Goal: Information Seeking & Learning: Learn about a topic

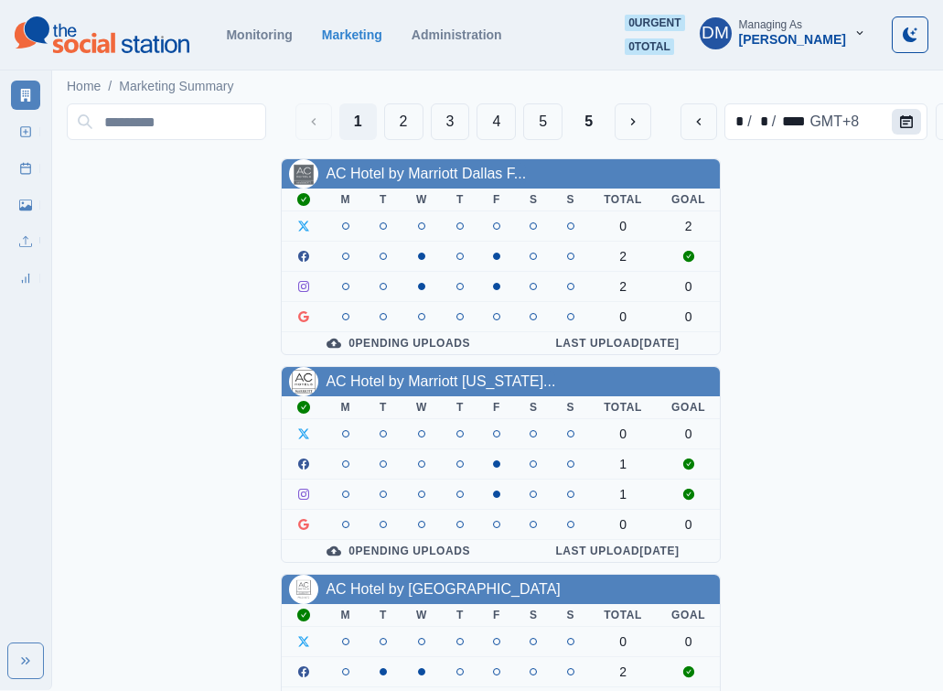
click at [900, 115] on icon "Calendar" at bounding box center [906, 121] width 13 height 13
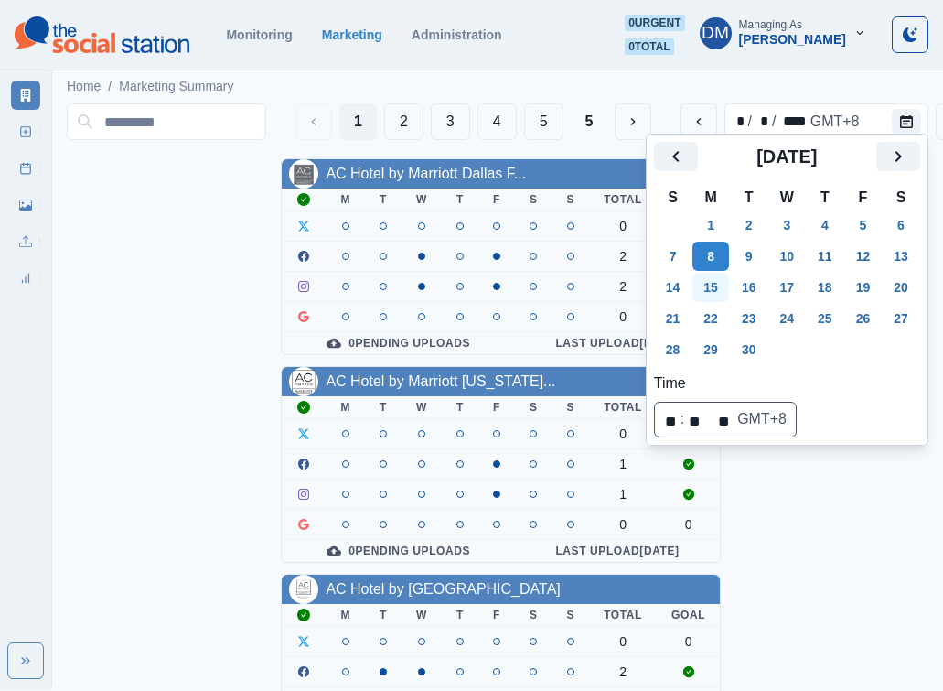
click at [696, 273] on button "15" at bounding box center [710, 287] width 37 height 29
click at [591, 66] on div "Home / Marketing Summary" at bounding box center [501, 81] width 898 height 30
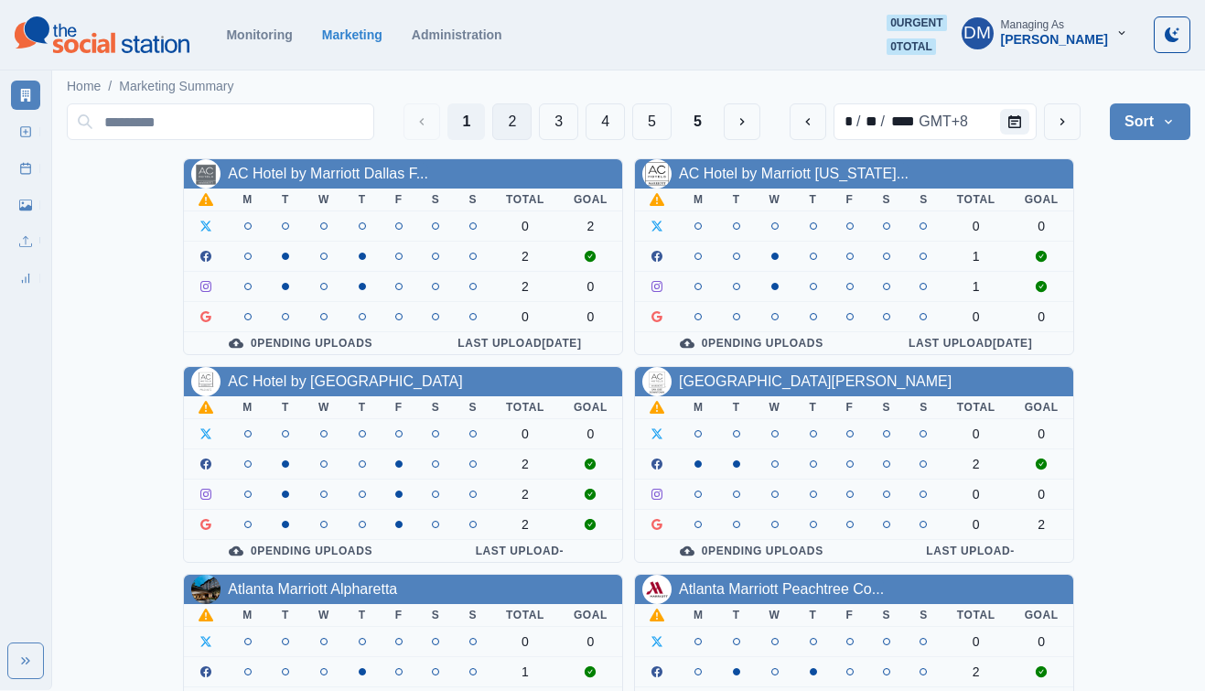
click at [531, 105] on button "2" at bounding box center [511, 121] width 39 height 37
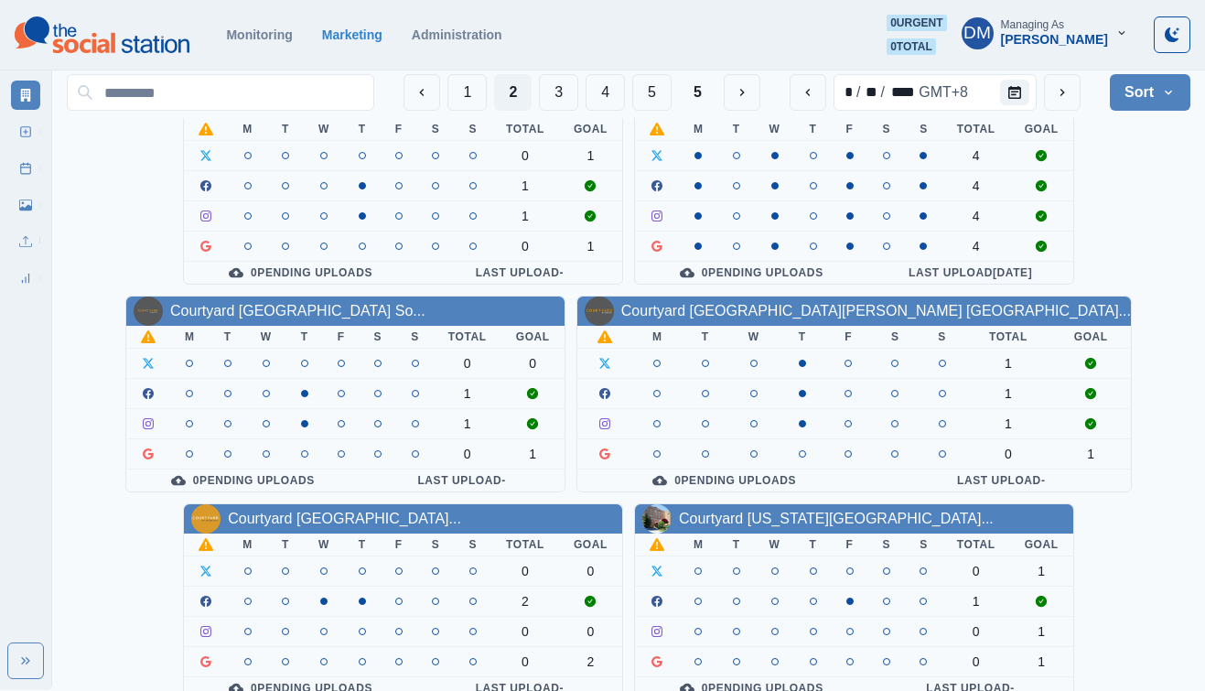
scroll to position [115, 0]
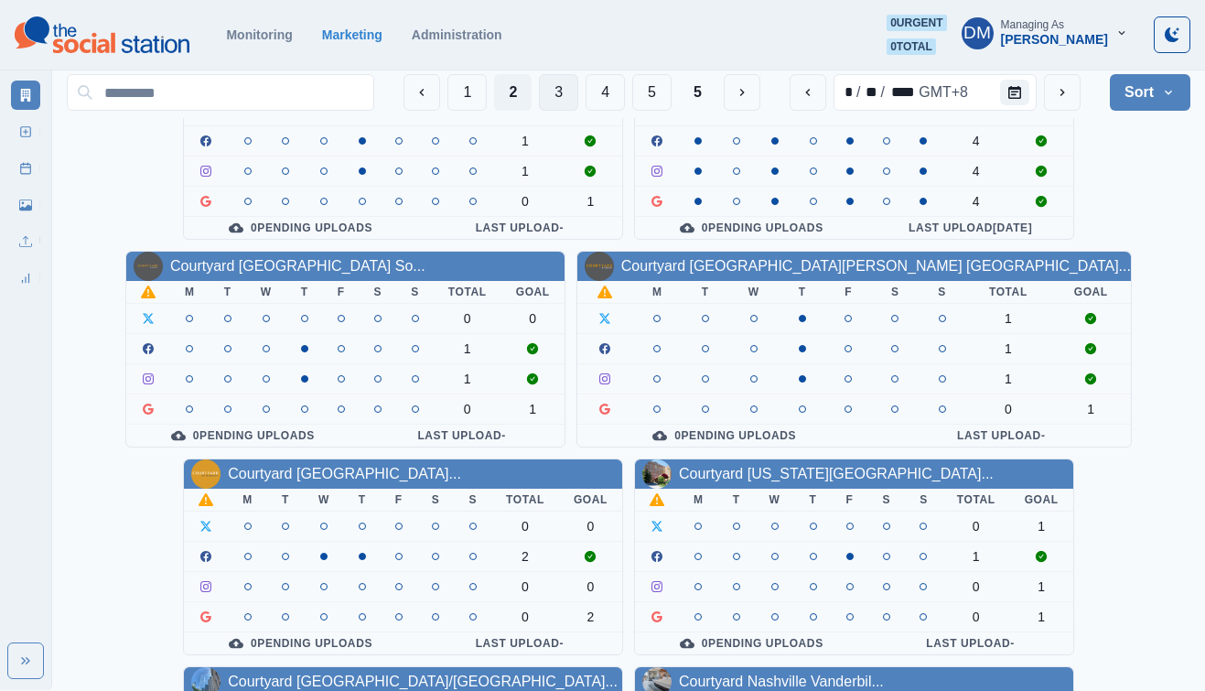
click at [578, 88] on button "3" at bounding box center [558, 92] width 39 height 37
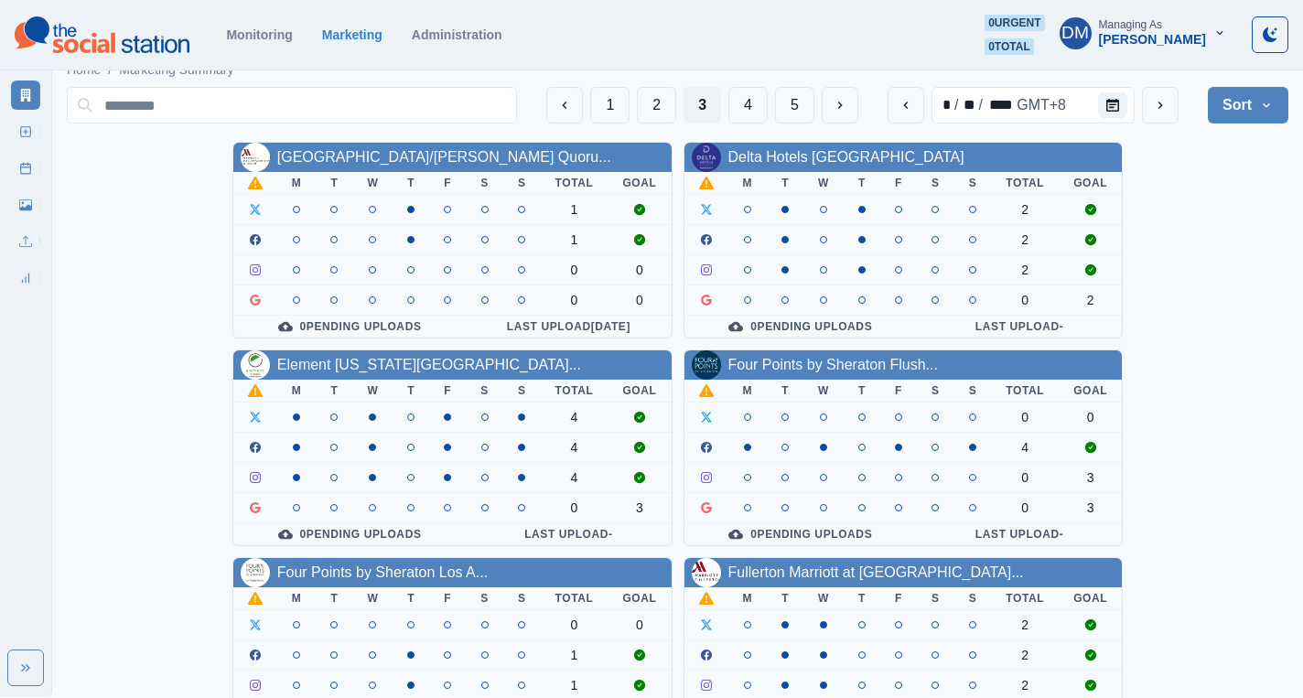
scroll to position [108, 0]
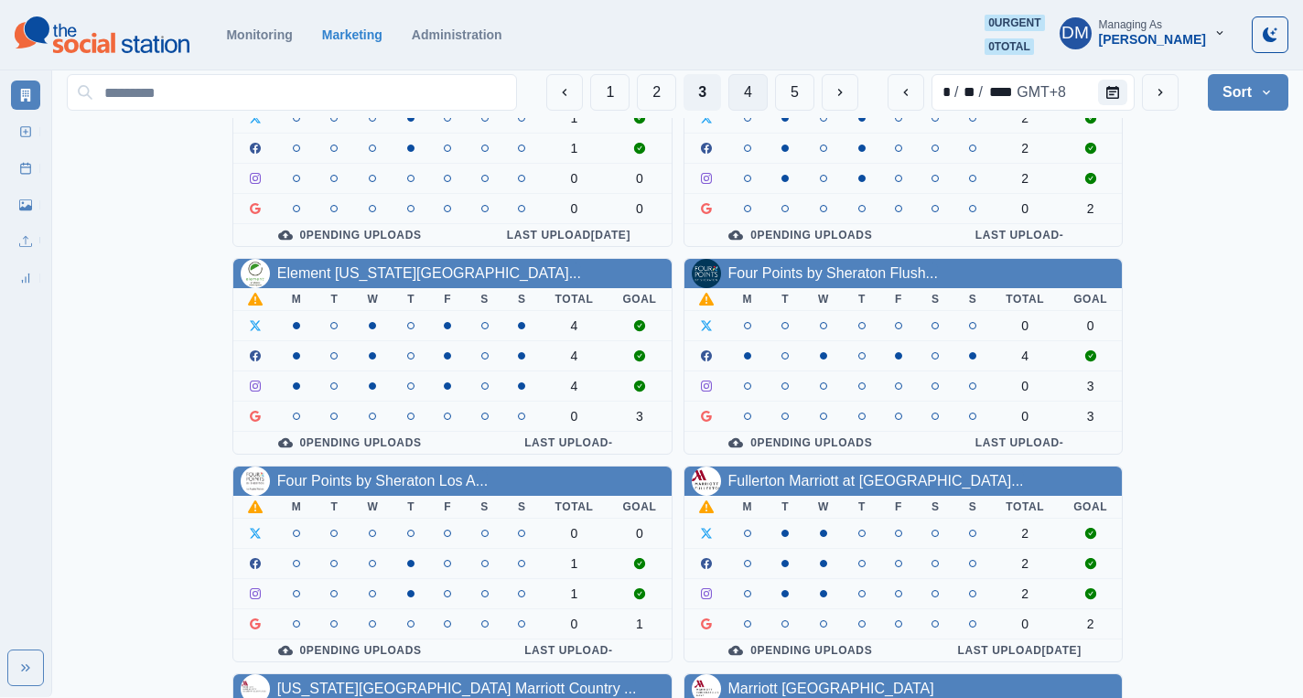
click at [767, 94] on button "4" at bounding box center [747, 92] width 39 height 37
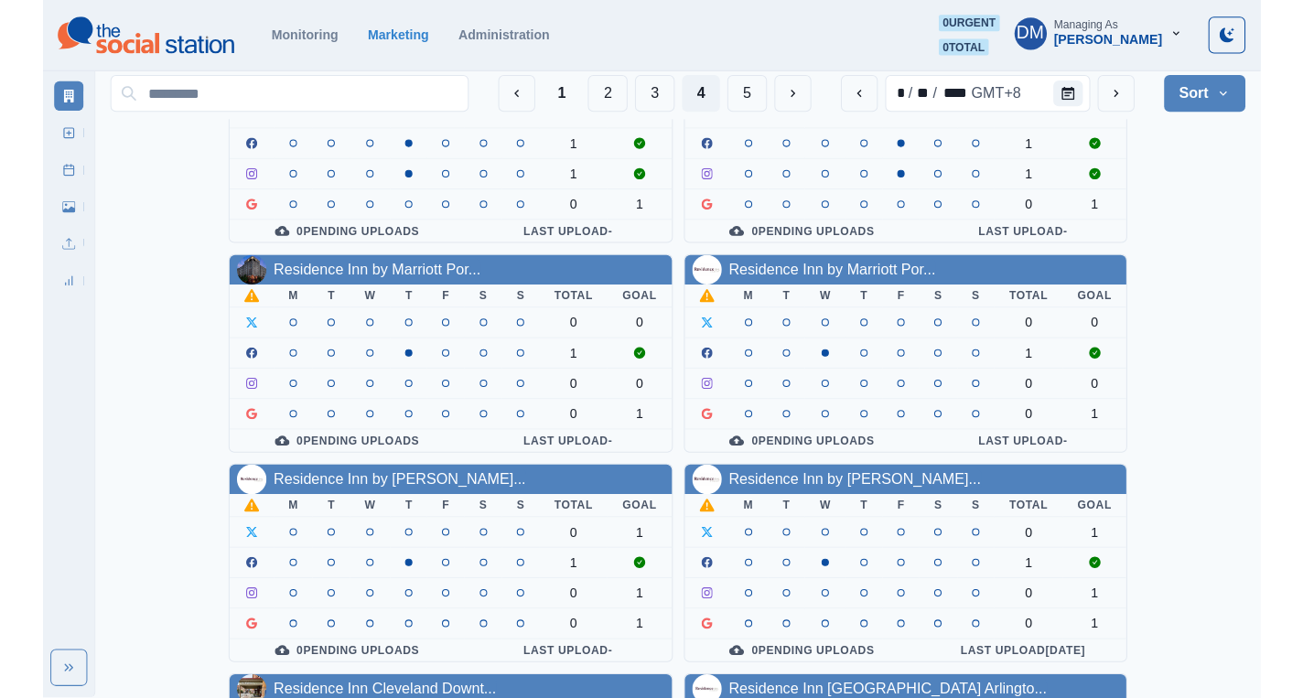
scroll to position [0, 0]
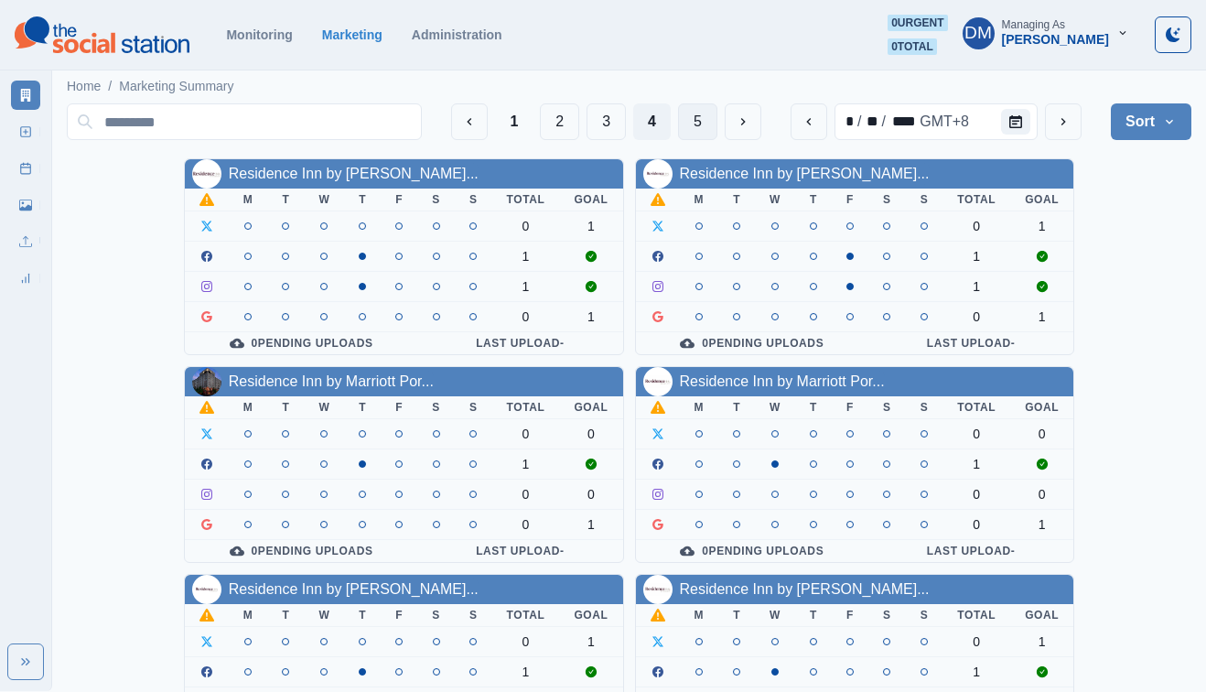
click at [717, 113] on button "5" at bounding box center [697, 121] width 39 height 37
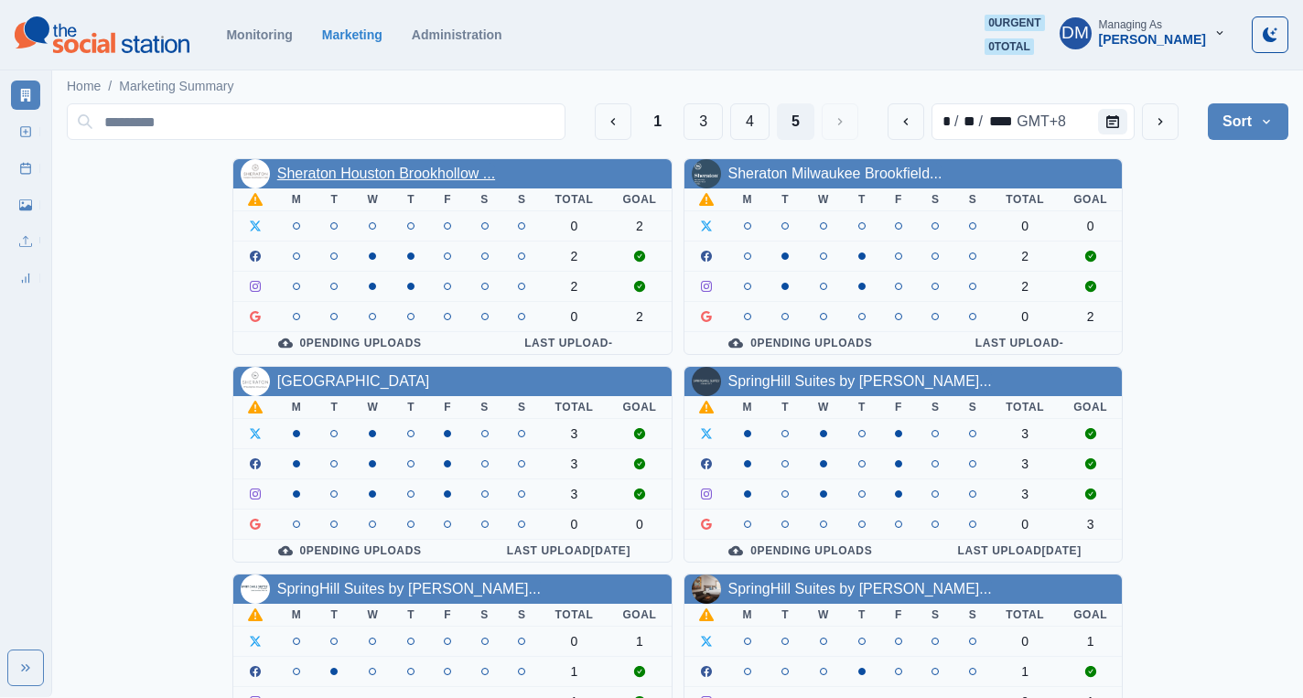
click at [338, 166] on link "Sheraton Houston Brookhollow ..." at bounding box center [386, 174] width 218 height 16
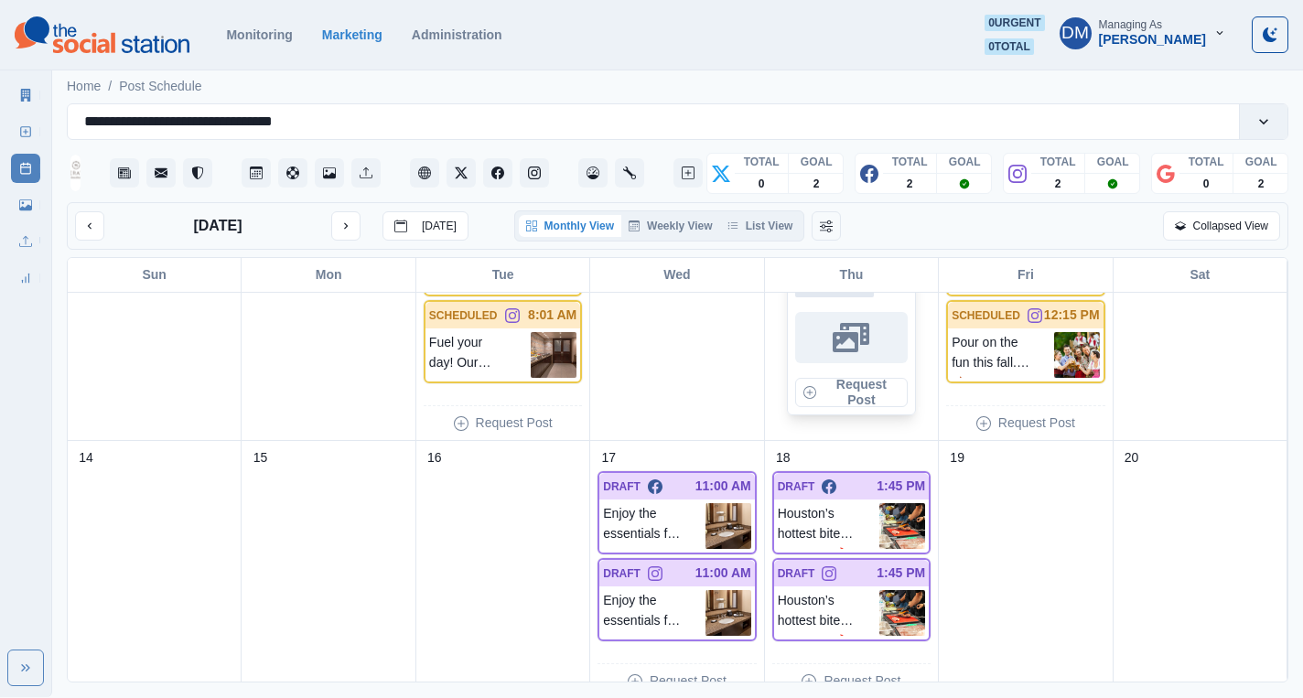
scroll to position [403, 0]
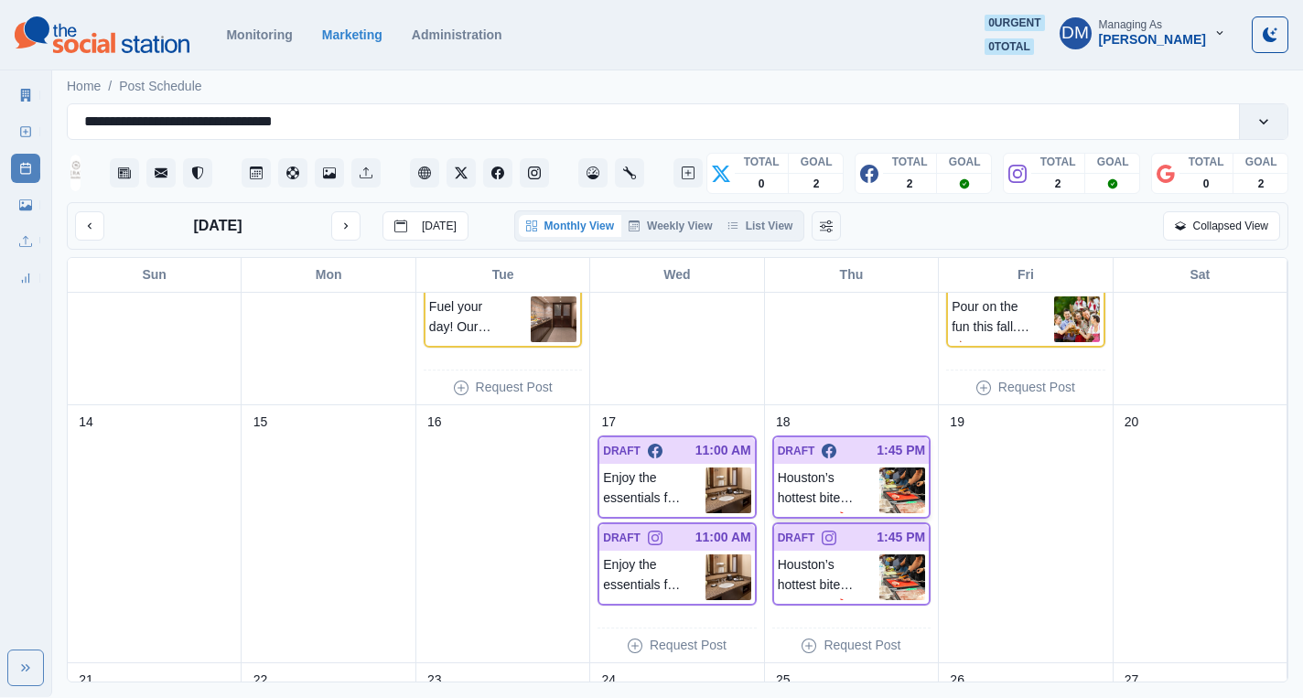
click at [910, 467] on img at bounding box center [902, 490] width 46 height 46
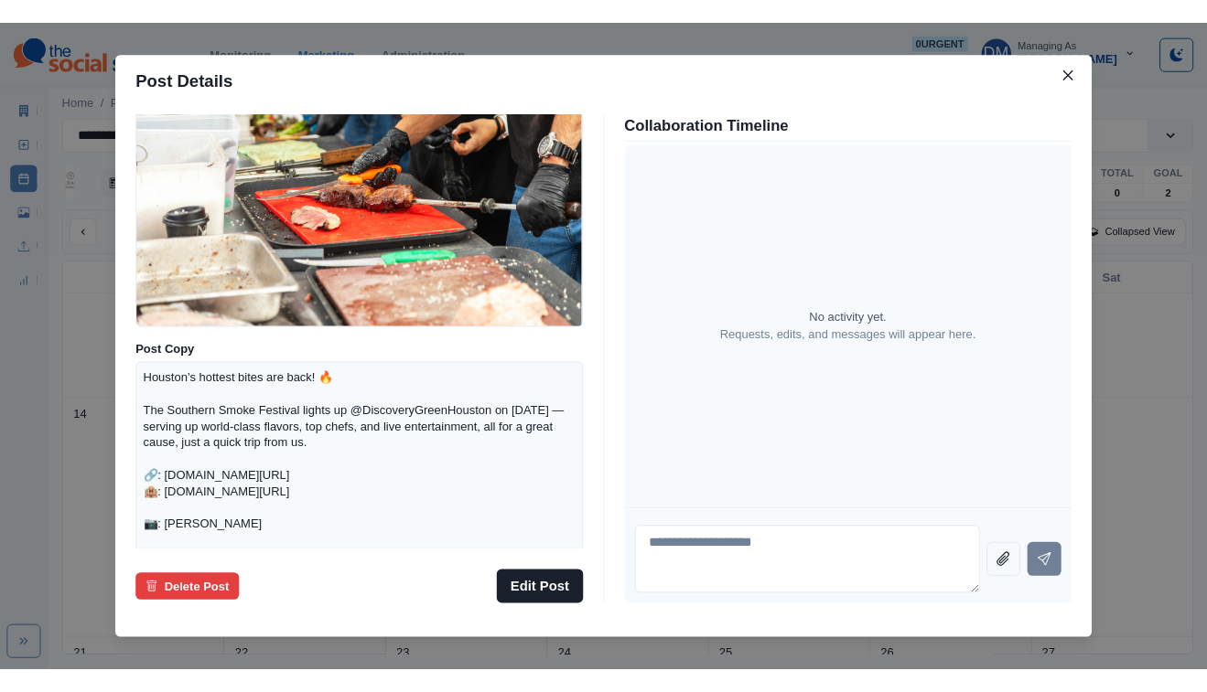
scroll to position [266, 0]
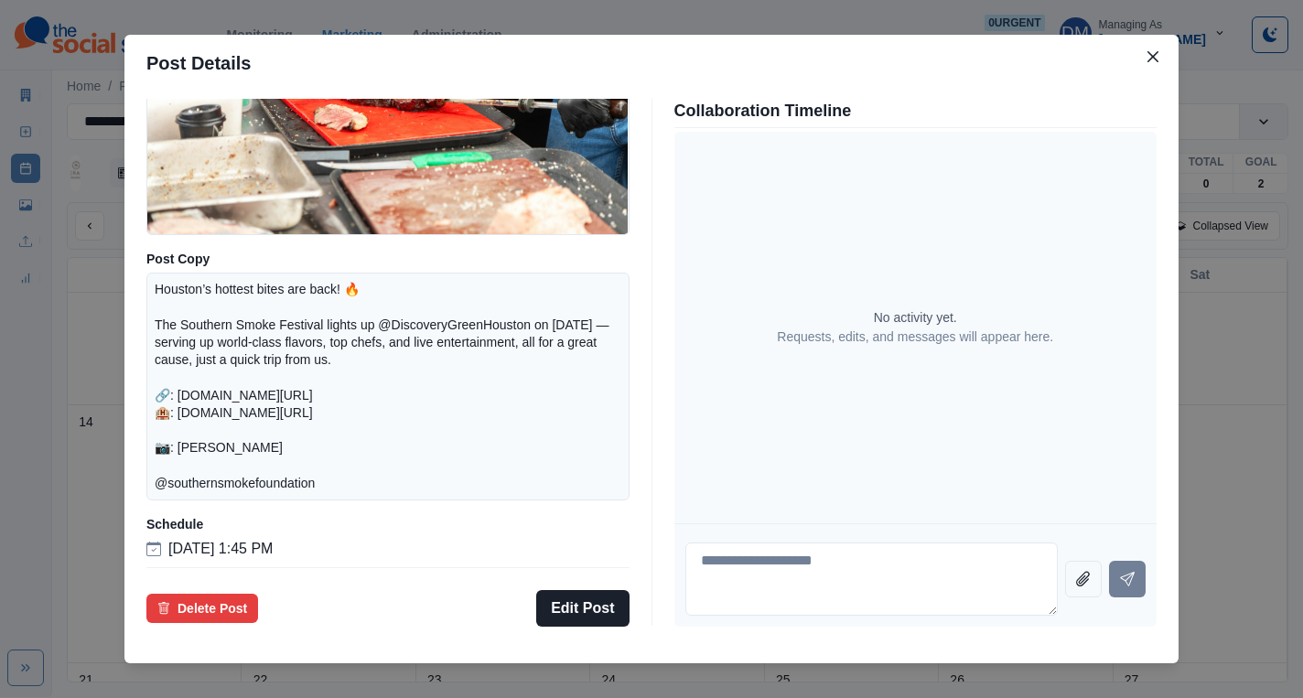
click at [163, 404] on div "Post Details Facebook Draft Media Post Copy Houston’s hottest bites are back! 🔥…" at bounding box center [651, 349] width 1303 height 698
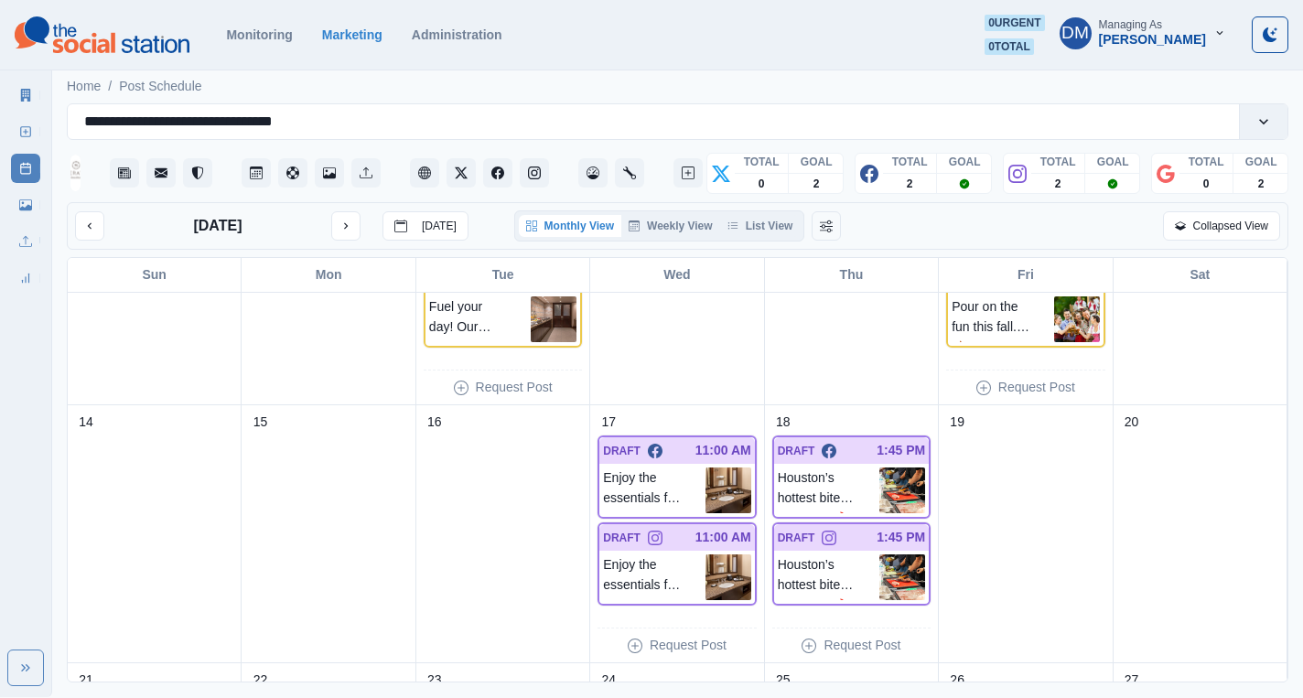
click at [34, 91] on link "Marketing Summary" at bounding box center [25, 94] width 29 height 29
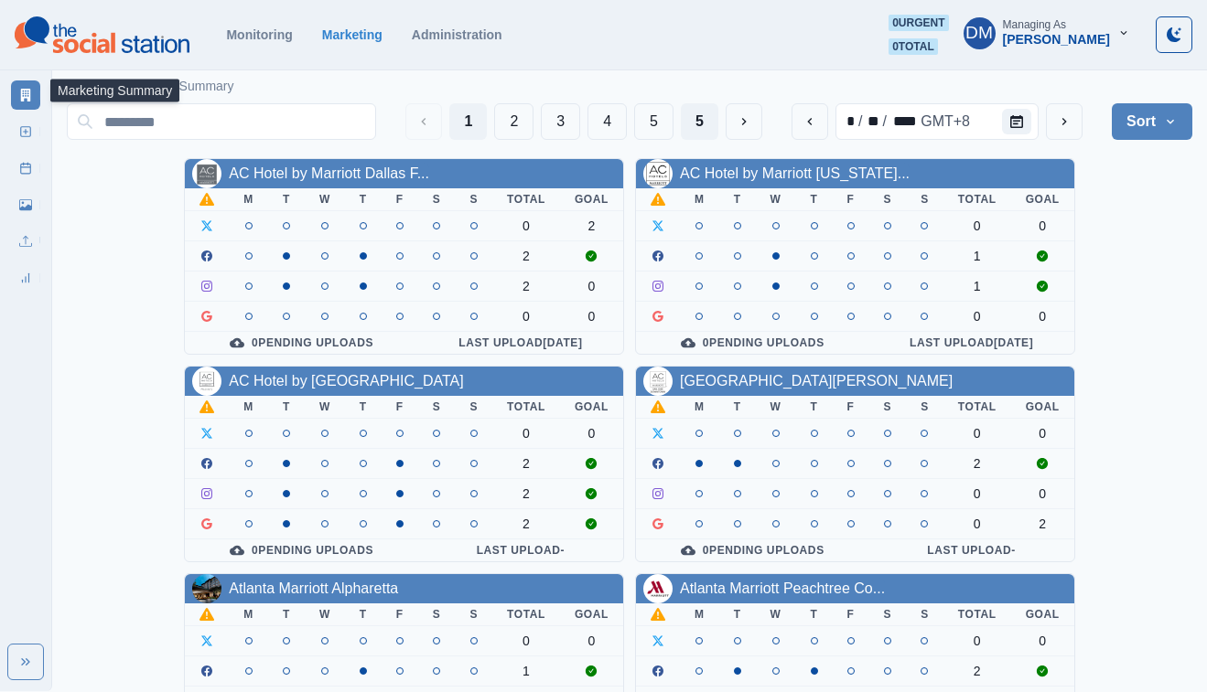
click at [718, 115] on button "5" at bounding box center [700, 121] width 38 height 37
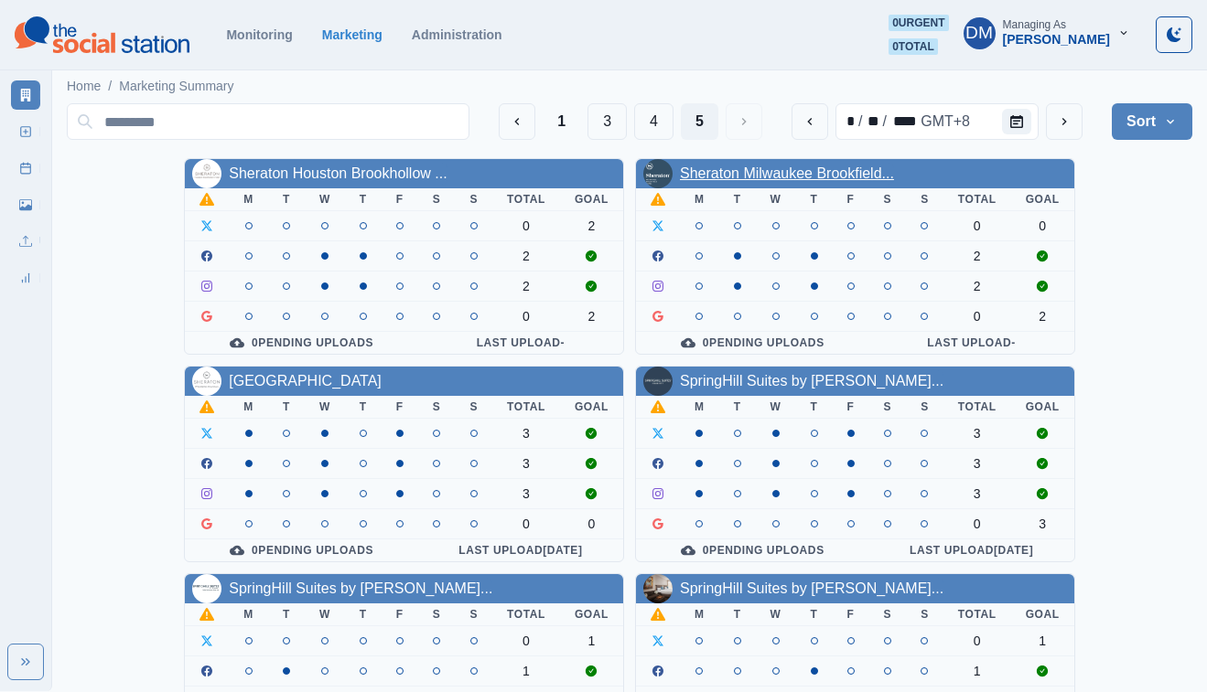
click at [680, 166] on link "Sheraton Milwaukee Brookfield..." at bounding box center [787, 174] width 214 height 16
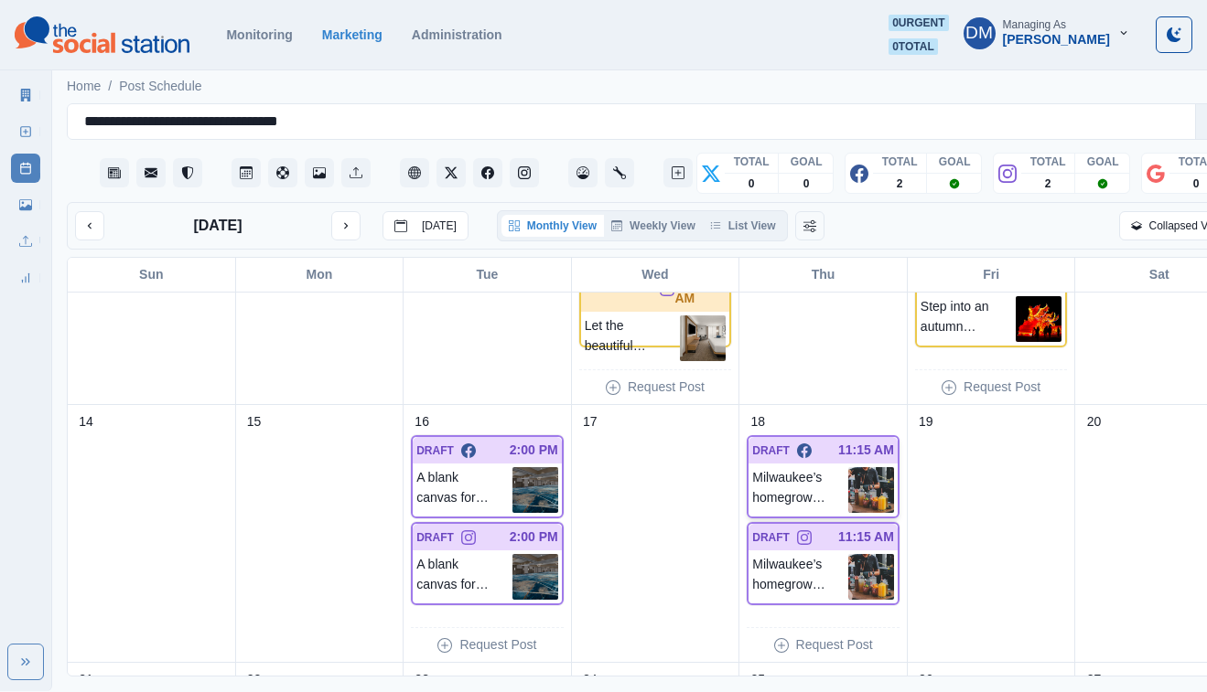
scroll to position [435, 0]
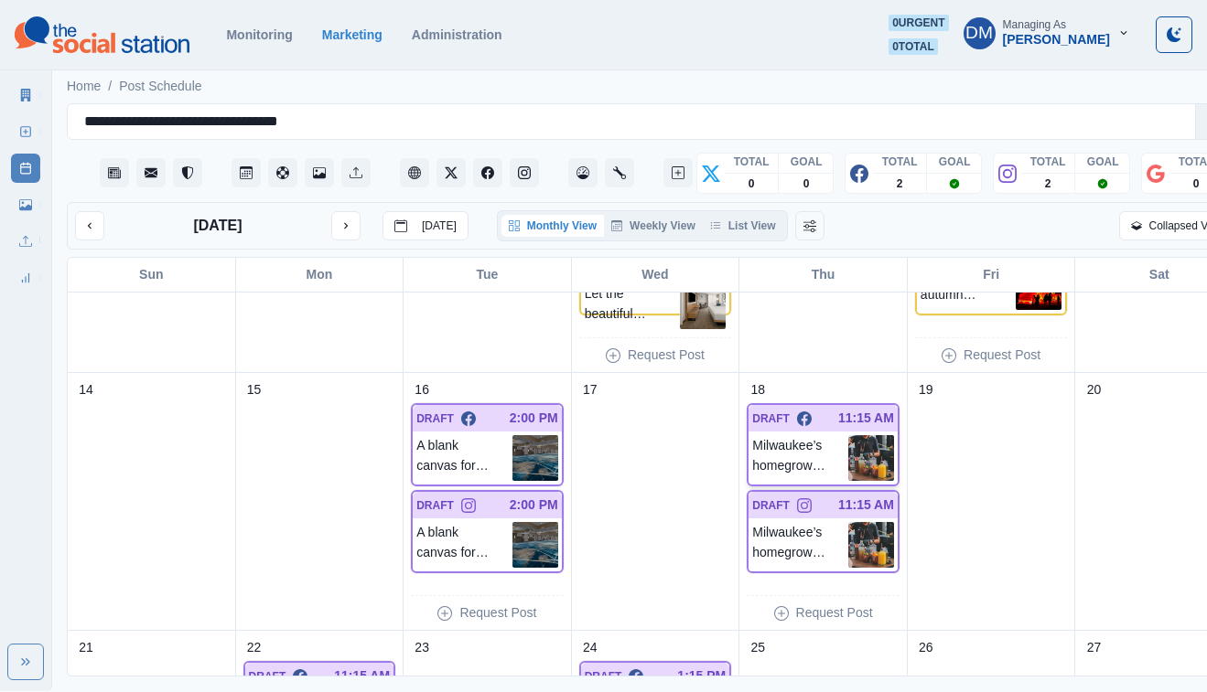
click at [848, 435] on img at bounding box center [871, 458] width 46 height 46
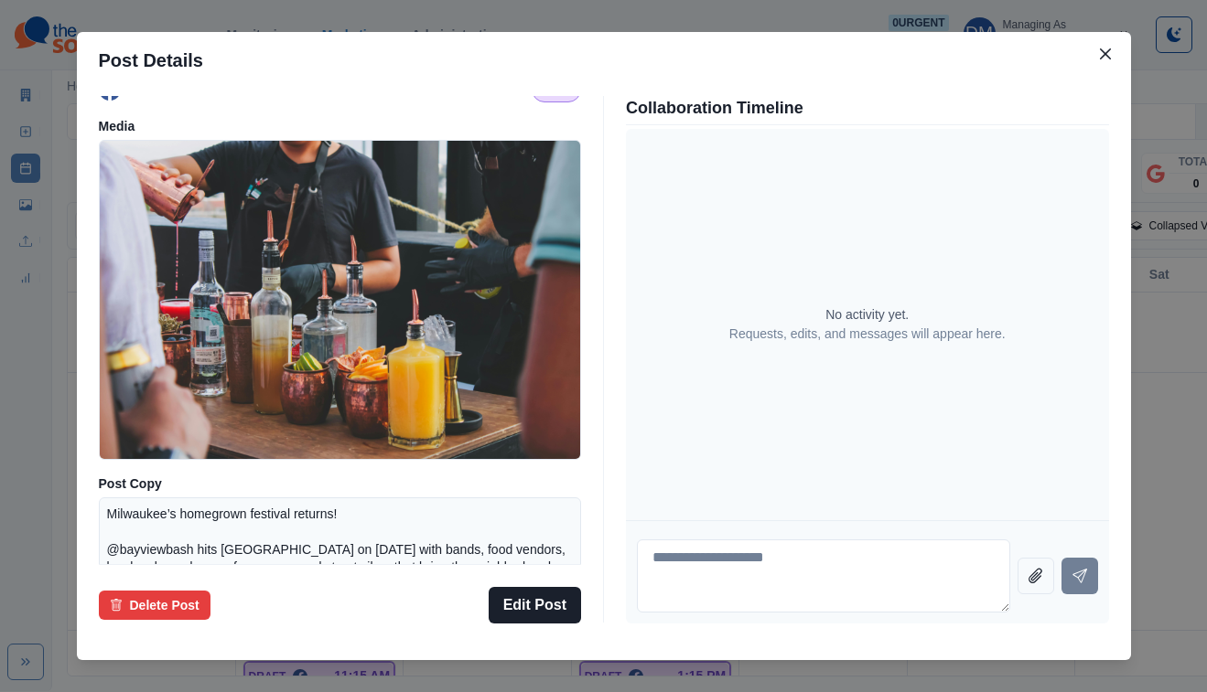
scroll to position [13, 0]
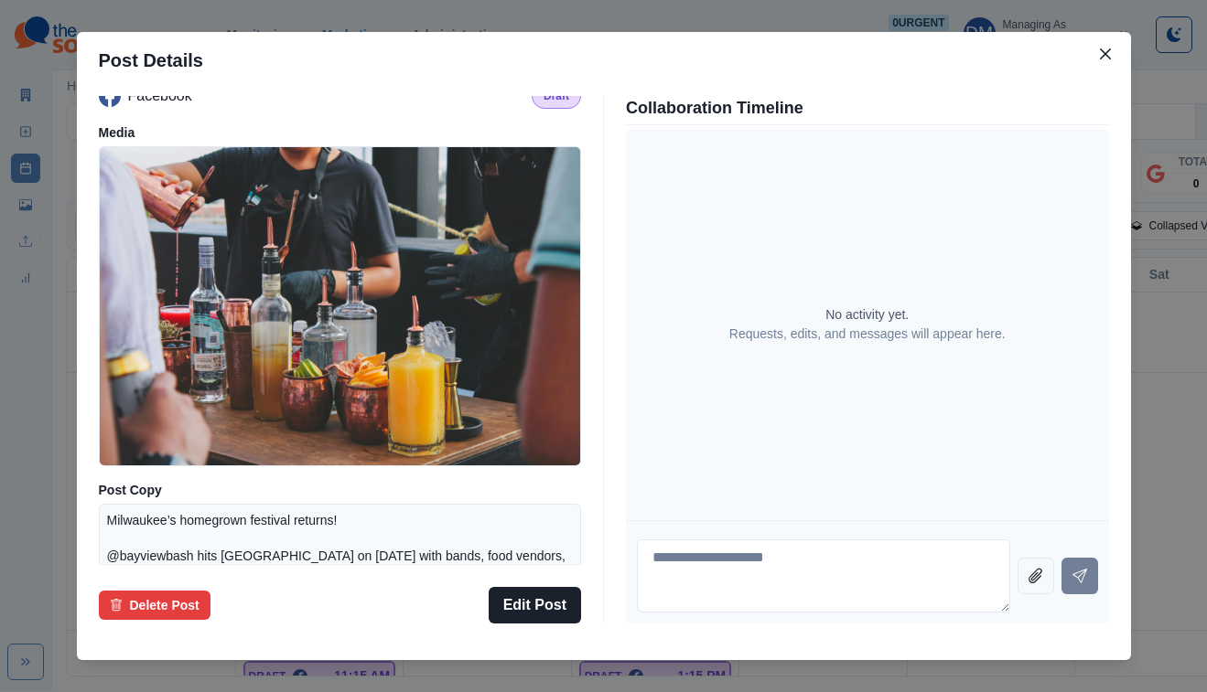
click at [174, 345] on div "Post Details Facebook Draft Media Post Copy Milwaukee’s homegrown festival retu…" at bounding box center [603, 346] width 1207 height 692
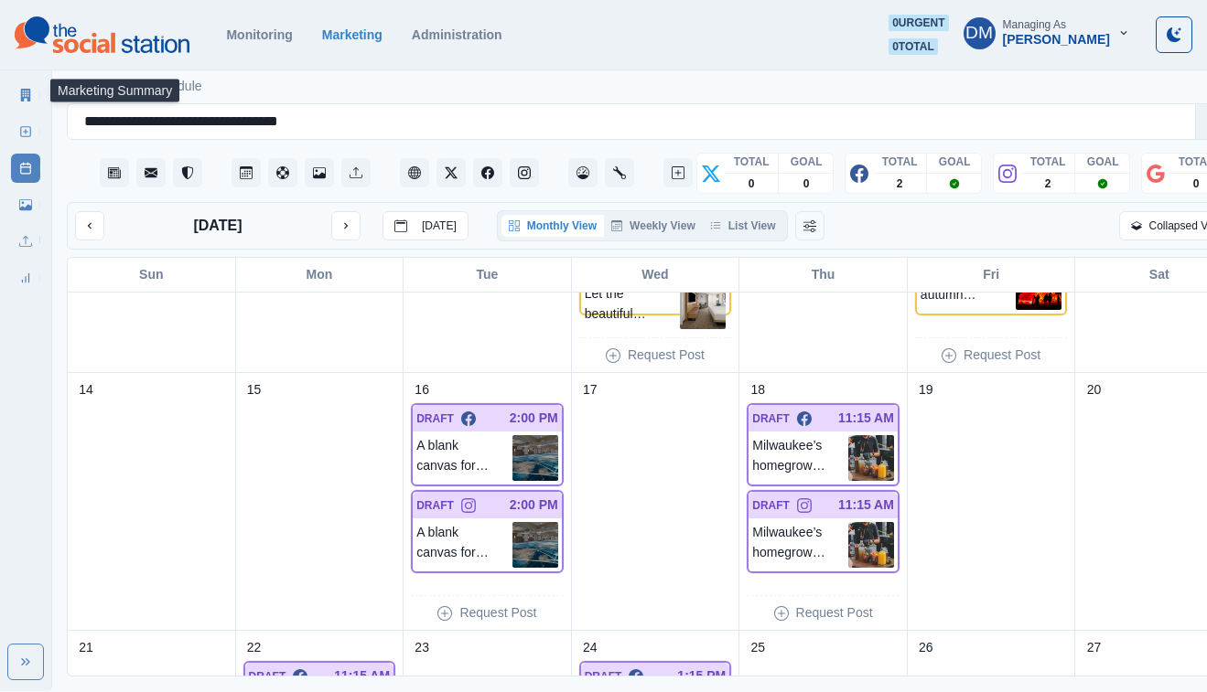
click at [30, 93] on link "Marketing Summary" at bounding box center [25, 94] width 29 height 29
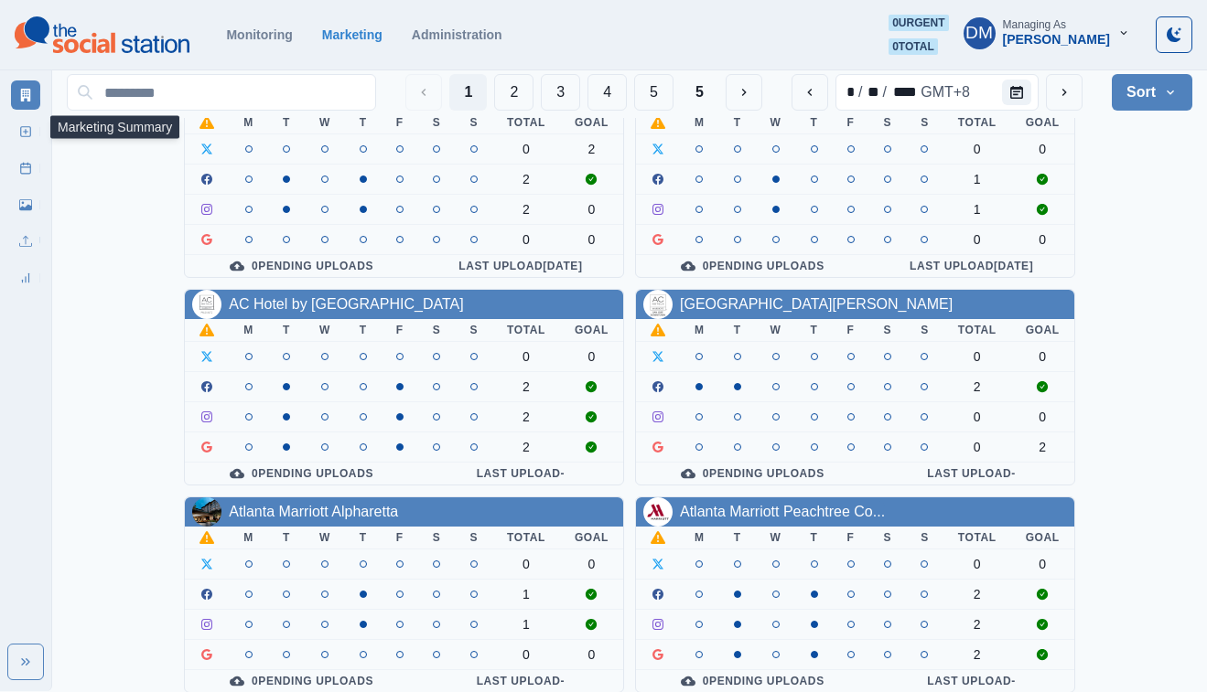
scroll to position [54, 0]
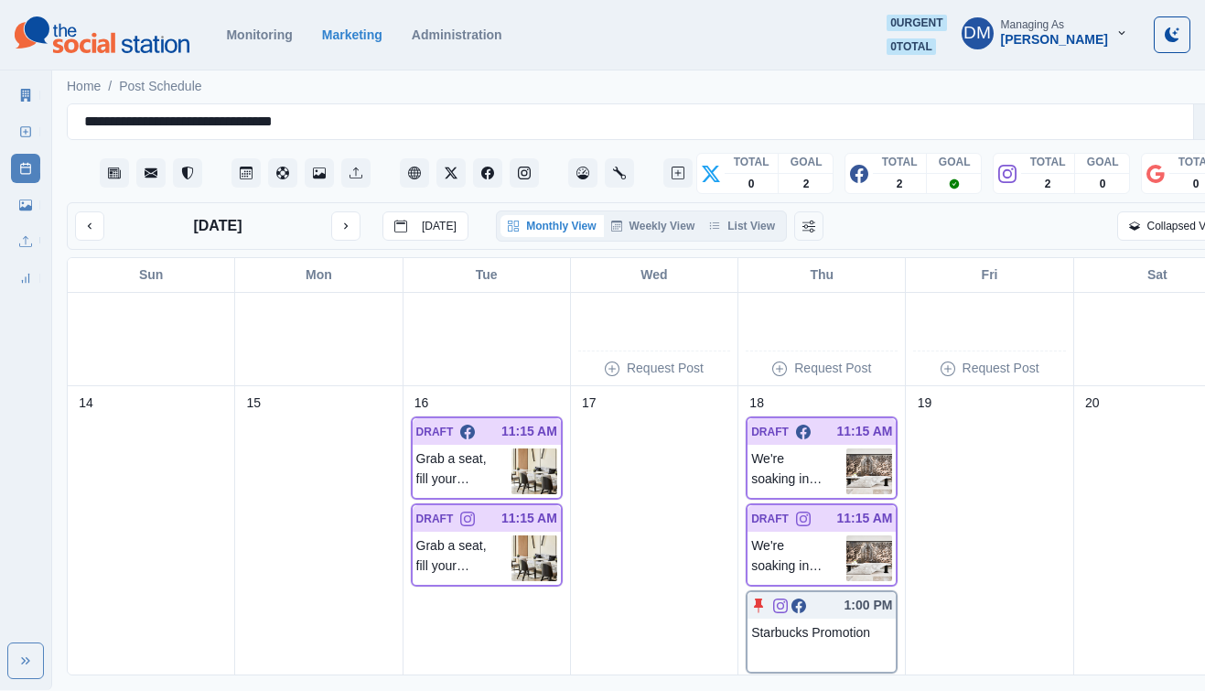
scroll to position [579, 0]
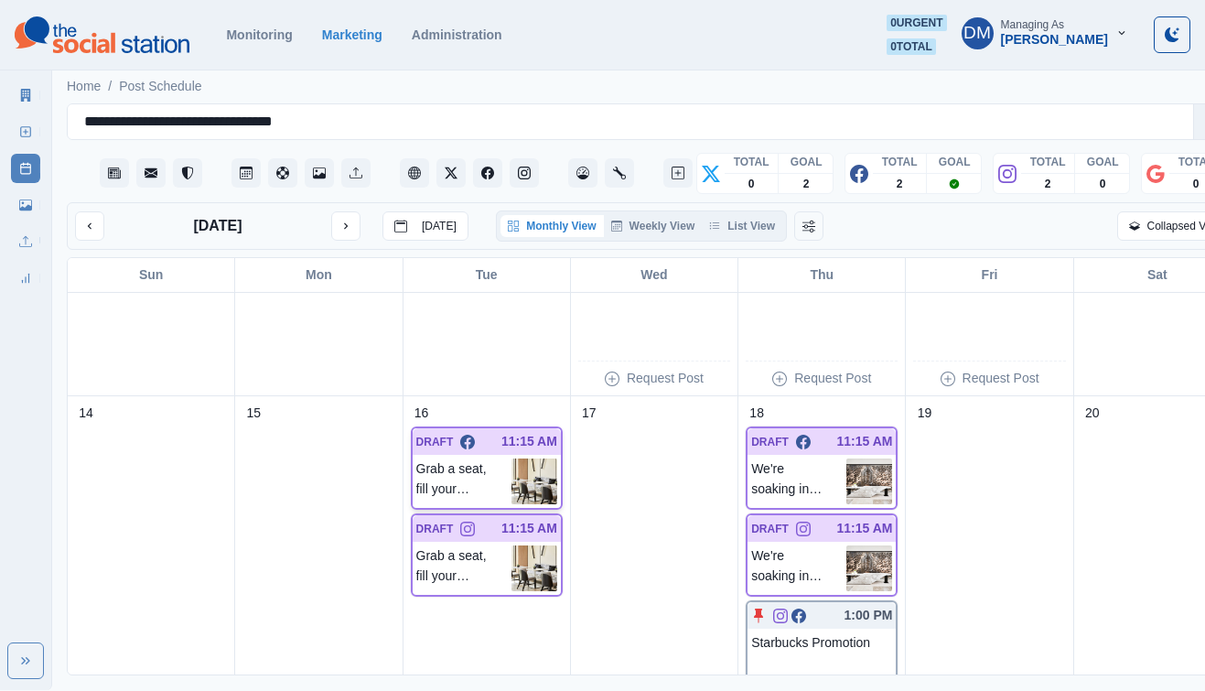
click at [511, 458] on img at bounding box center [534, 481] width 46 height 46
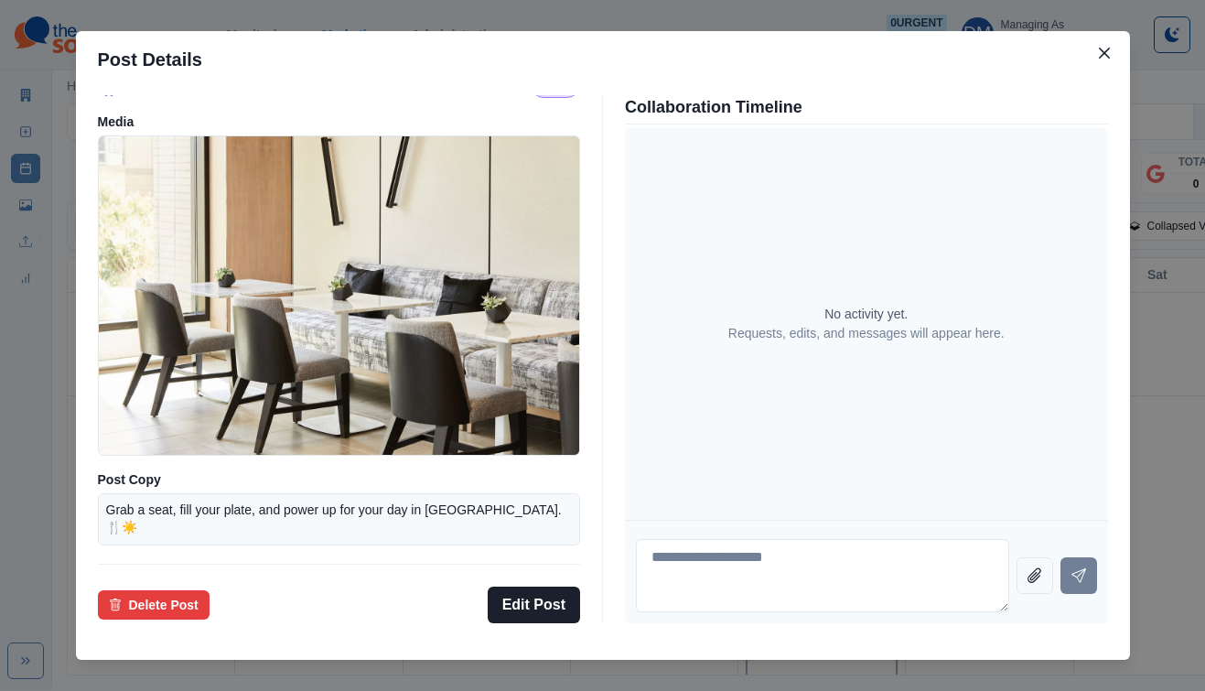
scroll to position [121, 0]
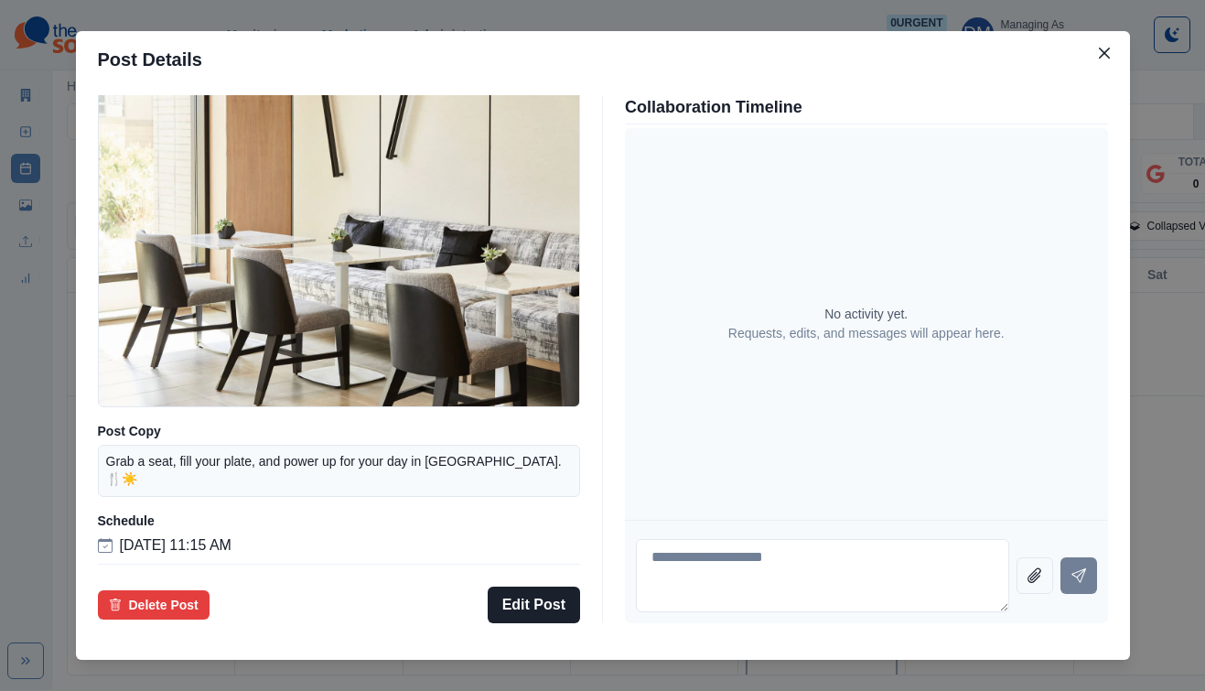
click at [135, 196] on div "Post Details Facebook Draft Media Post Copy Grab a seat, fill your plate, and p…" at bounding box center [602, 345] width 1205 height 691
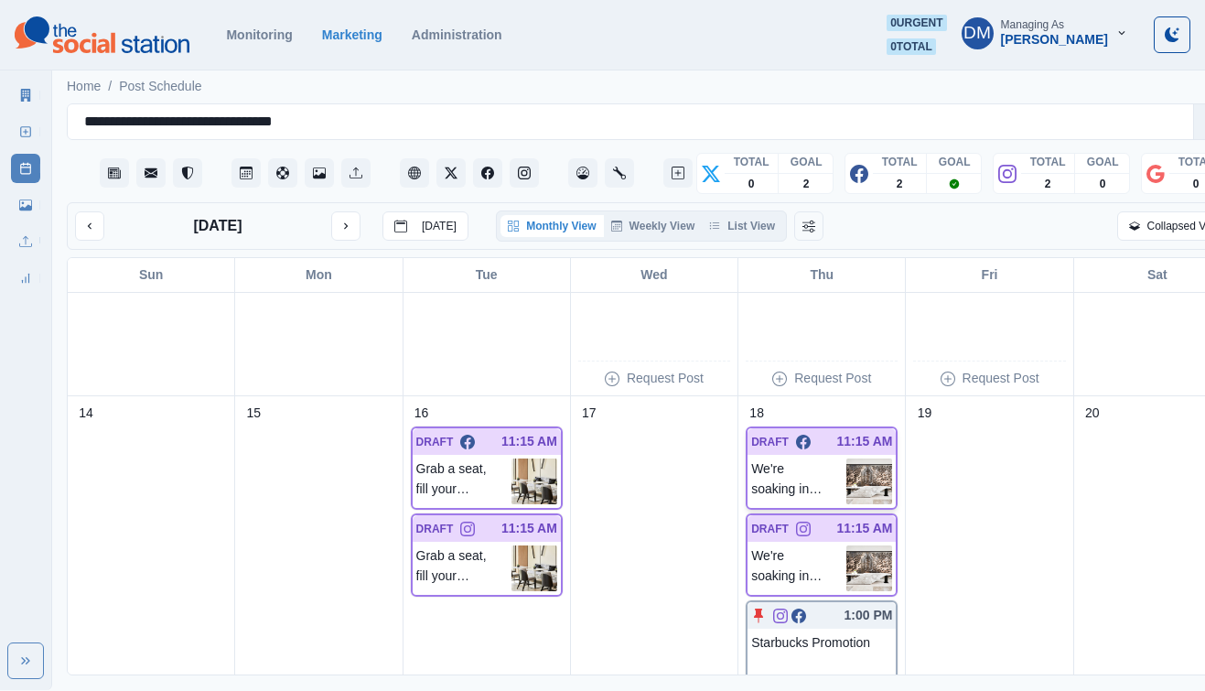
click at [846, 458] on img at bounding box center [869, 481] width 46 height 46
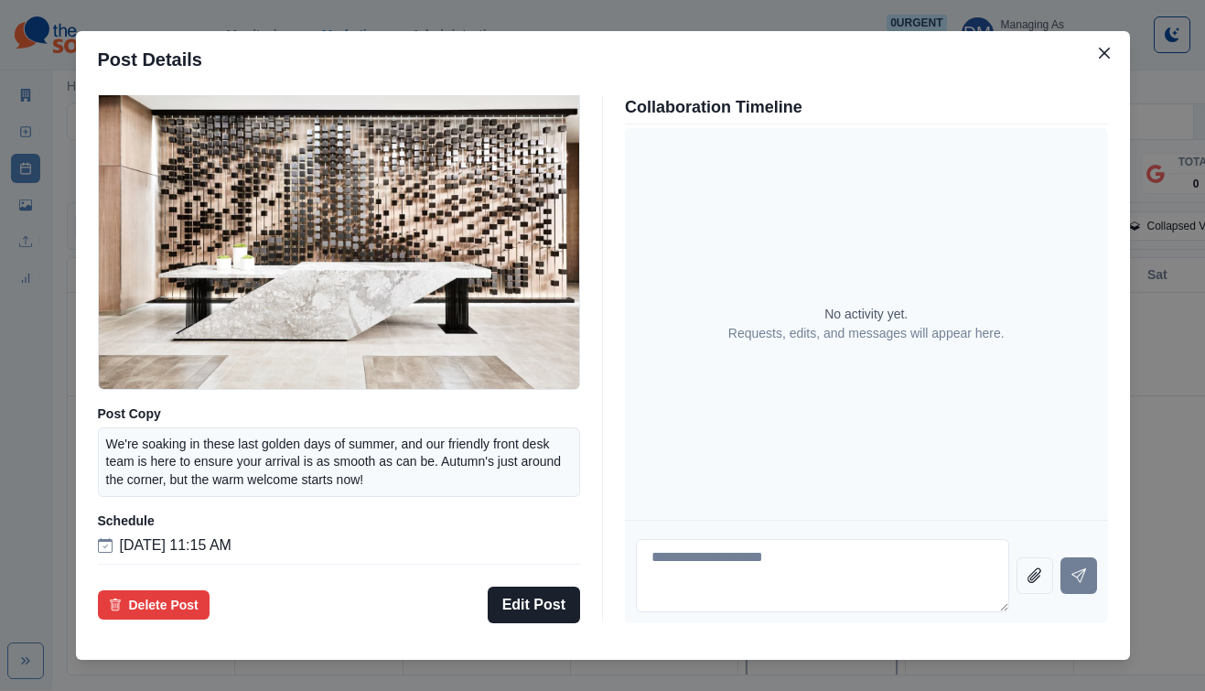
scroll to position [147, 0]
click at [119, 368] on div "Post Details Facebook Draft Media Post Copy We're soaking in these last golden …" at bounding box center [602, 345] width 1205 height 691
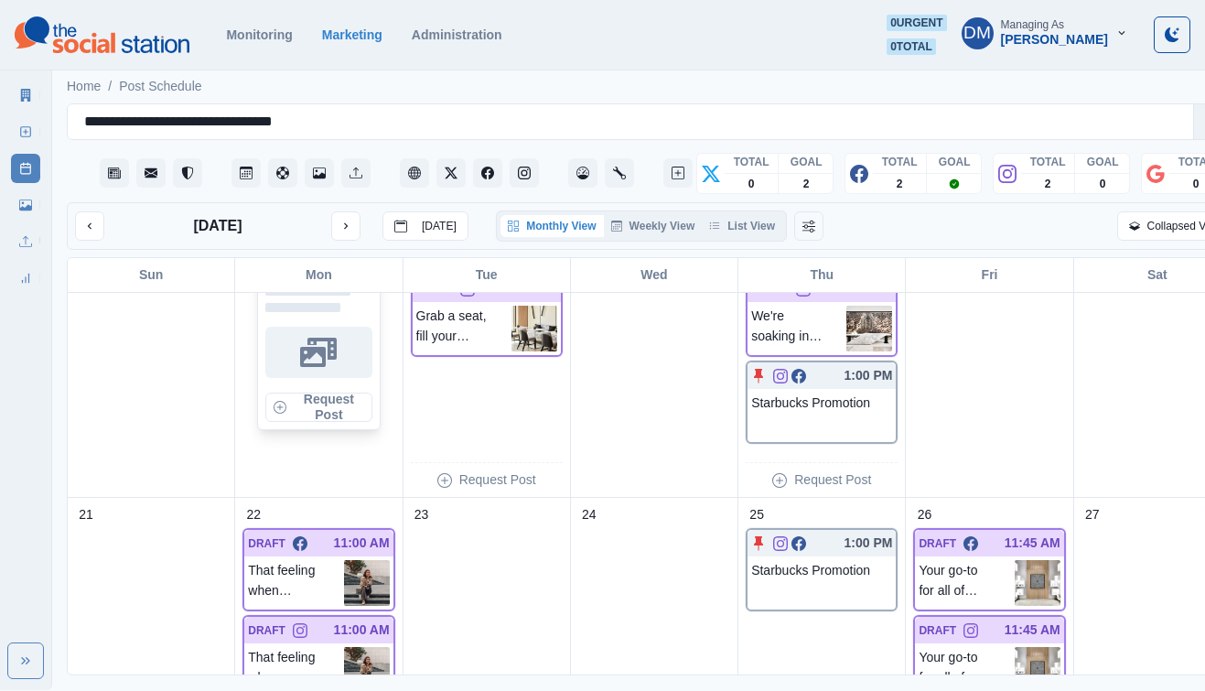
scroll to position [850, 0]
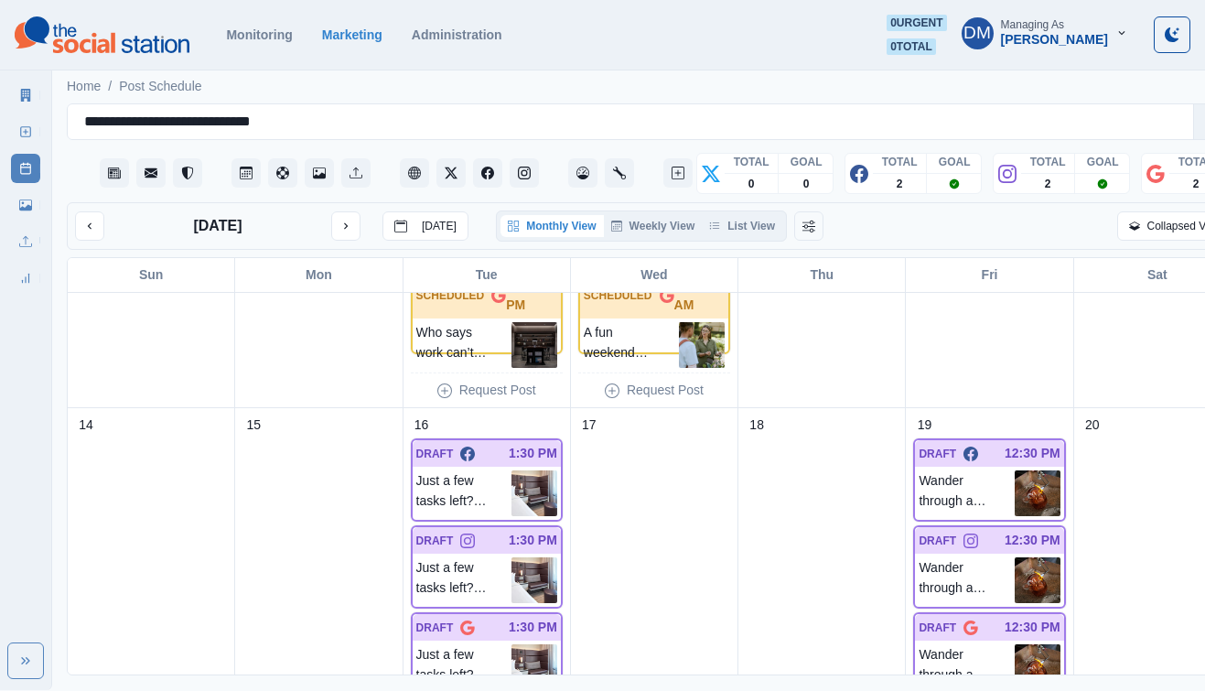
scroll to position [545, 0]
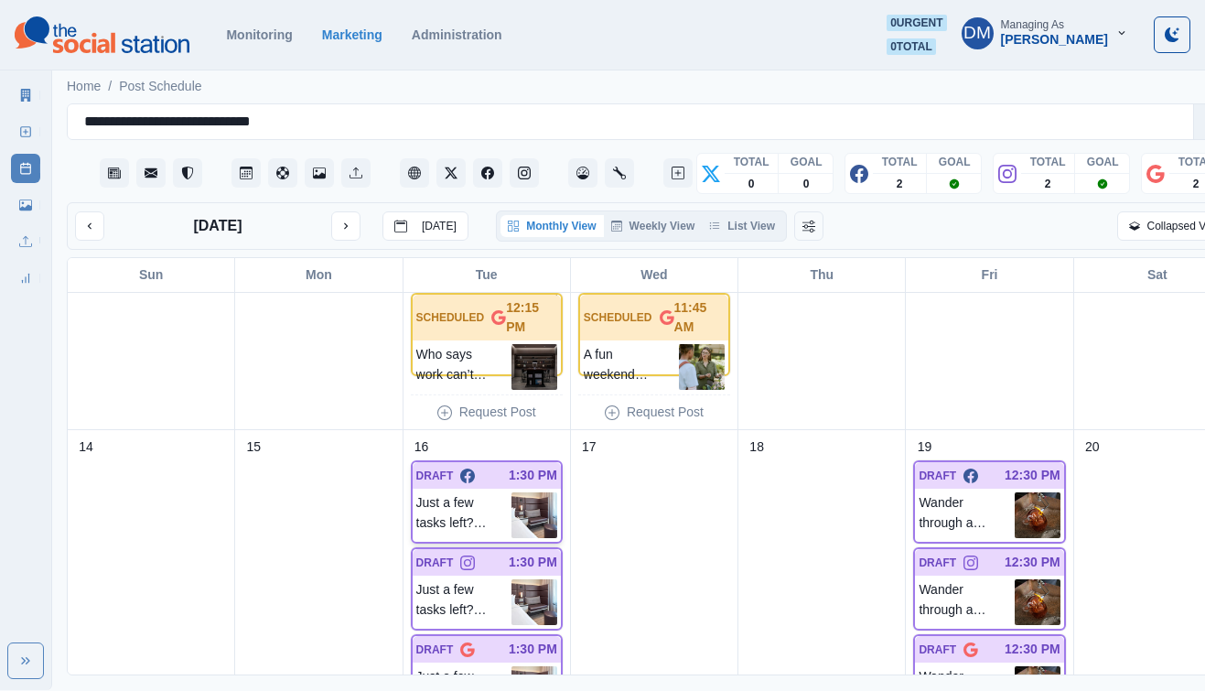
click at [515, 492] on img at bounding box center [534, 515] width 46 height 46
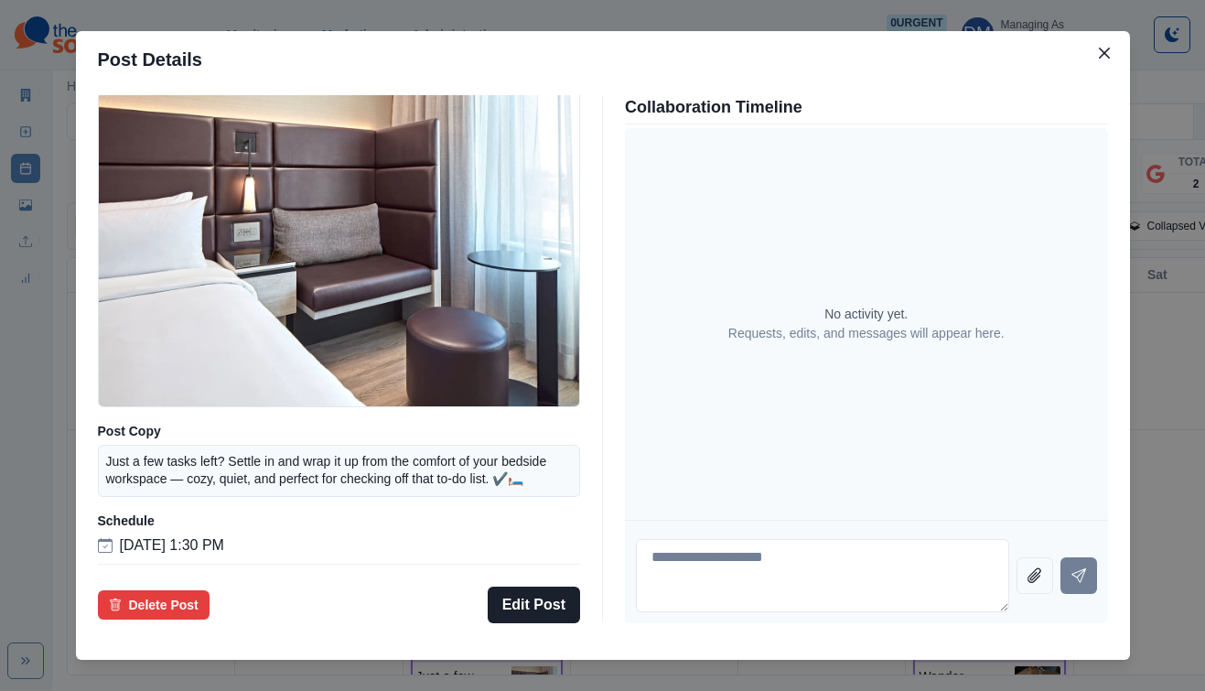
scroll to position [147, 0]
click at [143, 364] on div "Post Details Facebook Draft Media Post Copy Just a few tasks left? Settle in an…" at bounding box center [602, 345] width 1205 height 691
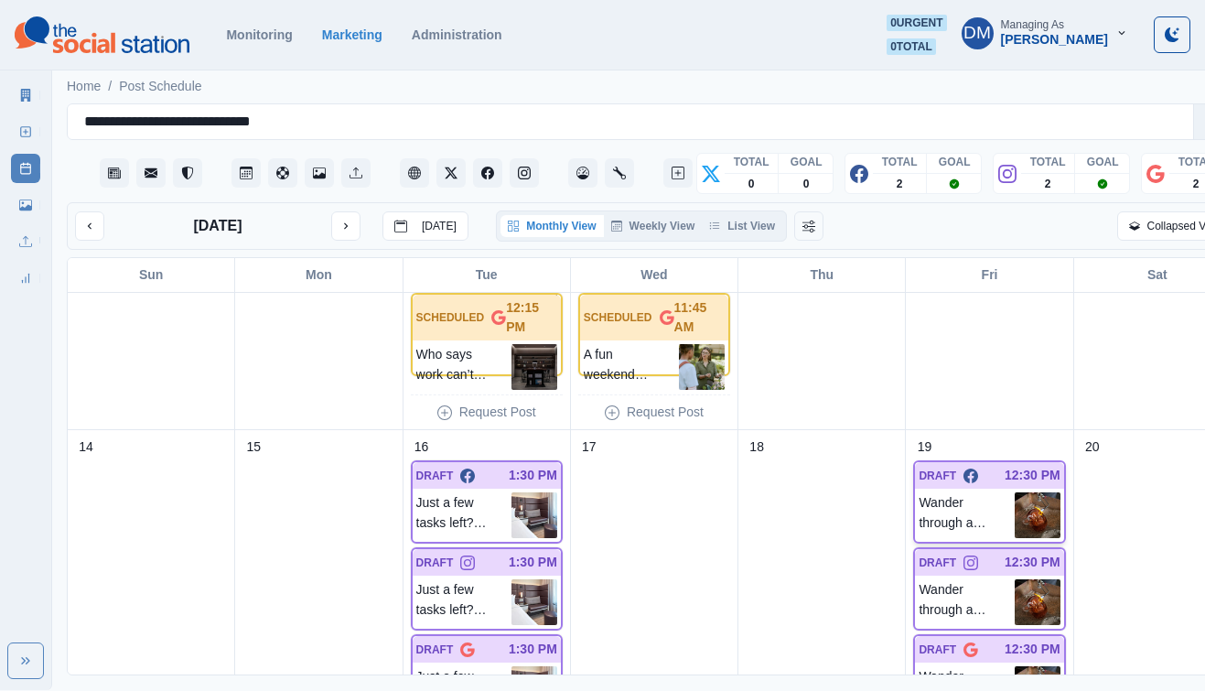
click at [1014, 492] on img at bounding box center [1037, 515] width 46 height 46
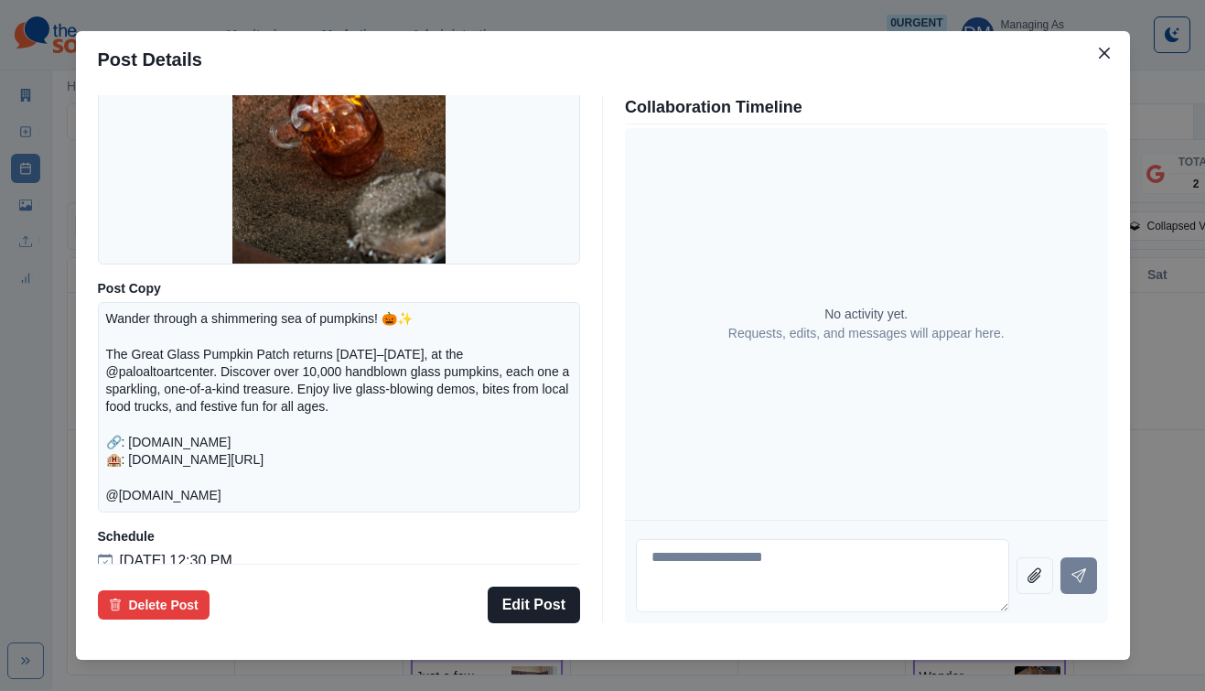
scroll to position [252, 0]
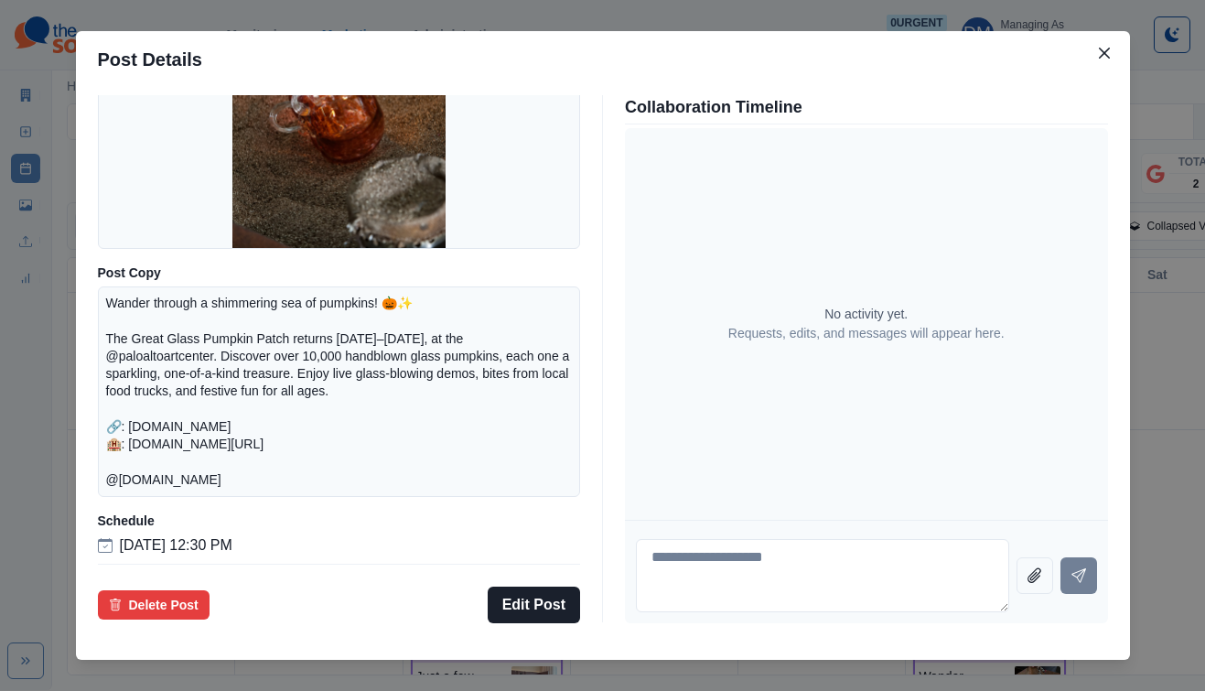
click at [252, 93] on div "Post Details Facebook Draft Media Post Copy Wander through a shimmering sea of …" at bounding box center [602, 345] width 1205 height 691
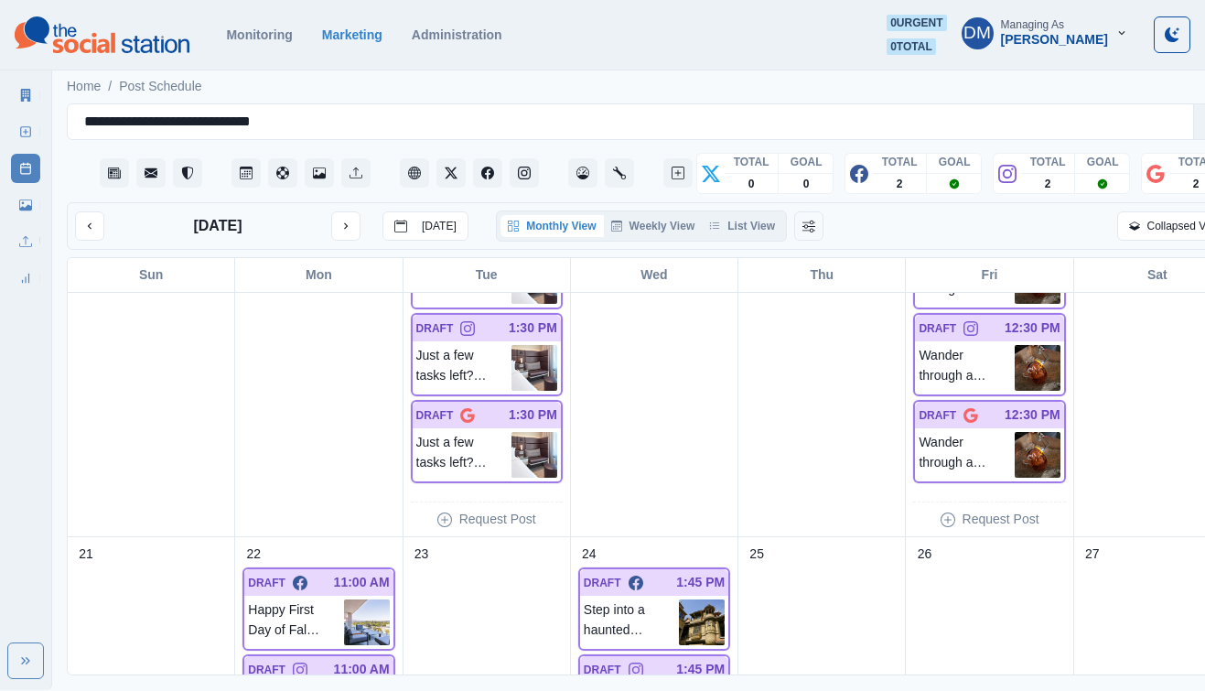
scroll to position [1100, 0]
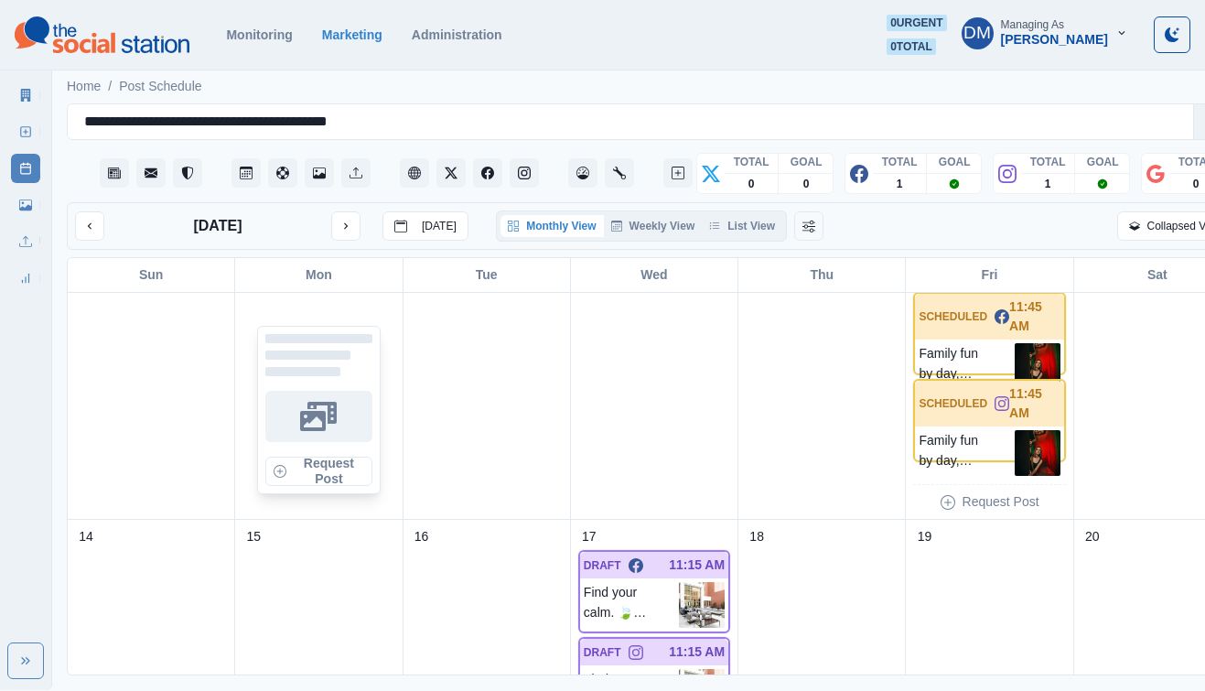
scroll to position [314, 0]
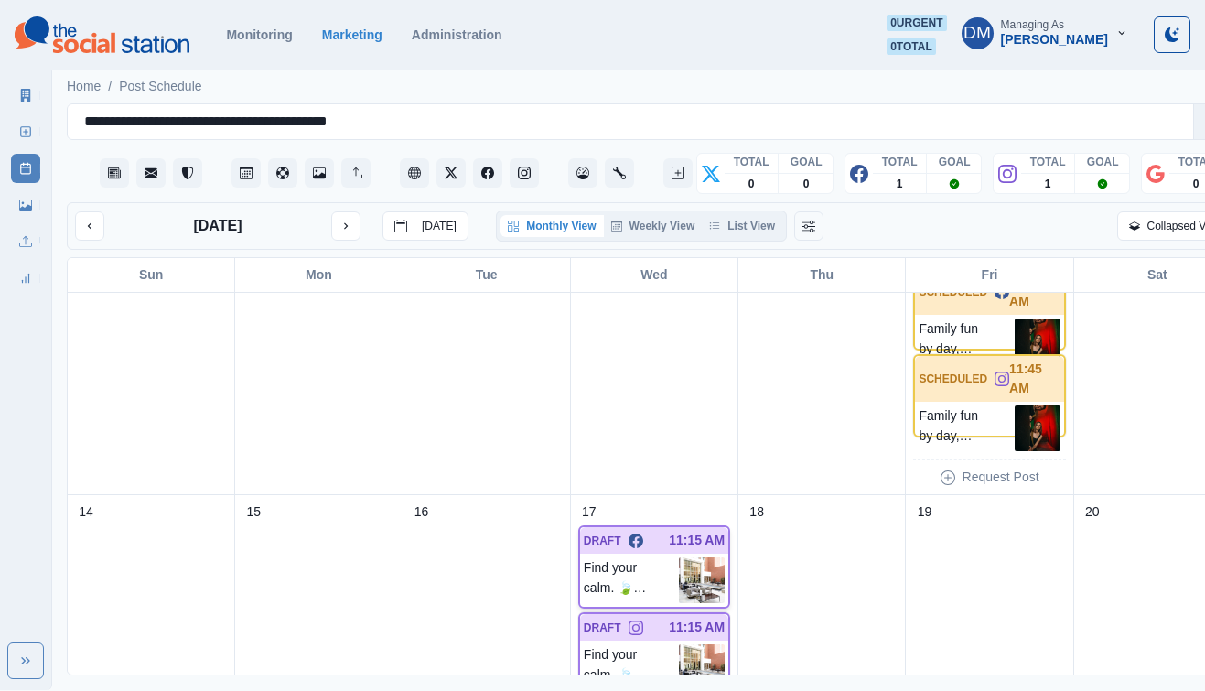
click at [679, 557] on img at bounding box center [702, 580] width 46 height 46
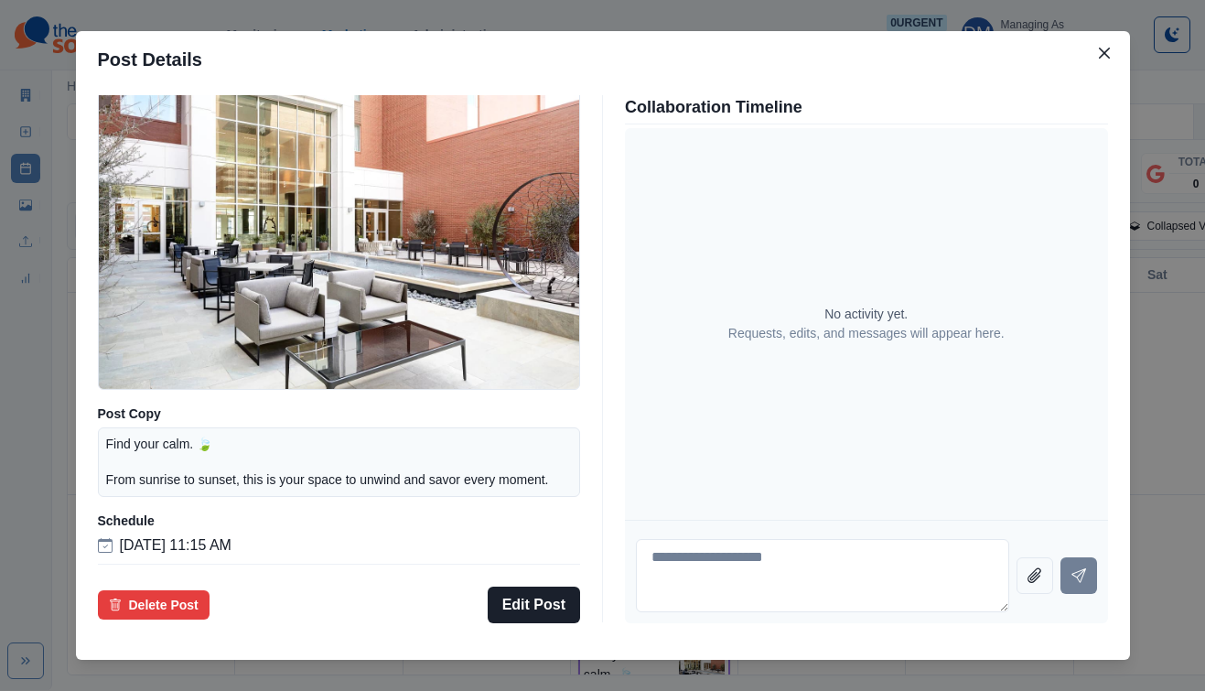
scroll to position [160, 0]
click at [123, 339] on div "Post Details Facebook Draft Media Post Copy Find your calm. 🍃 From sunrise to s…" at bounding box center [602, 345] width 1205 height 691
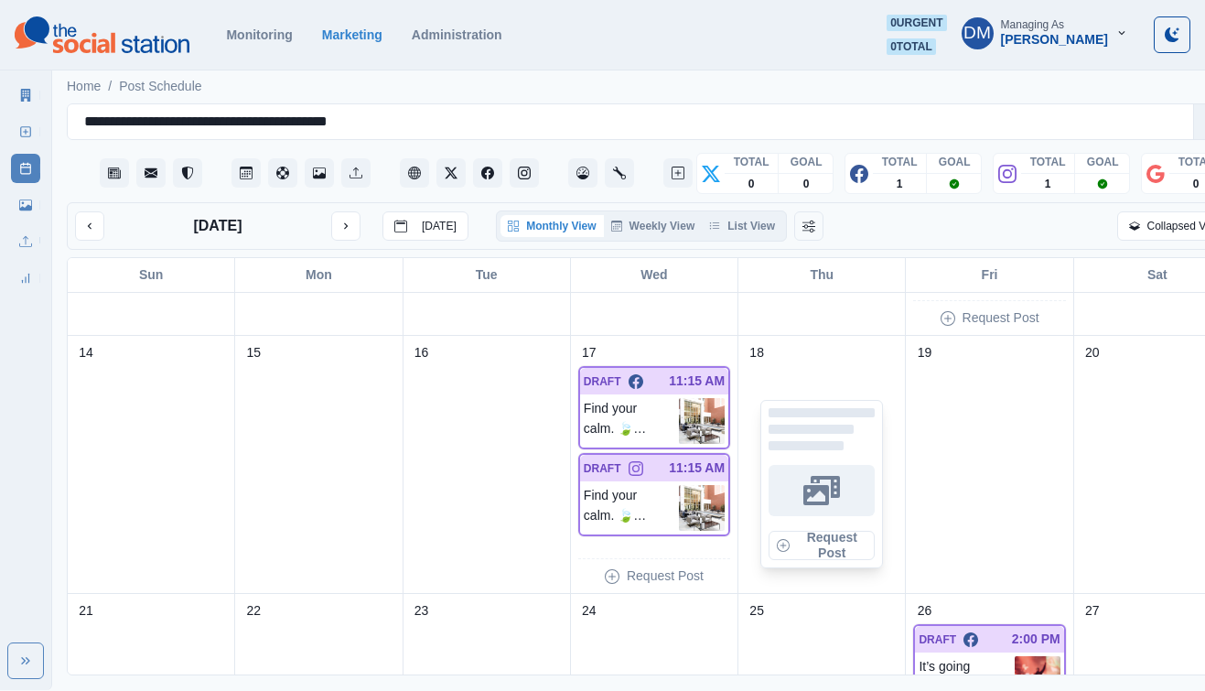
scroll to position [488, 0]
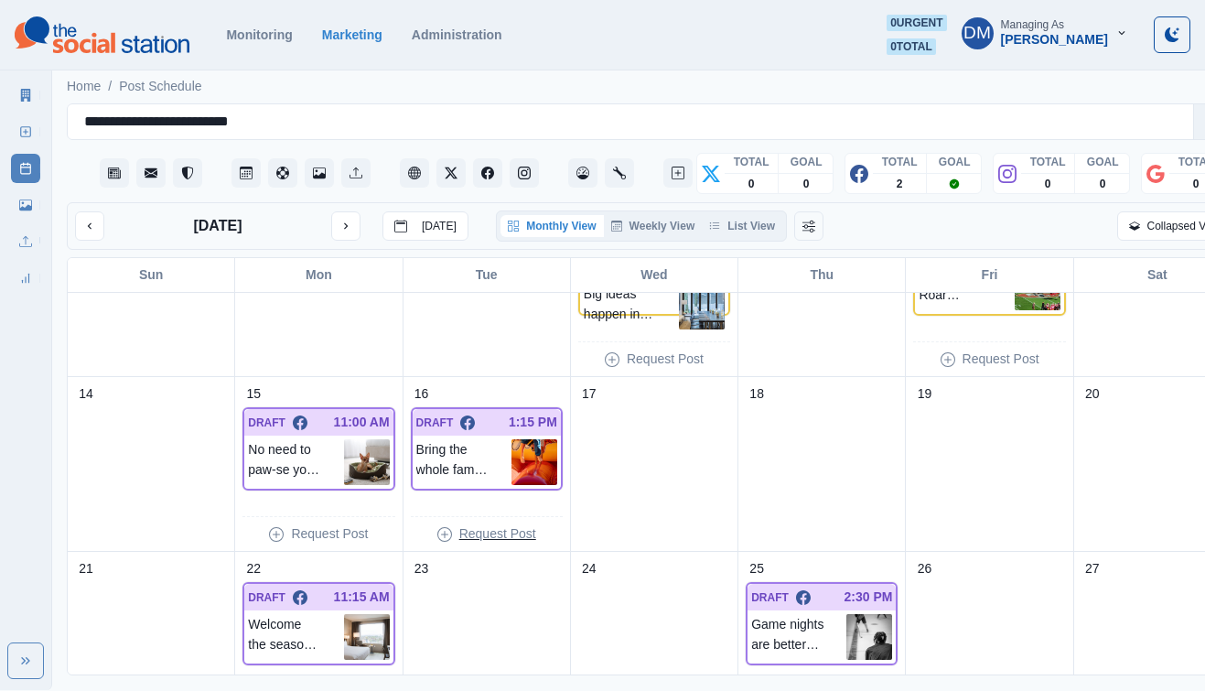
scroll to position [306, 0]
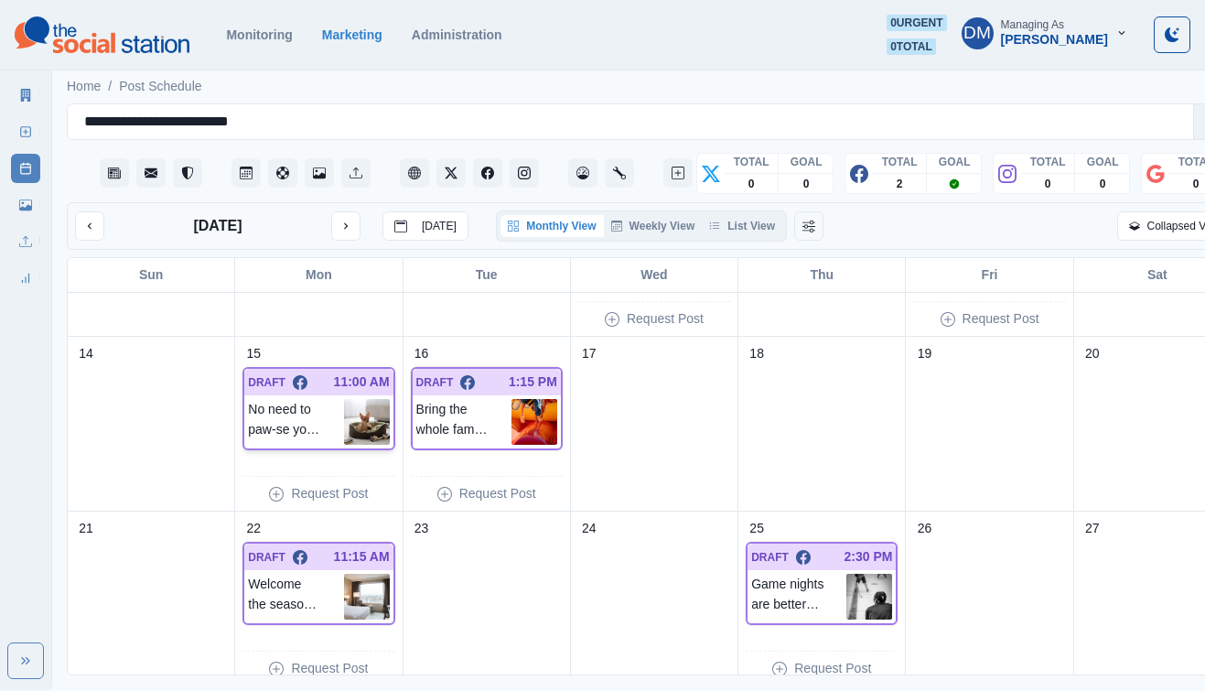
click at [346, 399] on img at bounding box center [367, 422] width 46 height 46
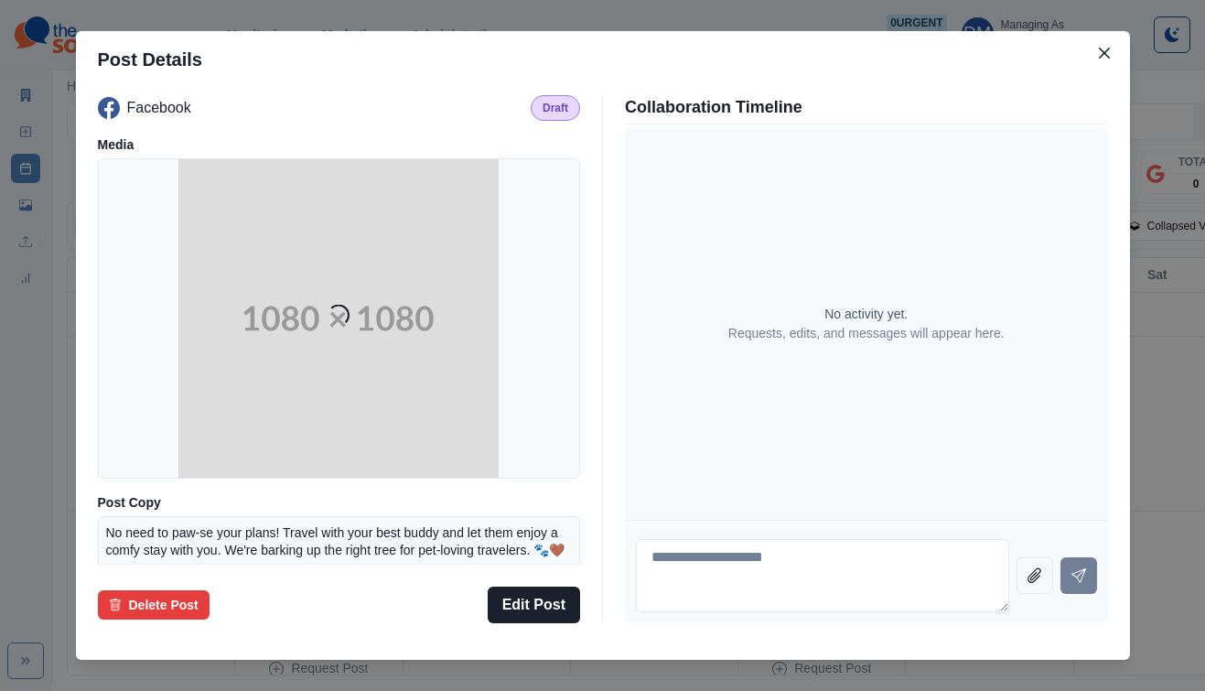
scroll to position [147, 0]
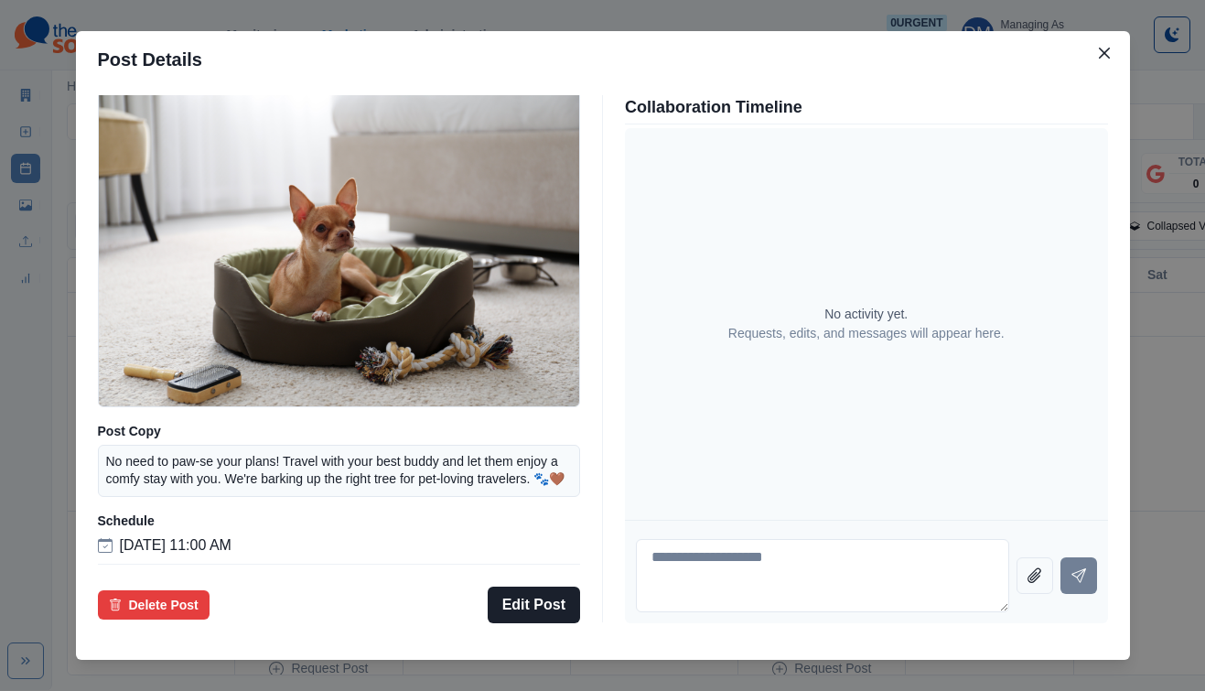
click at [112, 378] on div "Post Details Facebook Draft Media Post Copy No need to paw-se your plans! Trave…" at bounding box center [602, 345] width 1205 height 691
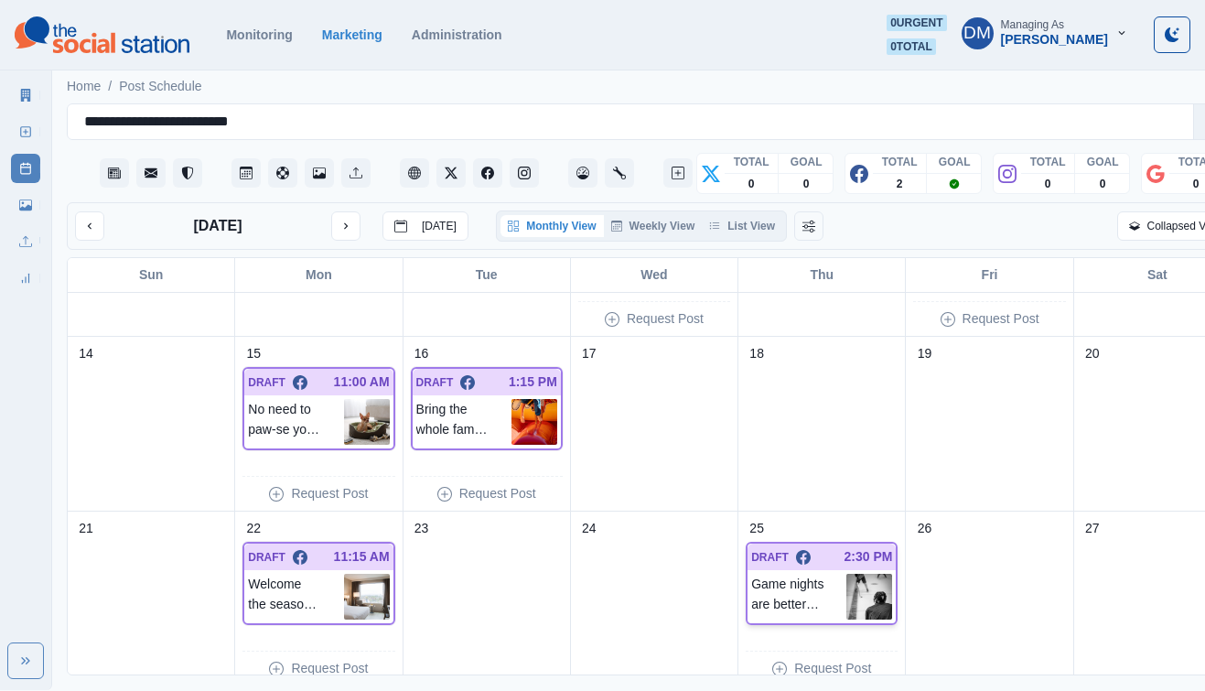
click at [846, 574] on img at bounding box center [869, 597] width 46 height 46
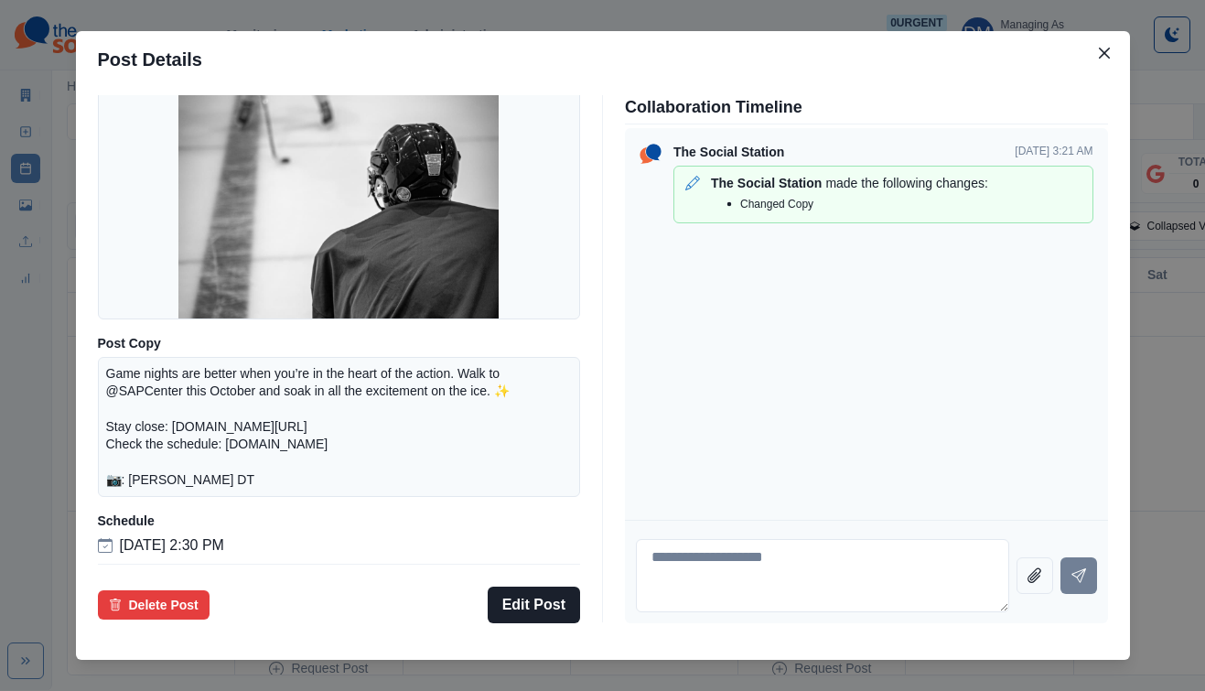
scroll to position [199, 0]
click at [181, 321] on div "Post Details Facebook Draft Media Post Copy Game nights are better when you’re …" at bounding box center [602, 345] width 1205 height 691
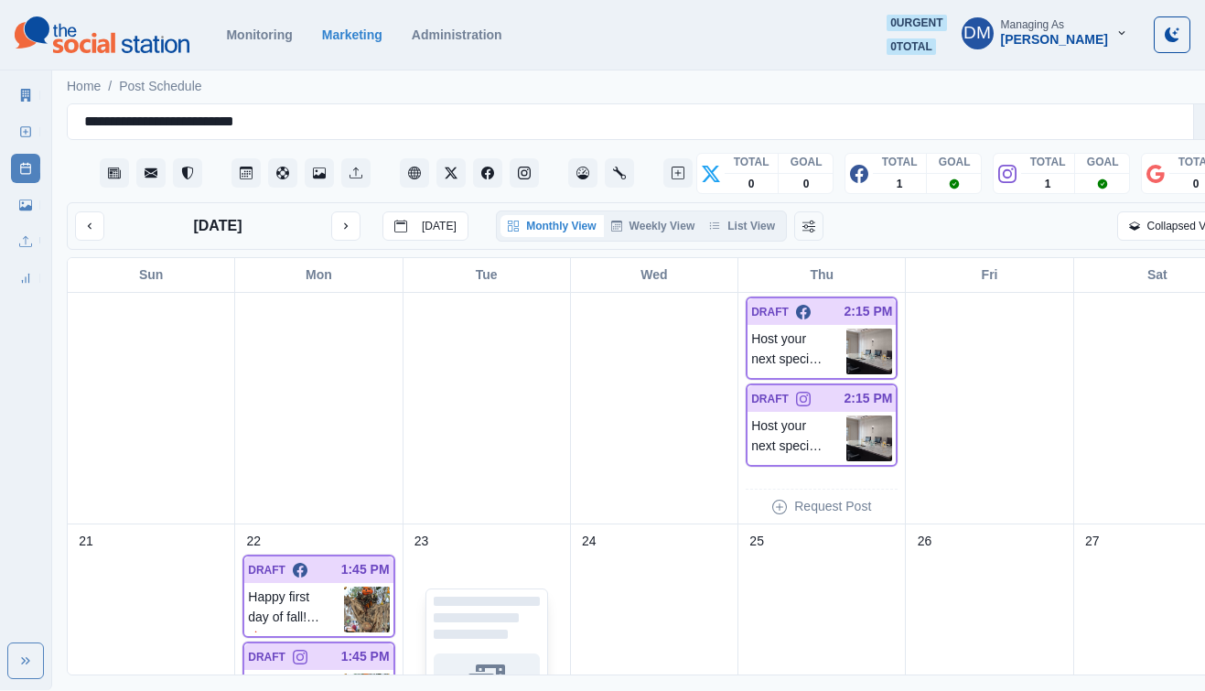
scroll to position [494, 0]
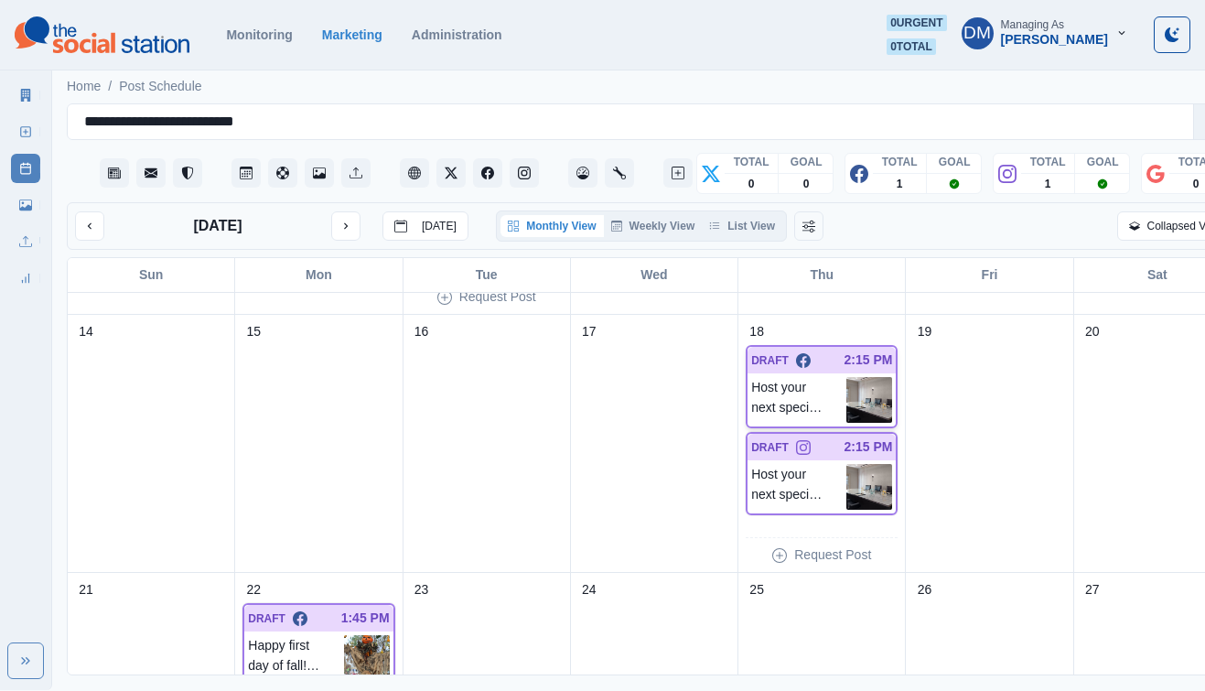
click at [846, 377] on img at bounding box center [869, 400] width 46 height 46
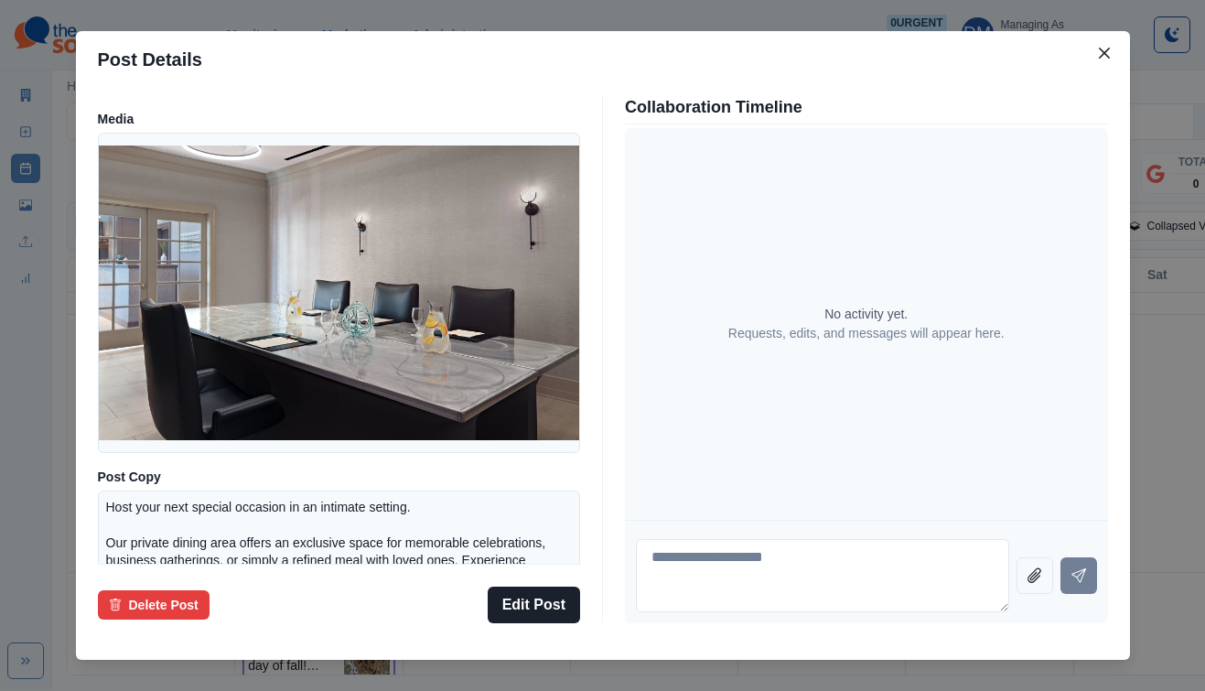
scroll to position [0, 0]
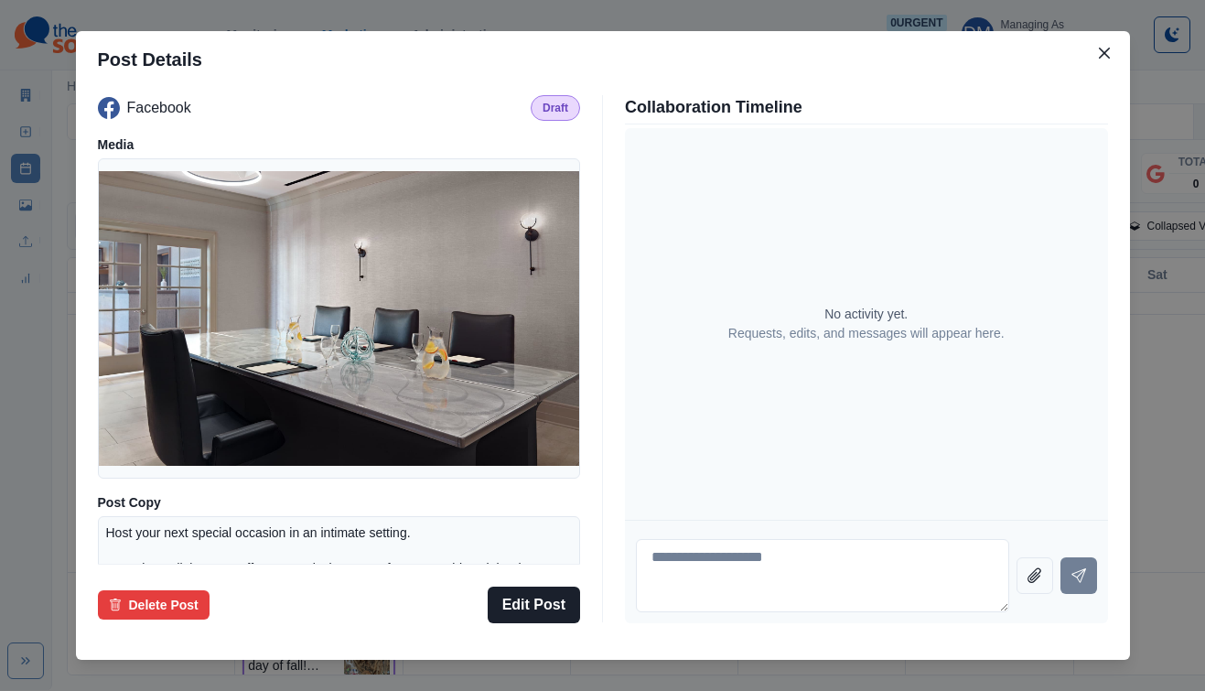
click at [156, 312] on div "Post Details Facebook Draft Media Post Copy Host your next special occasion in …" at bounding box center [602, 345] width 1205 height 691
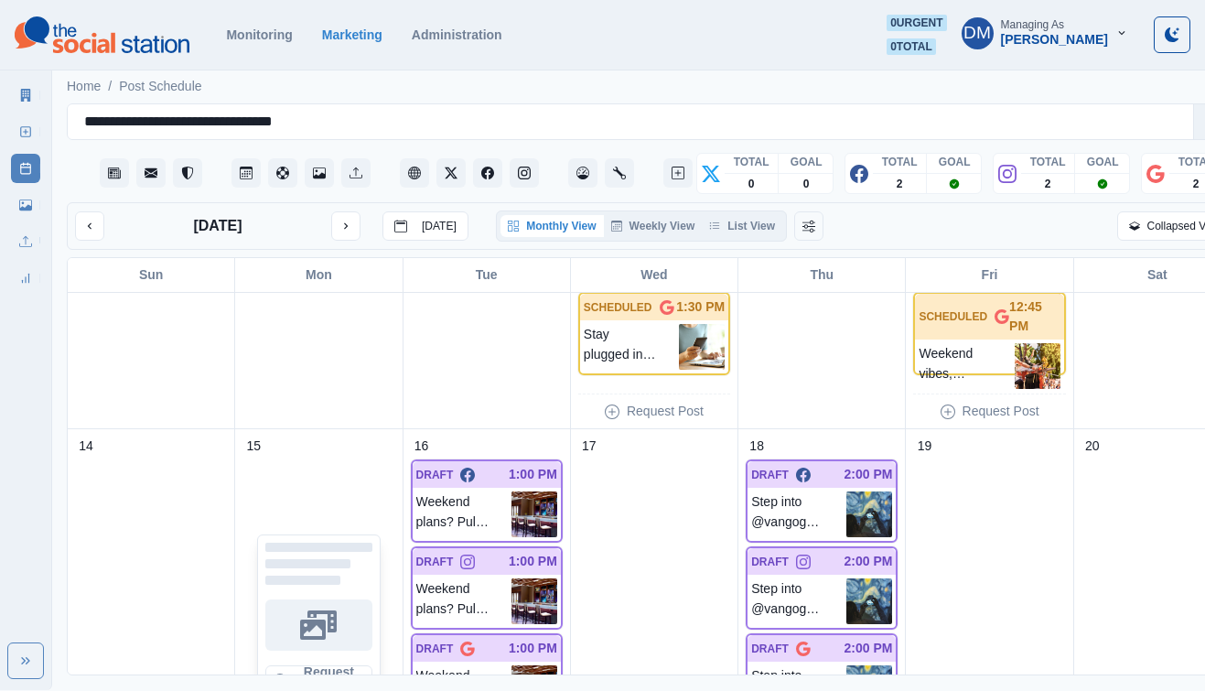
scroll to position [553, 0]
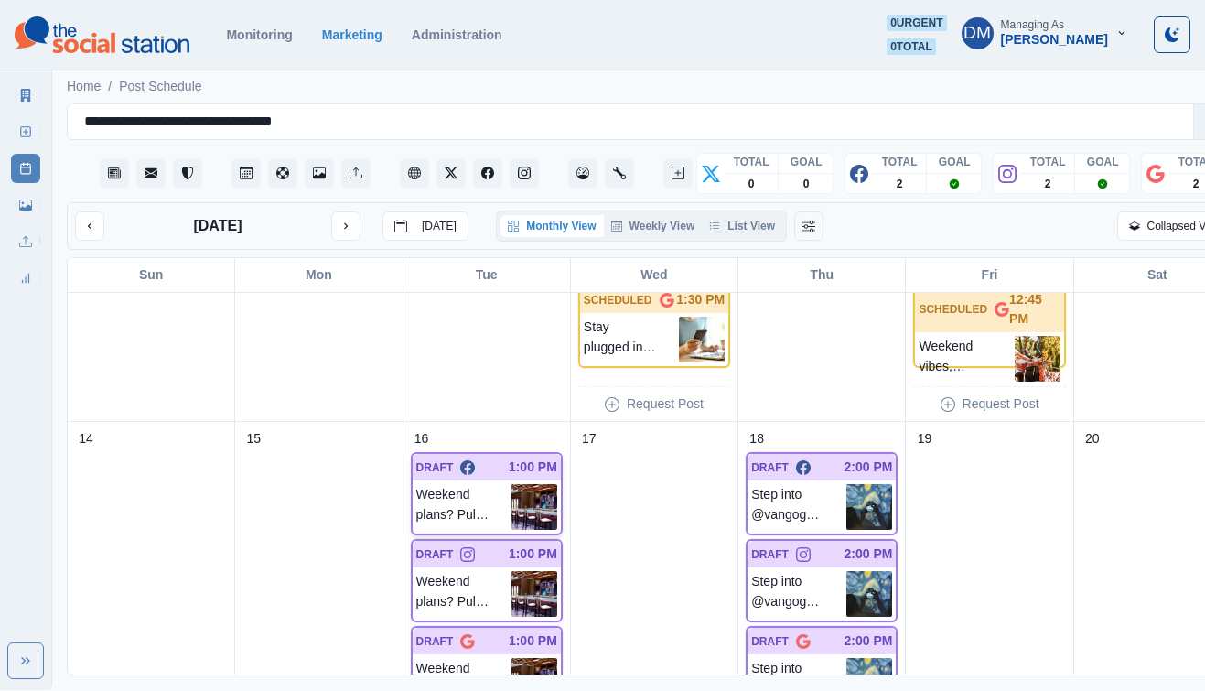
click at [527, 484] on img at bounding box center [534, 507] width 46 height 46
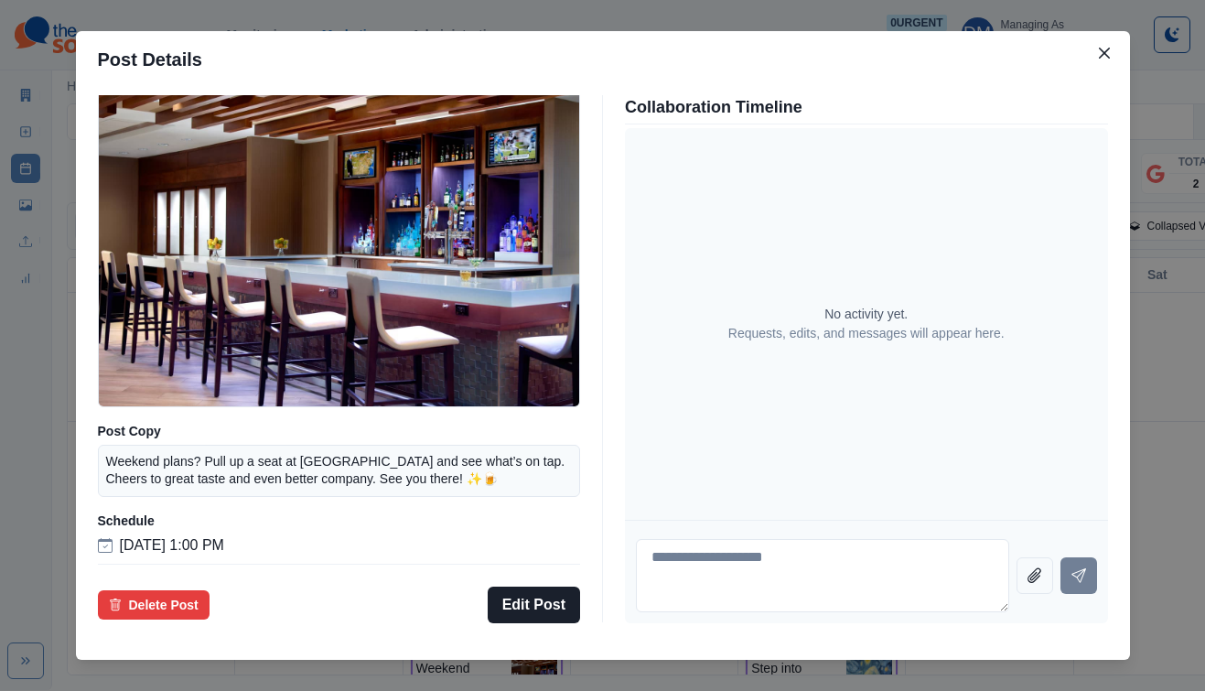
scroll to position [134, 0]
click at [951, 91] on div "Post Details Facebook Draft Media Post Copy Weekend plans? Pull up a seat at Ba…" at bounding box center [602, 345] width 1205 height 691
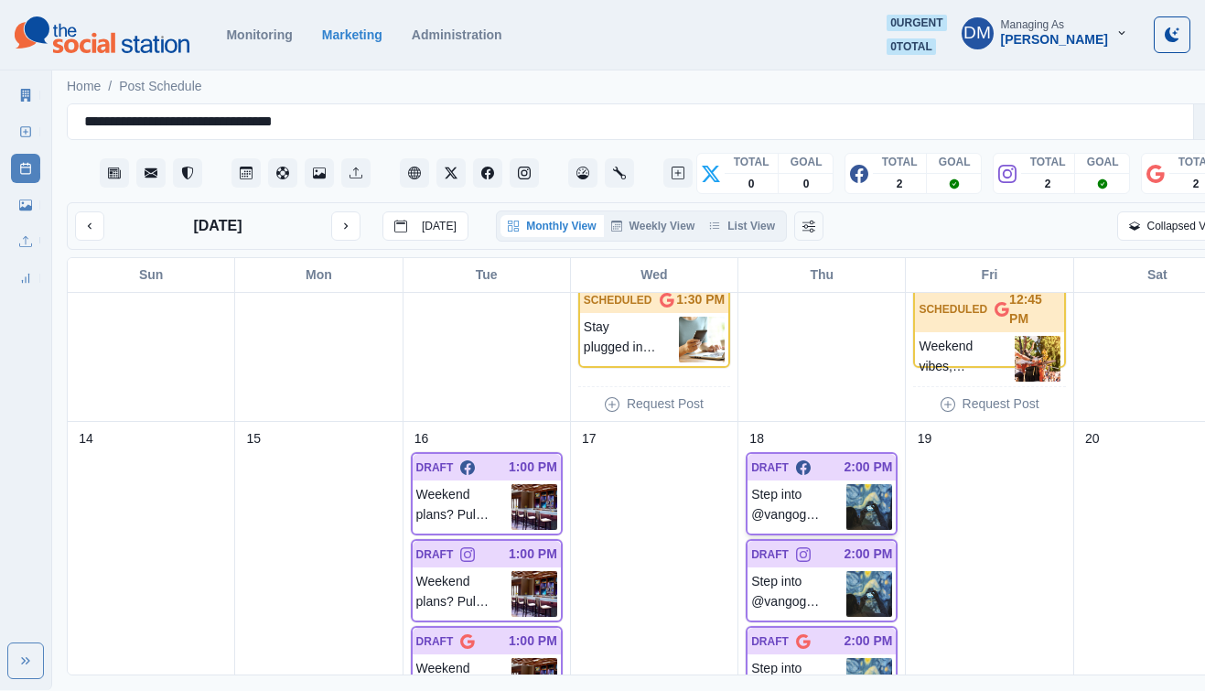
click at [846, 484] on img at bounding box center [869, 507] width 46 height 46
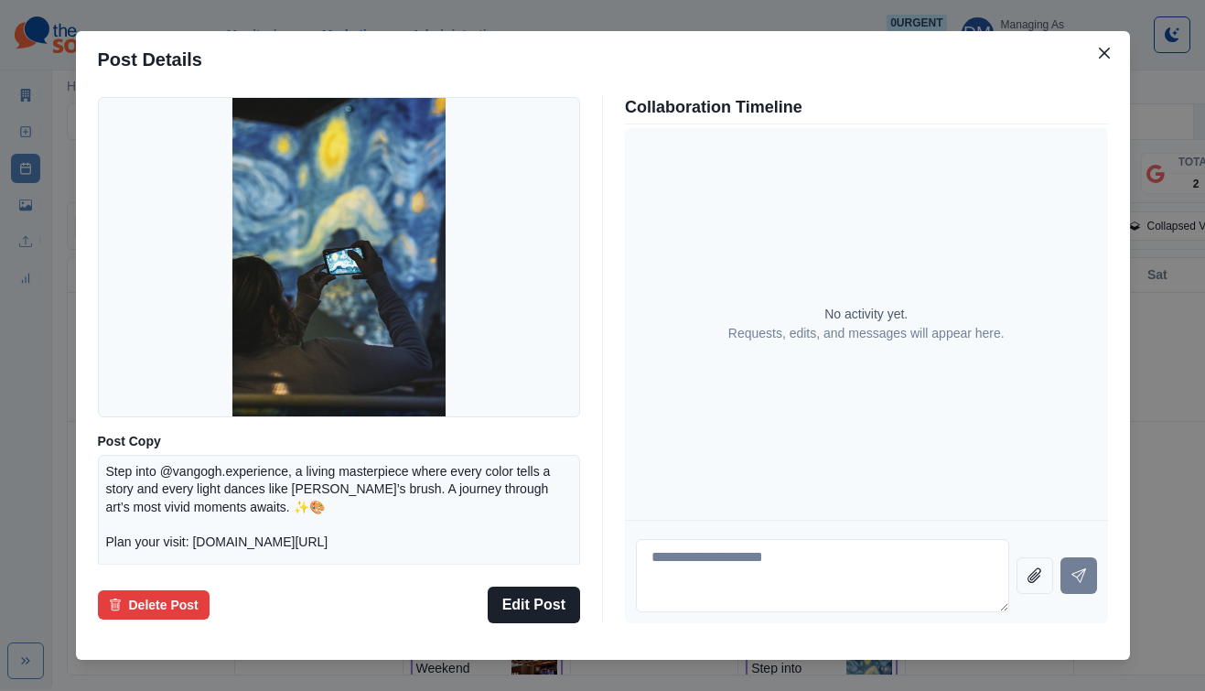
scroll to position [51, 0]
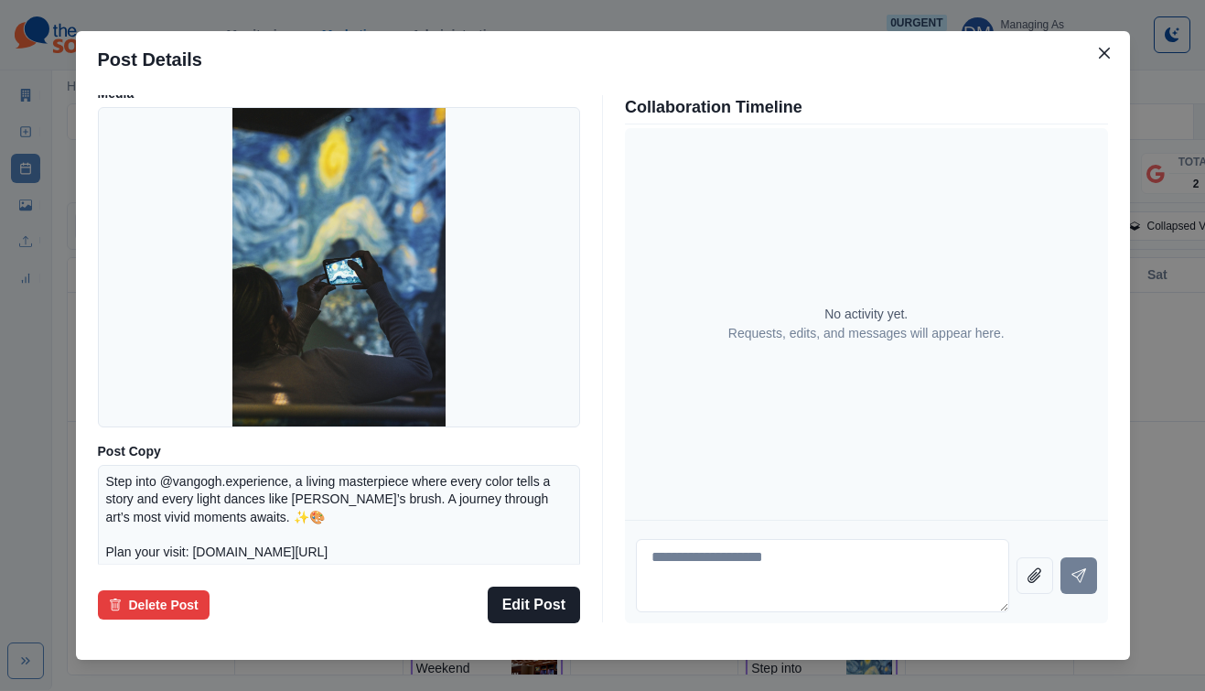
click at [172, 407] on div "Post Details Facebook Draft Media Post Copy Step into @vangogh.experience, a li…" at bounding box center [602, 345] width 1205 height 691
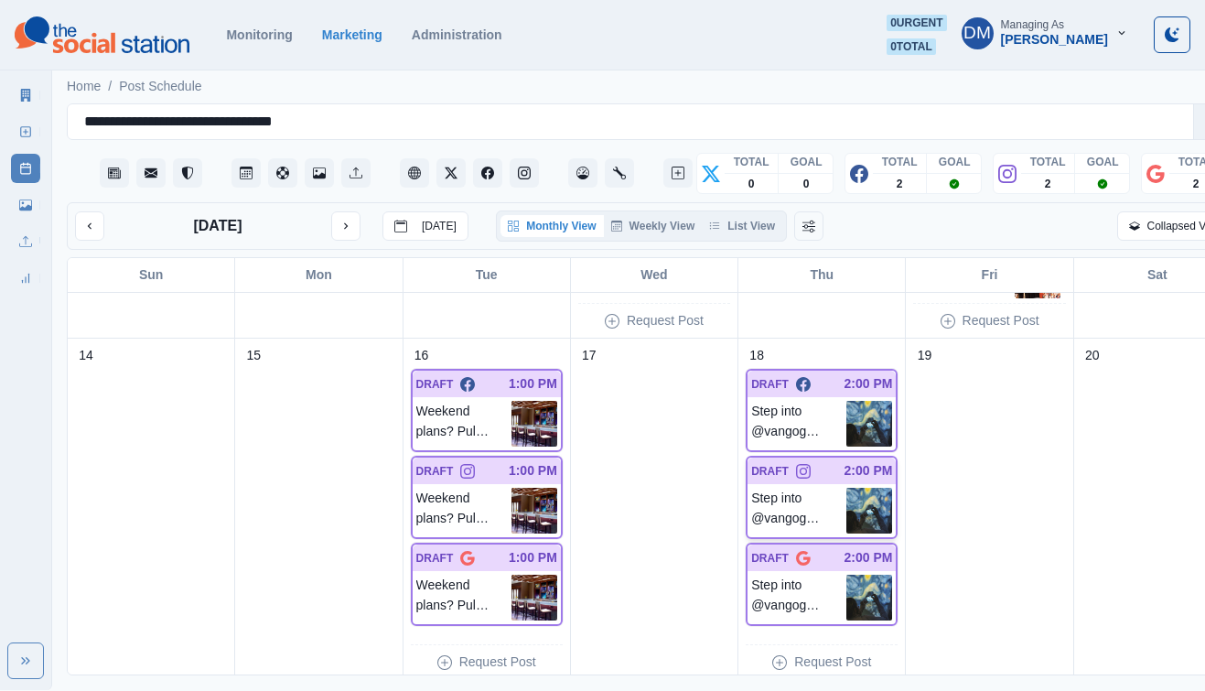
scroll to position [604, 0]
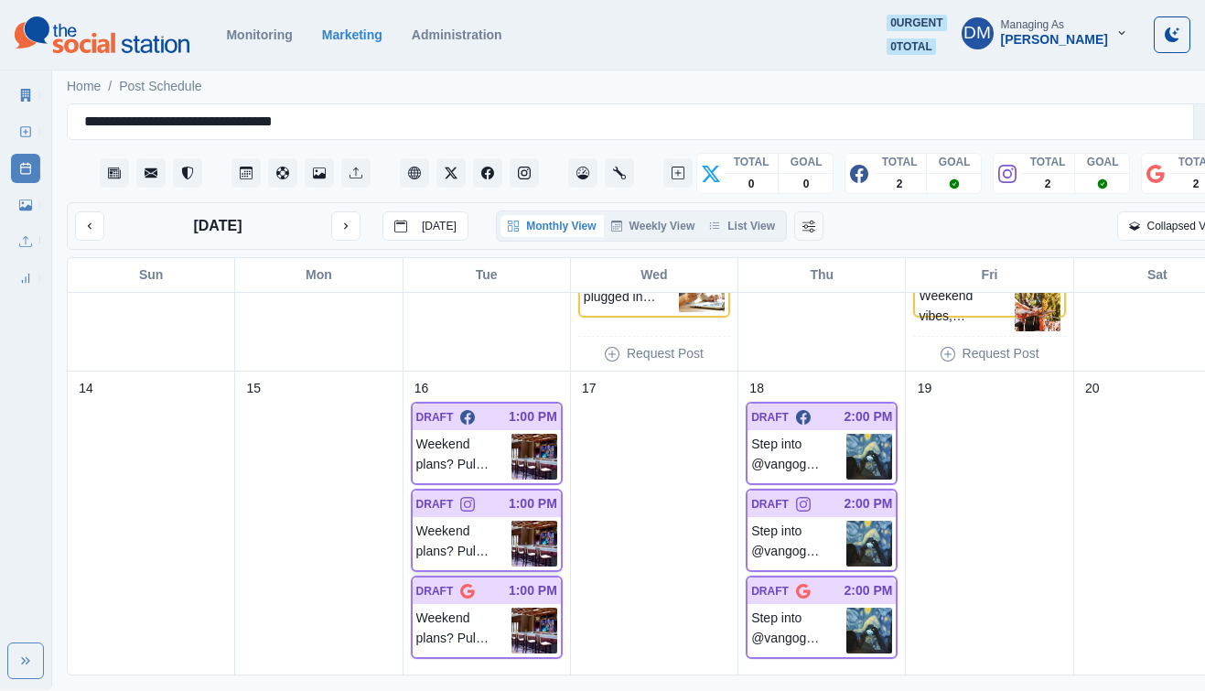
click at [518, 520] on img at bounding box center [534, 543] width 46 height 46
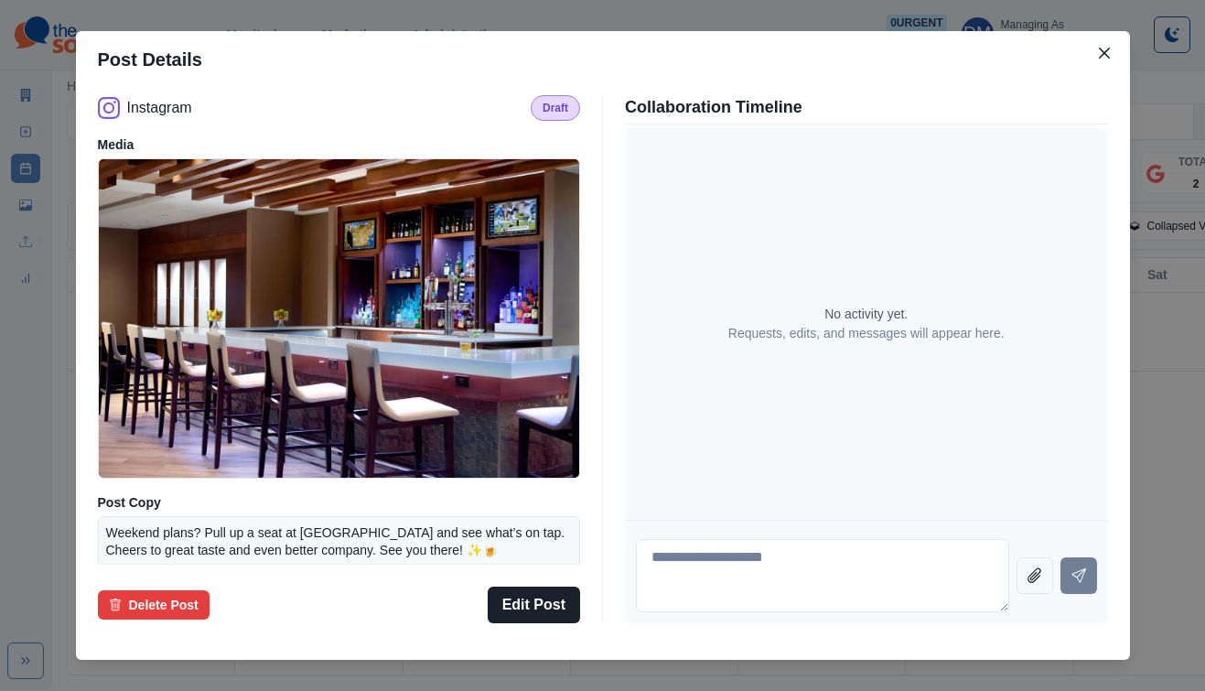
click at [178, 449] on div "Post Details Instagram Draft Media Post Copy Weekend plans? Pull up a seat at B…" at bounding box center [602, 345] width 1205 height 691
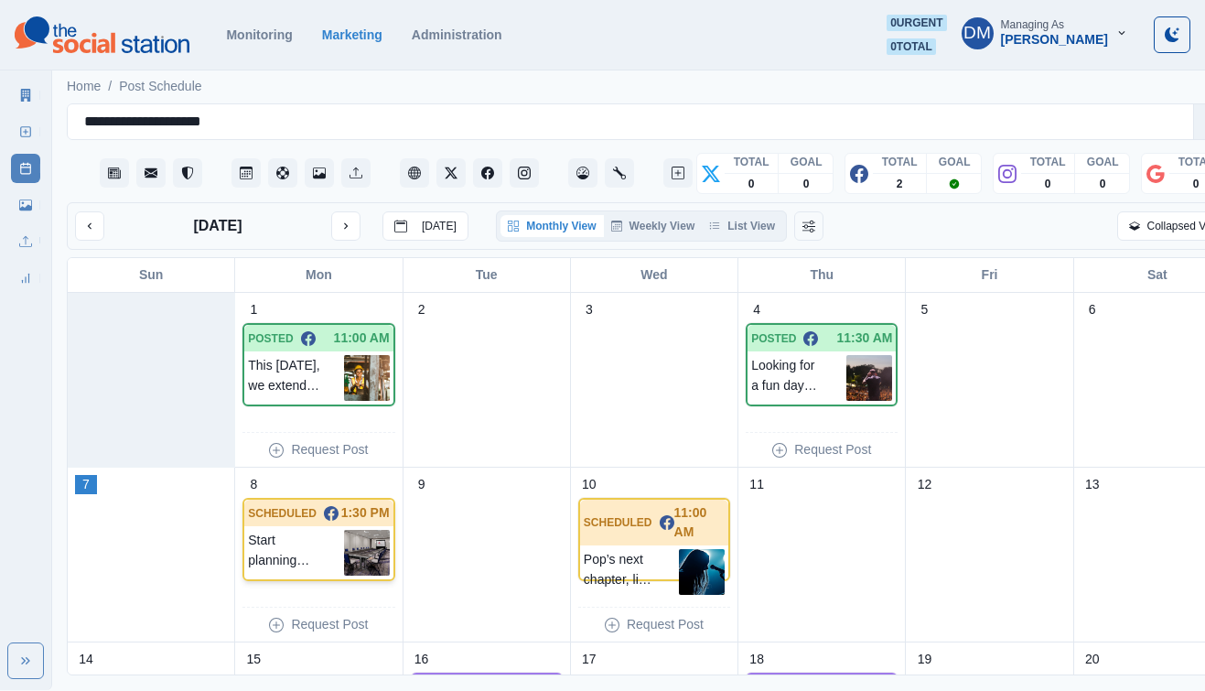
scroll to position [144, 0]
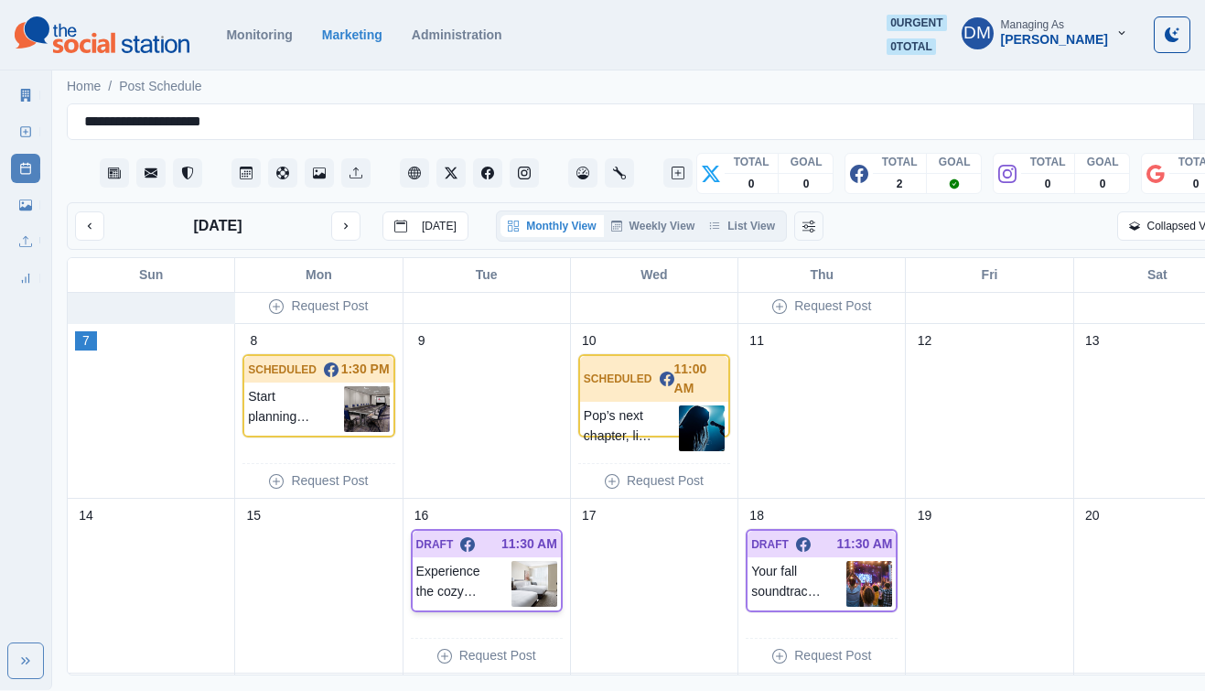
click at [511, 561] on img at bounding box center [534, 584] width 46 height 46
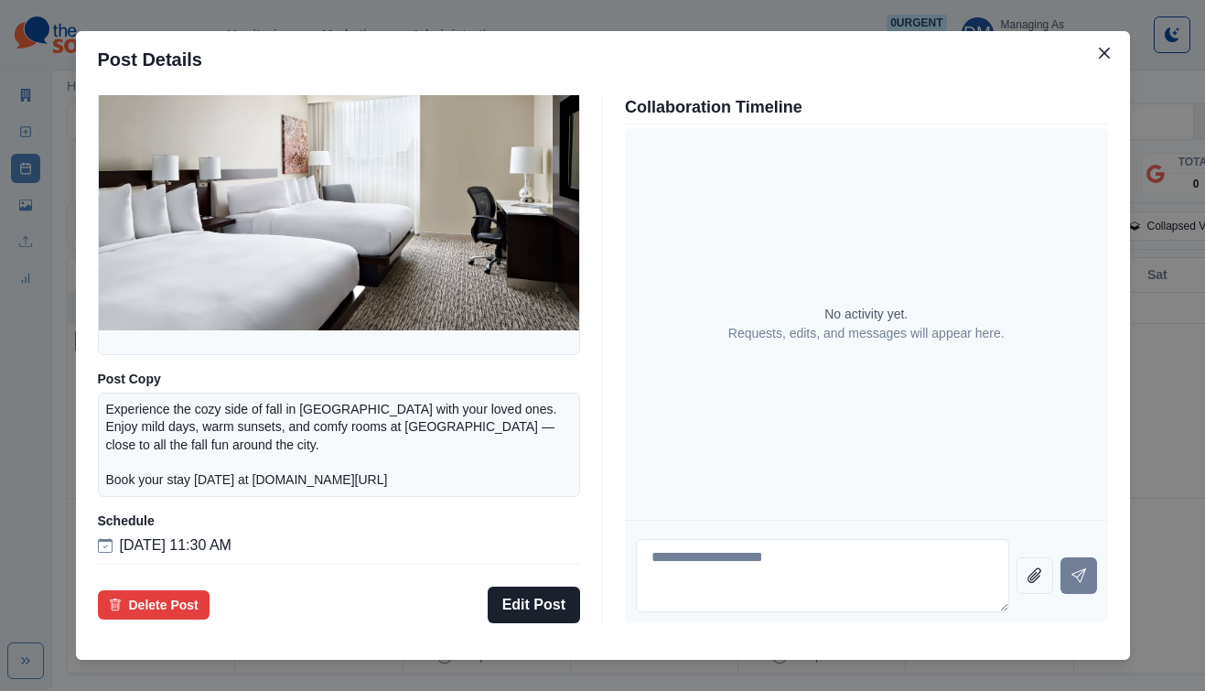
scroll to position [173, 0]
click at [151, 361] on div "Post Details Facebook Draft Media Post Copy Experience the cozy side of fall in…" at bounding box center [602, 345] width 1205 height 691
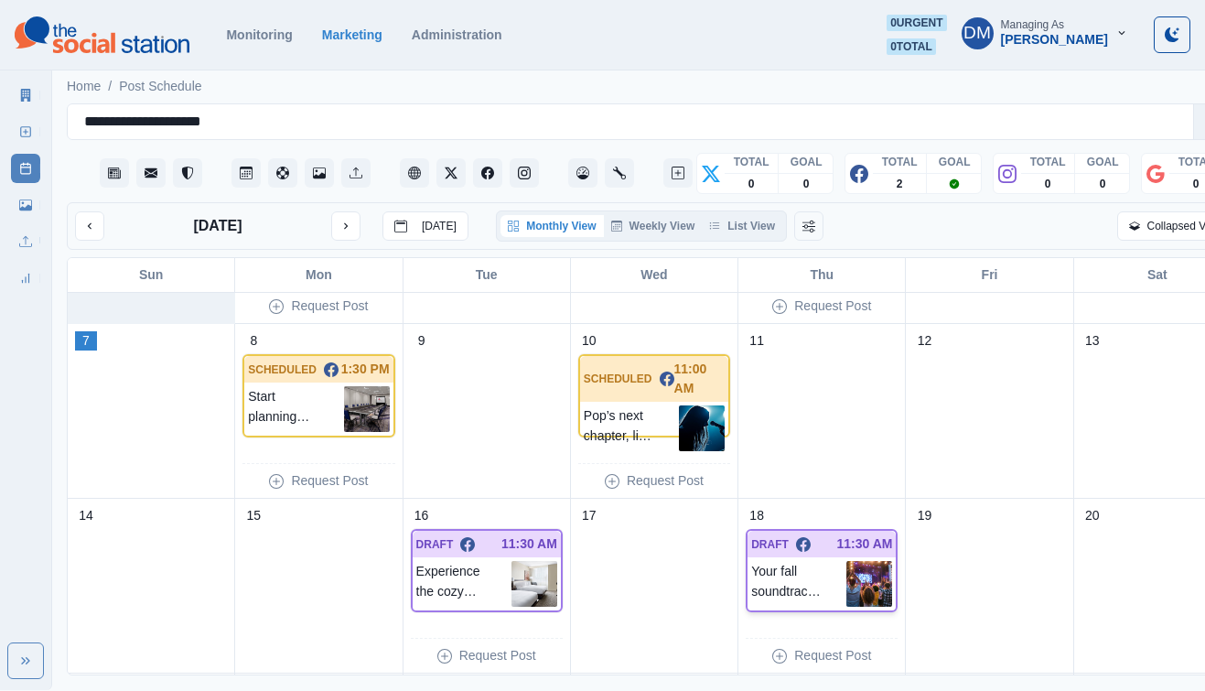
click at [846, 561] on img at bounding box center [869, 584] width 46 height 46
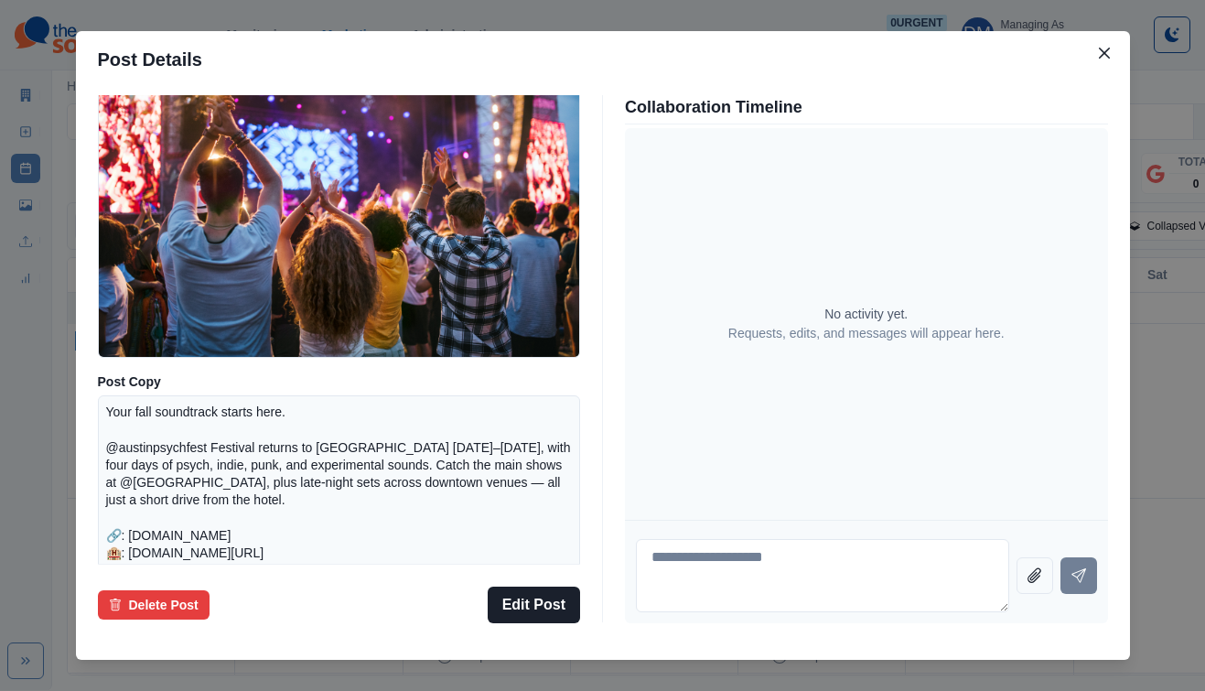
scroll to position [117, 0]
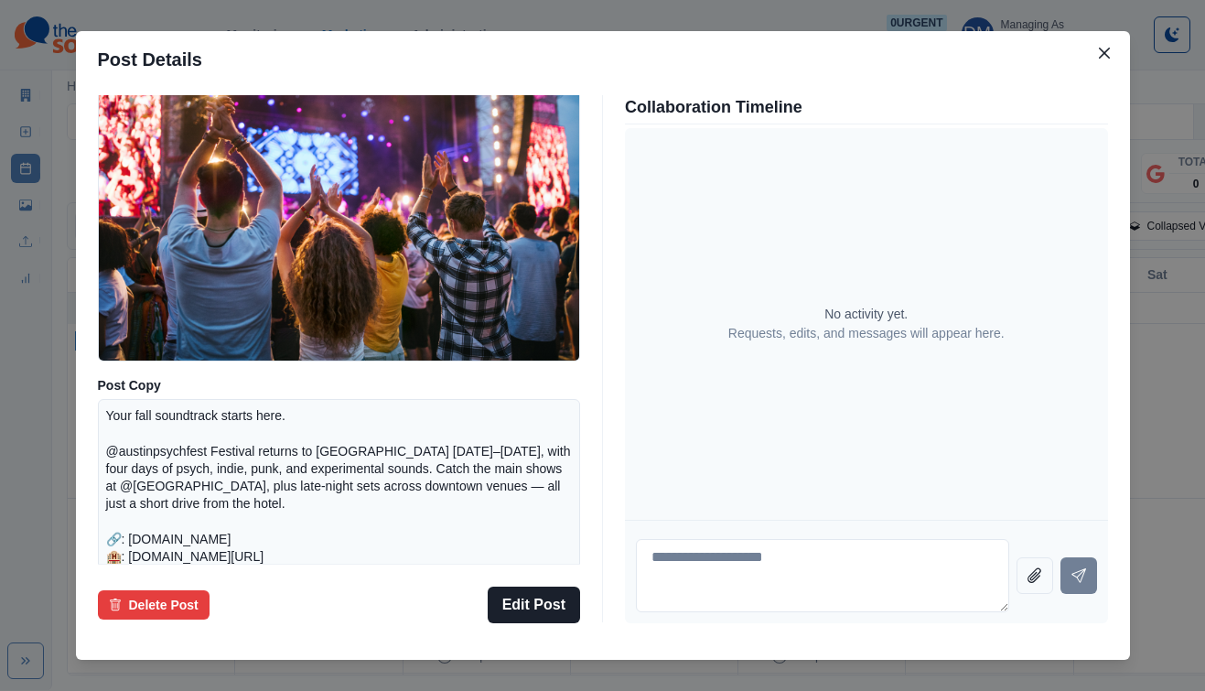
click at [156, 385] on div "Post Details Facebook Draft Media Post Copy Your fall soundtrack starts here. @…" at bounding box center [602, 345] width 1205 height 691
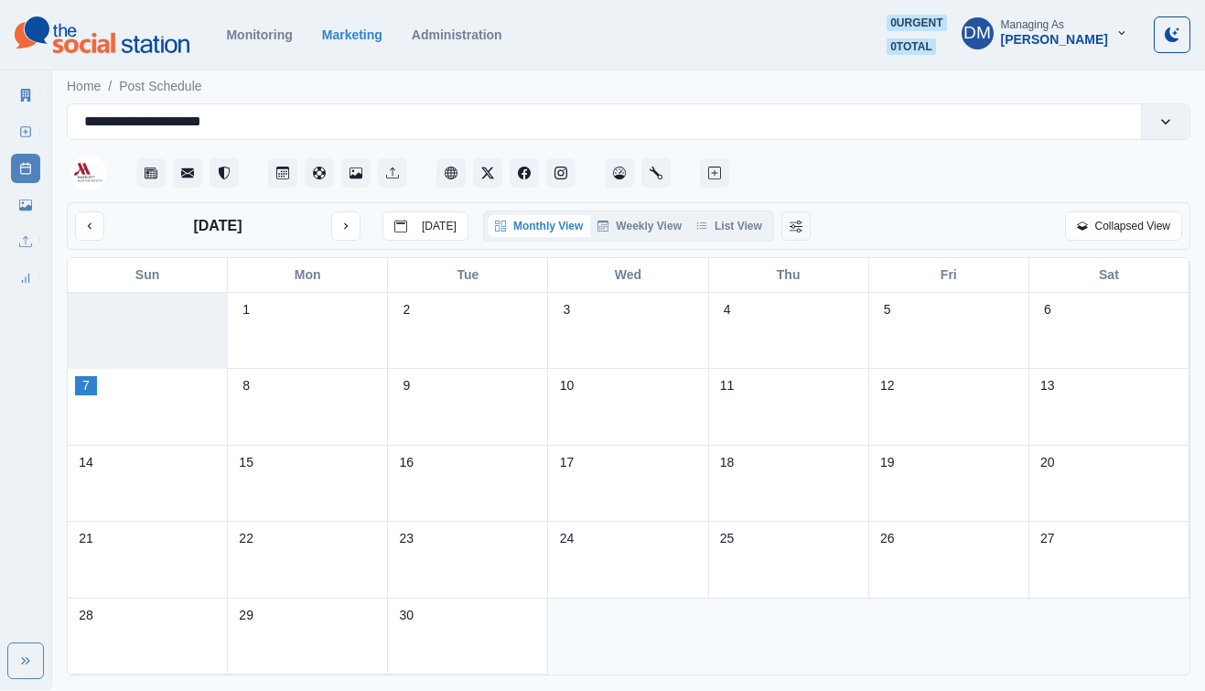
click at [296, 211] on div "[DATE] [DATE]" at bounding box center [271, 225] width 393 height 29
click at [339, 220] on icon "next month" at bounding box center [345, 226] width 13 height 13
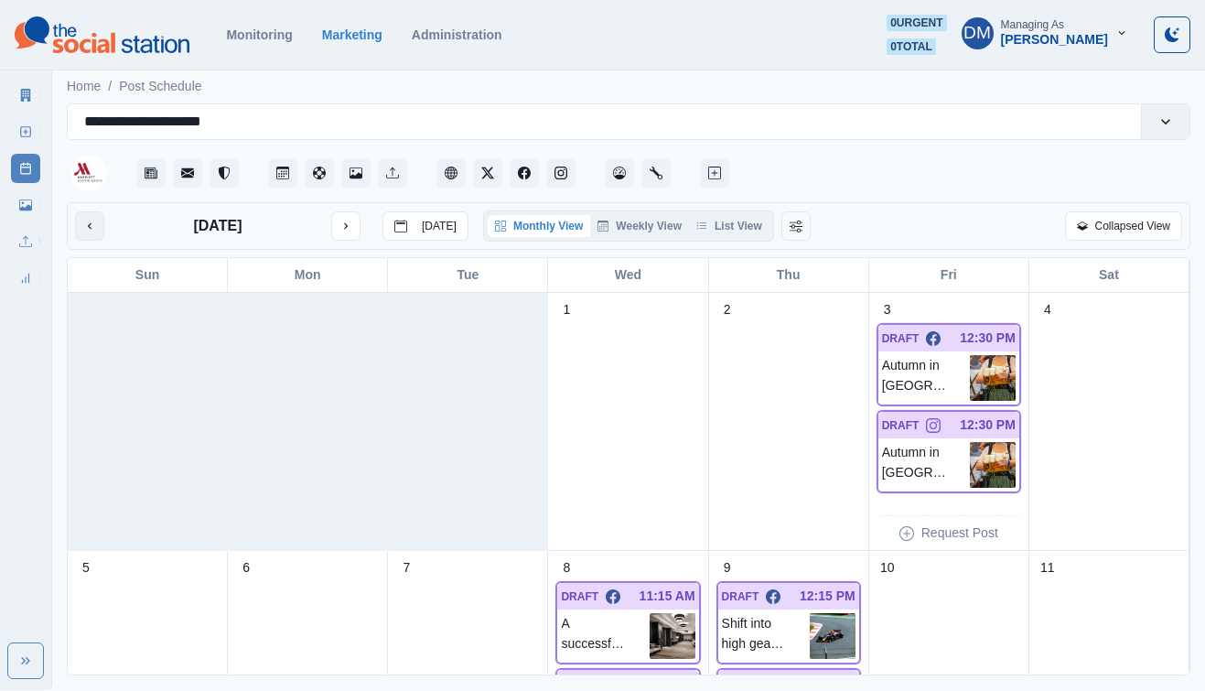
click at [86, 211] on button "previous month" at bounding box center [89, 225] width 29 height 29
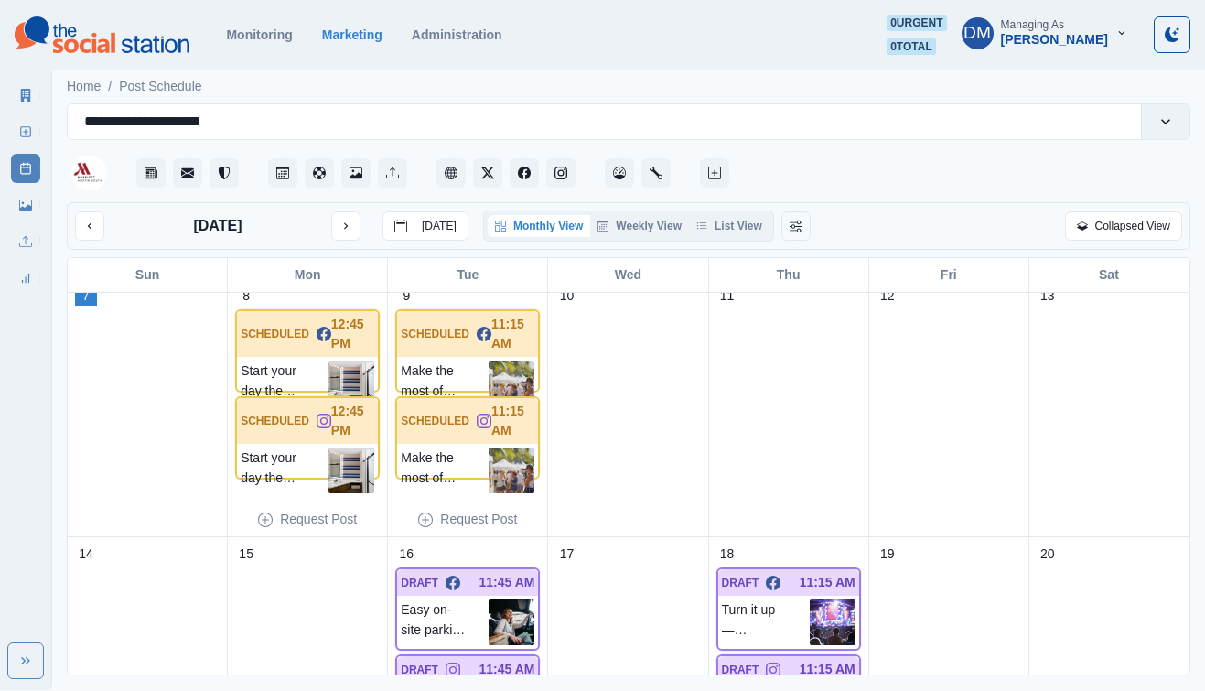
scroll to position [445, 0]
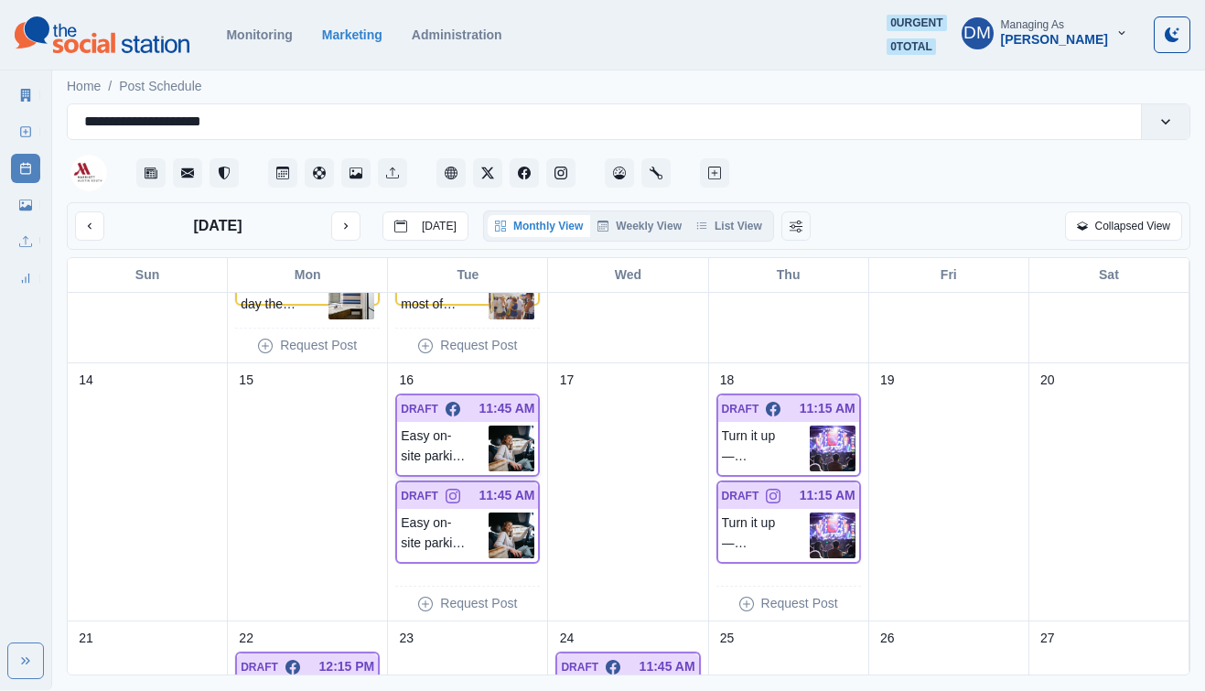
click at [529, 425] on img at bounding box center [511, 448] width 46 height 46
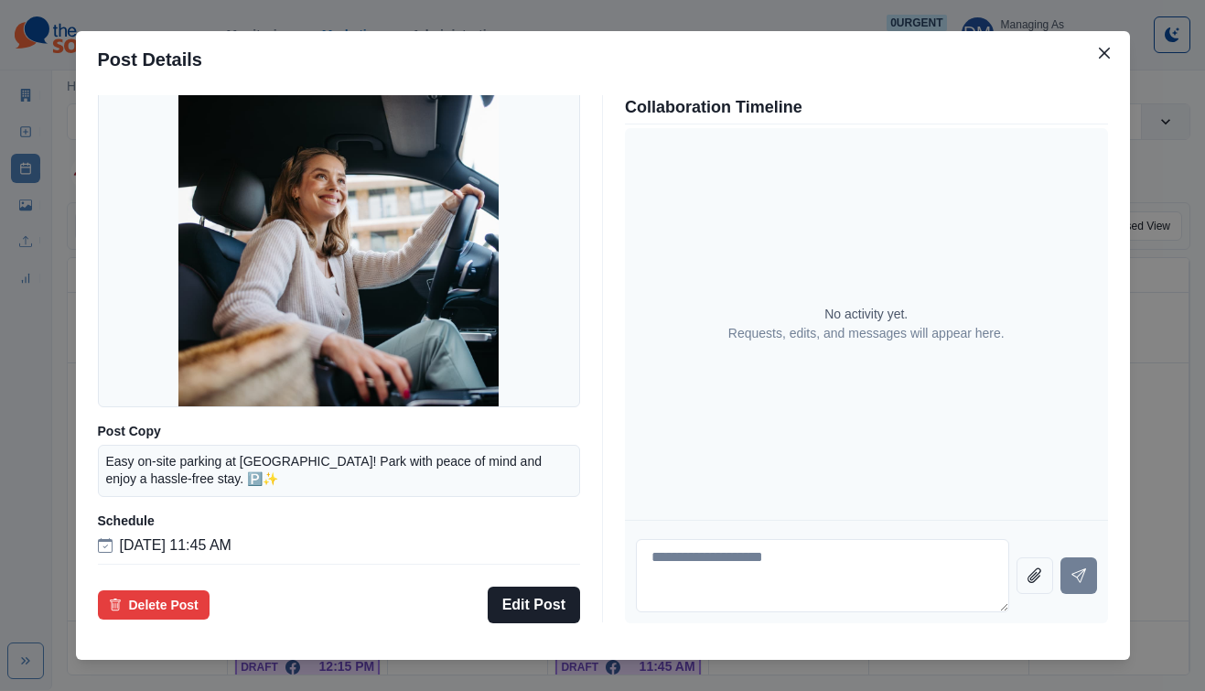
scroll to position [134, 0]
click at [137, 339] on div "Post Details Facebook Draft Media Post Copy Easy on-site parking at Austin Marr…" at bounding box center [602, 345] width 1205 height 691
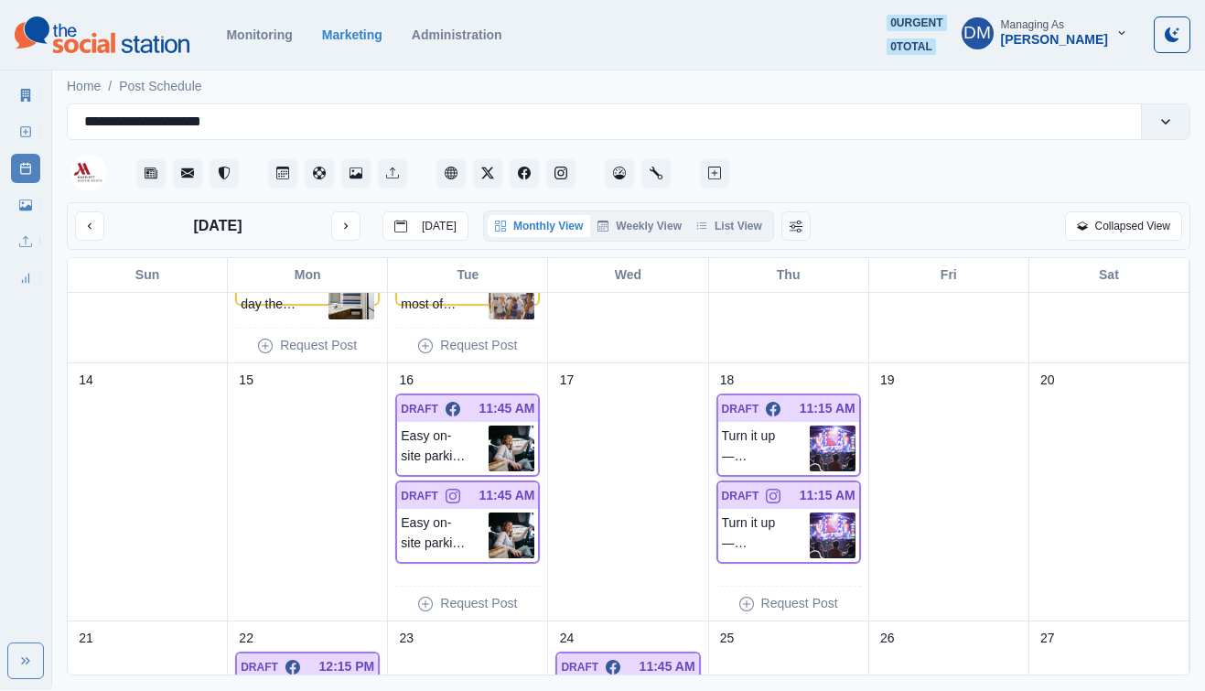
click at [848, 425] on img at bounding box center [833, 448] width 46 height 46
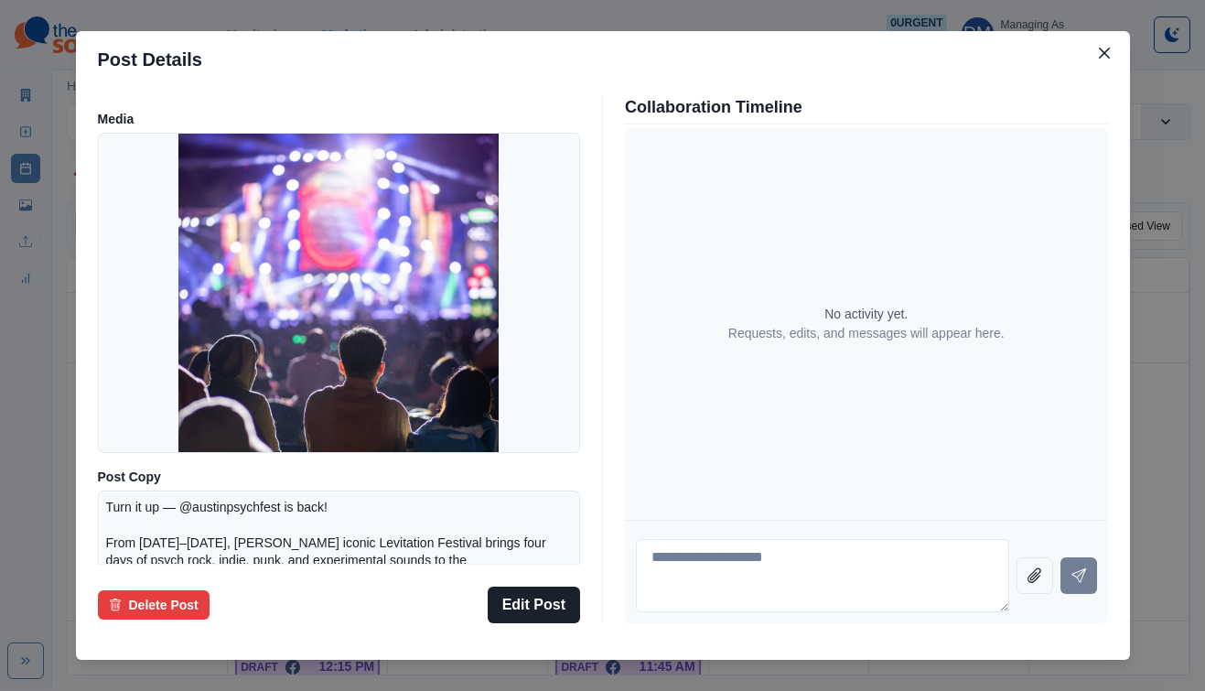
scroll to position [19, 0]
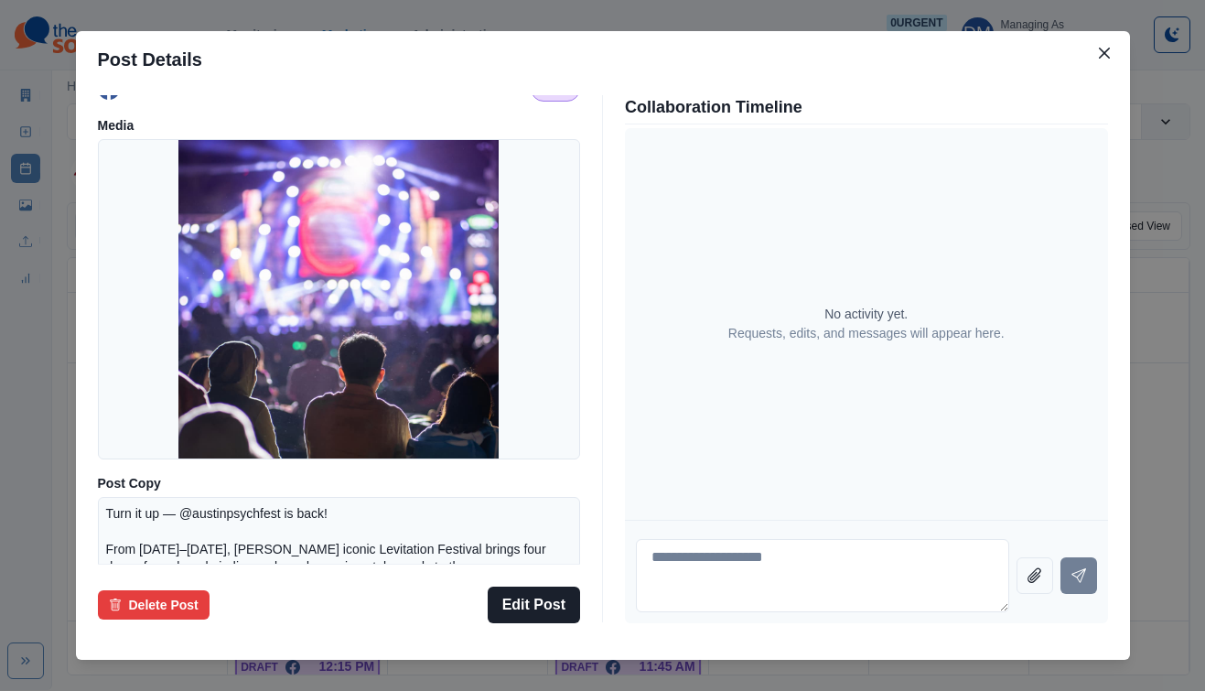
click at [166, 369] on div "Post Details Facebook Draft Media Post Copy Turn it up — @austinpsychfest is ba…" at bounding box center [602, 345] width 1205 height 691
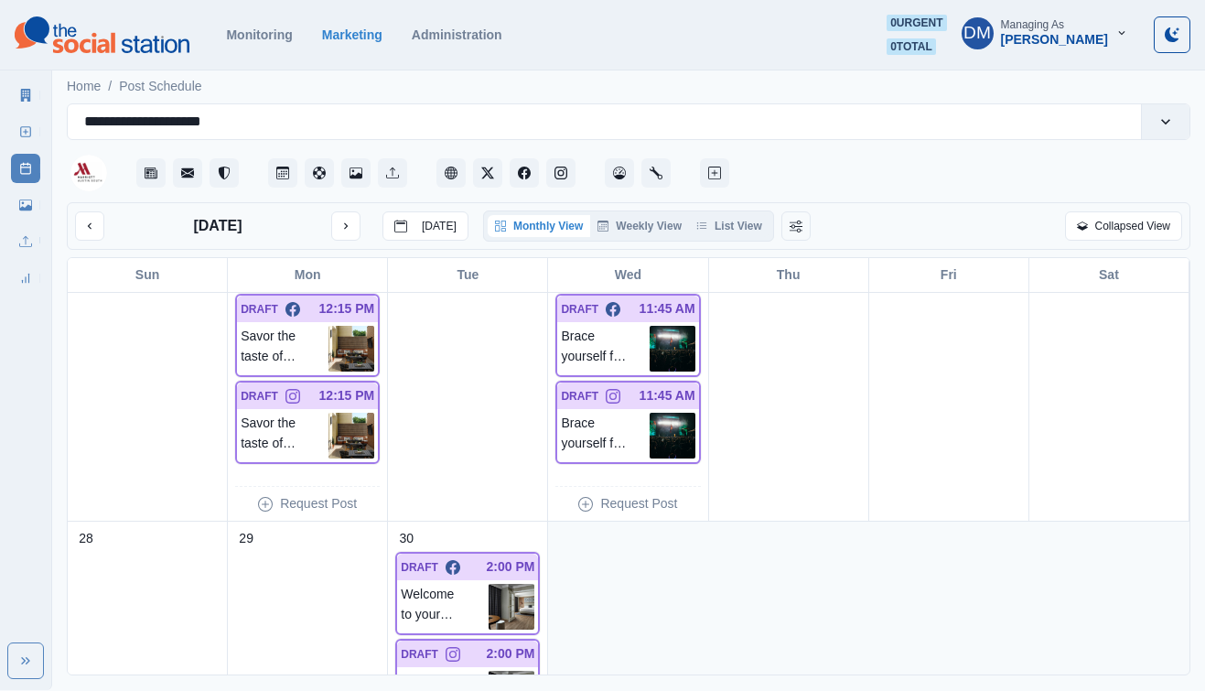
scroll to position [804, 0]
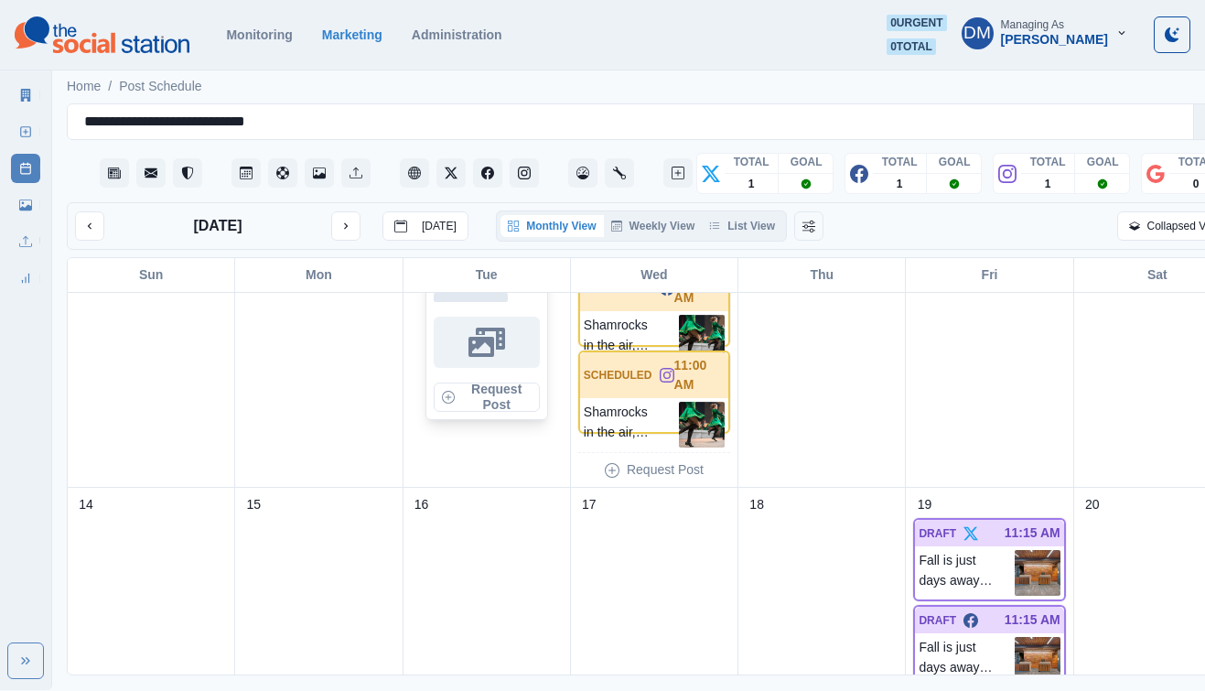
scroll to position [560, 0]
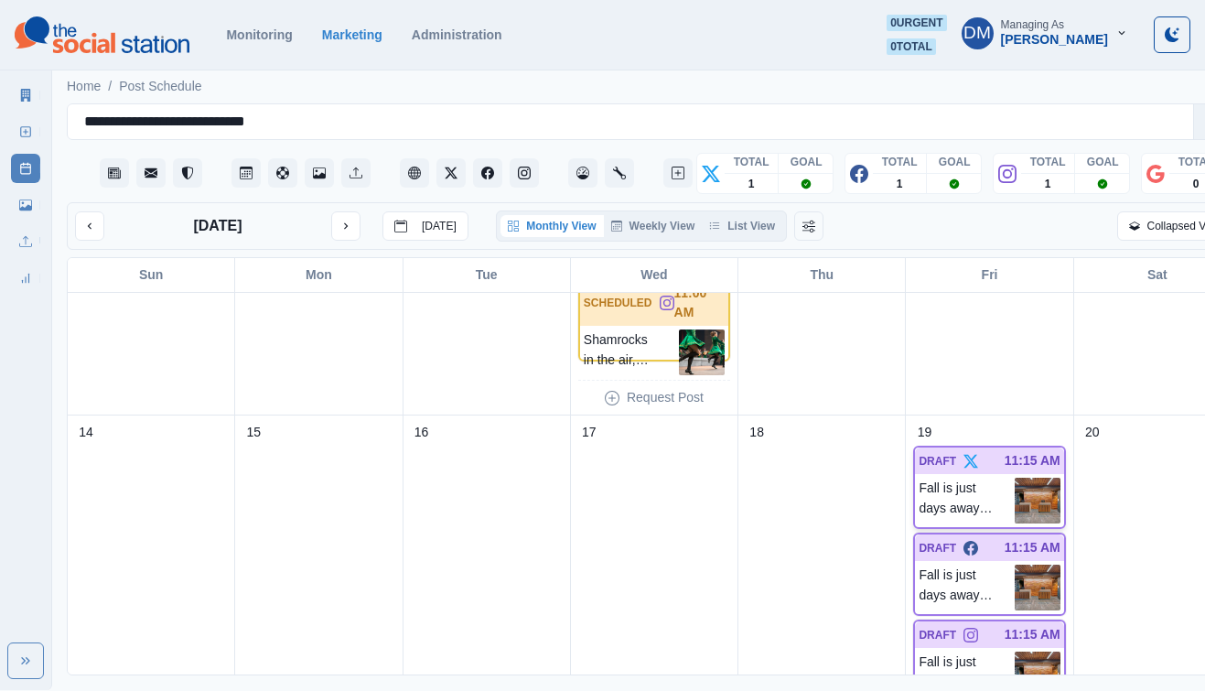
click at [1014, 477] on img at bounding box center [1037, 500] width 46 height 46
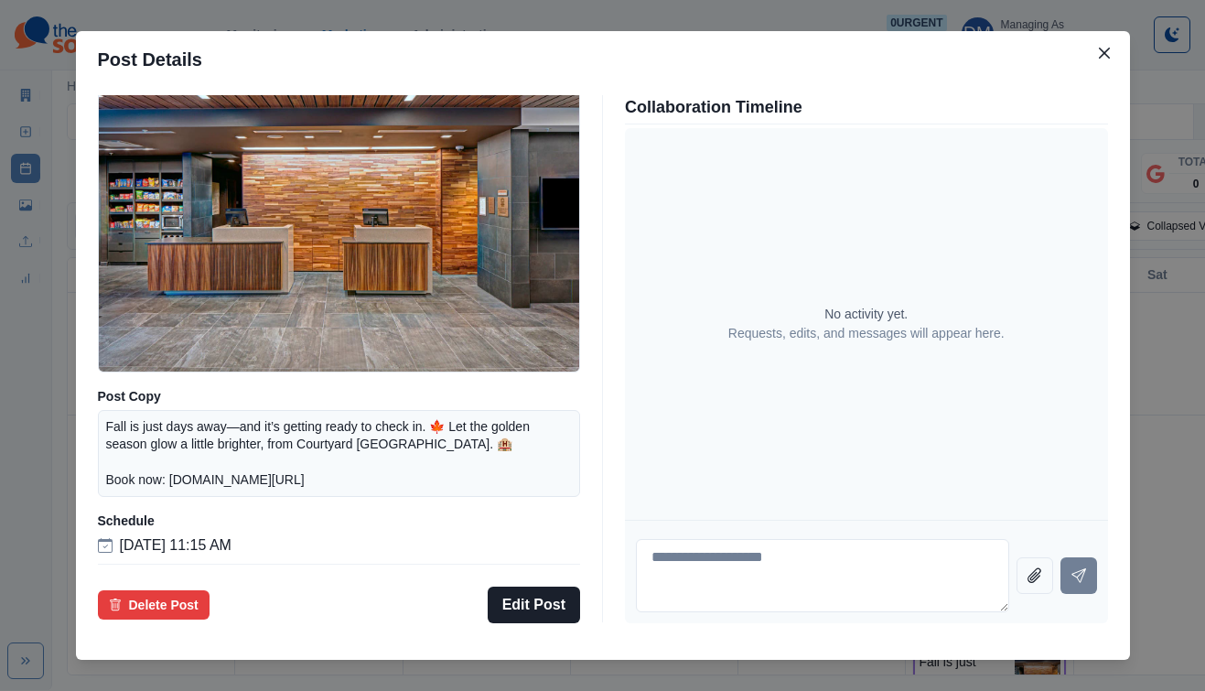
scroll to position [160, 0]
click at [152, 425] on div "Post Details Twitter Draft Media Post Copy Fall is just days away—and it’s gett…" at bounding box center [602, 345] width 1205 height 691
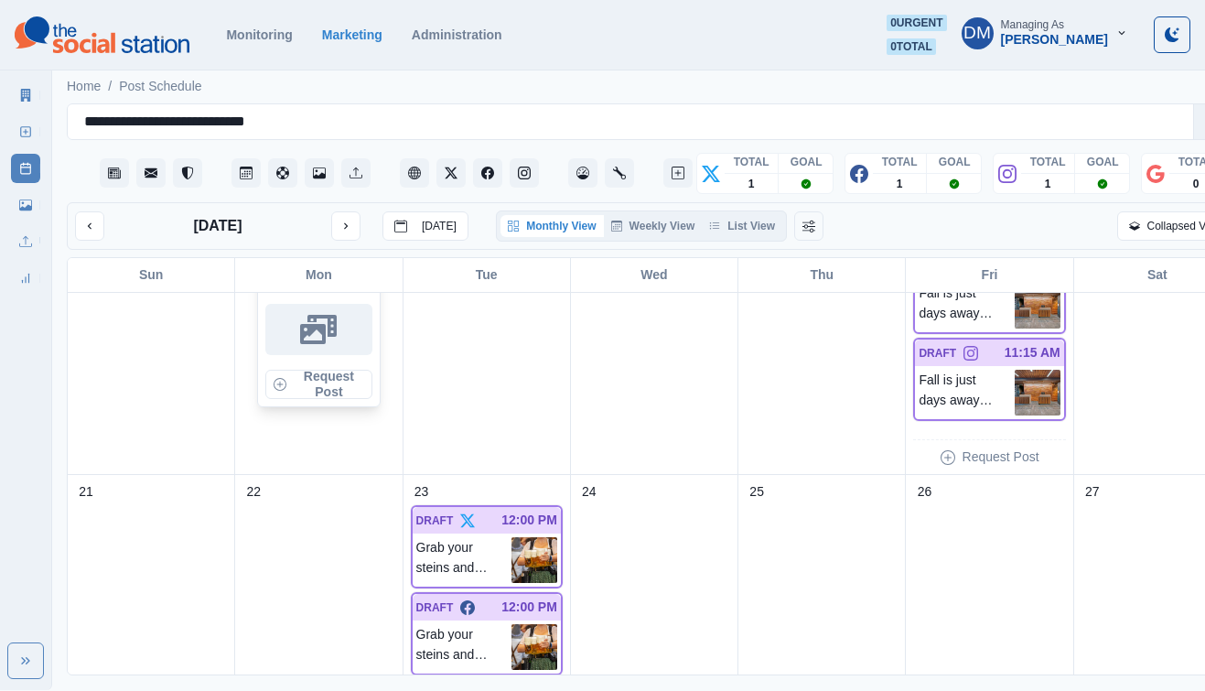
scroll to position [832, 0]
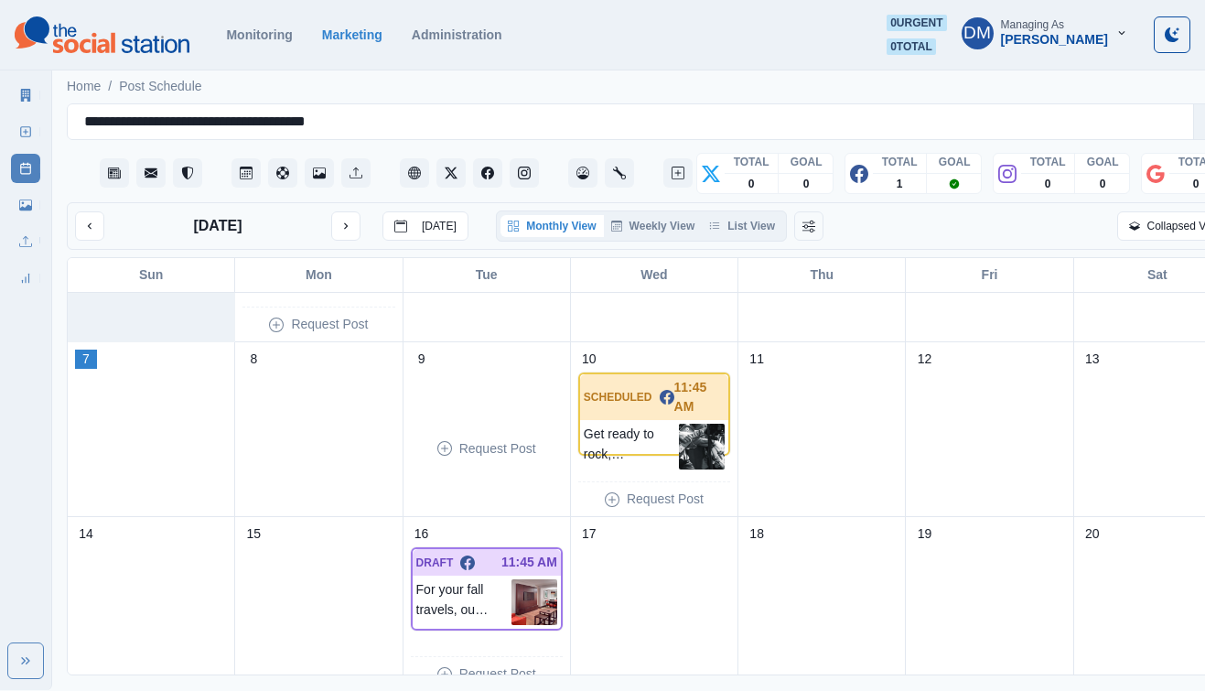
scroll to position [137, 0]
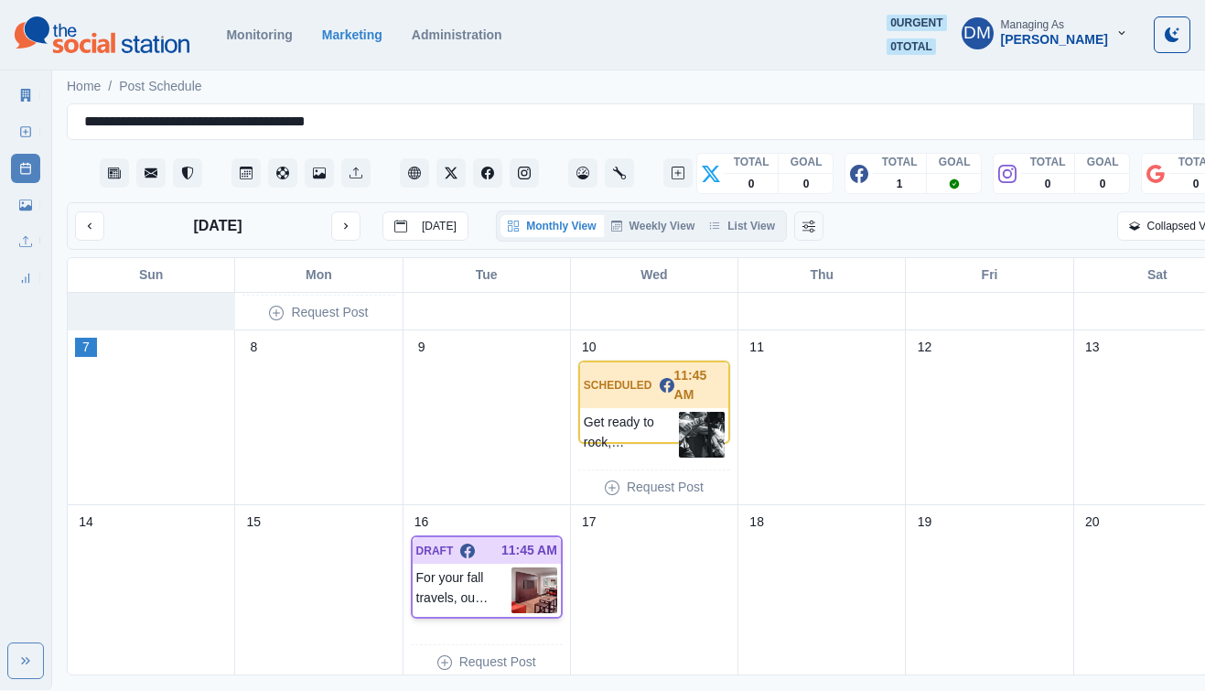
click at [515, 567] on img at bounding box center [534, 590] width 46 height 46
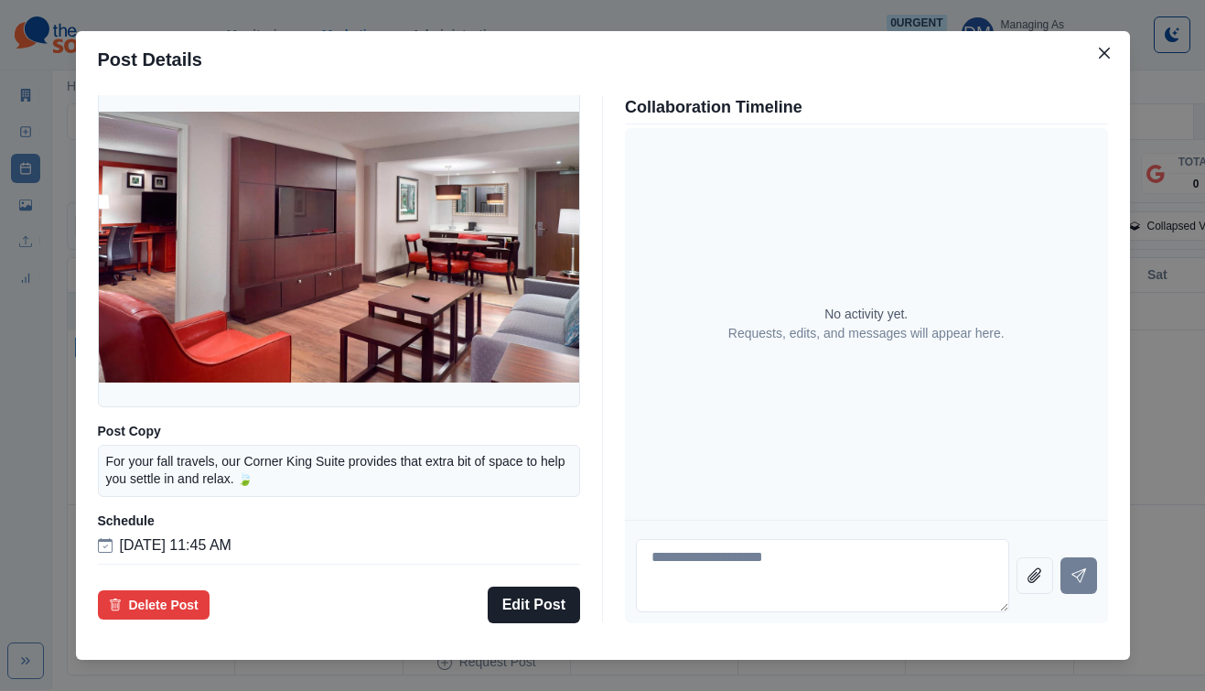
scroll to position [134, 0]
click at [153, 397] on div "Post Details Facebook Draft Media Post Copy For your fall travels, our Corner K…" at bounding box center [602, 345] width 1205 height 691
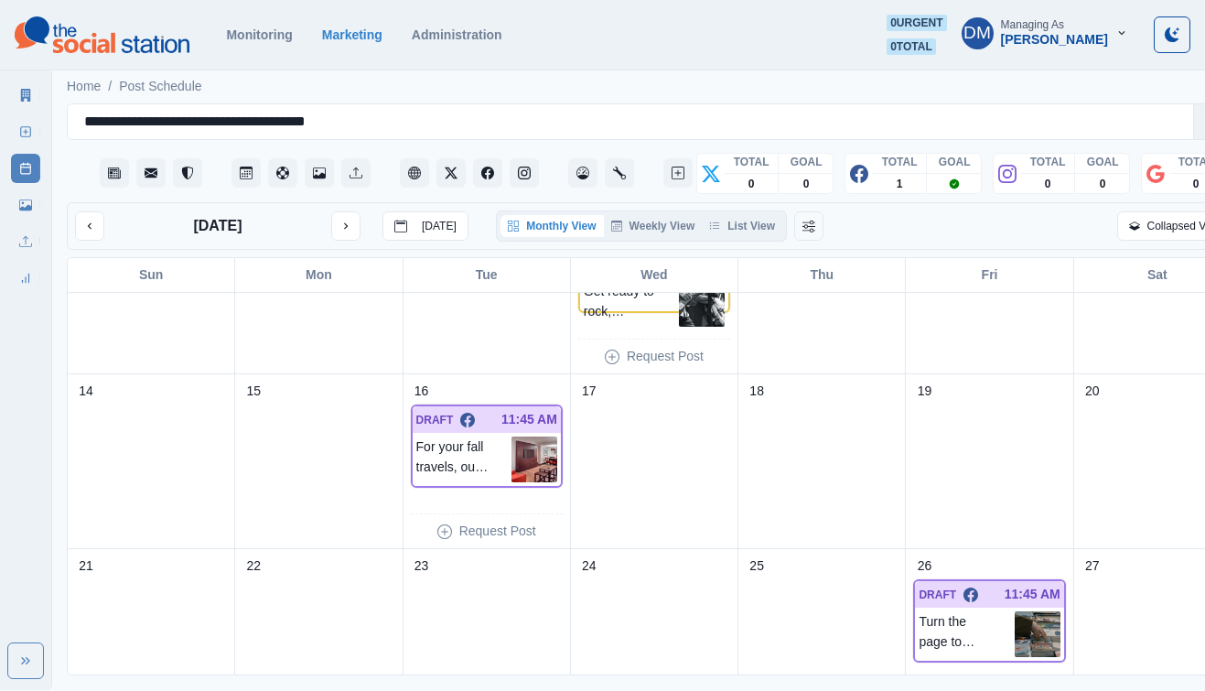
scroll to position [272, 0]
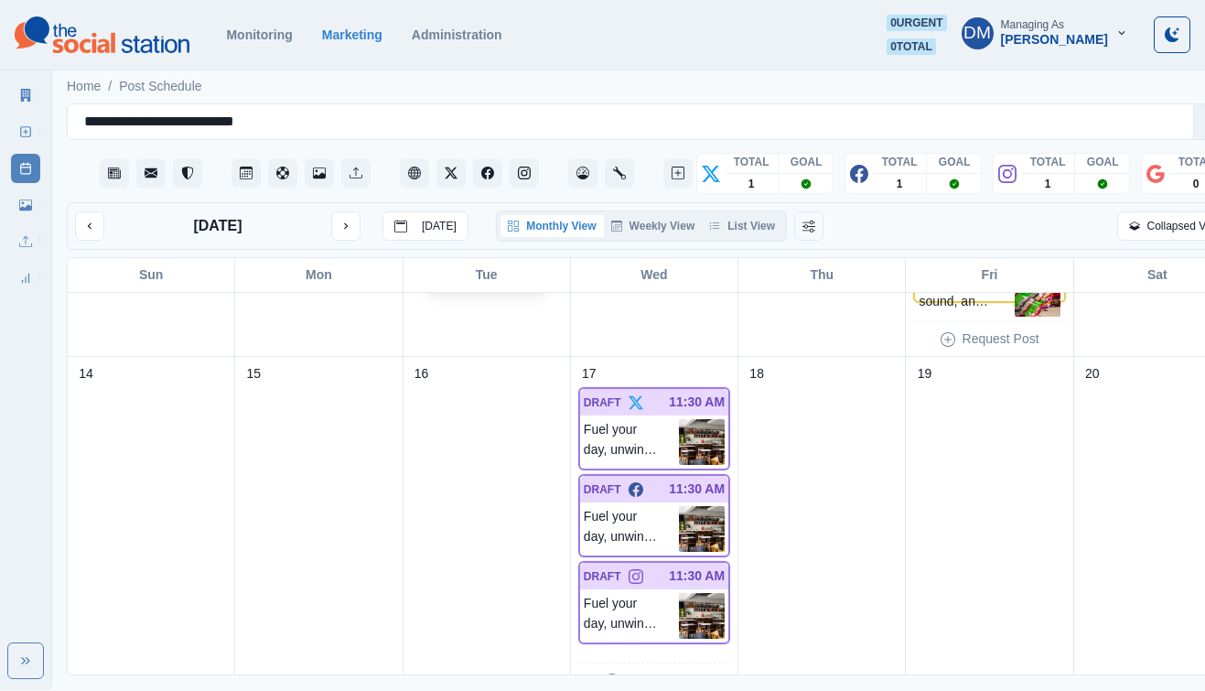
scroll to position [626, 0]
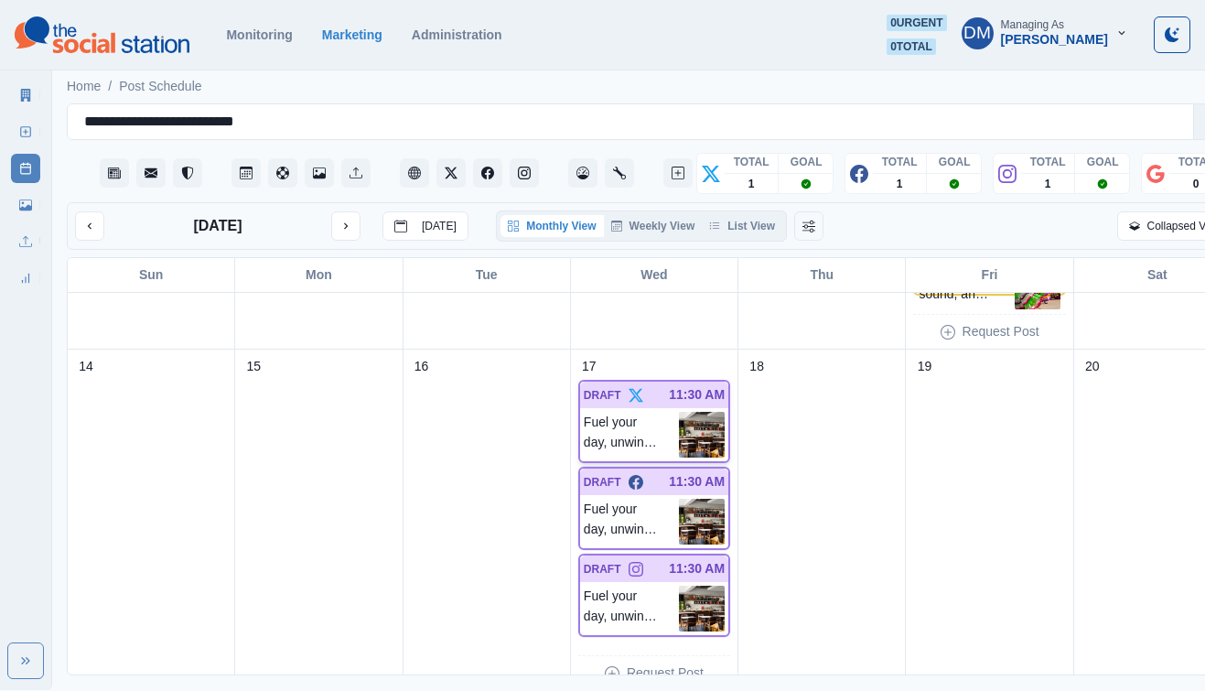
click at [679, 412] on img at bounding box center [702, 435] width 46 height 46
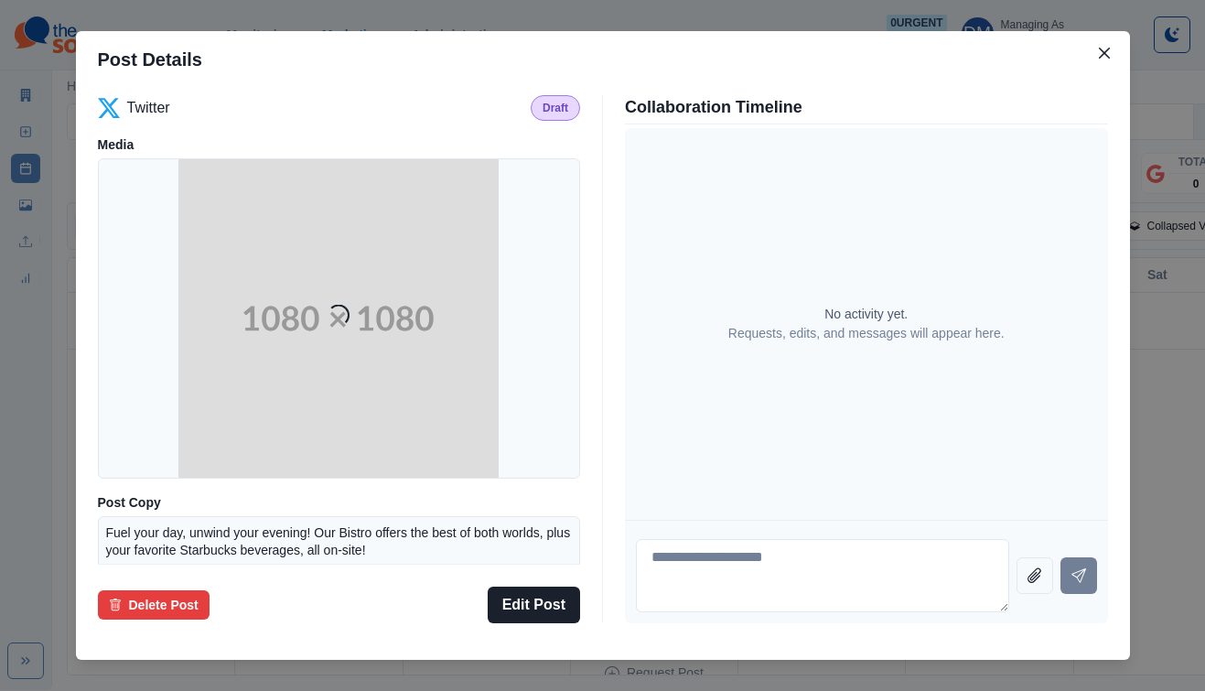
scroll to position [134, 0]
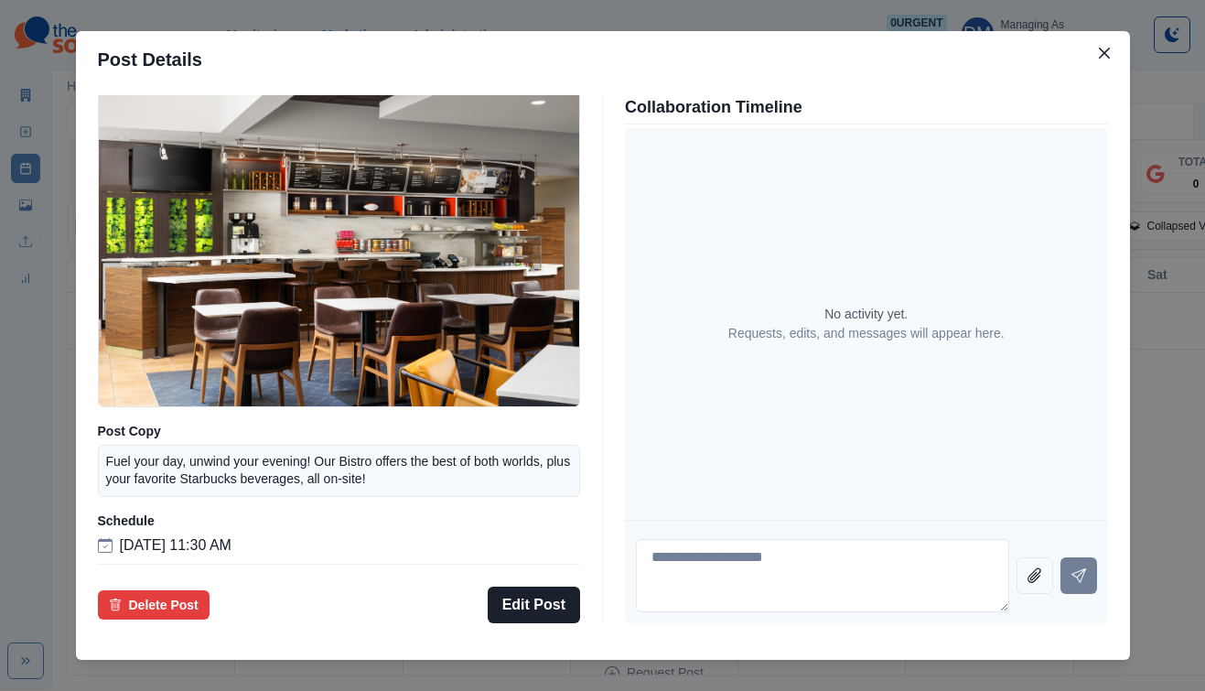
click at [147, 349] on div "Post Details Twitter Draft Media Post Copy Fuel your day, unwind your evening! …" at bounding box center [602, 345] width 1205 height 691
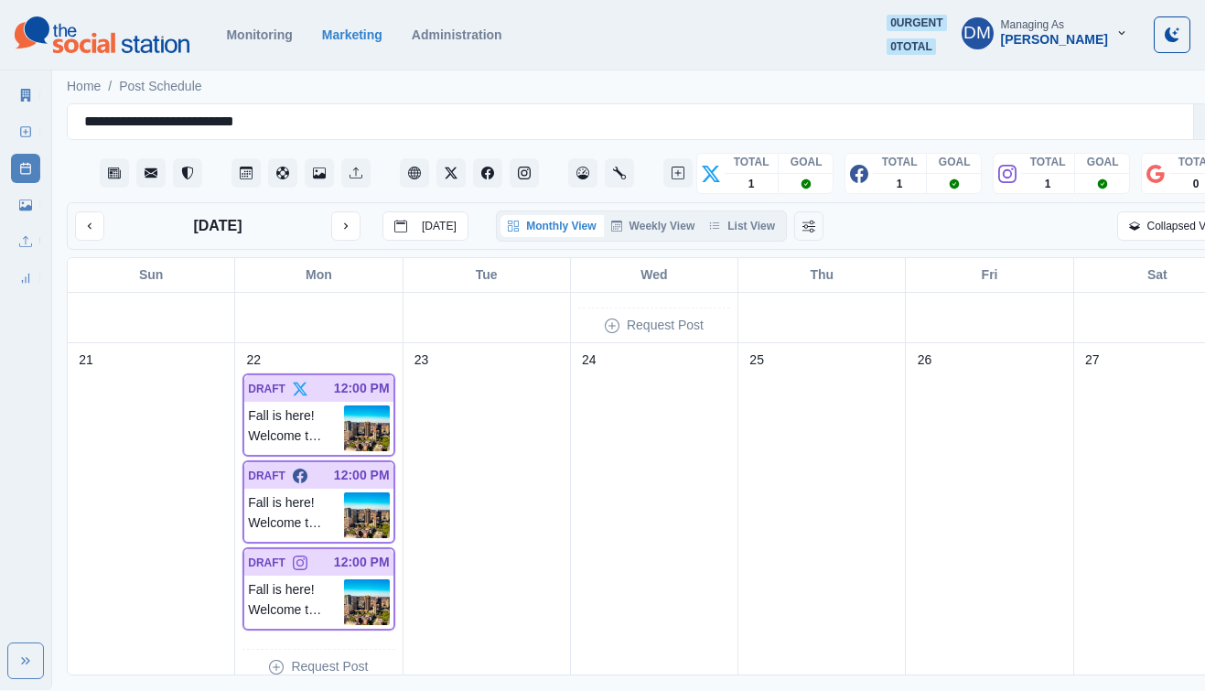
scroll to position [1038, 0]
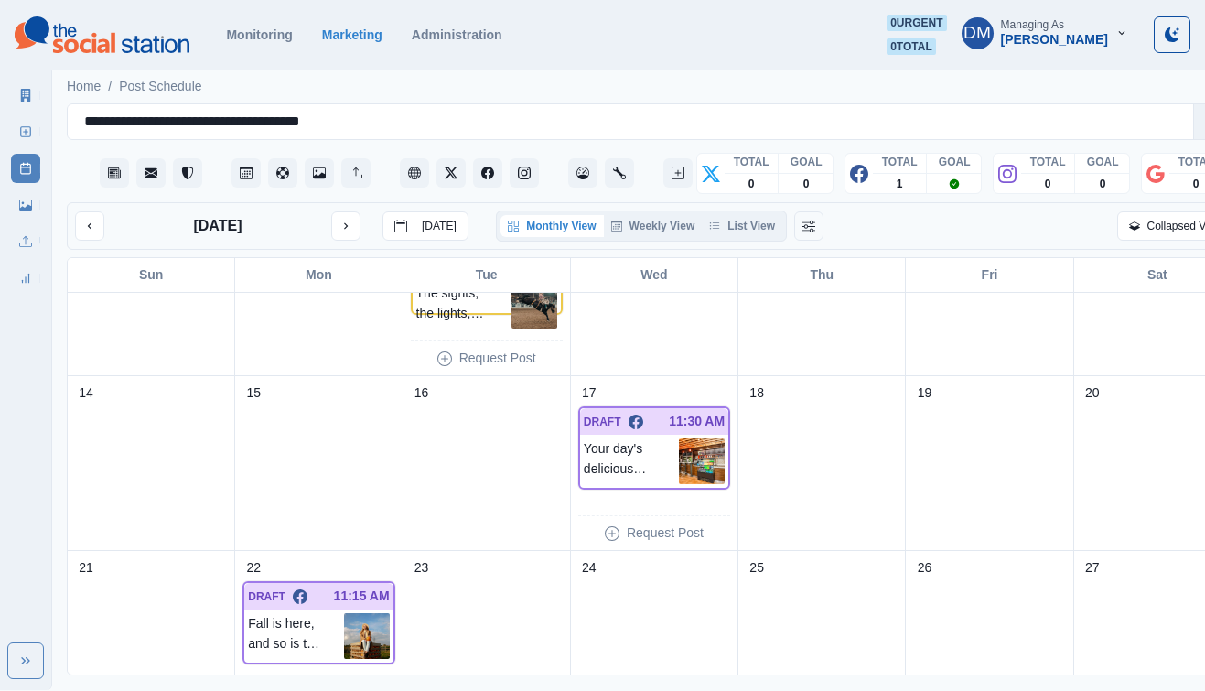
scroll to position [317, 0]
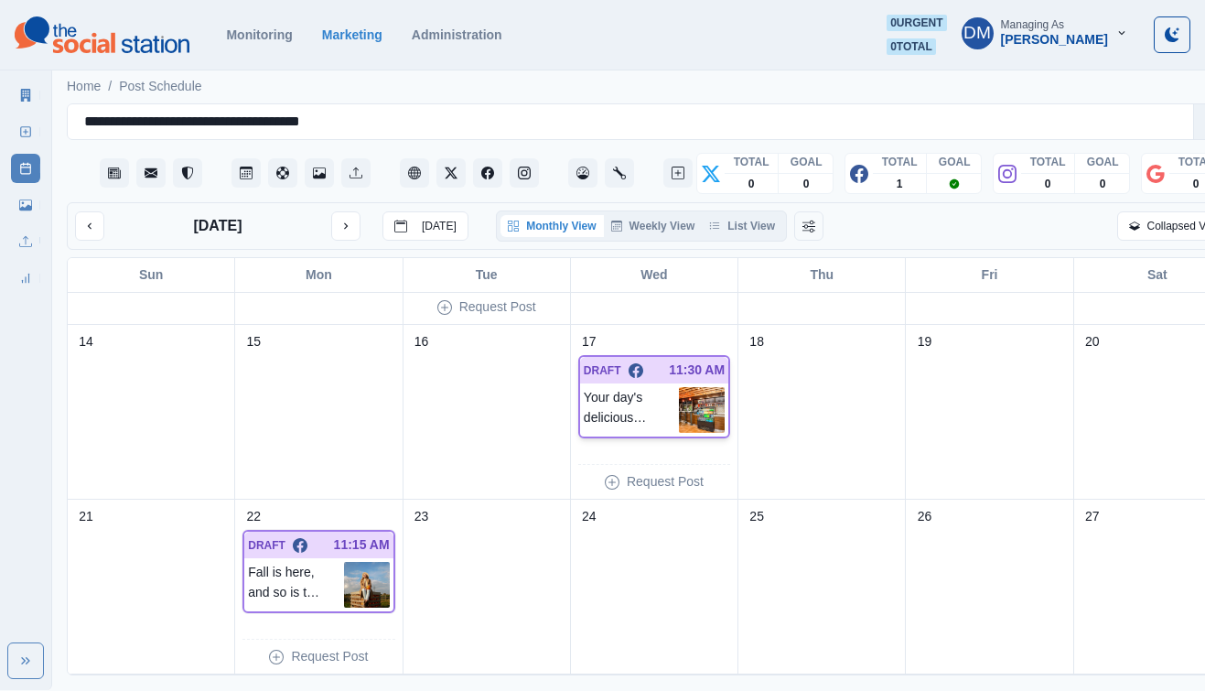
click at [679, 387] on img at bounding box center [702, 410] width 46 height 46
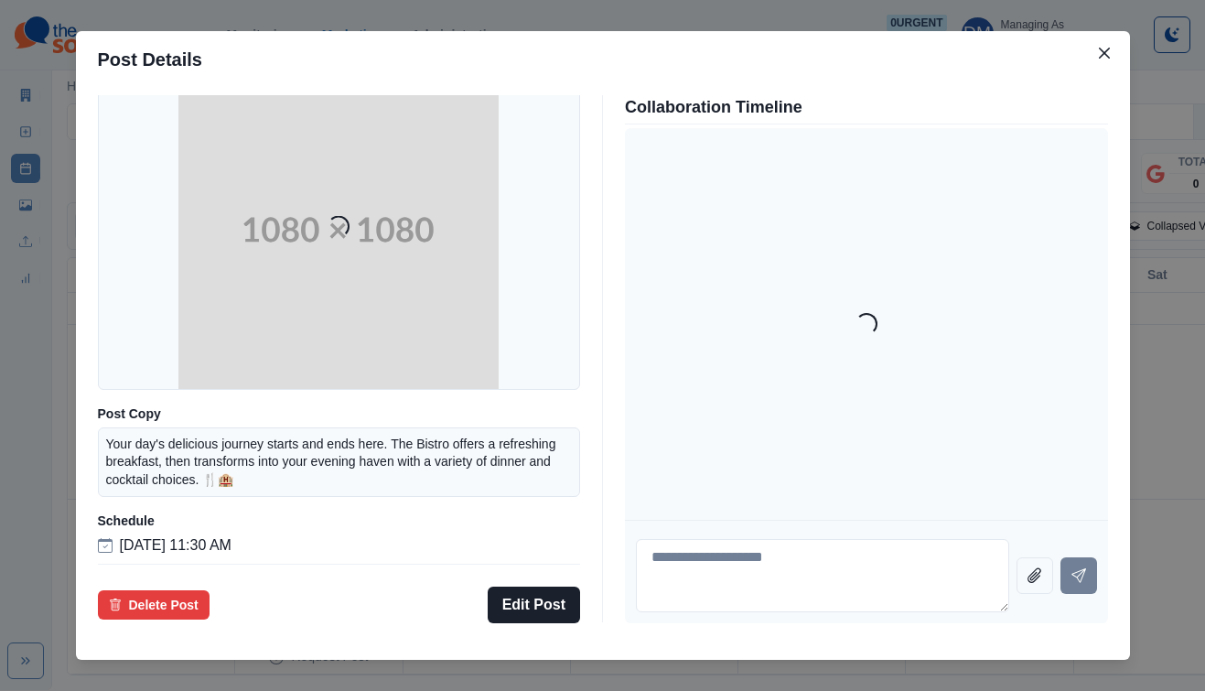
scroll to position [147, 0]
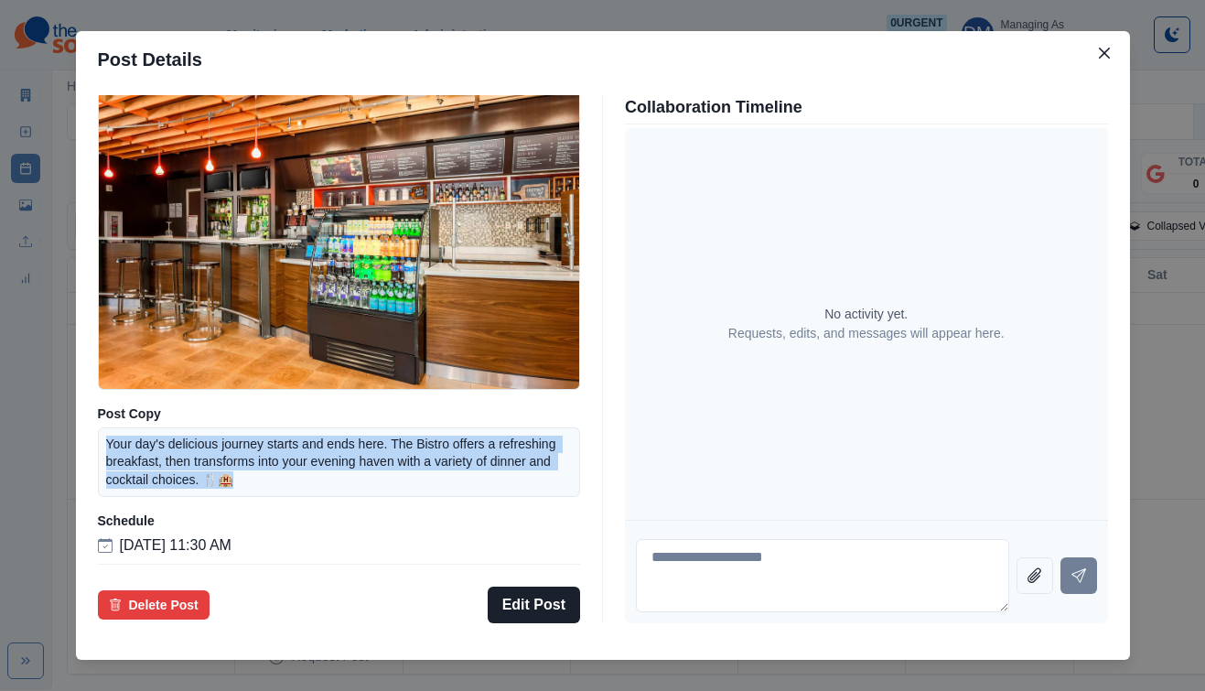
drag, startPoint x: 224, startPoint y: 420, endPoint x: 433, endPoint y: 441, distance: 209.6
click at [434, 442] on div "Your day's delicious journey starts and ends here. The Bistro offers a refreshi…" at bounding box center [339, 462] width 483 height 70
copy p "Your day's delicious journey starts and ends here. The Bistro offers a refreshi…"
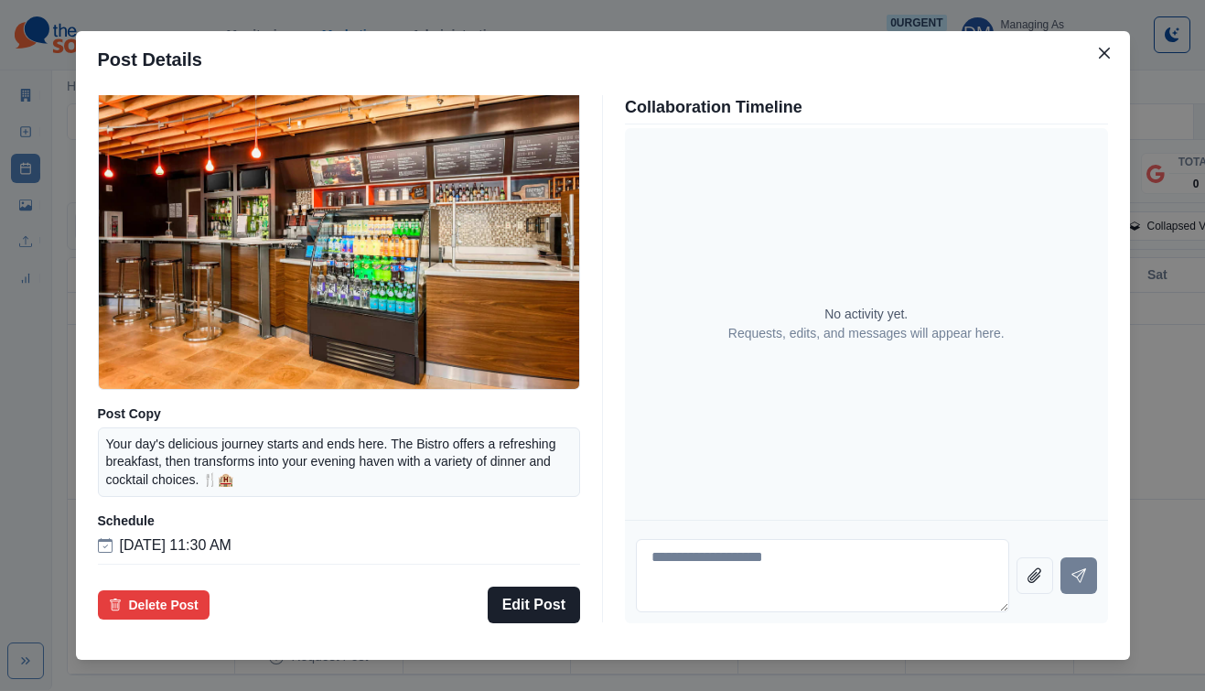
click at [521, 447] on p "Your day's delicious journey starts and ends here. The Bistro offers a refreshi…" at bounding box center [339, 461] width 467 height 53
click at [174, 403] on div "Post Details Facebook Draft Media Post Copy Your day's delicious journey starts…" at bounding box center [602, 345] width 1205 height 691
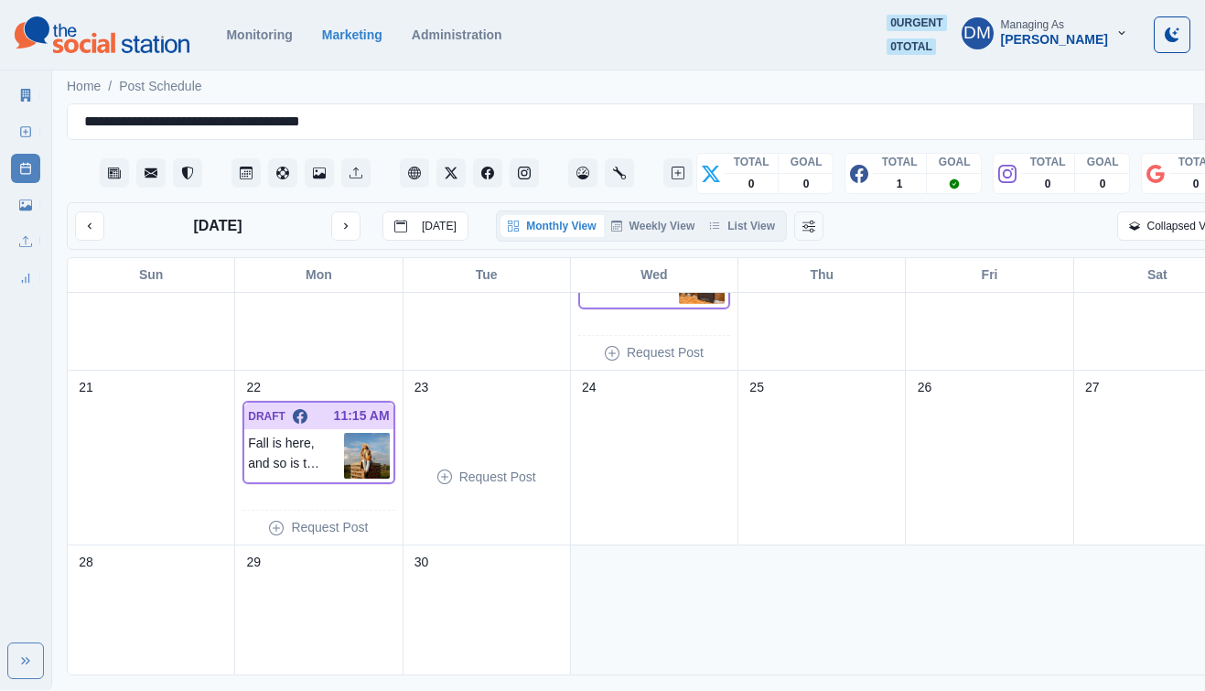
scroll to position [492, 0]
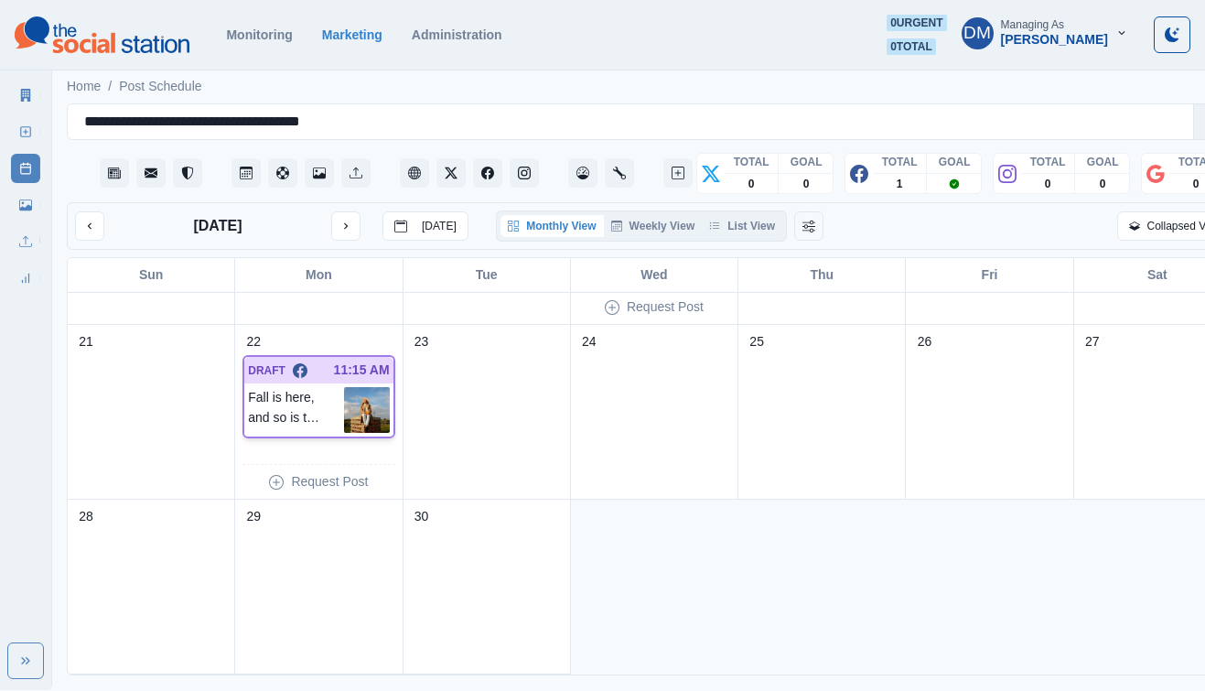
click at [359, 387] on img at bounding box center [367, 410] width 46 height 46
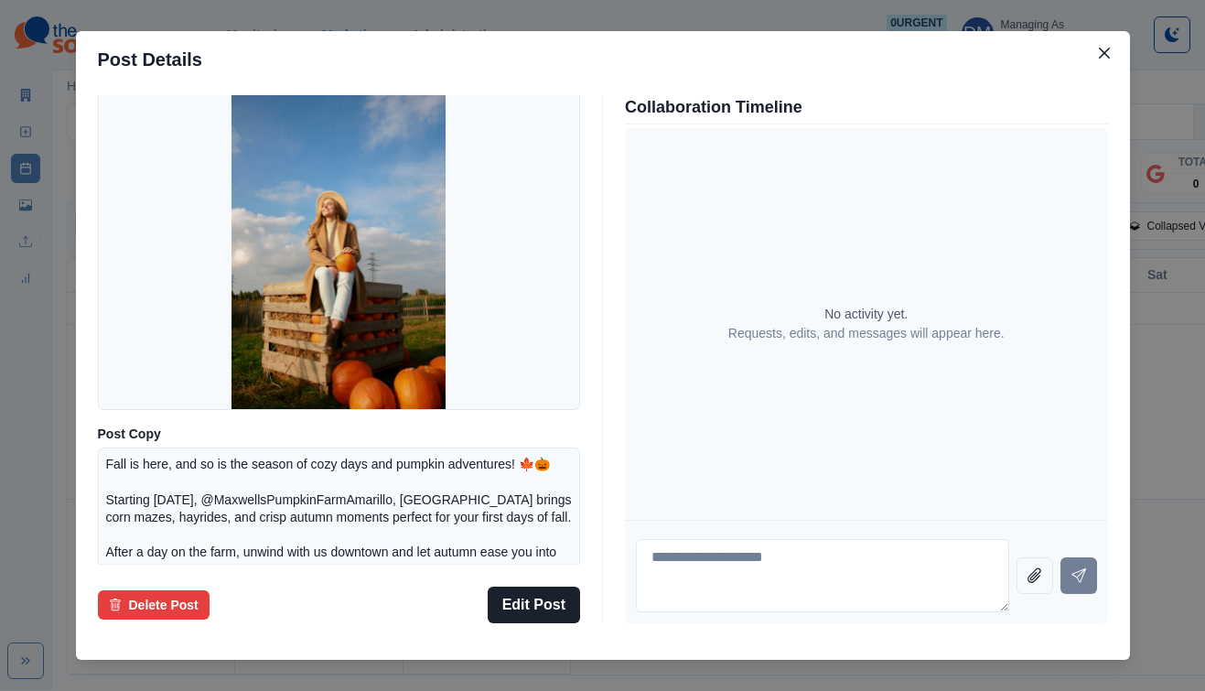
scroll to position [276, 0]
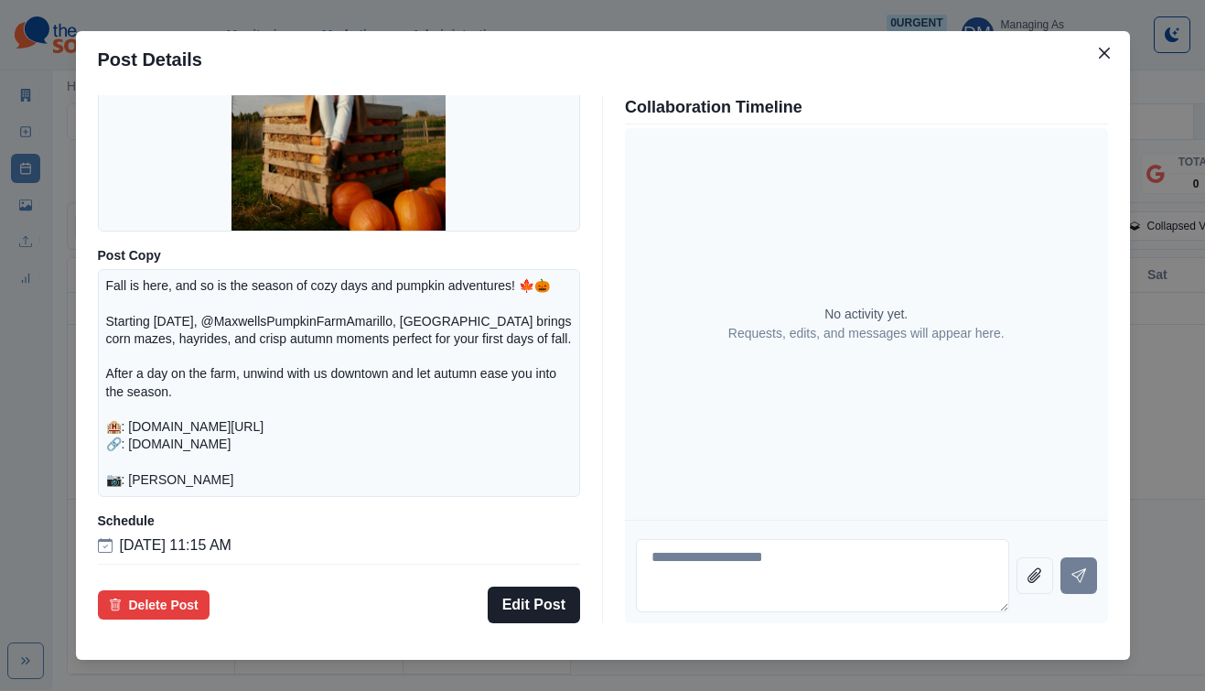
click at [154, 306] on div "Post Details Facebook Draft Media Post Copy Fall is here, and so is the season …" at bounding box center [602, 345] width 1205 height 691
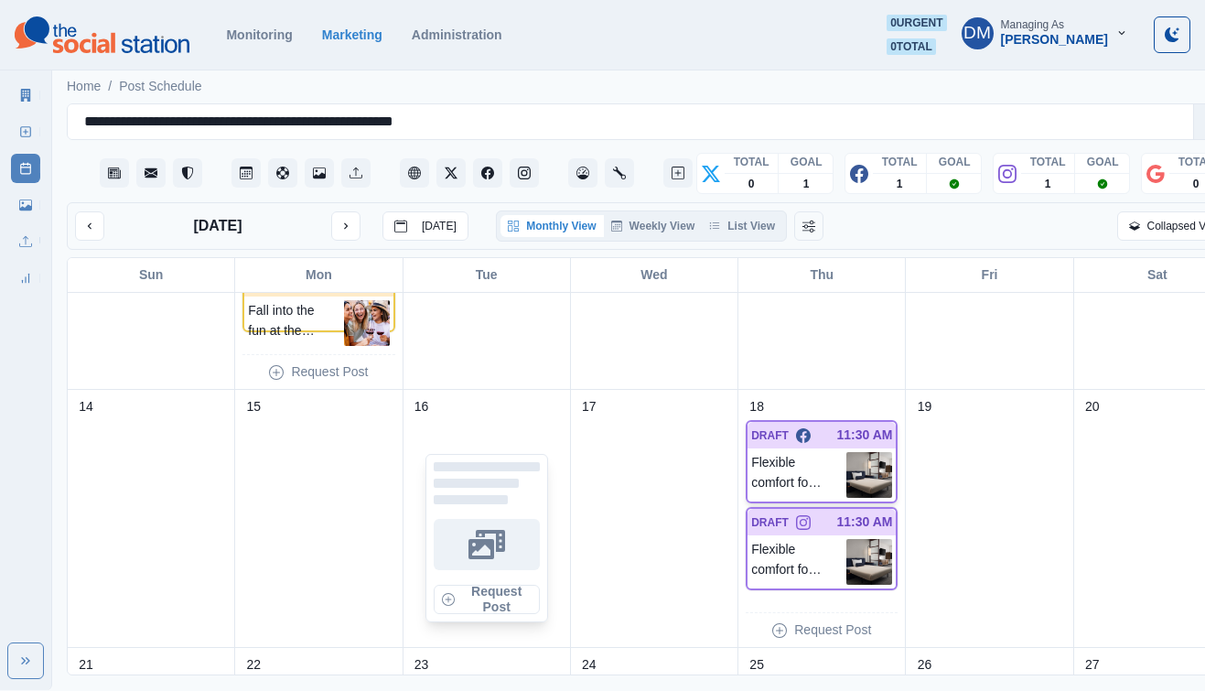
scroll to position [411, 0]
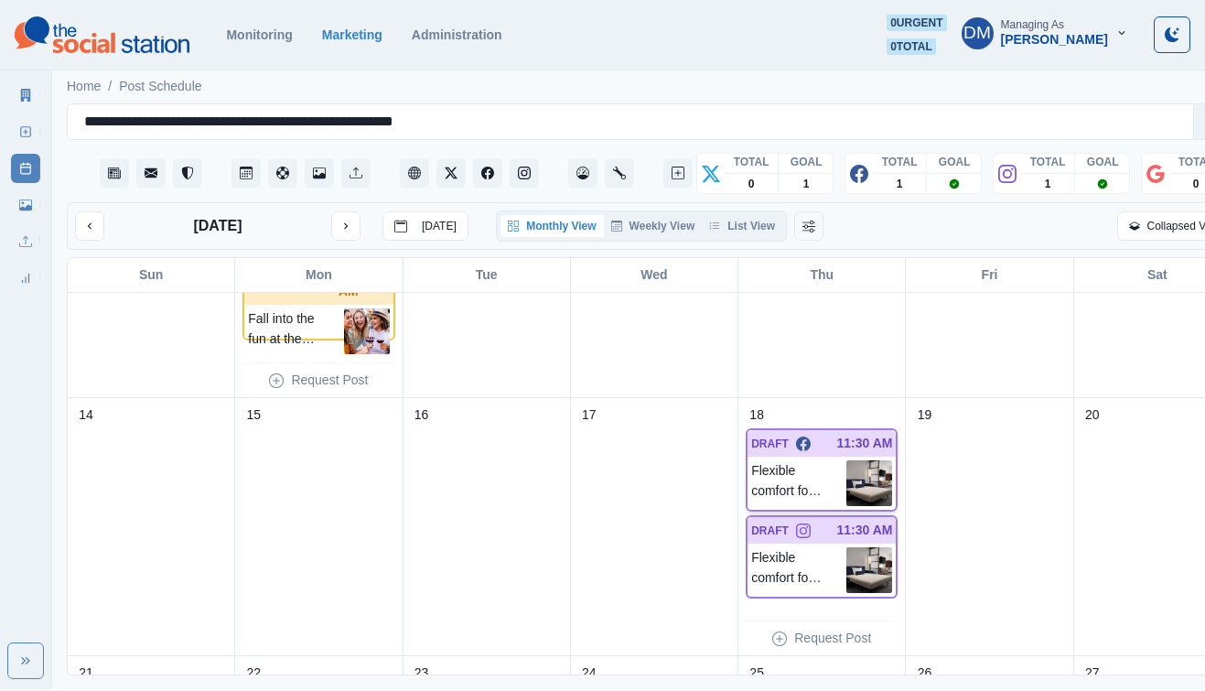
click at [846, 460] on img at bounding box center [869, 483] width 46 height 46
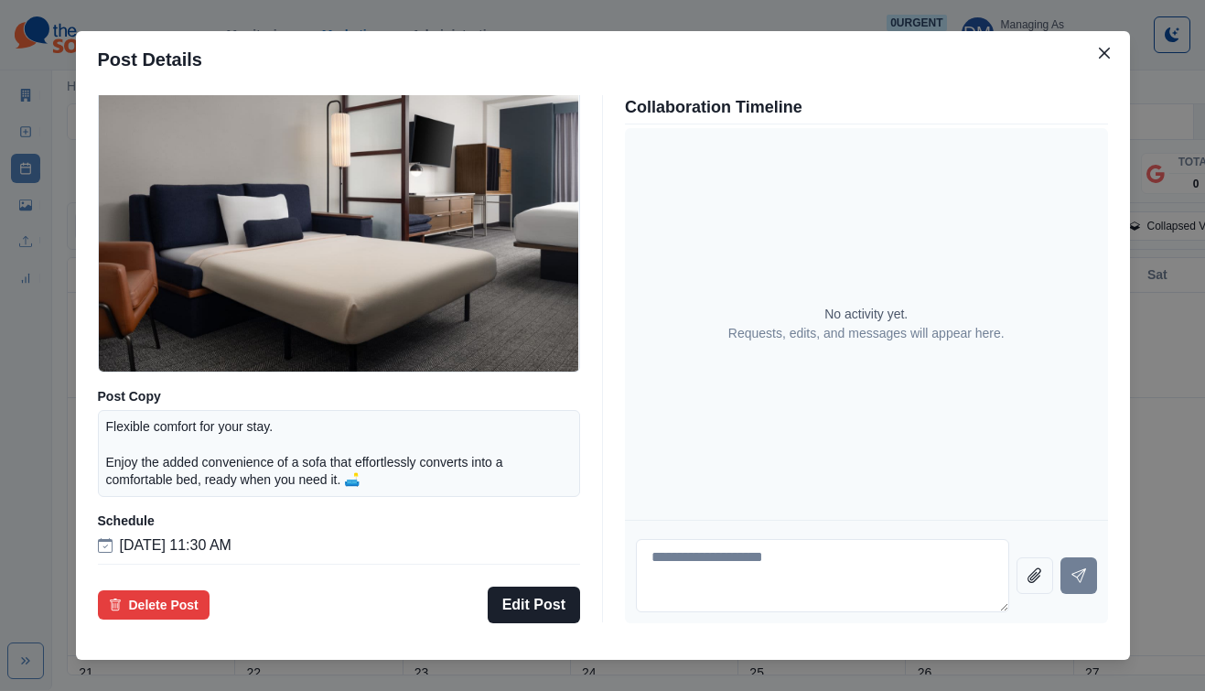
scroll to position [154, 0]
click at [180, 370] on div "Post Details Facebook Draft Media Post Copy Flexible comfort for your stay. Enj…" at bounding box center [602, 345] width 1205 height 691
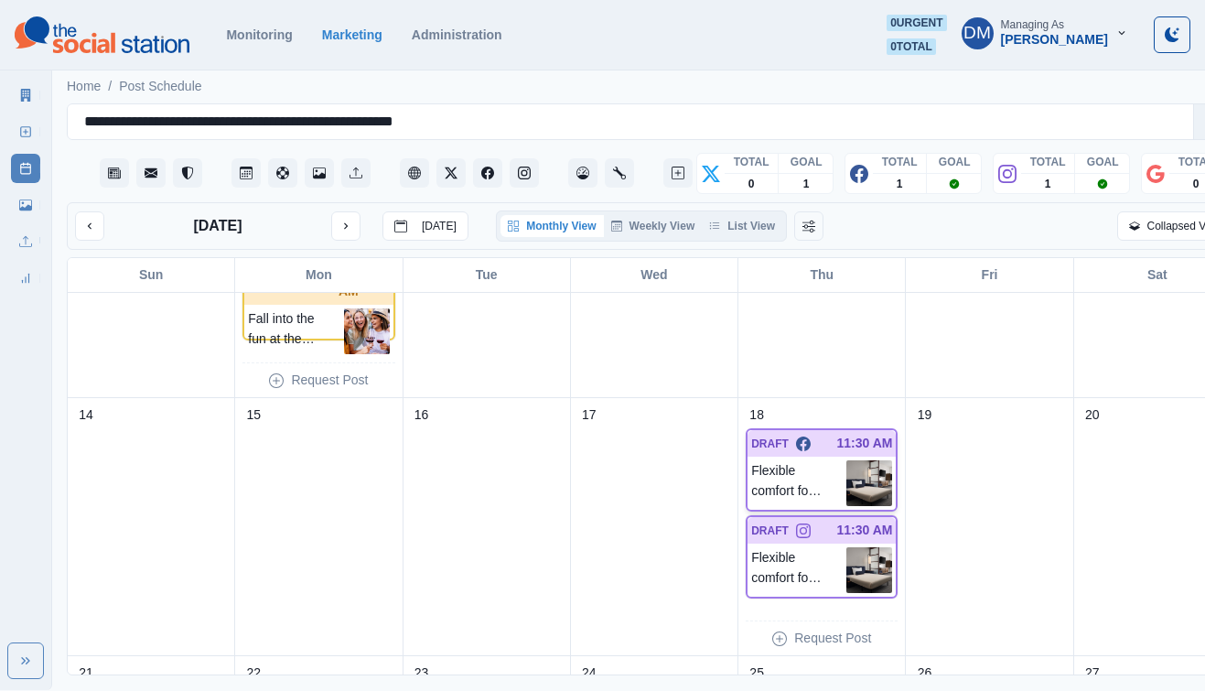
click at [846, 460] on img at bounding box center [869, 483] width 46 height 46
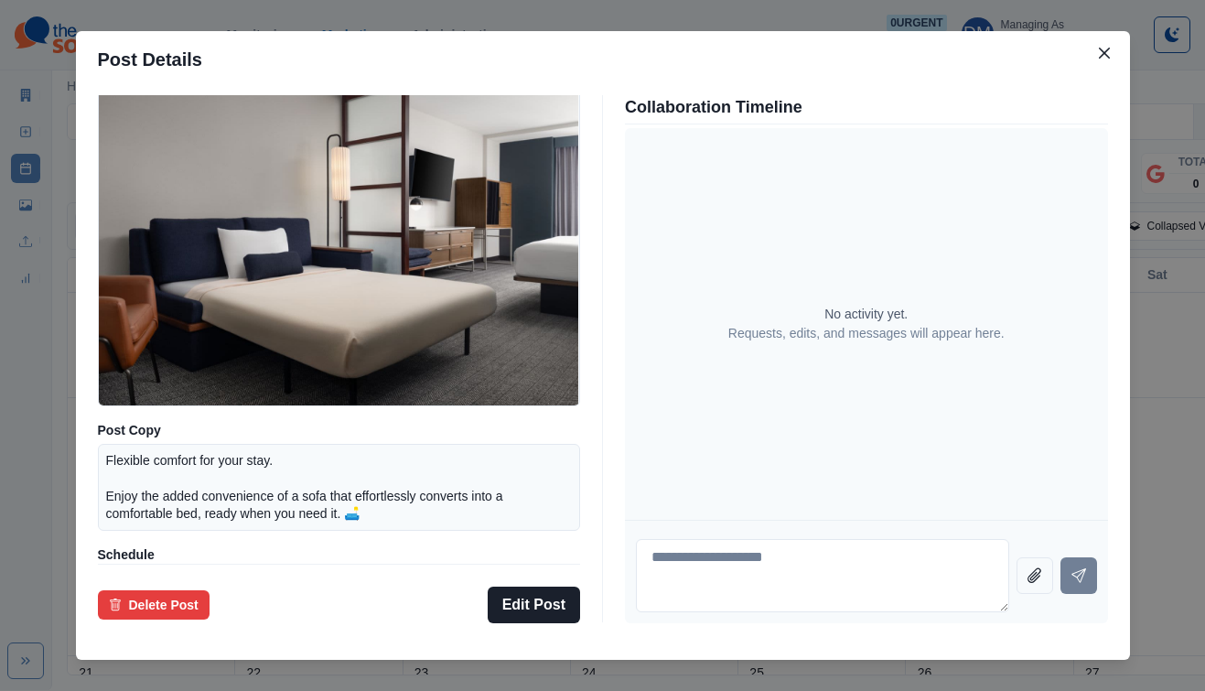
scroll to position [160, 0]
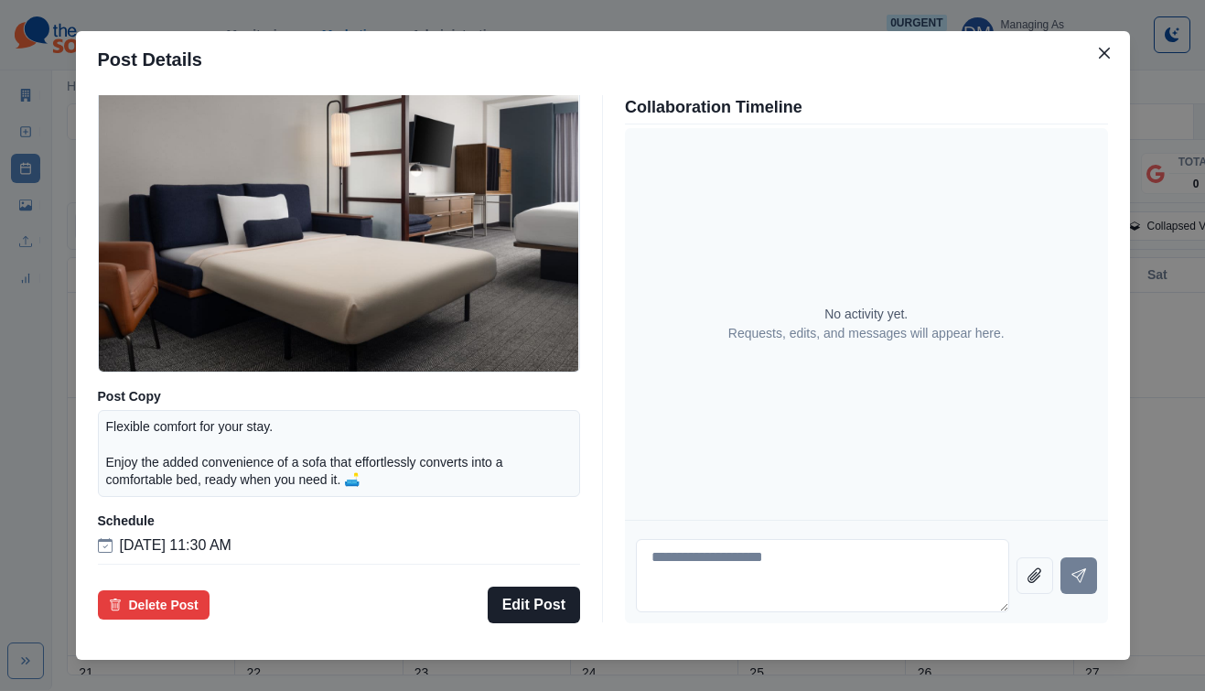
click at [123, 399] on div "Post Details Facebook Draft Media Post Copy Flexible comfort for your stay. Enj…" at bounding box center [602, 345] width 1205 height 691
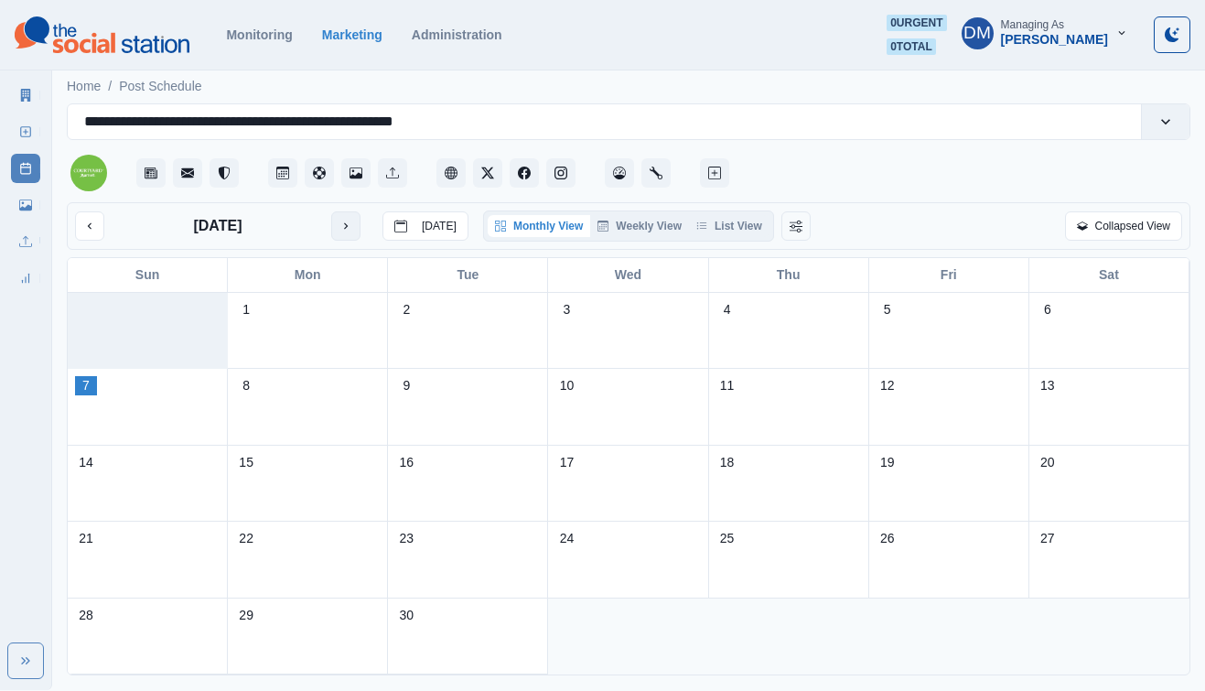
click at [339, 220] on icon "next month" at bounding box center [345, 226] width 13 height 13
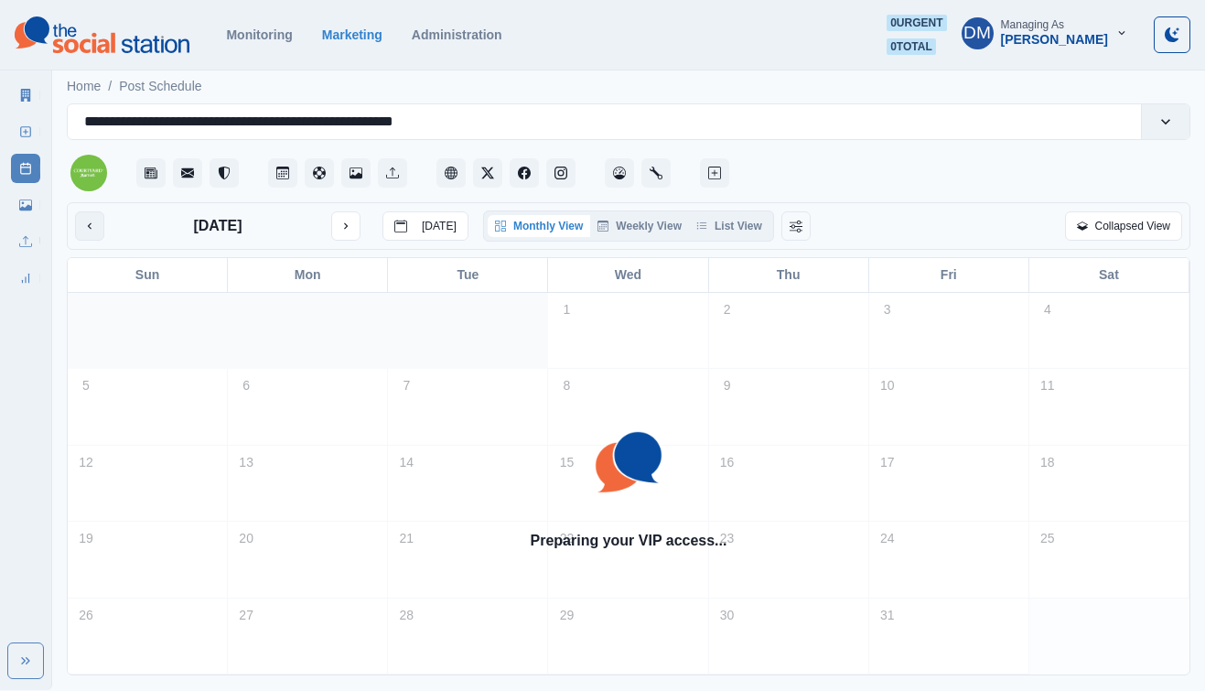
click at [83, 220] on icon "previous month" at bounding box center [89, 226] width 13 height 13
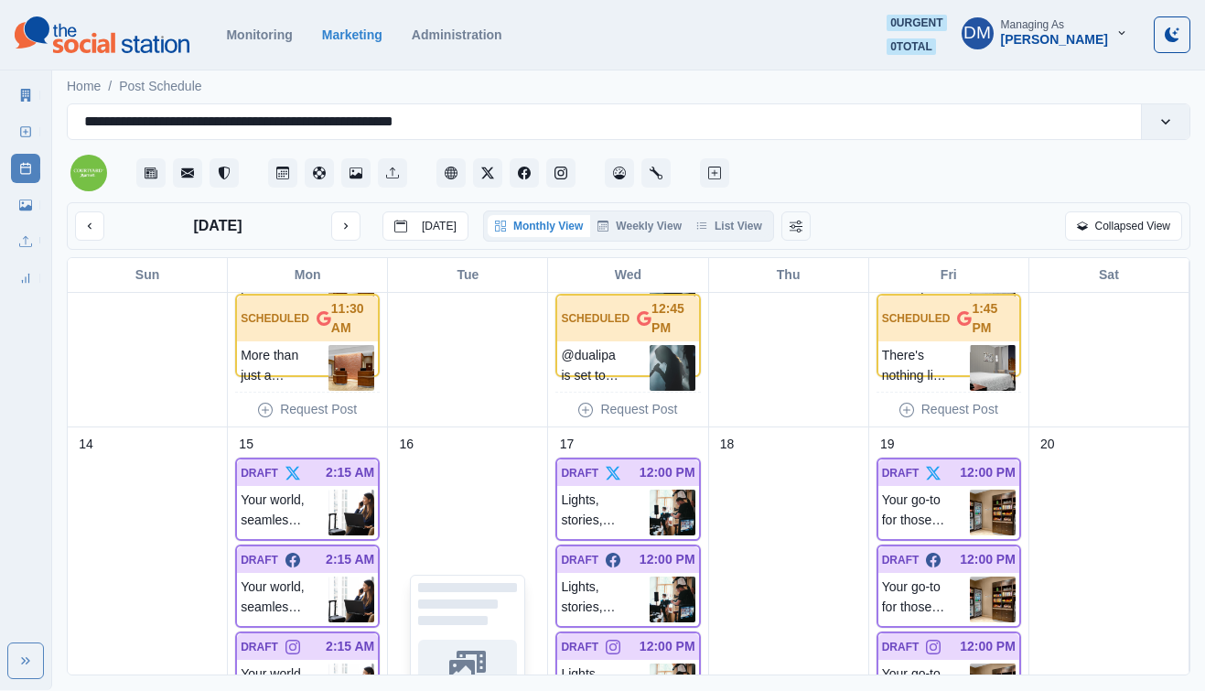
scroll to position [727, 0]
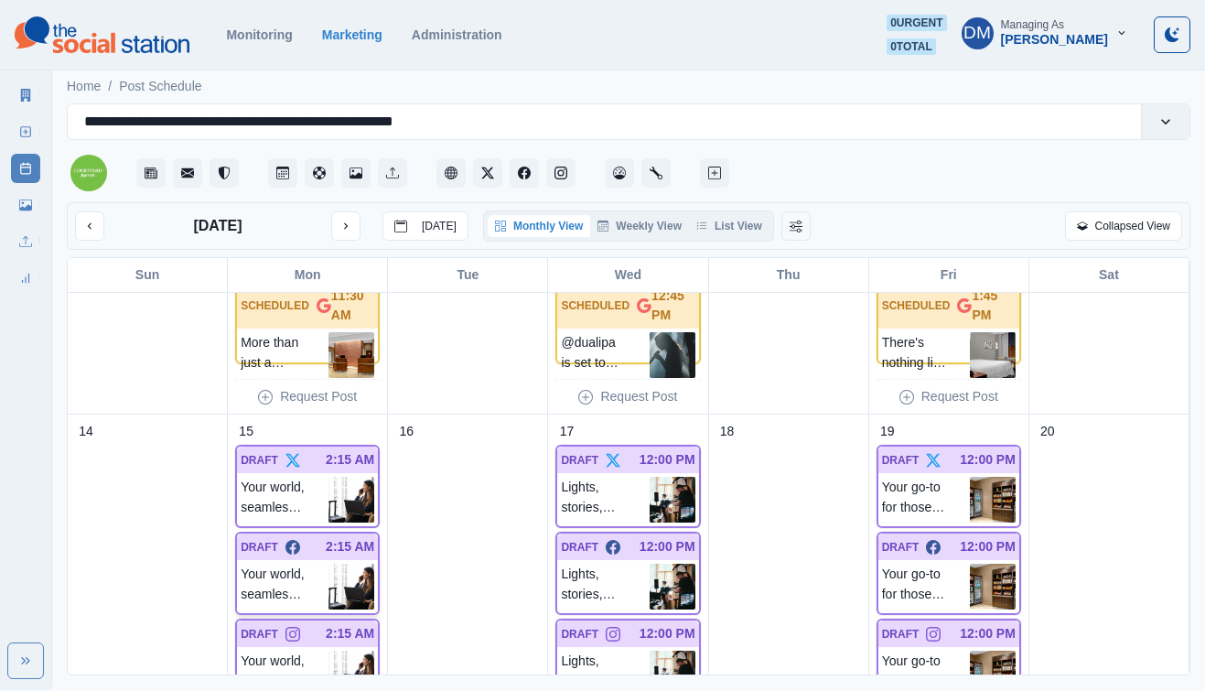
click at [353, 563] on img at bounding box center [351, 586] width 46 height 46
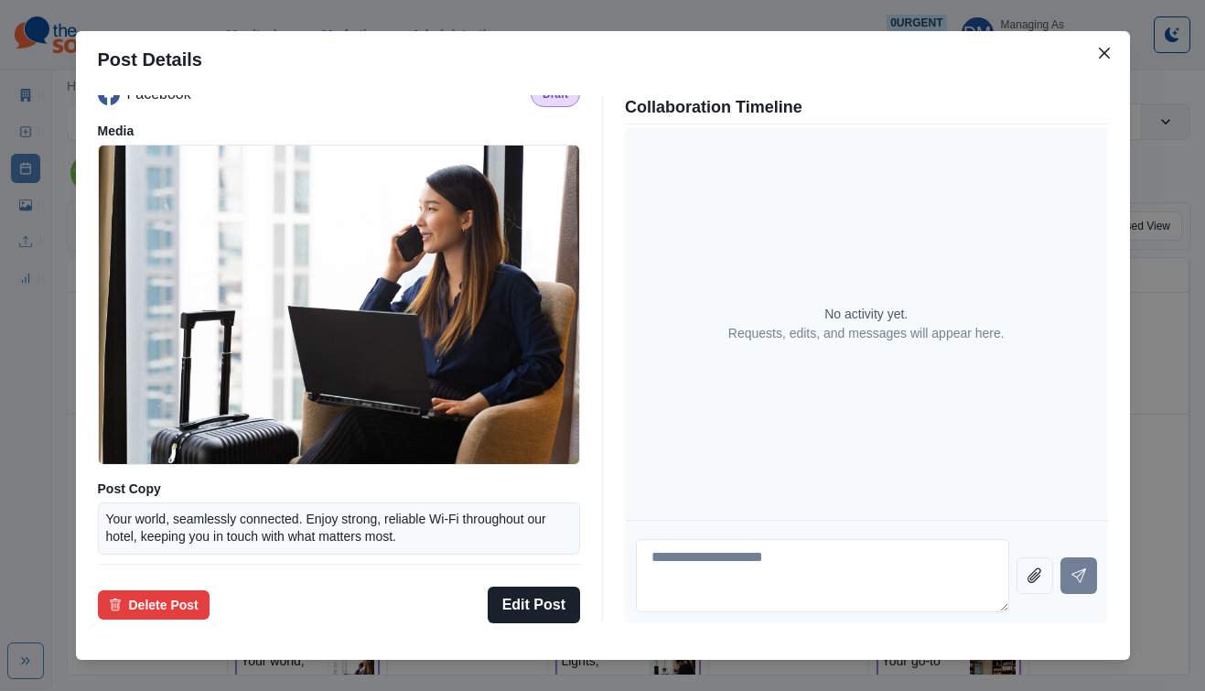
scroll to position [134, 0]
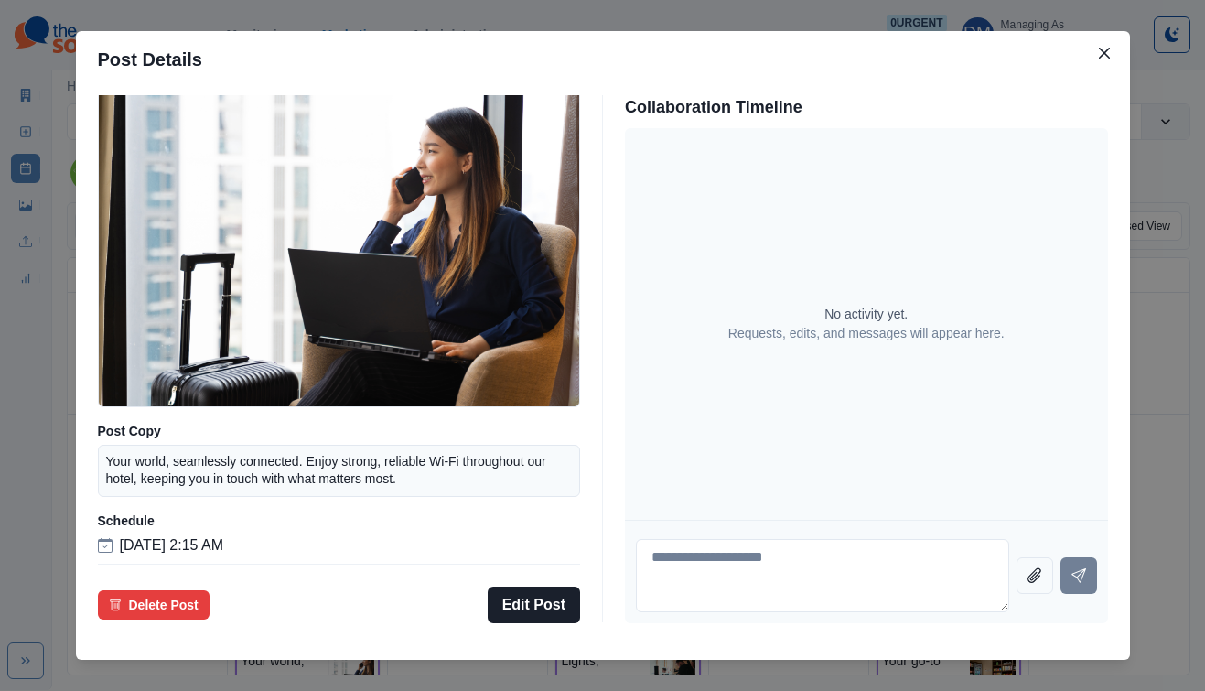
click at [159, 402] on div "Post Details Facebook Draft Media Post Copy Your world, seamlessly connected. E…" at bounding box center [602, 345] width 1205 height 691
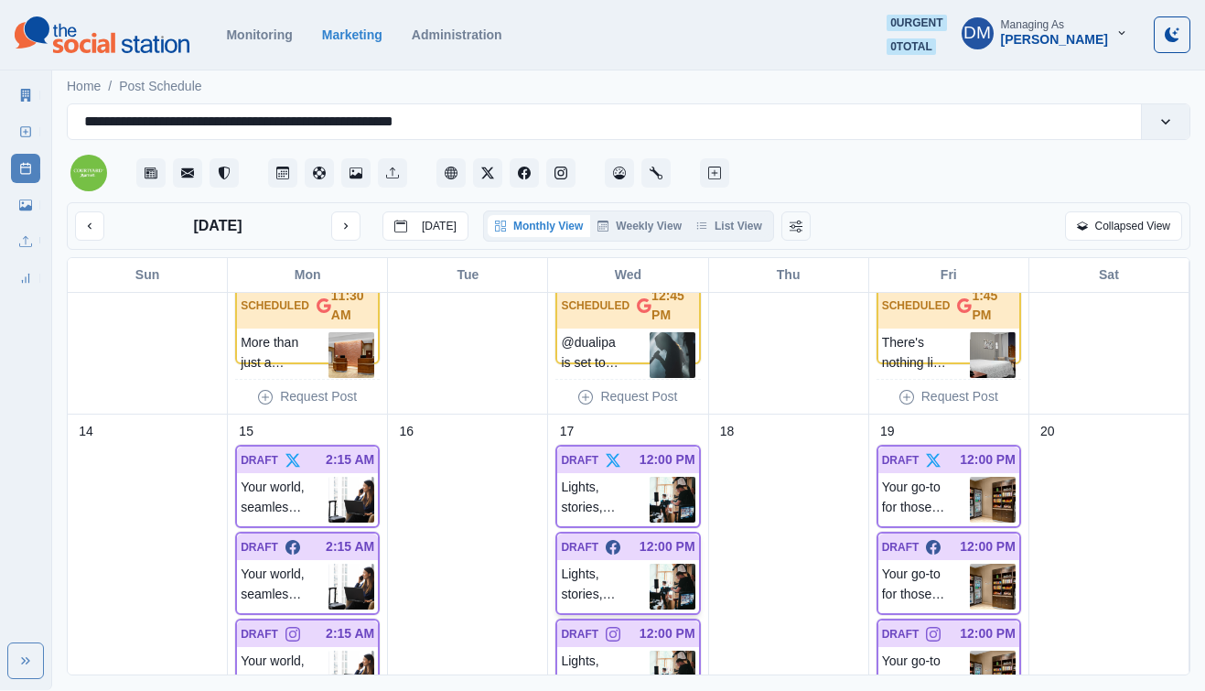
click at [677, 563] on img at bounding box center [672, 586] width 46 height 46
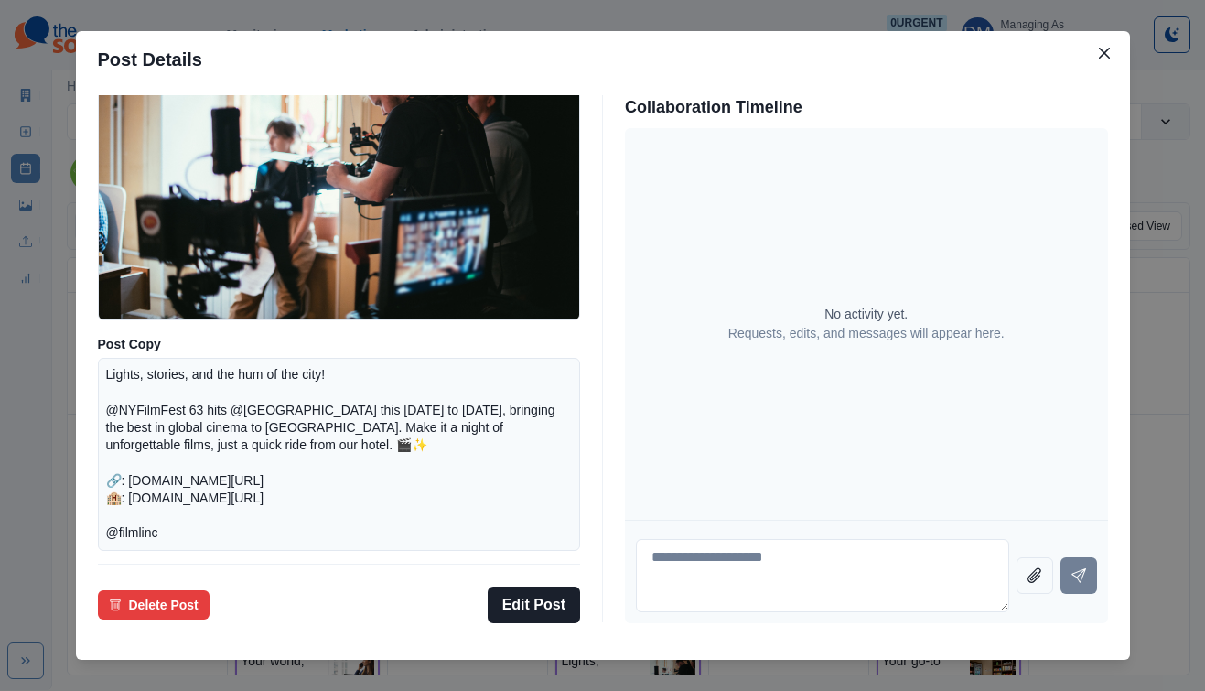
scroll to position [155, 0]
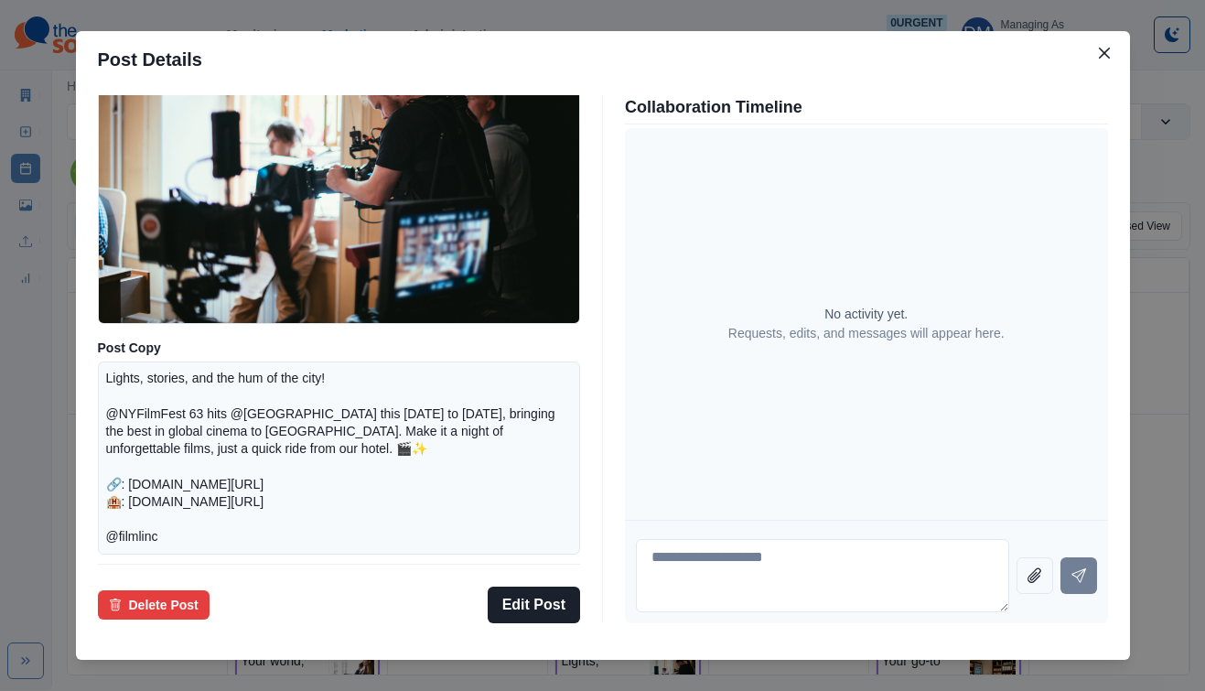
click at [177, 451] on div "Post Details Facebook Draft Media Post Copy Lights, stories, and the hum of the…" at bounding box center [602, 345] width 1205 height 691
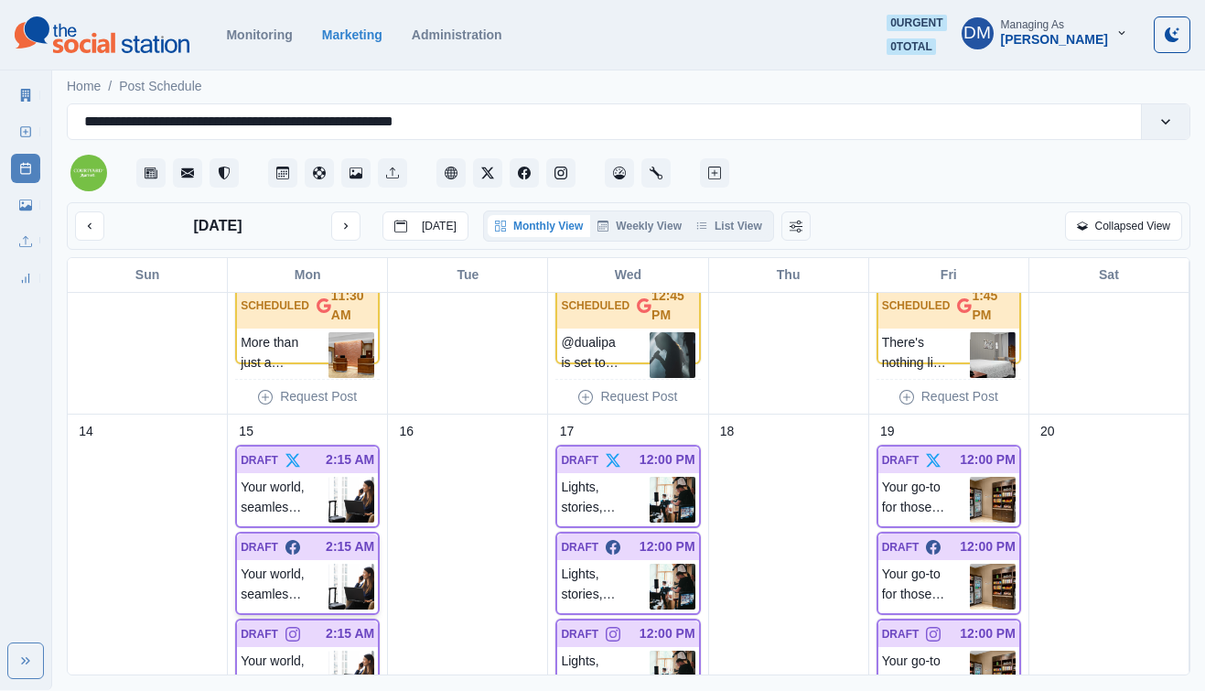
click at [364, 563] on img at bounding box center [351, 586] width 46 height 46
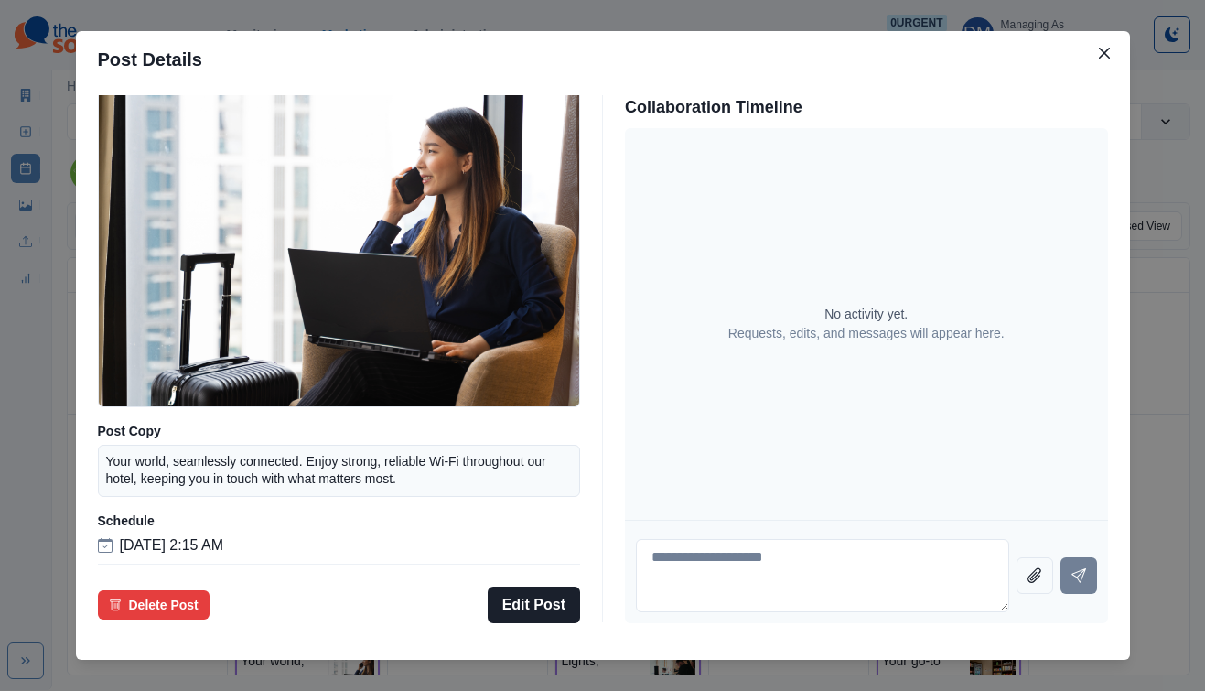
scroll to position [134, 0]
click at [180, 469] on div "Post Details Facebook Draft Media Post Copy Your world, seamlessly connected. E…" at bounding box center [602, 345] width 1205 height 691
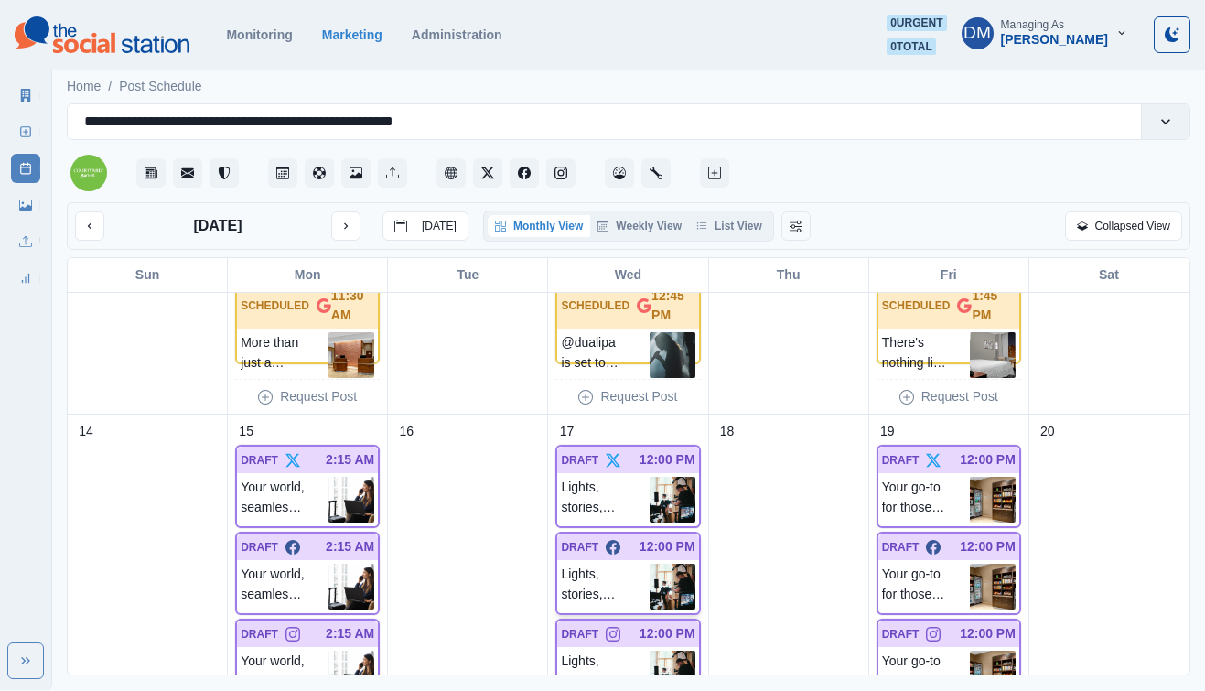
click at [669, 563] on img at bounding box center [672, 586] width 46 height 46
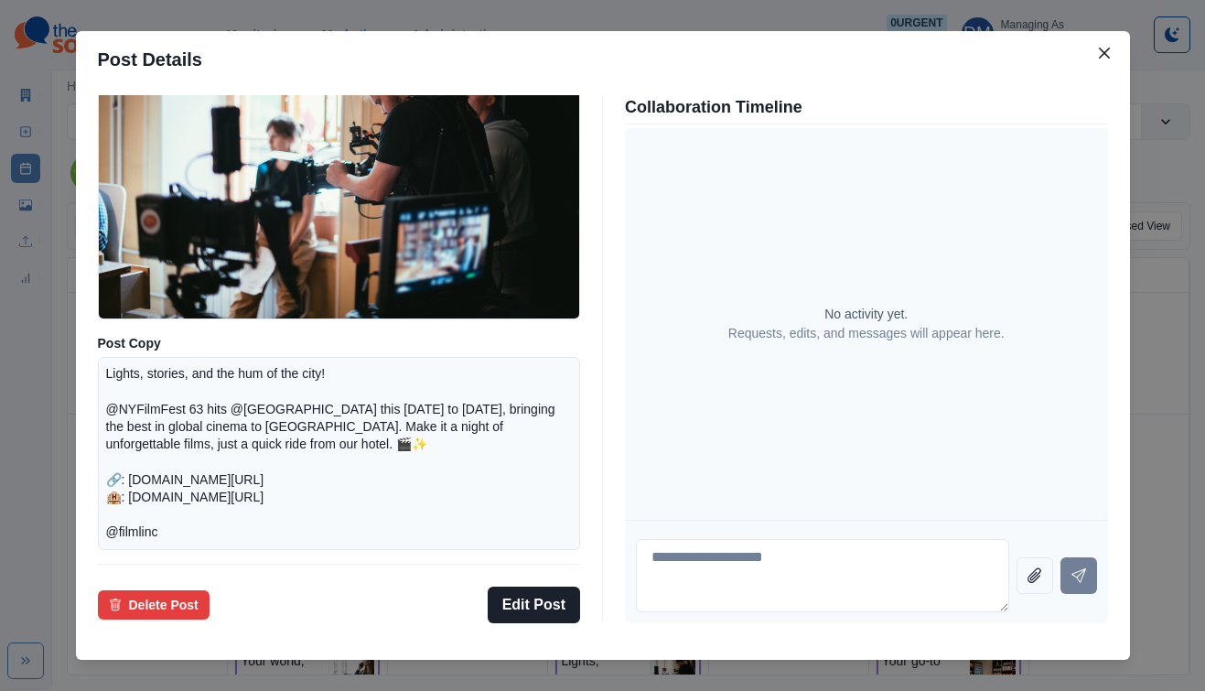
scroll to position [156, 0]
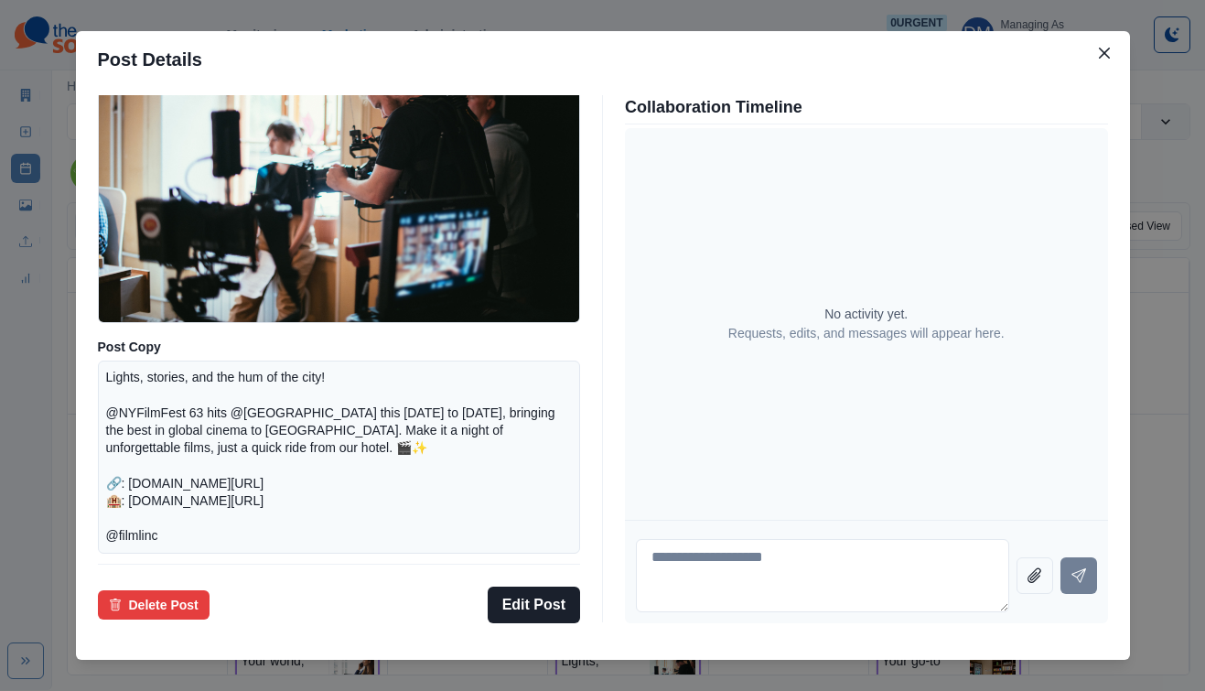
click at [173, 465] on div "Post Details Facebook Draft Media Post Copy Lights, stories, and the hum of the…" at bounding box center [602, 345] width 1205 height 691
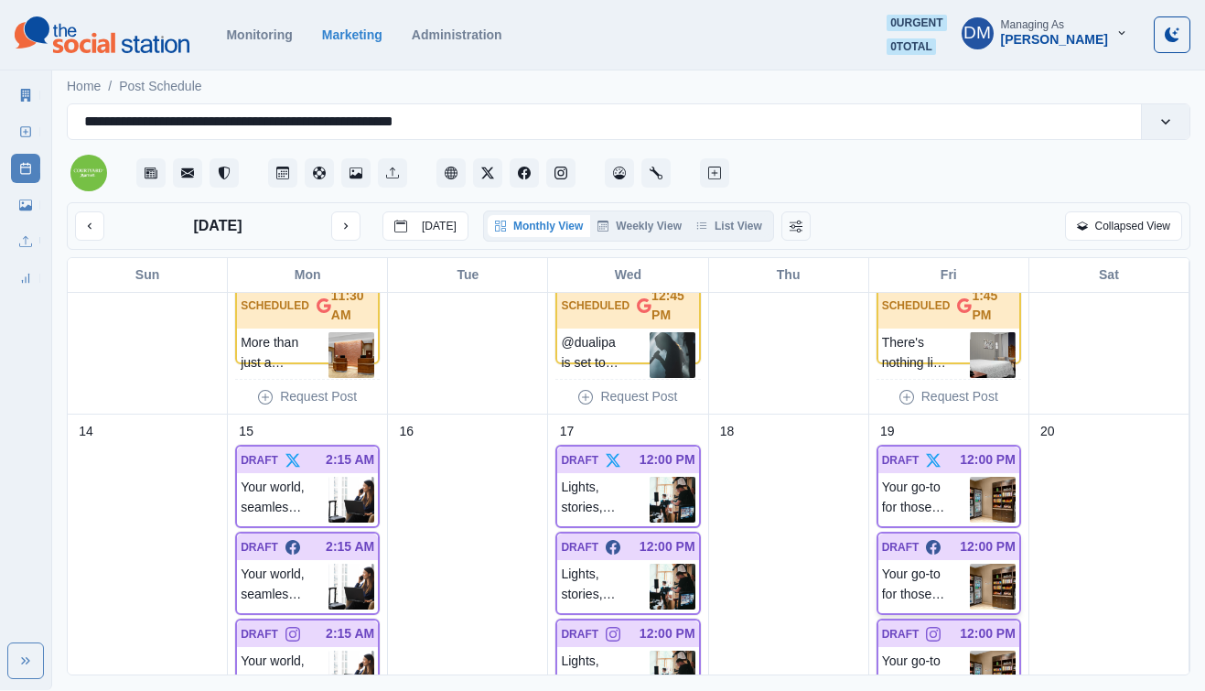
click at [985, 563] on img at bounding box center [993, 586] width 46 height 46
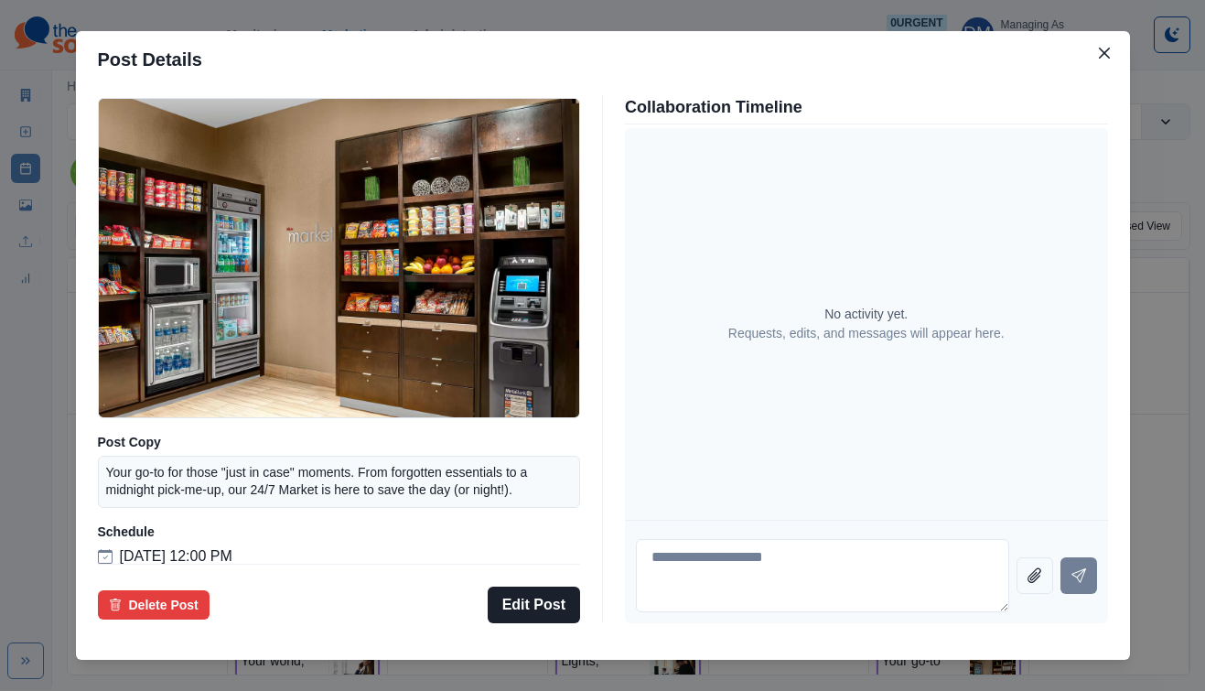
scroll to position [134, 0]
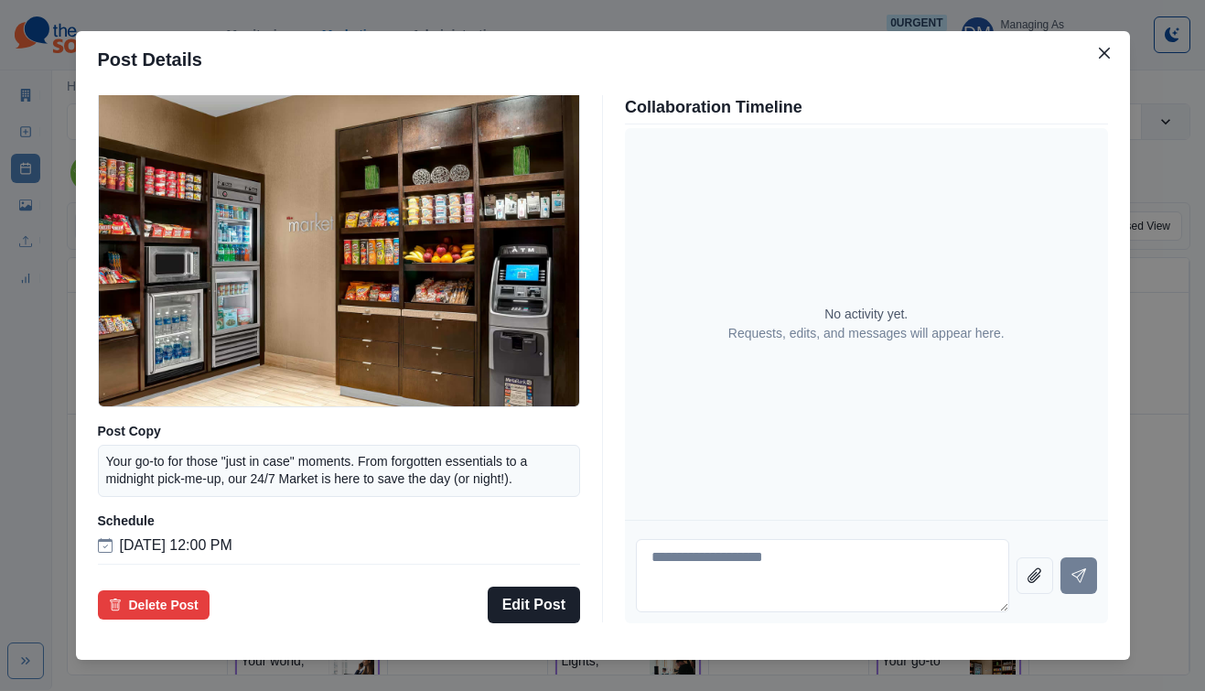
click at [43, 359] on div "Post Details Facebook Draft Media Post Copy Your go-to for those "just in case"…" at bounding box center [602, 345] width 1205 height 691
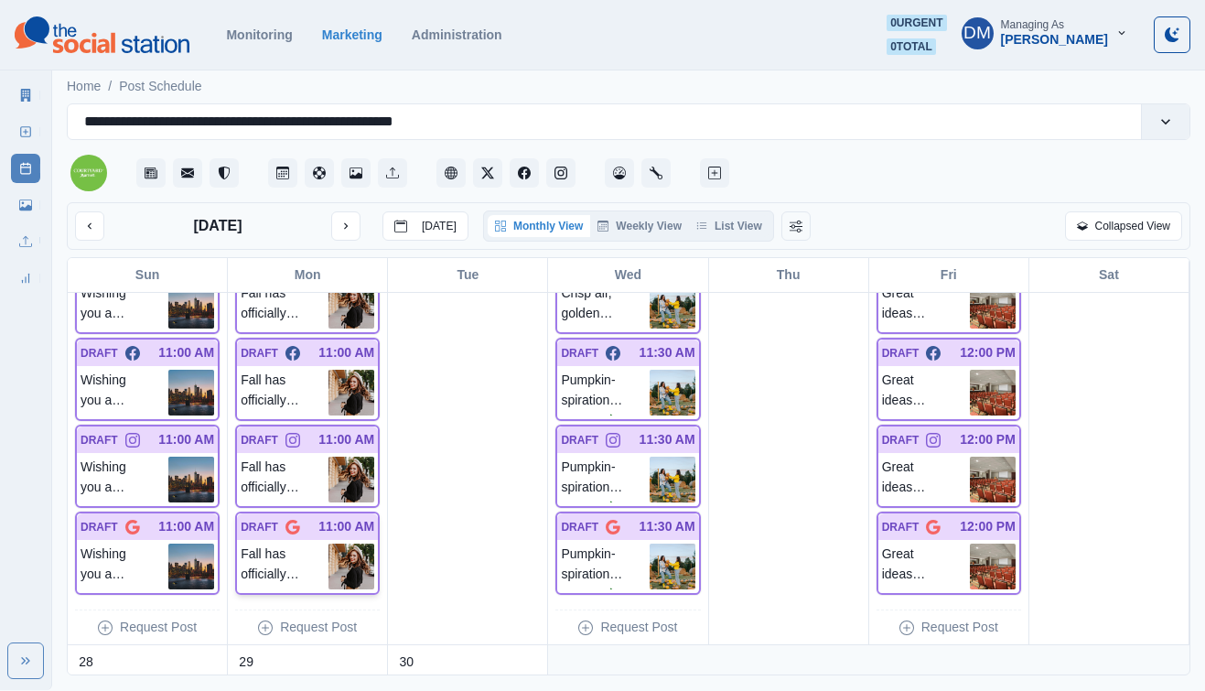
scroll to position [1418, 0]
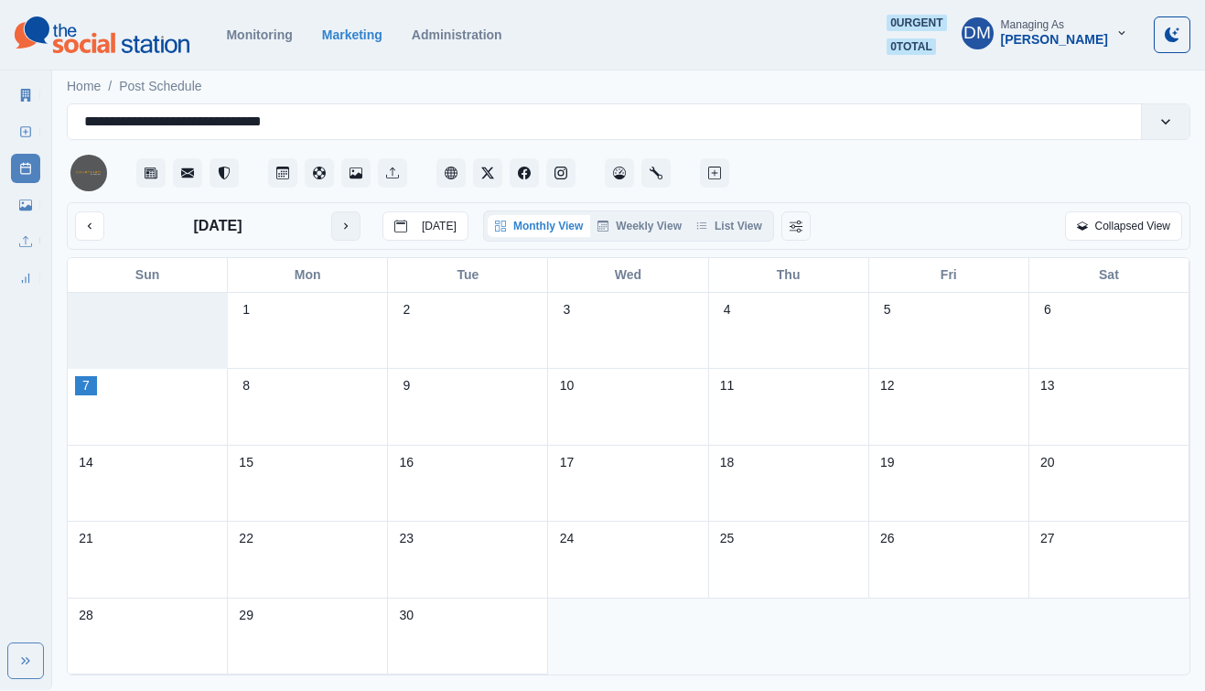
click at [331, 211] on button "next month" at bounding box center [345, 225] width 29 height 29
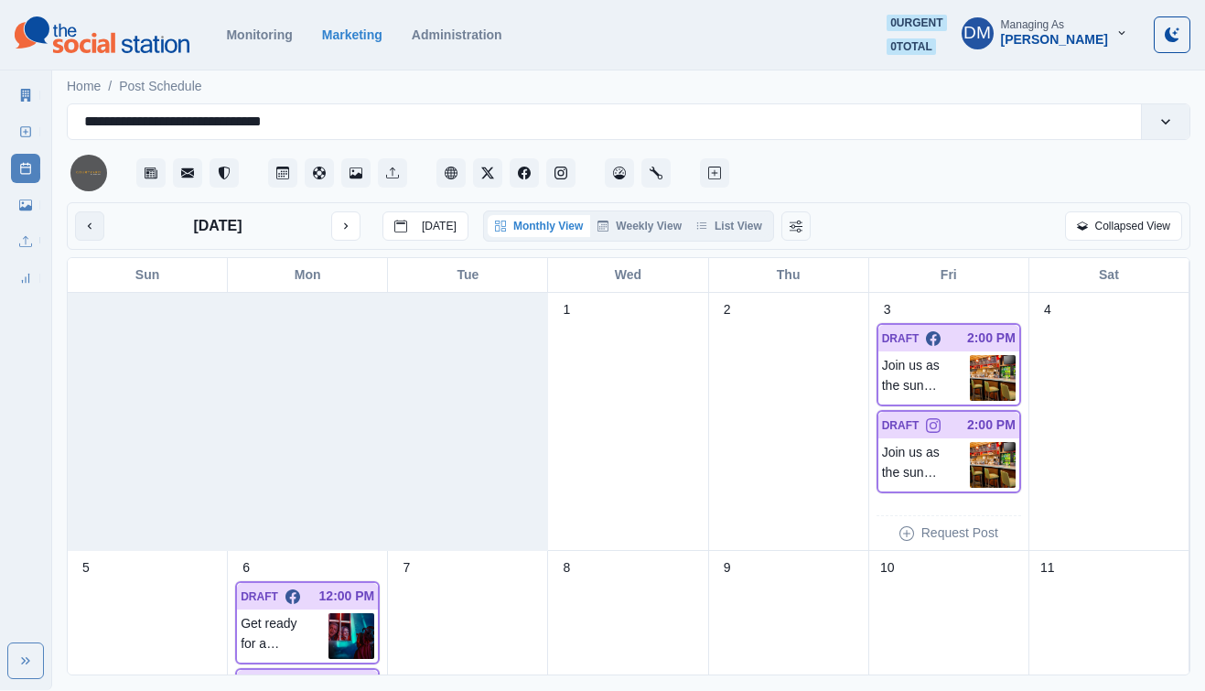
click at [83, 220] on icon "previous month" at bounding box center [89, 226] width 13 height 13
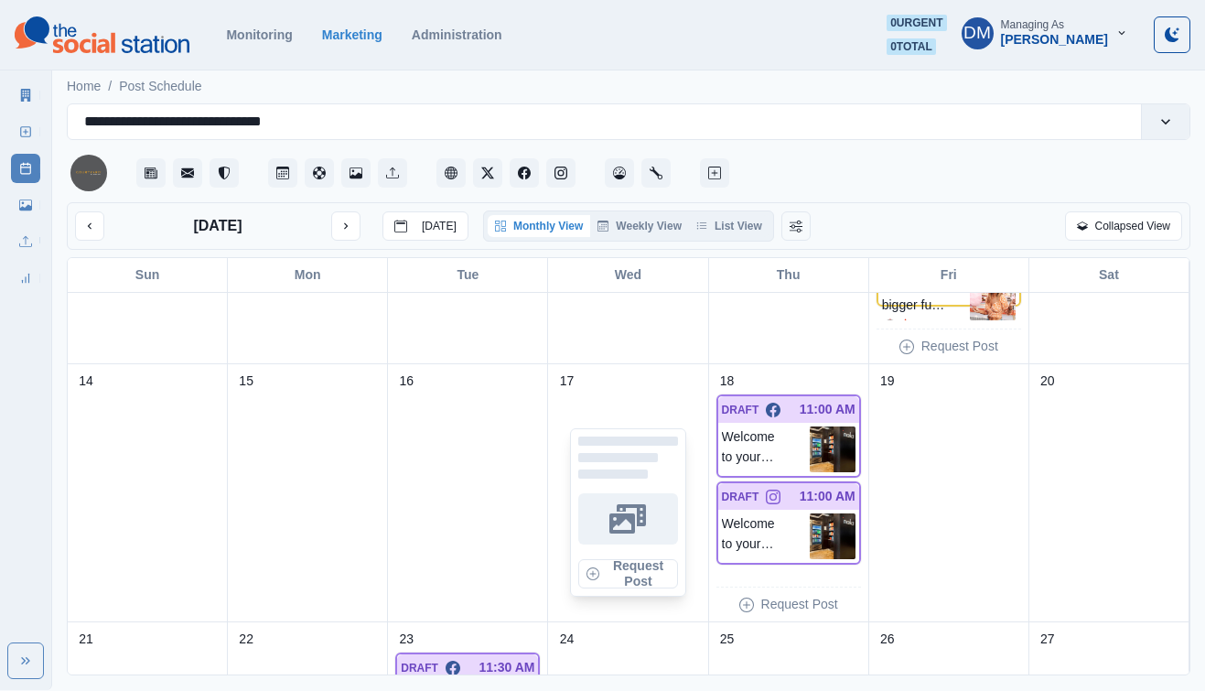
scroll to position [424, 0]
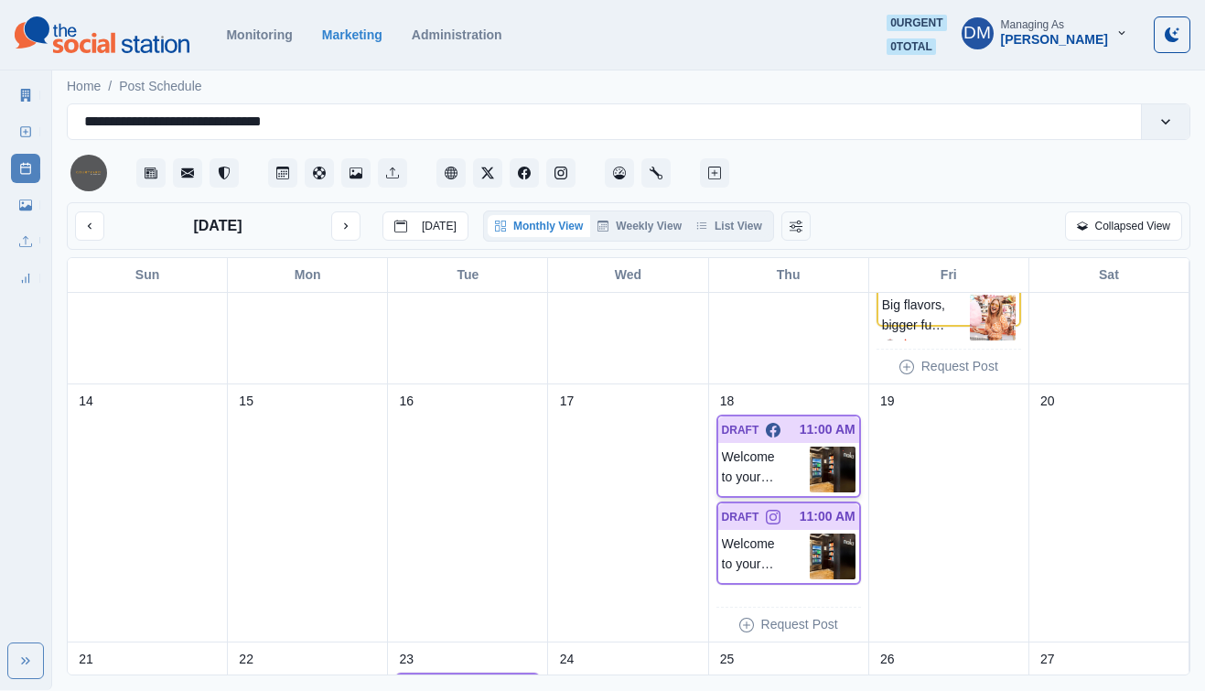
click at [831, 446] on img at bounding box center [833, 469] width 46 height 46
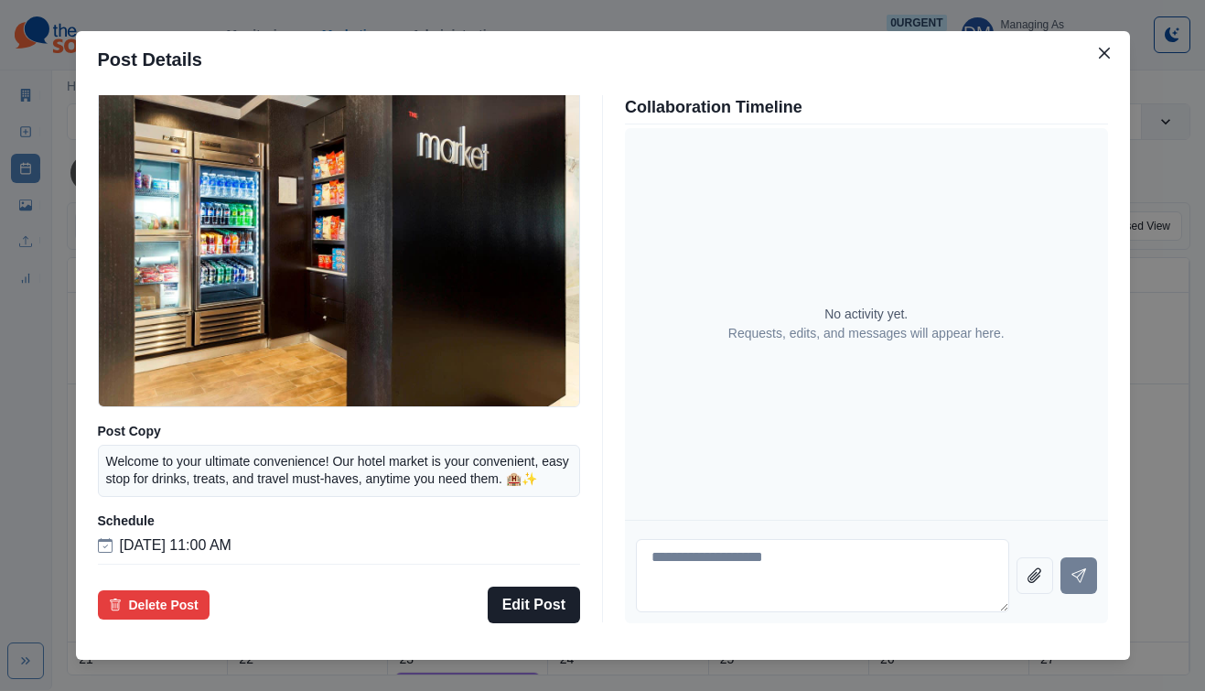
scroll to position [147, 0]
click at [165, 429] on div "Post Details Facebook Draft Media Post Copy Welcome to your ultimate convenienc…" at bounding box center [602, 345] width 1205 height 691
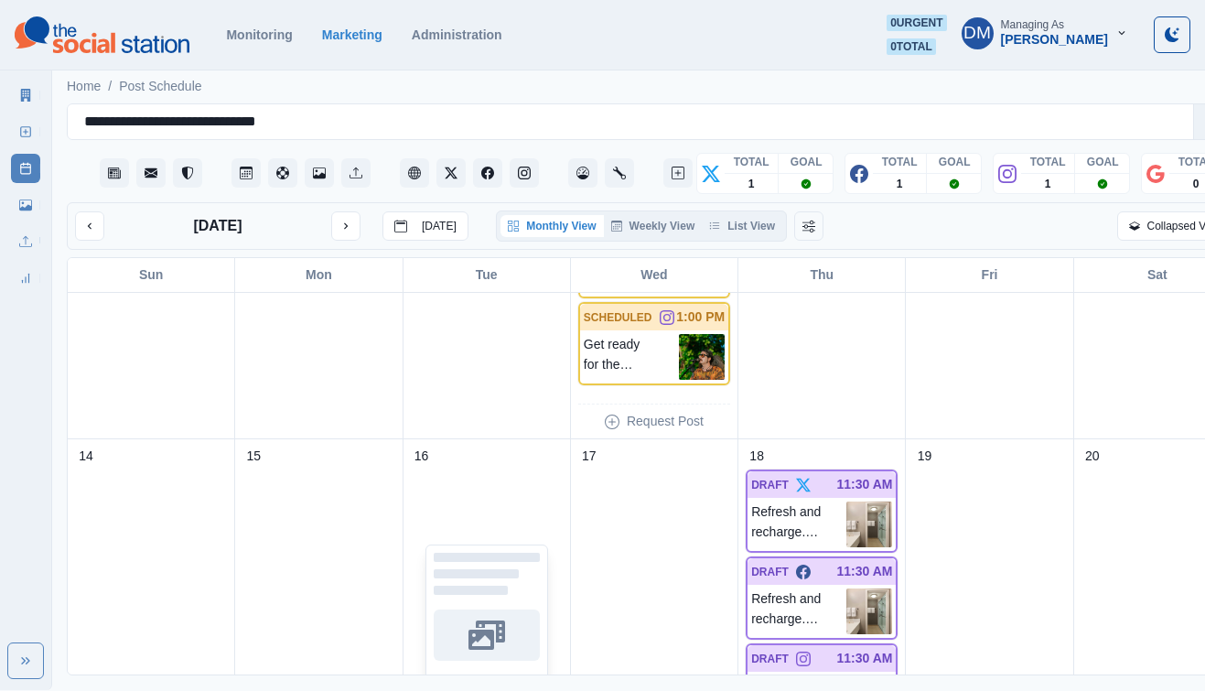
scroll to position [540, 0]
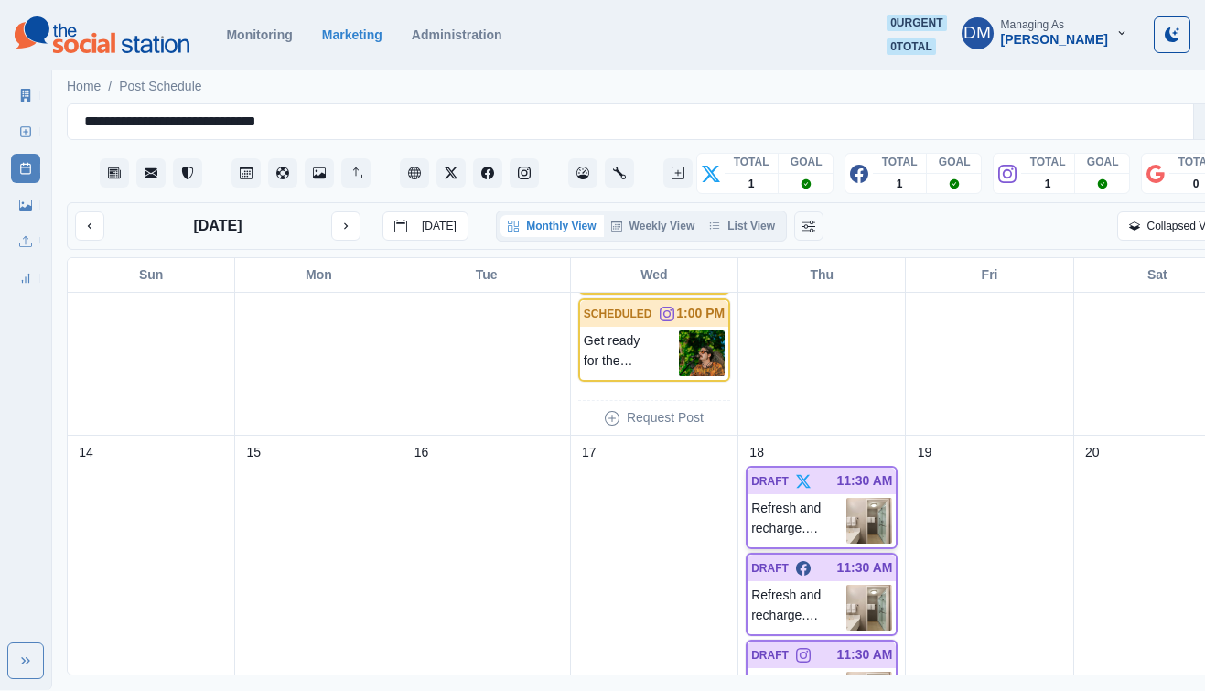
click at [846, 498] on img at bounding box center [869, 521] width 46 height 46
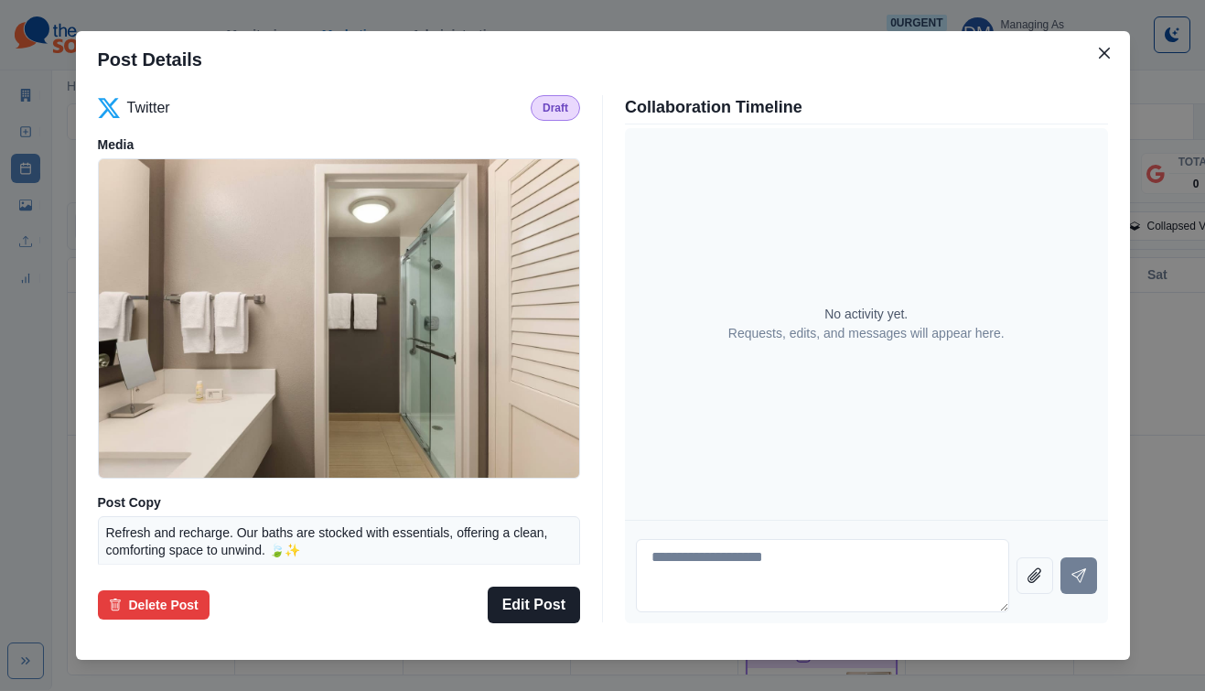
click at [1032, 307] on div "Post Details Twitter Draft Media Post Copy Refresh and recharge. Our baths are …" at bounding box center [602, 345] width 1205 height 691
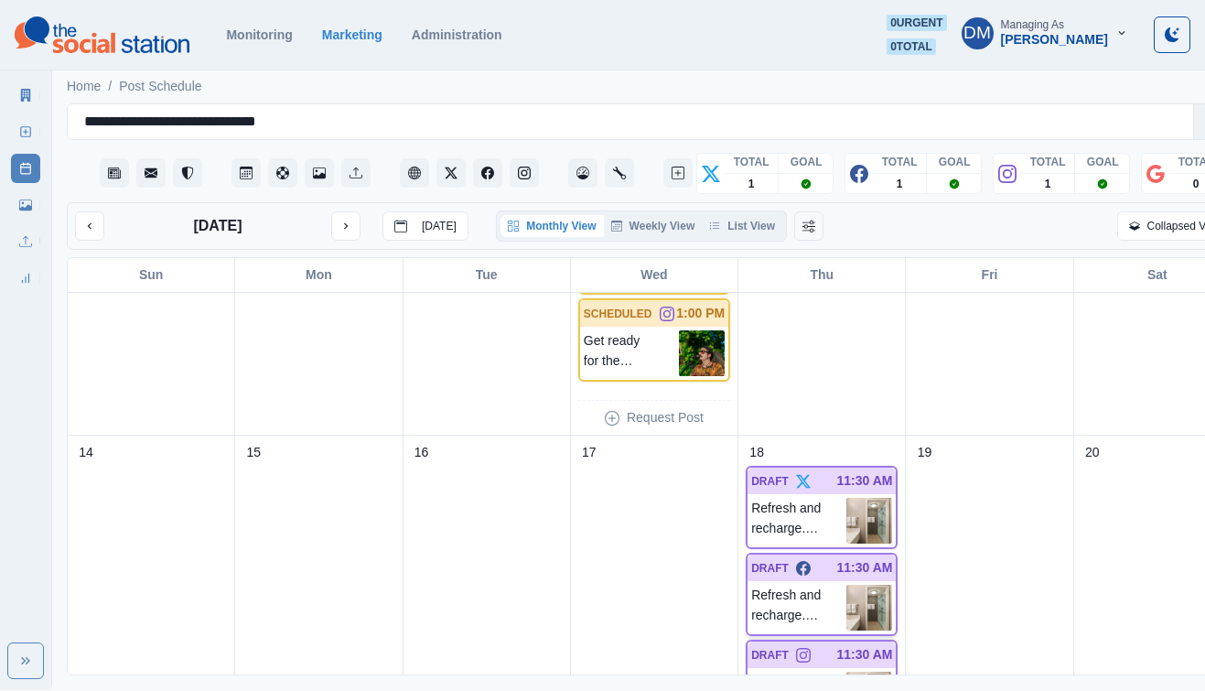
click at [846, 585] on img at bounding box center [869, 608] width 46 height 46
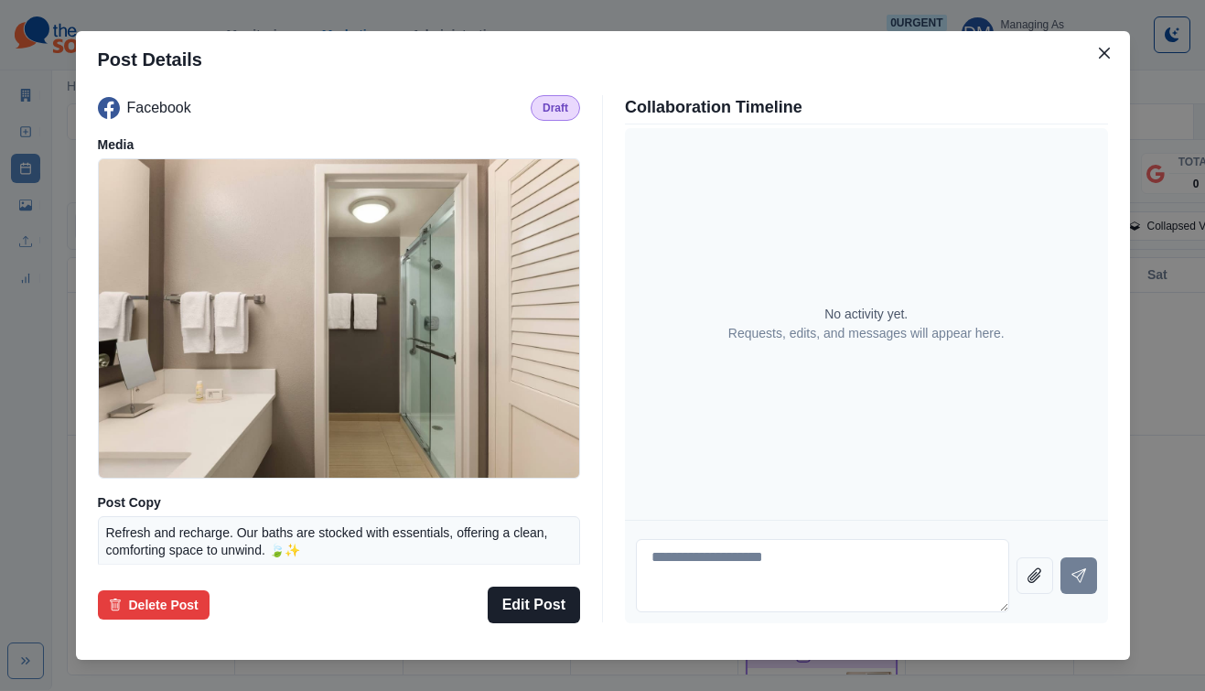
scroll to position [134, 0]
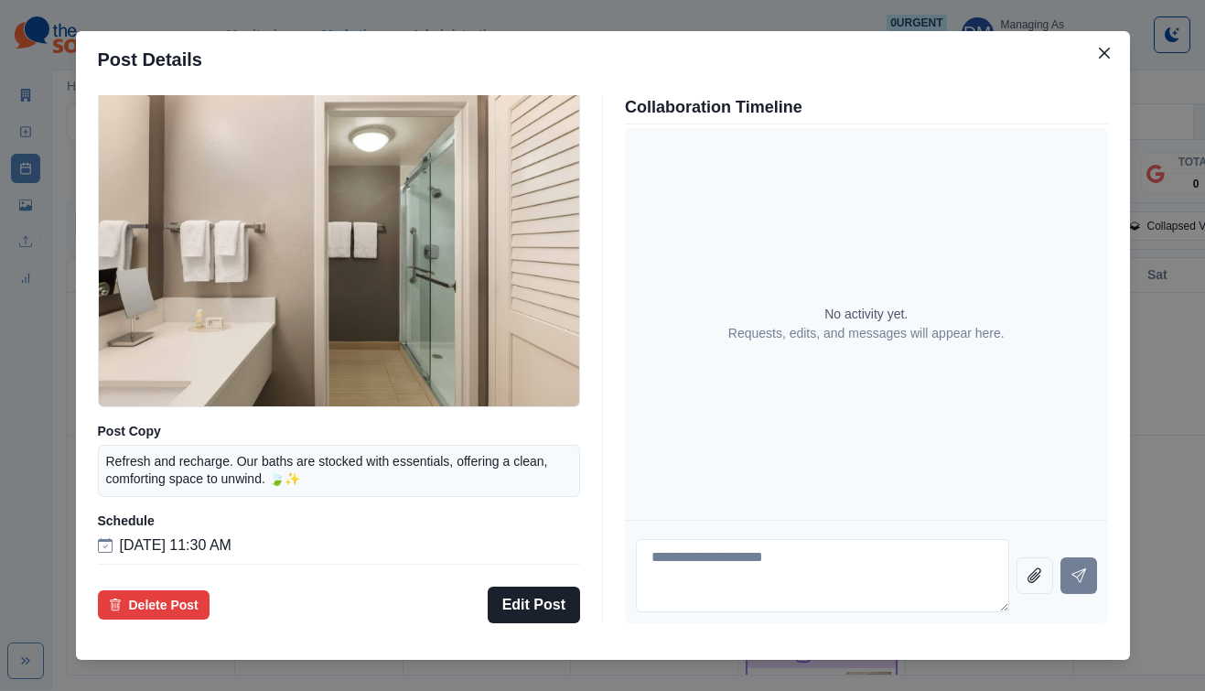
click at [908, 53] on div "Post Details Facebook Draft Media Post Copy Refresh and recharge. Our baths are…" at bounding box center [602, 345] width 1205 height 691
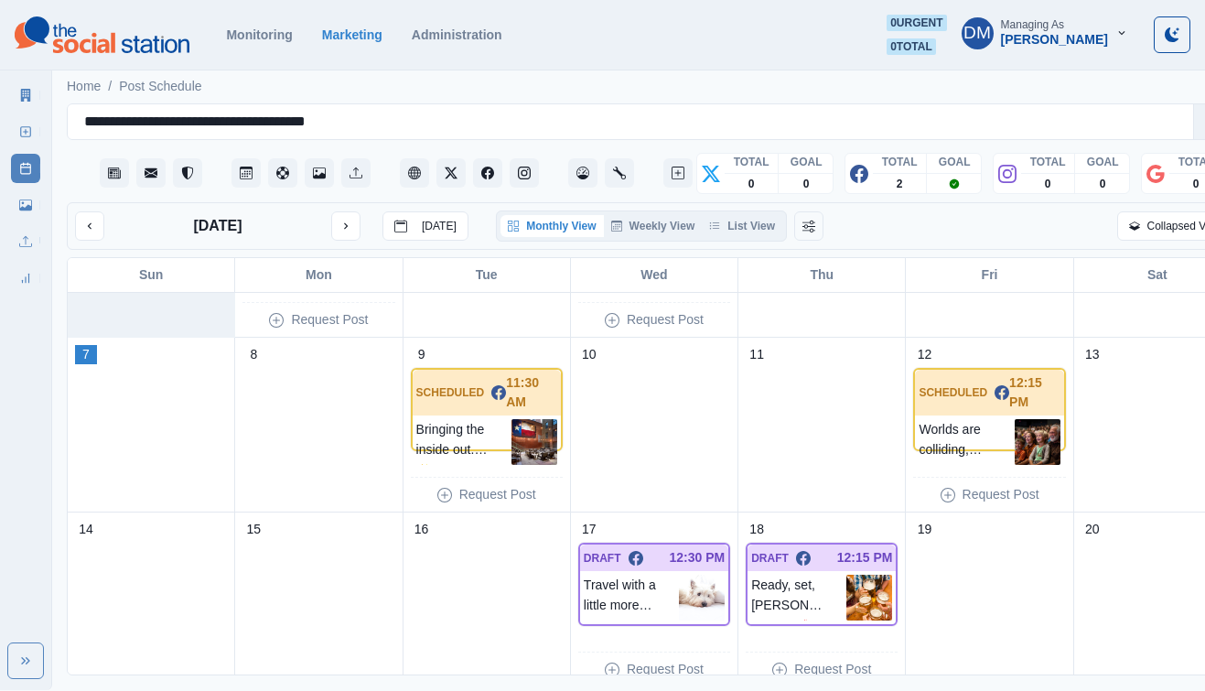
scroll to position [142, 0]
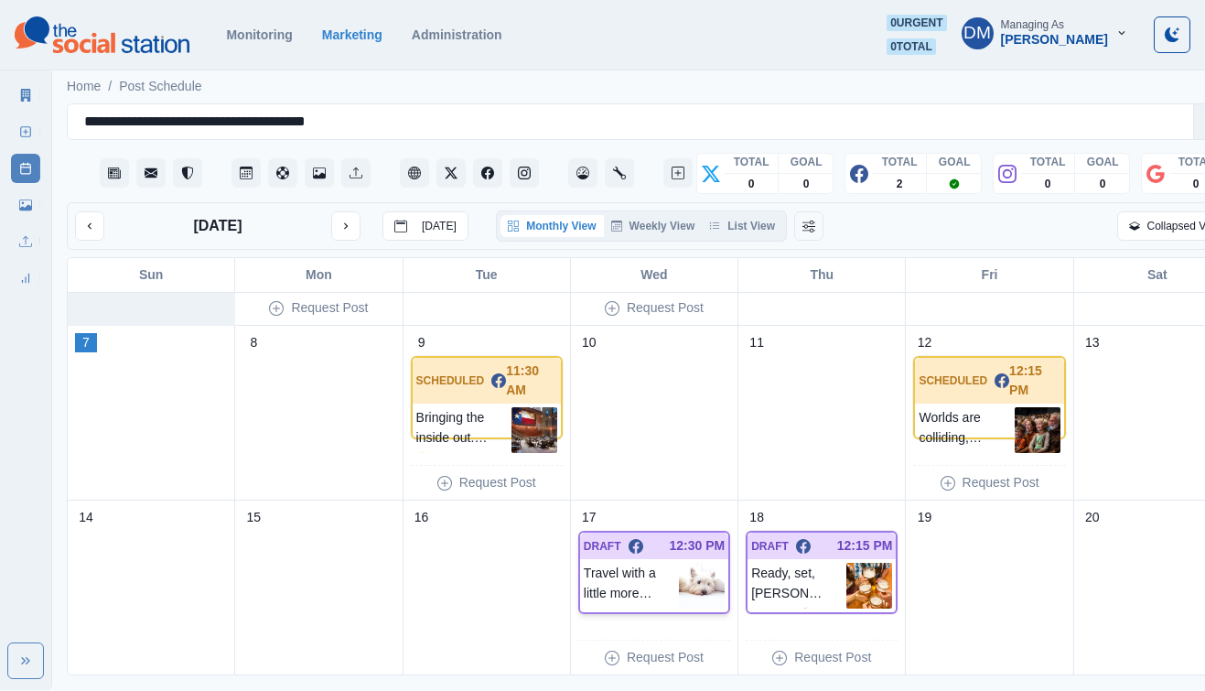
click at [679, 563] on img at bounding box center [702, 586] width 46 height 46
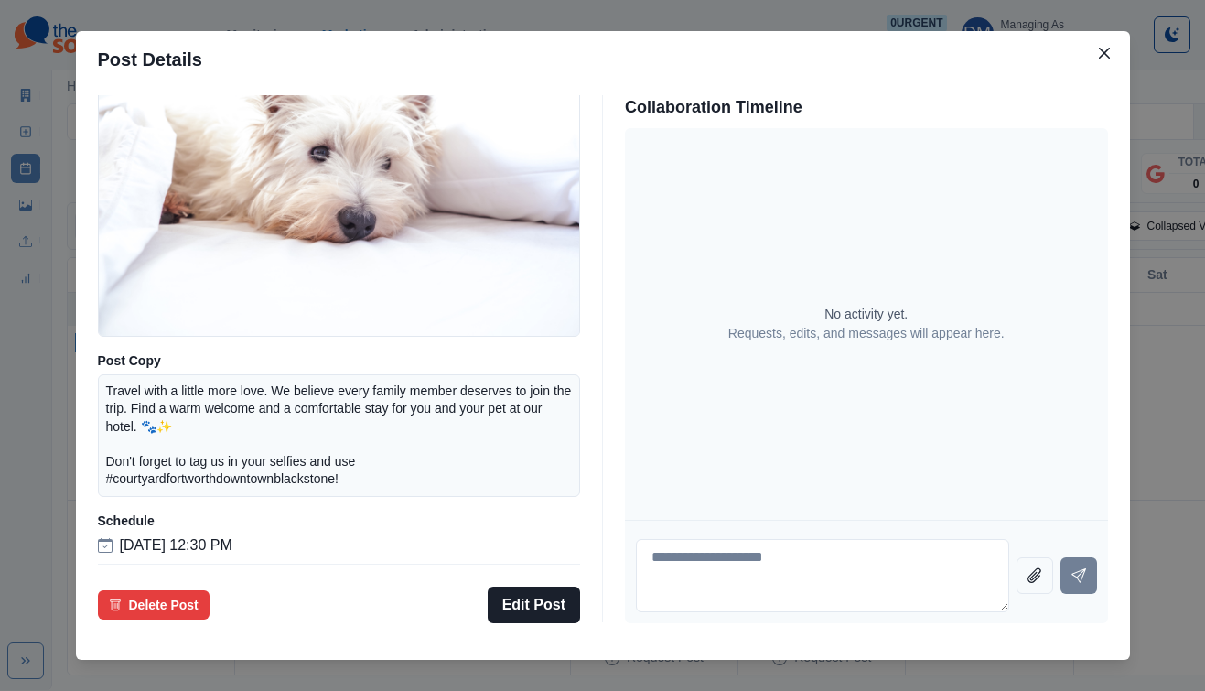
scroll to position [187, 0]
click at [145, 410] on div "Post Details Facebook Draft Media Post Copy Travel with a little more love. We …" at bounding box center [602, 345] width 1205 height 691
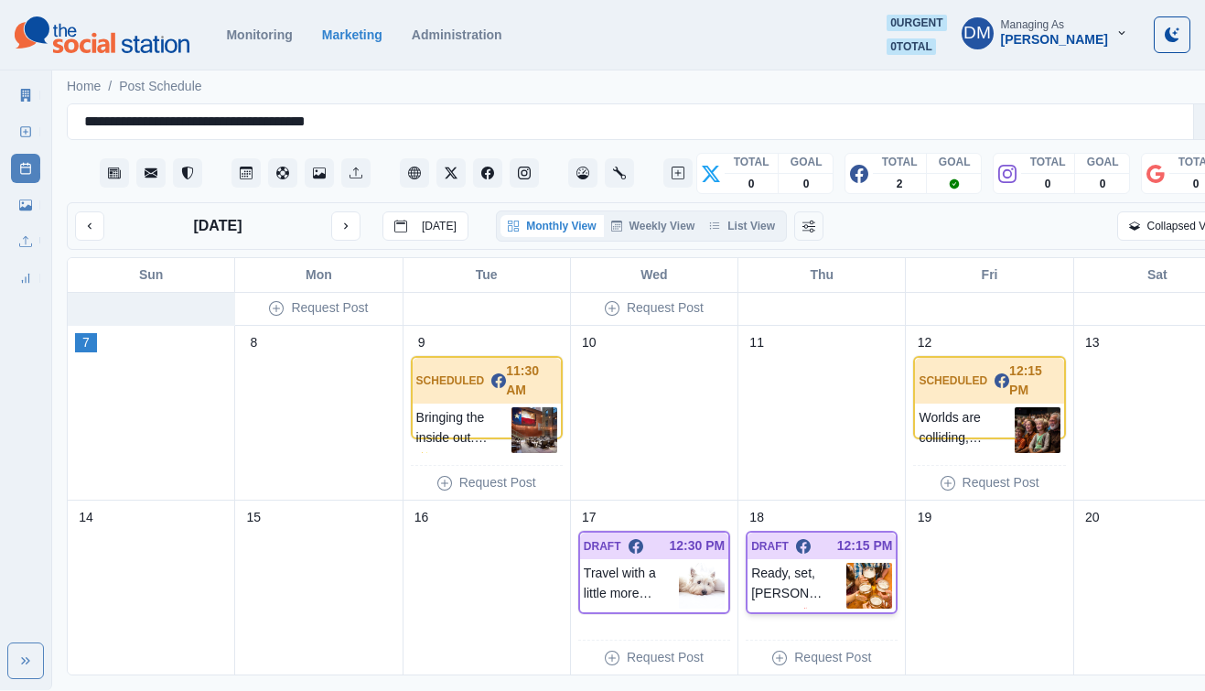
click at [846, 563] on img at bounding box center [869, 586] width 46 height 46
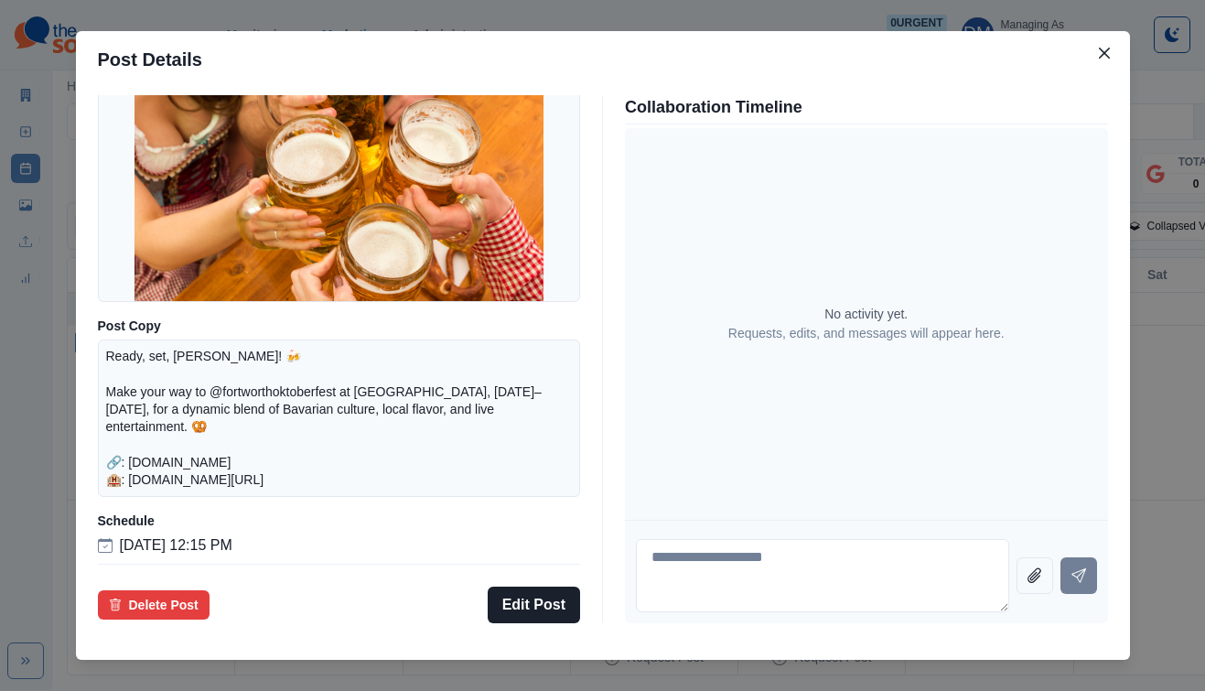
scroll to position [213, 0]
click at [157, 425] on div "Post Details Facebook Draft Media Post Copy Ready, set, [PERSON_NAME]! 🍻 Make y…" at bounding box center [602, 345] width 1205 height 691
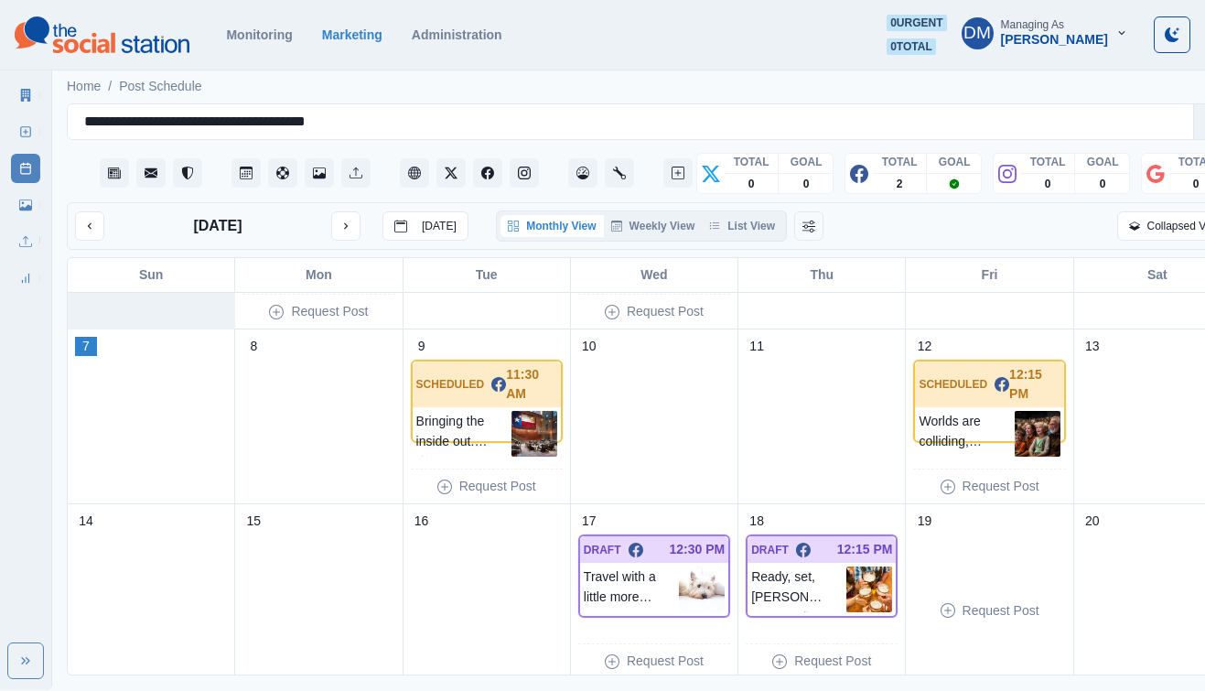
scroll to position [158, 0]
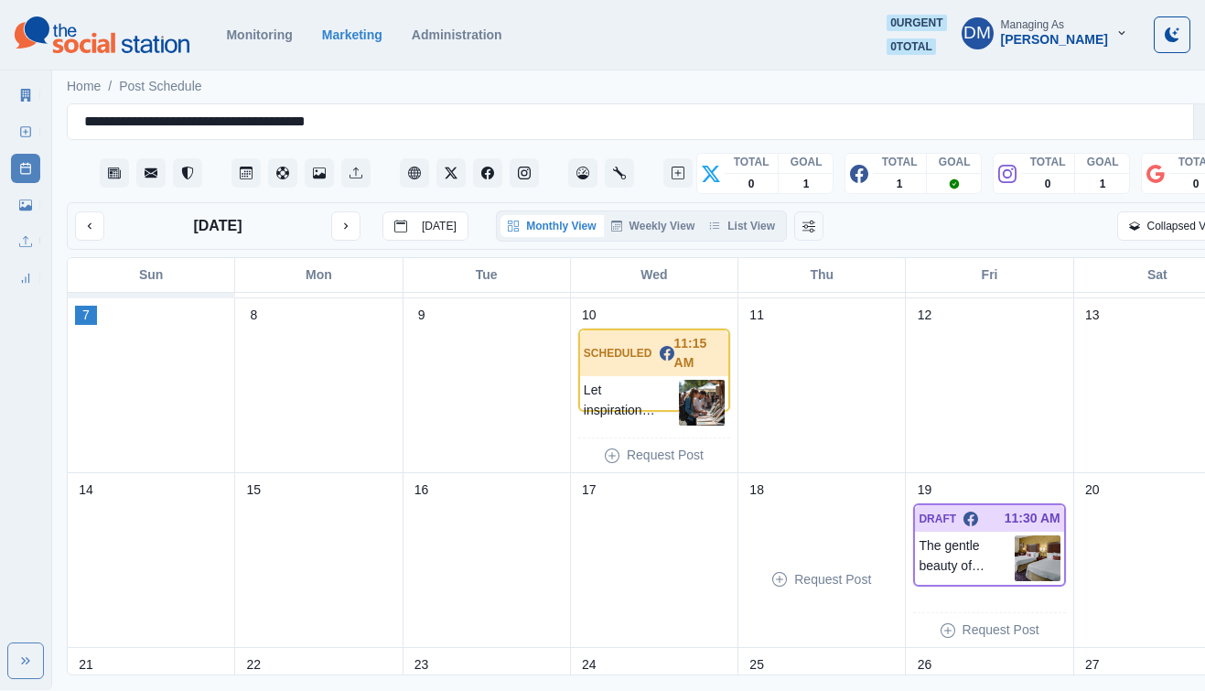
scroll to position [173, 0]
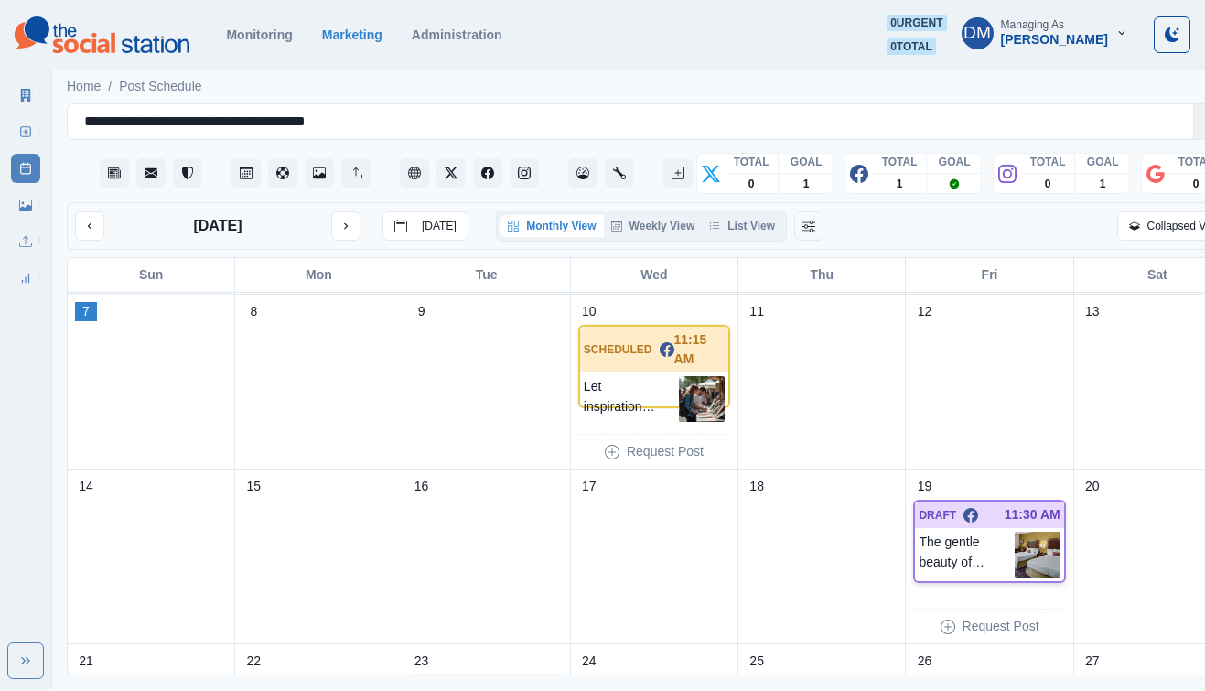
click at [1014, 531] on img at bounding box center [1037, 554] width 46 height 46
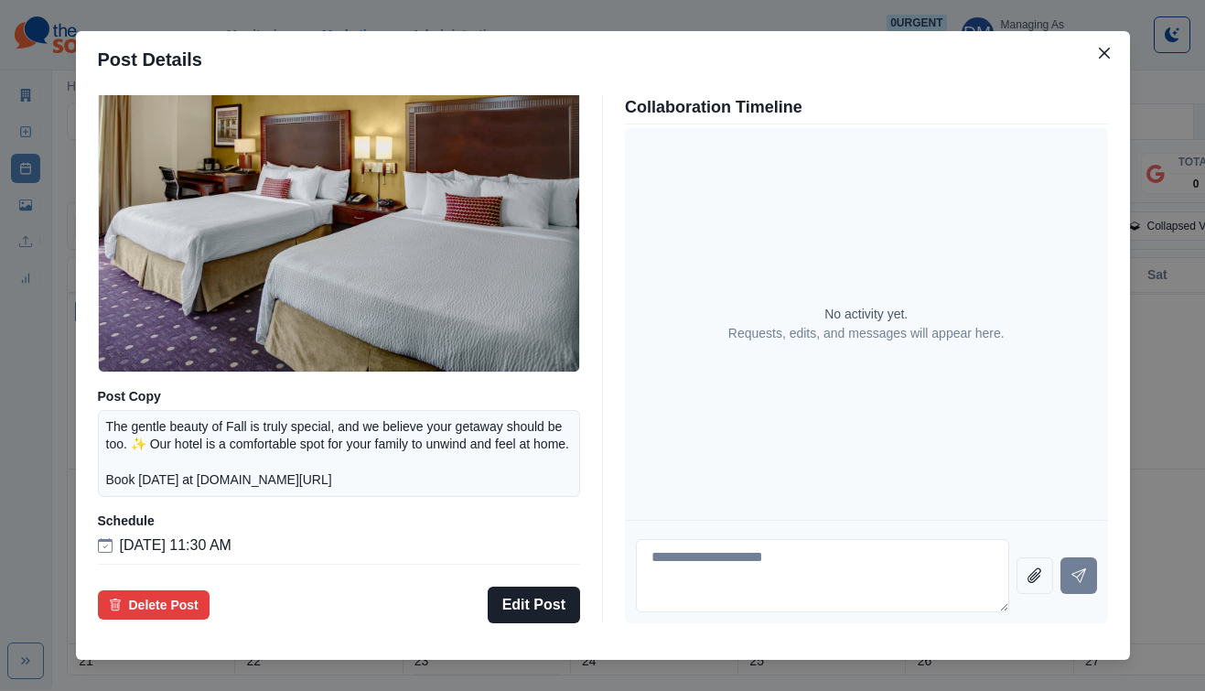
click at [148, 423] on div "Post Details Facebook Draft Media Post Copy The gentle beauty of Fall is truly …" at bounding box center [602, 345] width 1205 height 691
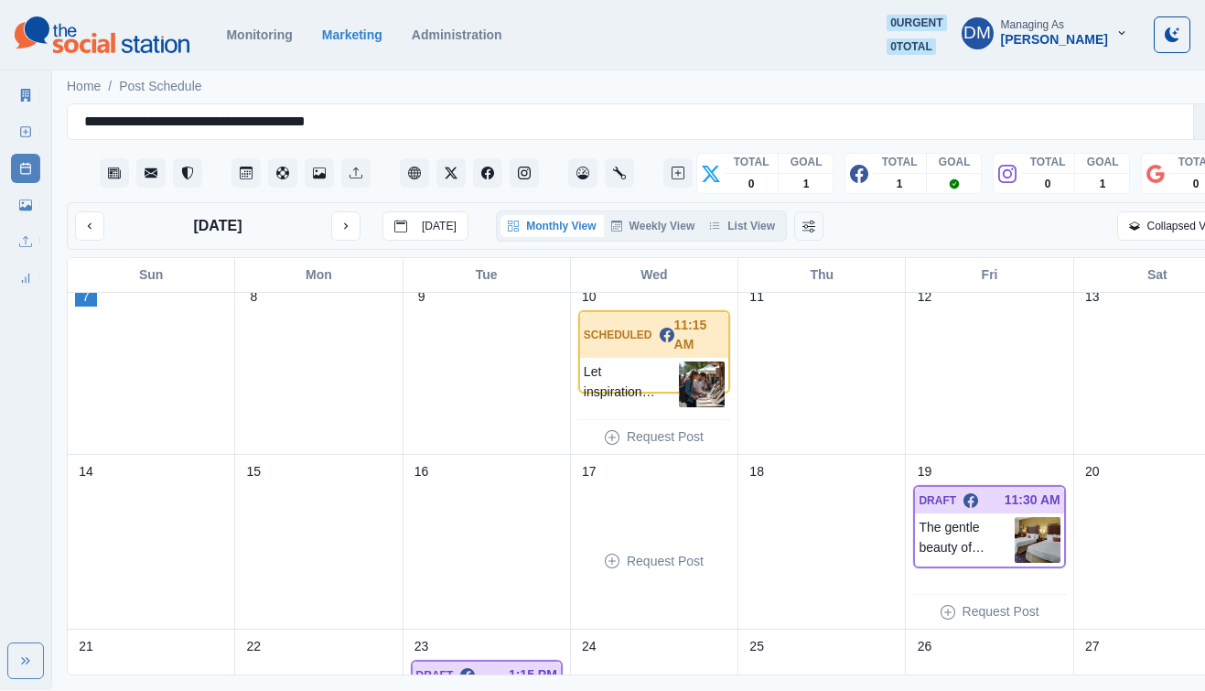
scroll to position [146, 0]
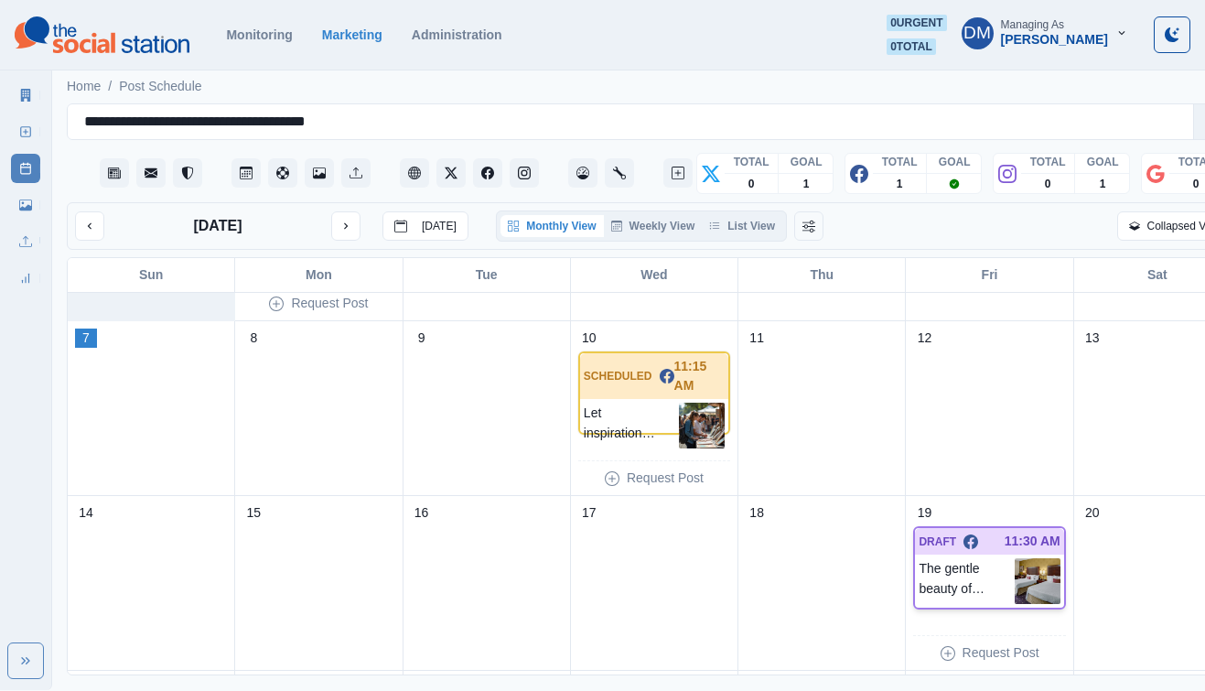
click at [1014, 558] on img at bounding box center [1037, 581] width 46 height 46
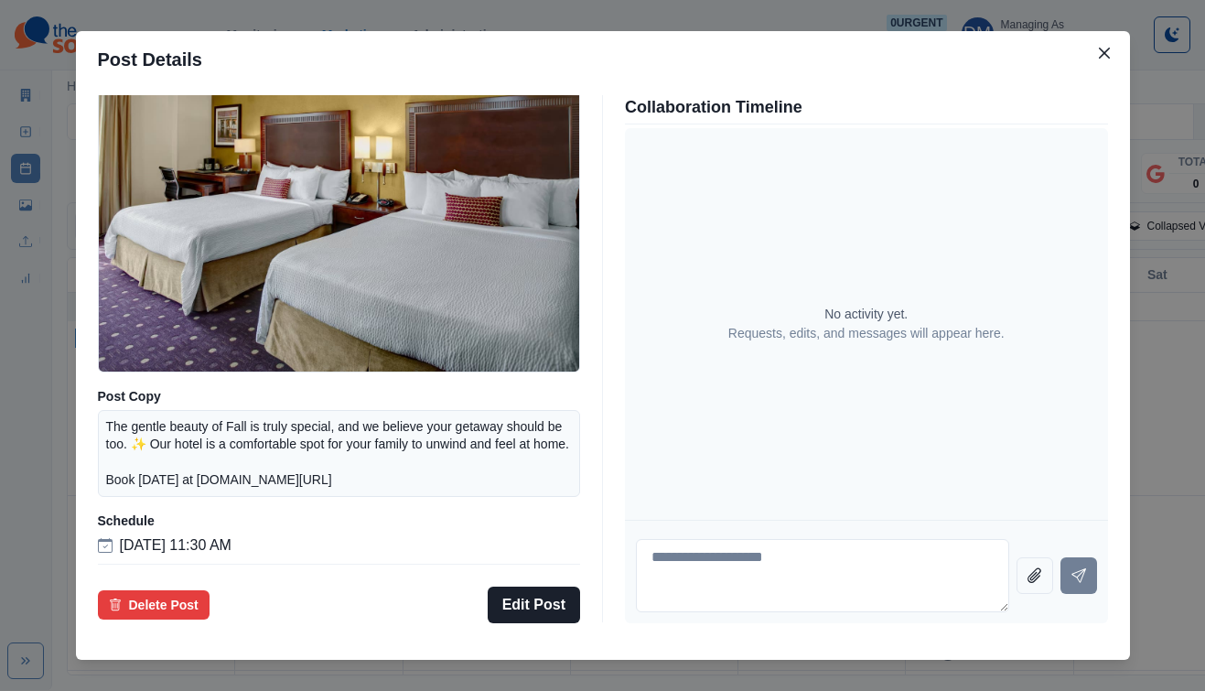
scroll to position [142, 0]
click at [149, 403] on div "Post Details Facebook Draft Media Post Copy The gentle beauty of Fall is truly …" at bounding box center [602, 345] width 1205 height 691
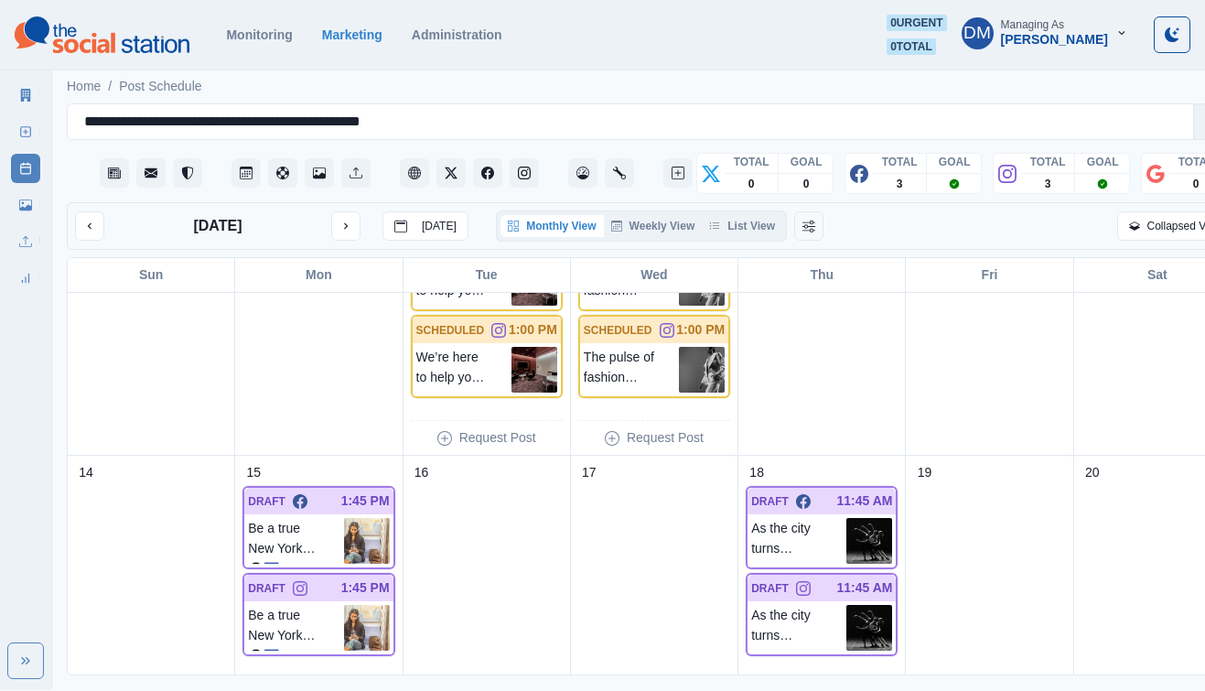
scroll to position [373, 0]
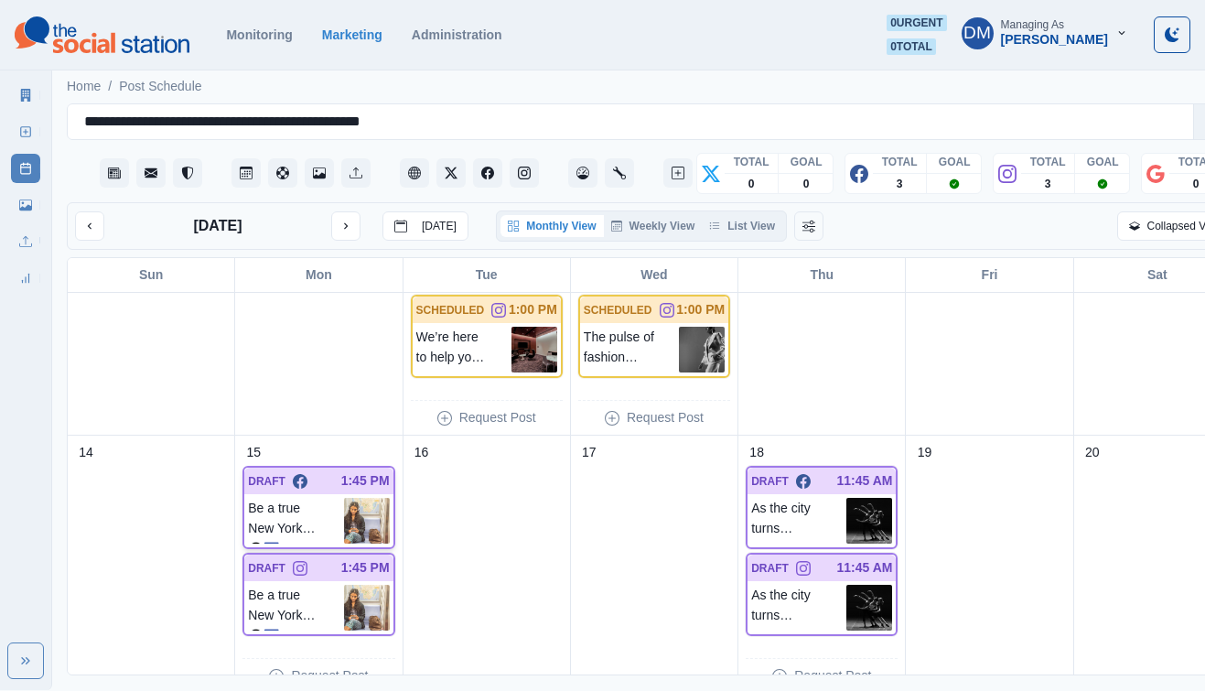
click at [344, 498] on img at bounding box center [367, 521] width 46 height 46
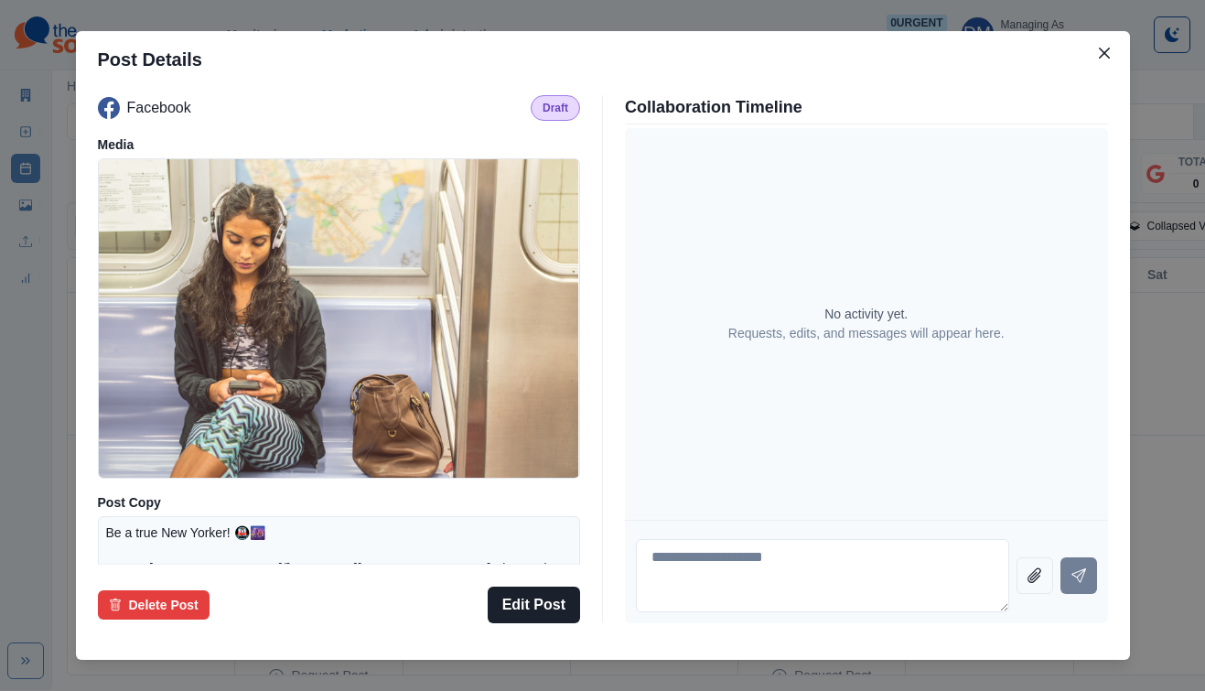
scroll to position [187, 0]
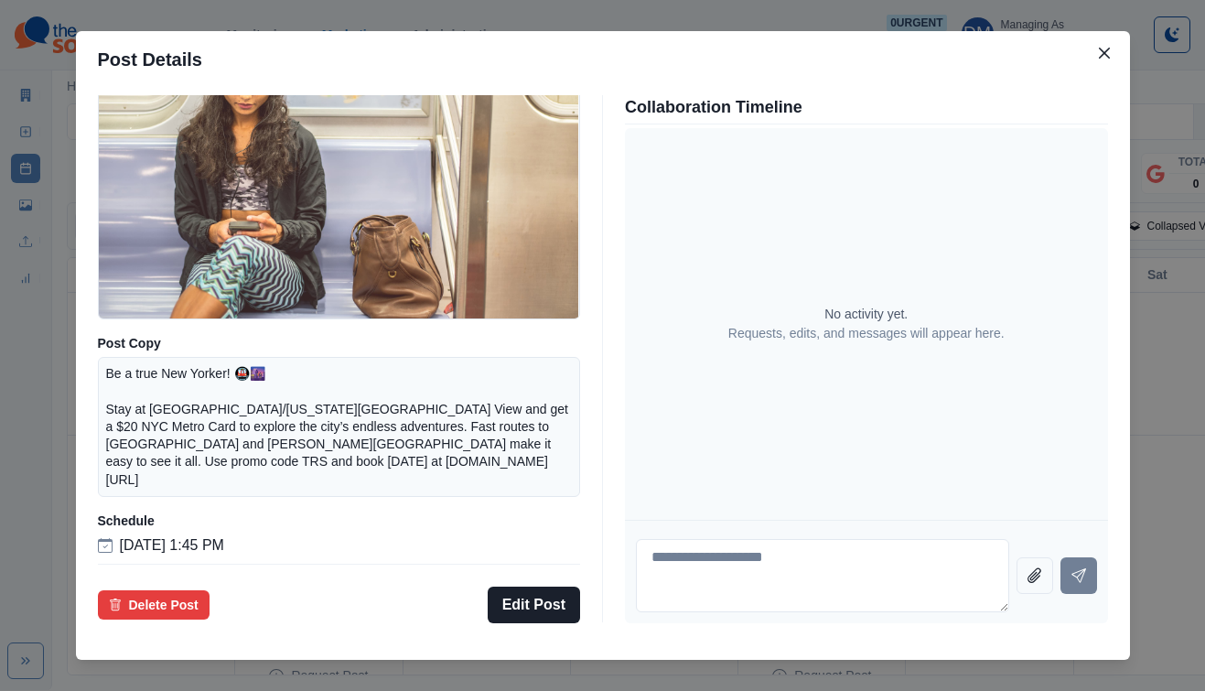
click at [142, 407] on div "Post Details Facebook Draft Media Post Copy Be a true New Yorker! 🚇🌆 Stay at [G…" at bounding box center [602, 345] width 1205 height 691
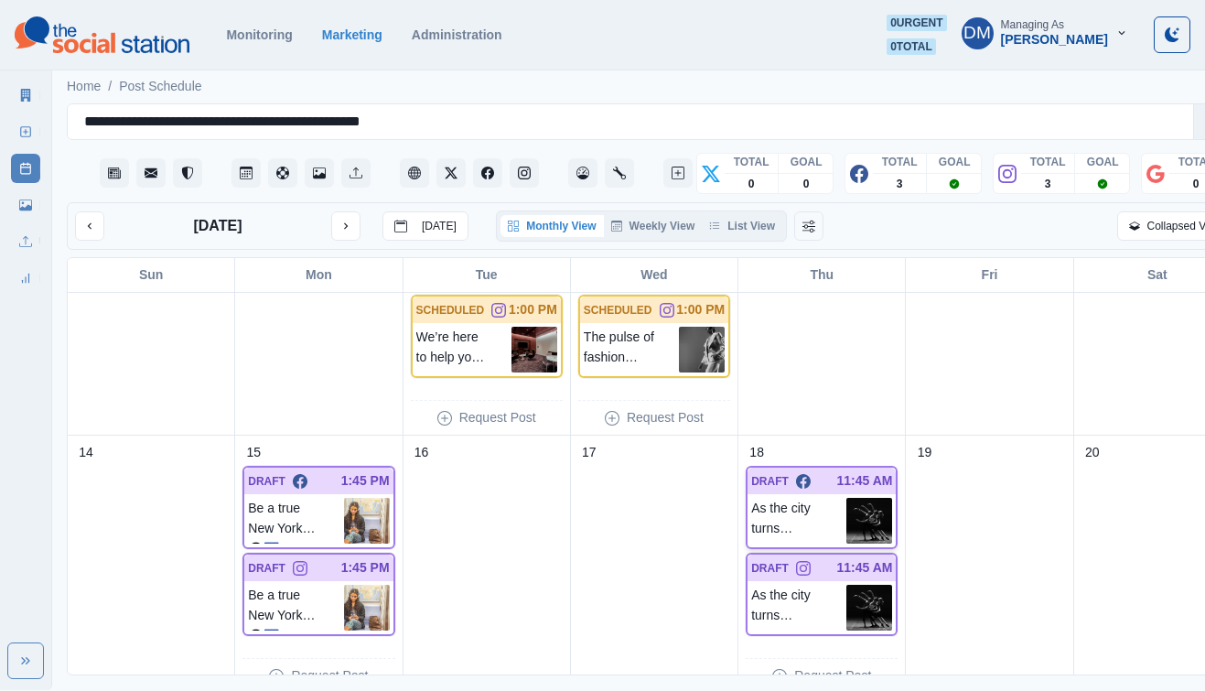
click at [846, 498] on img at bounding box center [869, 521] width 46 height 46
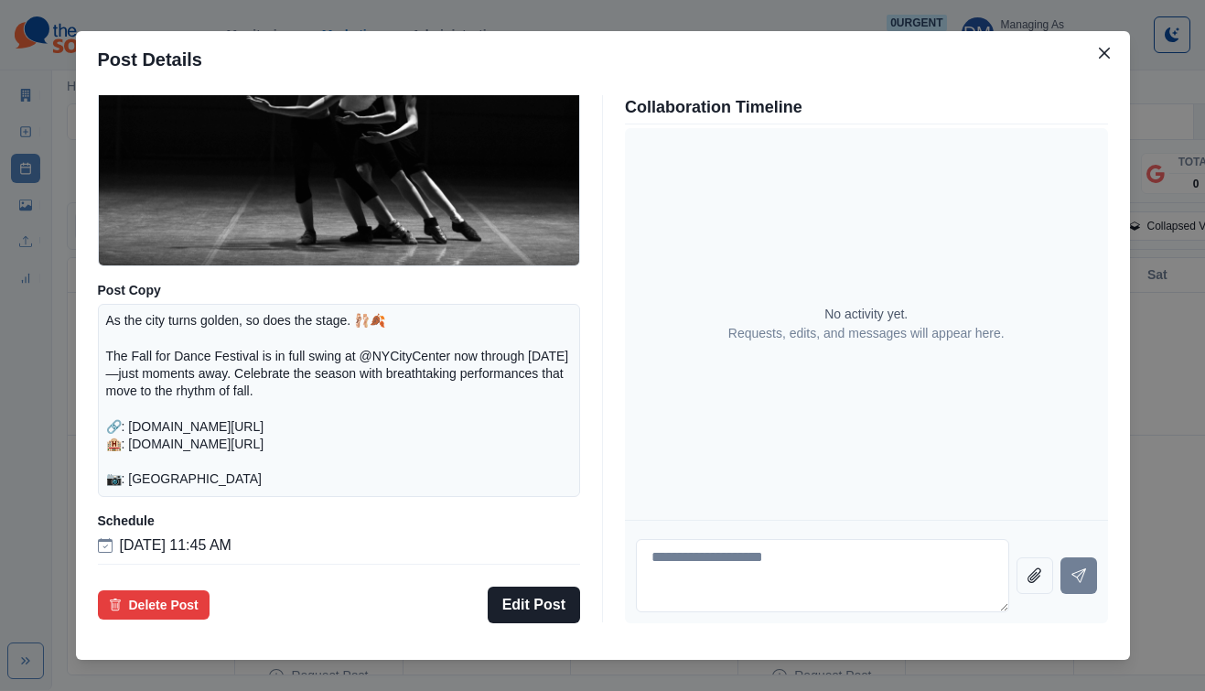
scroll to position [240, 0]
click at [150, 395] on div "Post Details Facebook Draft Media Post Copy As the city turns golden, so does t…" at bounding box center [602, 345] width 1205 height 691
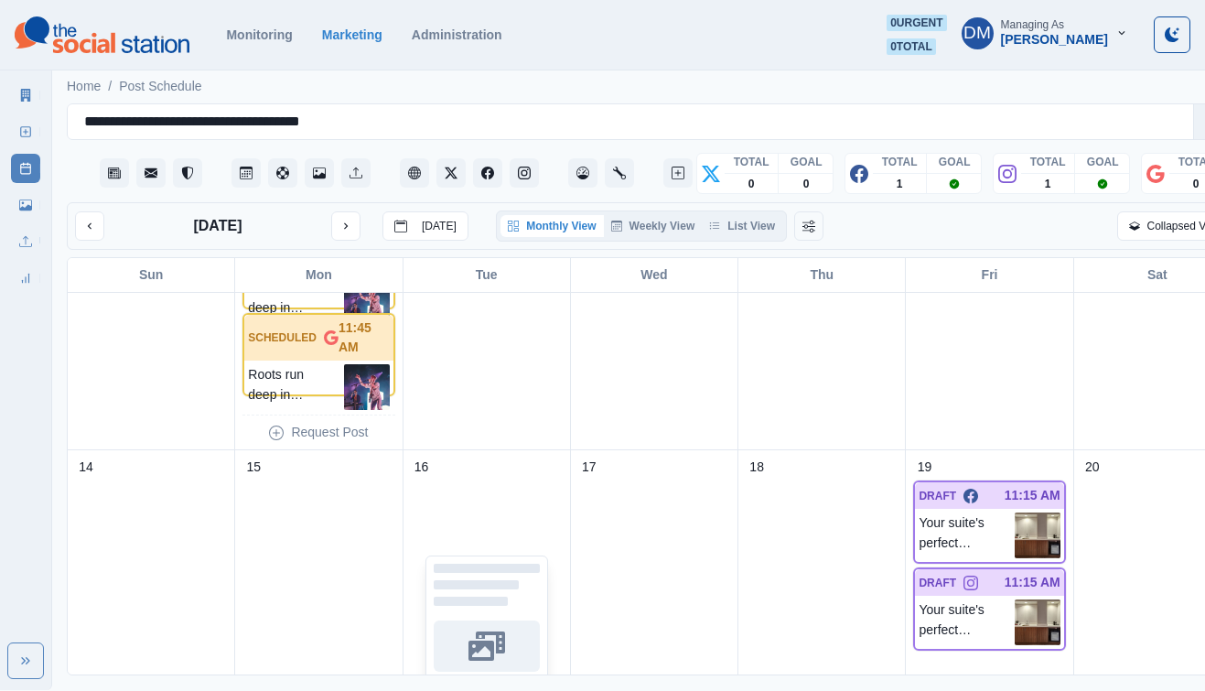
scroll to position [542, 0]
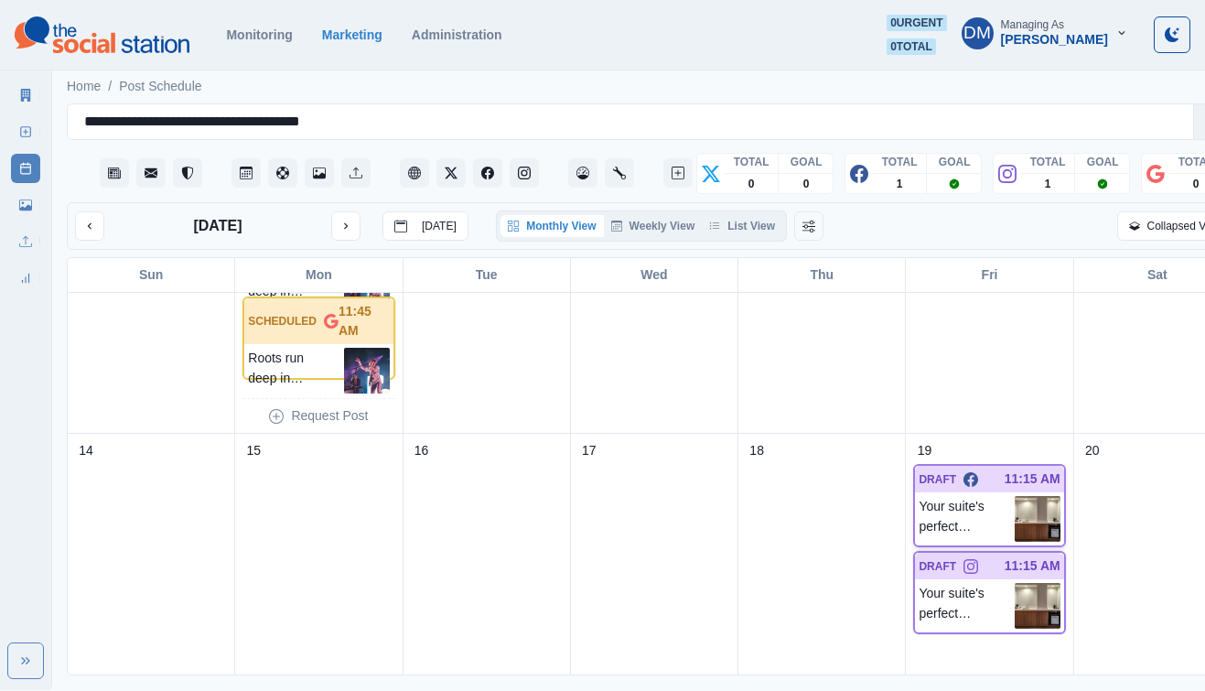
click at [1014, 496] on img at bounding box center [1037, 519] width 46 height 46
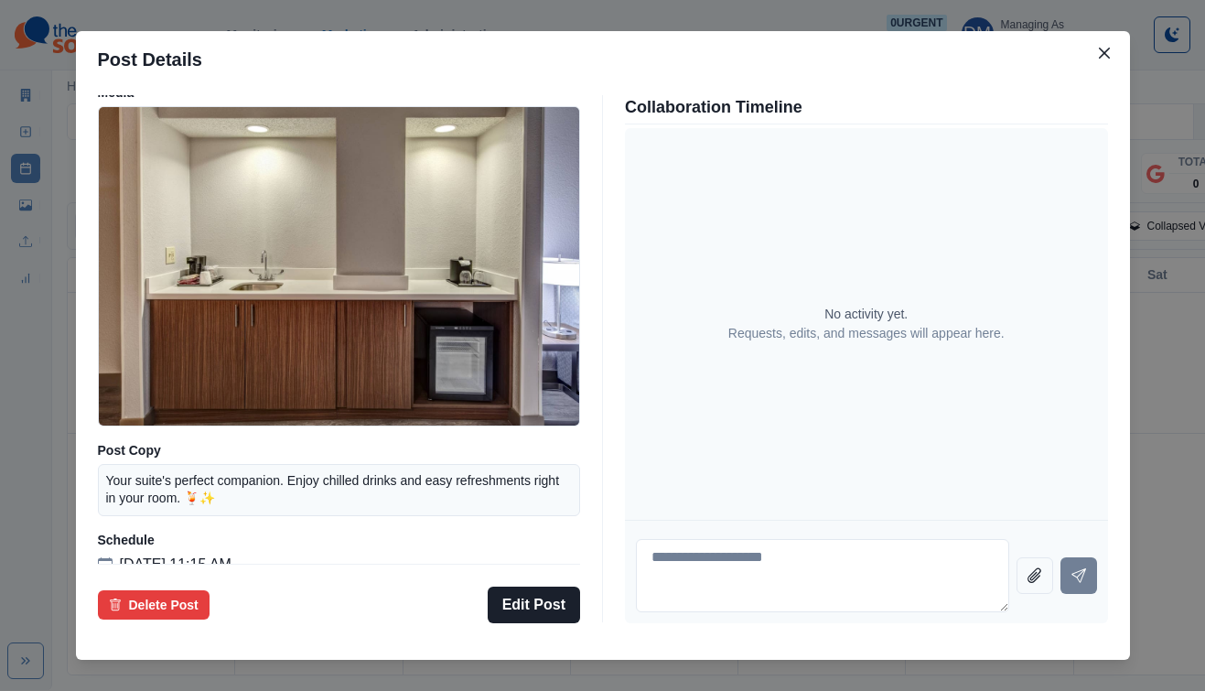
scroll to position [134, 0]
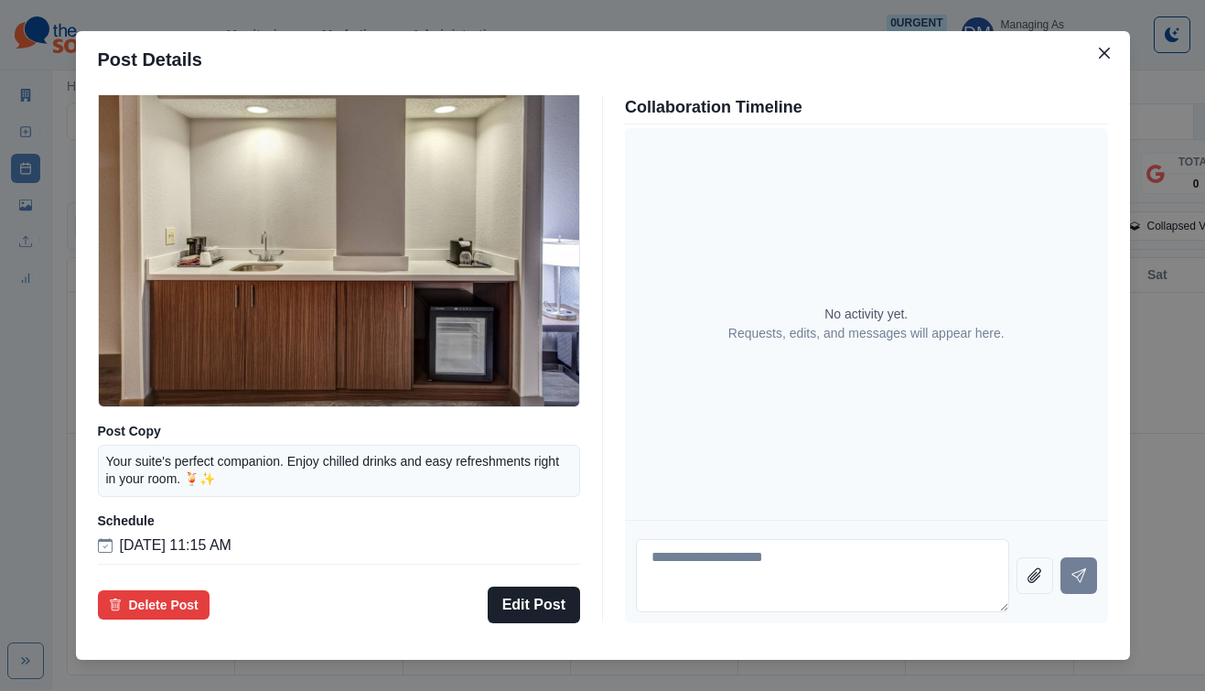
click at [172, 477] on div "Post Details Facebook Draft Media Post Copy Your suite's perfect companion. Enj…" at bounding box center [602, 345] width 1205 height 691
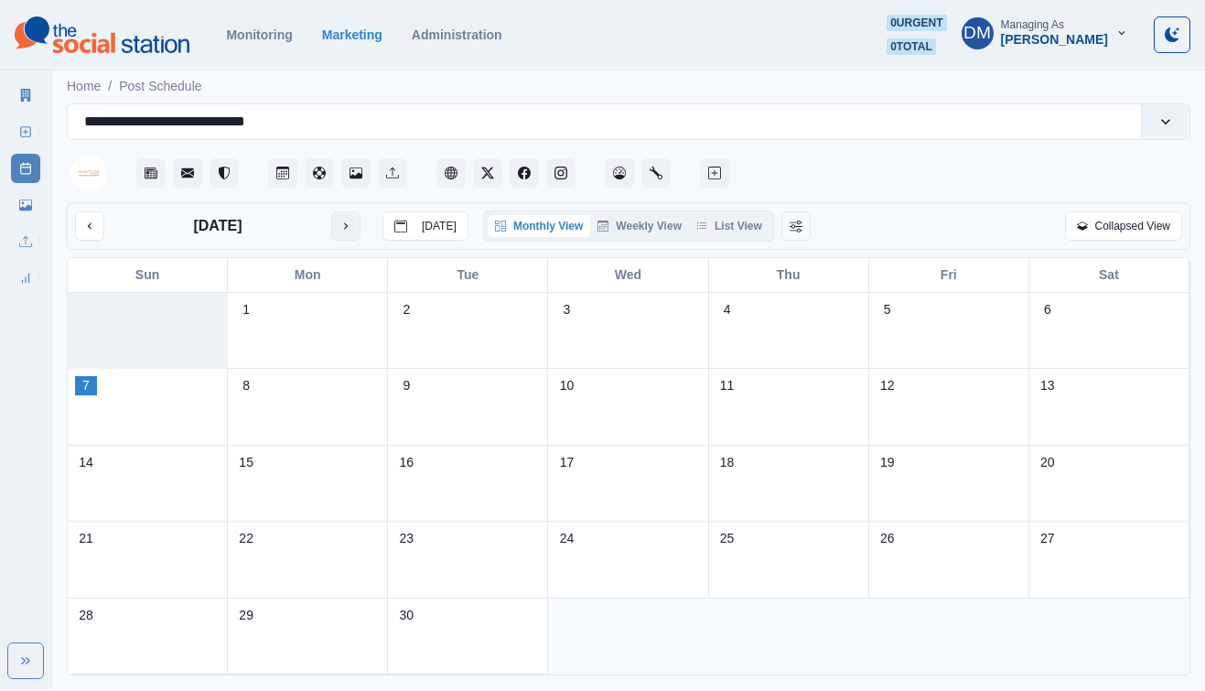
click at [331, 211] on button "next month" at bounding box center [345, 225] width 29 height 29
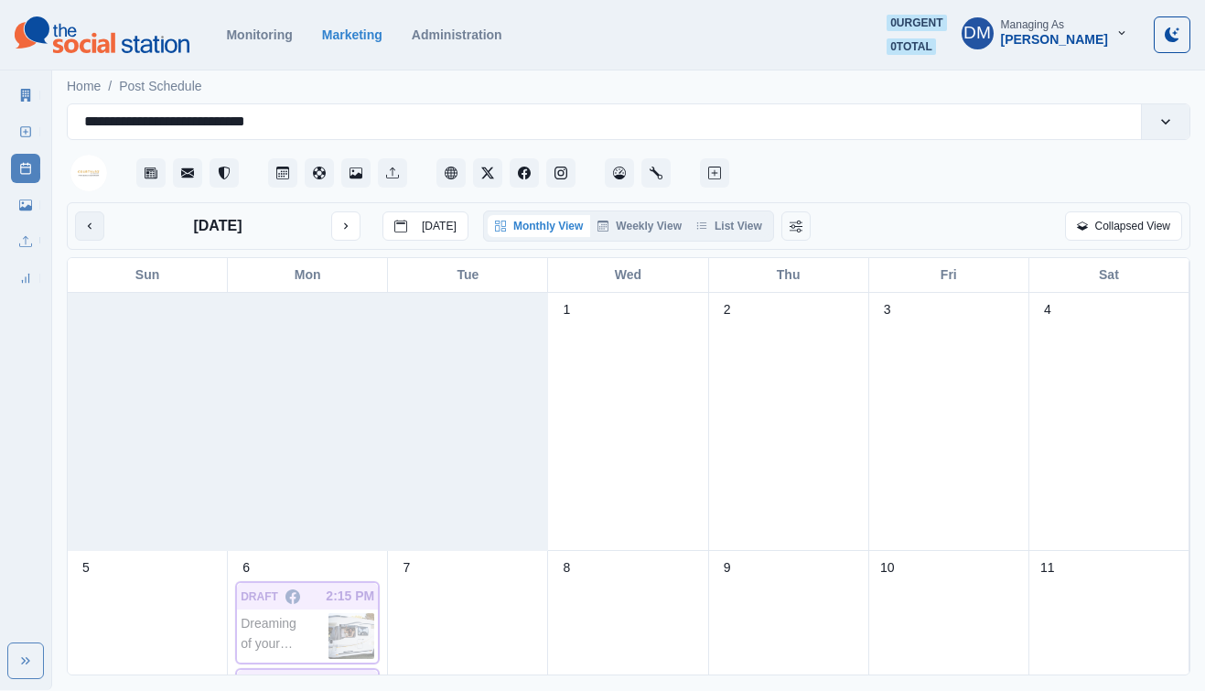
click at [75, 211] on button "previous month" at bounding box center [89, 225] width 29 height 29
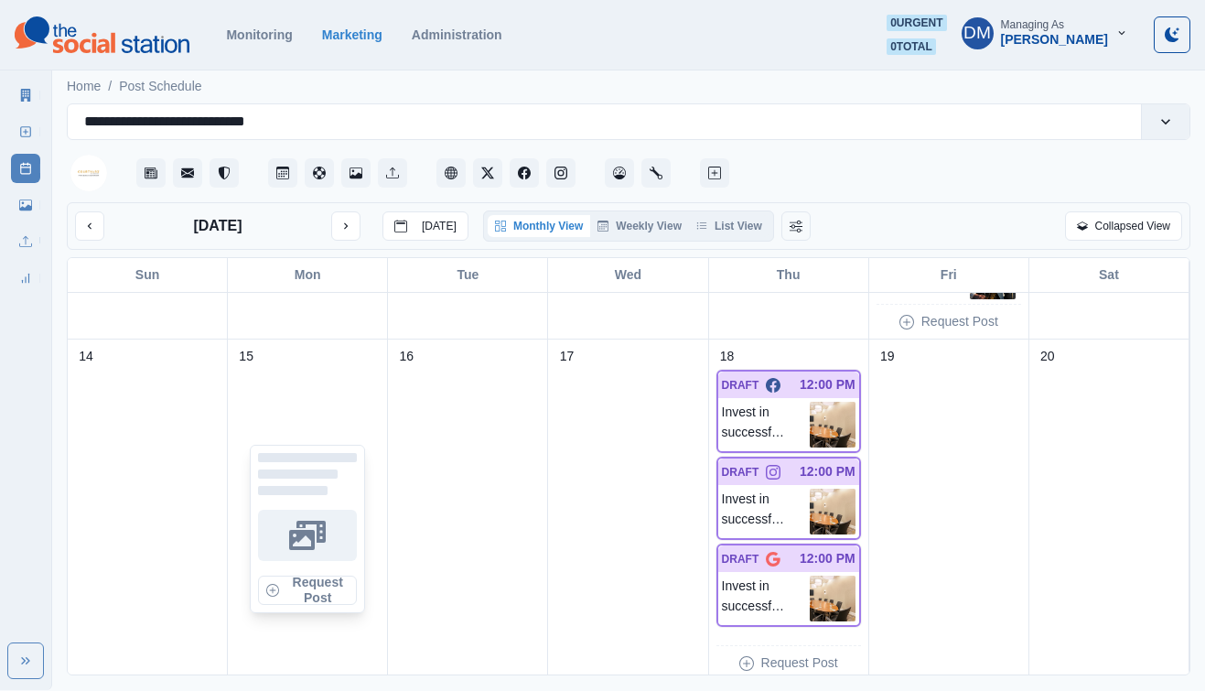
scroll to position [587, 0]
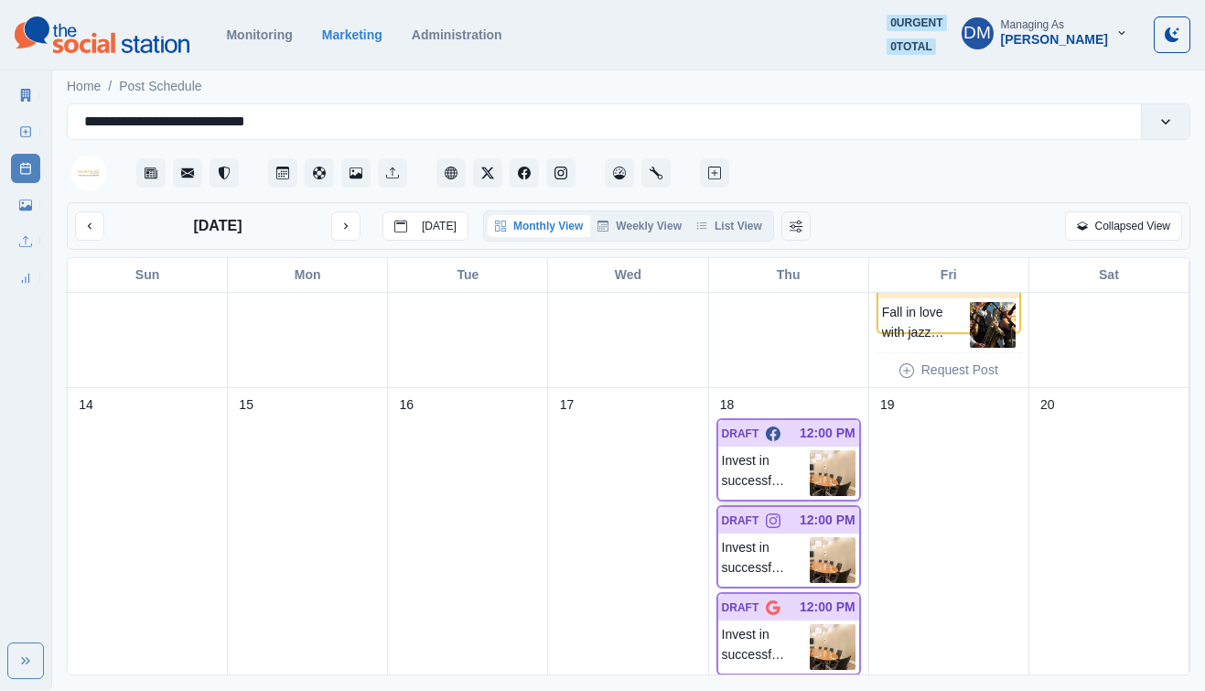
click at [834, 450] on img at bounding box center [833, 473] width 46 height 46
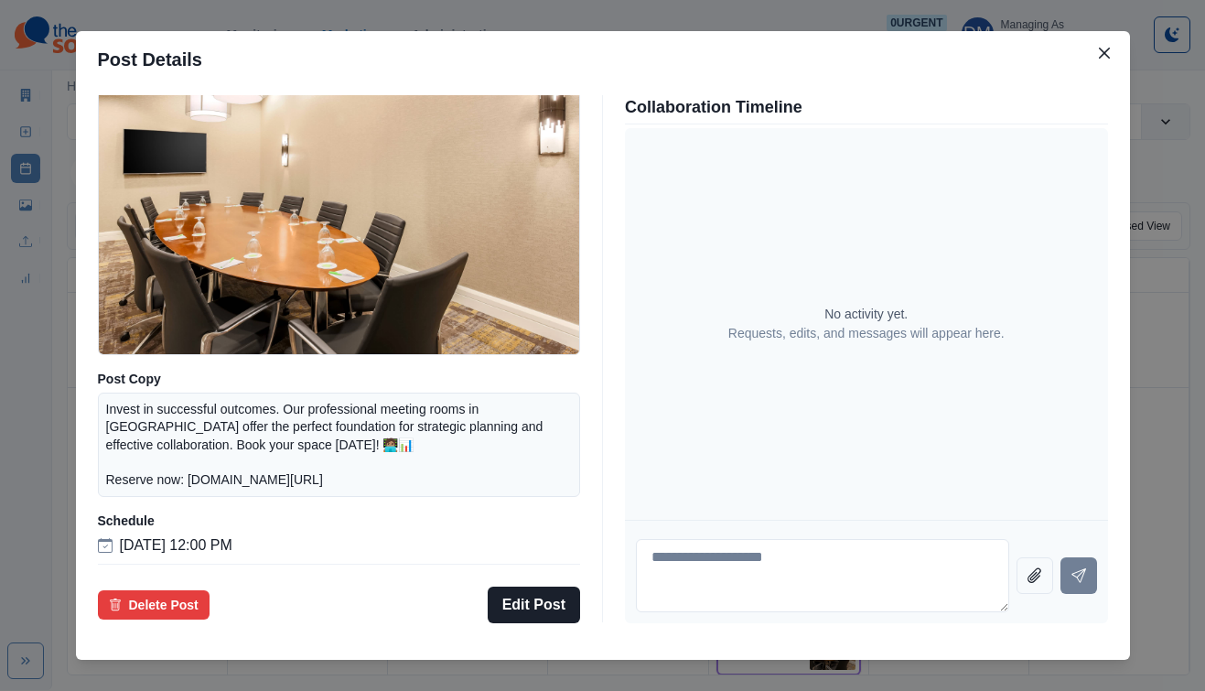
scroll to position [173, 0]
click at [148, 347] on div "Post Details Facebook Draft Media Post Copy Invest in successful outcomes. Our …" at bounding box center [602, 345] width 1205 height 691
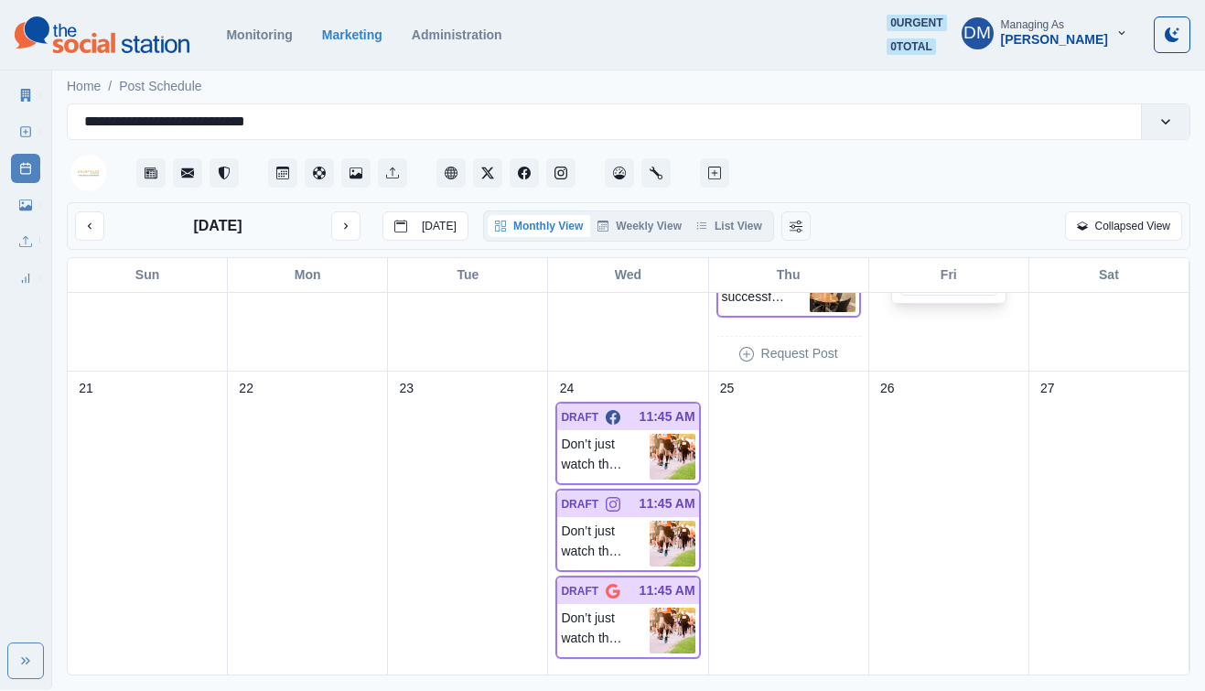
scroll to position [963, 0]
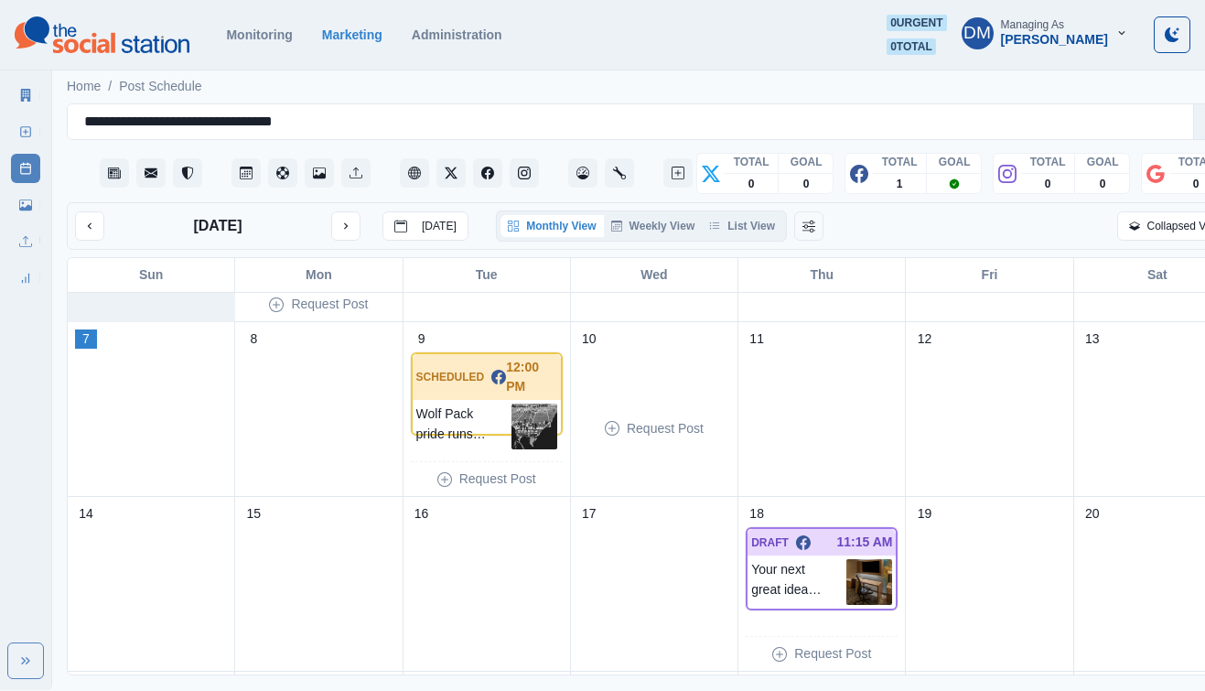
scroll to position [182, 0]
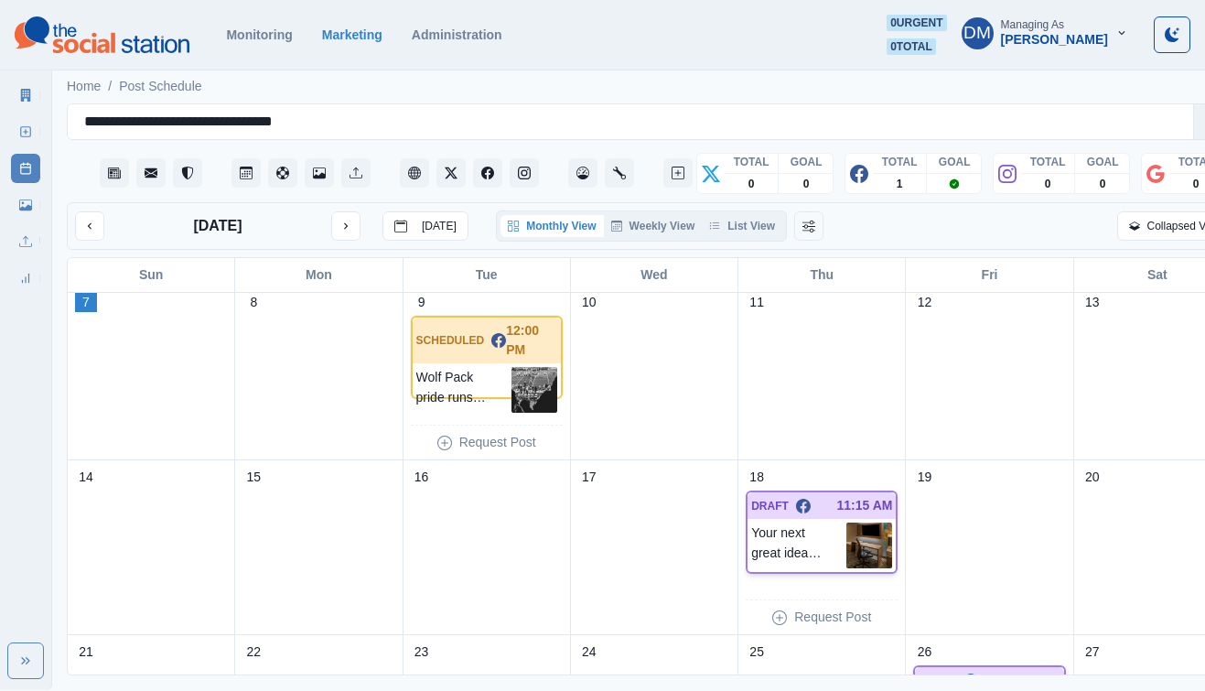
click at [846, 522] on img at bounding box center [869, 545] width 46 height 46
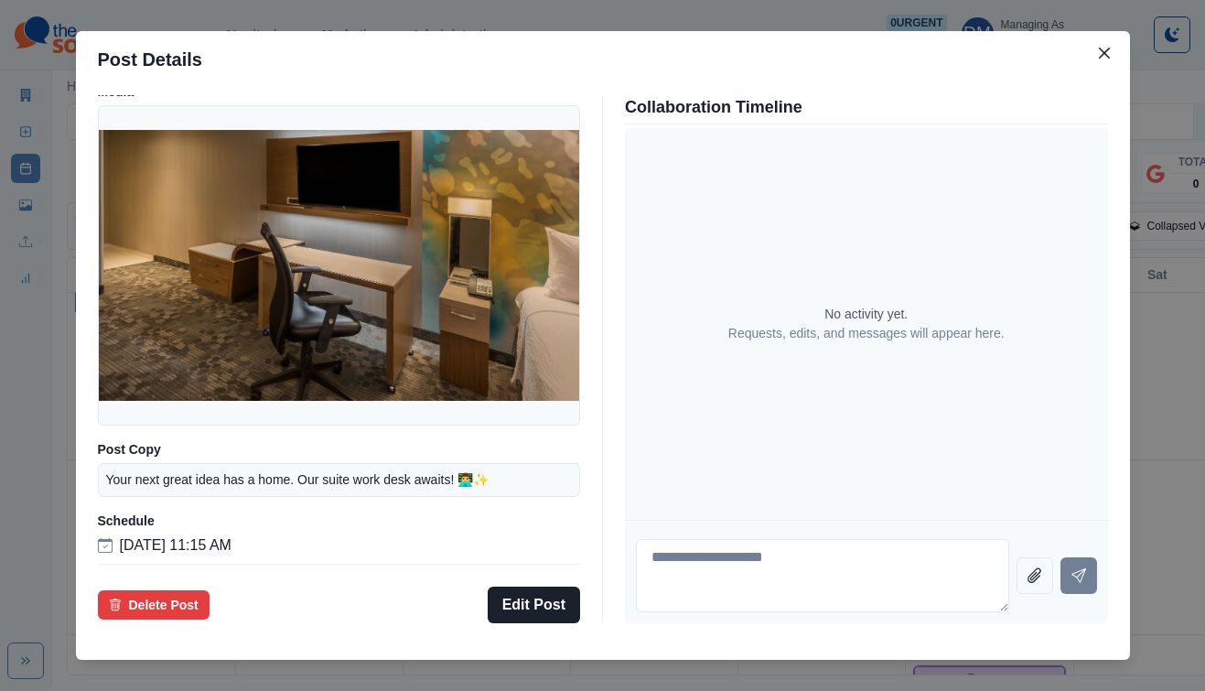
scroll to position [96, 0]
click at [194, 402] on div "Post Details Facebook Draft Media Post Copy Your next great idea has a home. Ou…" at bounding box center [602, 345] width 1205 height 691
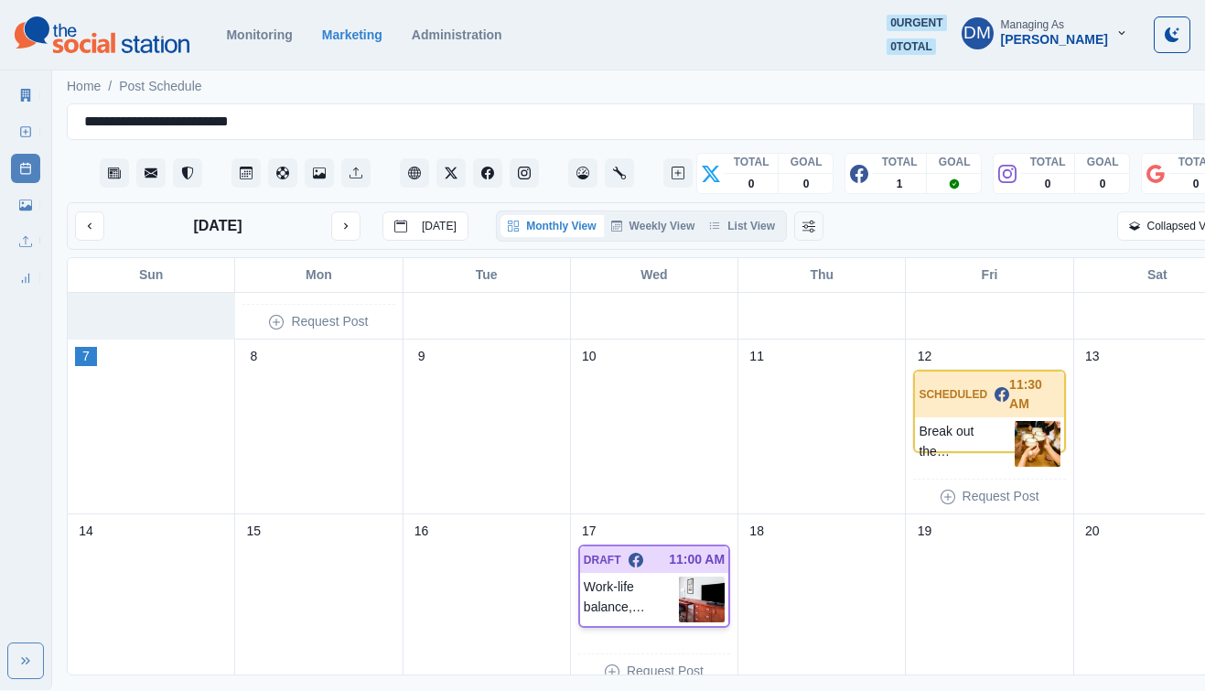
scroll to position [124, 0]
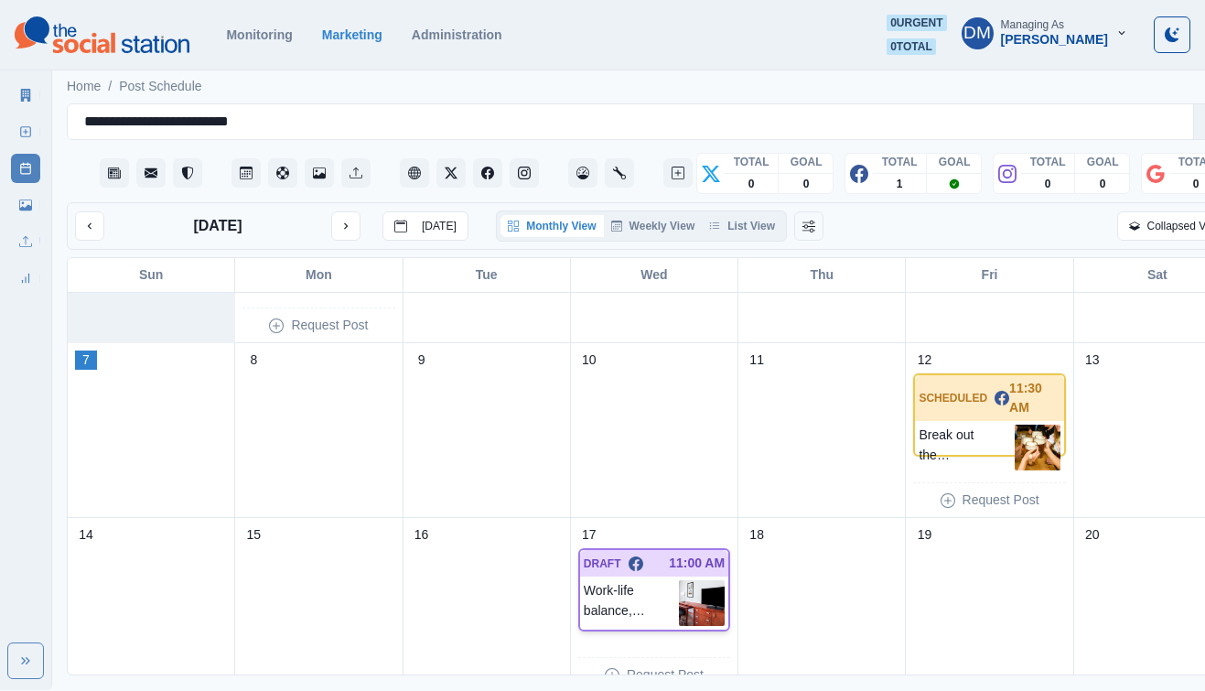
click at [679, 580] on img at bounding box center [702, 603] width 46 height 46
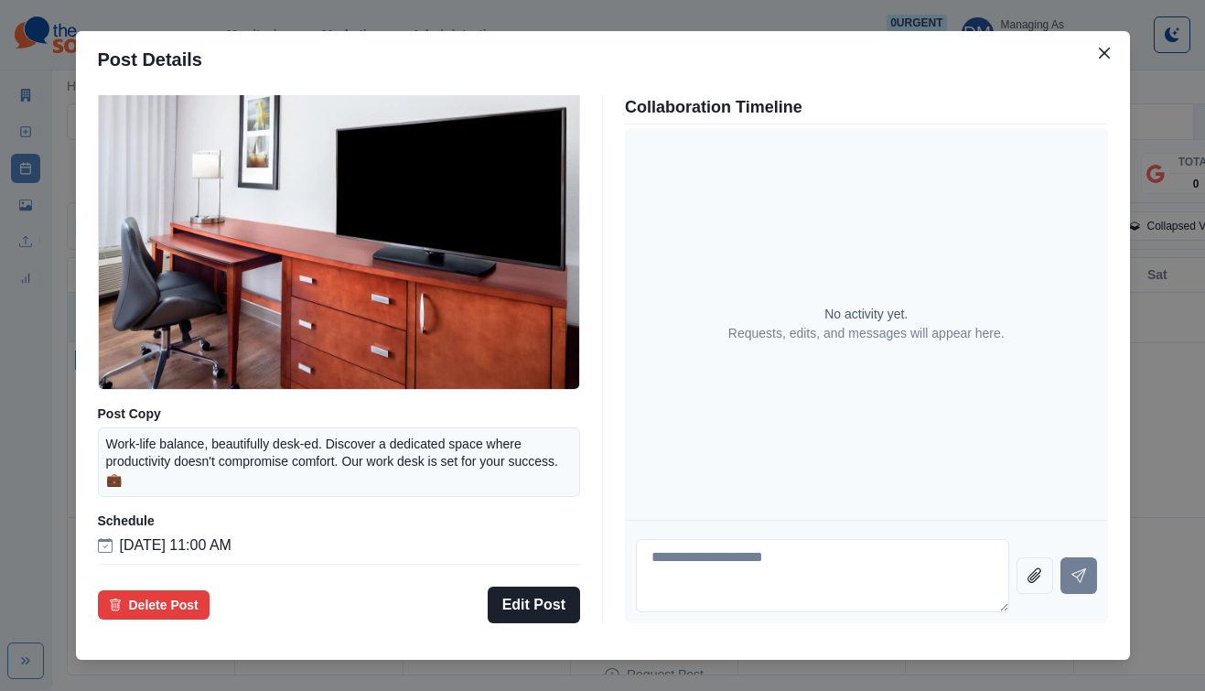
scroll to position [147, 0]
click at [153, 362] on div "Post Details Facebook Draft Media Post Copy Work-life balance, beautifully desk…" at bounding box center [602, 345] width 1205 height 691
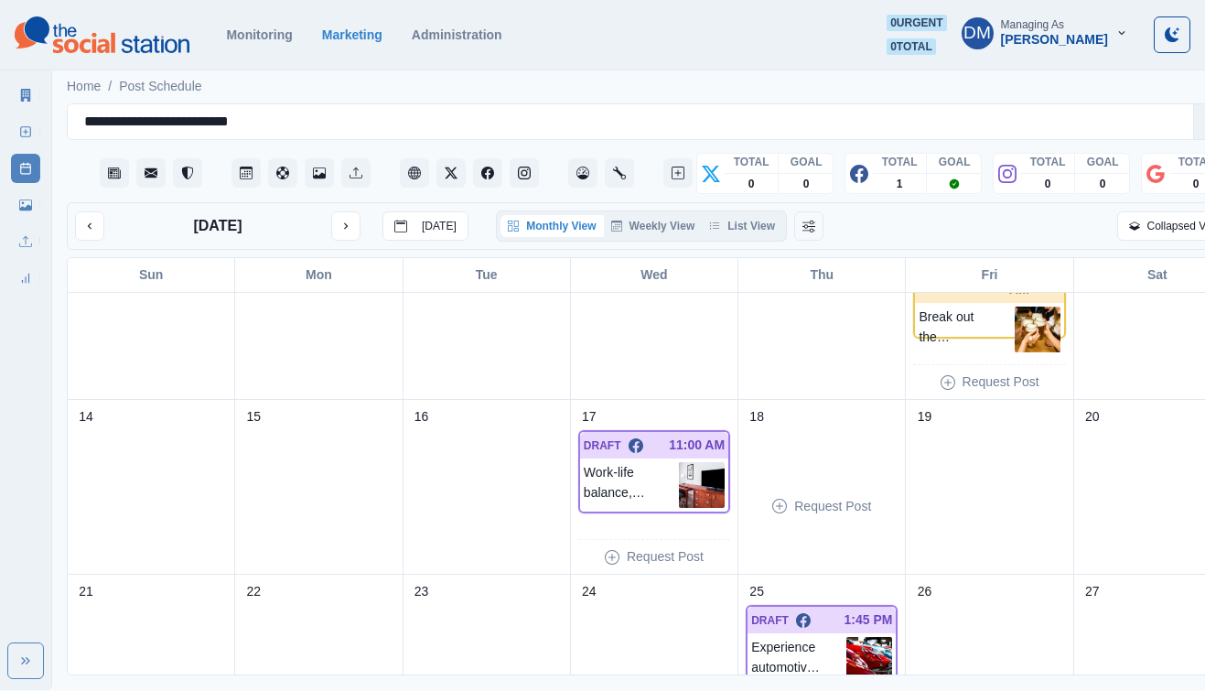
scroll to position [279, 0]
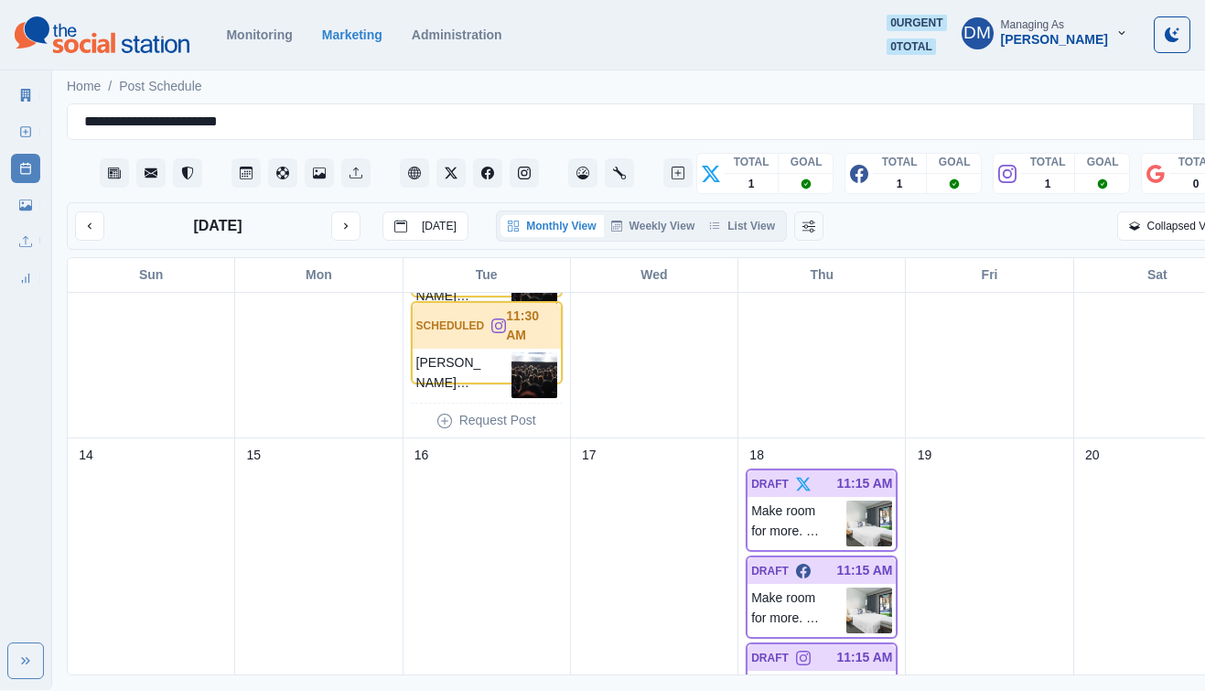
scroll to position [538, 0]
click at [846, 586] on img at bounding box center [869, 609] width 46 height 46
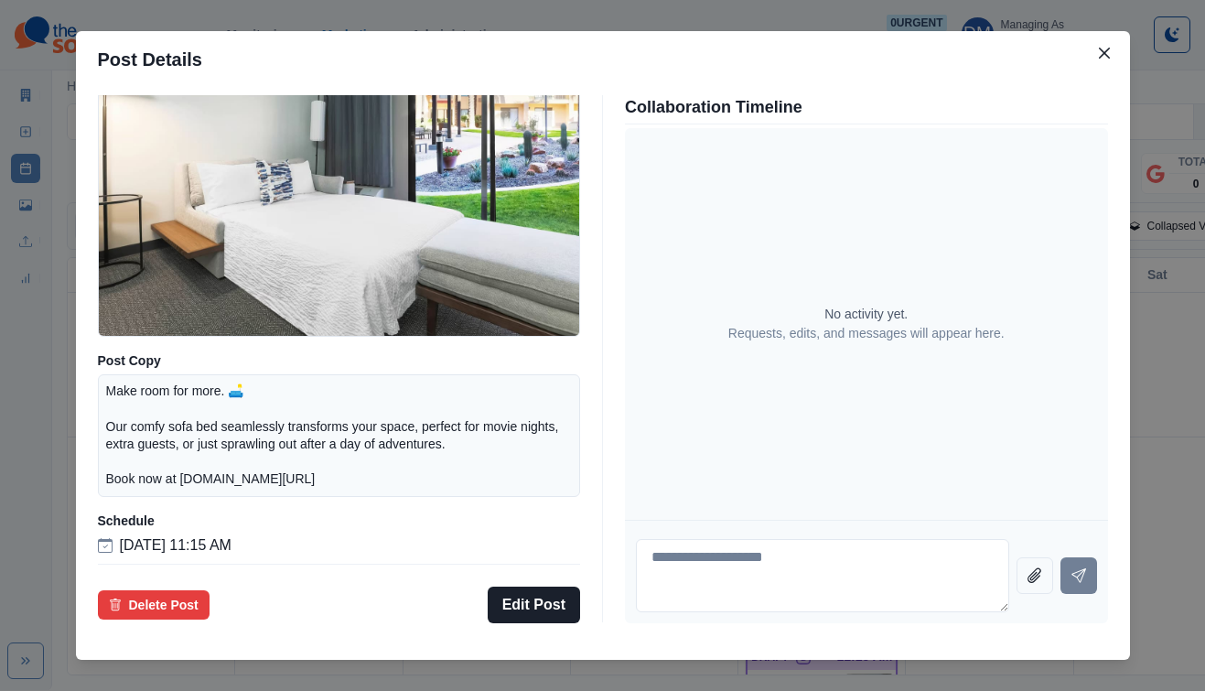
scroll to position [187, 0]
click at [167, 413] on div "Post Details Facebook Draft Media Post Copy Make room for more. 🛋️ Our comfy so…" at bounding box center [602, 345] width 1205 height 691
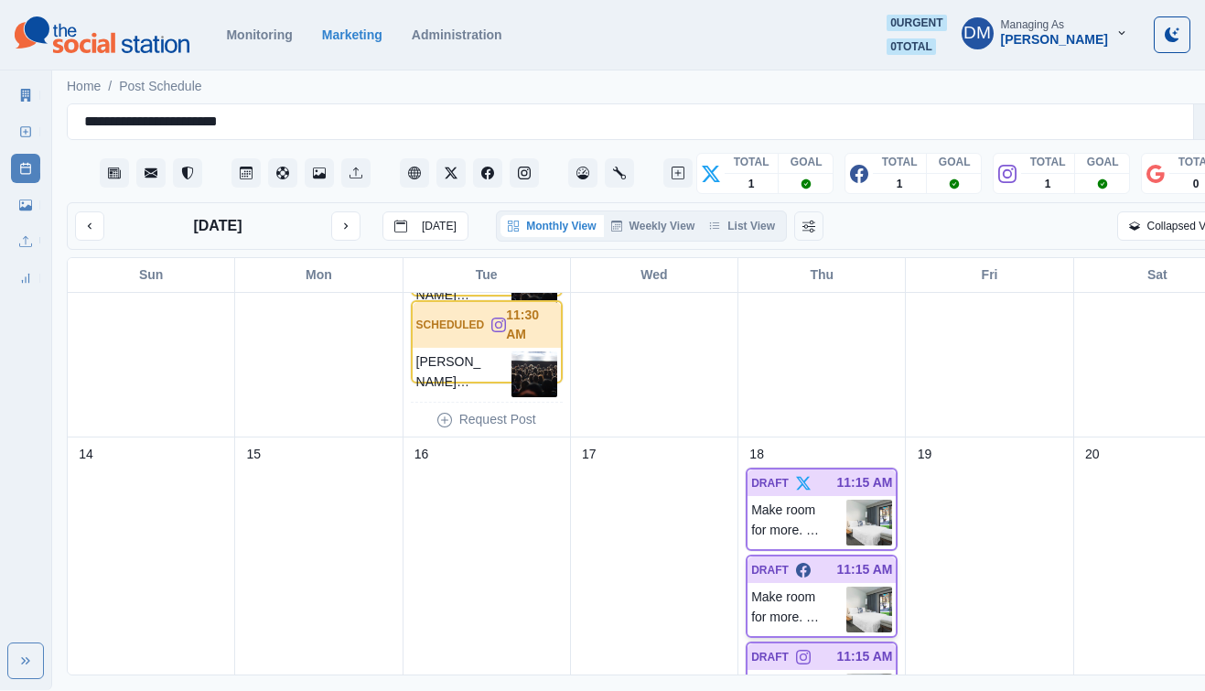
click at [846, 586] on img at bounding box center [869, 609] width 46 height 46
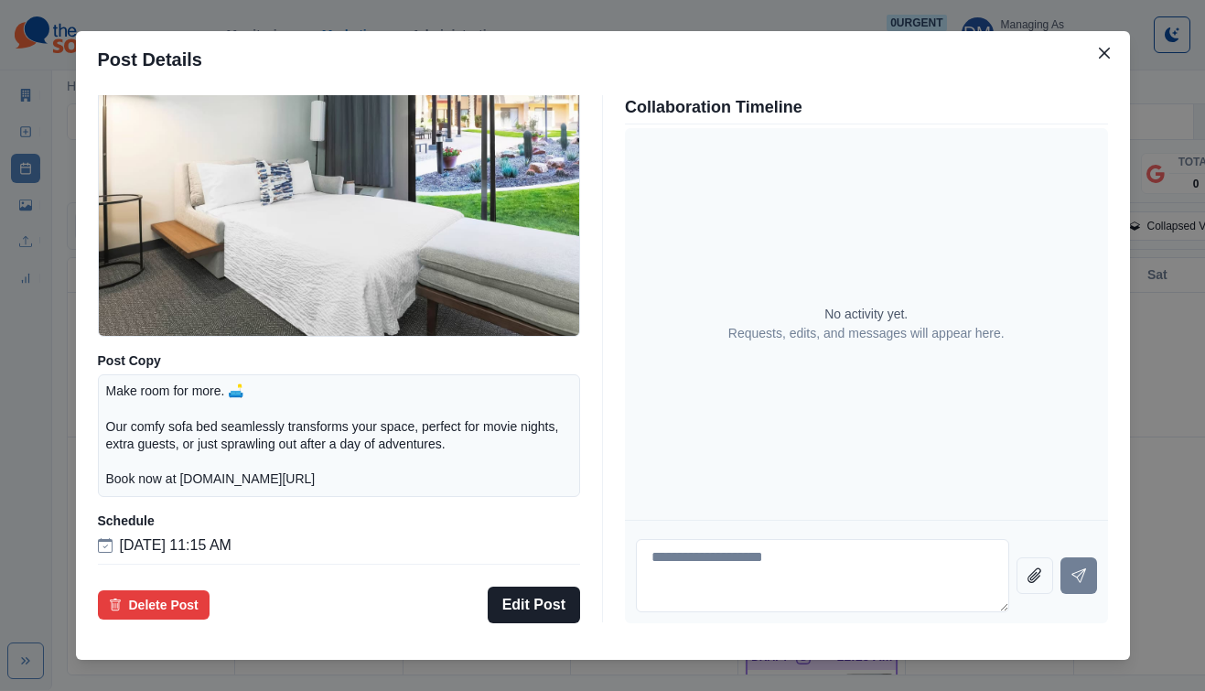
scroll to position [162, 0]
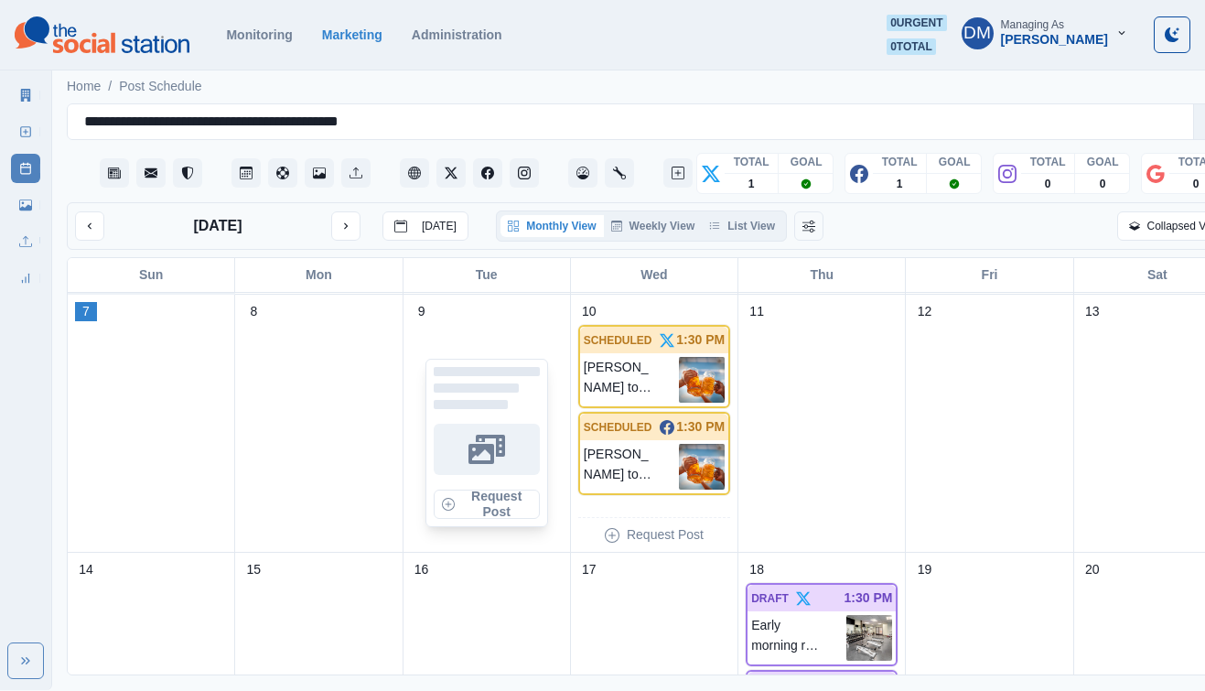
scroll to position [364, 0]
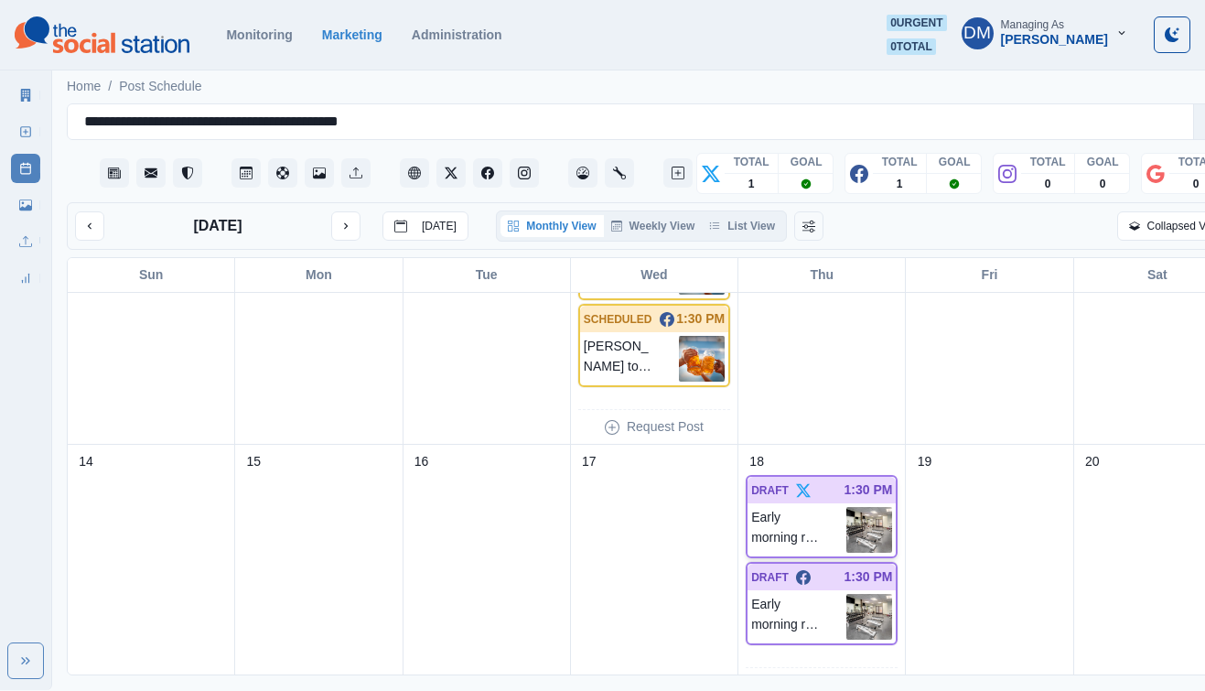
click at [846, 507] on img at bounding box center [869, 530] width 46 height 46
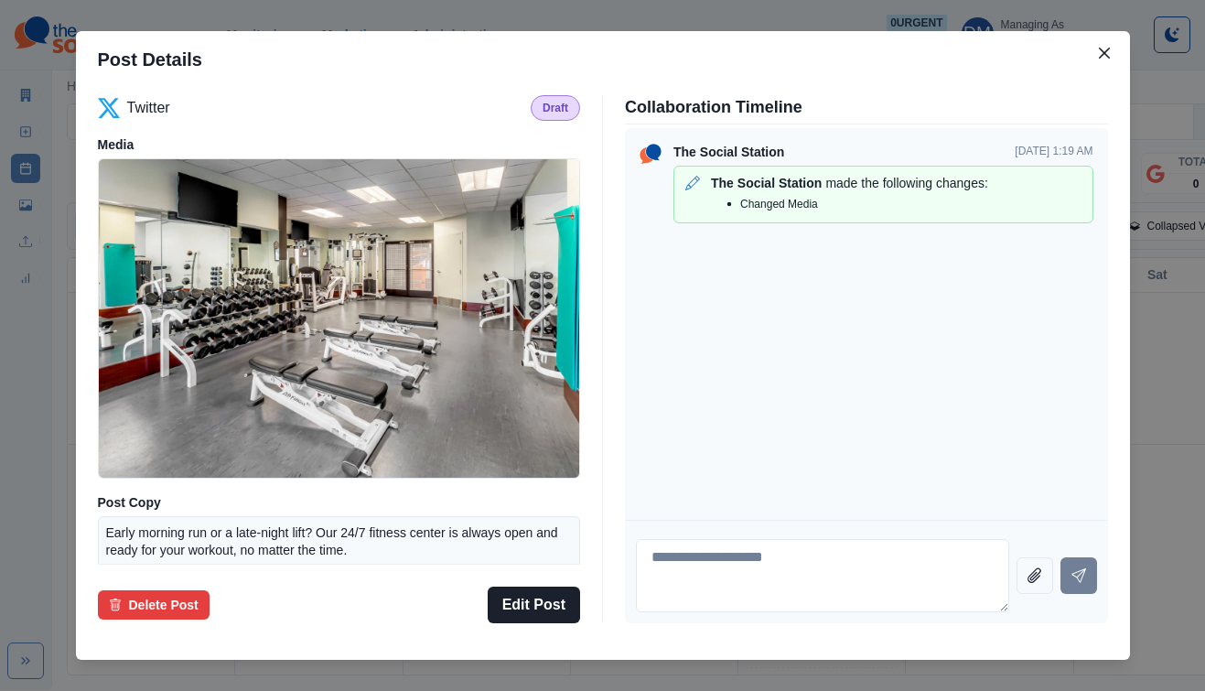
click at [1022, 381] on div "Post Details Twitter Draft Media Post Copy Early morning run or a late-night li…" at bounding box center [602, 345] width 1205 height 691
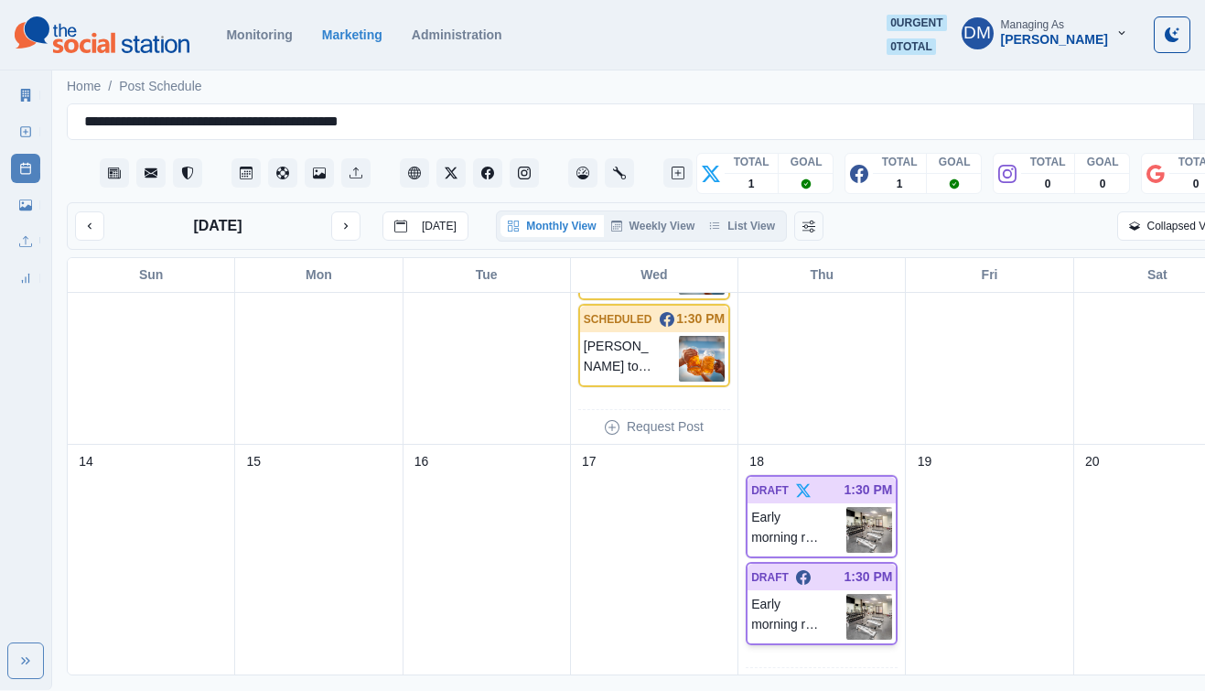
click at [818, 579] on div "DRAFT 1:30 PM Early morning run or a late-night lift? Our 24/7 fitness center i…" at bounding box center [822, 603] width 152 height 83
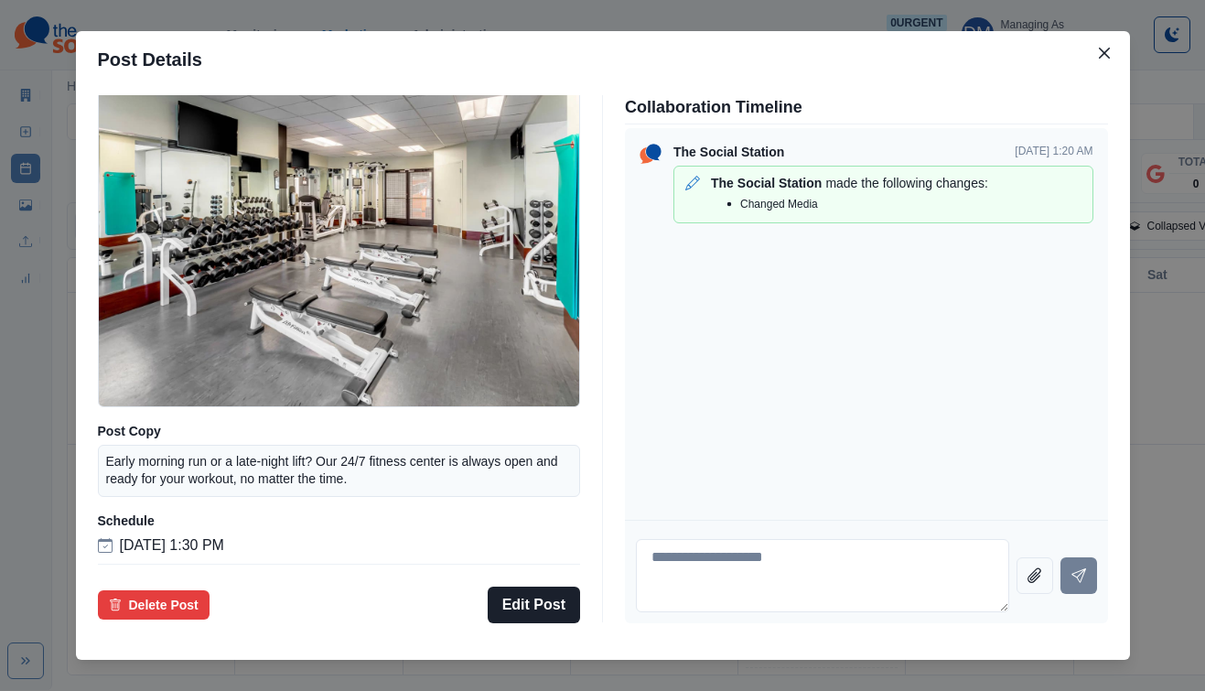
scroll to position [134, 0]
click at [179, 336] on div "Post Details Facebook Draft Media Post Copy Early morning run or a late-night l…" at bounding box center [602, 345] width 1205 height 691
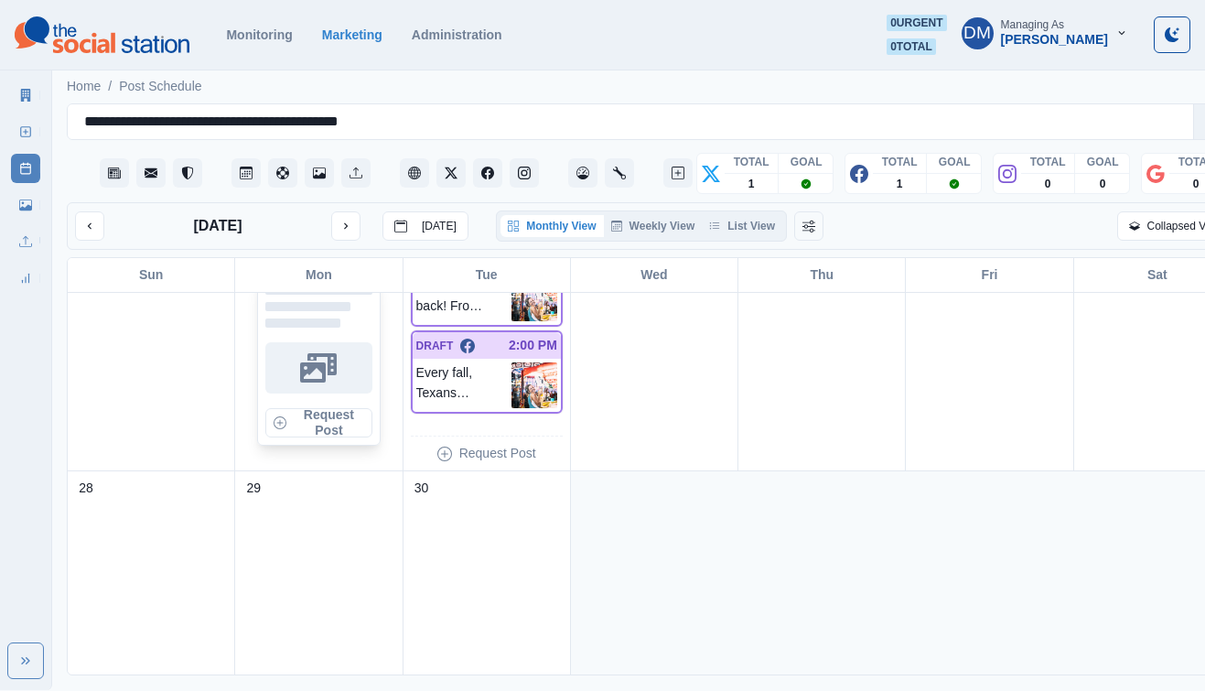
scroll to position [867, 0]
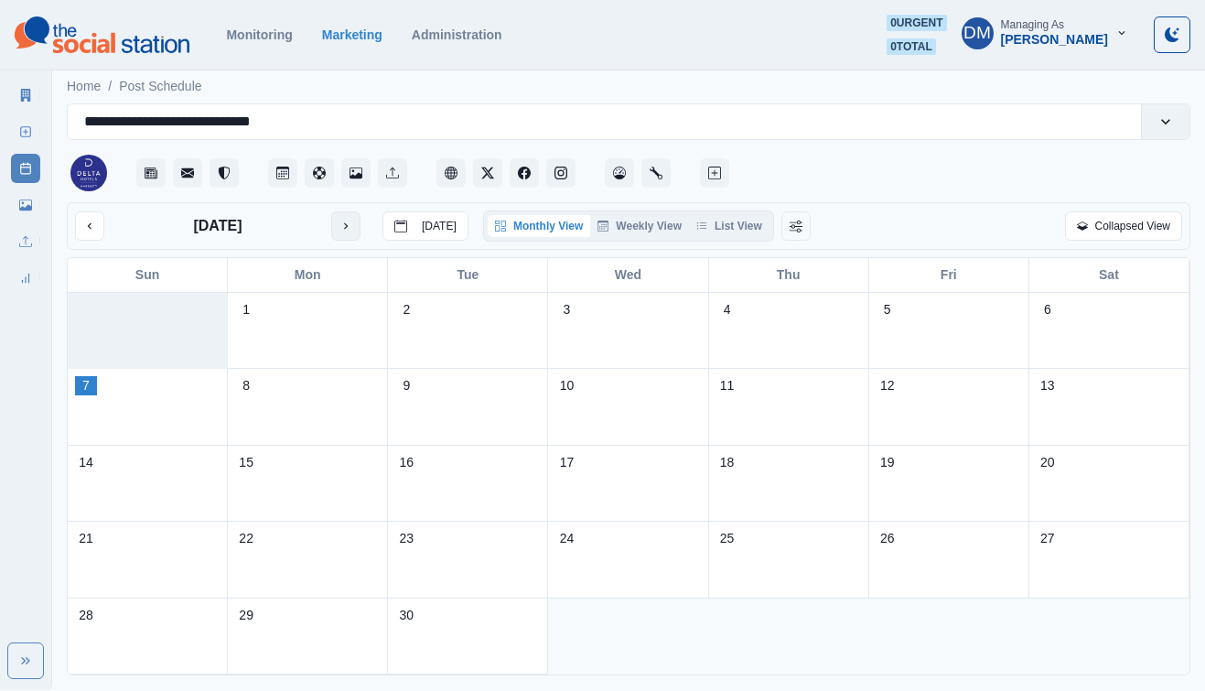
click at [339, 220] on icon "next month" at bounding box center [345, 226] width 13 height 13
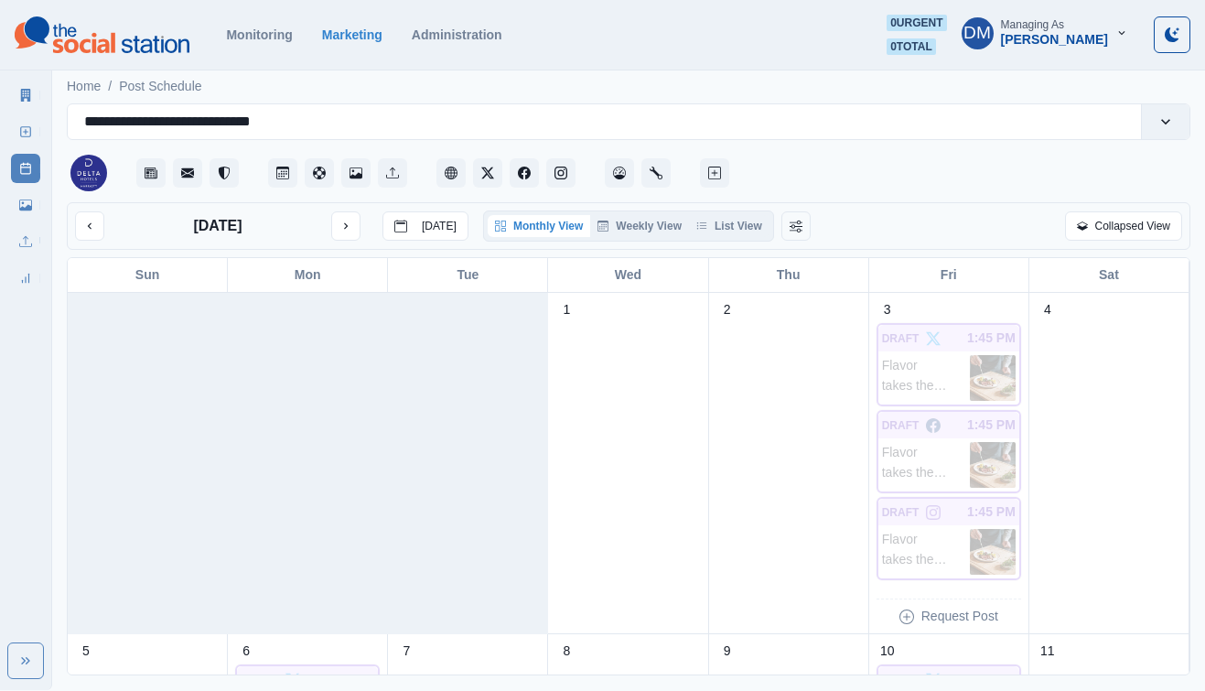
click at [77, 202] on div "October 2025 Today Monthly View Weekly View List View Collapsed View" at bounding box center [628, 226] width 1123 height 48
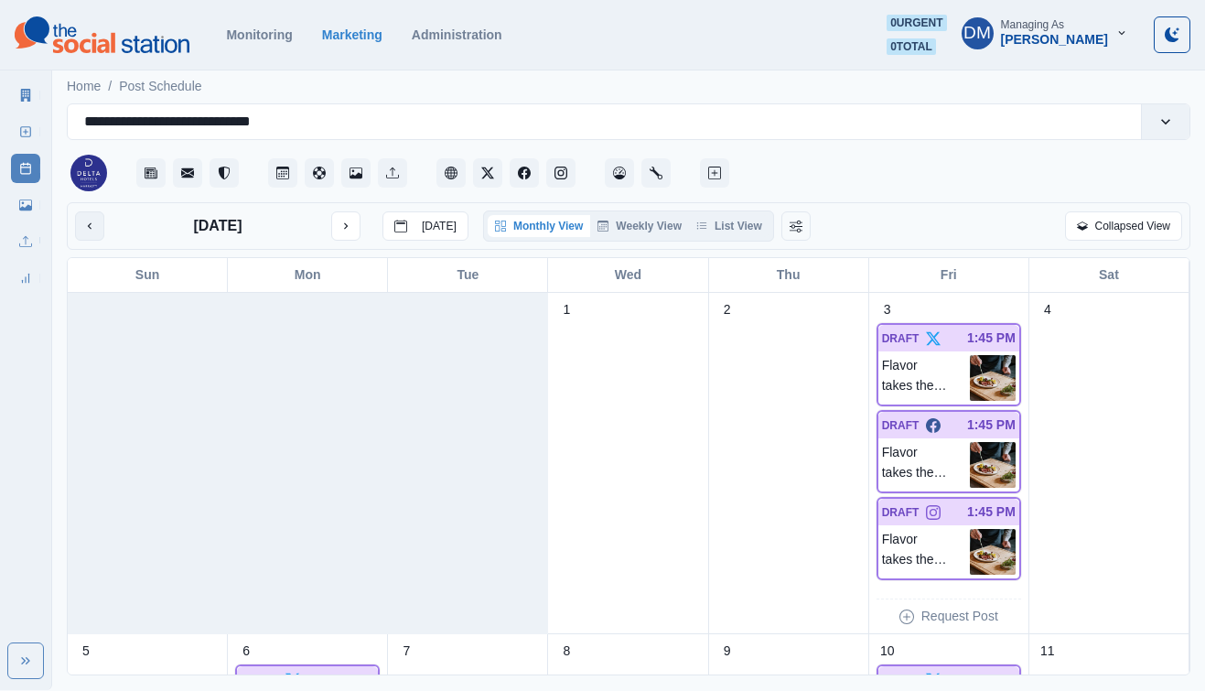
click at [83, 220] on icon "previous month" at bounding box center [89, 226] width 13 height 13
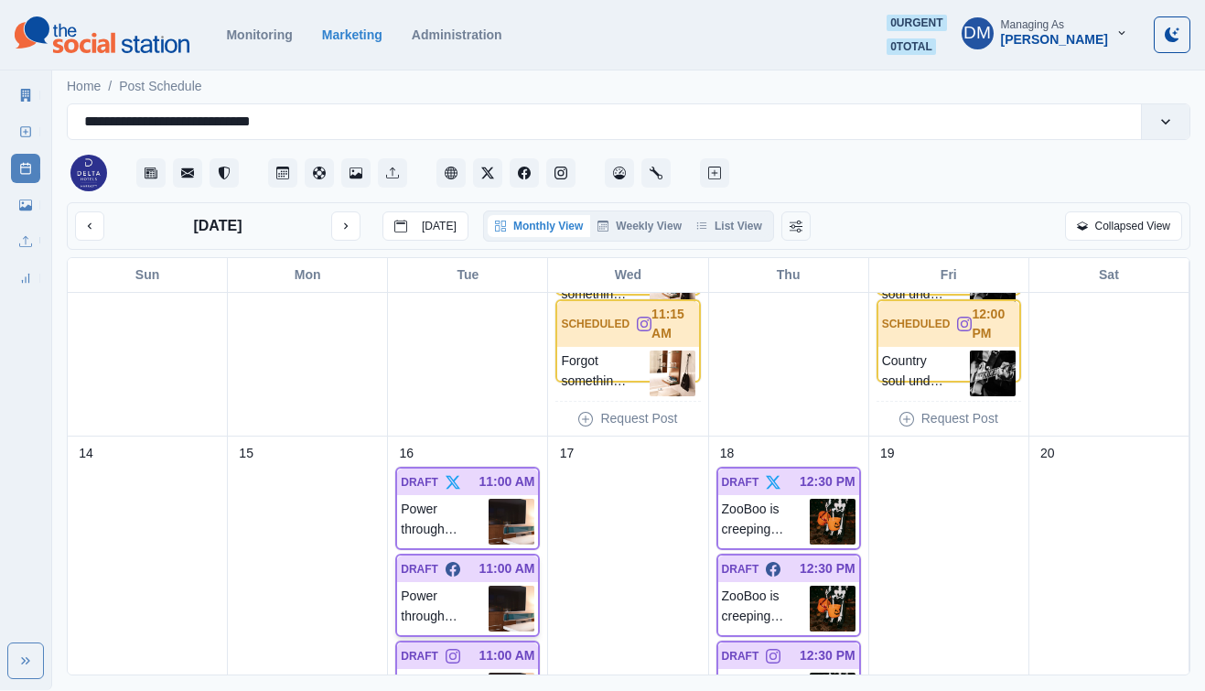
scroll to position [542, 0]
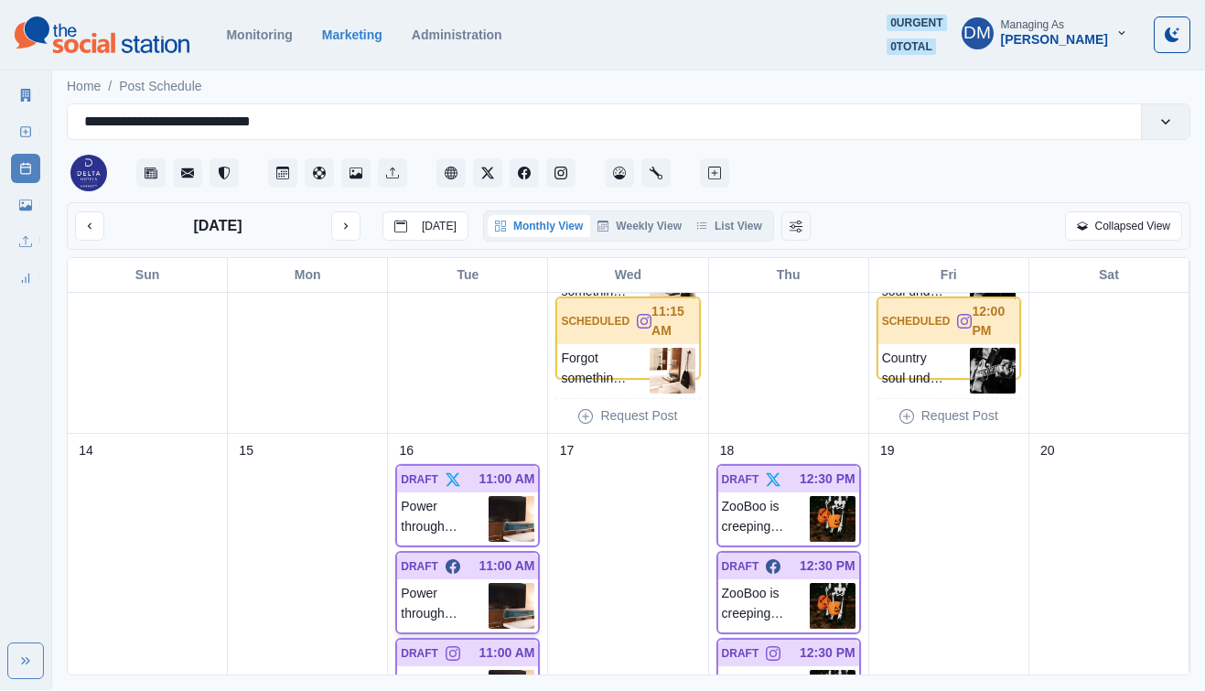
click at [514, 583] on img at bounding box center [511, 606] width 46 height 46
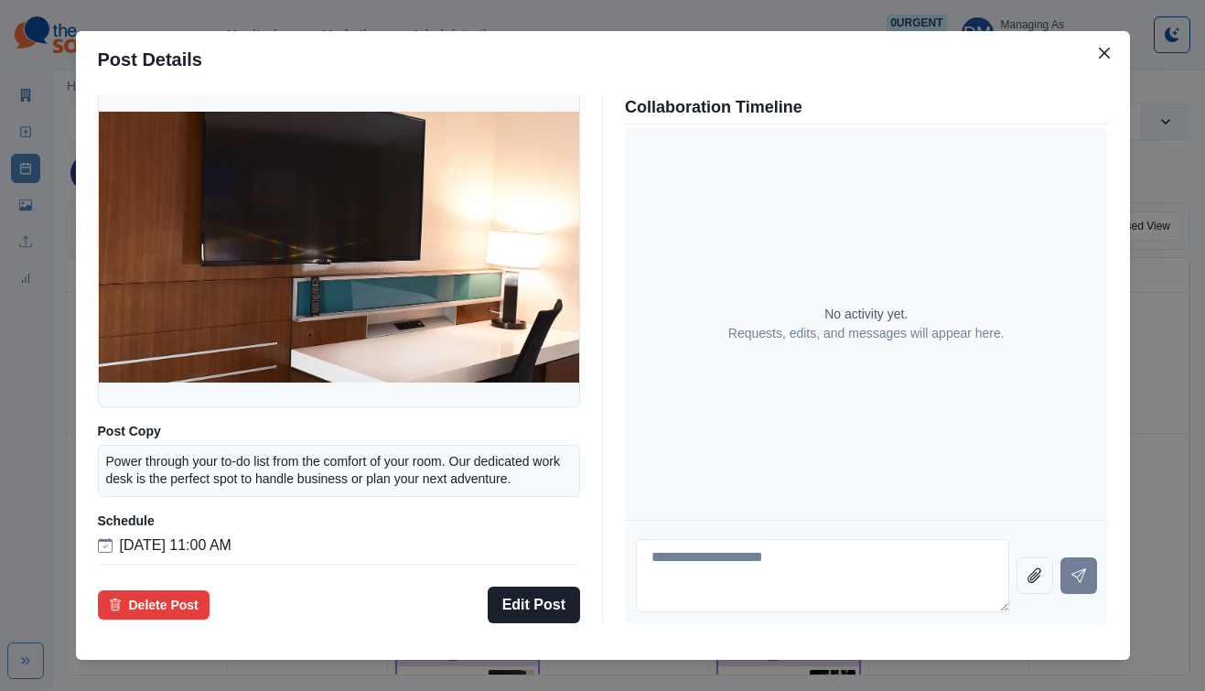
scroll to position [124, 0]
click at [173, 392] on div "Post Details Facebook Draft Media Post Copy Power through your to-do list from …" at bounding box center [602, 345] width 1205 height 691
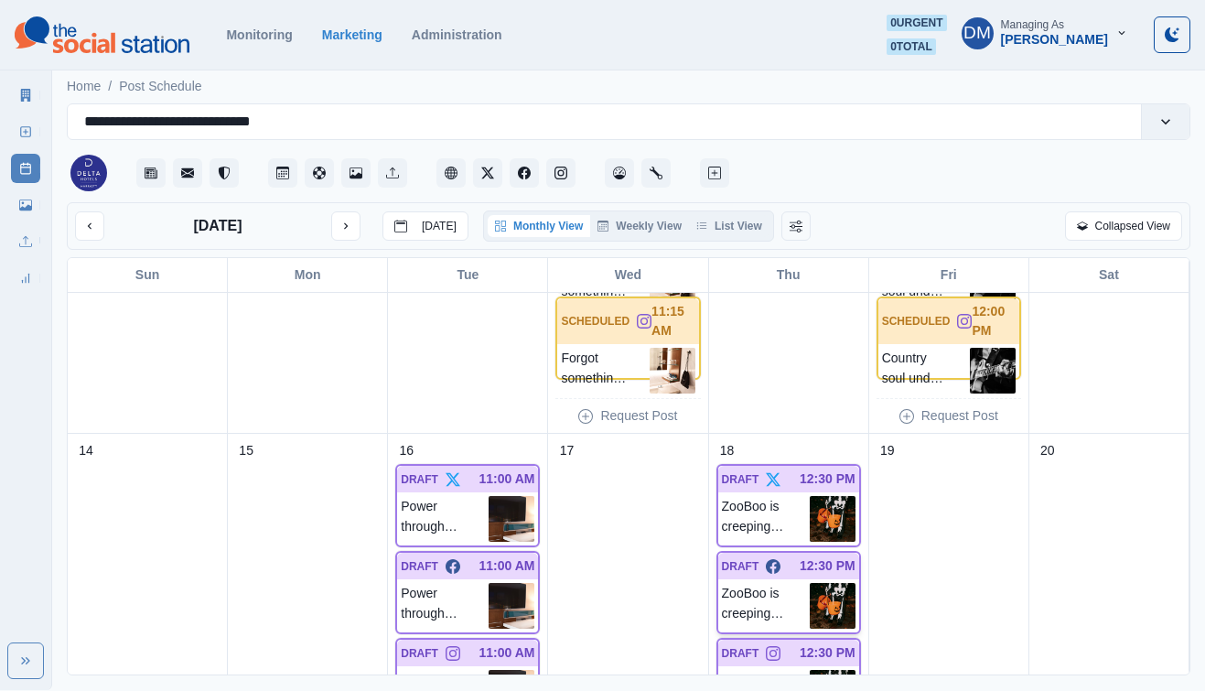
click at [844, 583] on img at bounding box center [833, 606] width 46 height 46
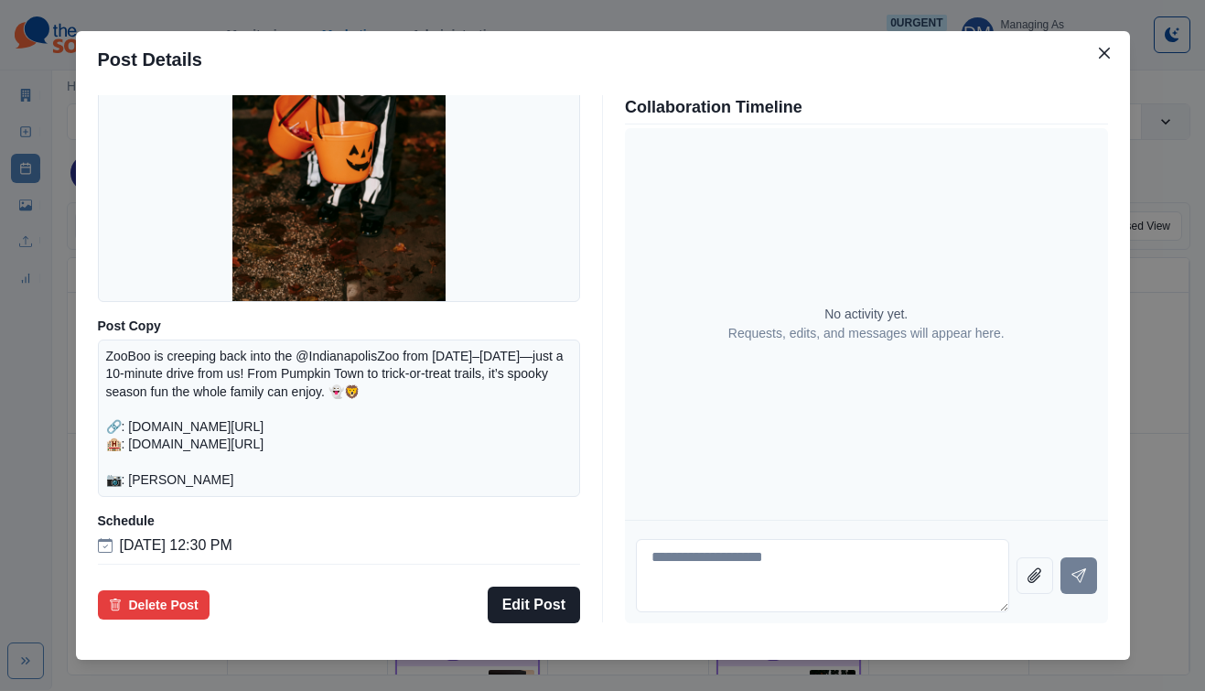
scroll to position [188, 0]
drag, startPoint x: 243, startPoint y: 433, endPoint x: 392, endPoint y: 434, distance: 149.1
click at [393, 434] on p "ZooBoo is creeping back into the @IndianapolisZoo from Sept 24–Nov 2—just a 10-…" at bounding box center [339, 418] width 467 height 141
copy p "w.shorturl.at/6WO7z 🏨:"
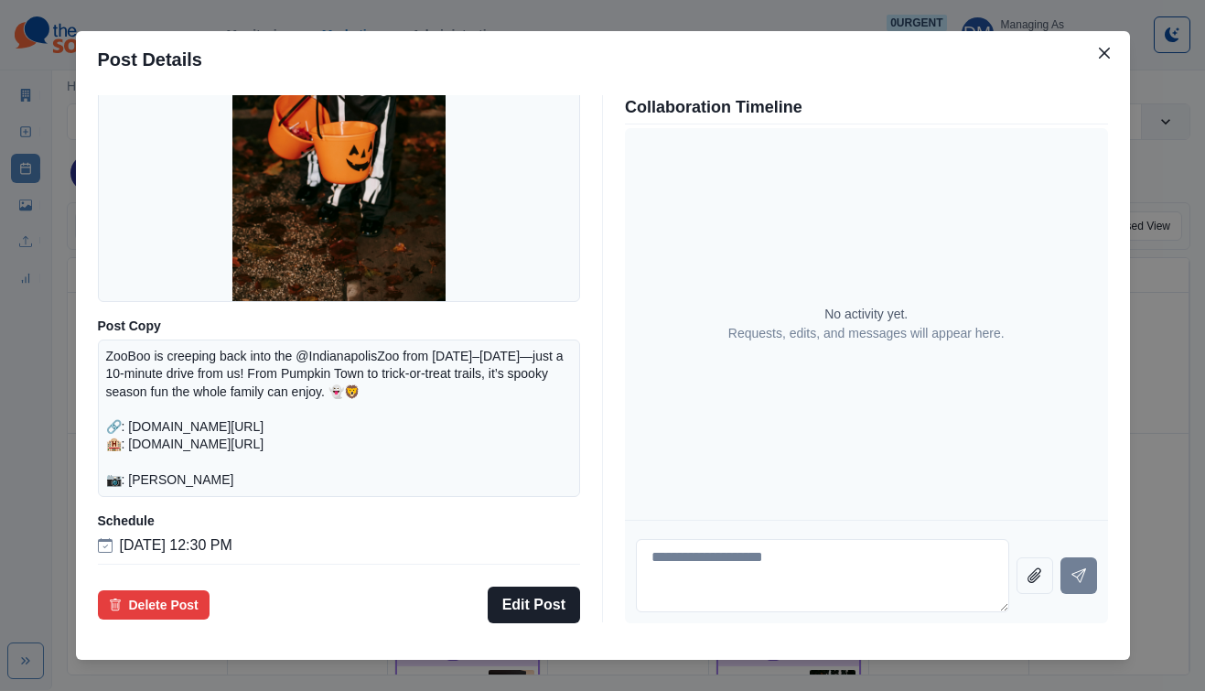
click at [179, 409] on div "Post Details Facebook Draft Media Post Copy ZooBoo is creeping back into the @I…" at bounding box center [602, 345] width 1205 height 691
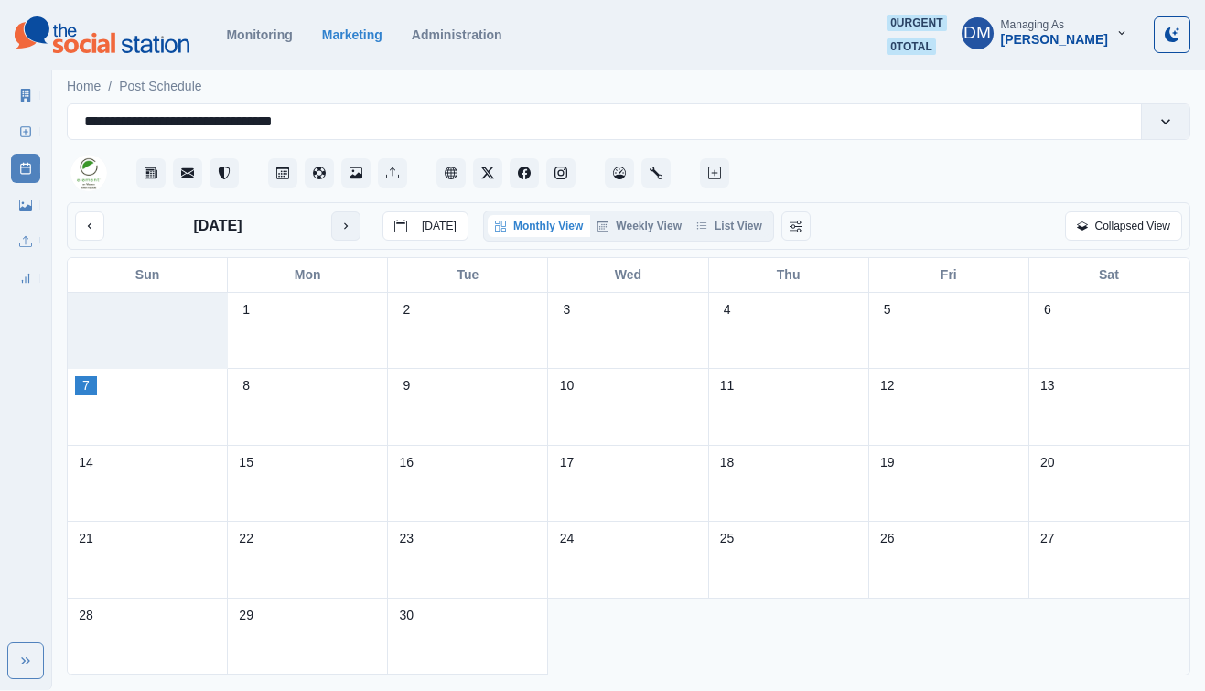
click at [331, 211] on button "next month" at bounding box center [345, 225] width 29 height 29
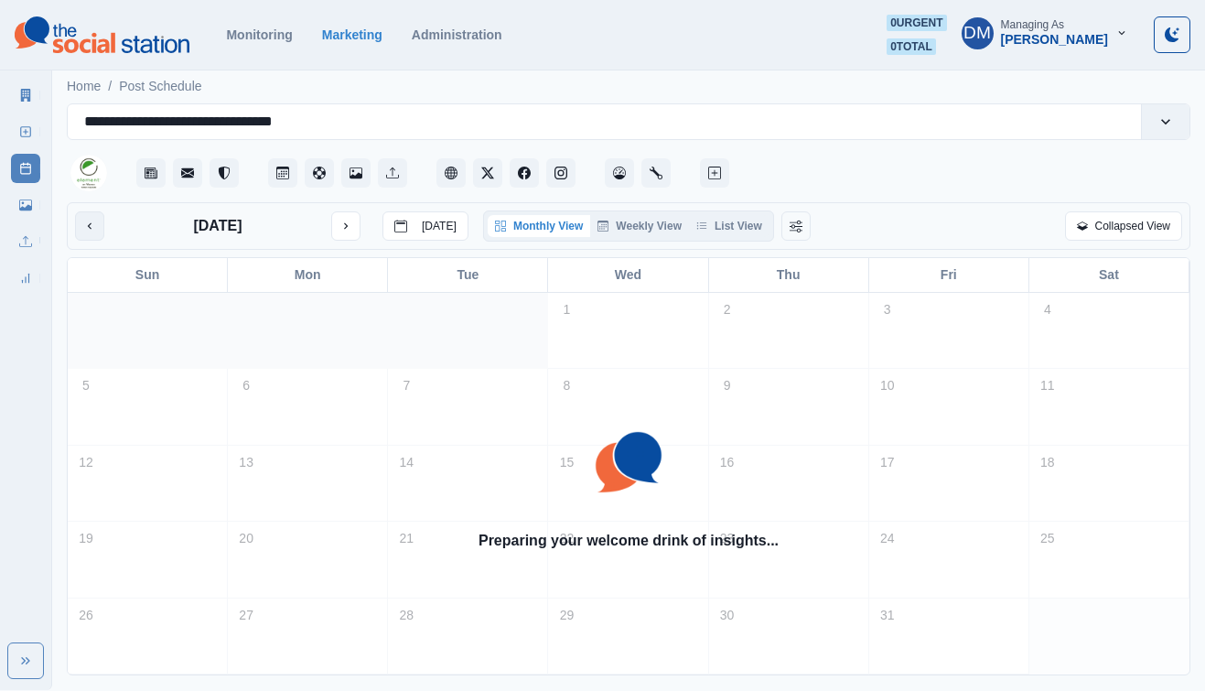
click at [80, 211] on button "previous month" at bounding box center [89, 225] width 29 height 29
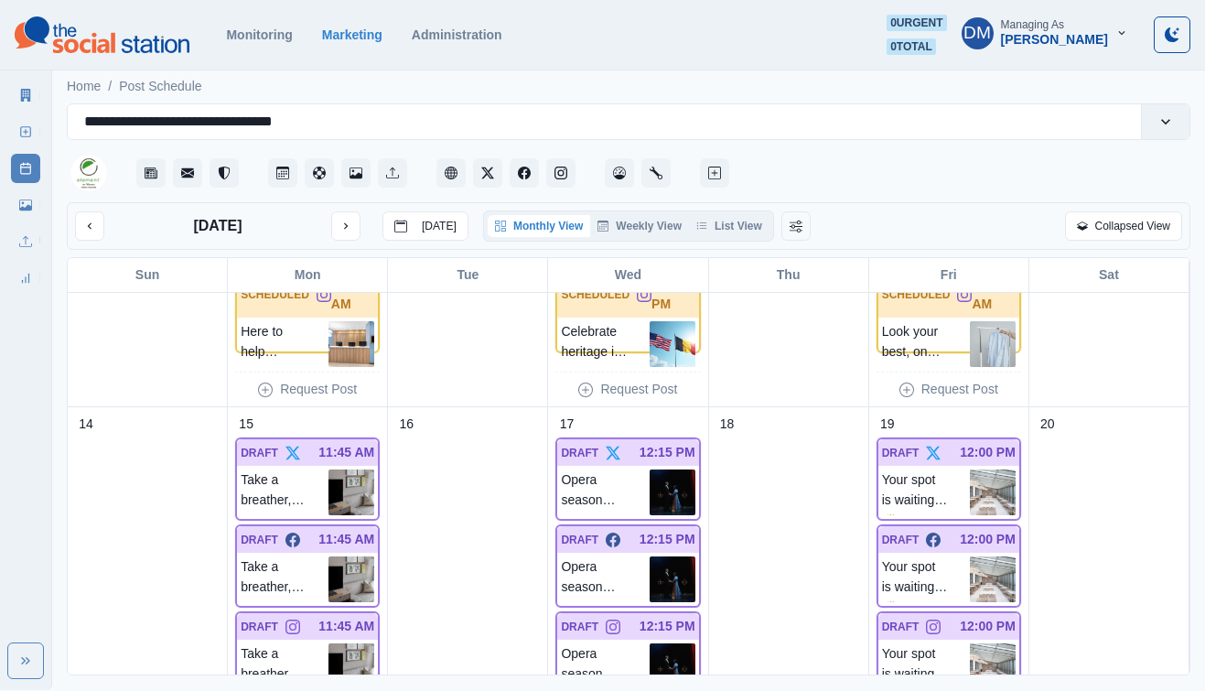
scroll to position [675, 0]
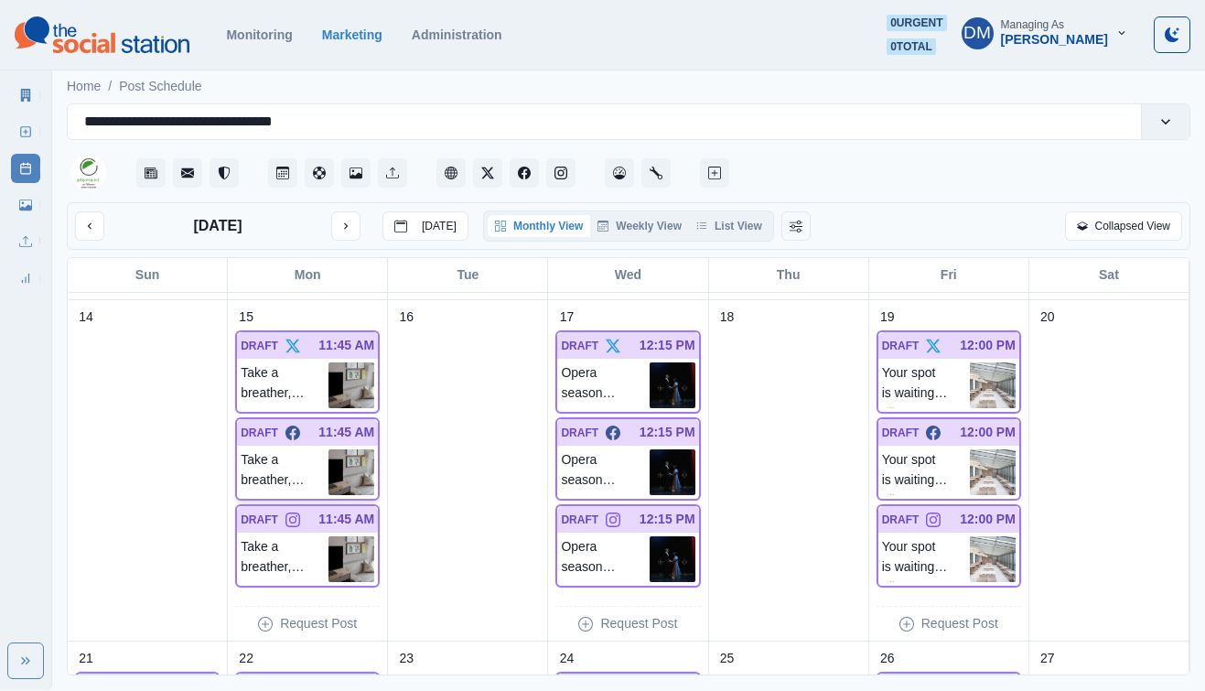
click at [356, 449] on img at bounding box center [351, 472] width 46 height 46
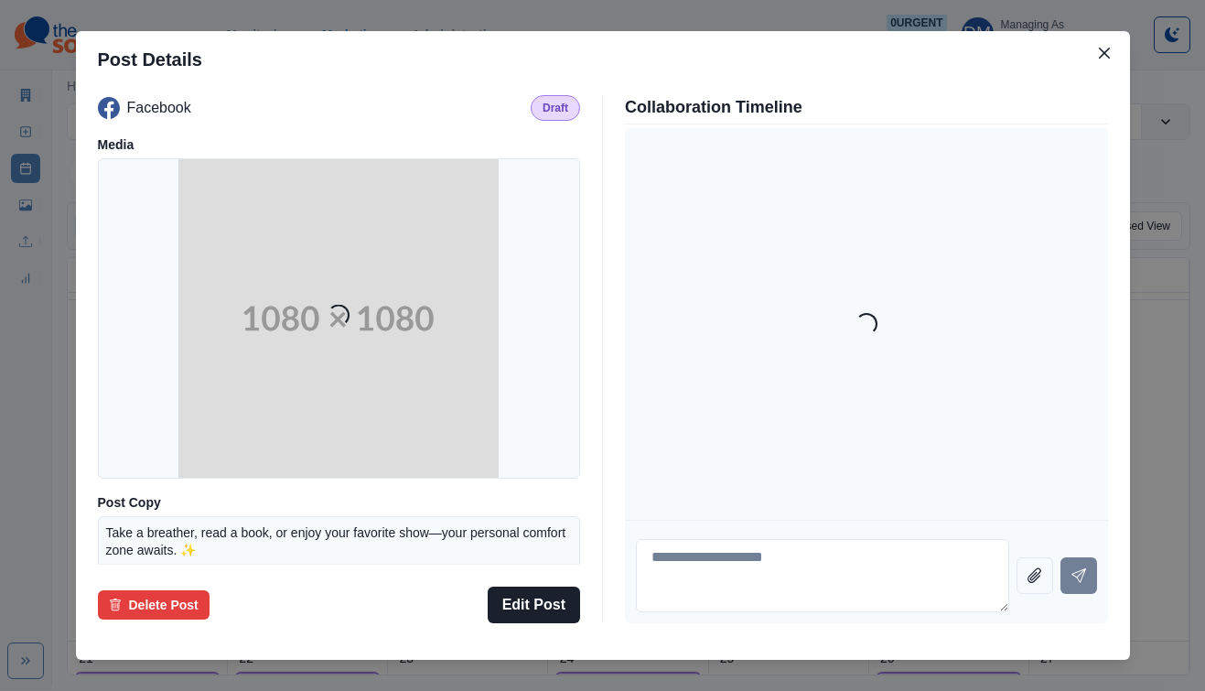
scroll to position [134, 0]
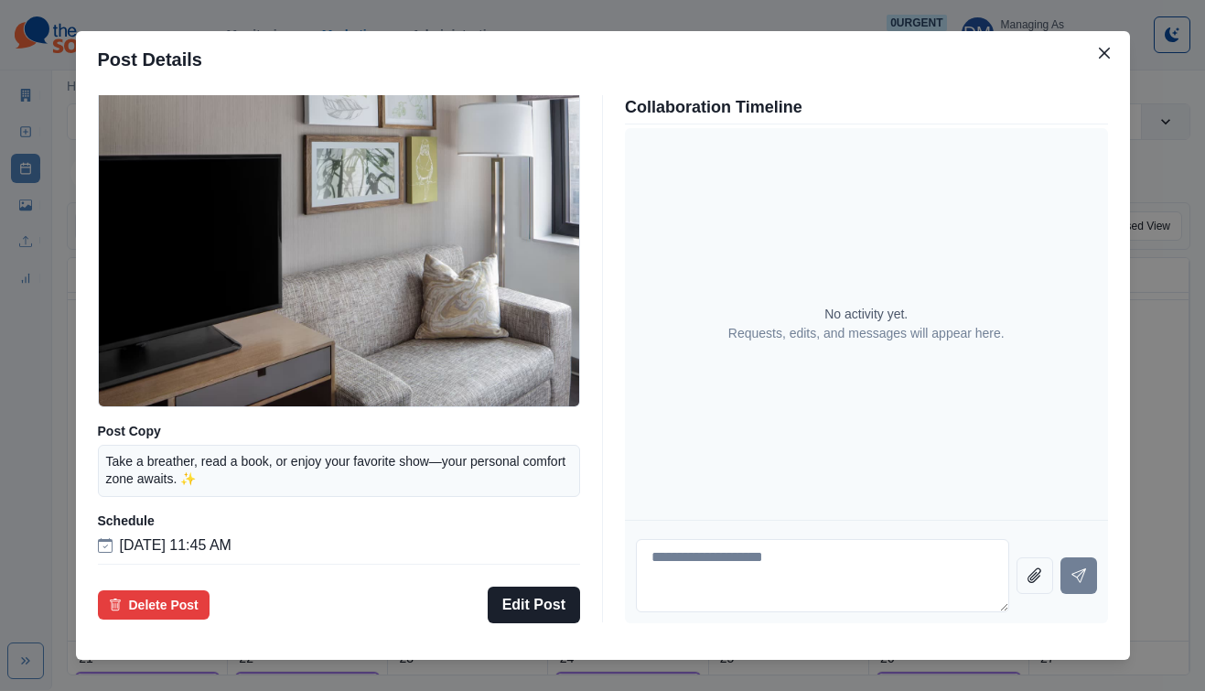
click at [171, 381] on div "Post Details Facebook Draft Media Post Copy Take a breather, read a book, or en…" at bounding box center [602, 345] width 1205 height 691
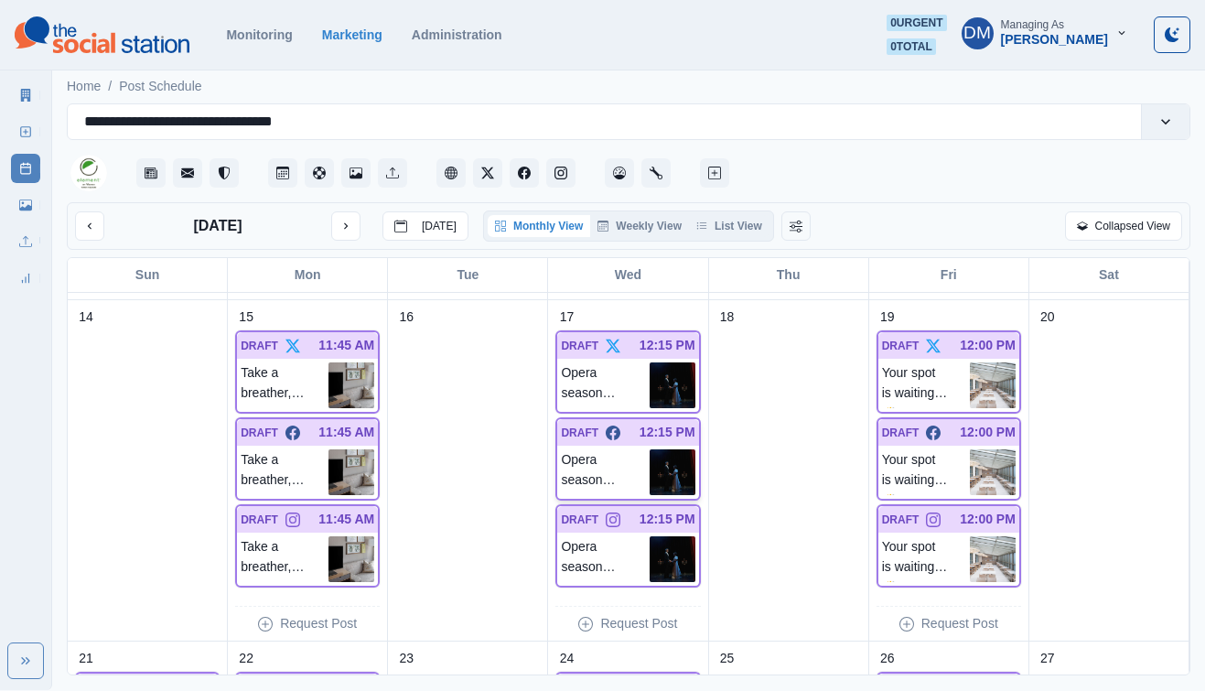
click at [675, 449] on img at bounding box center [672, 472] width 46 height 46
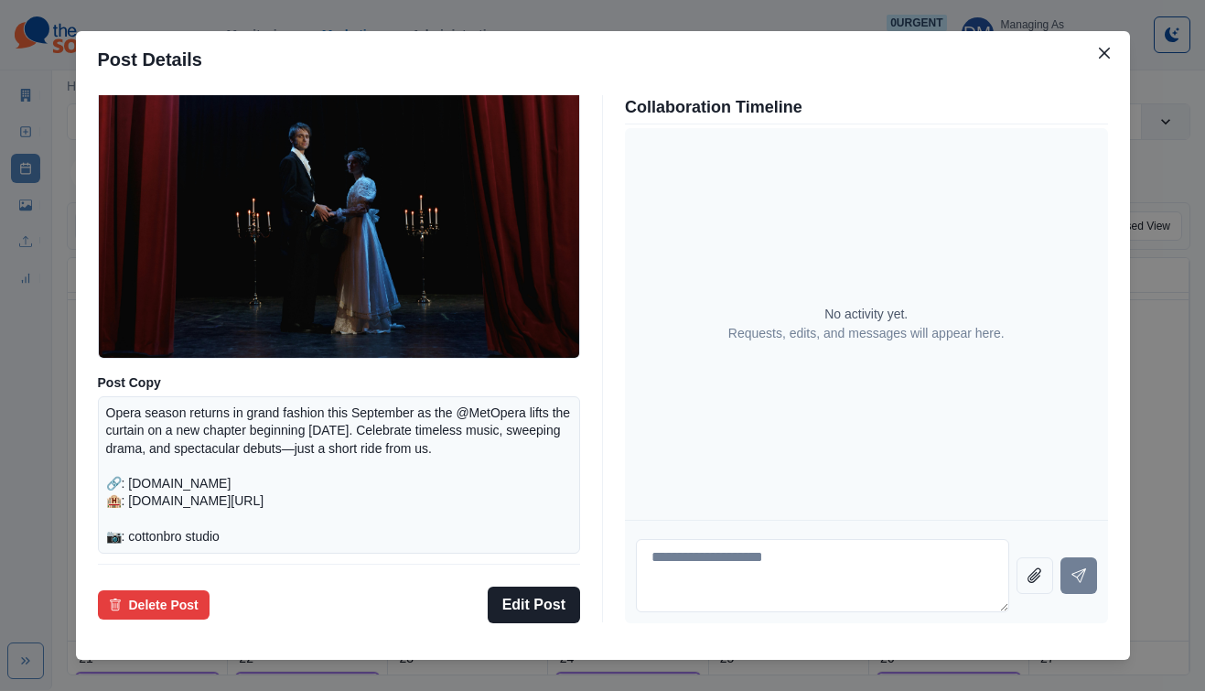
scroll to position [125, 0]
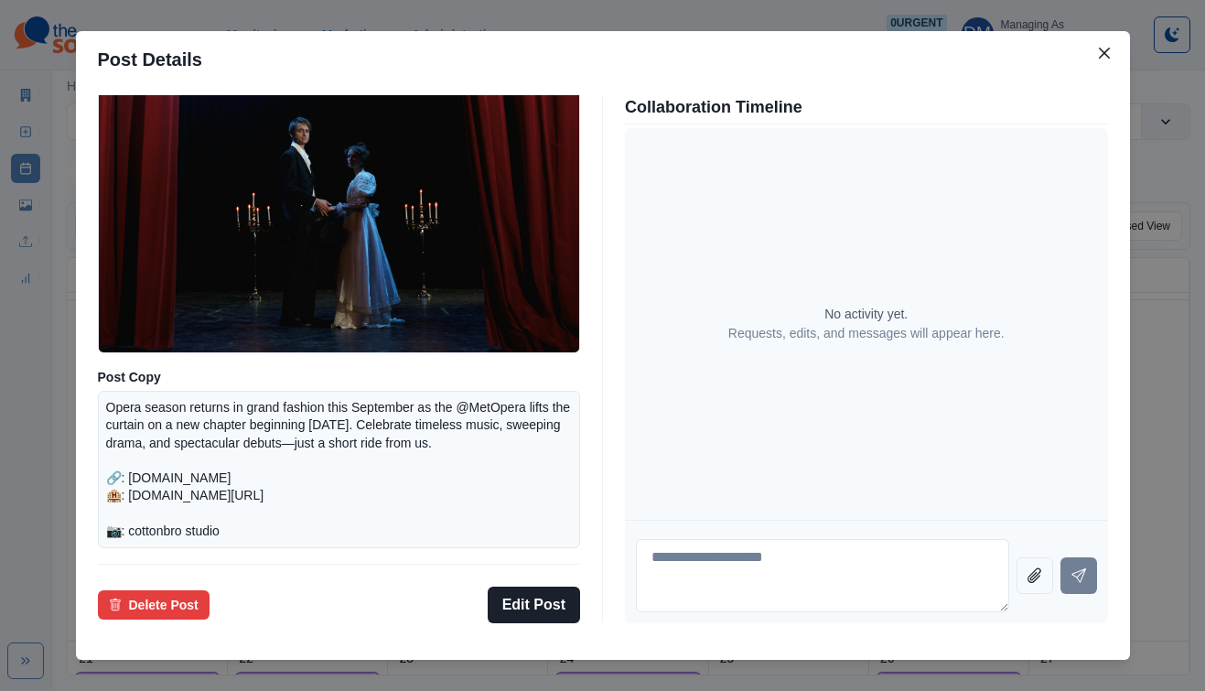
click at [150, 386] on div "Post Details Facebook Draft Media Post Copy Opera season returns in grand fashi…" at bounding box center [602, 345] width 1205 height 691
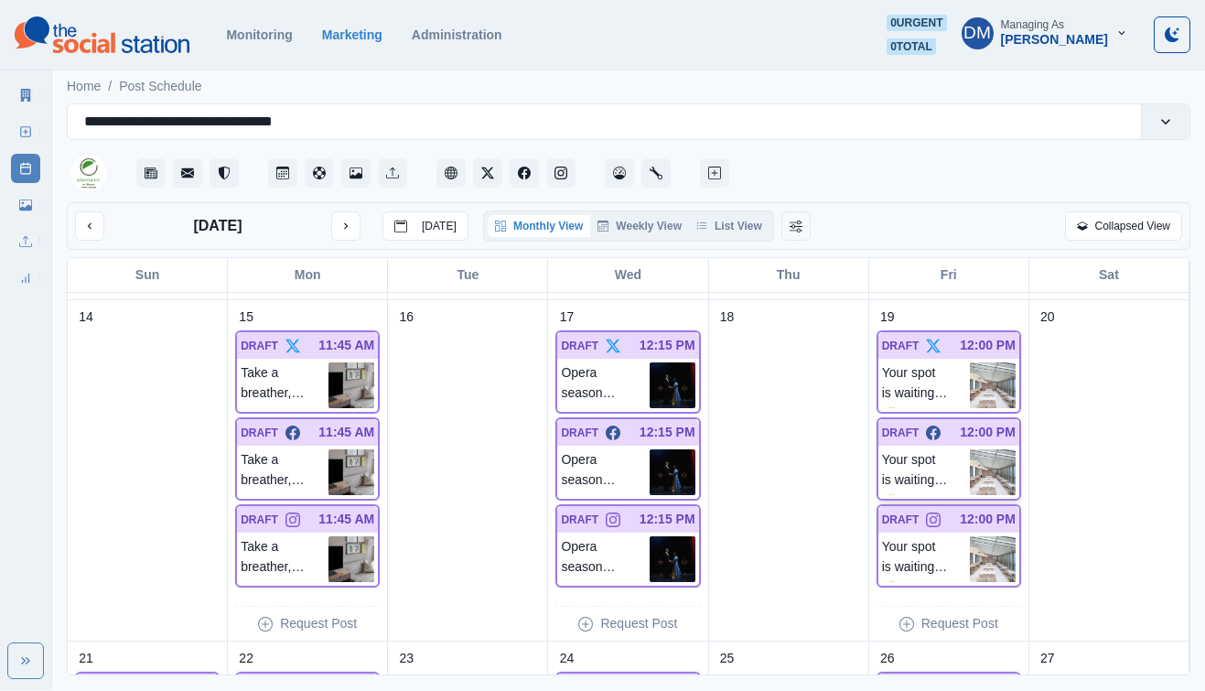
click at [1009, 449] on img at bounding box center [993, 472] width 46 height 46
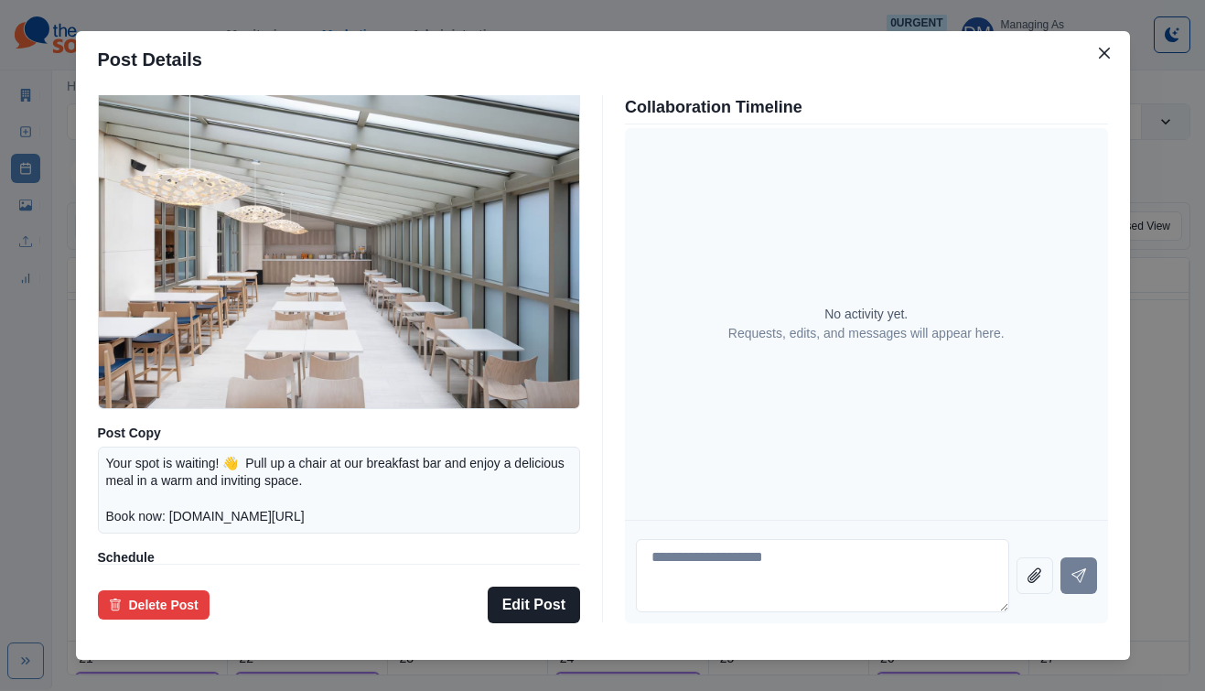
scroll to position [160, 0]
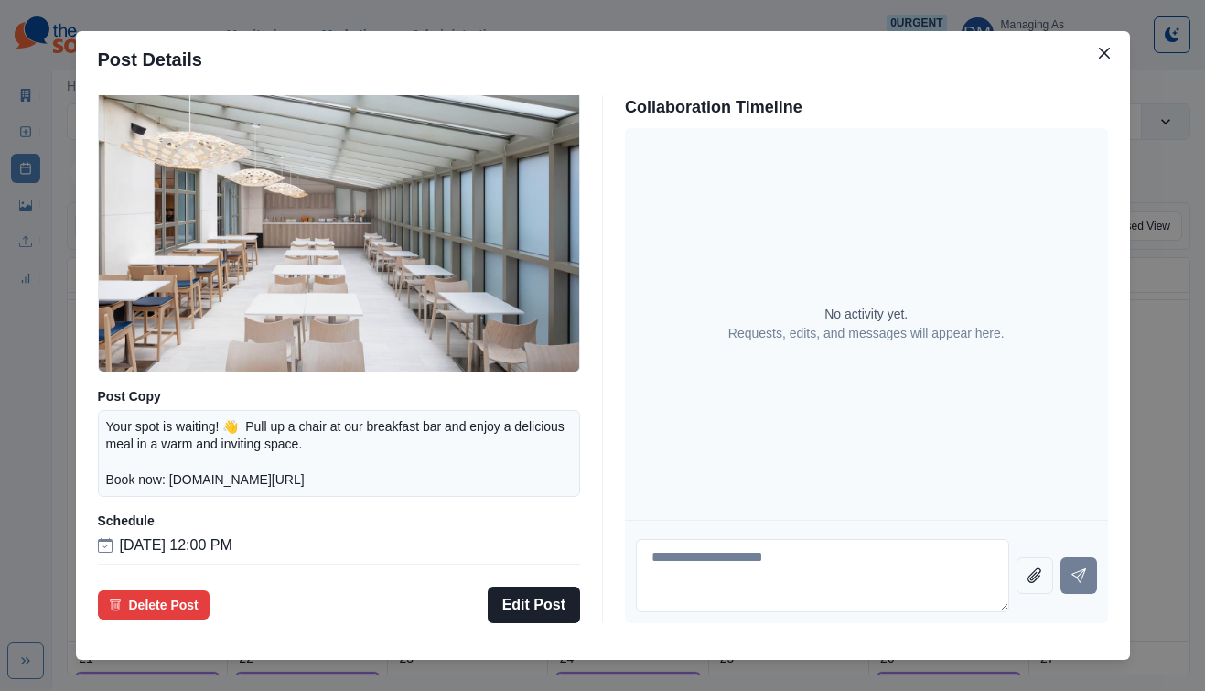
click at [161, 387] on div "Post Details Facebook Draft Media Post Copy Your spot is waiting! 👋 Pull up a c…" at bounding box center [602, 345] width 1205 height 691
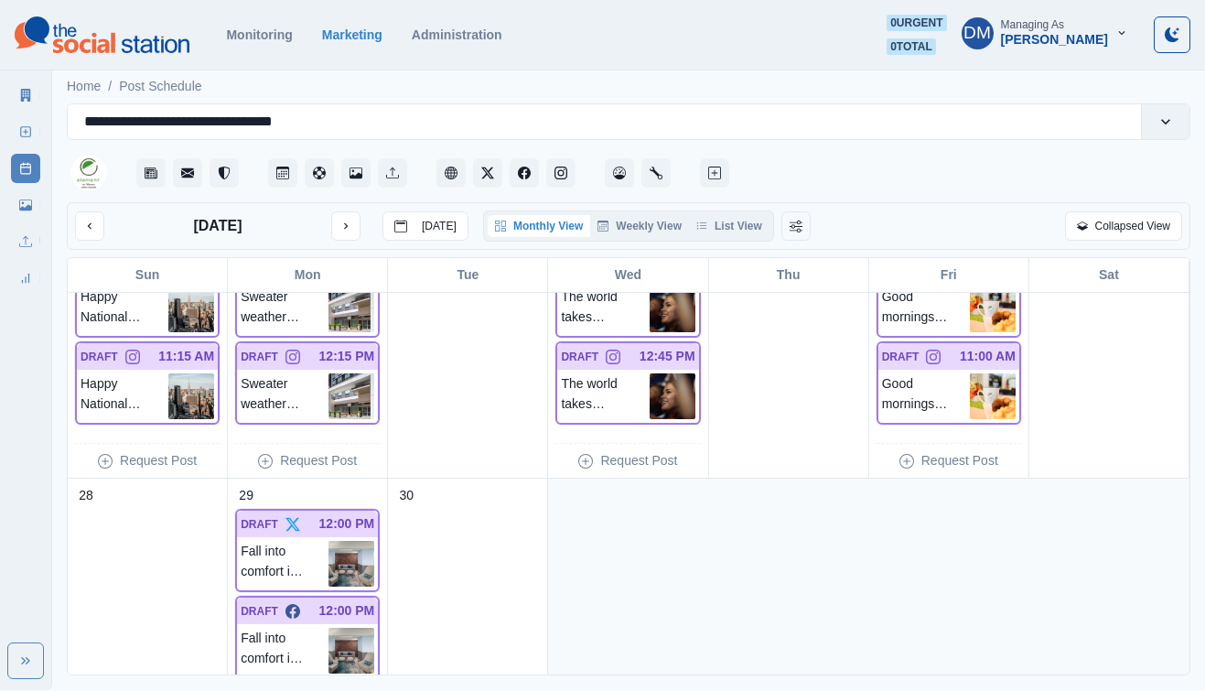
scroll to position [1325, 0]
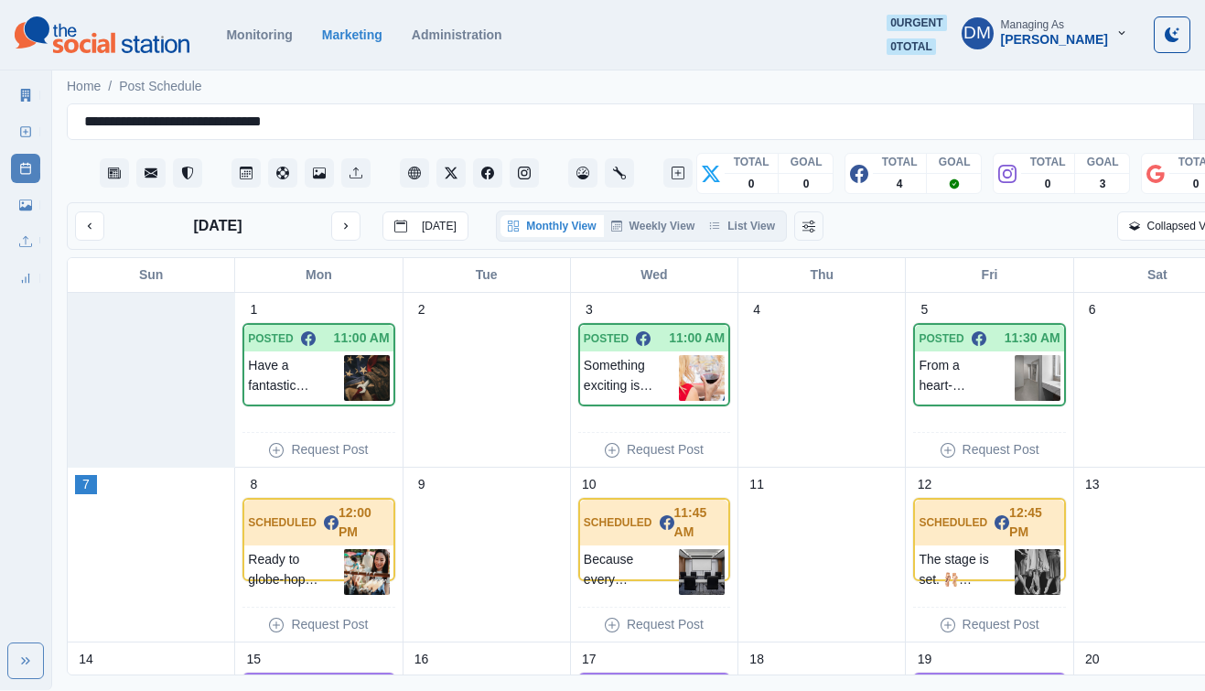
scroll to position [243, 0]
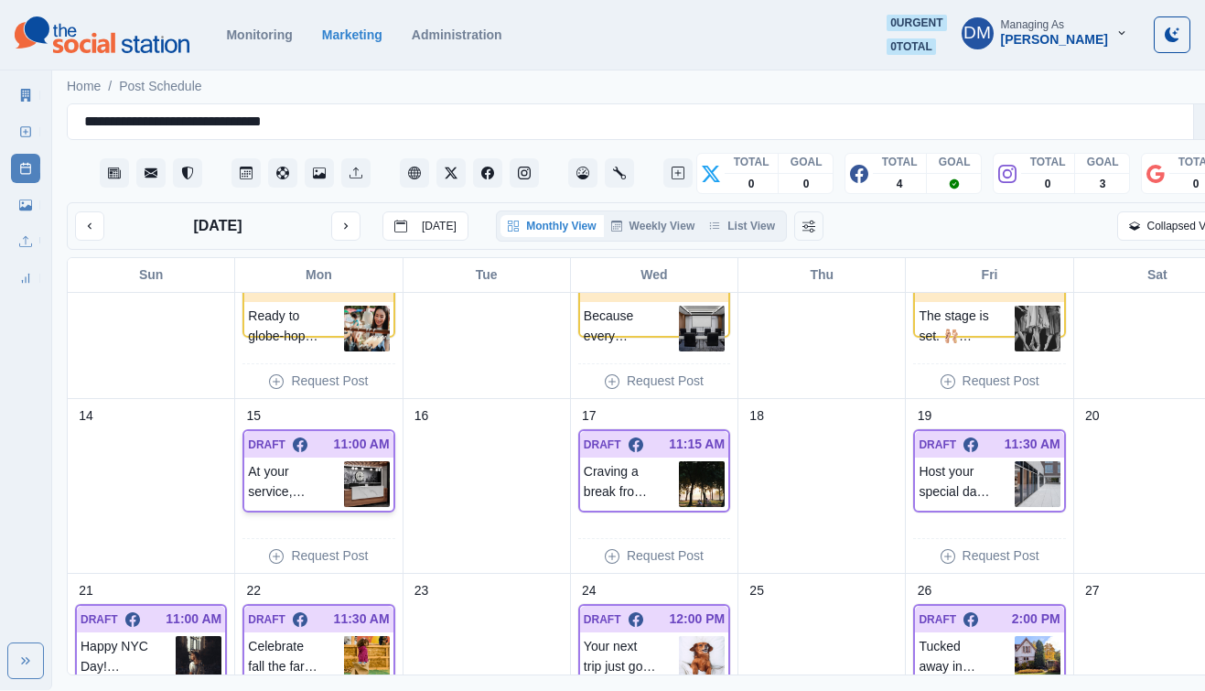
click at [361, 461] on img at bounding box center [367, 484] width 46 height 46
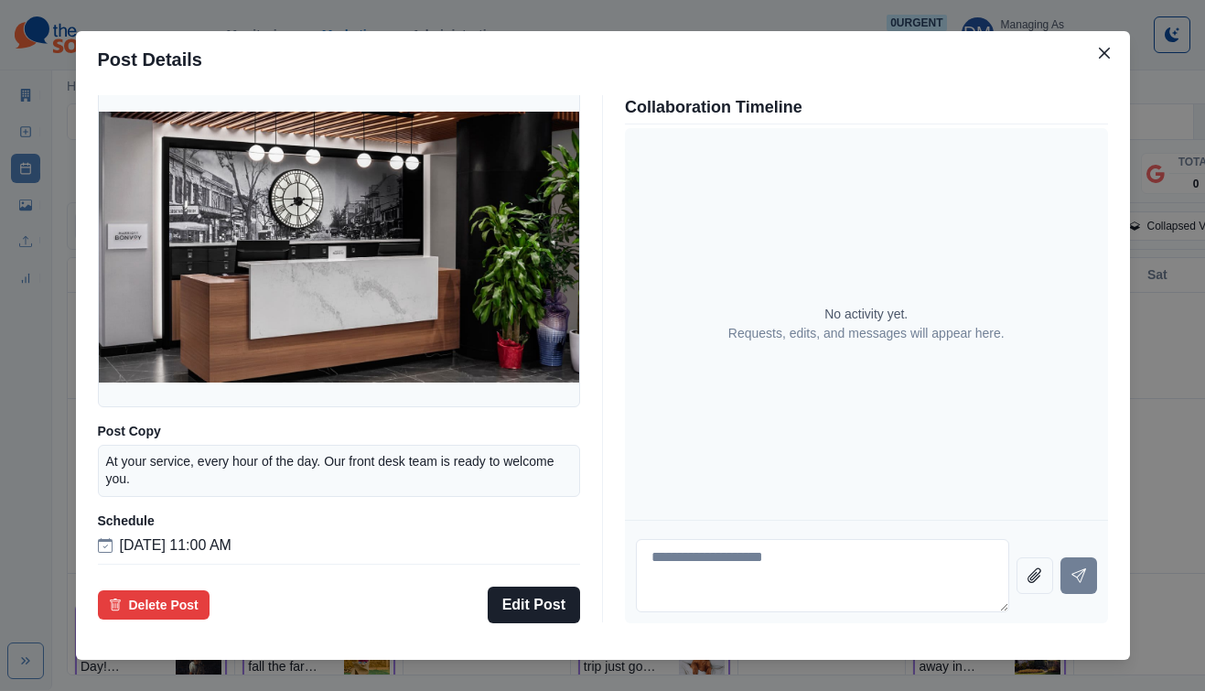
scroll to position [134, 0]
click at [168, 434] on div "Post Details Facebook Draft Media Post Copy At your service, every hour of the …" at bounding box center [602, 345] width 1205 height 691
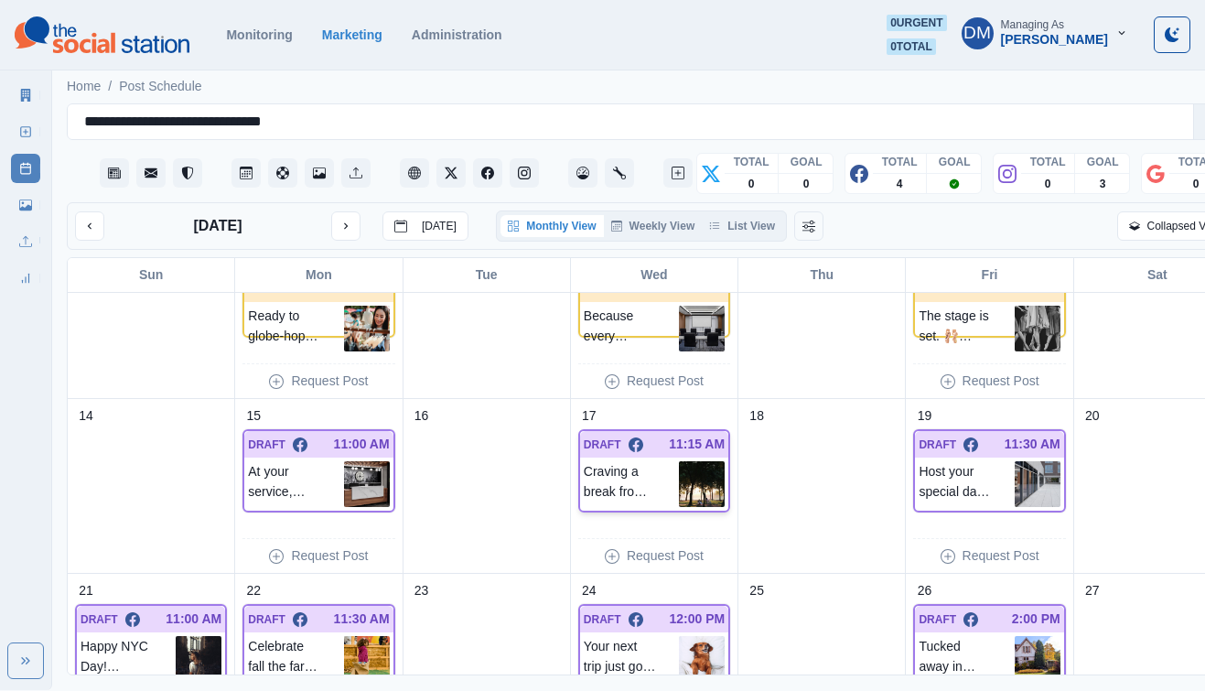
click at [692, 461] on img at bounding box center [702, 484] width 46 height 46
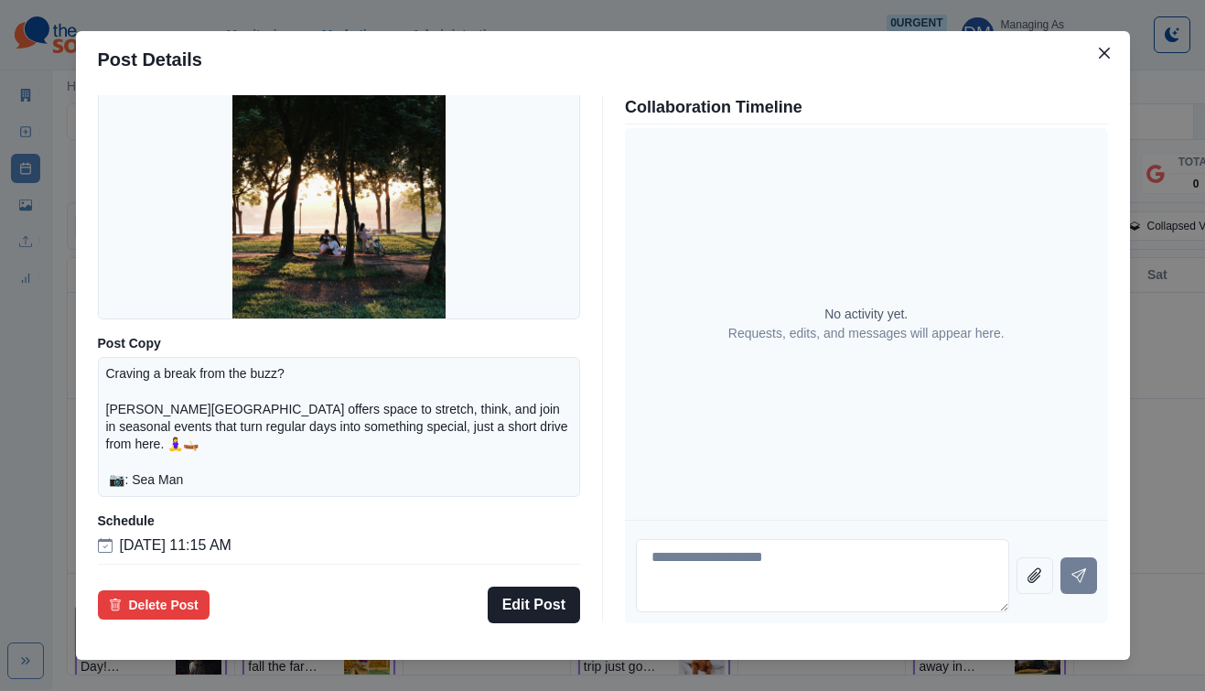
scroll to position [199, 0]
click at [154, 395] on div "Post Details Facebook Draft Media Post Copy Craving a break from the buzz? [PER…" at bounding box center [602, 345] width 1205 height 691
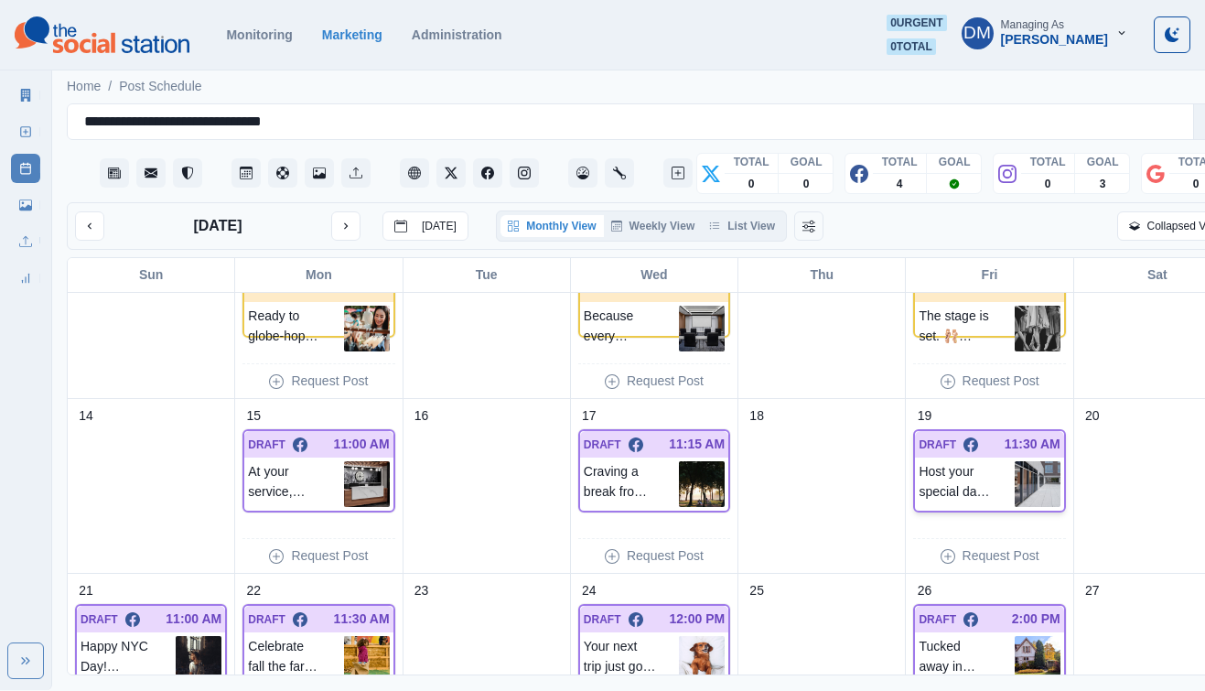
click at [1014, 461] on img at bounding box center [1037, 484] width 46 height 46
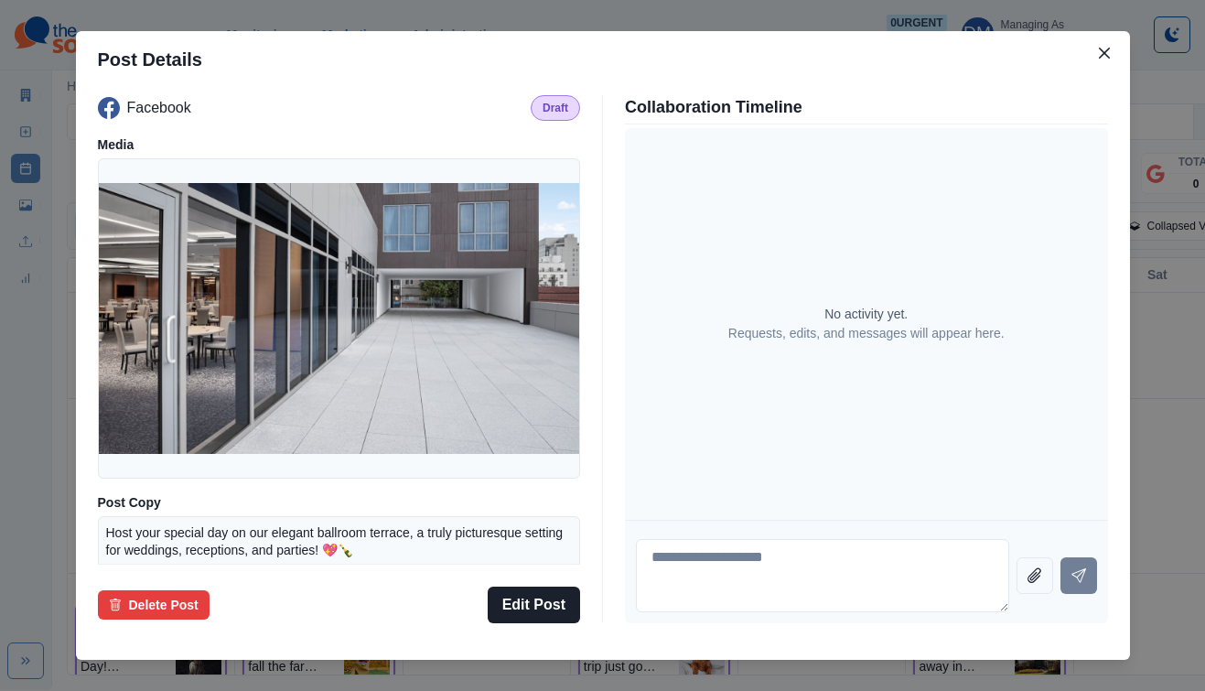
scroll to position [134, 0]
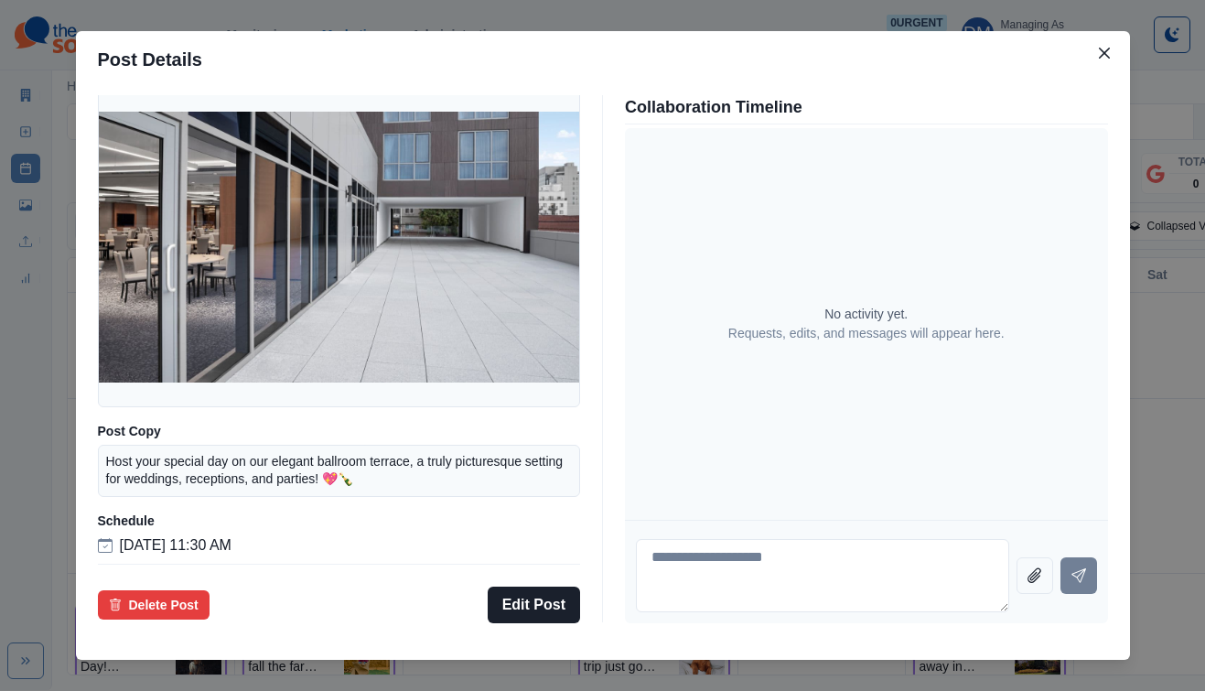
click at [139, 384] on div "Post Details Facebook Draft Media Post Copy Host your special day on our elegan…" at bounding box center [602, 345] width 1205 height 691
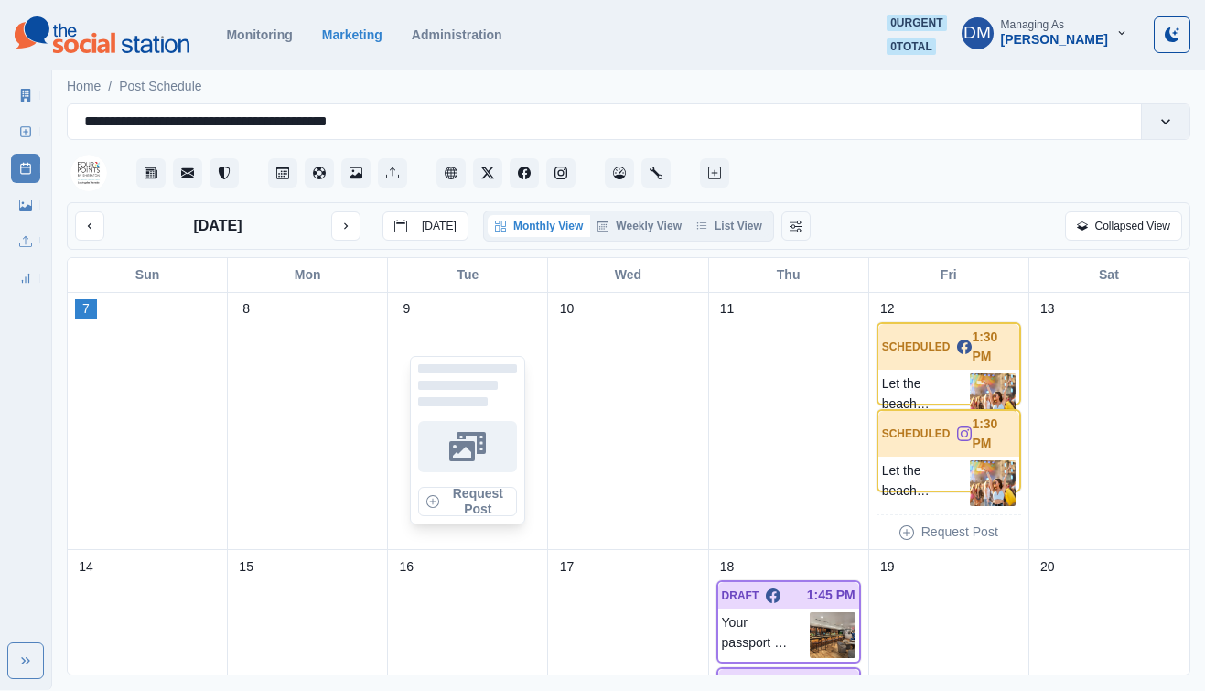
scroll to position [306, 0]
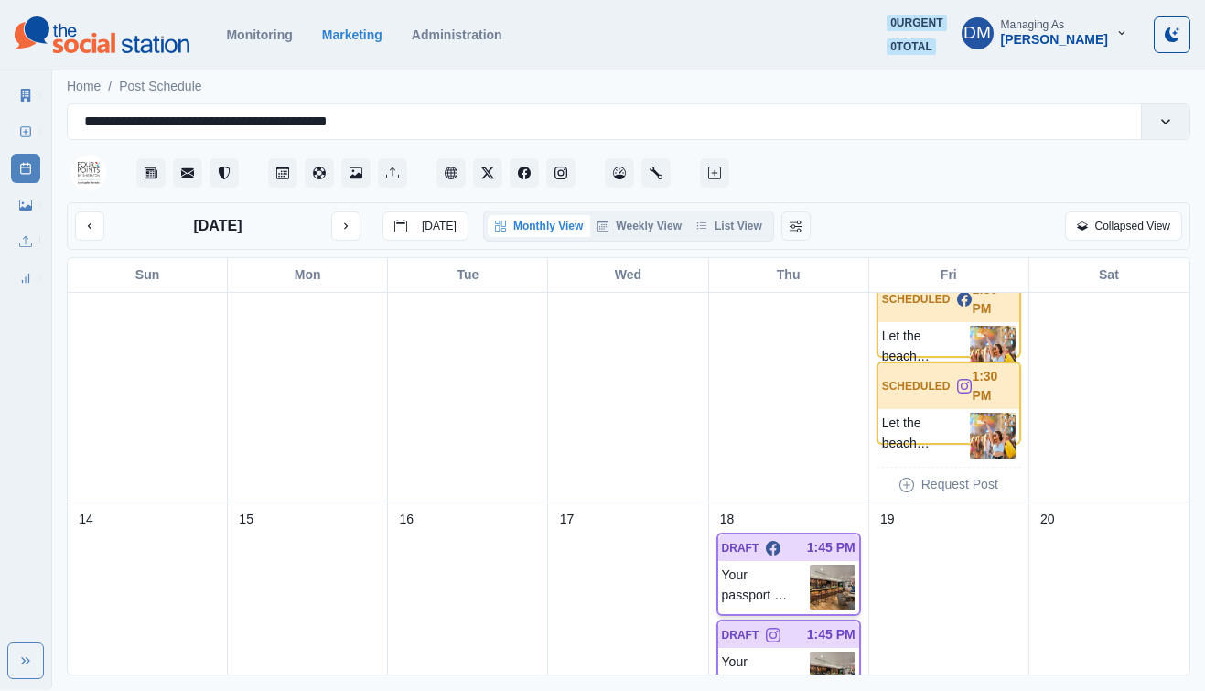
click at [828, 564] on img at bounding box center [833, 587] width 46 height 46
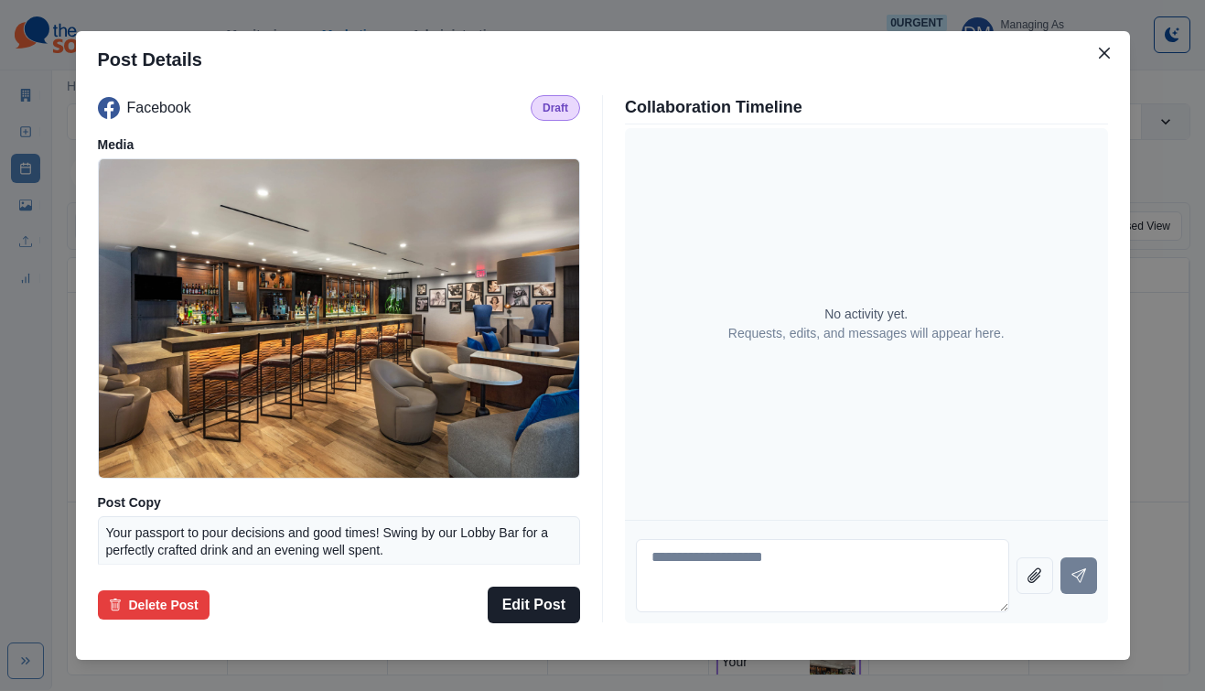
scroll to position [134, 0]
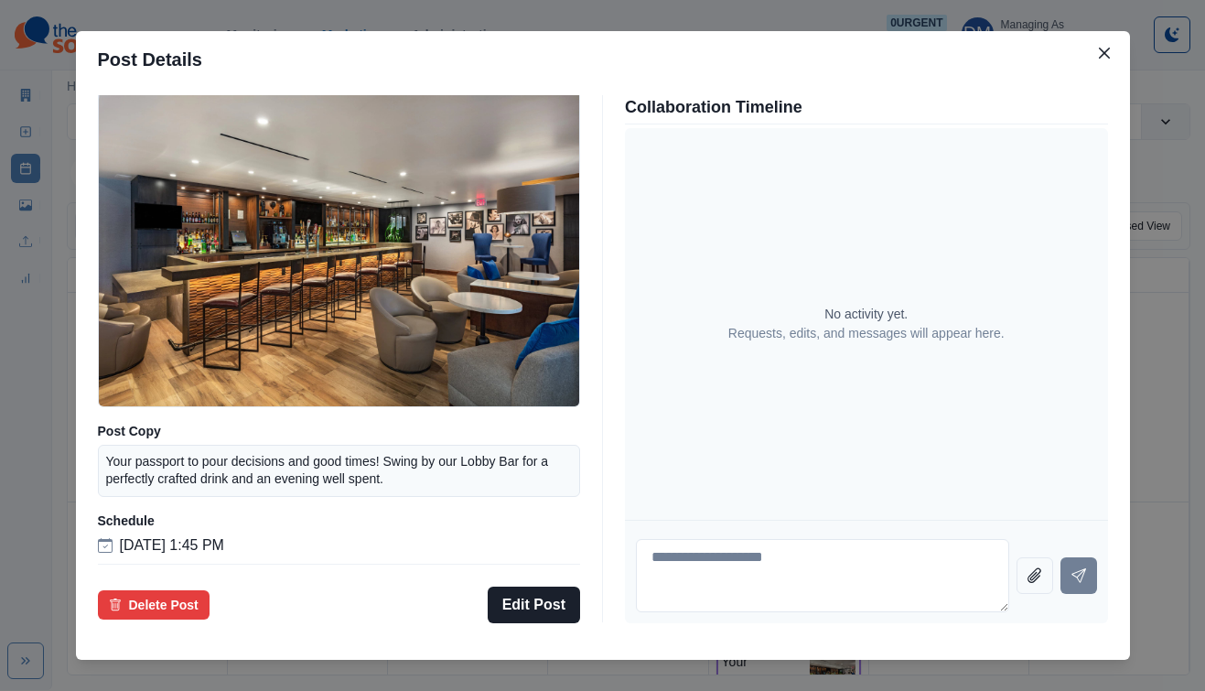
click at [192, 427] on div "Post Details Facebook Draft Media Post Copy Your passport to pour decisions and…" at bounding box center [602, 345] width 1205 height 691
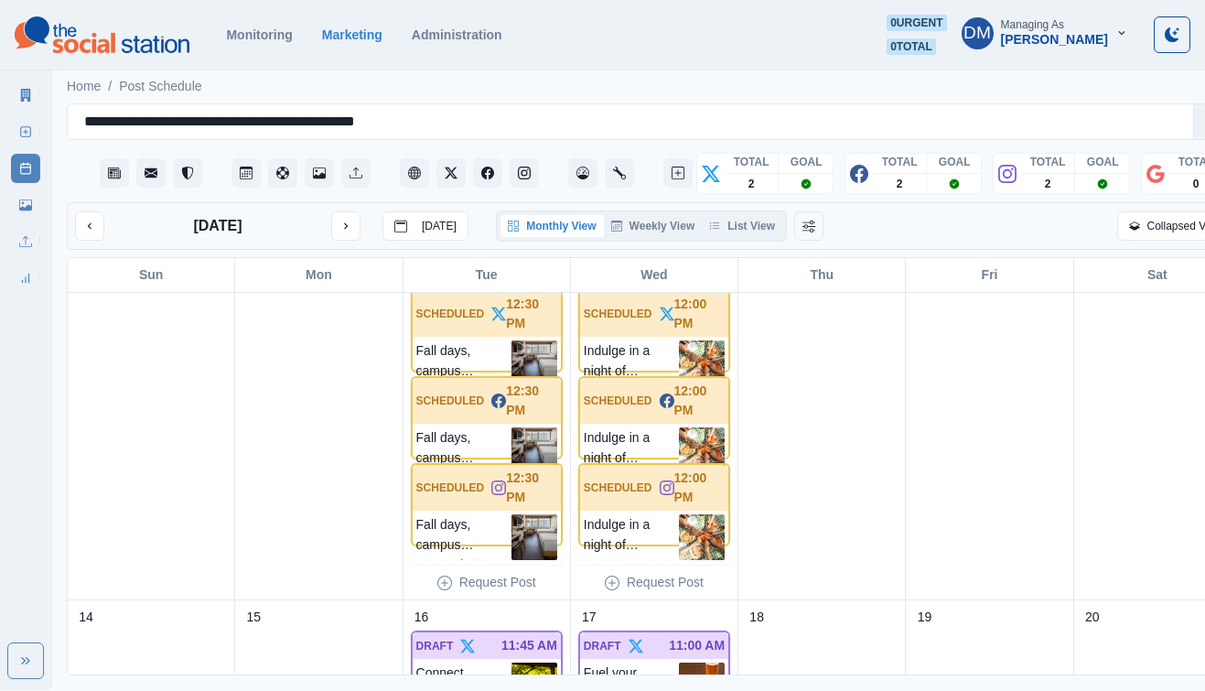
scroll to position [626, 0]
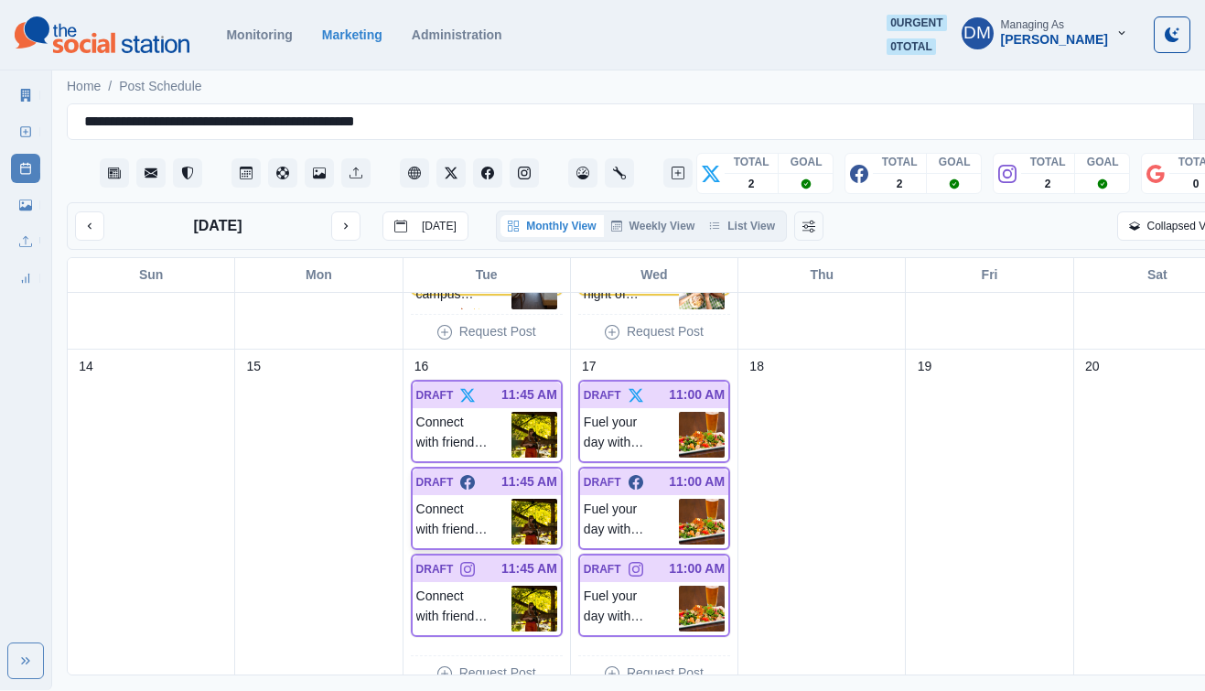
click at [515, 499] on img at bounding box center [534, 522] width 46 height 46
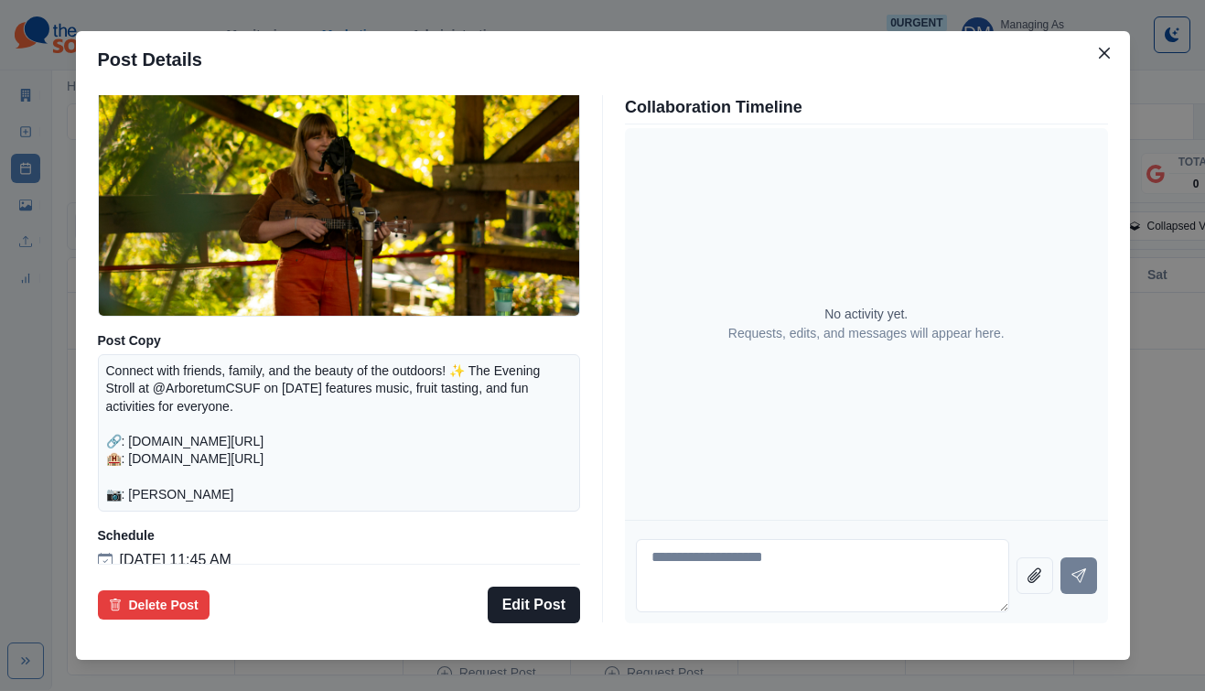
scroll to position [213, 0]
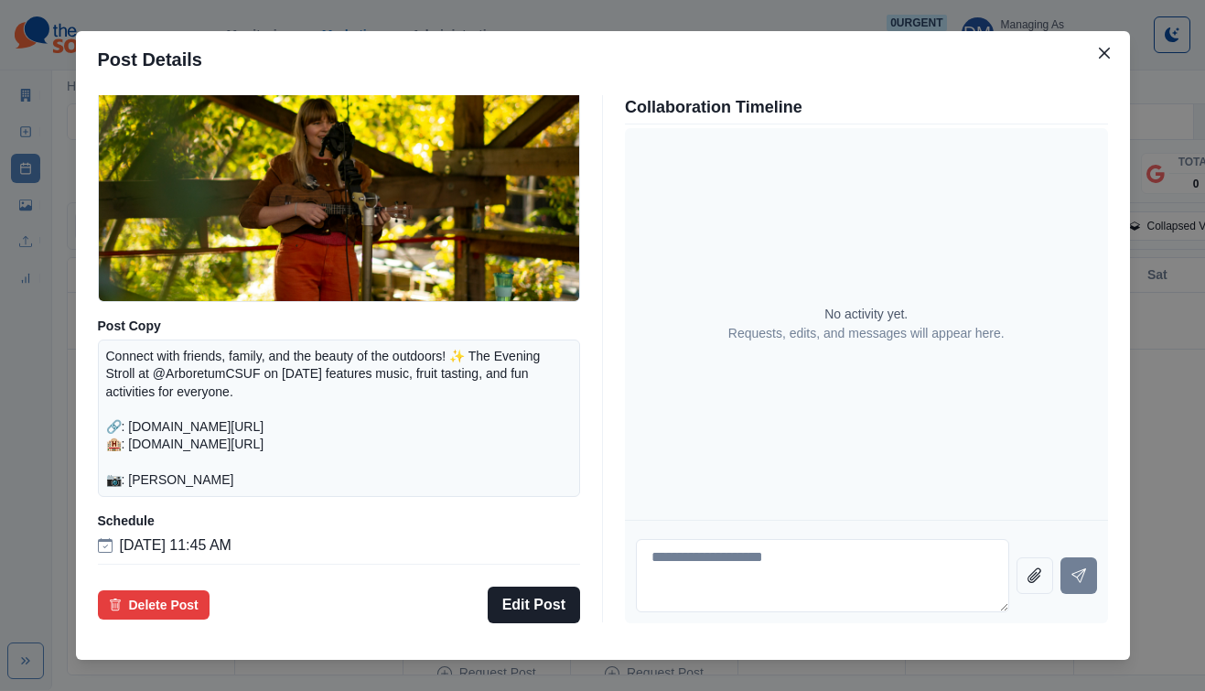
click at [121, 408] on div "Post Details Facebook Draft Media Post Copy Connect with friends, family, and t…" at bounding box center [602, 345] width 1205 height 691
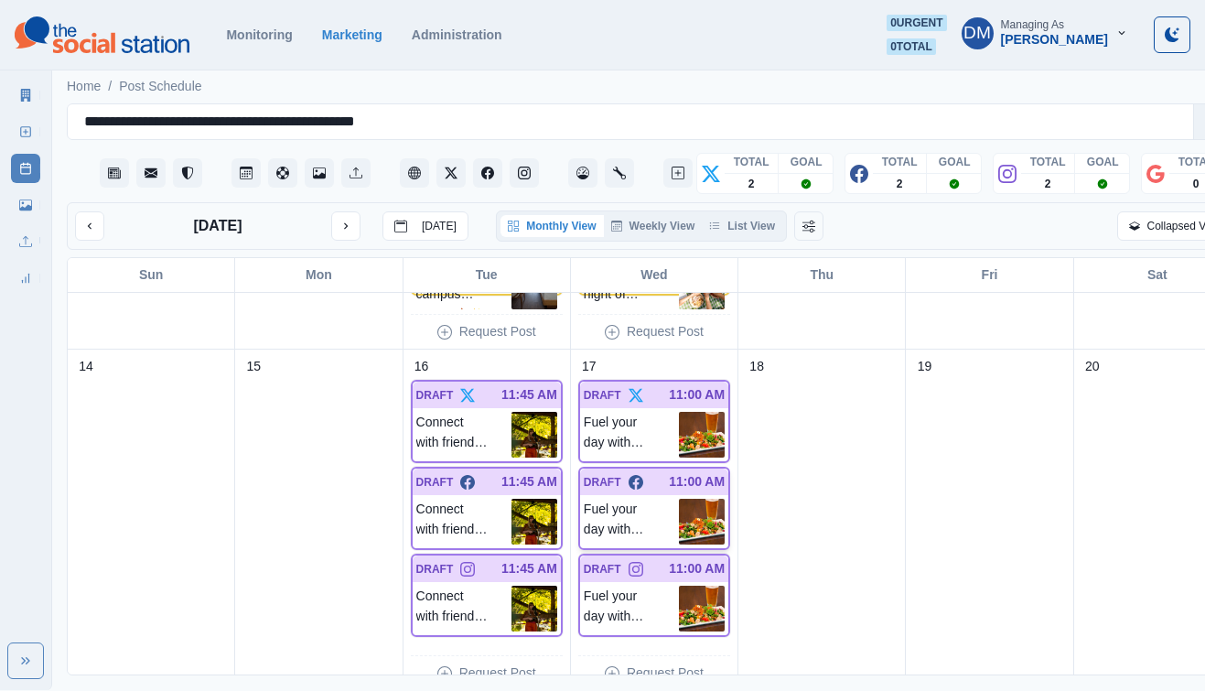
click at [686, 499] on img at bounding box center [702, 522] width 46 height 46
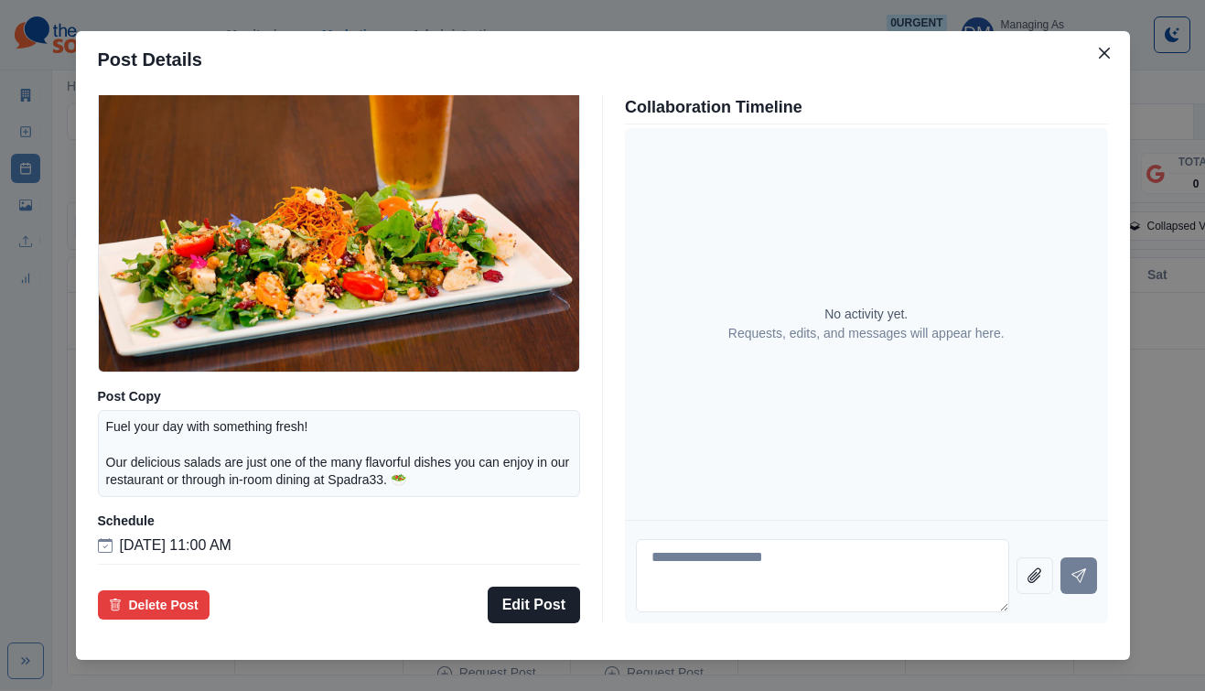
scroll to position [160, 0]
click at [144, 458] on div "Post Details Facebook Draft Media Post Copy Fuel your day with something fresh!…" at bounding box center [602, 345] width 1205 height 691
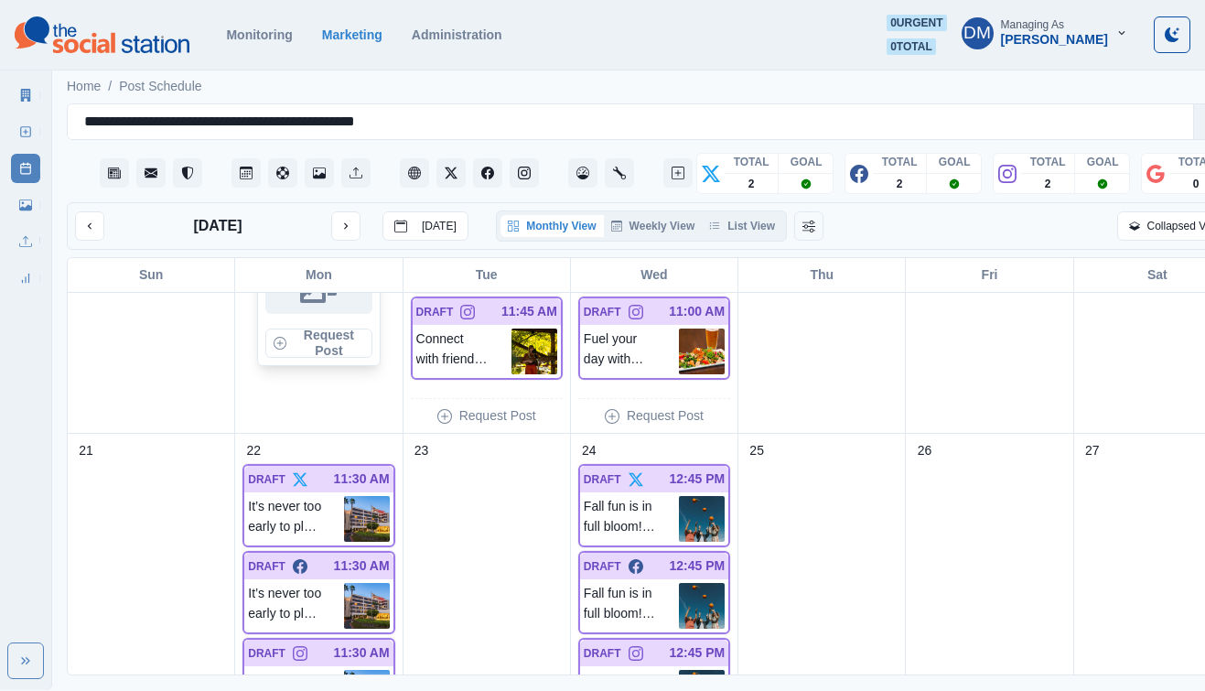
scroll to position [976, 0]
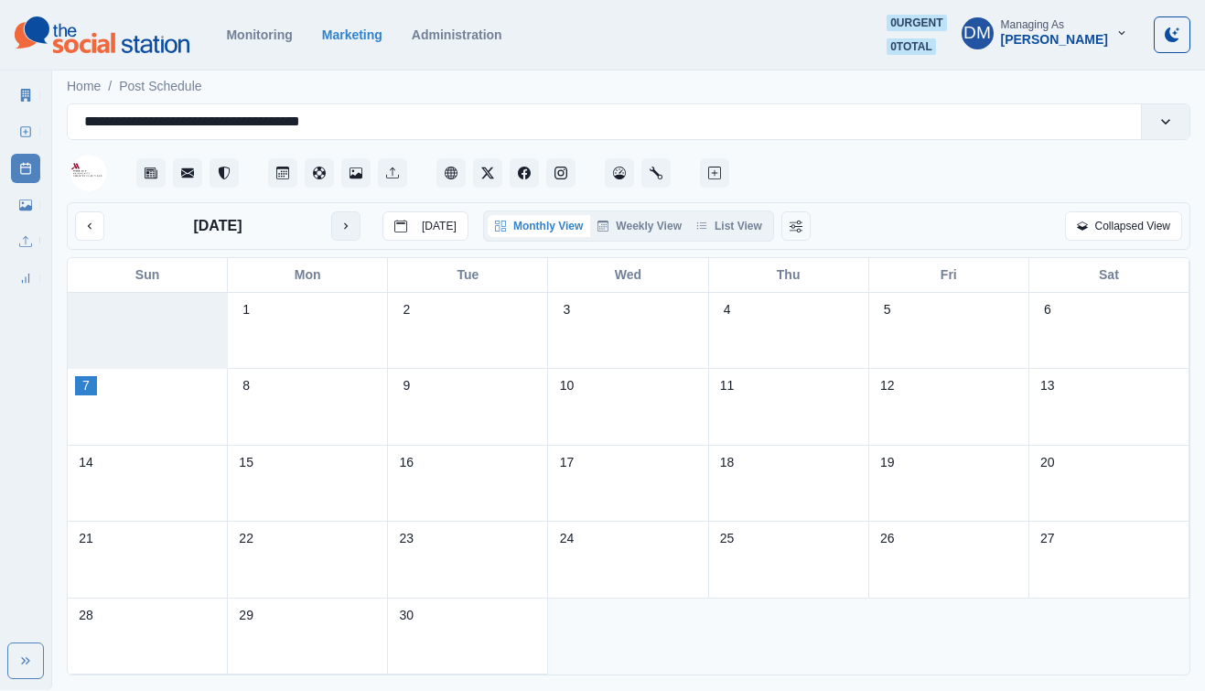
click at [339, 220] on icon "next month" at bounding box center [345, 226] width 13 height 13
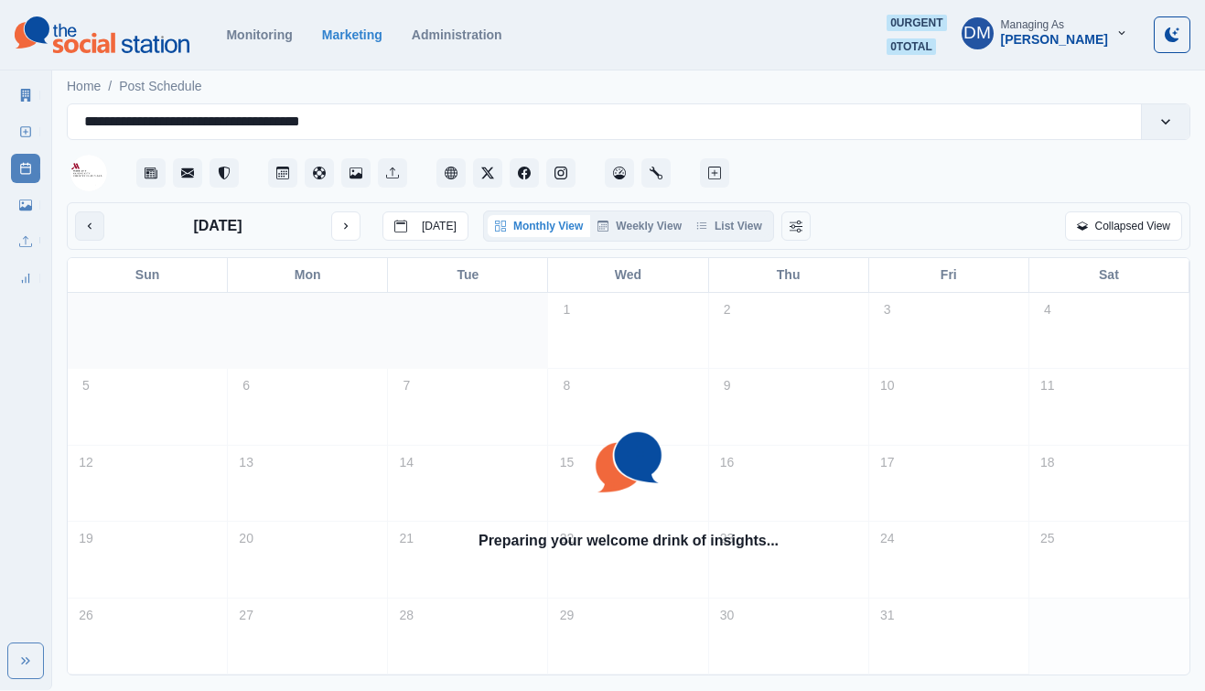
click at [84, 211] on button "previous month" at bounding box center [89, 225] width 29 height 29
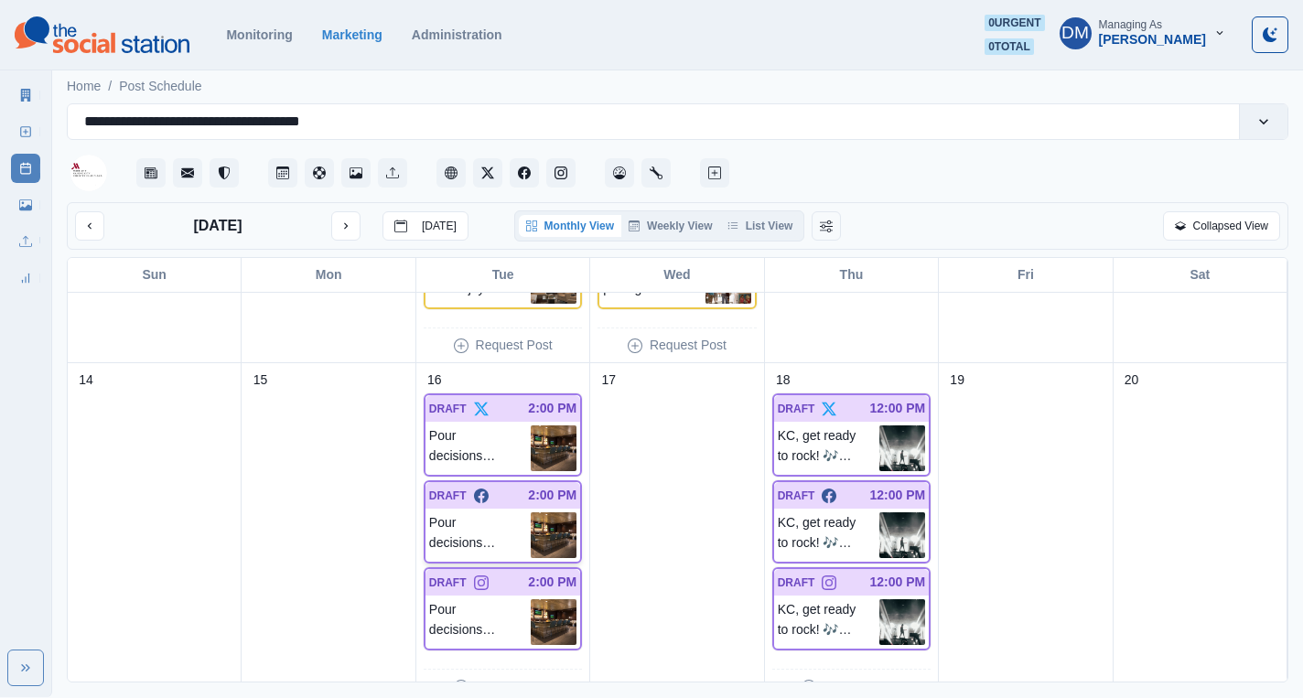
scroll to position [645, 0]
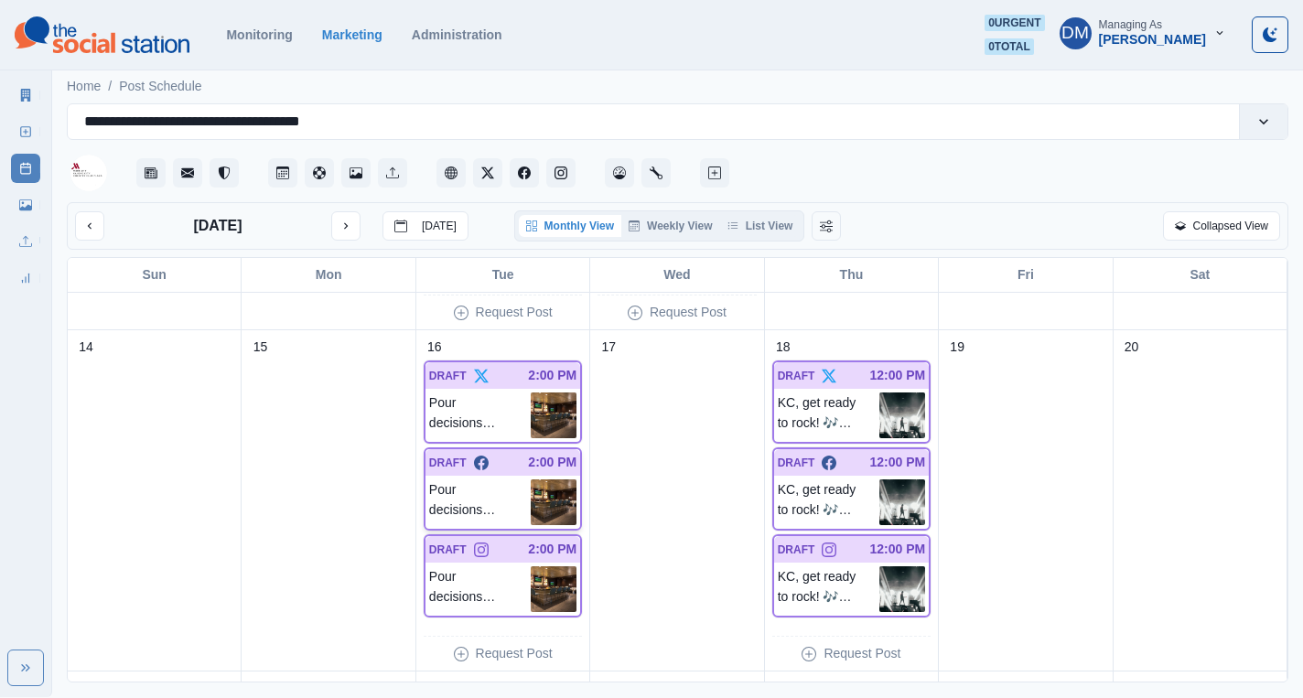
click at [547, 479] on img at bounding box center [554, 502] width 46 height 46
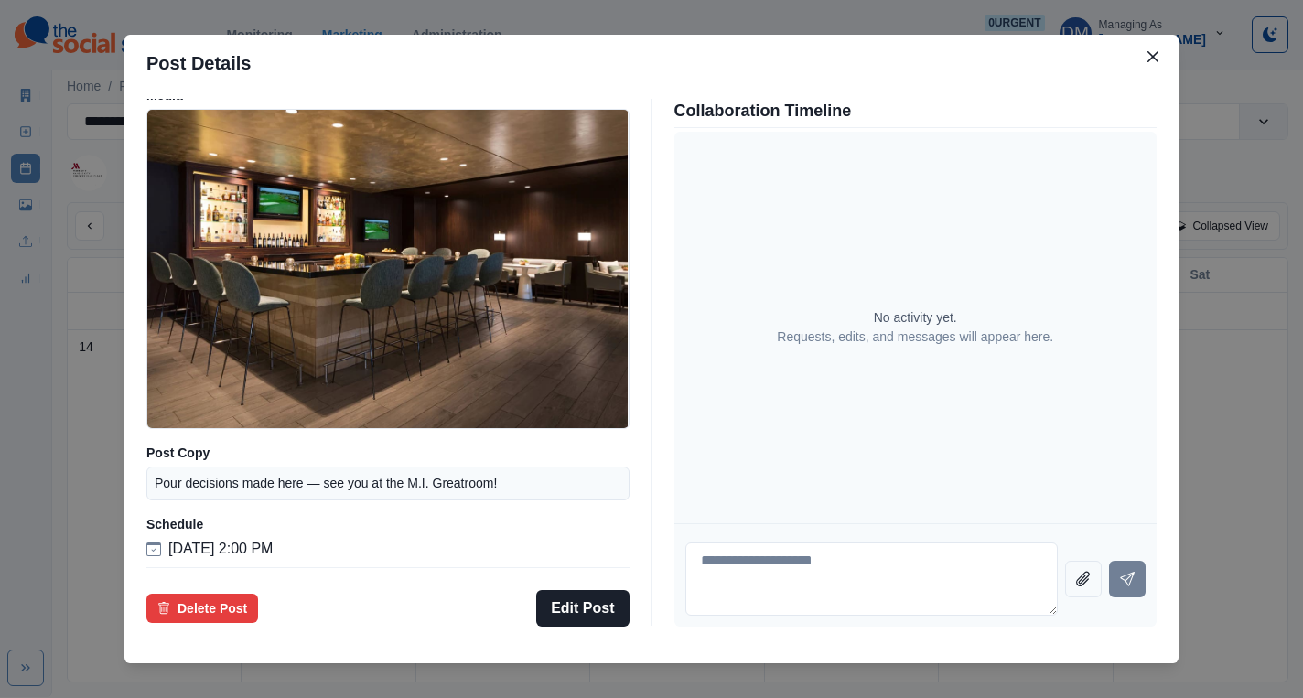
scroll to position [121, 0]
click at [232, 477] on div "Post Details Facebook Draft Media Post Copy Pour decisions made here — see you …" at bounding box center [651, 349] width 1303 height 698
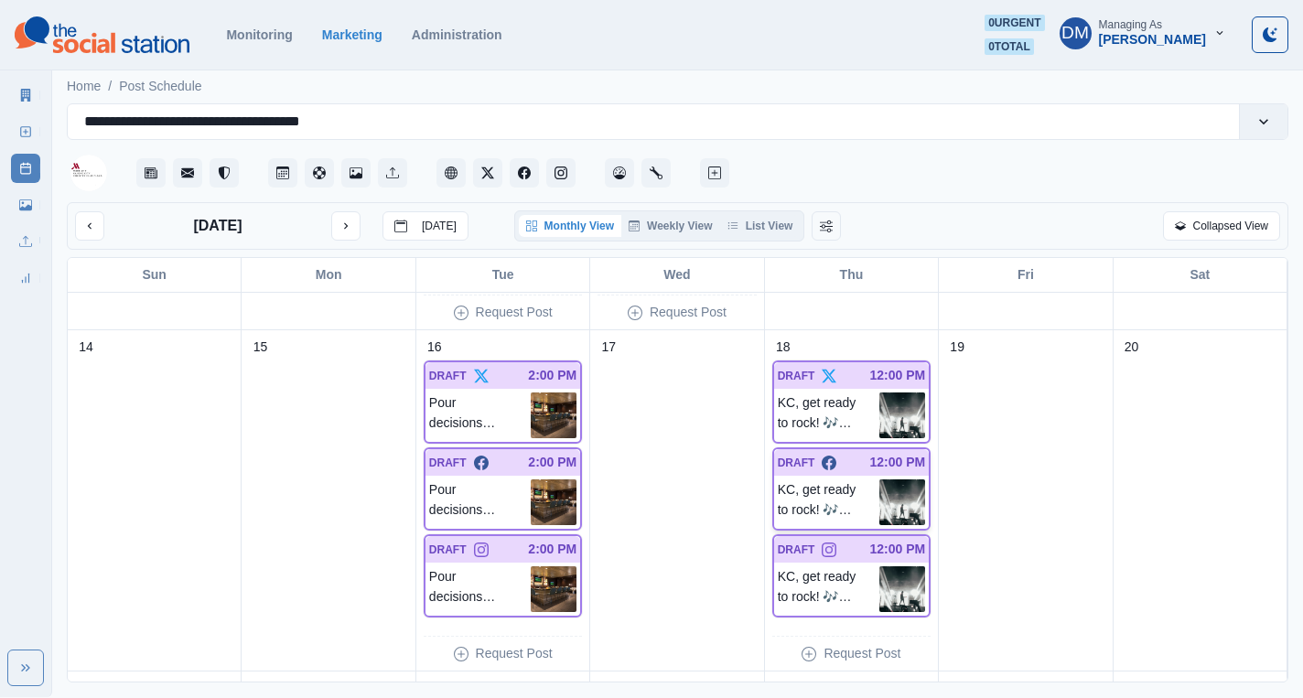
click at [894, 479] on img at bounding box center [902, 502] width 46 height 46
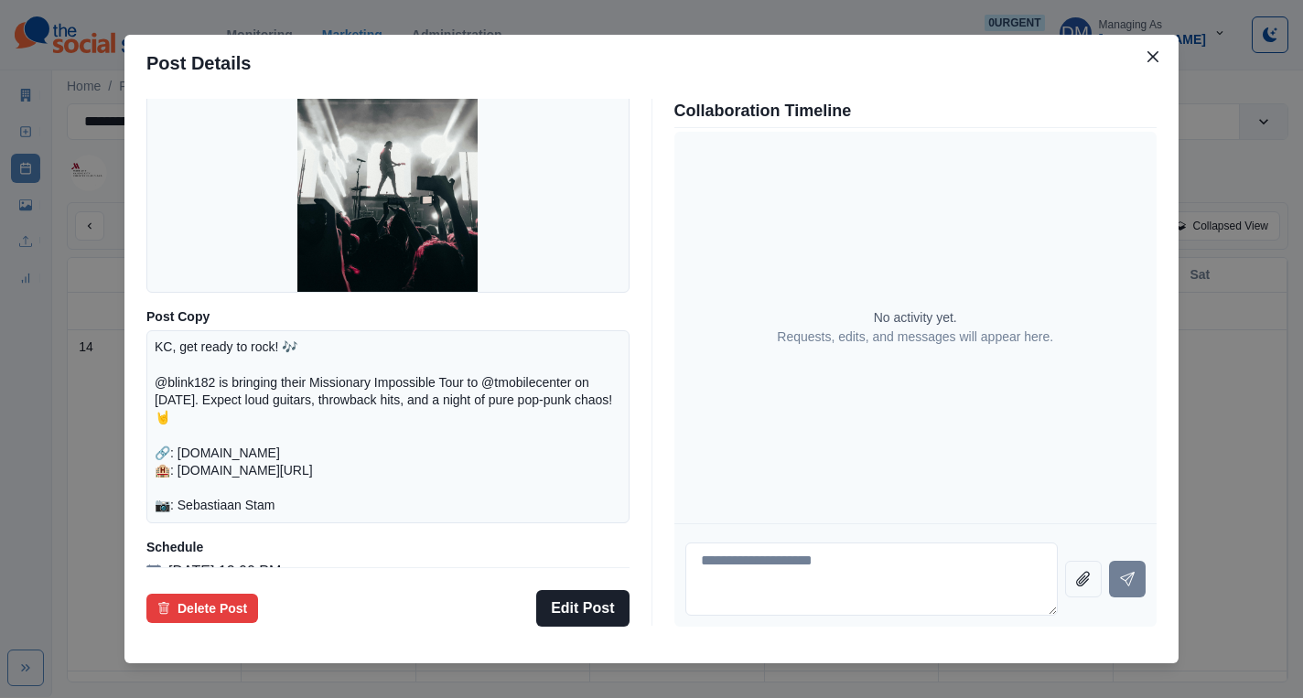
scroll to position [240, 0]
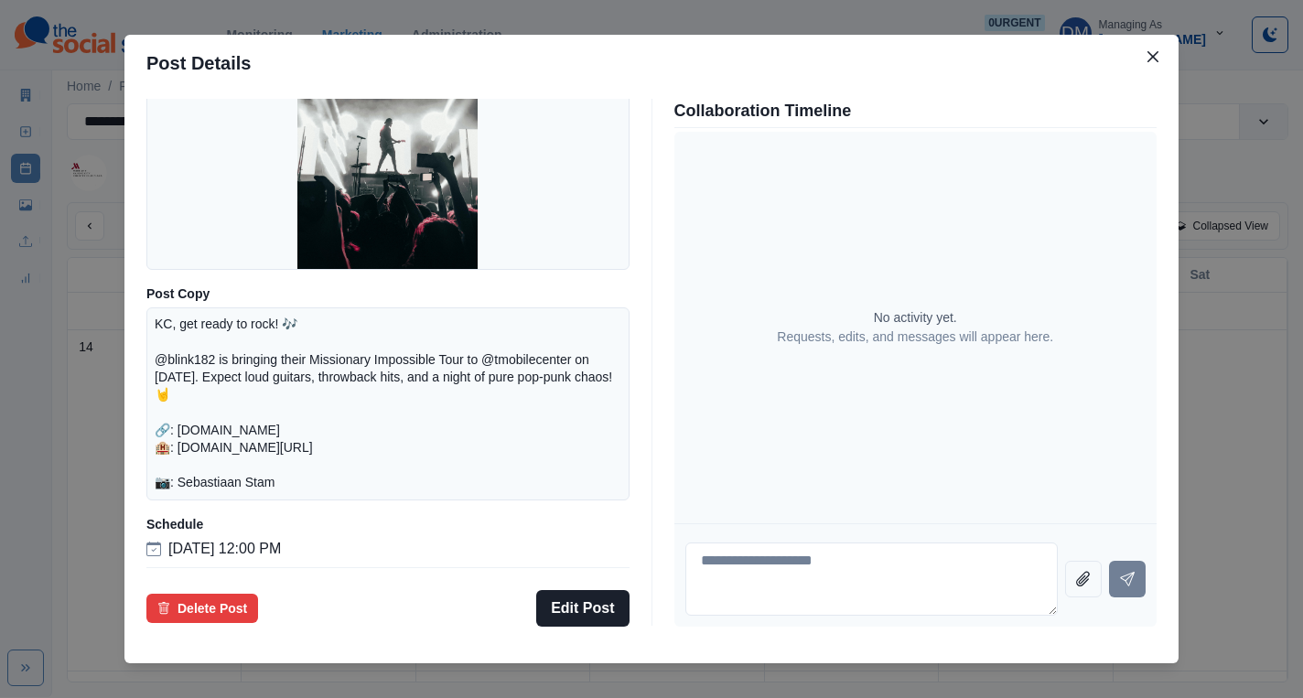
click at [225, 415] on div "Post Details Facebook Draft Media Post Copy KC, get ready to rock! 🎶 @blink182 …" at bounding box center [651, 349] width 1303 height 698
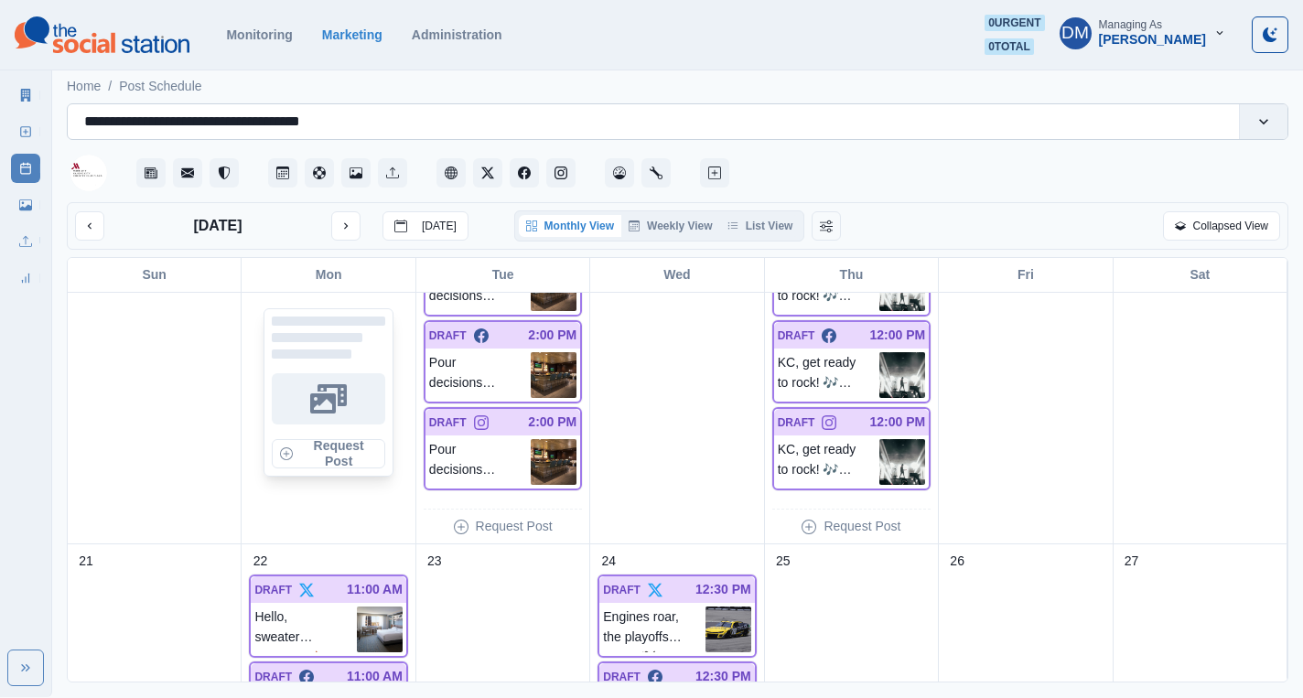
scroll to position [860, 0]
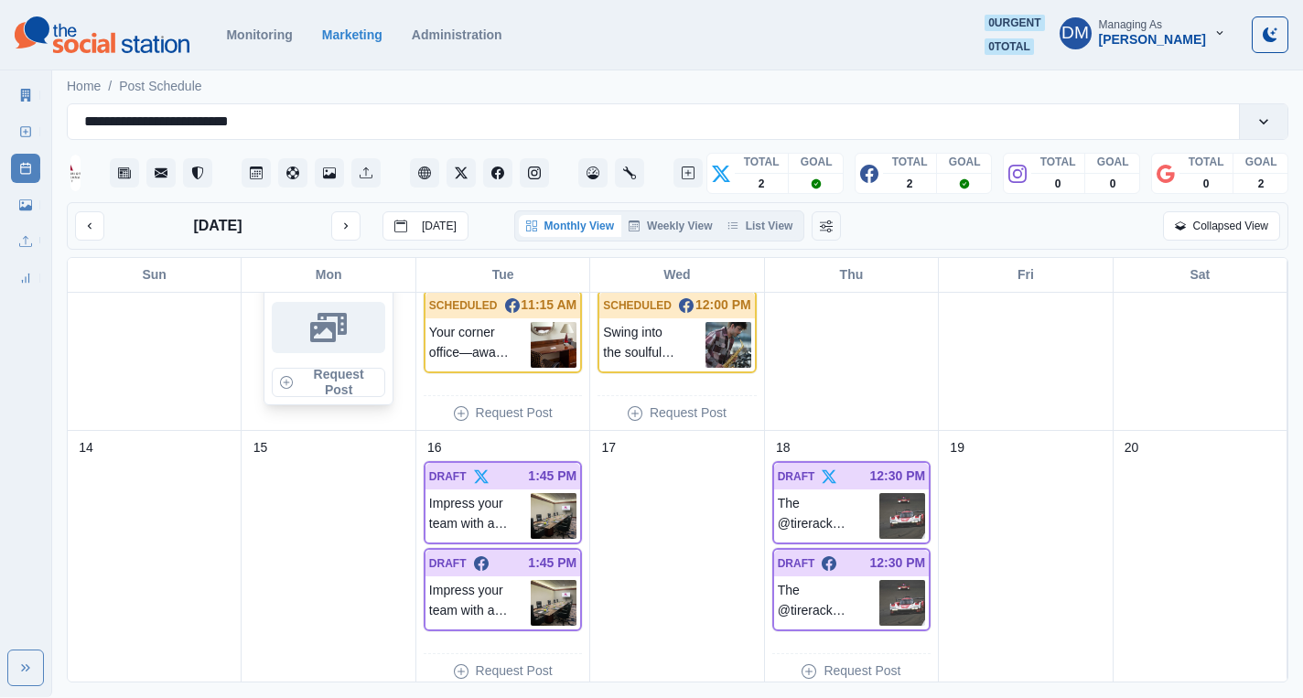
scroll to position [379, 0]
click at [563, 579] on img at bounding box center [554, 602] width 46 height 46
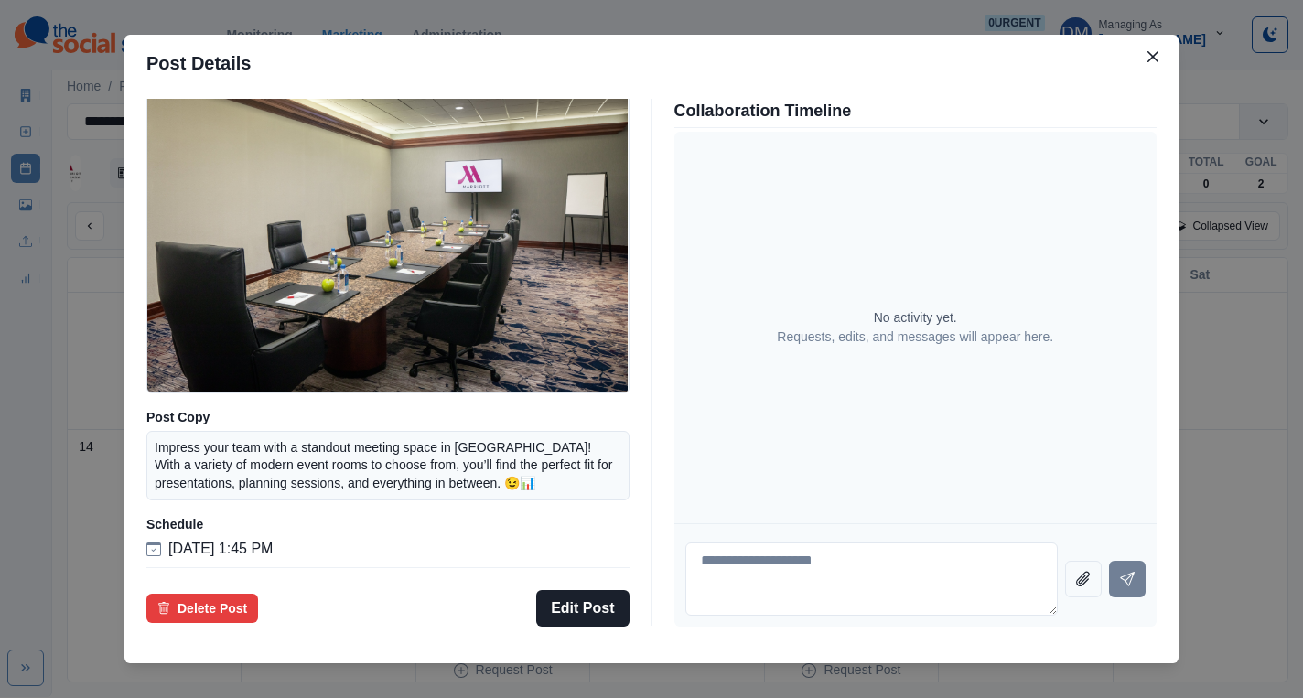
scroll to position [129, 0]
click at [187, 446] on div "Post Details Facebook Draft Media Post Copy Impress your team with a standout m…" at bounding box center [651, 349] width 1303 height 698
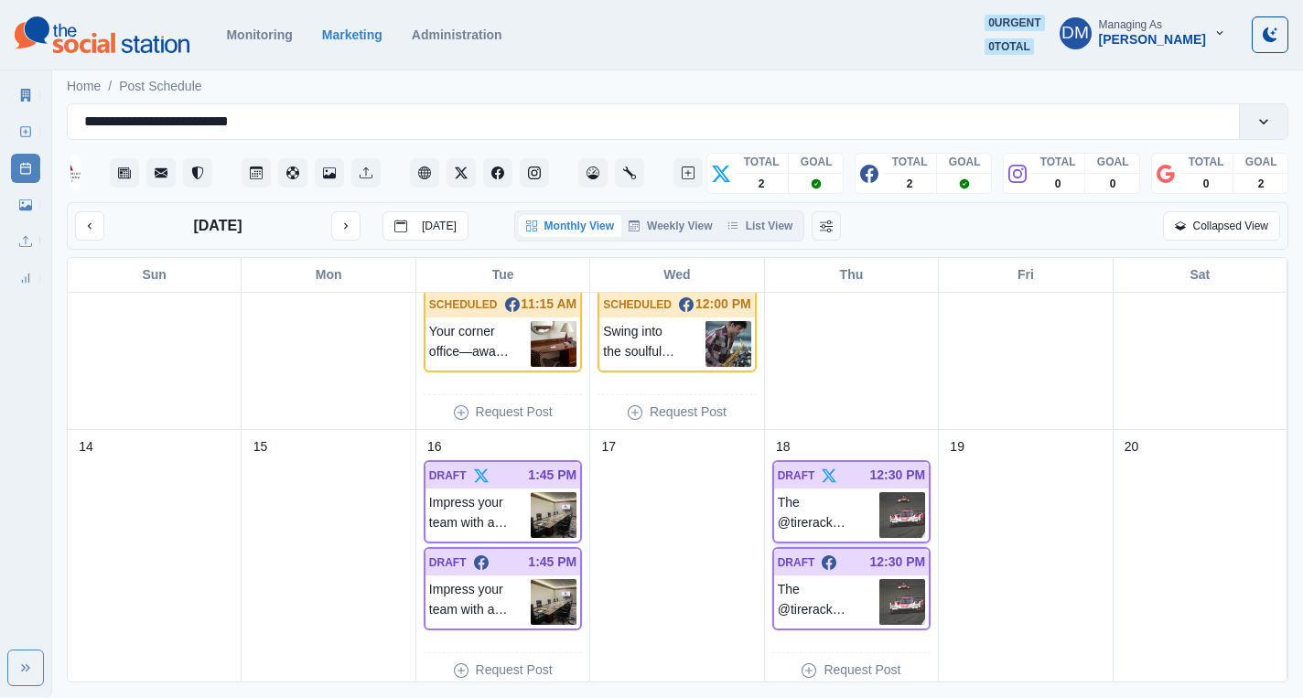
click at [912, 492] on img at bounding box center [902, 515] width 46 height 46
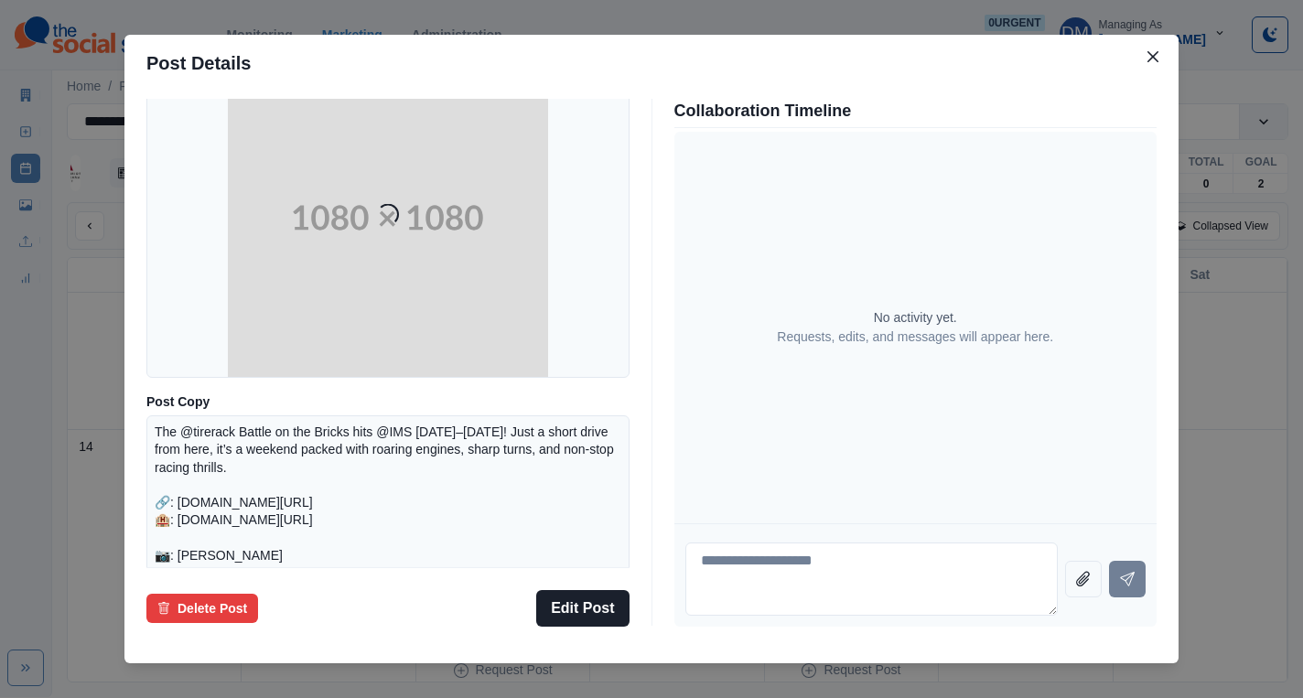
click at [202, 488] on div "Post Details Twitter Draft Media Loading... Post Copy The @tirerack Battle on t…" at bounding box center [651, 349] width 1303 height 698
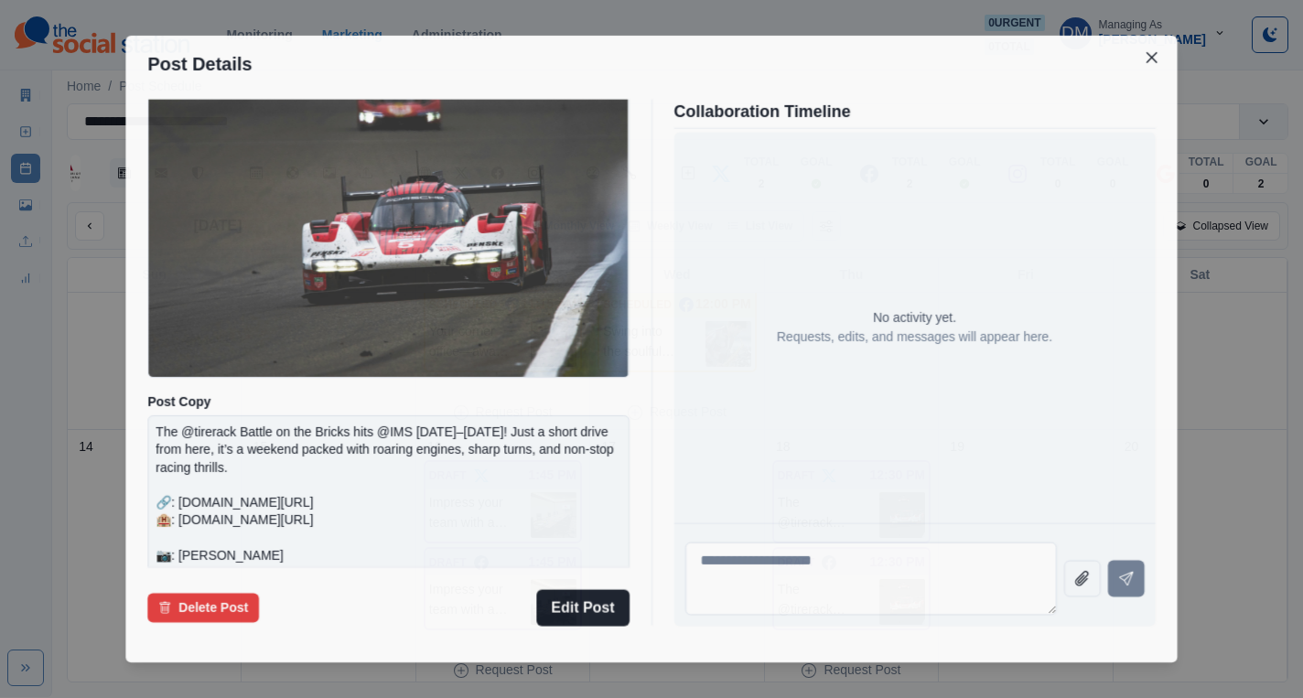
scroll to position [147, 0]
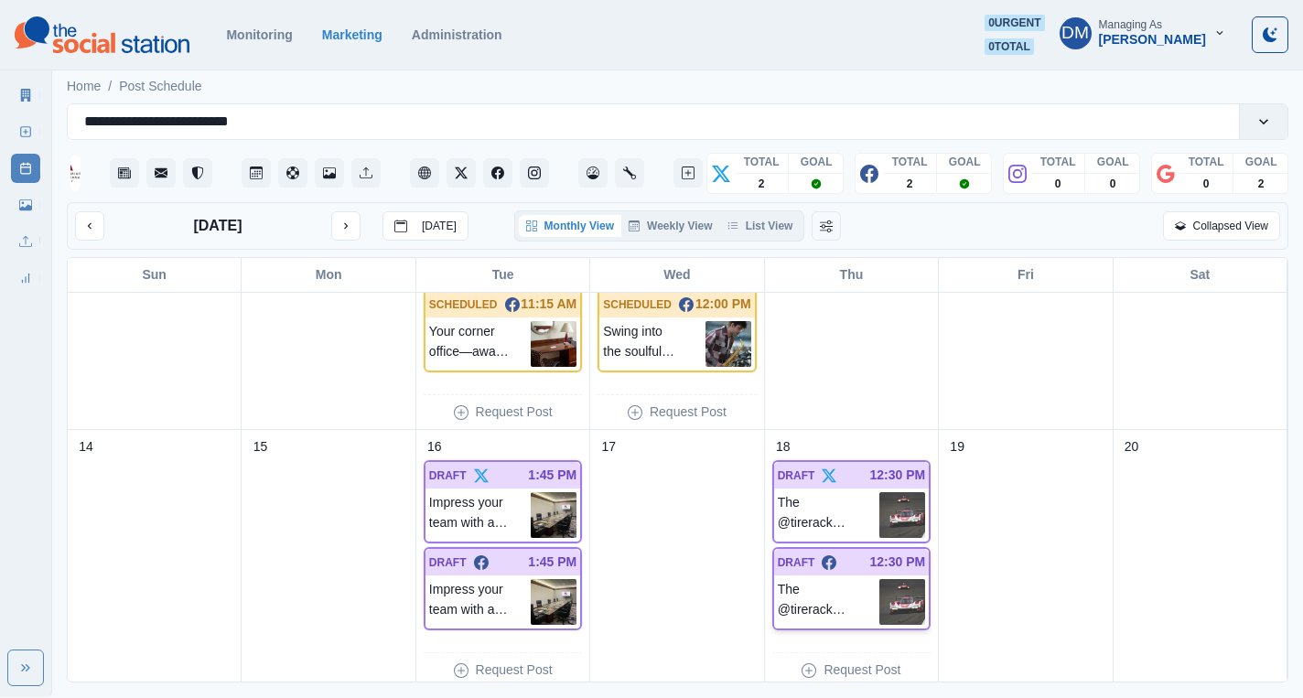
click at [930, 547] on div "DRAFT 12:30 PM The @tirerack Battle on the Bricks hits @IndianapolisMotorSpeedw…" at bounding box center [851, 588] width 158 height 83
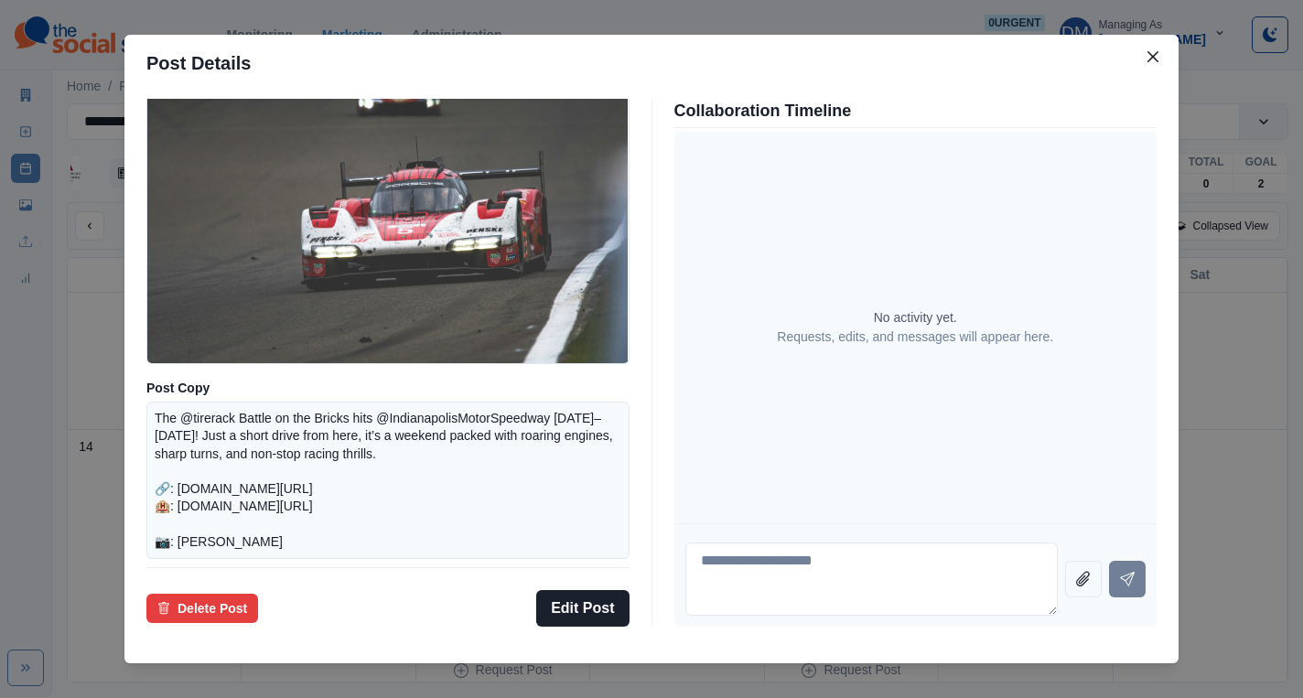
scroll to position [121, 0]
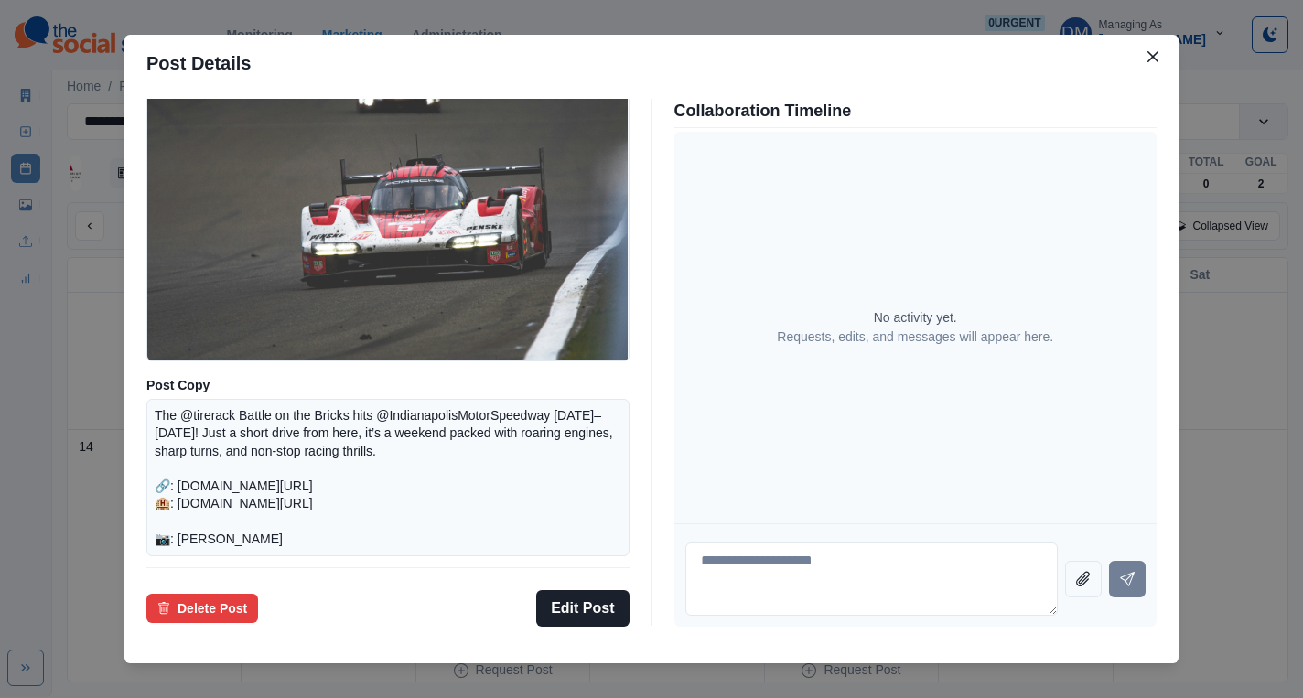
click at [188, 433] on div "Post Details Facebook Draft Media Post Copy The @tirerack Battle on the Bricks …" at bounding box center [651, 349] width 1303 height 698
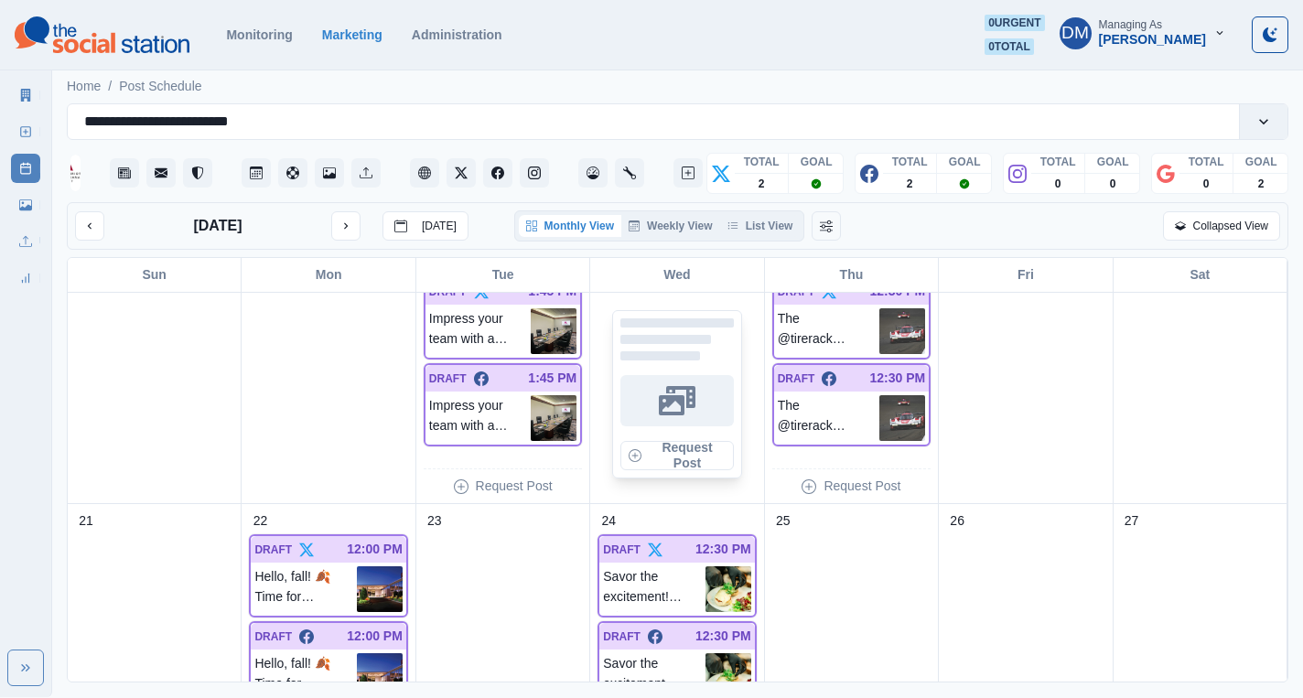
scroll to position [901, 0]
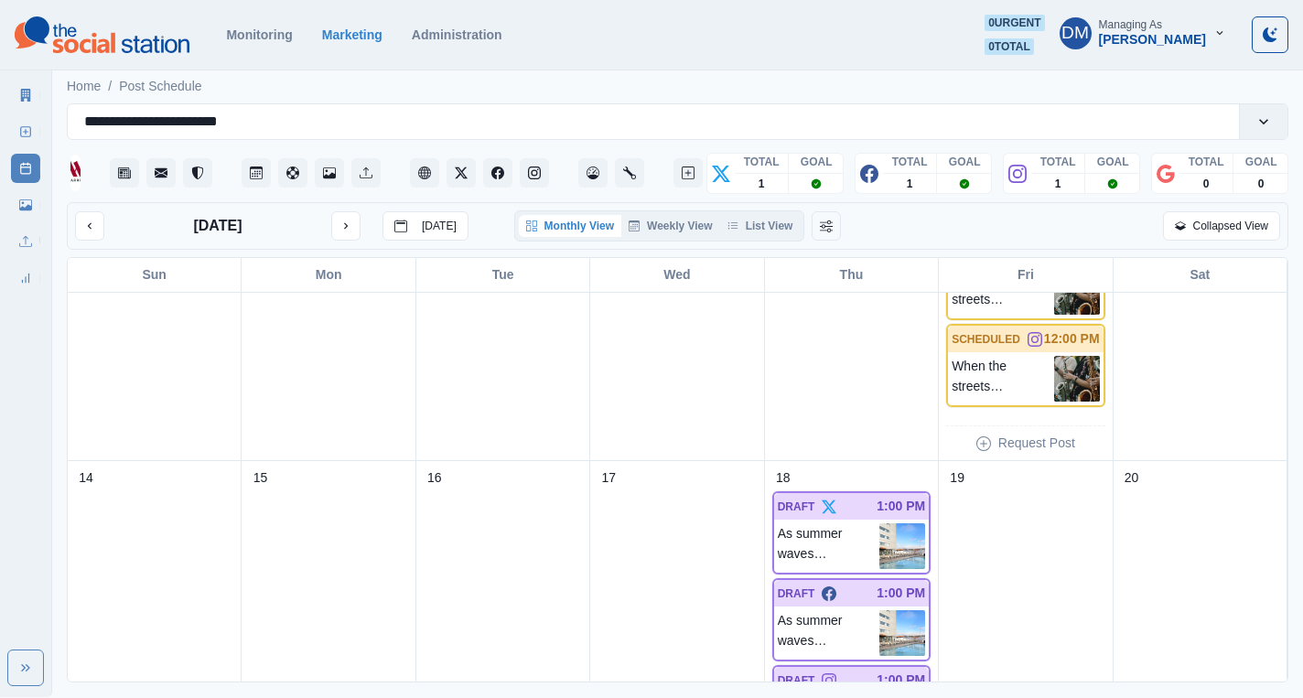
scroll to position [525, 0]
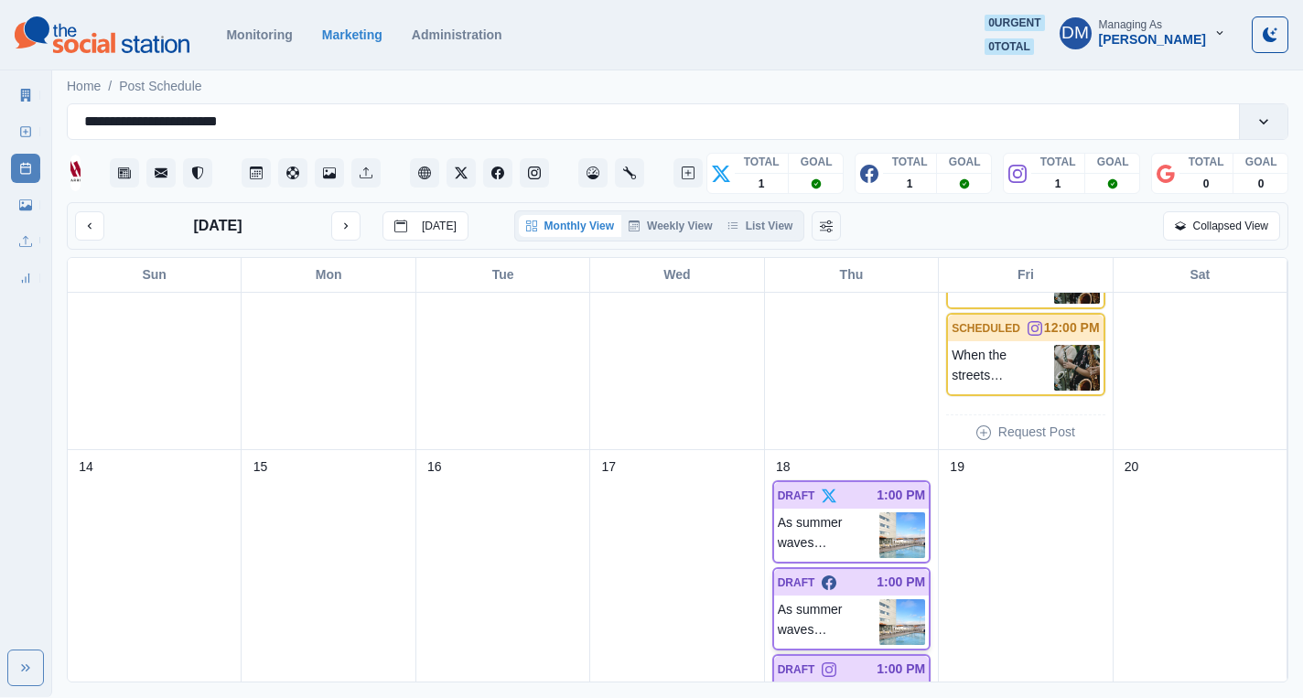
click at [921, 599] on img at bounding box center [902, 622] width 46 height 46
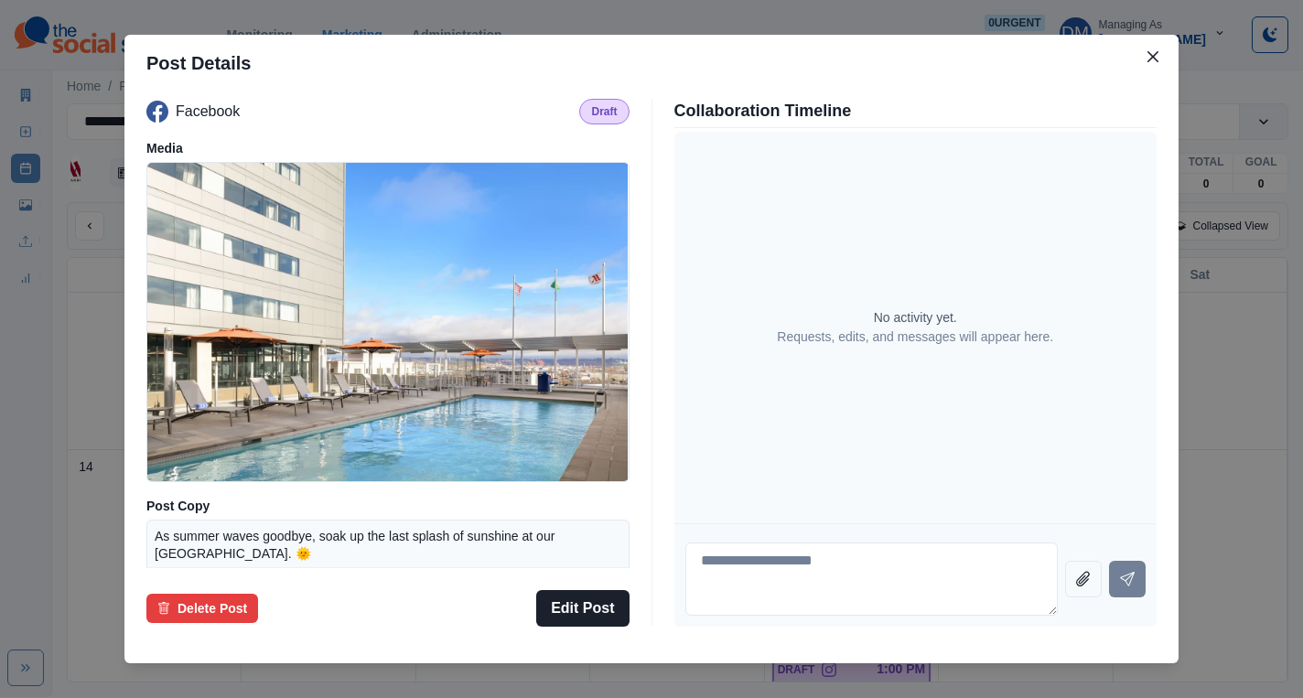
scroll to position [134, 0]
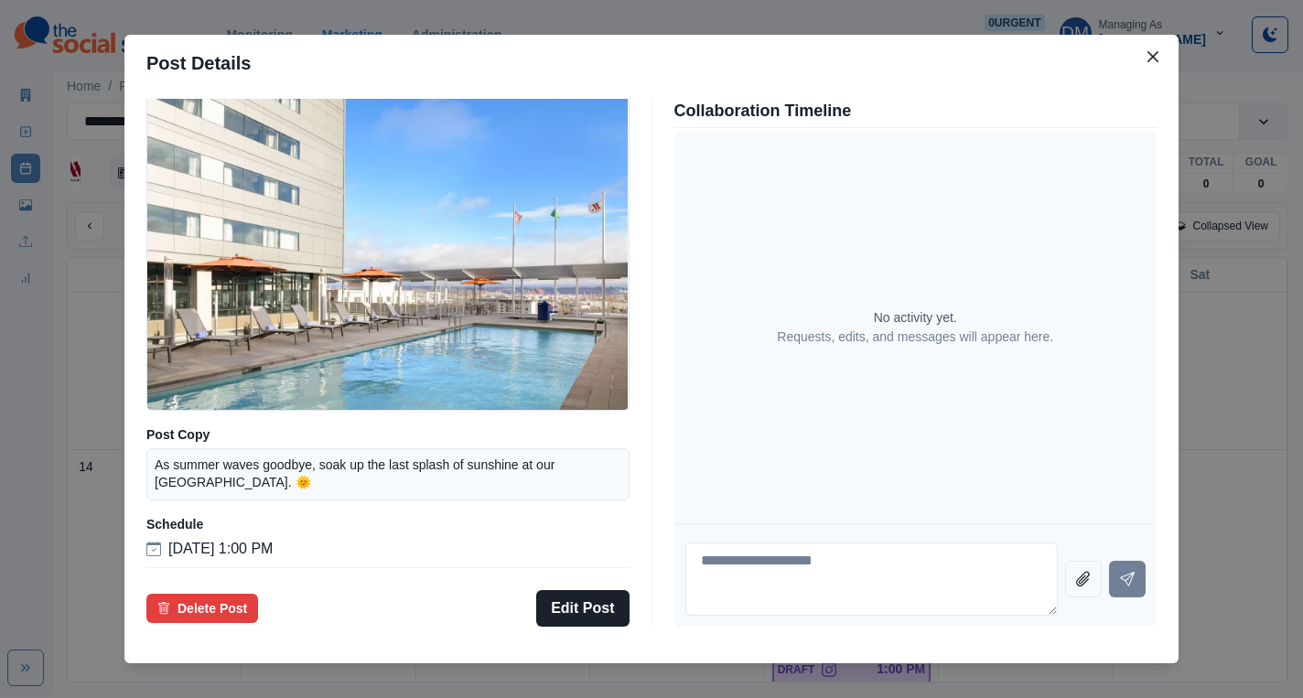
click at [190, 248] on div "Post Details Facebook Draft Media Post Copy As summer waves goodbye, soak up th…" at bounding box center [651, 349] width 1303 height 698
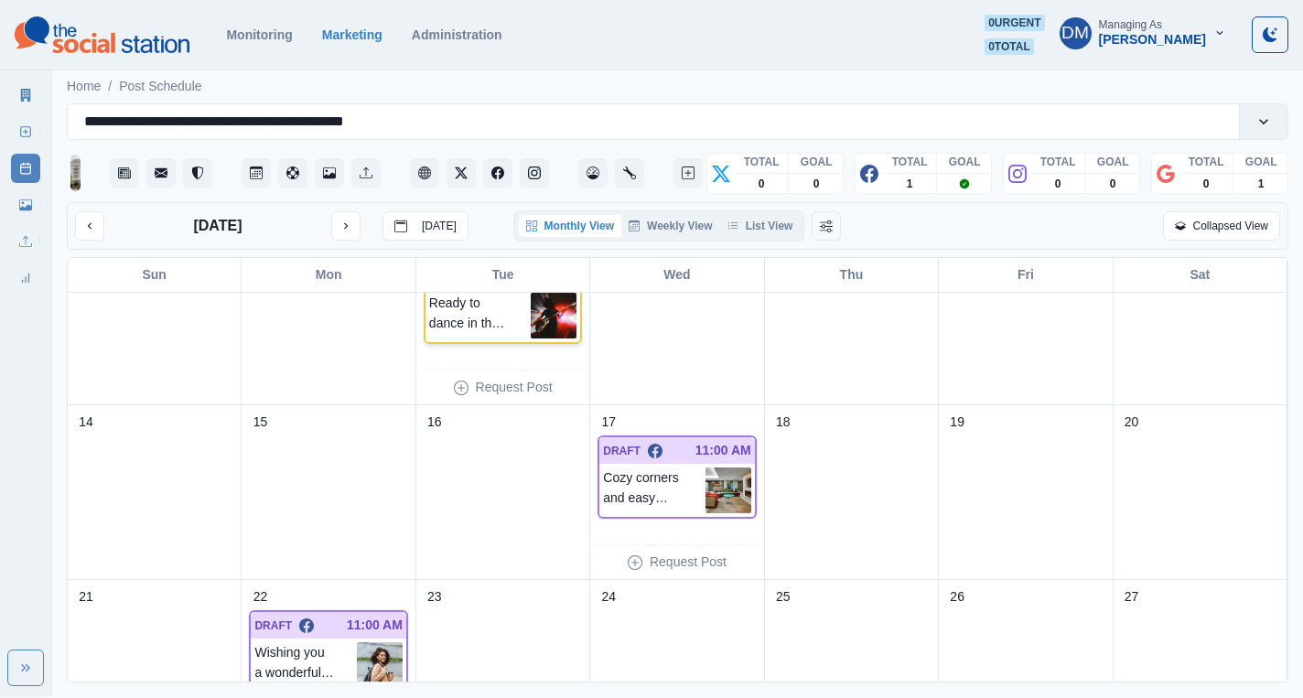
scroll to position [253, 0]
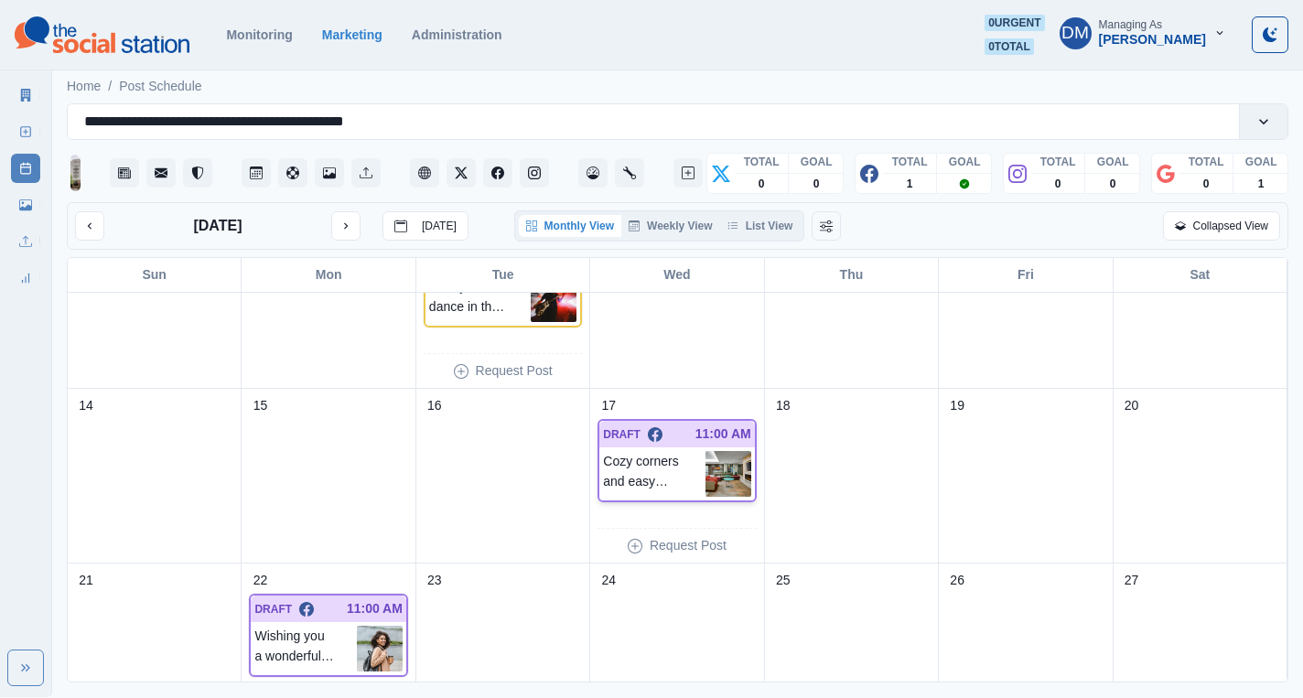
click at [726, 451] on img at bounding box center [728, 474] width 46 height 46
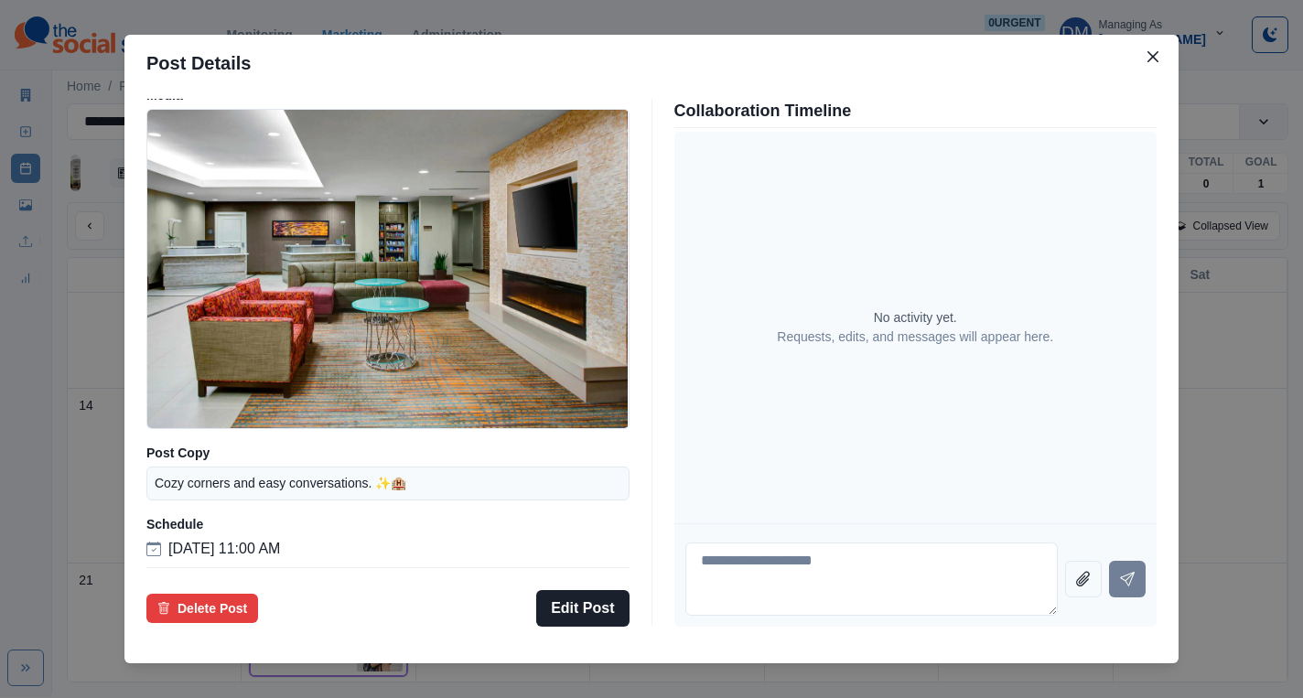
scroll to position [121, 0]
click at [165, 479] on div "Post Details Facebook Draft Media Post Copy Cozy corners and easy conversations…" at bounding box center [651, 349] width 1303 height 698
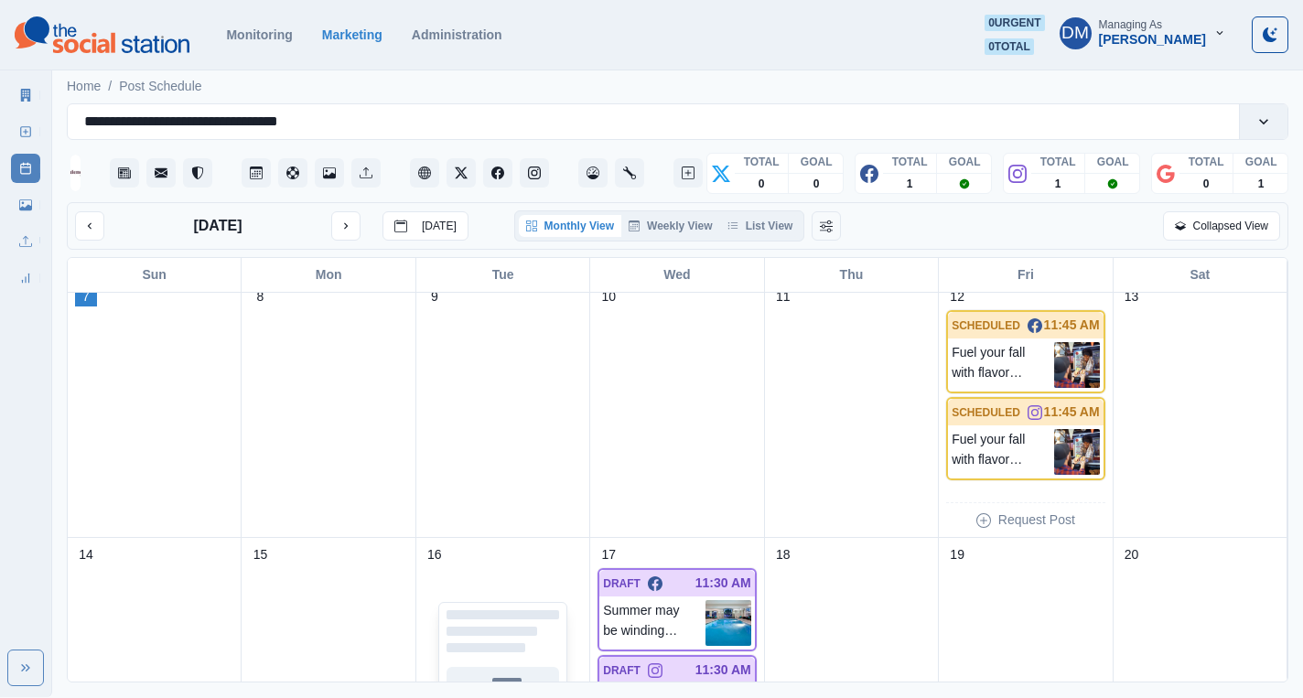
scroll to position [317, 0]
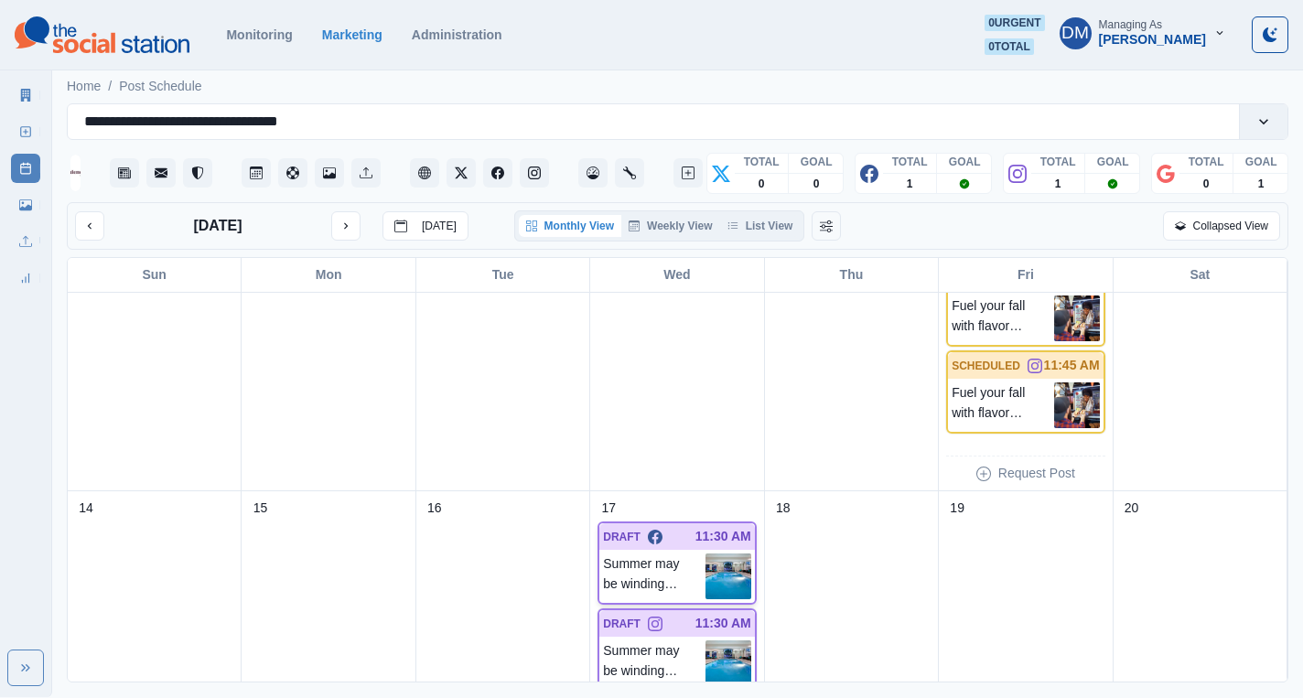
click at [738, 553] on img at bounding box center [728, 576] width 46 height 46
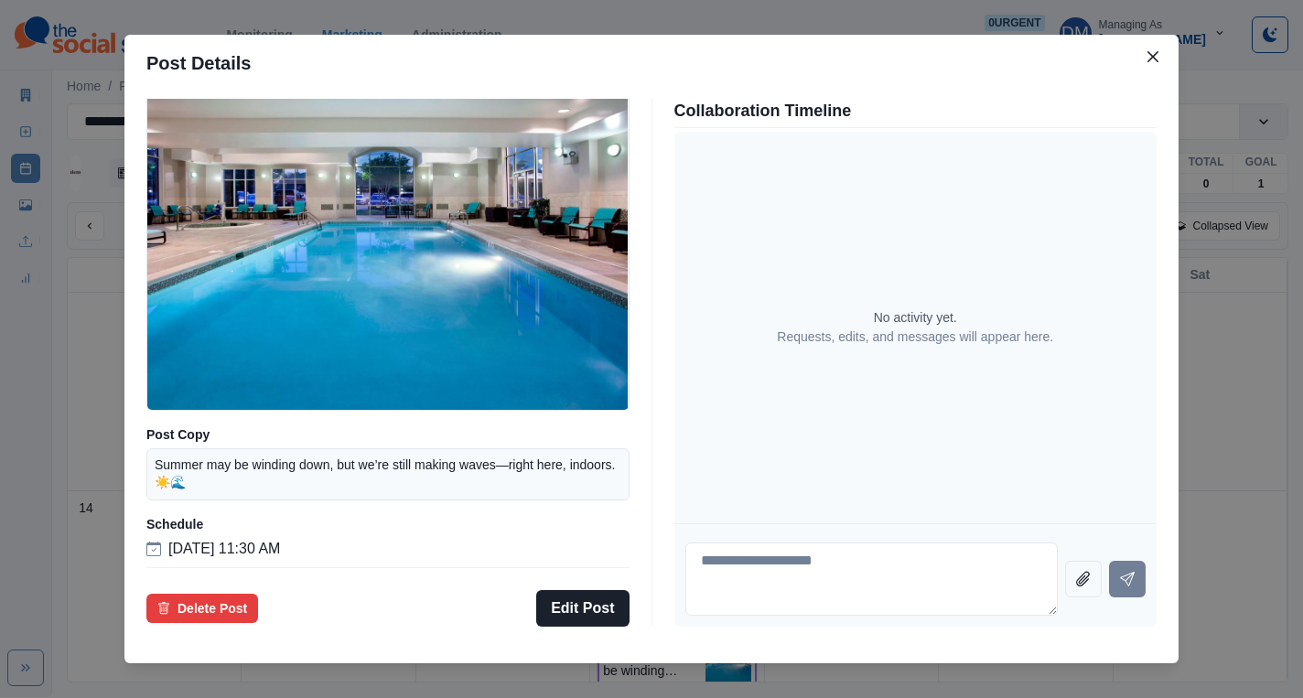
scroll to position [134, 0]
click at [592, 95] on div "Post Details Facebook Draft Media Post Copy Summer may be winding down, but we’…" at bounding box center [651, 349] width 1303 height 698
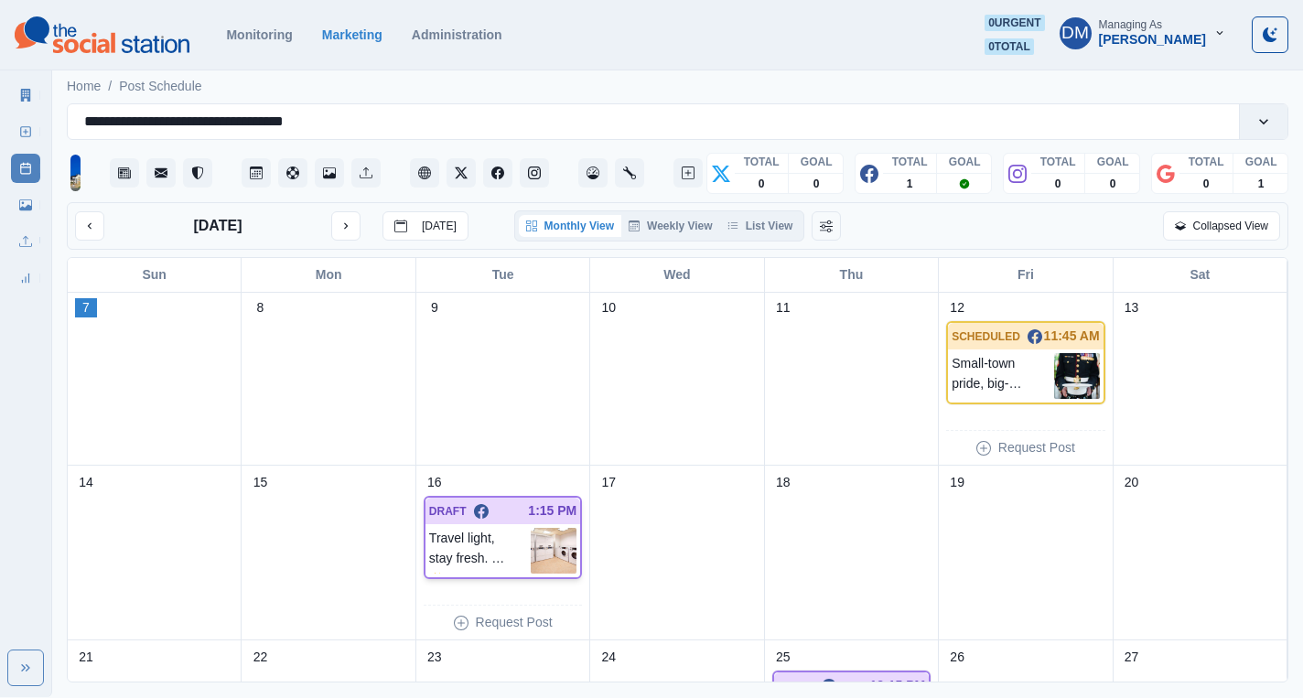
scroll to position [175, 0]
click at [549, 530] on img at bounding box center [554, 553] width 46 height 46
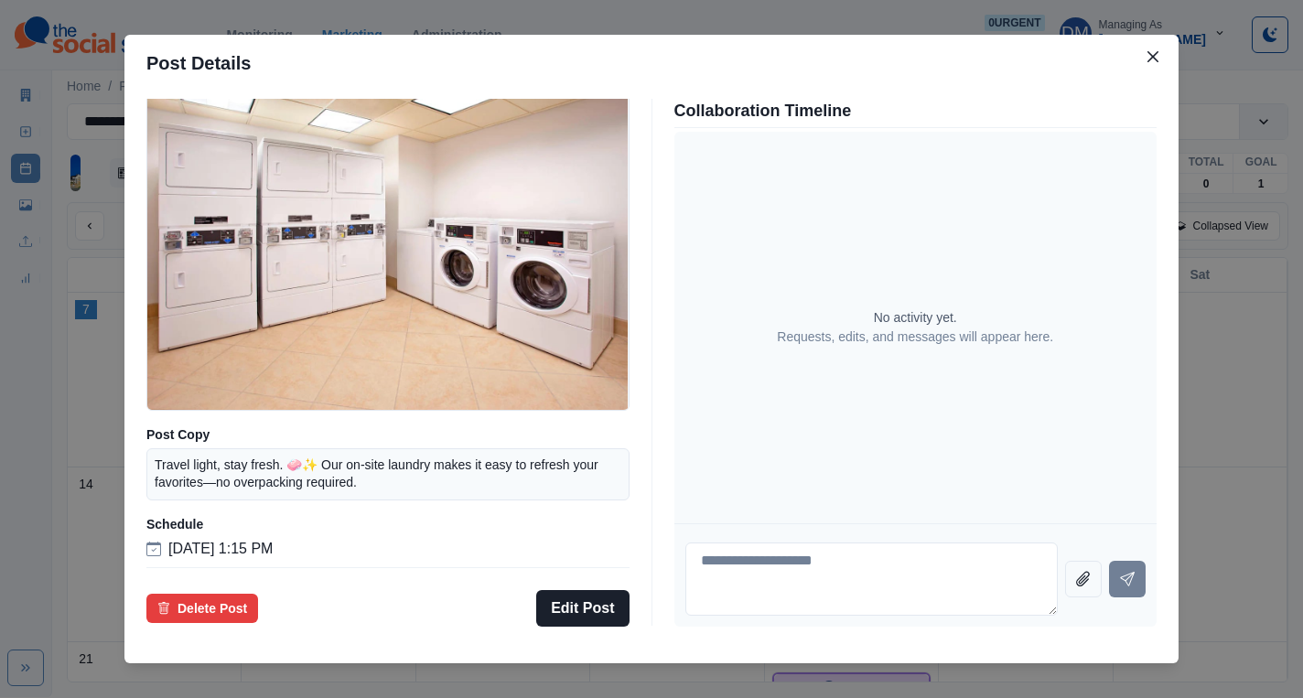
scroll to position [121, 0]
click at [209, 422] on div "Post Details Facebook Draft Media Post Copy Travel light, stay fresh. 🧼✨ Our on…" at bounding box center [651, 349] width 1303 height 698
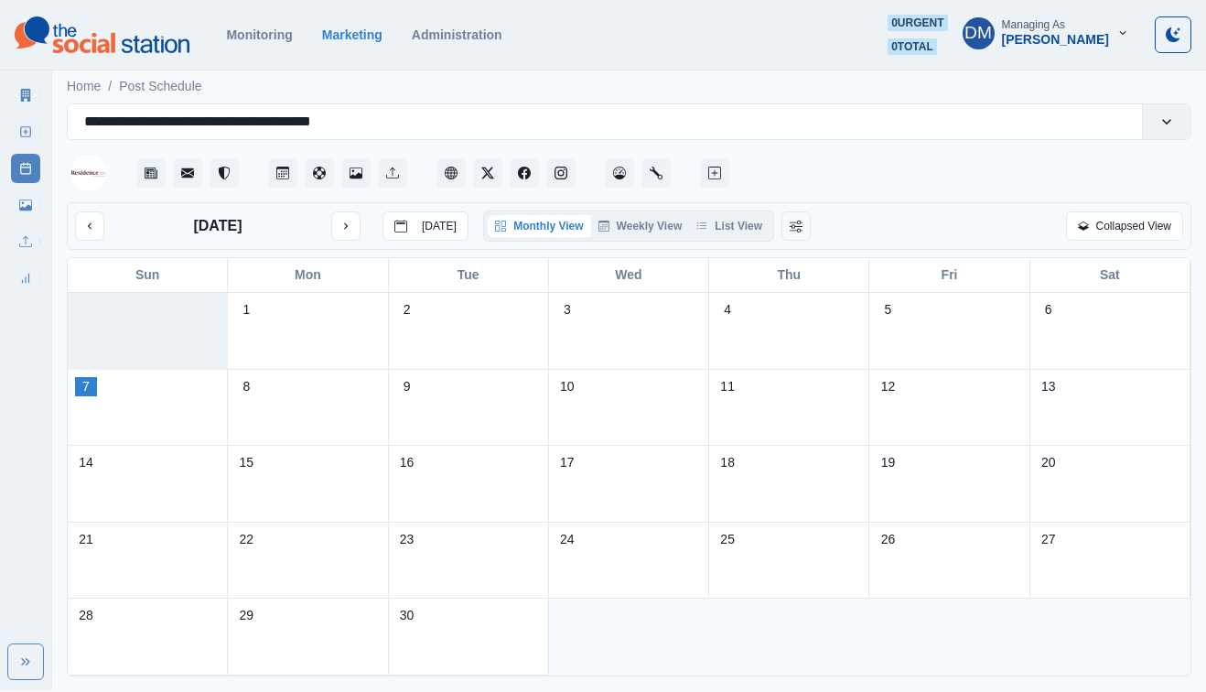
click at [319, 202] on div "[DATE] [DATE] Monthly View Weekly View List View Collapsed View" at bounding box center [629, 226] width 1124 height 48
click at [339, 220] on icon "next month" at bounding box center [345, 226] width 13 height 13
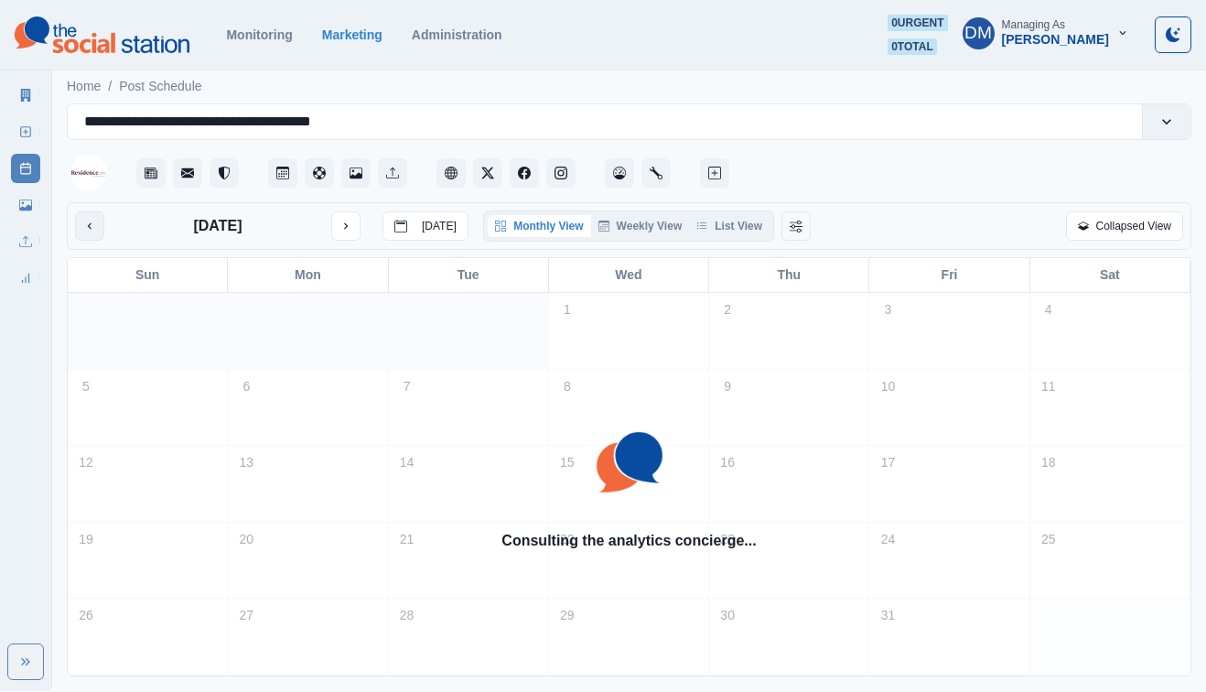
click at [83, 220] on icon "previous month" at bounding box center [89, 226] width 13 height 13
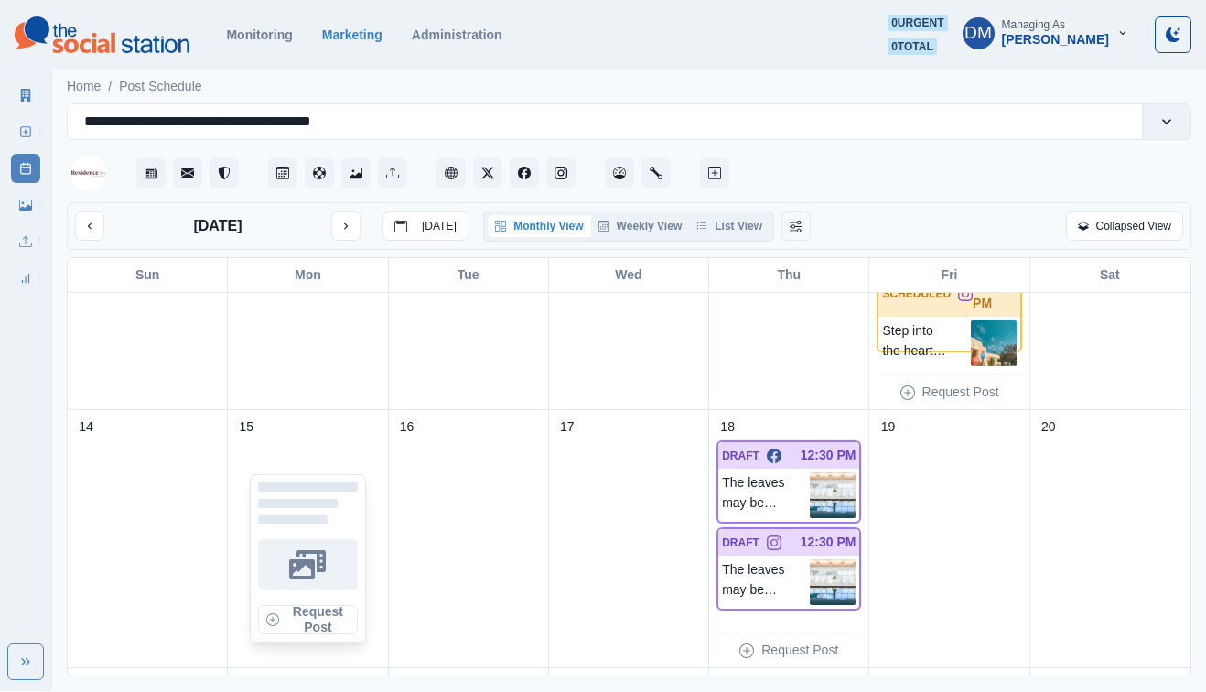
scroll to position [409, 0]
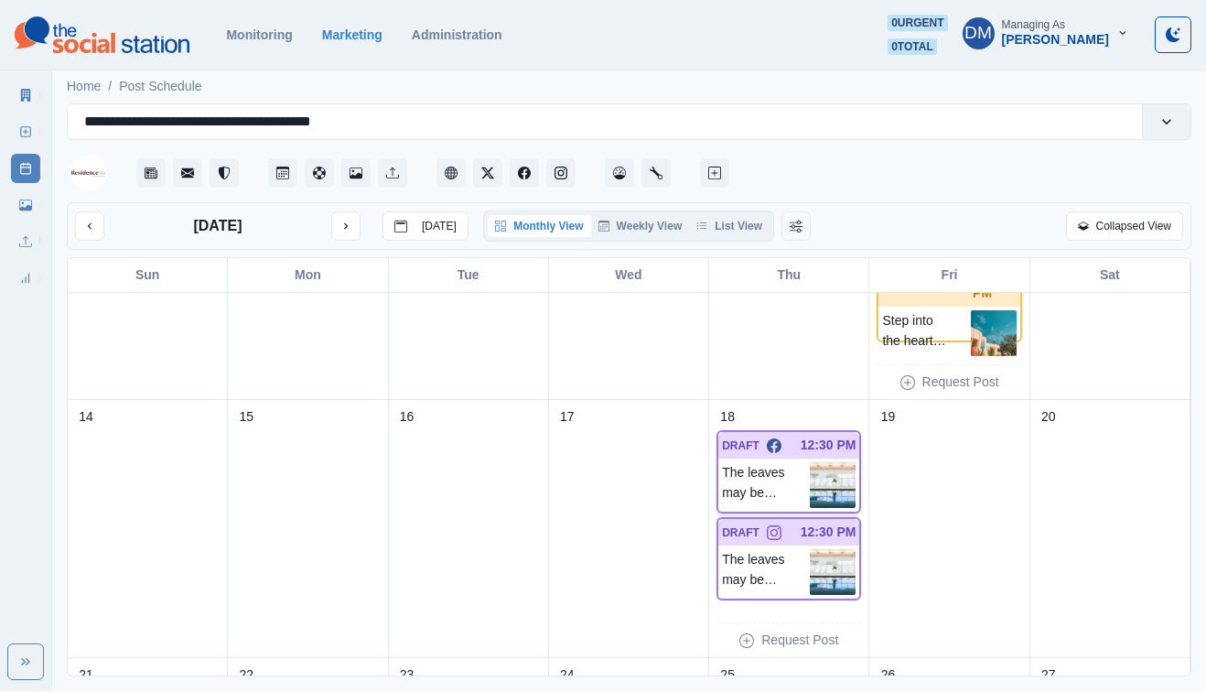
click at [837, 462] on img at bounding box center [833, 485] width 46 height 46
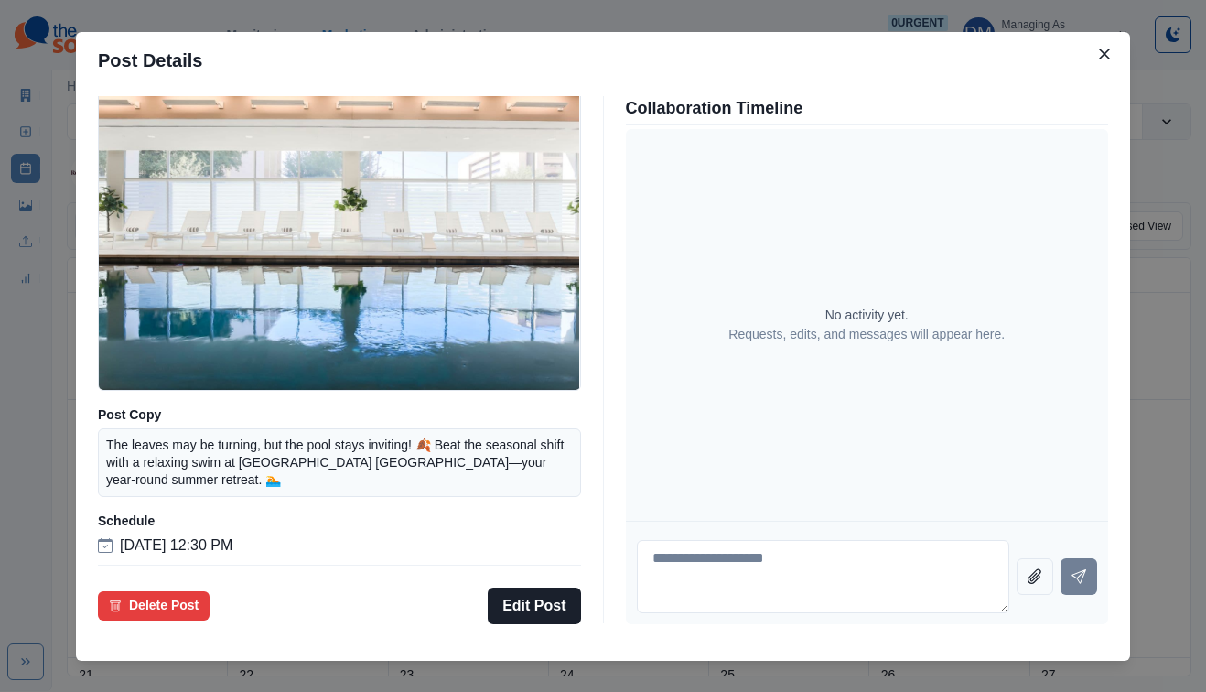
scroll to position [147, 0]
click at [117, 402] on div "Post Details Facebook Draft Media Post Copy The leaves may be turning, but the …" at bounding box center [603, 346] width 1206 height 692
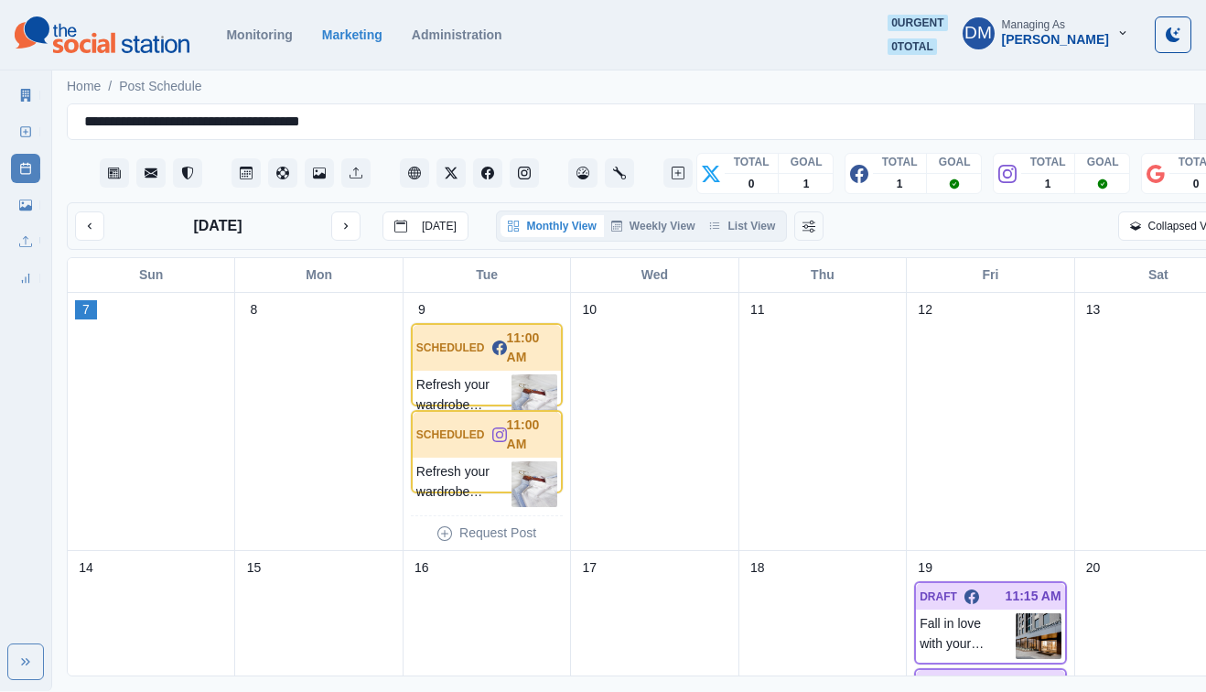
scroll to position [351, 0]
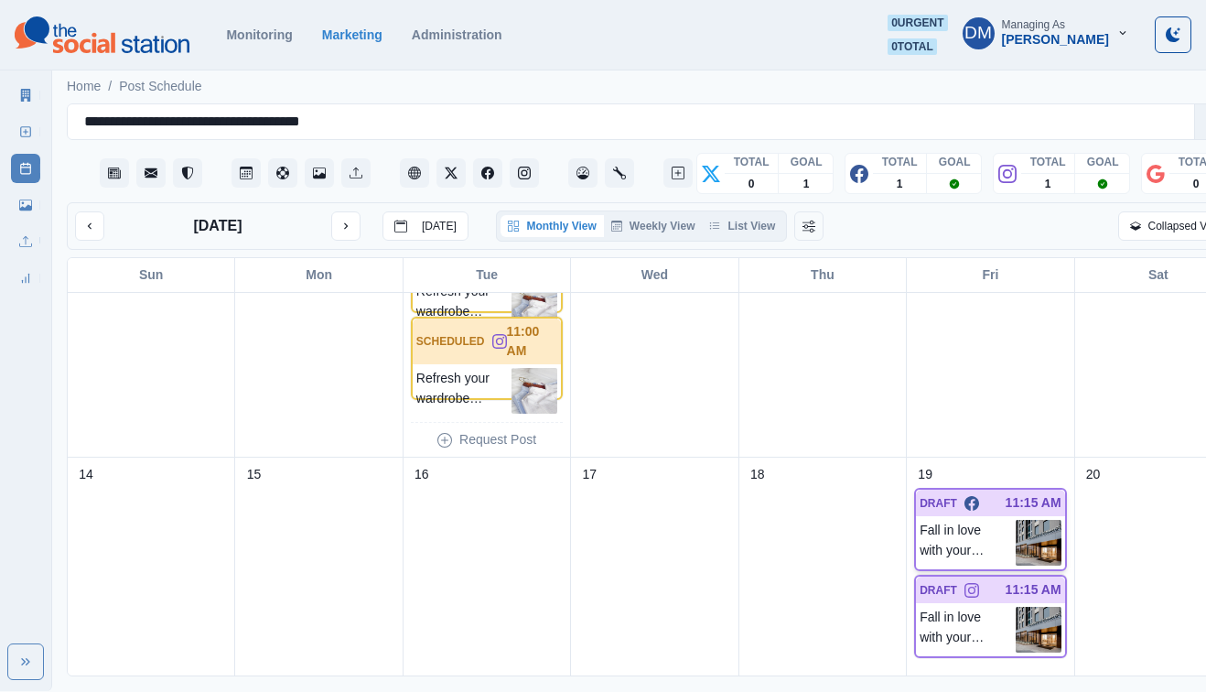
click at [1015, 520] on img at bounding box center [1038, 543] width 46 height 46
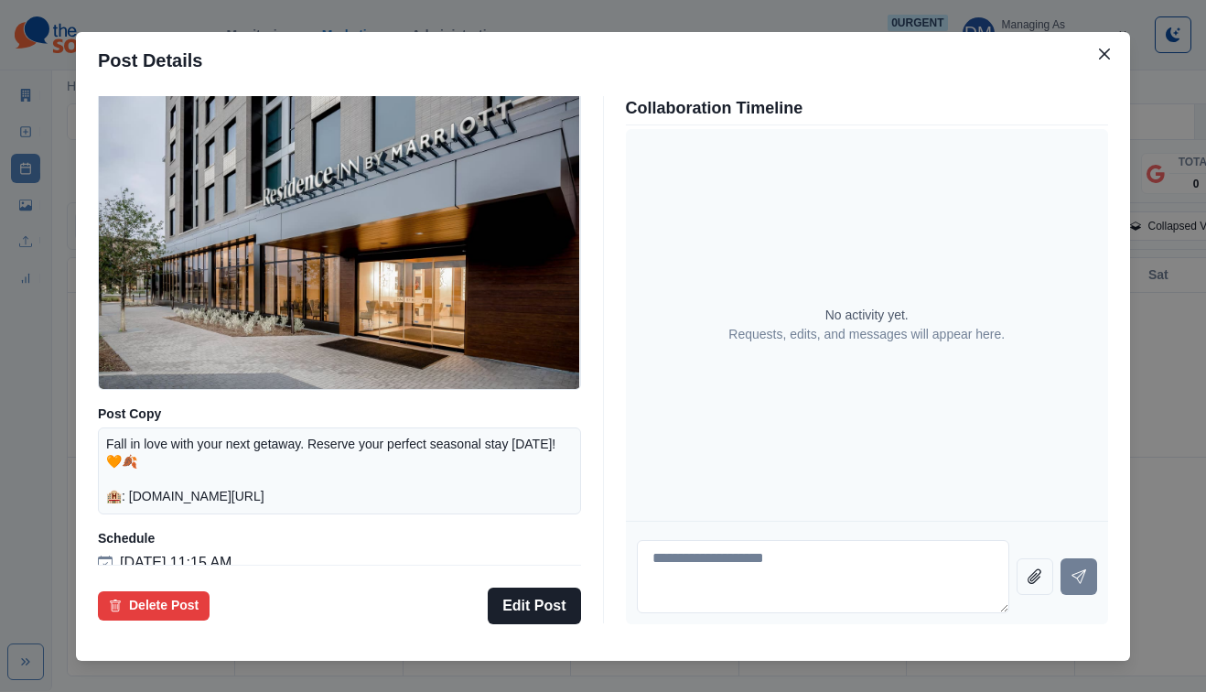
scroll to position [123, 0]
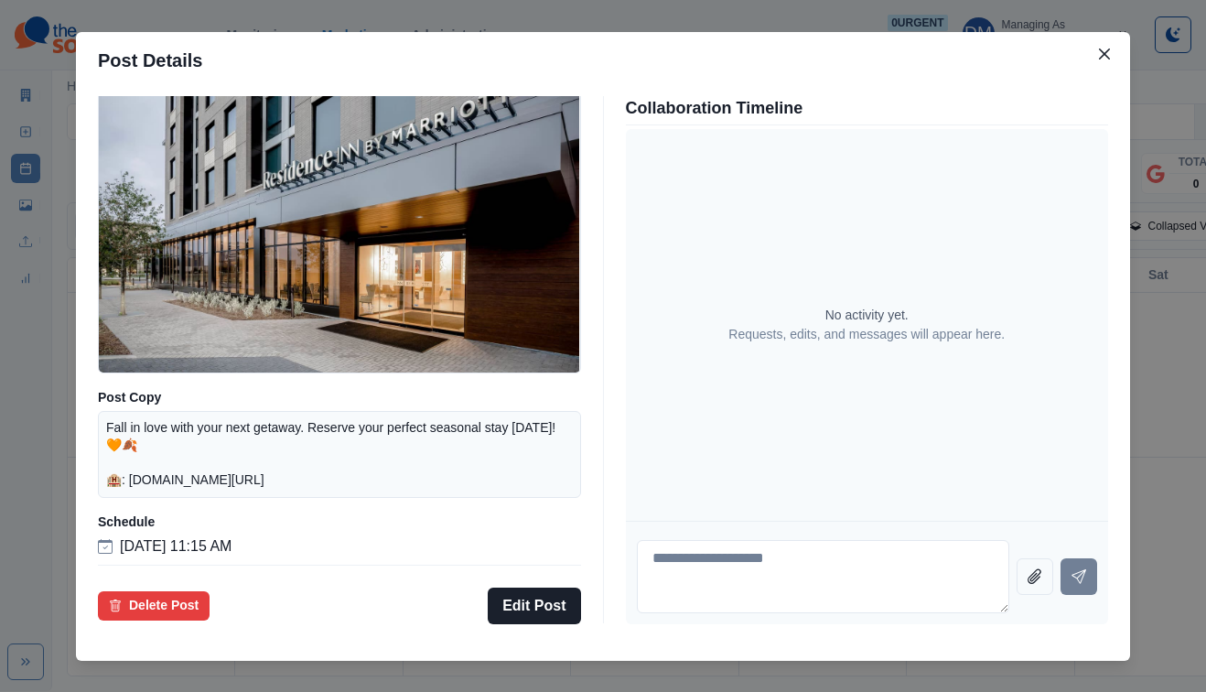
click at [188, 472] on div "Post Details Facebook Draft Media Post Copy Fall in love with your next getaway…" at bounding box center [603, 346] width 1206 height 692
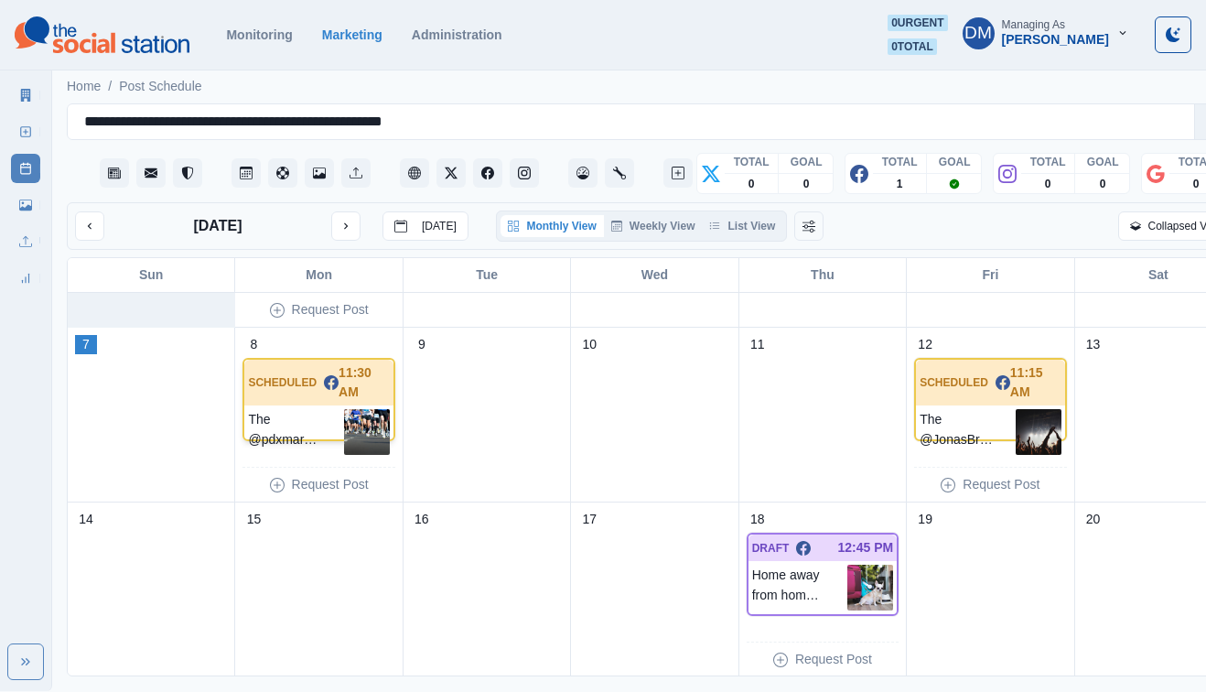
scroll to position [209, 0]
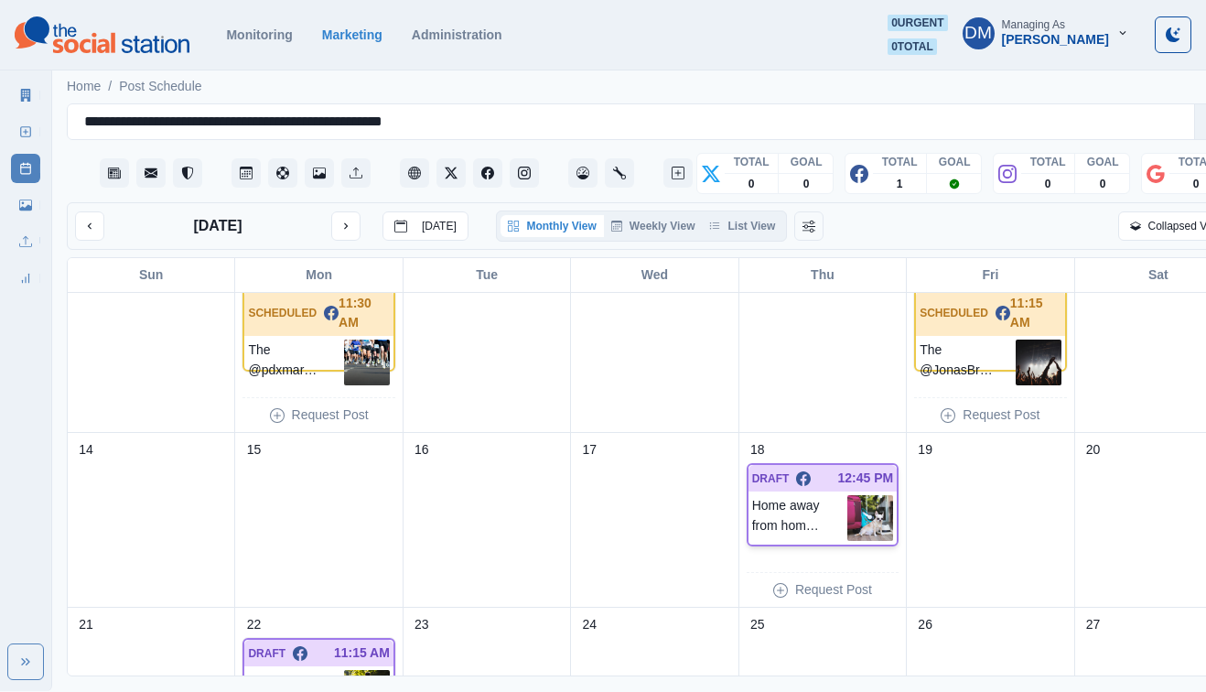
click at [847, 495] on img at bounding box center [870, 518] width 46 height 46
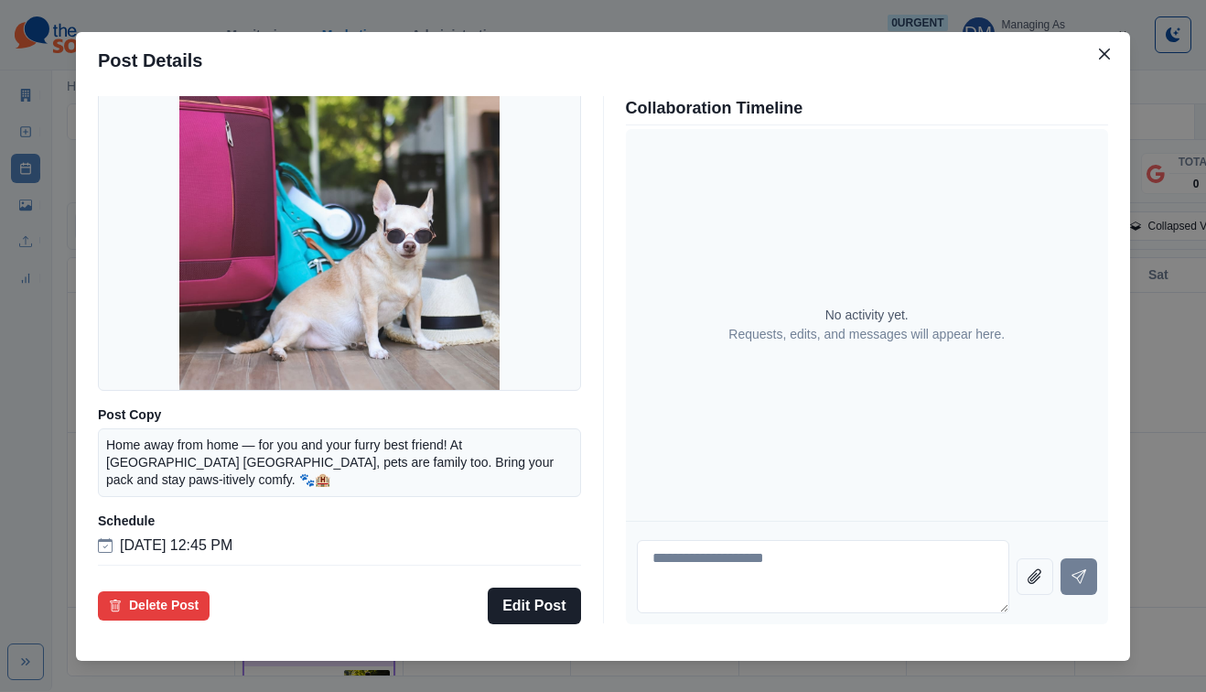
scroll to position [113, 0]
click at [156, 467] on div "Post Details Facebook Draft Media Post Copy Home away from home — for you and y…" at bounding box center [603, 346] width 1206 height 692
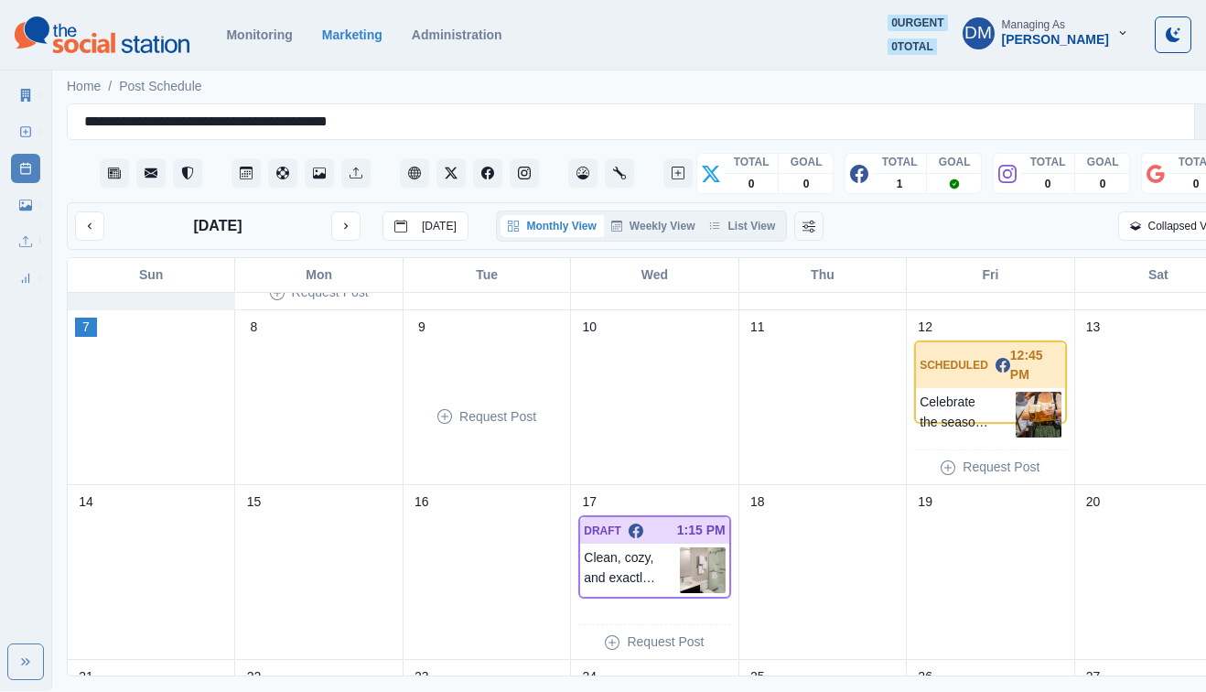
scroll to position [190, 0]
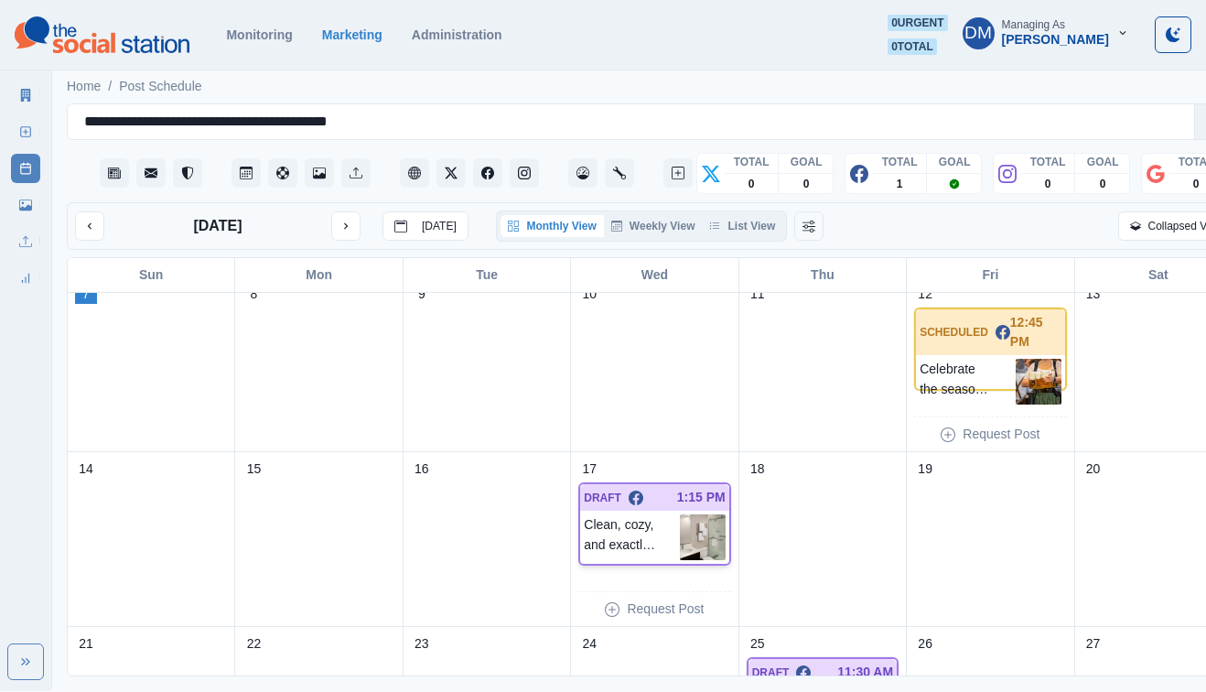
click at [680, 514] on img at bounding box center [703, 537] width 46 height 46
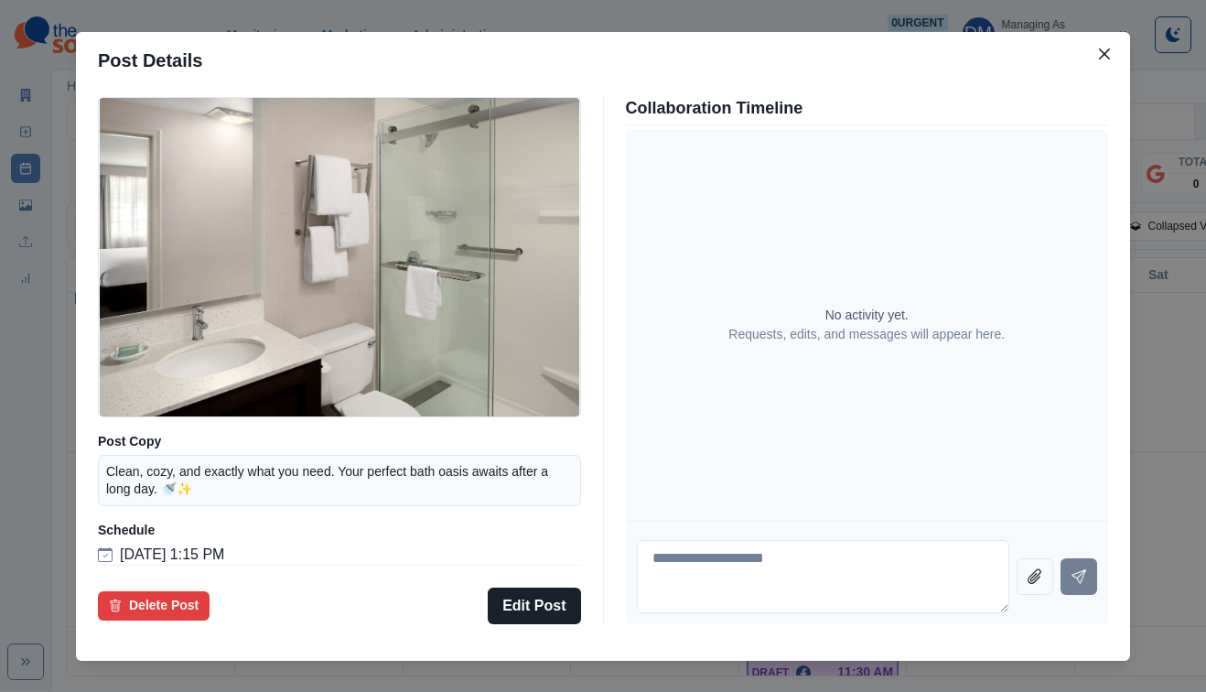
scroll to position [134, 0]
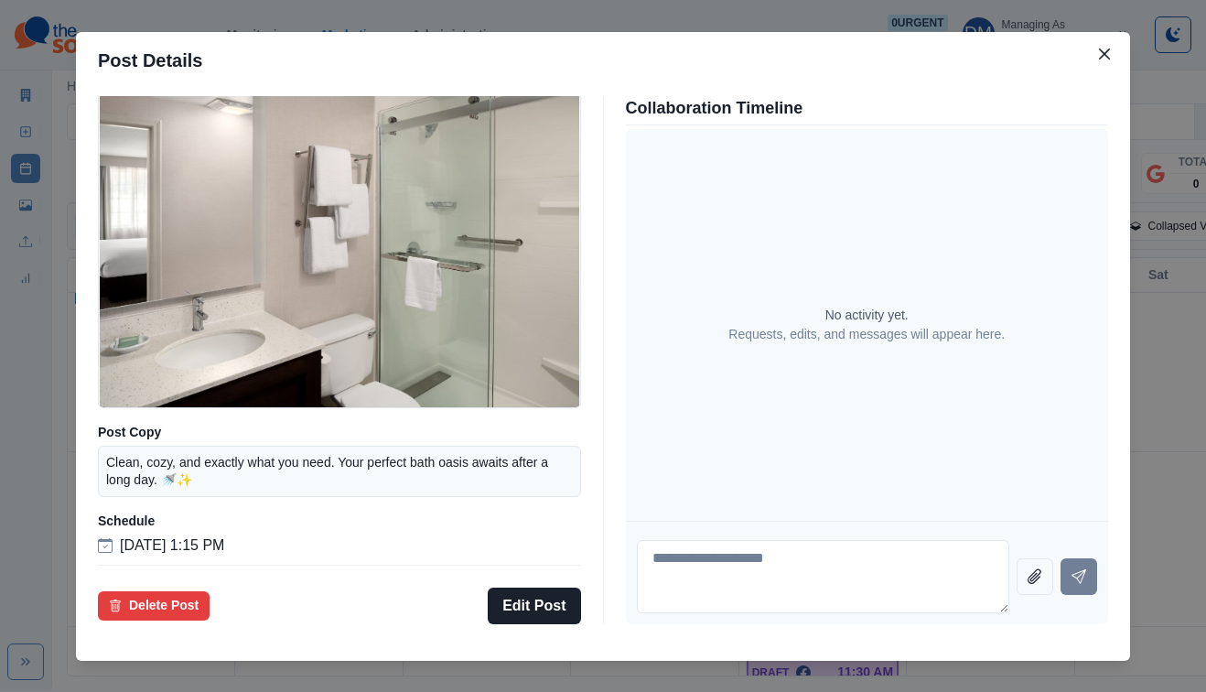
click at [177, 456] on div "Post Details Facebook Draft Media Post Copy Clean, cozy, and exactly what you n…" at bounding box center [603, 346] width 1206 height 692
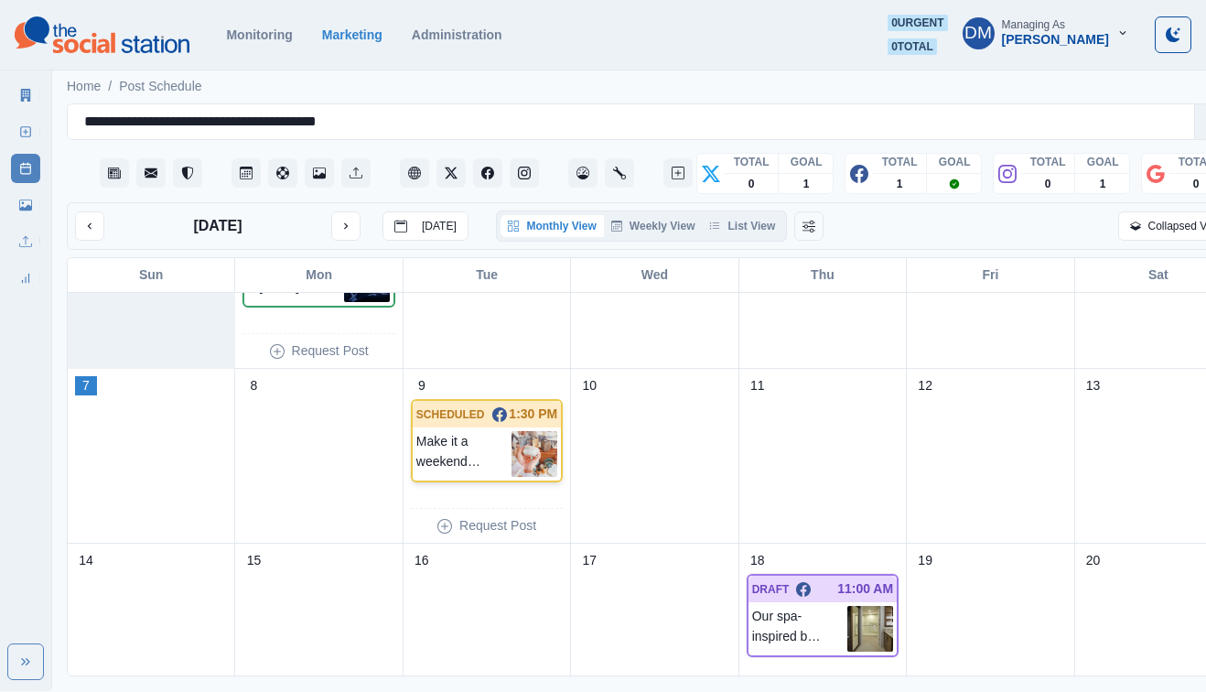
scroll to position [135, 0]
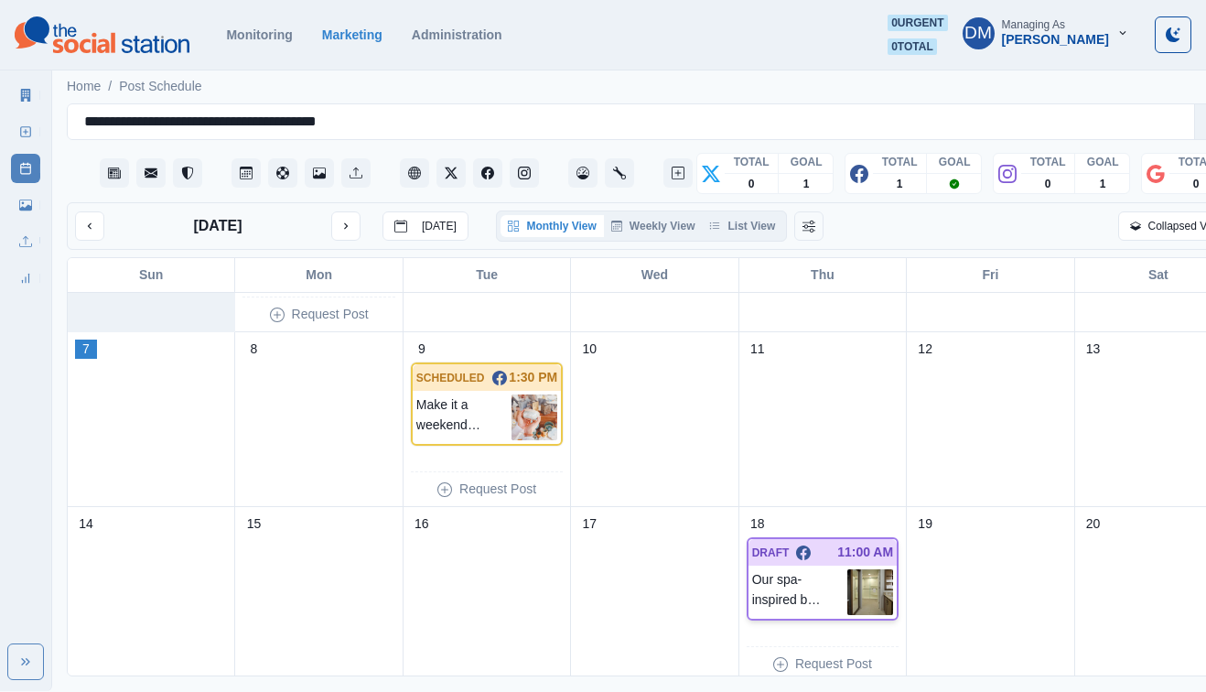
click at [858, 569] on img at bounding box center [870, 592] width 46 height 46
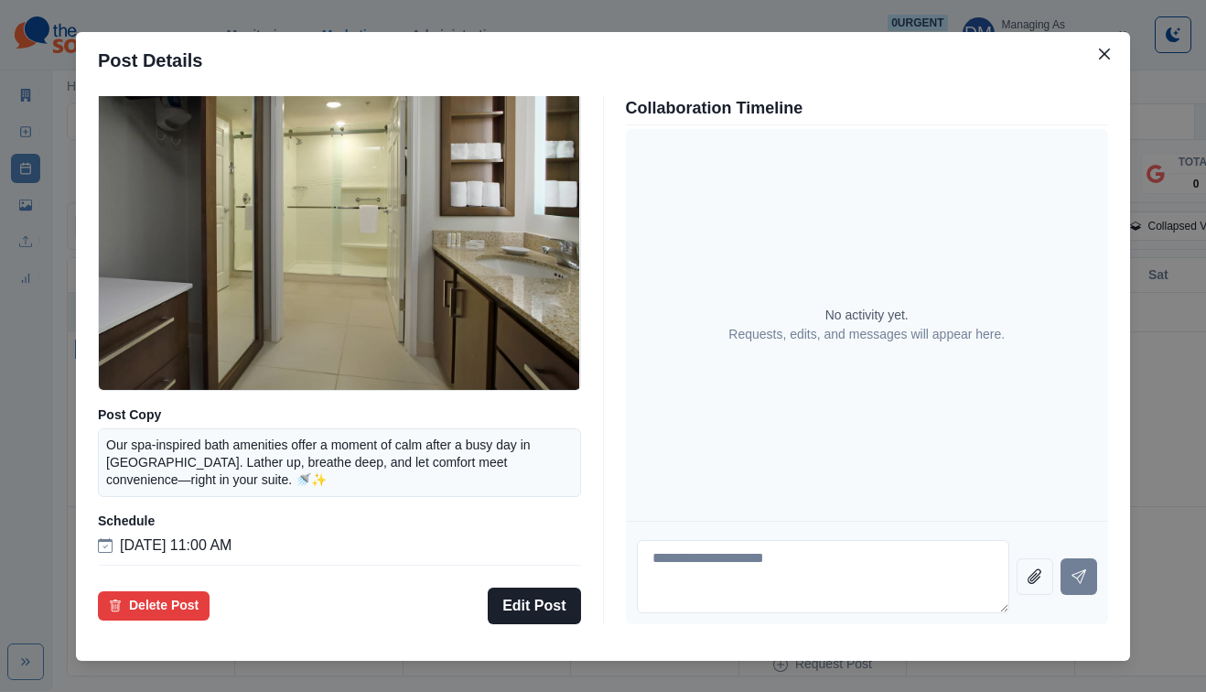
scroll to position [147, 0]
click at [134, 437] on div "Post Details Facebook Draft Media Post Copy Our spa-inspired bath amenities off…" at bounding box center [603, 346] width 1206 height 692
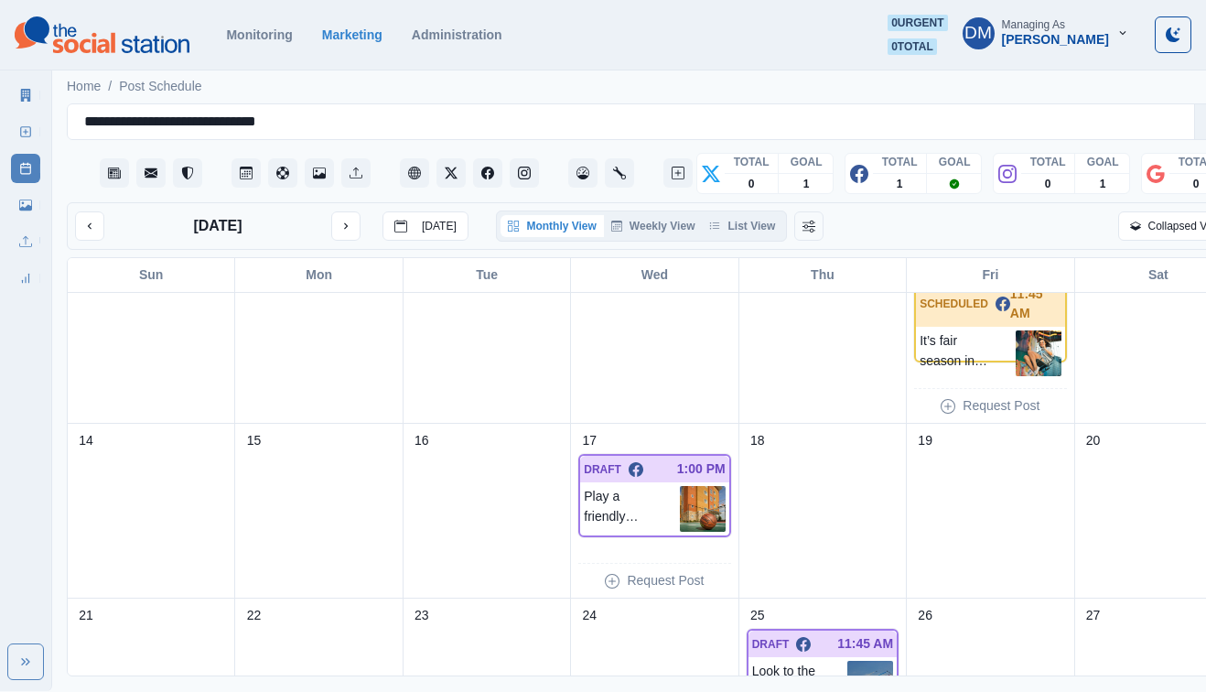
scroll to position [215, 0]
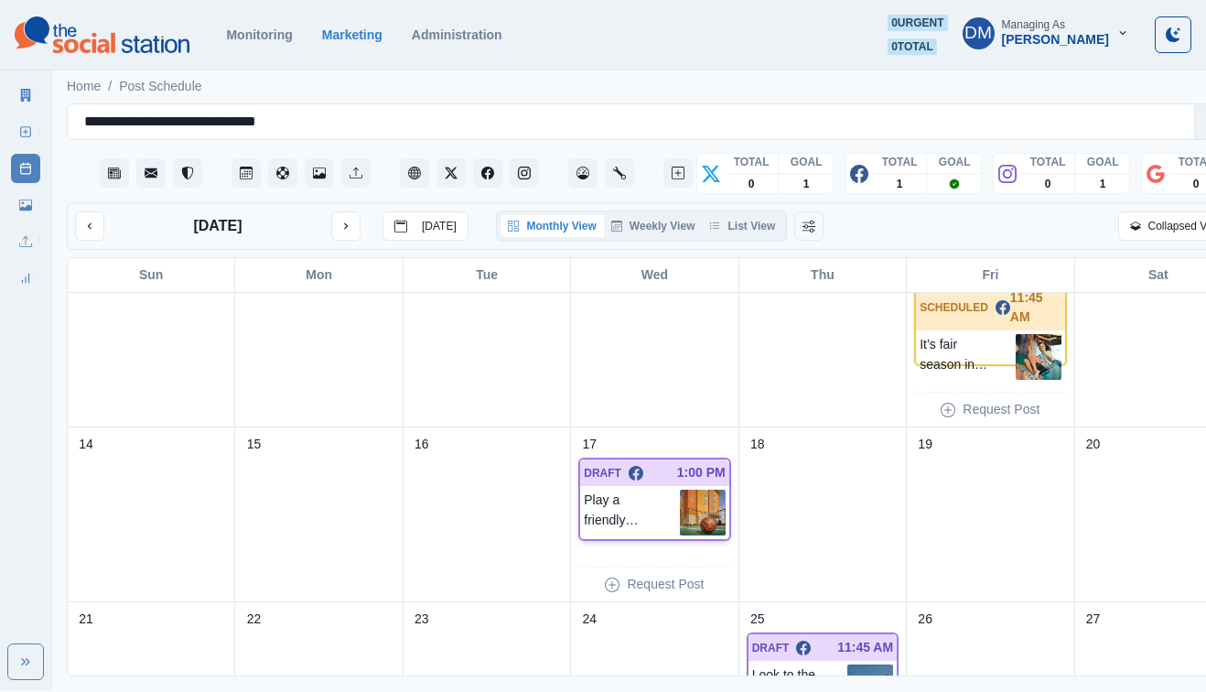
click at [680, 489] on img at bounding box center [703, 512] width 46 height 46
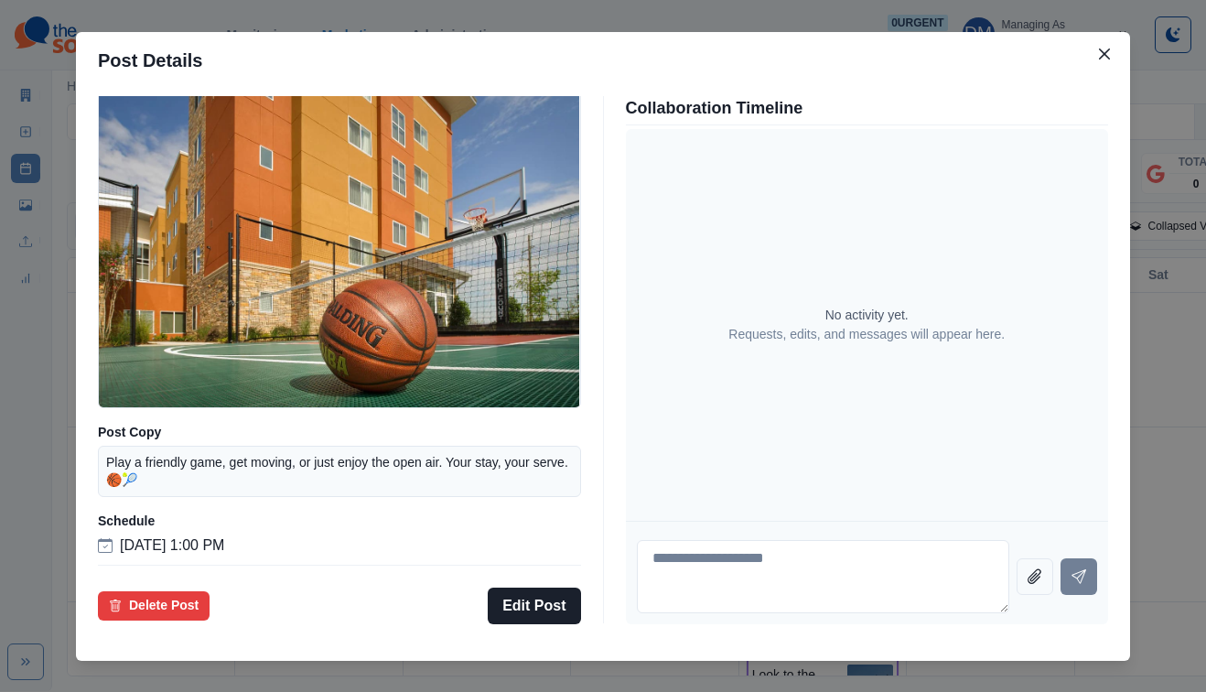
scroll to position [113, 0]
click at [582, 43] on div "Post Details Facebook Draft Media Post Copy Play a friendly game, get moving, o…" at bounding box center [603, 346] width 1206 height 692
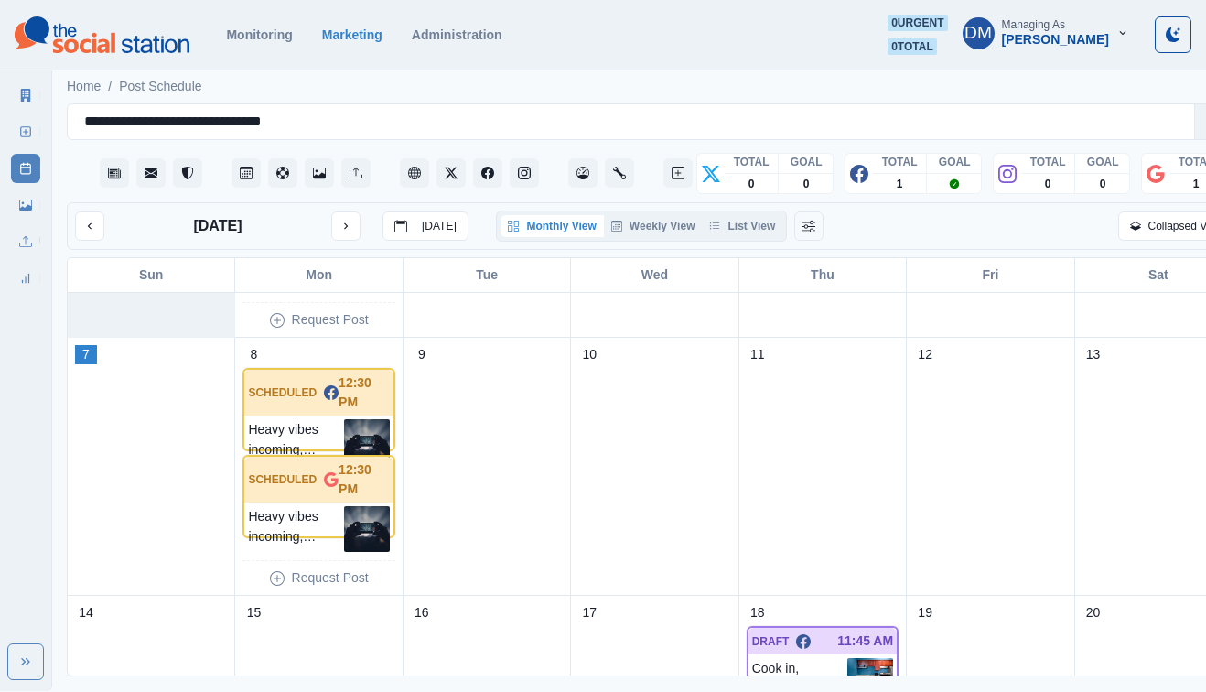
scroll to position [368, 0]
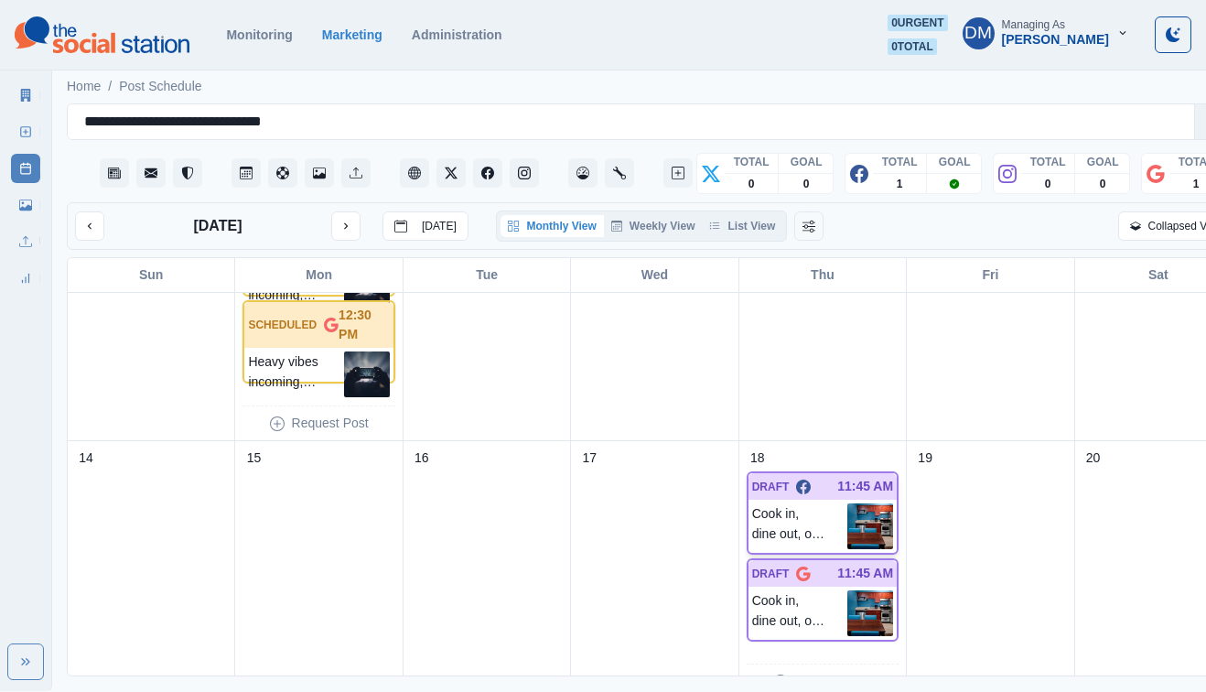
click at [847, 503] on img at bounding box center [870, 526] width 46 height 46
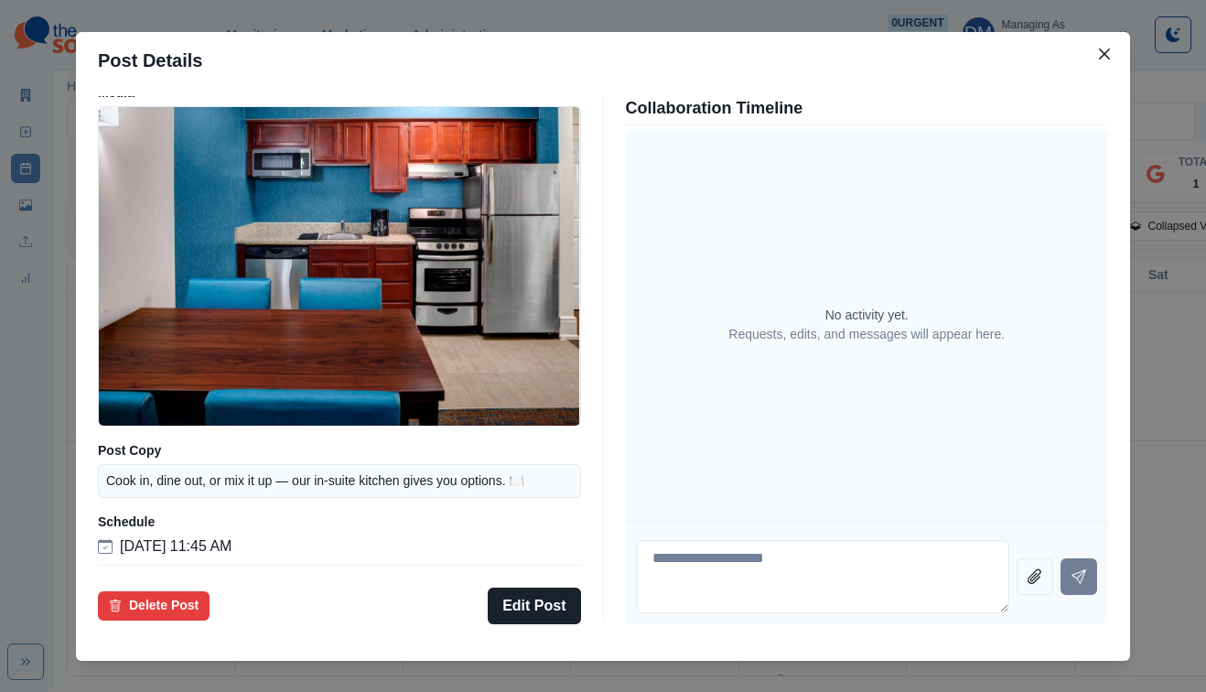
scroll to position [121, 0]
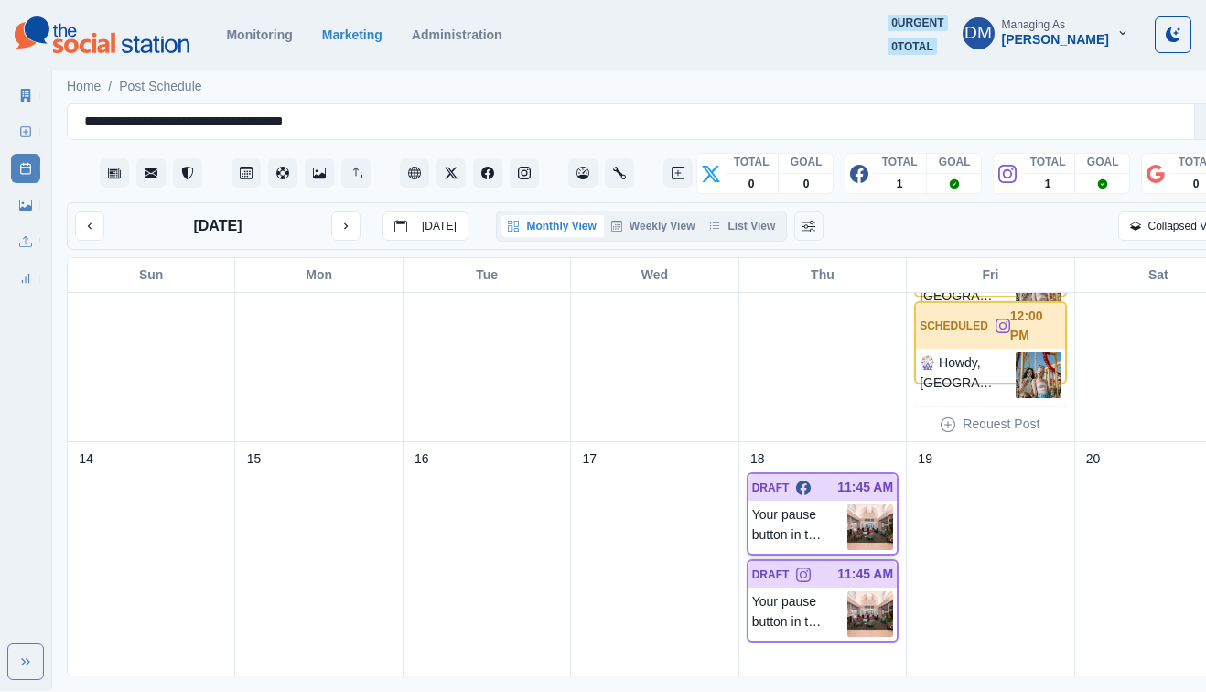
scroll to position [352, 0]
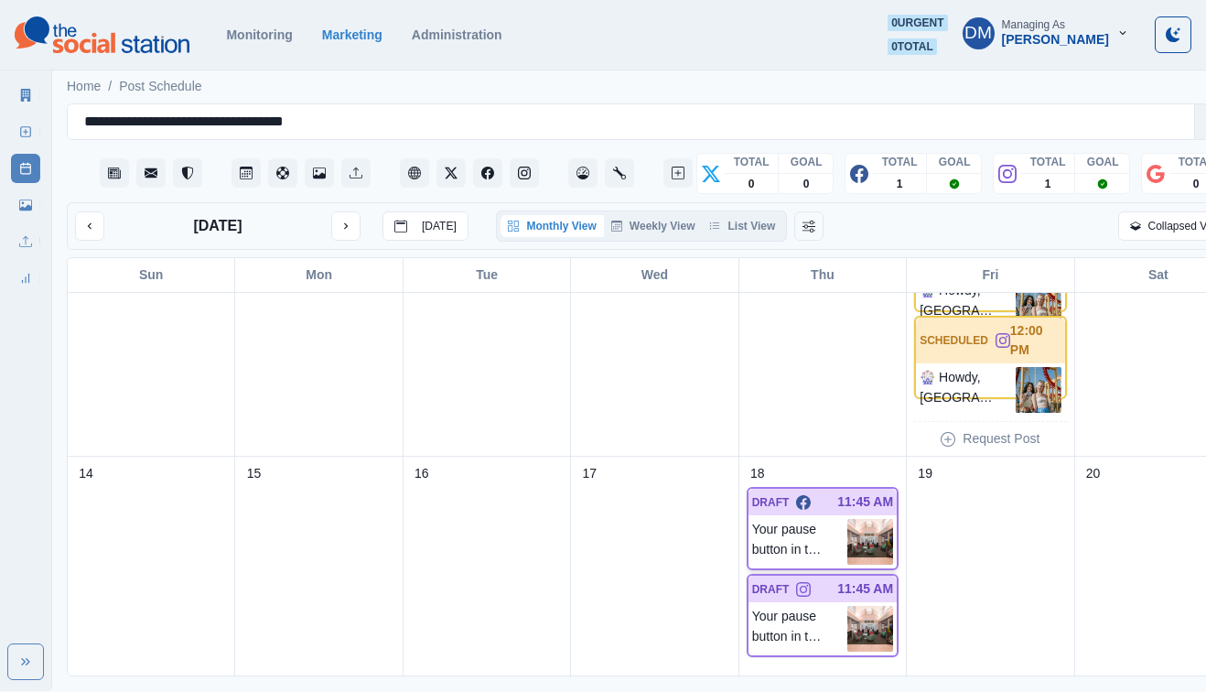
click at [847, 519] on img at bounding box center [870, 542] width 46 height 46
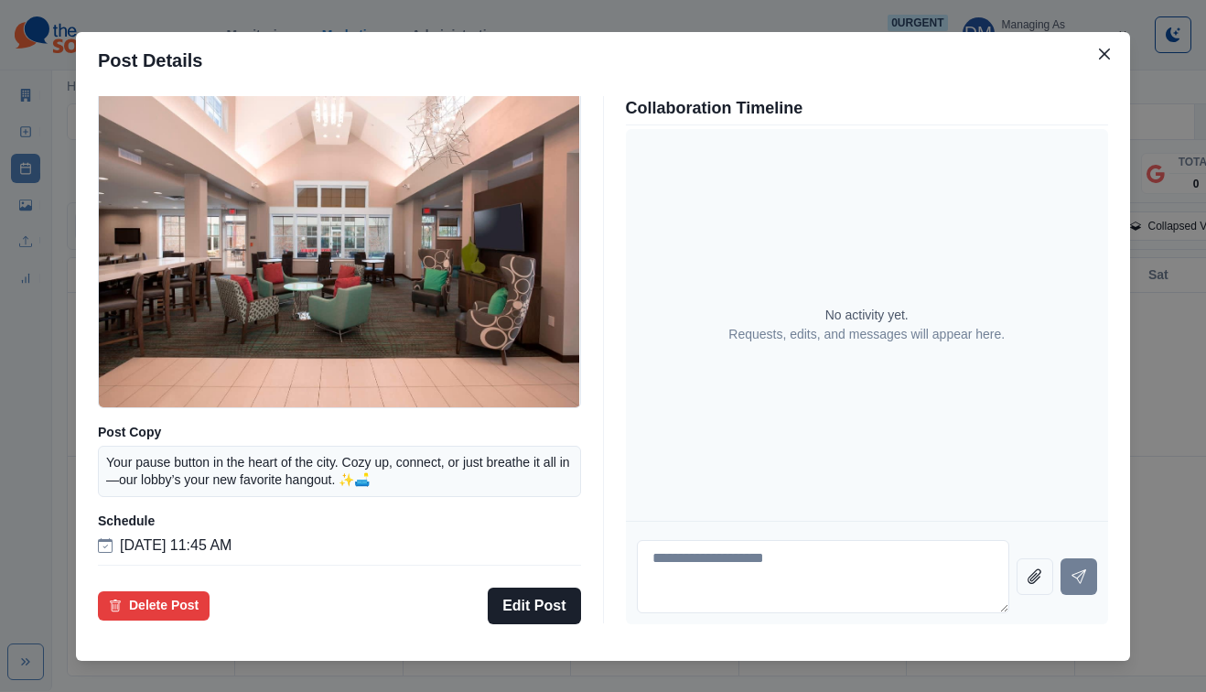
scroll to position [134, 0]
click at [59, 345] on div "Post Details Facebook Draft Media Post Copy Your pause button in the heart of t…" at bounding box center [603, 346] width 1206 height 692
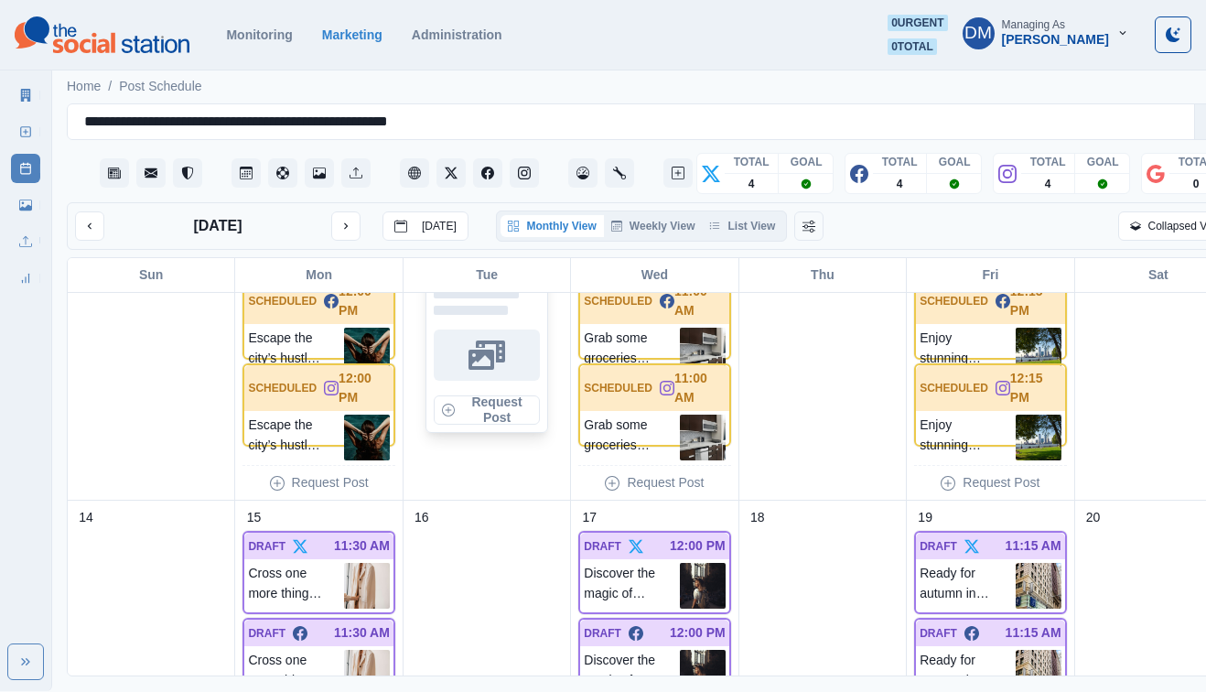
scroll to position [552, 0]
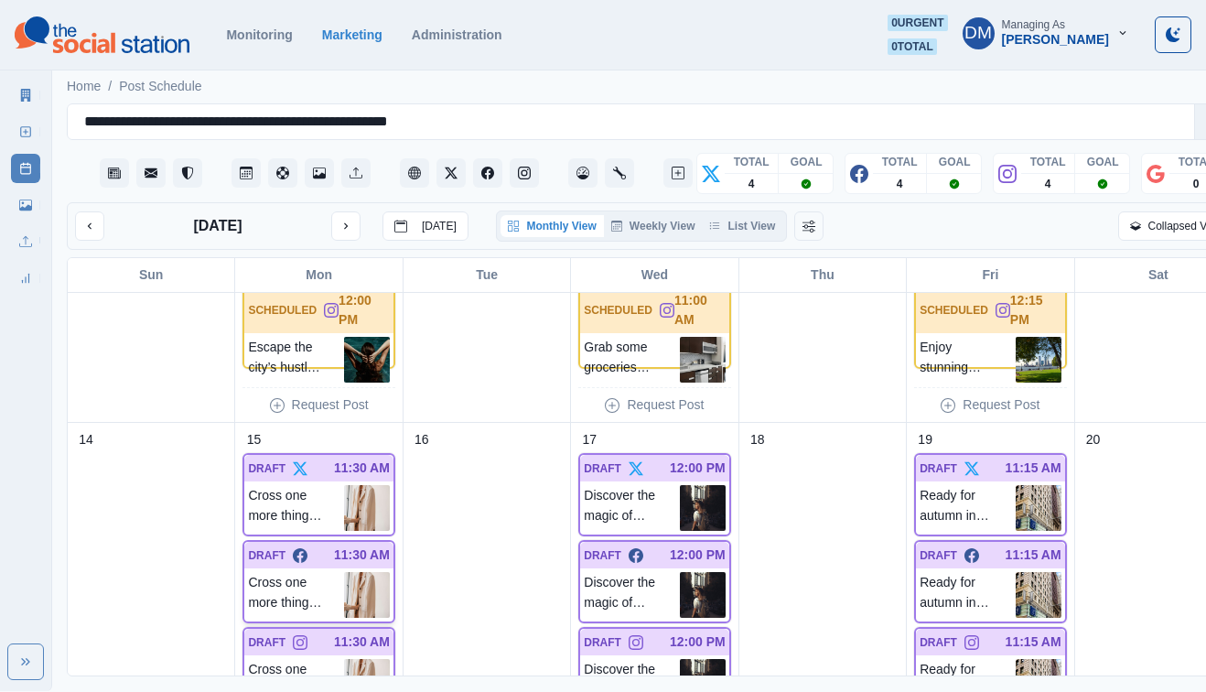
click at [349, 572] on img at bounding box center [367, 595] width 46 height 46
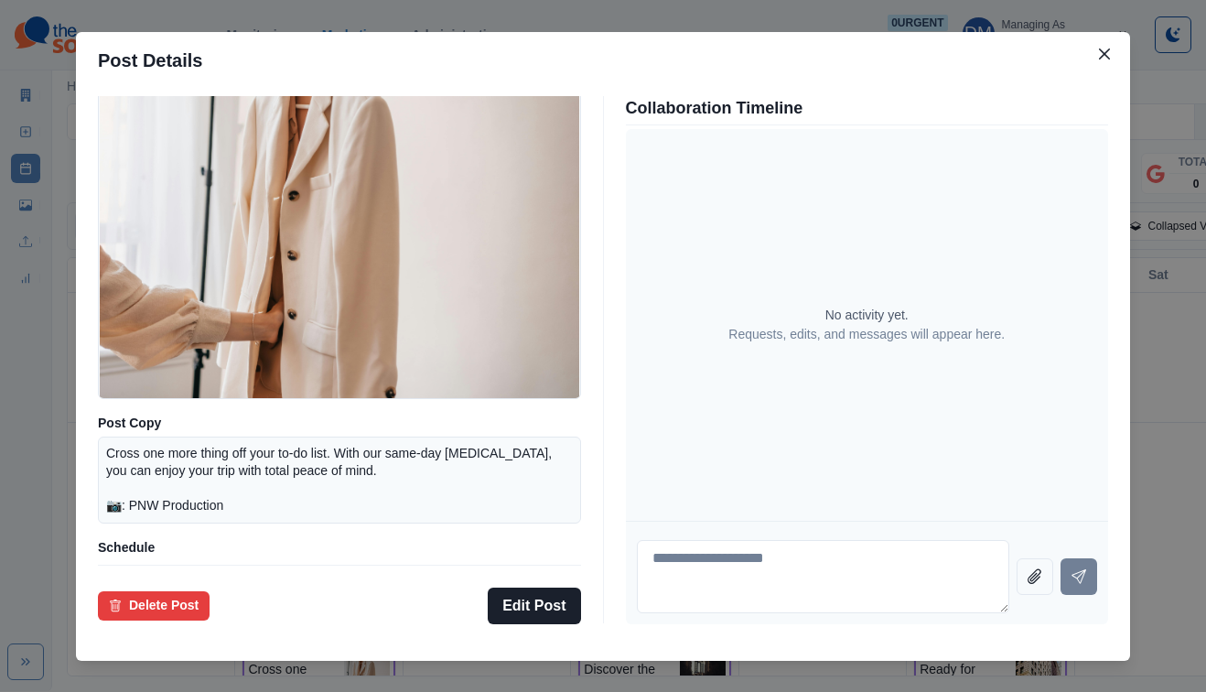
scroll to position [84, 0]
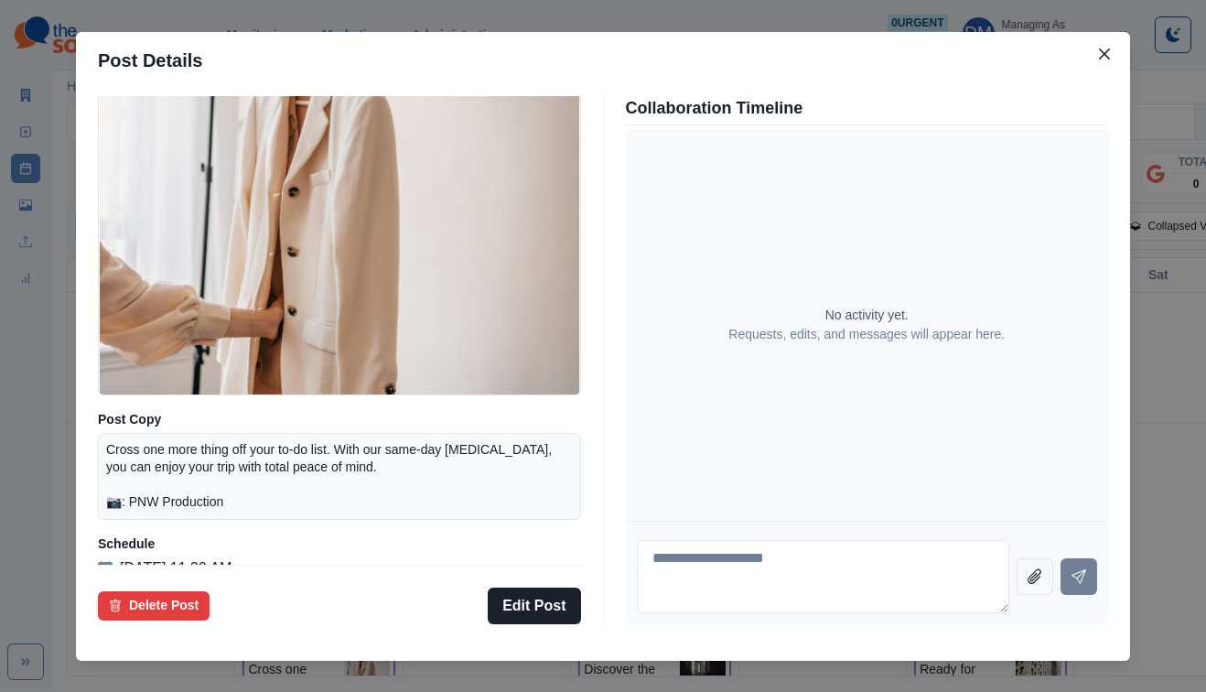
click at [138, 381] on div "Post Details Facebook Draft Media Post Copy Cross one more thing off your to-do…" at bounding box center [603, 346] width 1206 height 692
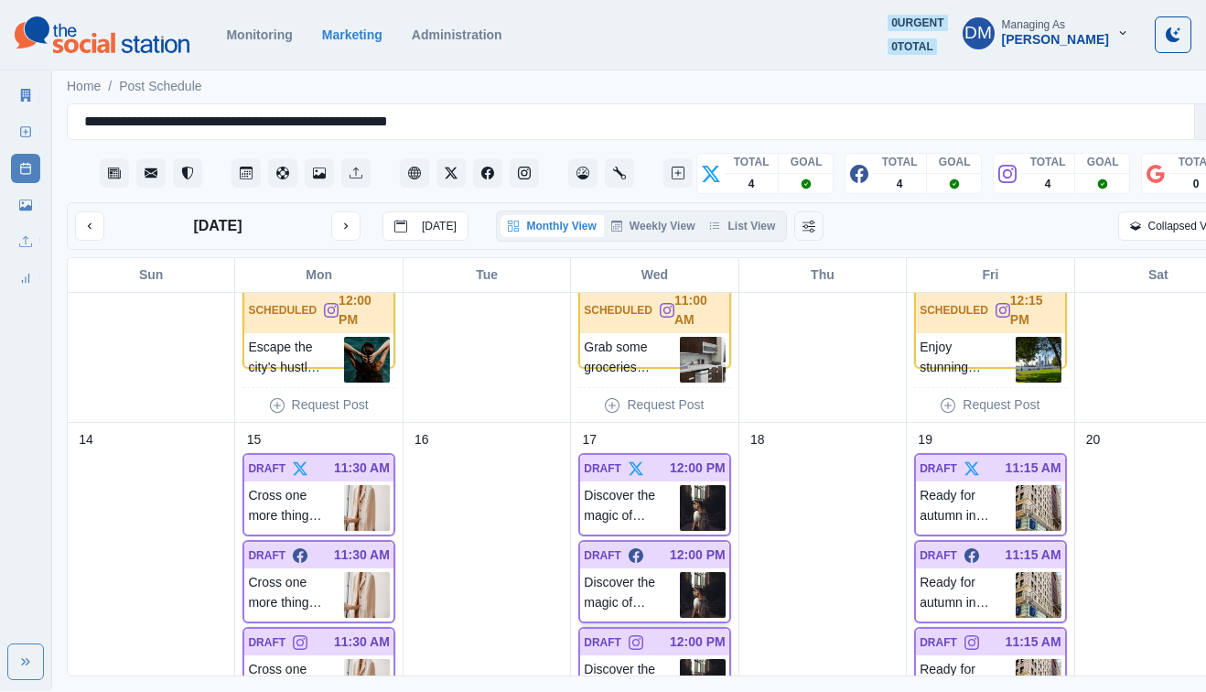
click at [681, 572] on img at bounding box center [703, 595] width 46 height 46
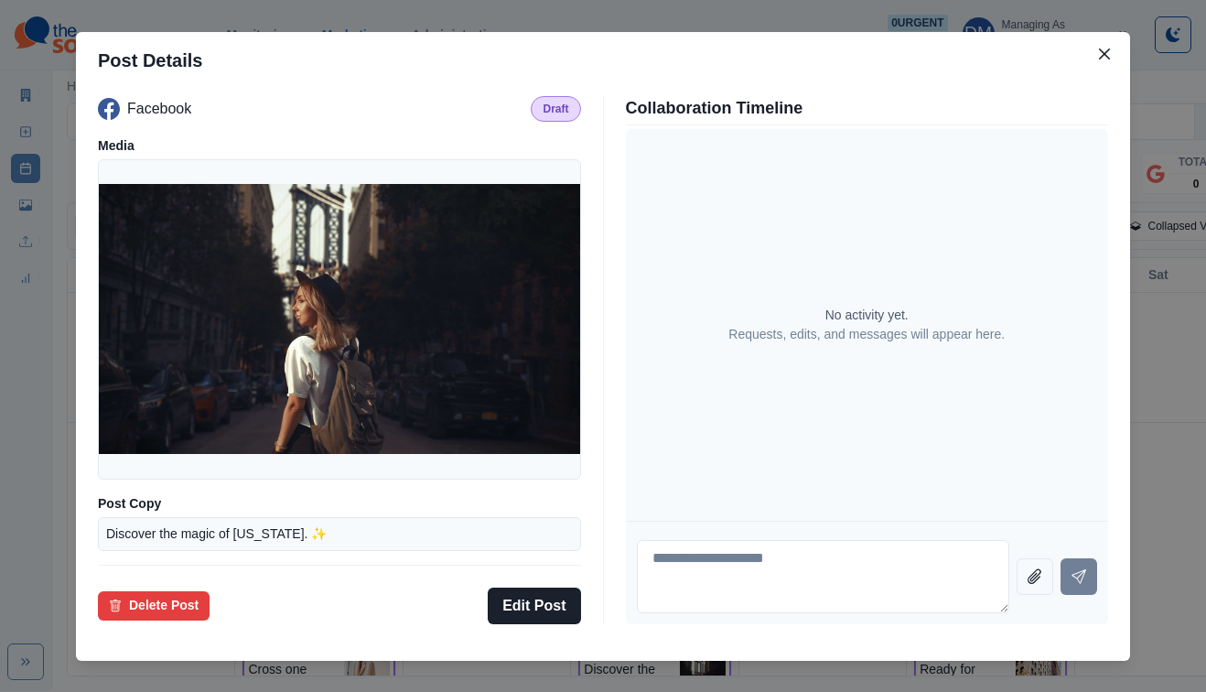
scroll to position [121, 0]
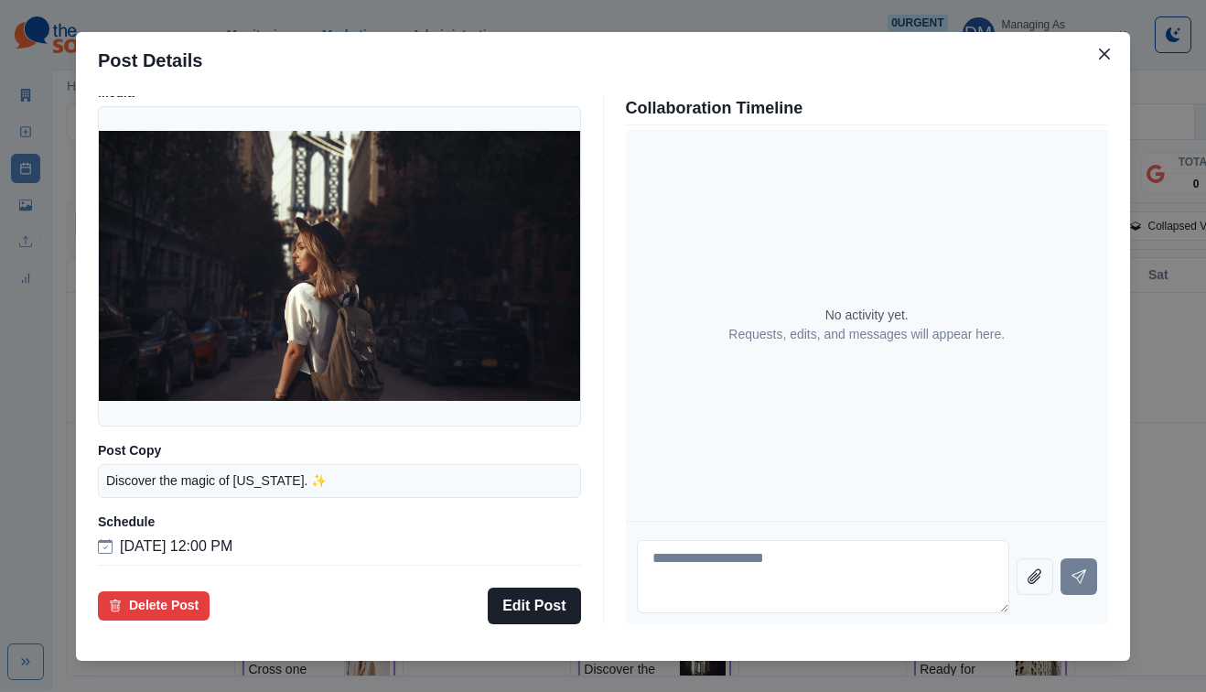
click at [151, 449] on div "Post Details Facebook Draft Media Post Copy Discover the magic of New York. ✨ S…" at bounding box center [603, 346] width 1206 height 692
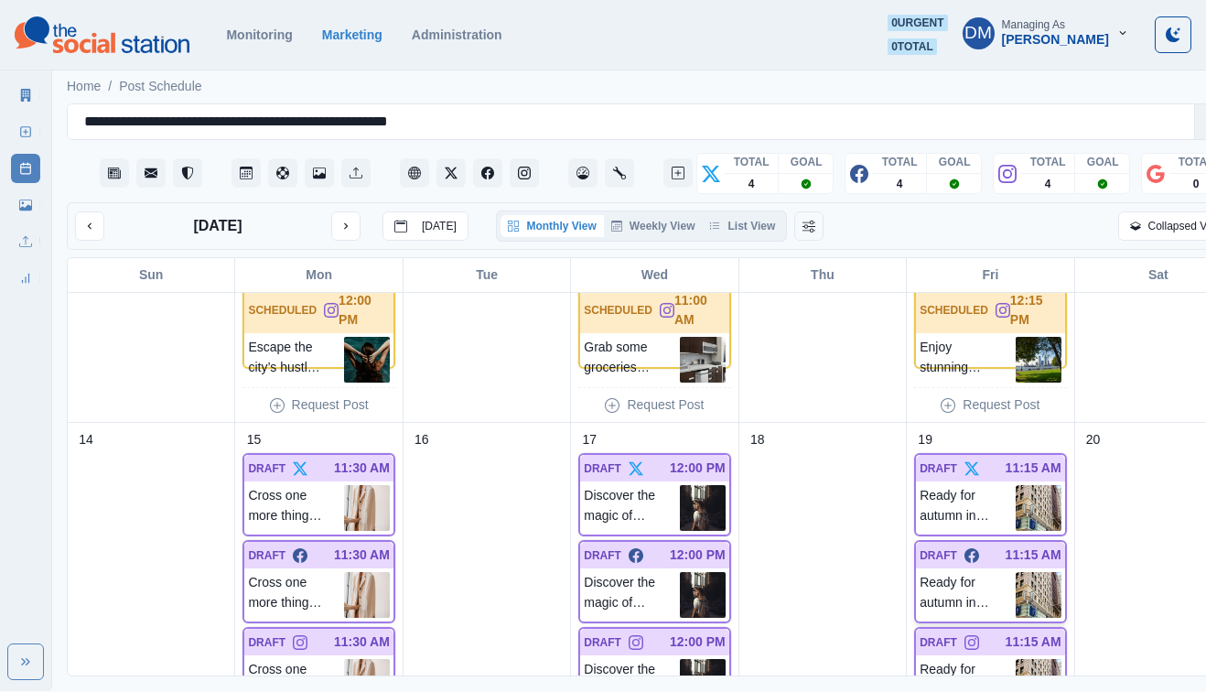
click at [1015, 572] on img at bounding box center [1038, 595] width 46 height 46
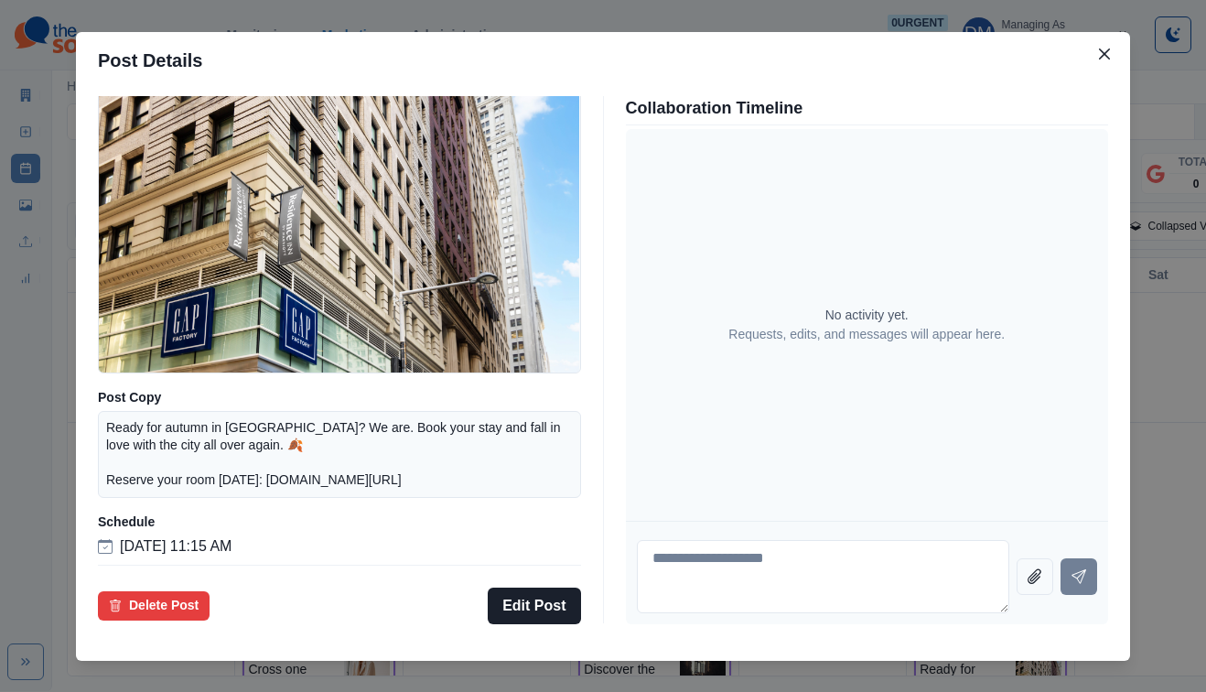
scroll to position [160, 0]
click at [163, 408] on div "Post Details Facebook Draft Media Post Copy Ready for autumn in NYC? We are. Bo…" at bounding box center [603, 346] width 1206 height 692
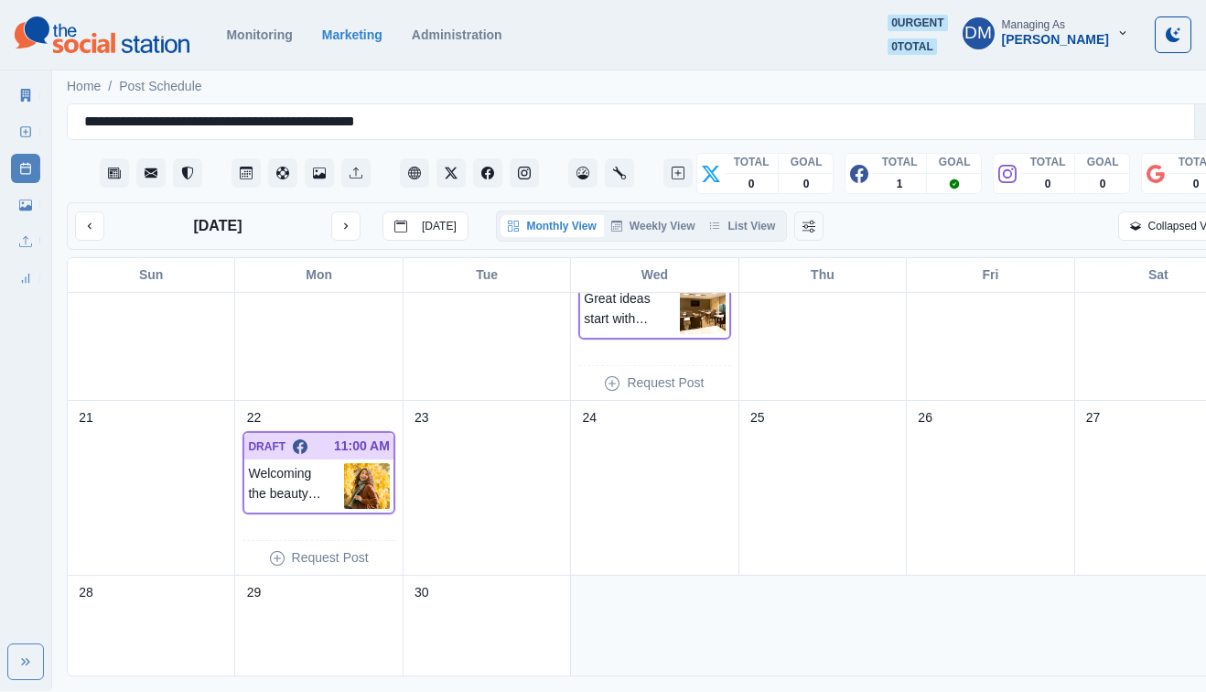
scroll to position [339, 0]
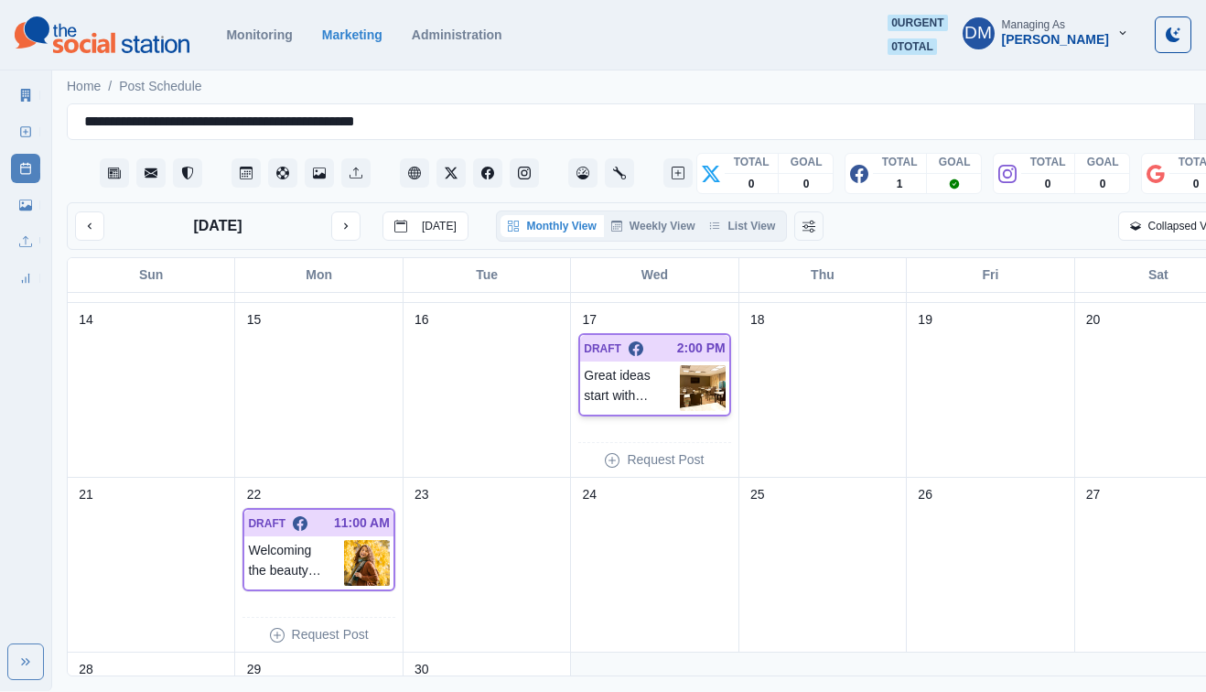
click at [680, 365] on img at bounding box center [703, 388] width 46 height 46
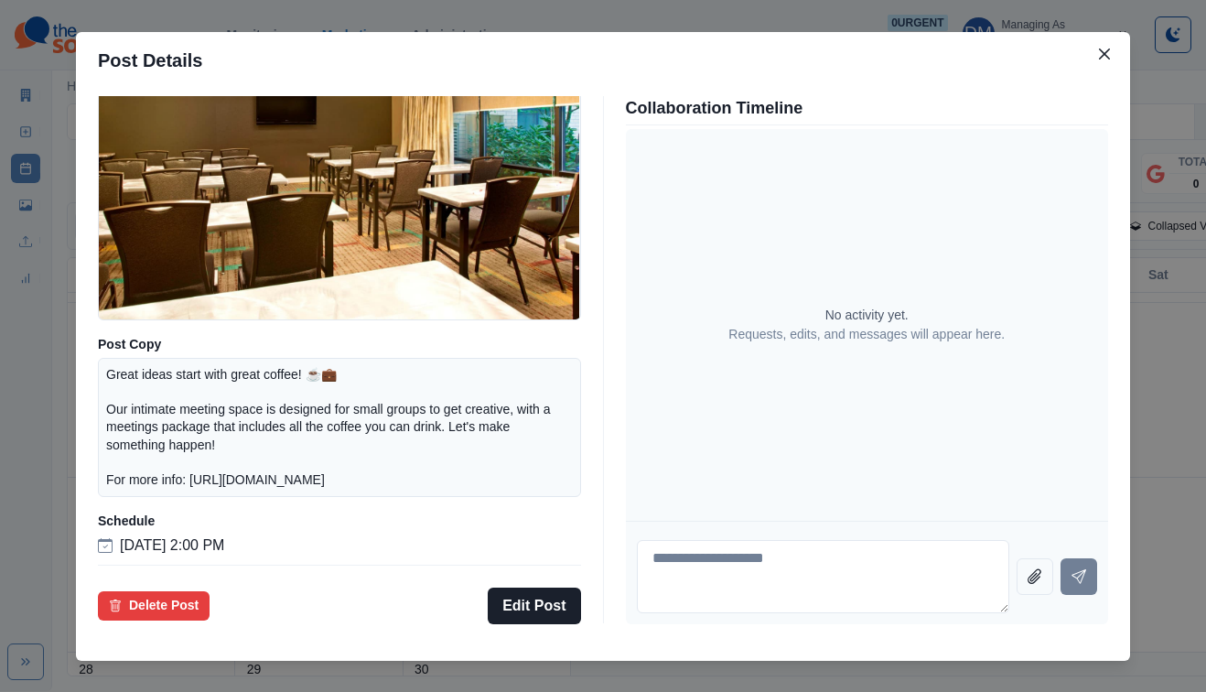
scroll to position [187, 0]
click at [192, 413] on div "Post Details Facebook Draft Media Post Copy Great ideas start with great coffee…" at bounding box center [603, 346] width 1206 height 692
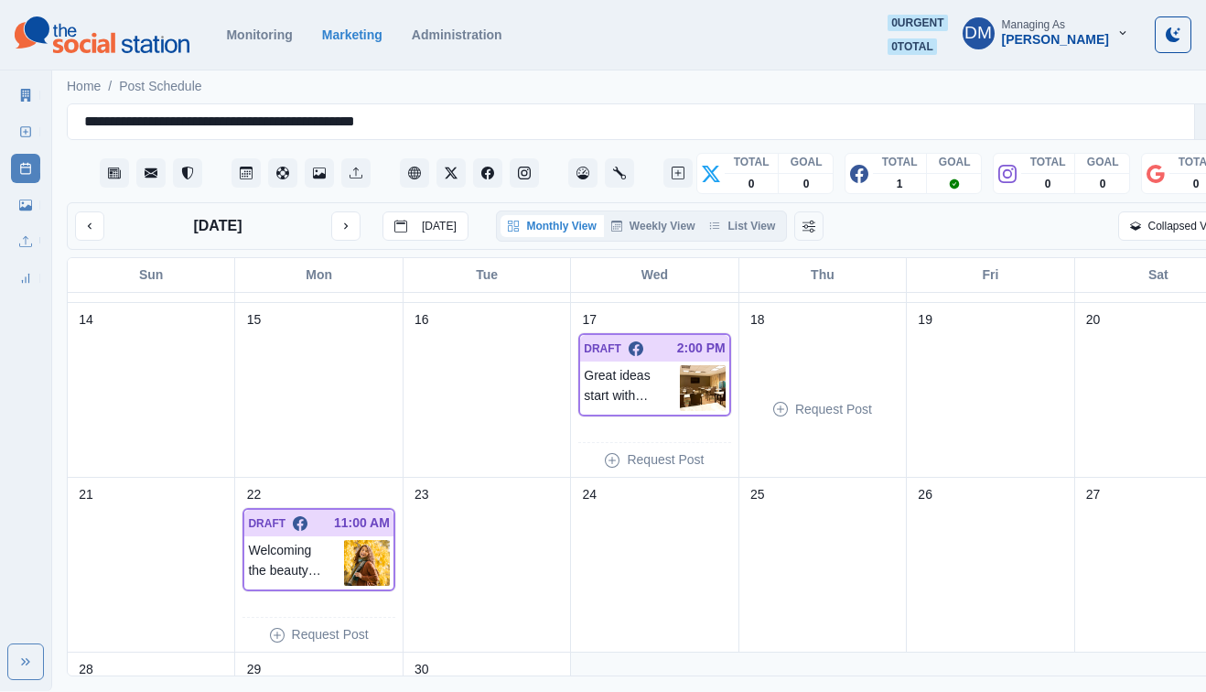
scroll to position [491, 0]
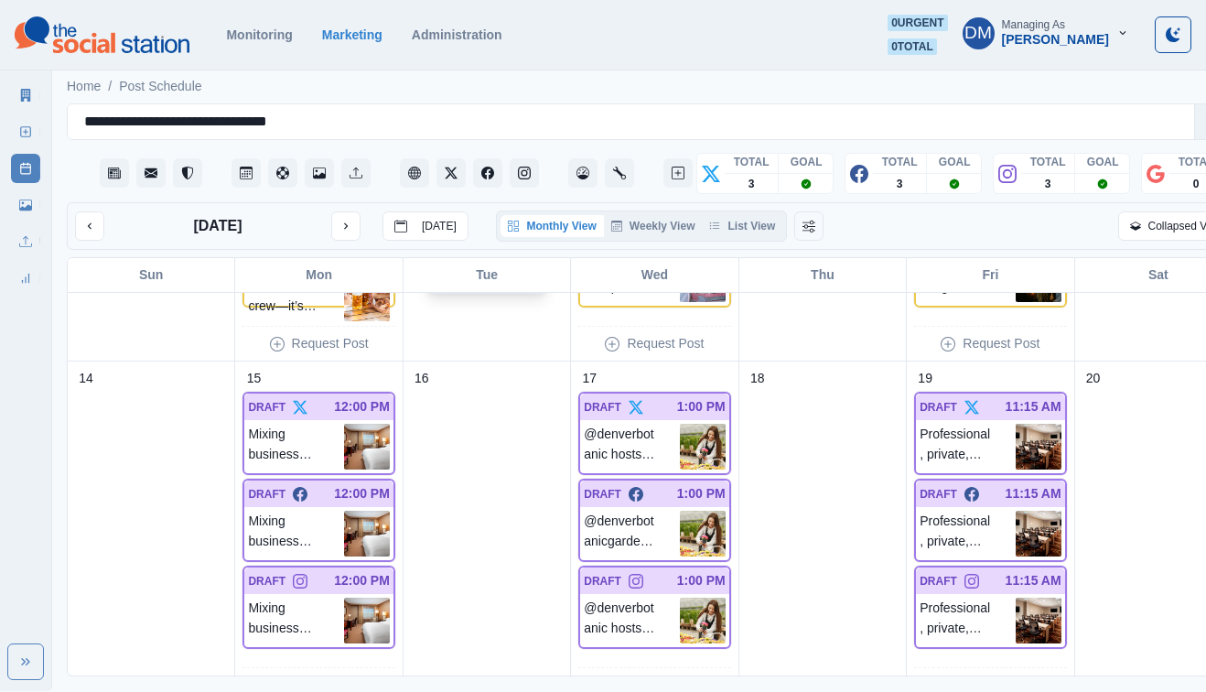
scroll to position [638, 0]
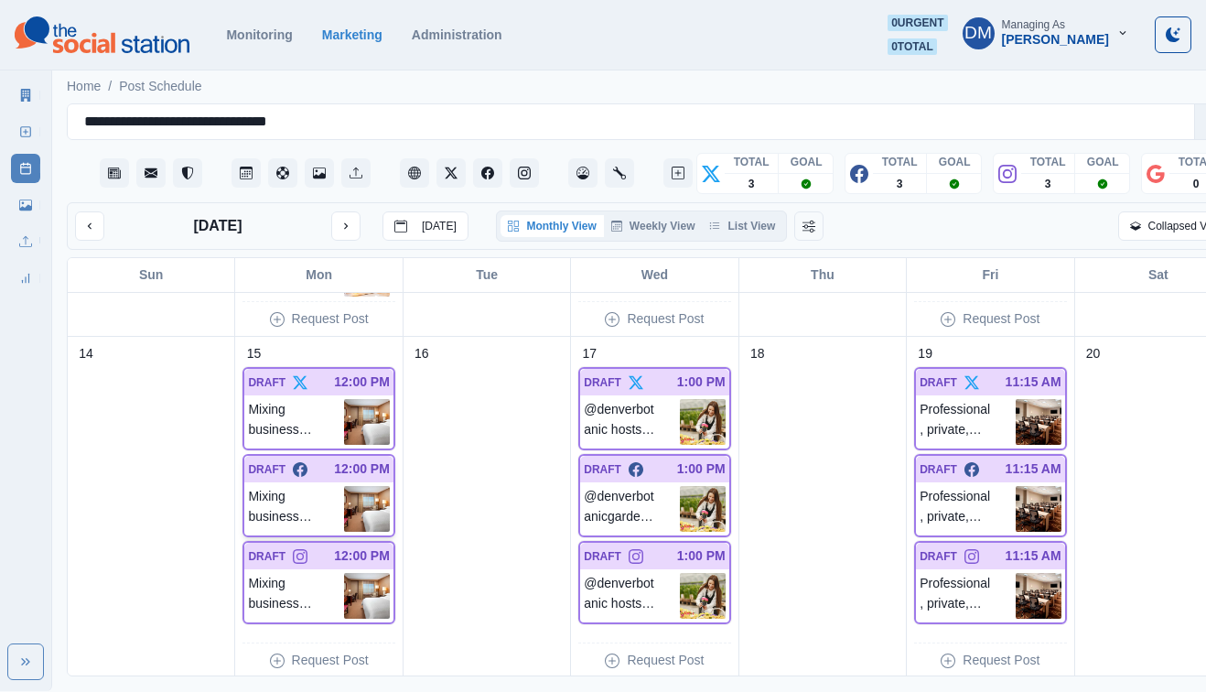
click at [355, 486] on img at bounding box center [367, 509] width 46 height 46
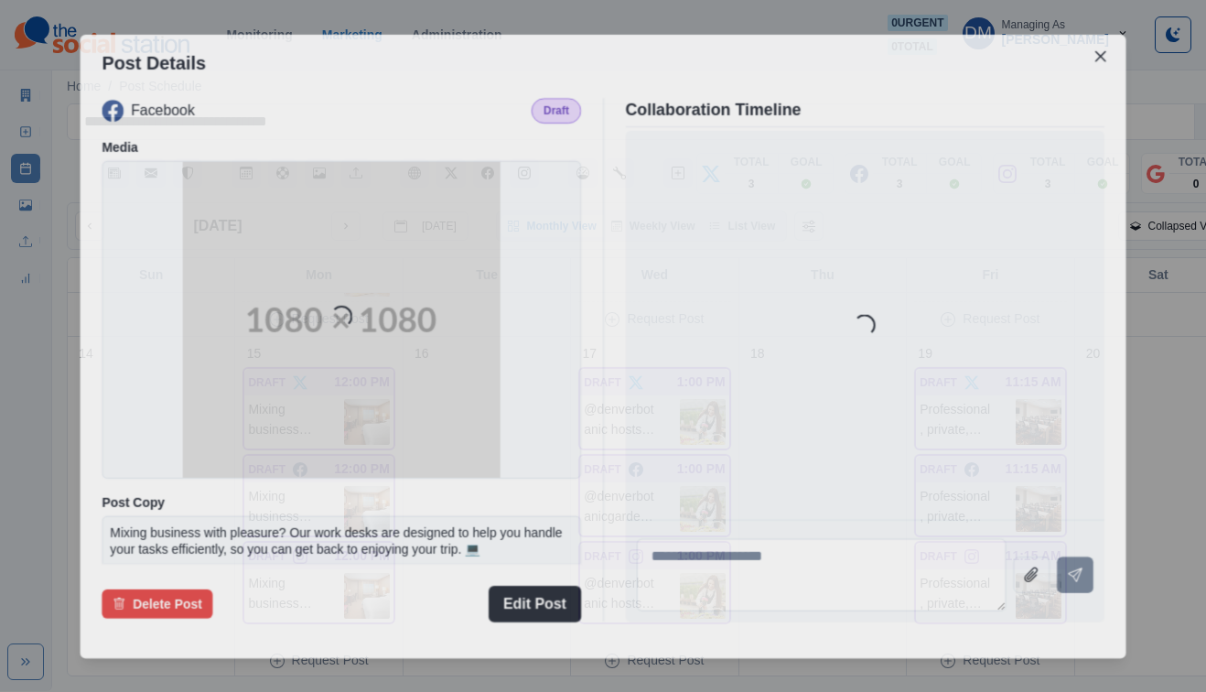
click at [354, 440] on img at bounding box center [340, 318] width 317 height 317
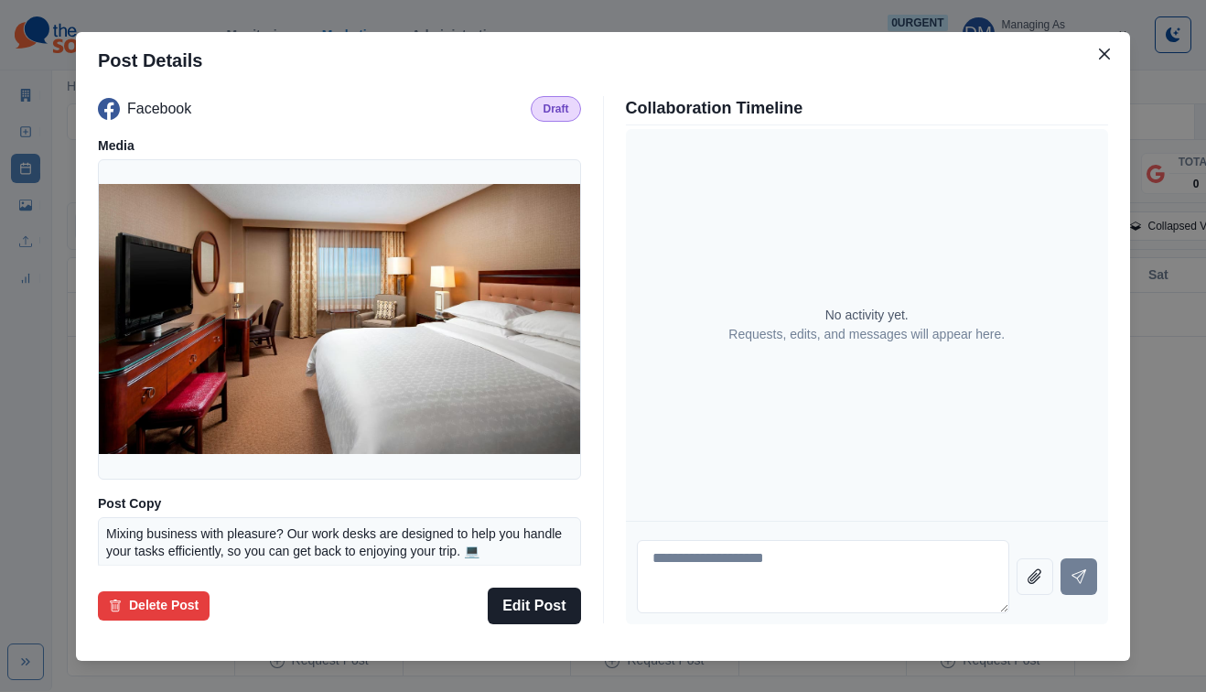
scroll to position [134, 0]
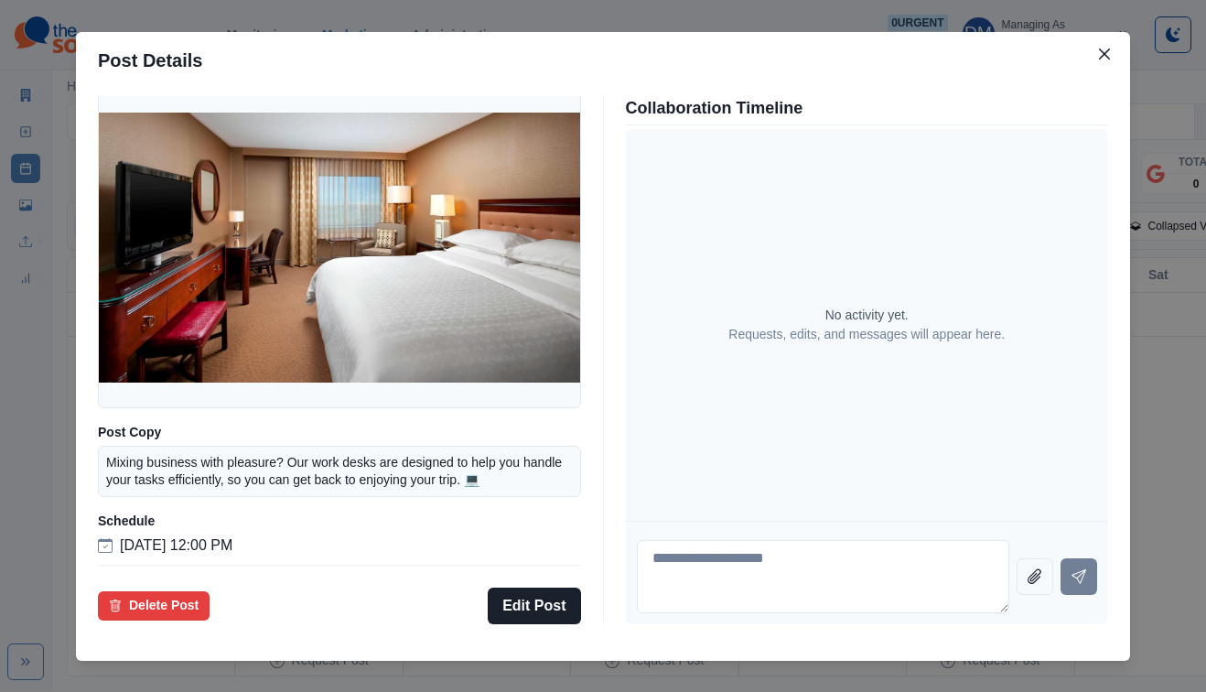
click at [188, 448] on div "Post Details Facebook Draft Media Post Copy Mixing business with pleasure? Our …" at bounding box center [603, 346] width 1206 height 692
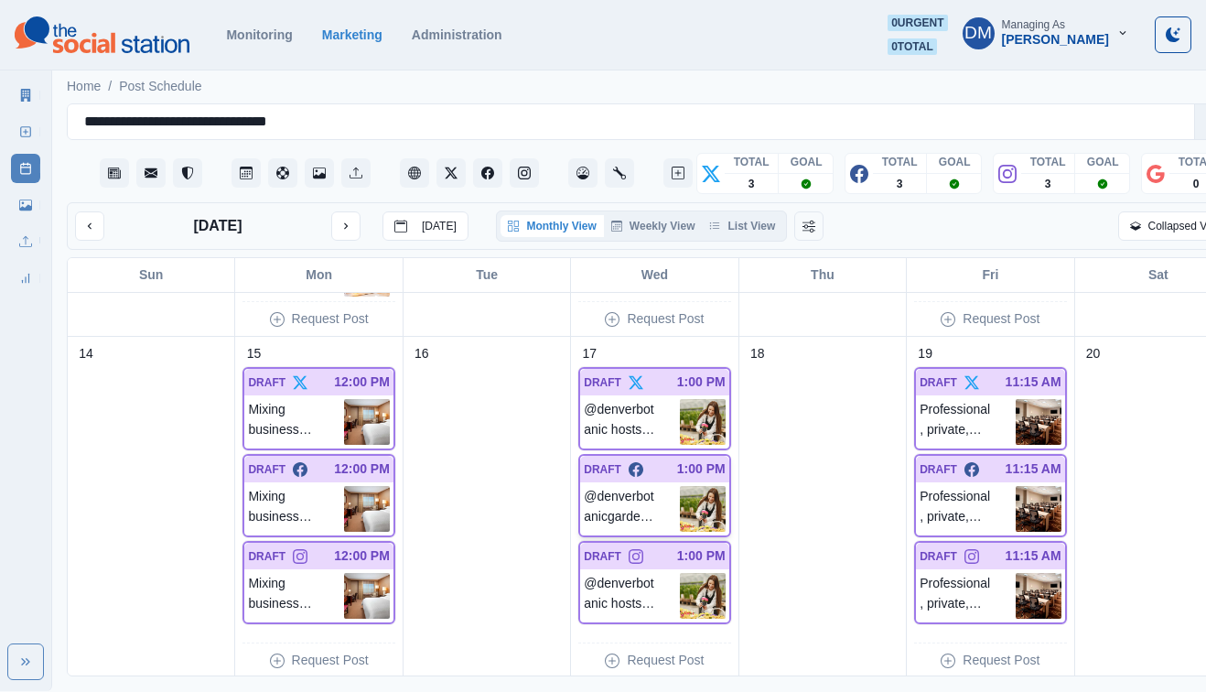
click at [680, 486] on img at bounding box center [703, 509] width 46 height 46
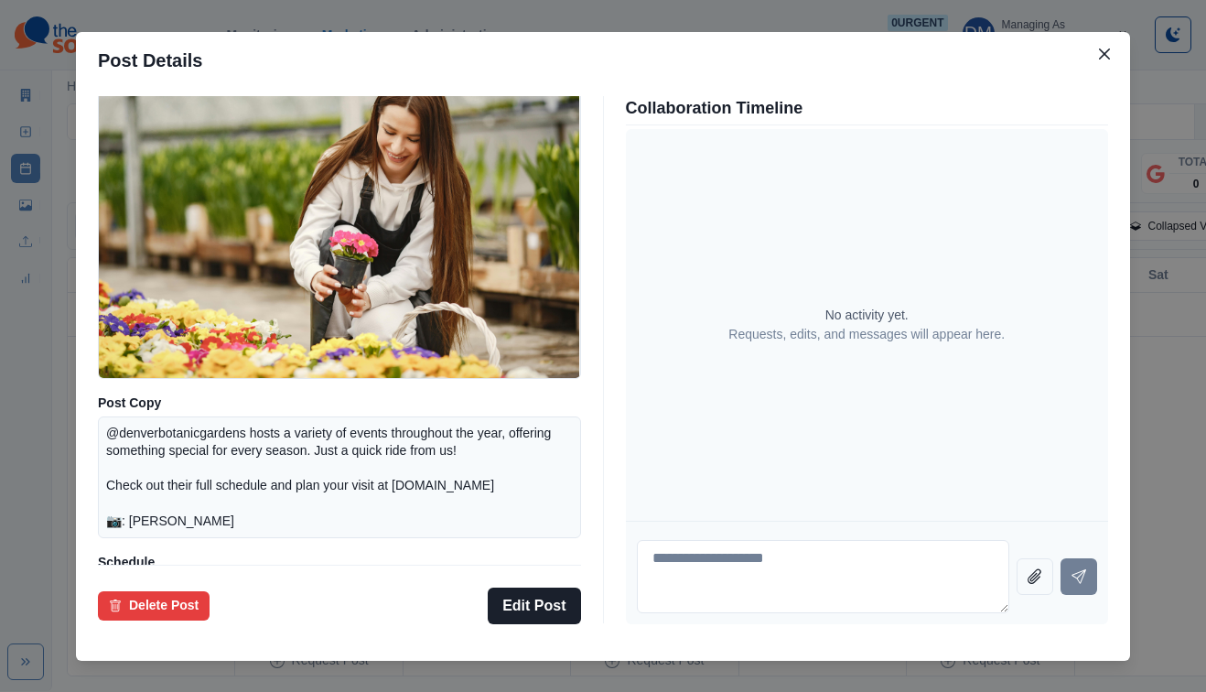
scroll to position [80, 0]
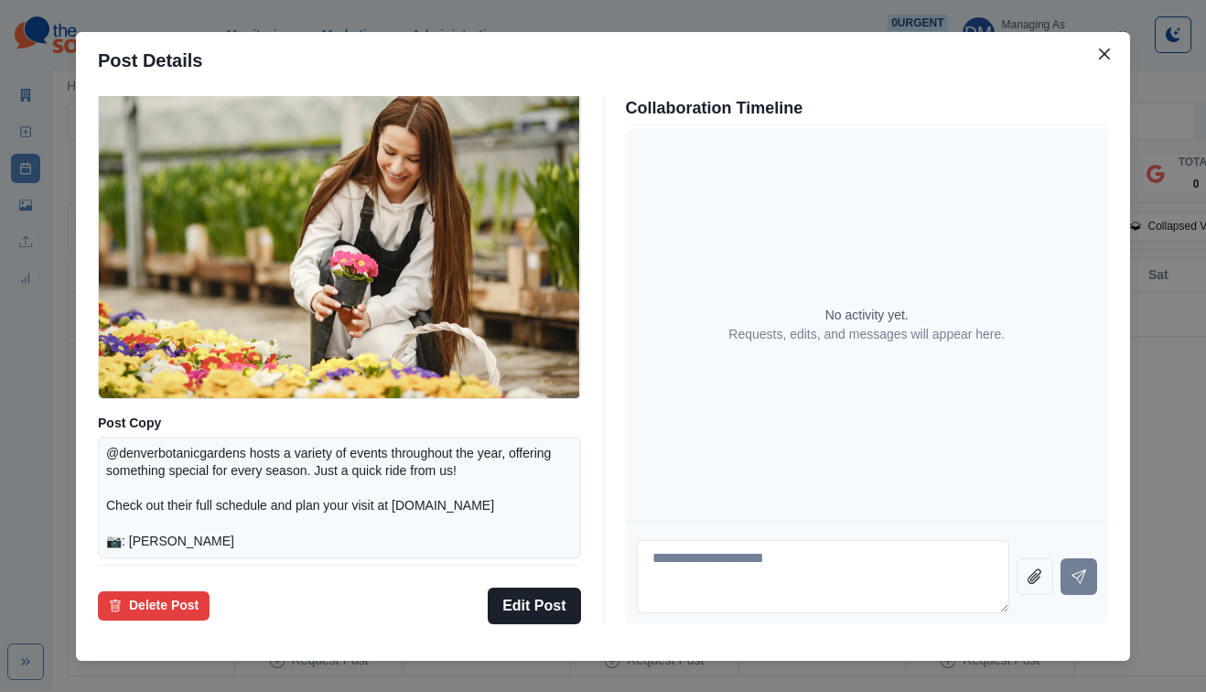
click at [171, 375] on div "Post Details Facebook Draft Media Post Copy @denverbotanicgardens hosts a varie…" at bounding box center [603, 346] width 1206 height 692
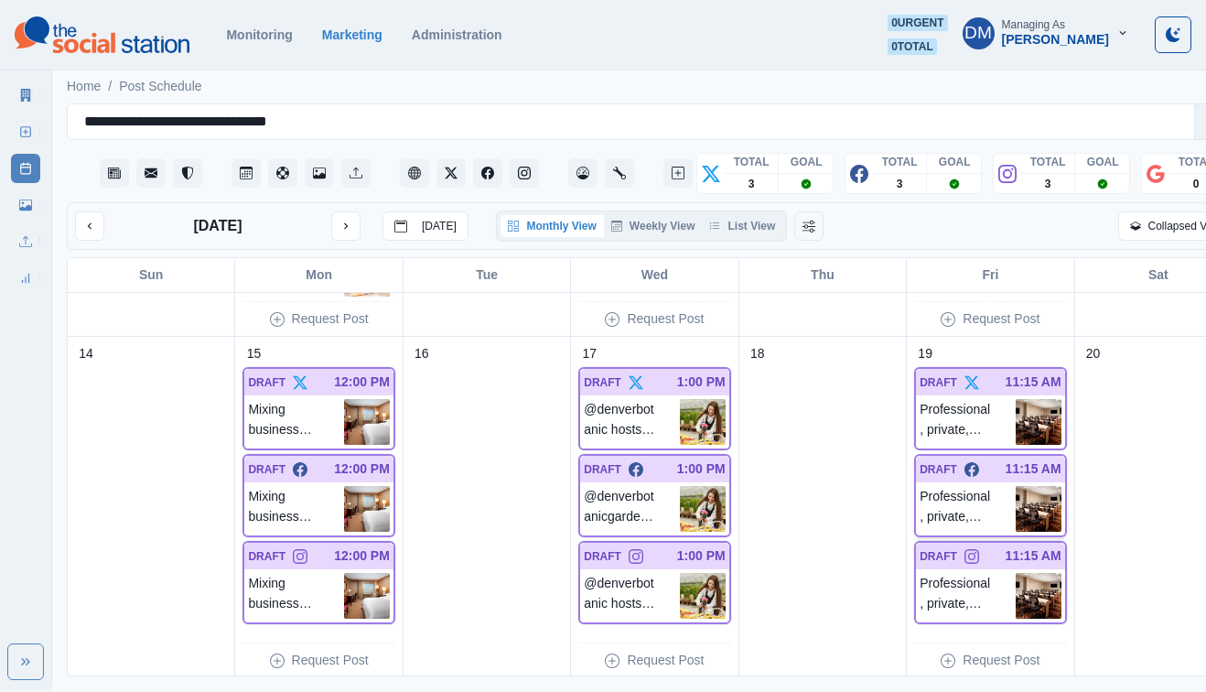
click at [1015, 486] on img at bounding box center [1038, 509] width 46 height 46
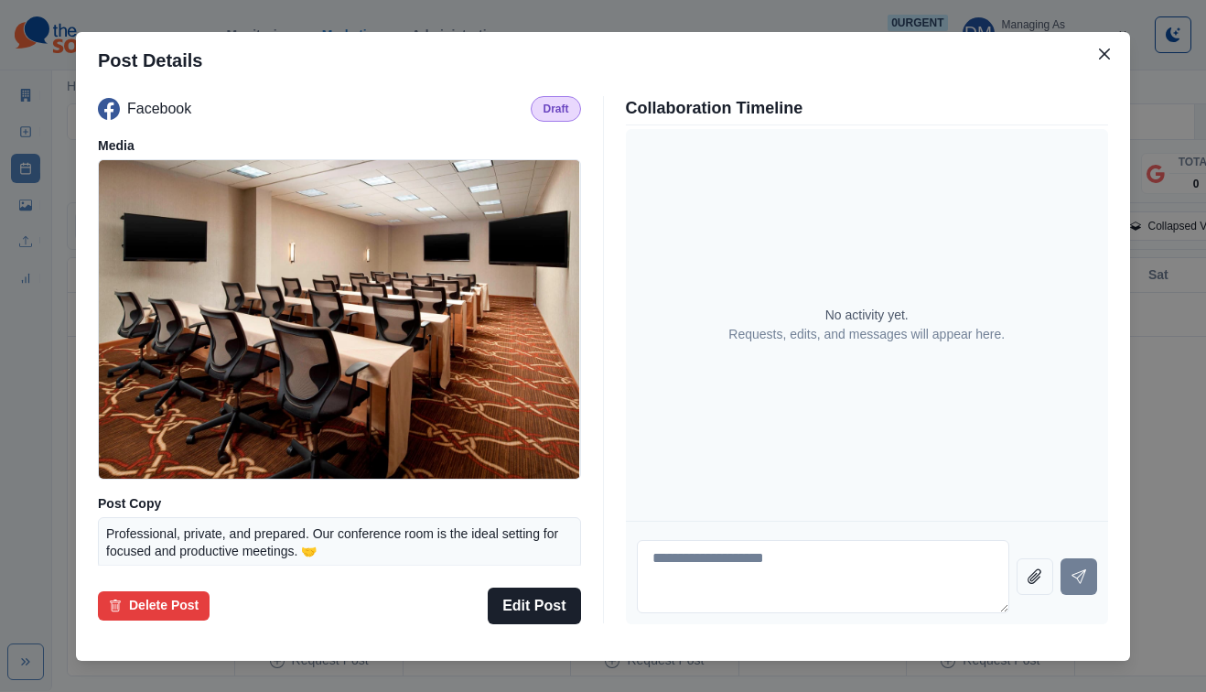
click at [207, 379] on div "Post Details Facebook Draft Media Post Copy Professional, private, and prepared…" at bounding box center [603, 346] width 1206 height 692
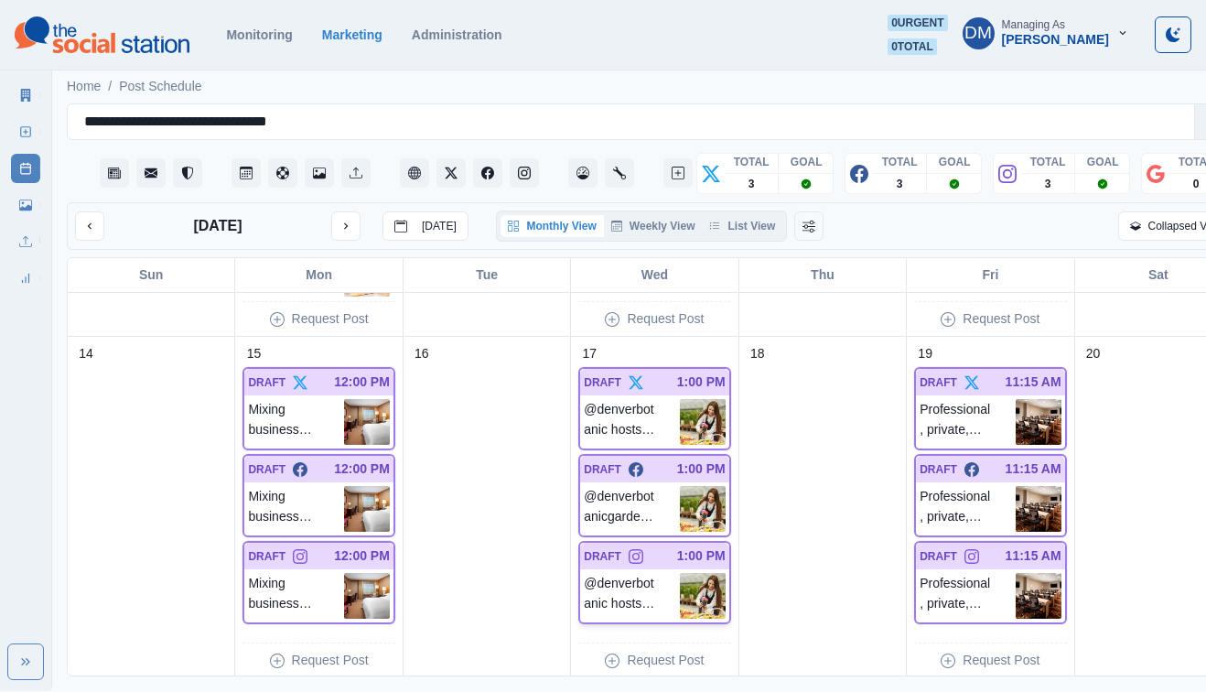
click at [680, 573] on img at bounding box center [703, 596] width 46 height 46
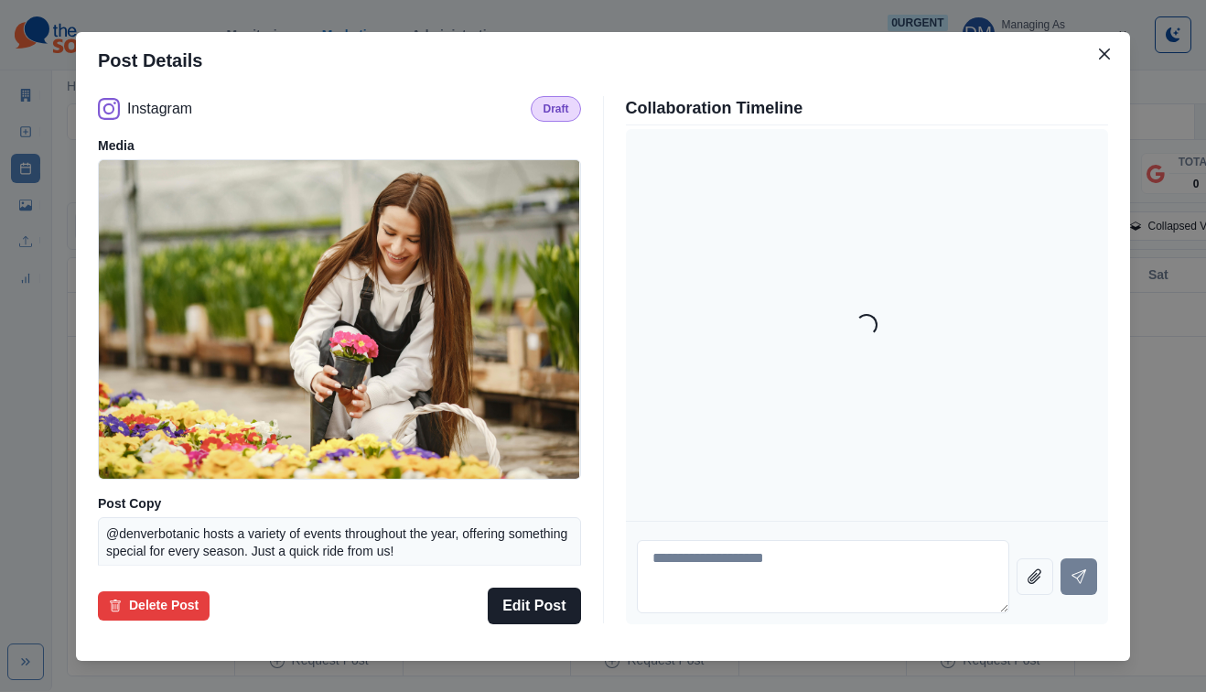
click at [394, 401] on img at bounding box center [339, 319] width 480 height 320
click at [166, 333] on div "Post Details Instagram Draft Media Post Copy @denverbotanic hosts a variety of …" at bounding box center [603, 346] width 1206 height 692
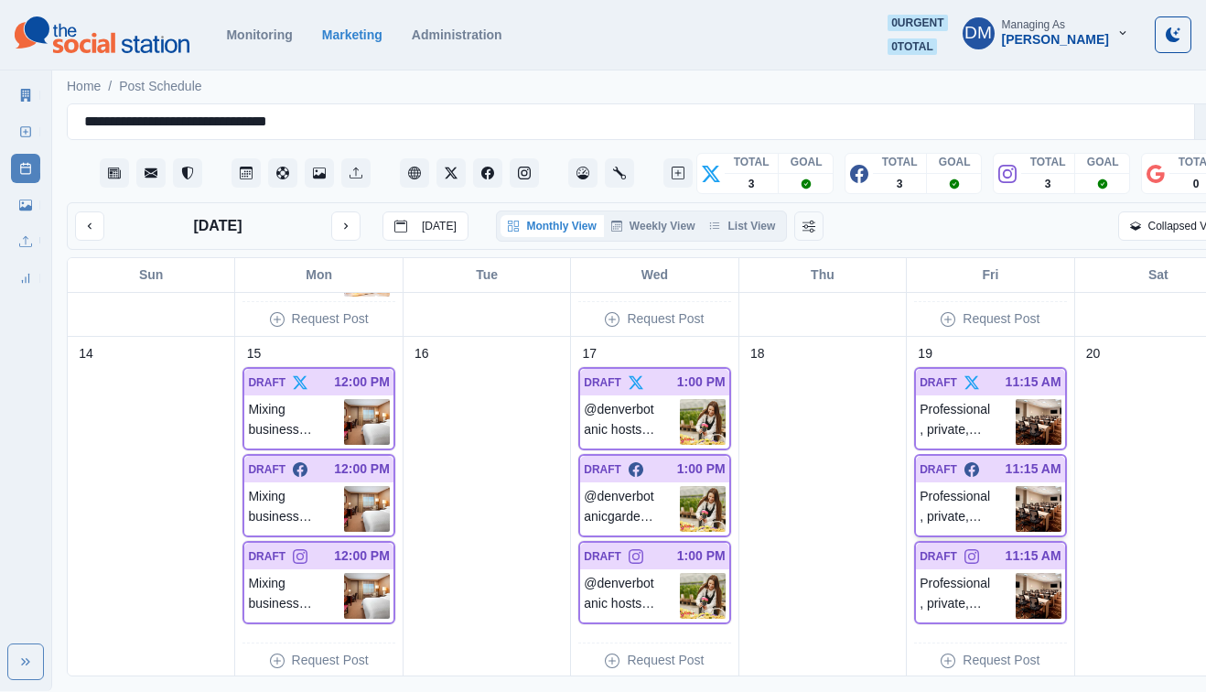
click at [1015, 486] on img at bounding box center [1038, 509] width 46 height 46
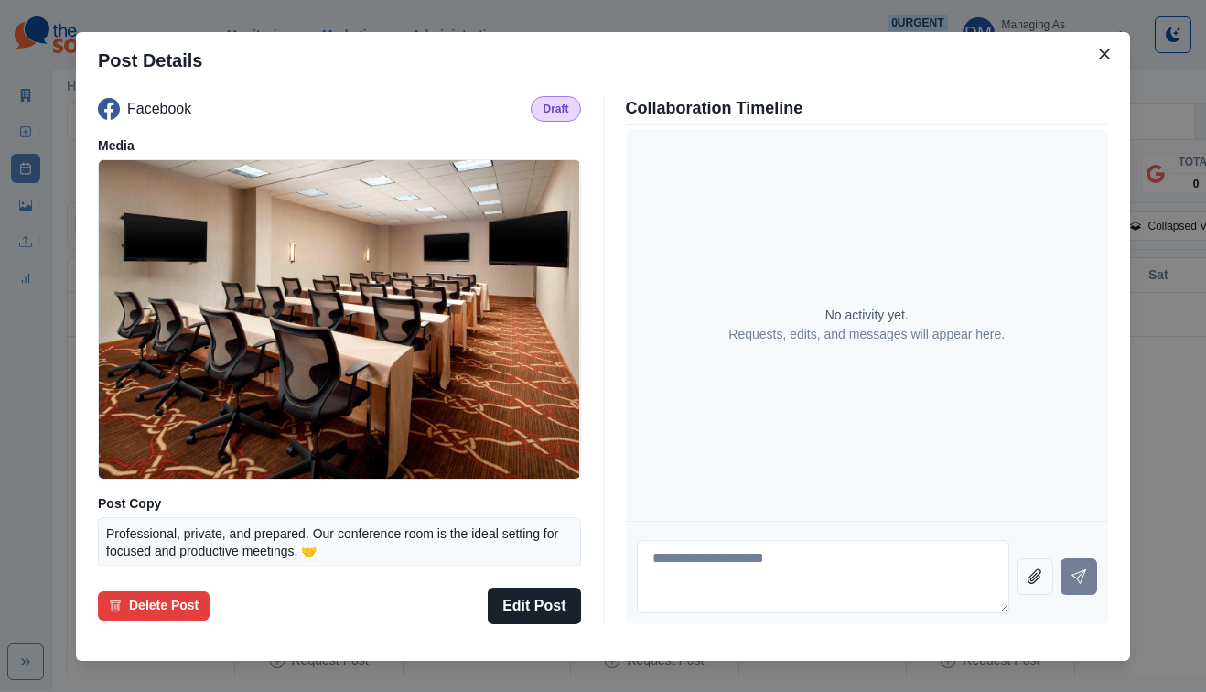
scroll to position [134, 0]
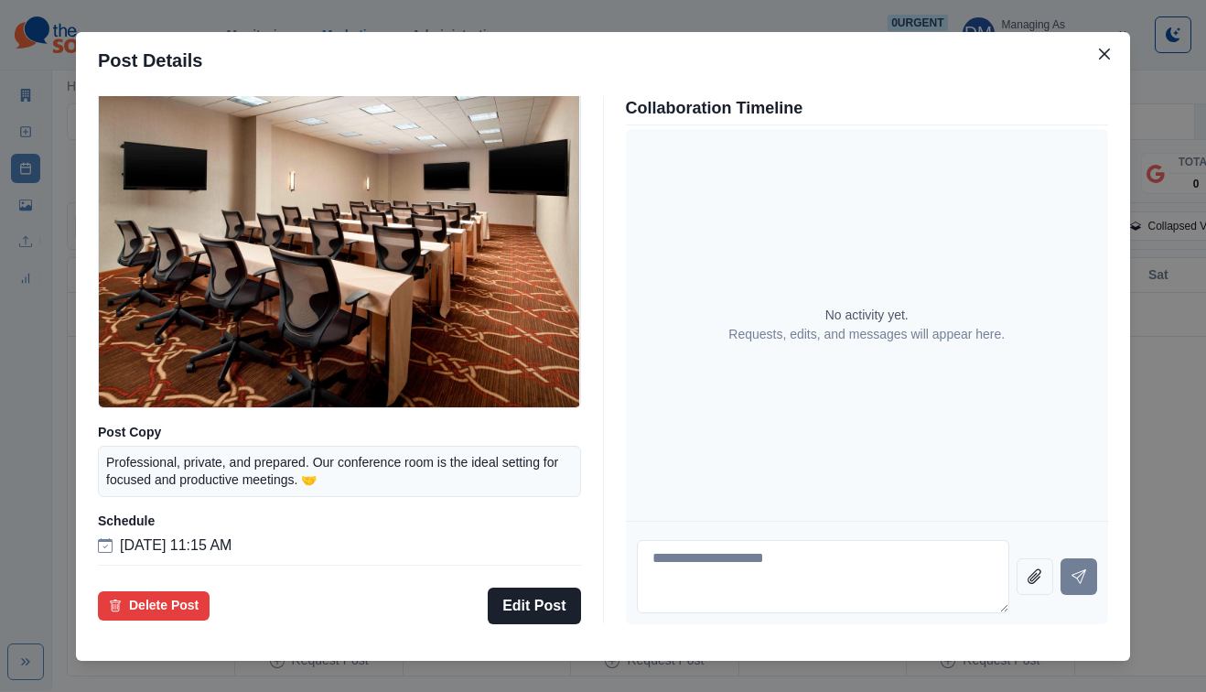
click at [156, 371] on div "Post Details Facebook Draft Media Post Copy Professional, private, and prepared…" at bounding box center [603, 346] width 1206 height 692
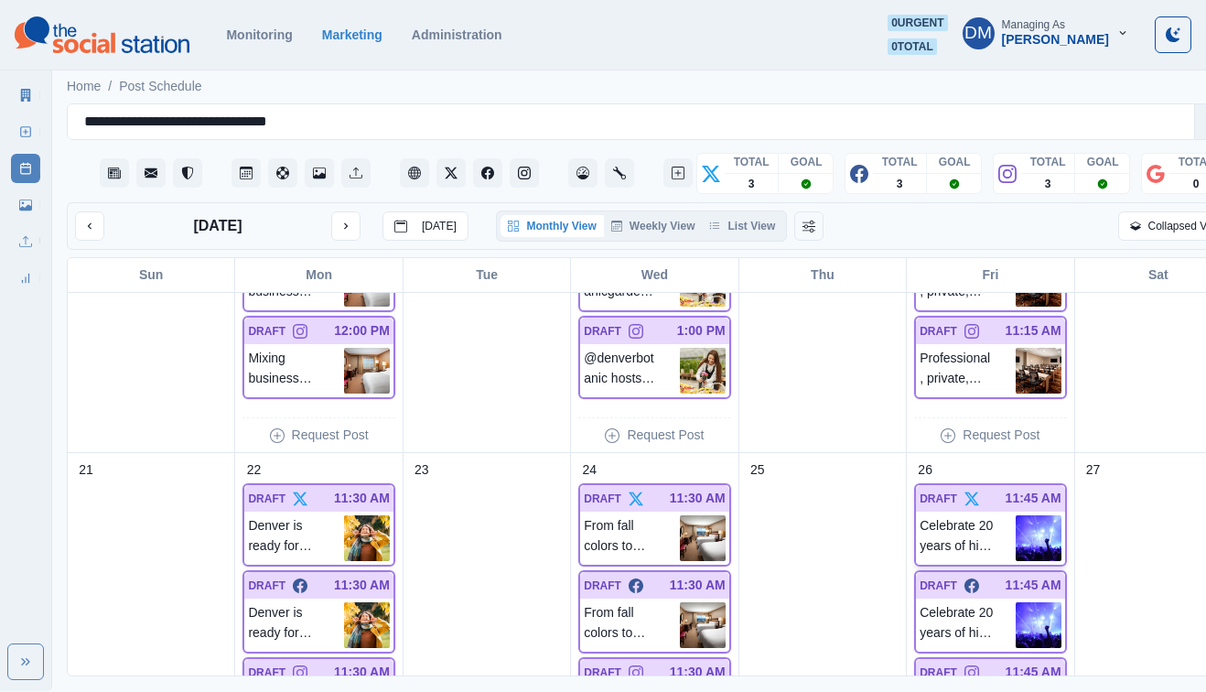
scroll to position [868, 0]
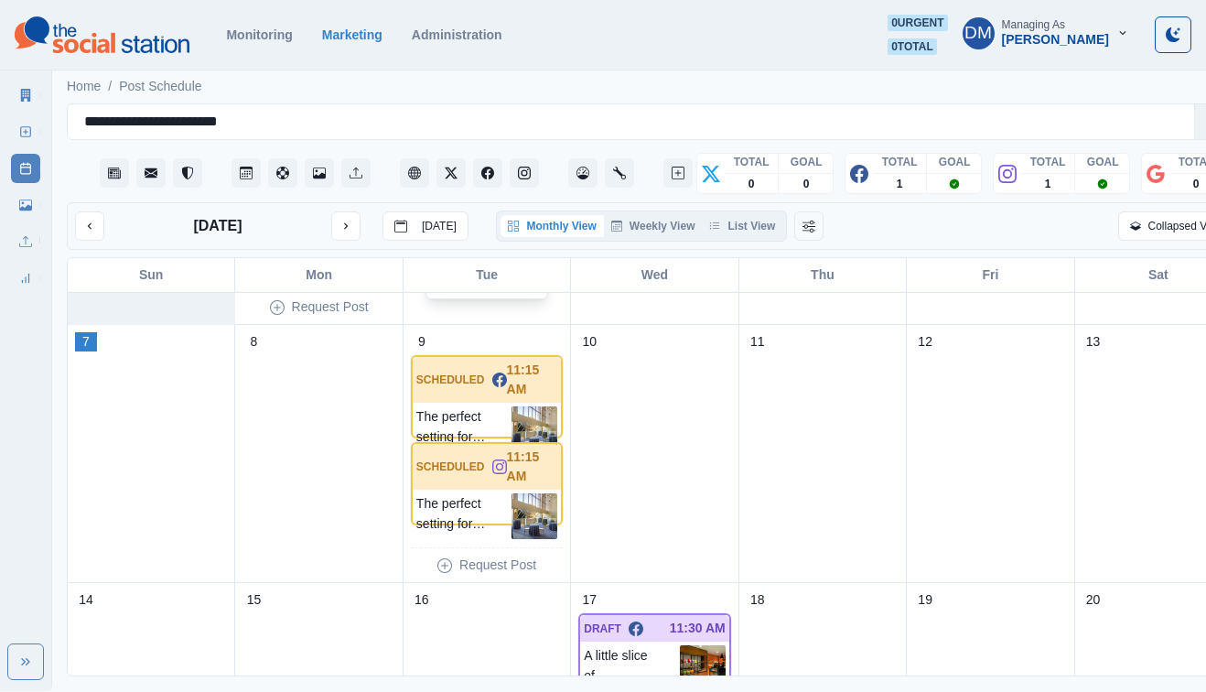
scroll to position [293, 0]
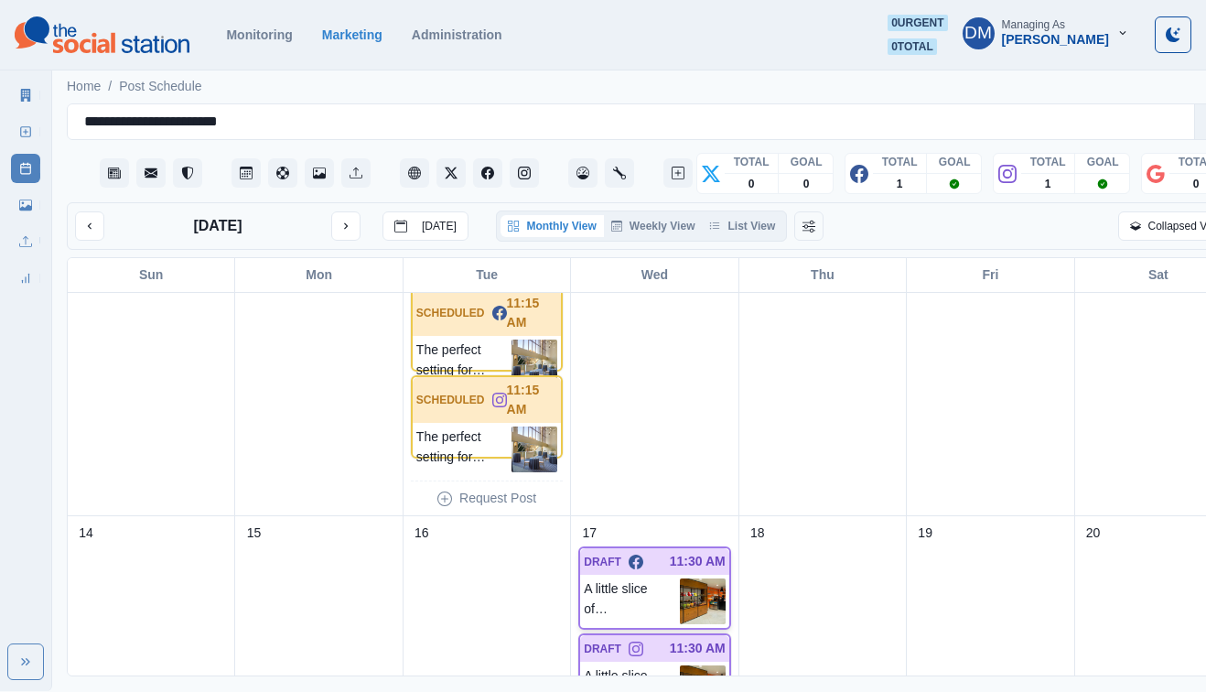
click at [680, 578] on img at bounding box center [703, 601] width 46 height 46
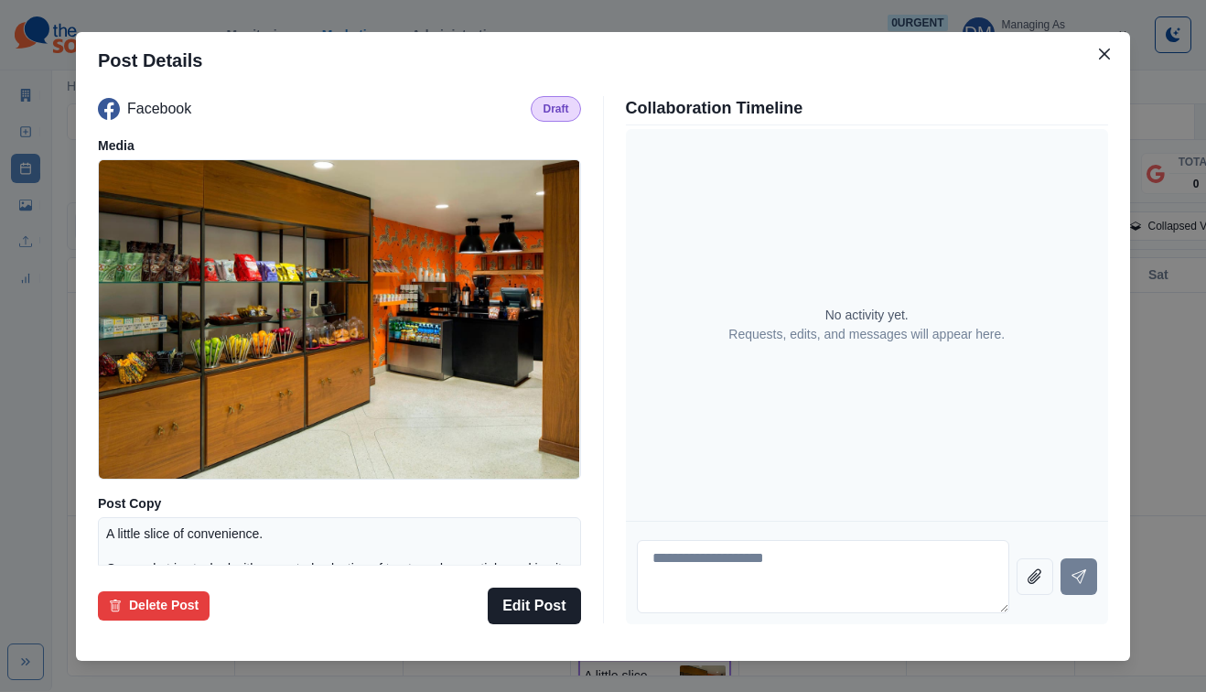
scroll to position [173, 0]
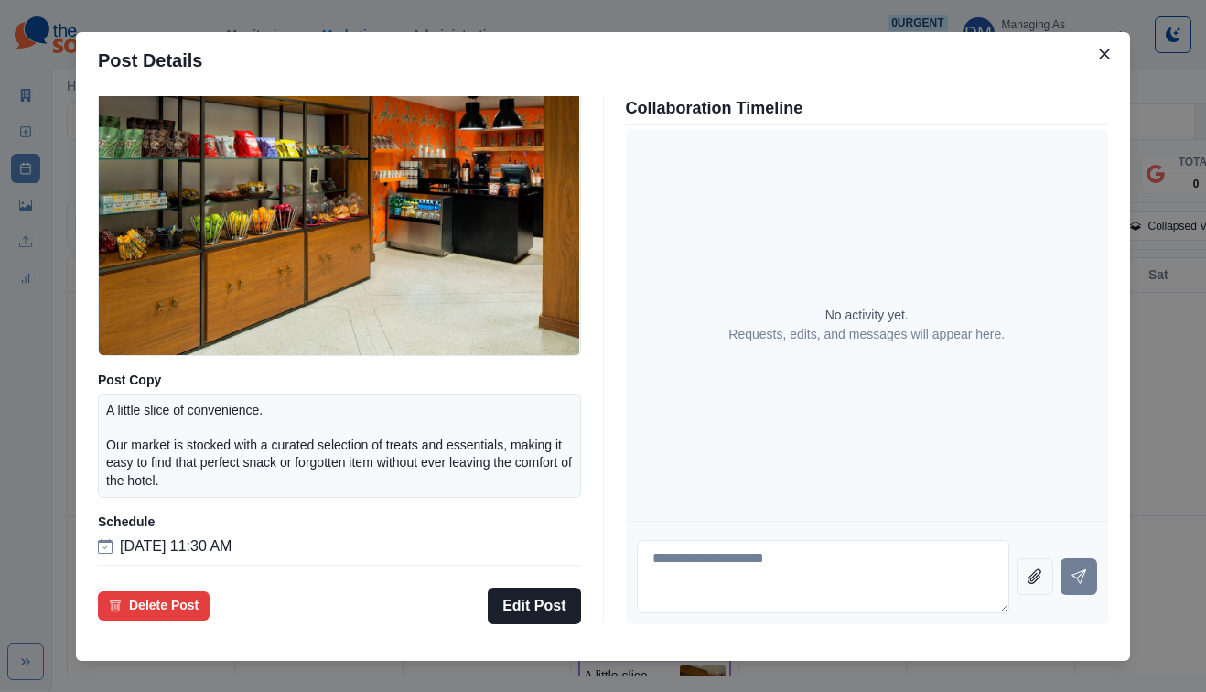
click at [187, 386] on div "Post Details Facebook Draft Media Post Copy A little slice of convenience. Our …" at bounding box center [603, 346] width 1206 height 692
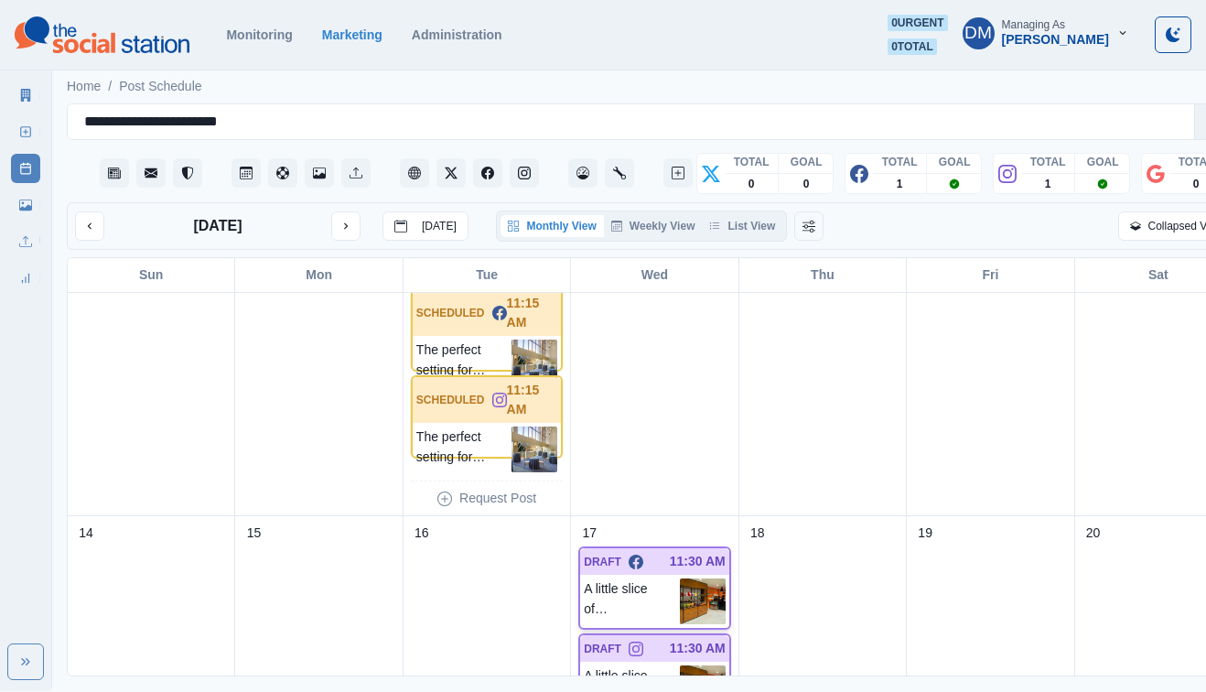
click at [680, 578] on img at bounding box center [703, 601] width 46 height 46
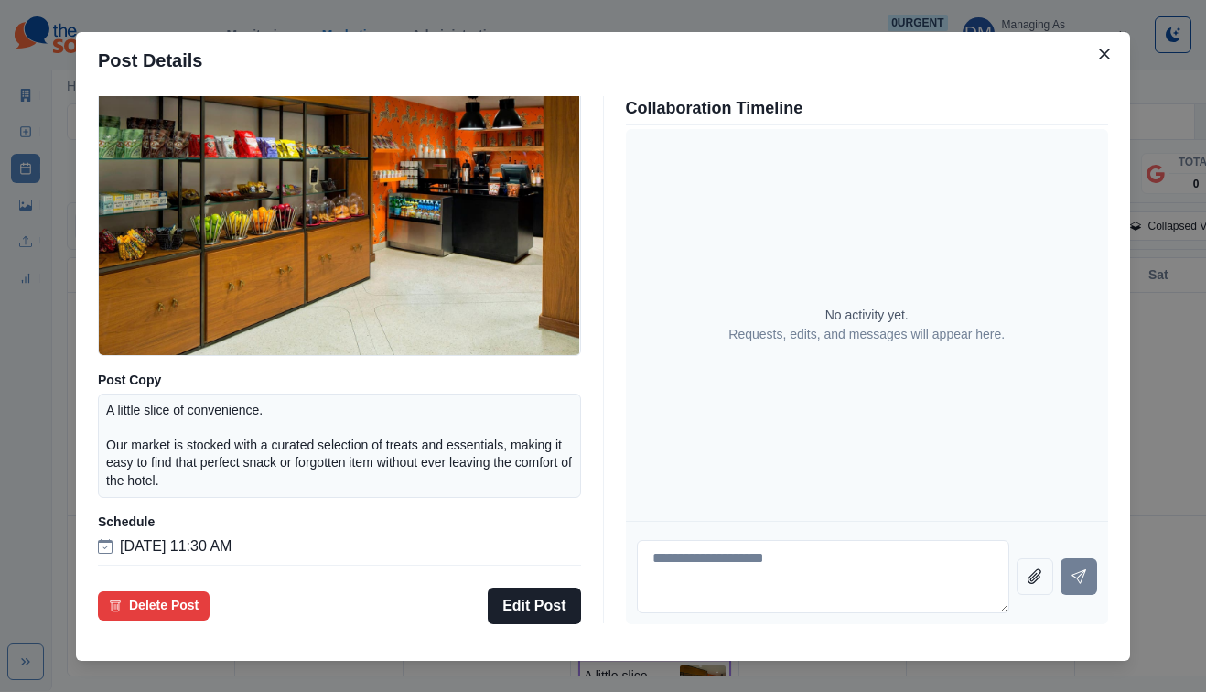
click at [203, 485] on div "Post Details Facebook Draft Media Post Copy A little slice of convenience. Our …" at bounding box center [603, 346] width 1206 height 692
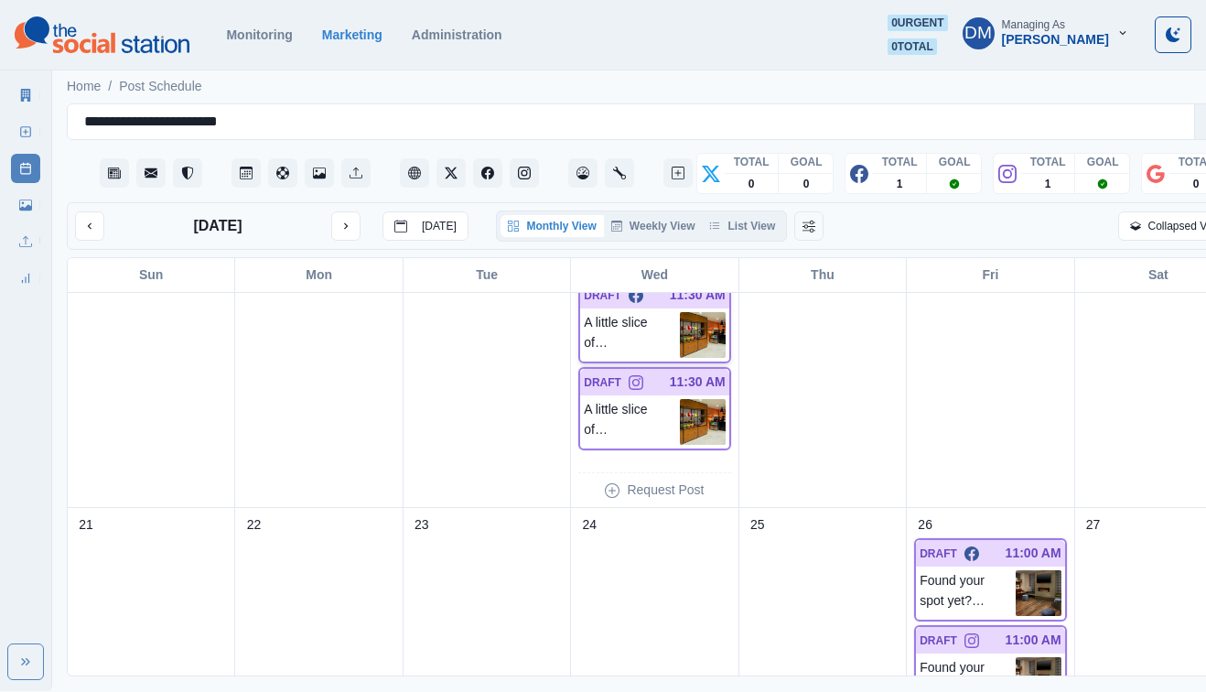
scroll to position [680, 0]
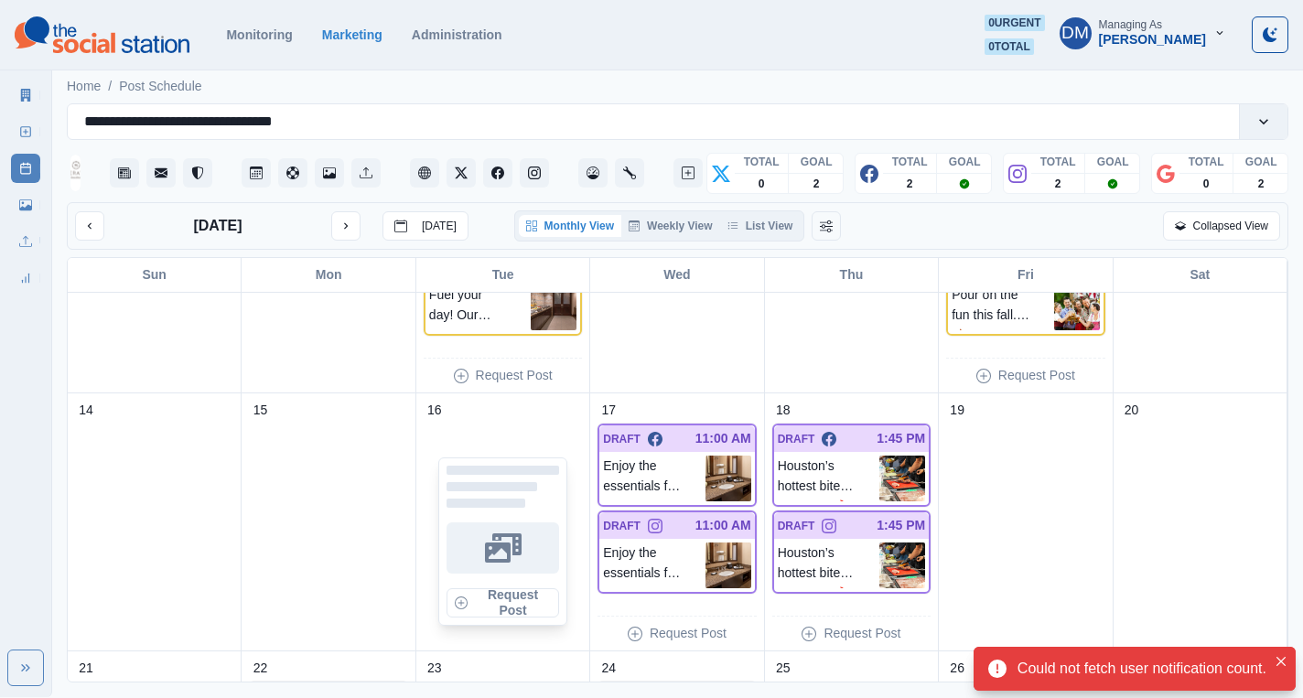
scroll to position [401, 0]
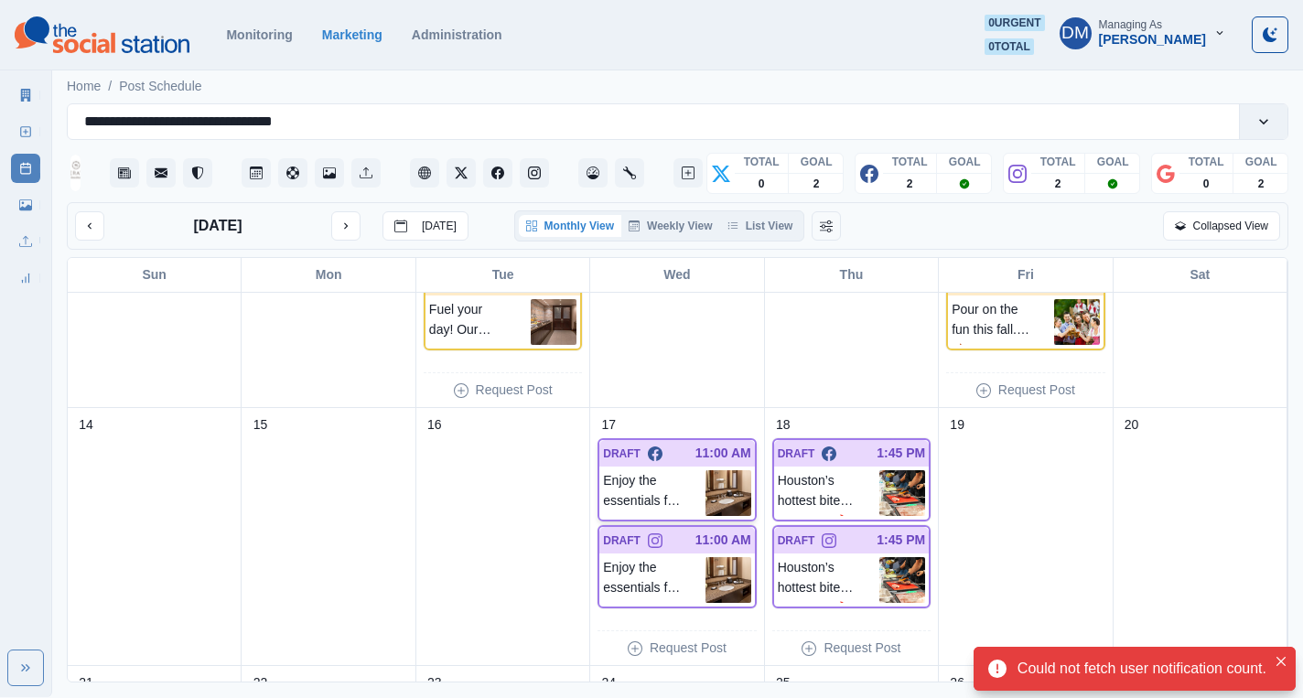
click at [720, 470] on img at bounding box center [728, 493] width 46 height 46
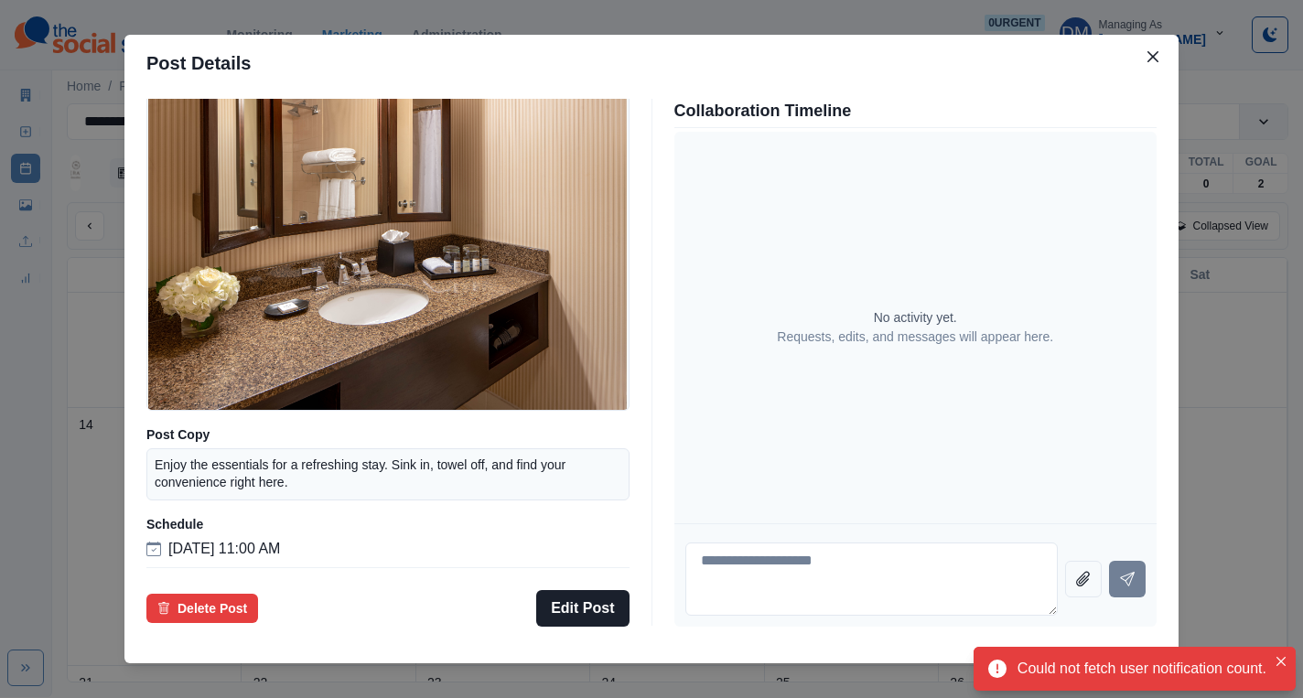
scroll to position [111, 0]
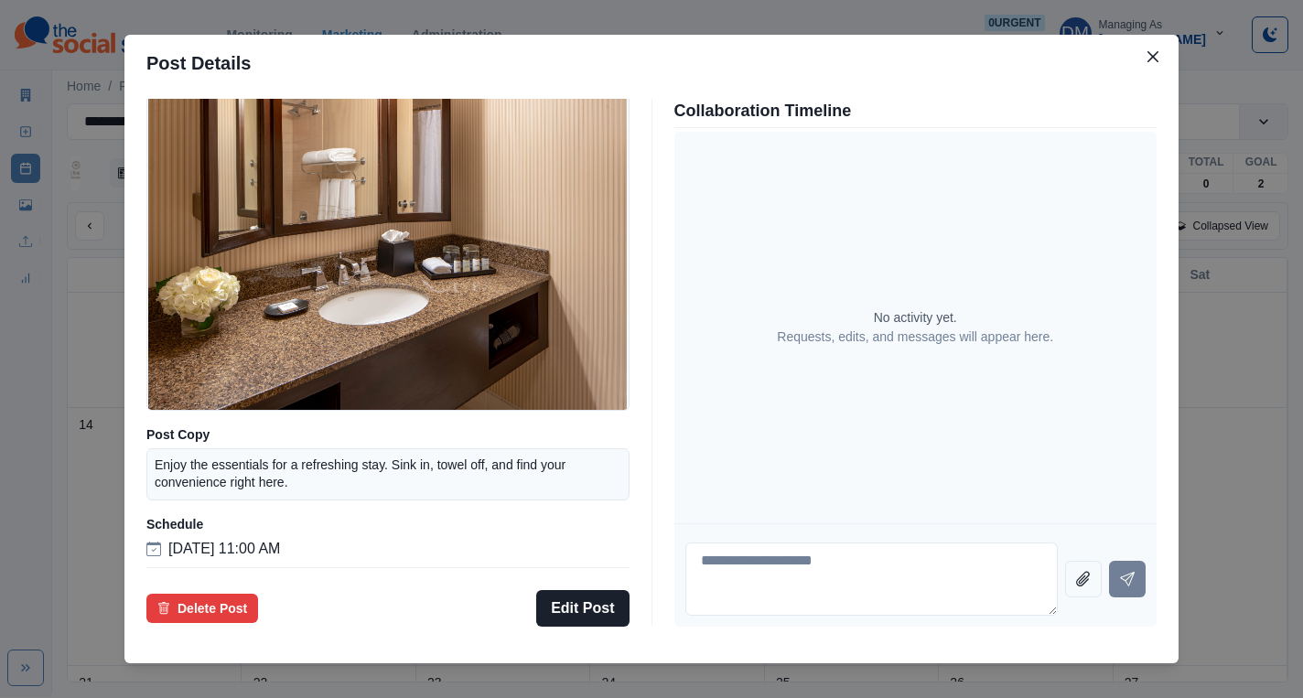
click at [242, 405] on div "Post Details Facebook Draft Media Post Copy Enjoy the essentials for a refreshi…" at bounding box center [651, 349] width 1303 height 698
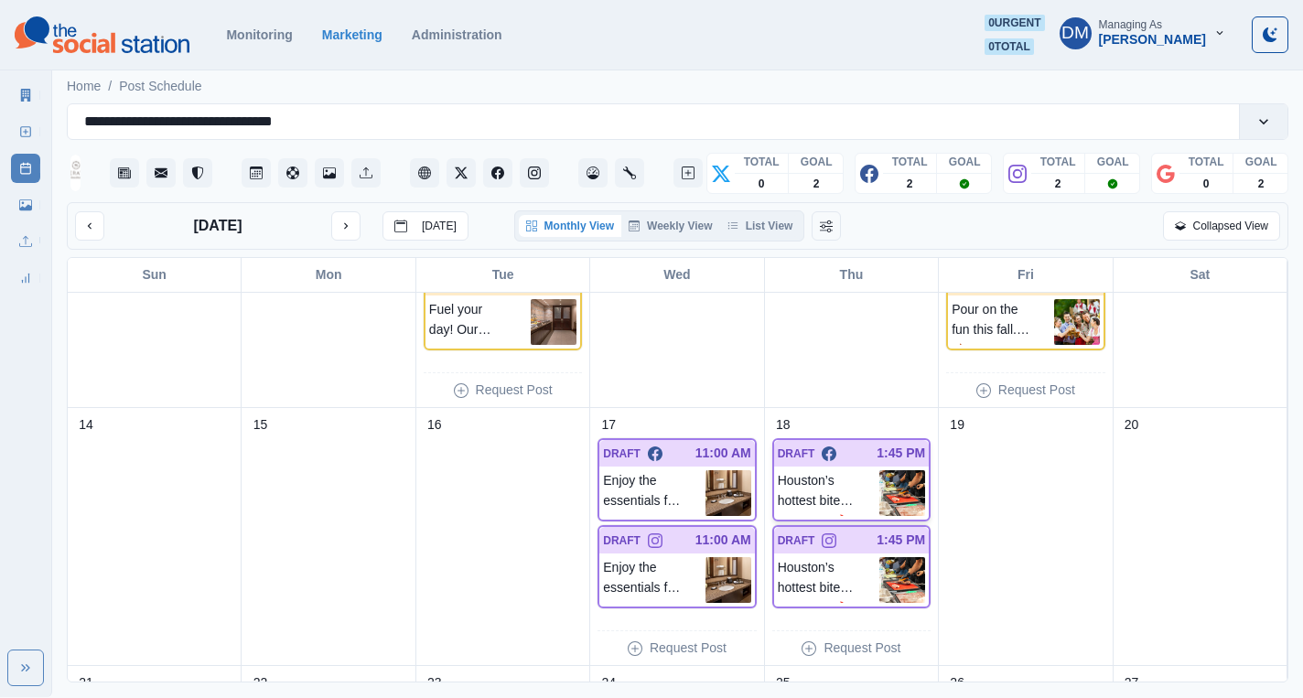
click at [903, 470] on img at bounding box center [902, 493] width 46 height 46
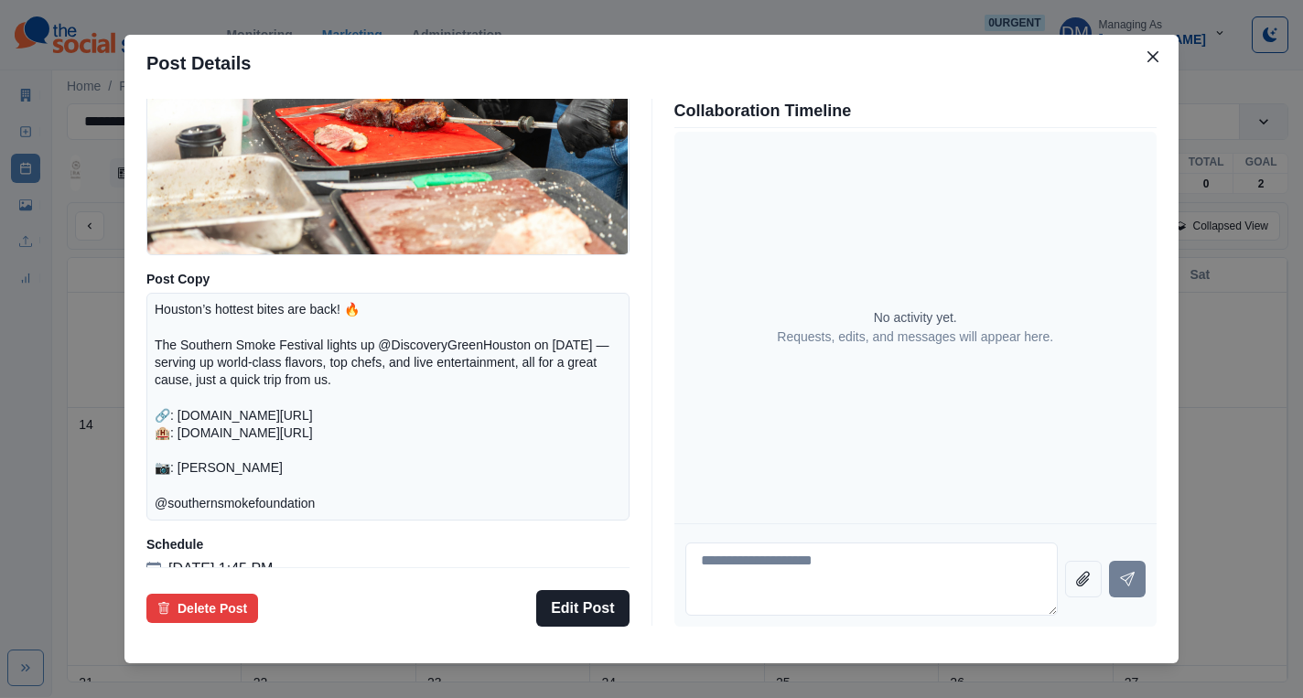
scroll to position [266, 0]
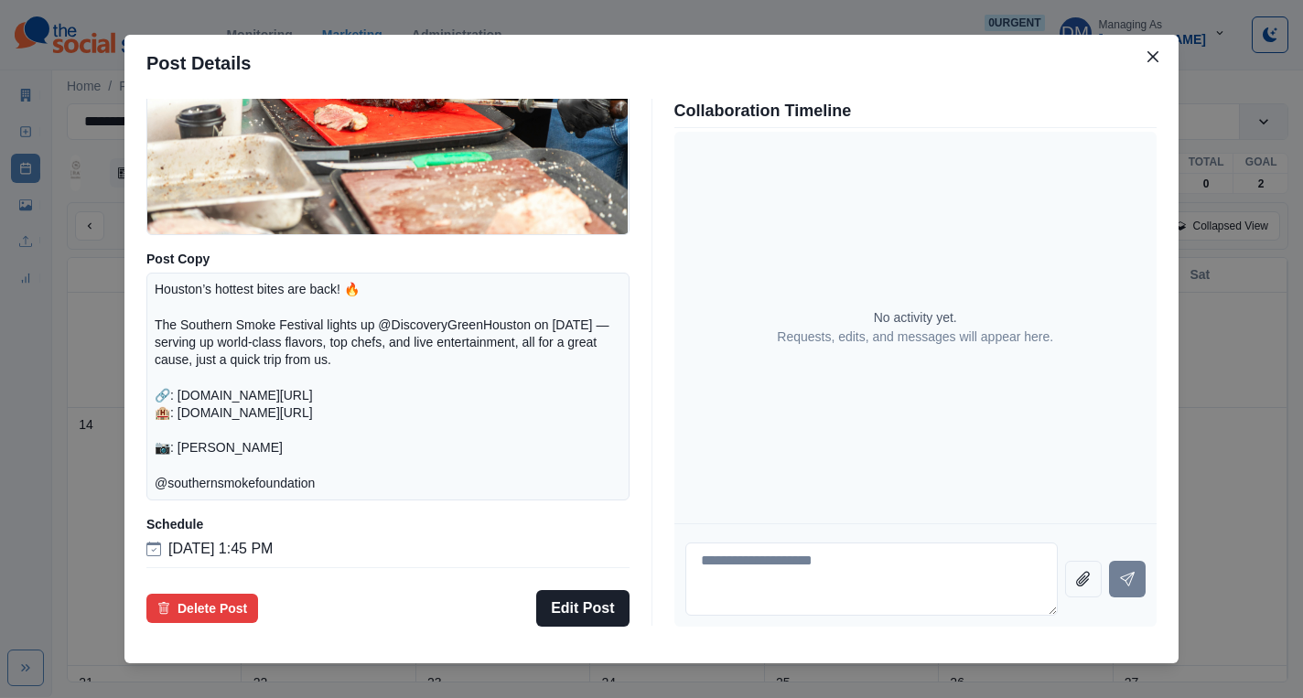
click at [200, 370] on div "Post Details Facebook Draft Media Post Copy Houston’s hottest bites are back! 🔥…" at bounding box center [651, 349] width 1303 height 698
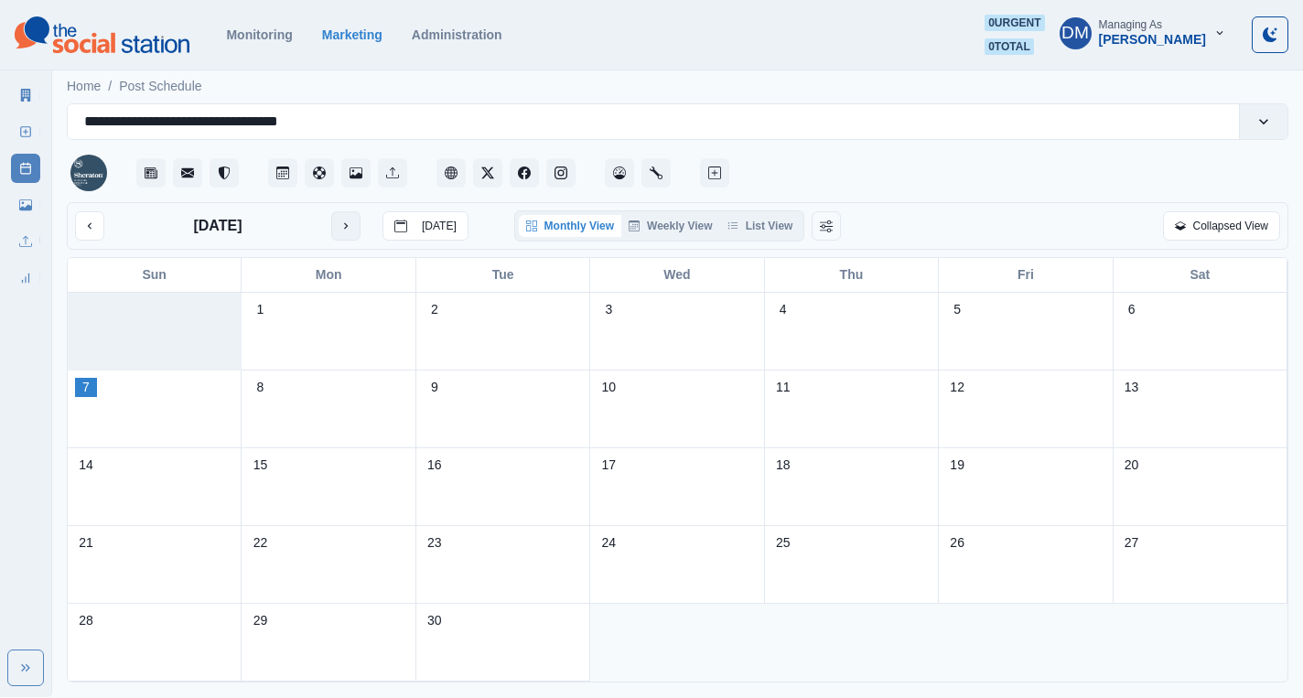
click at [331, 211] on button "next month" at bounding box center [345, 225] width 29 height 29
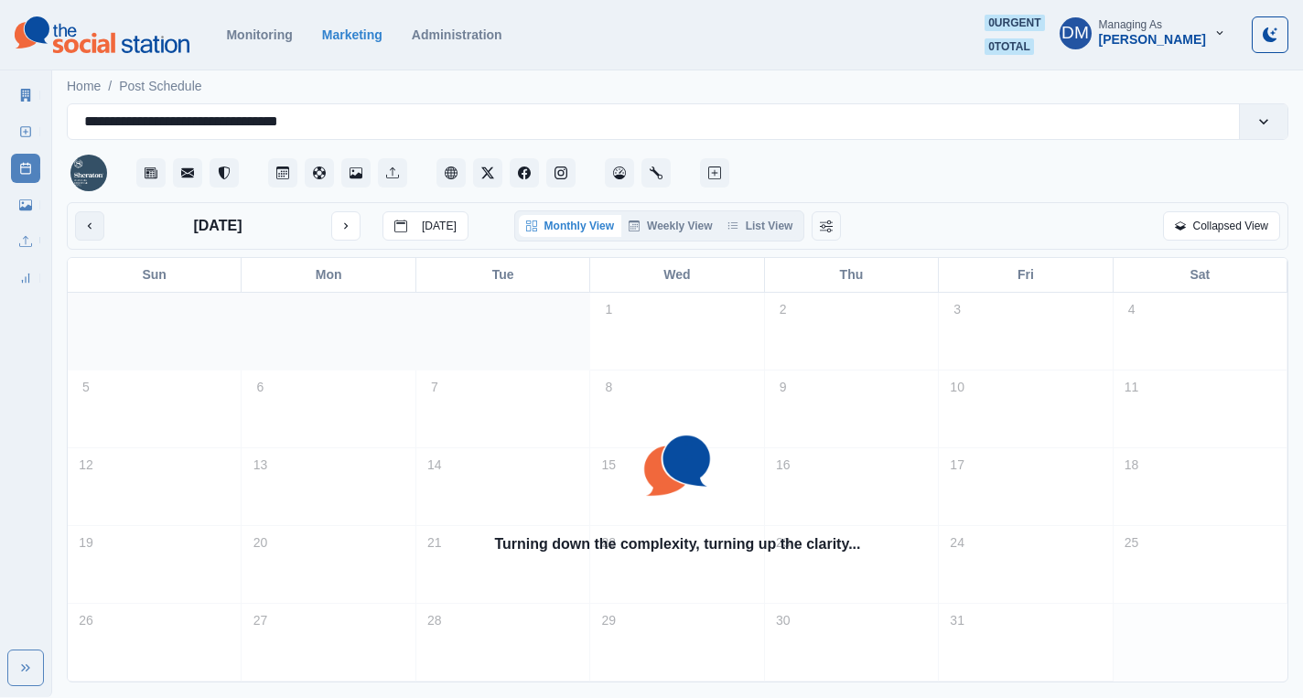
click at [86, 211] on button "previous month" at bounding box center [89, 225] width 29 height 29
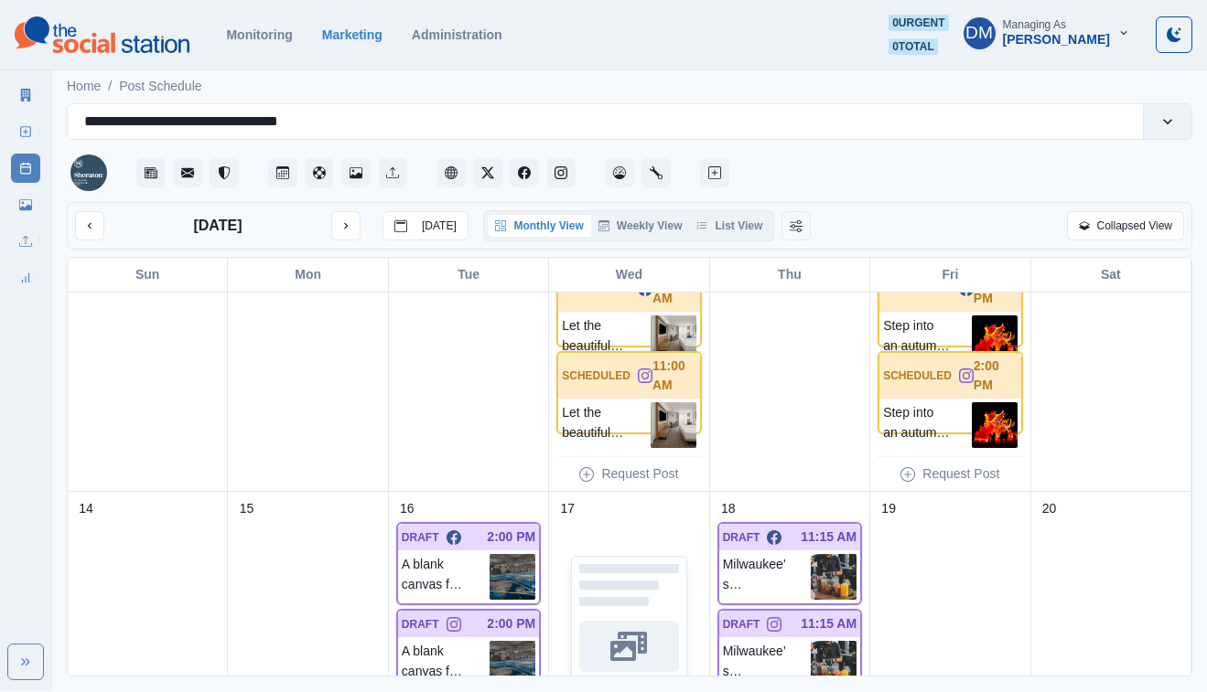
scroll to position [404, 0]
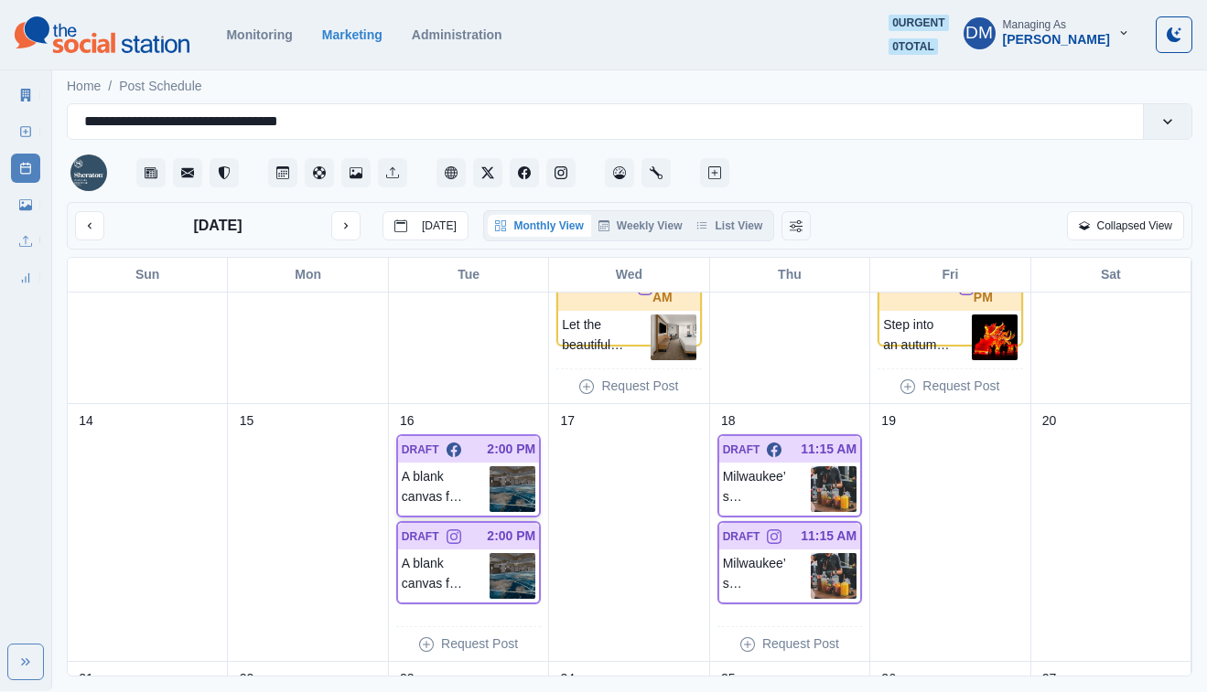
click at [504, 467] on img at bounding box center [512, 490] width 46 height 46
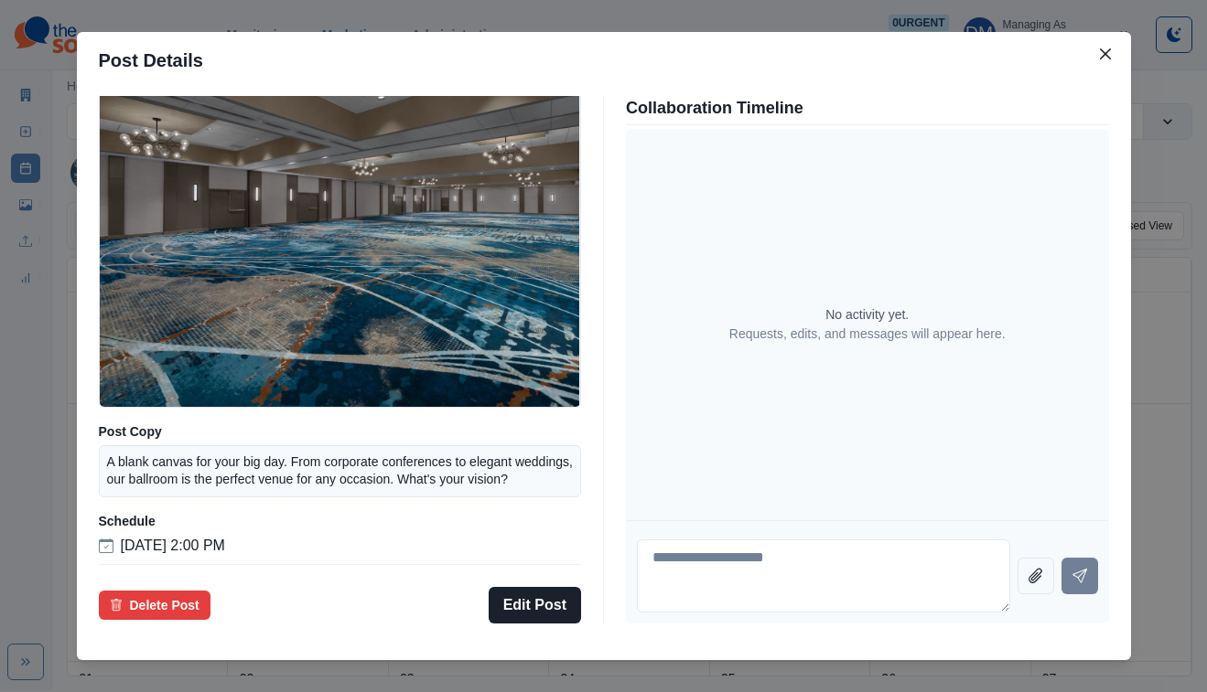
scroll to position [147, 0]
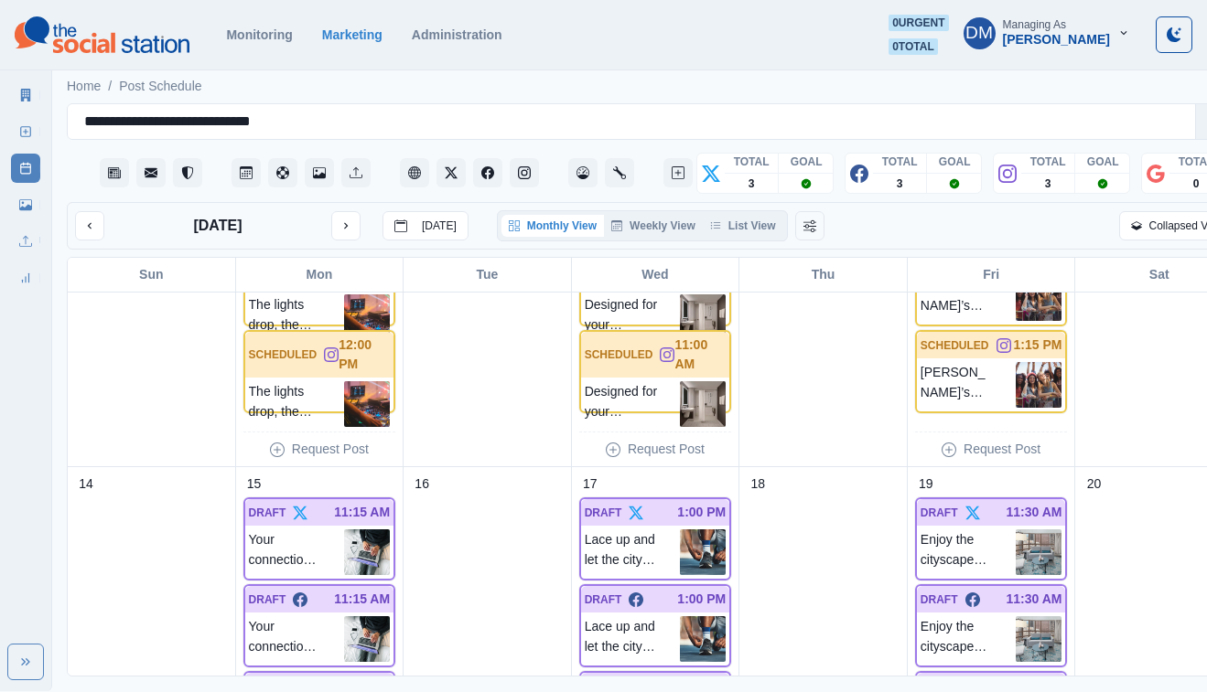
scroll to position [632, 0]
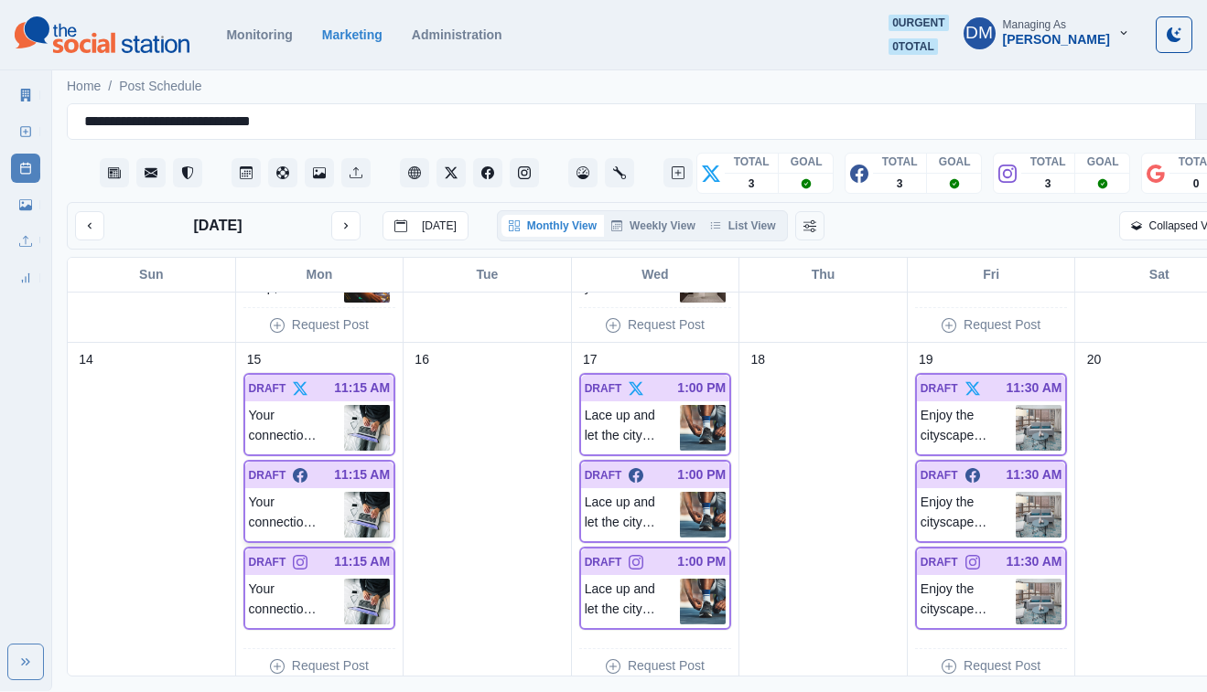
click at [344, 492] on img at bounding box center [367, 515] width 46 height 46
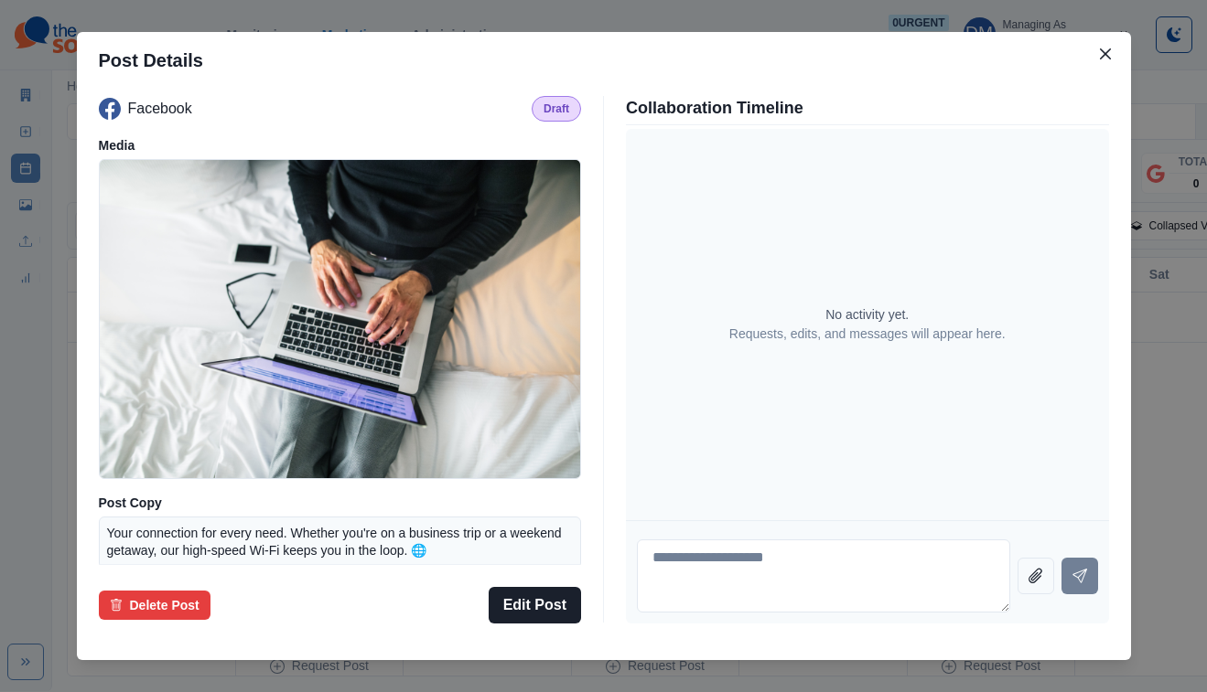
scroll to position [134, 0]
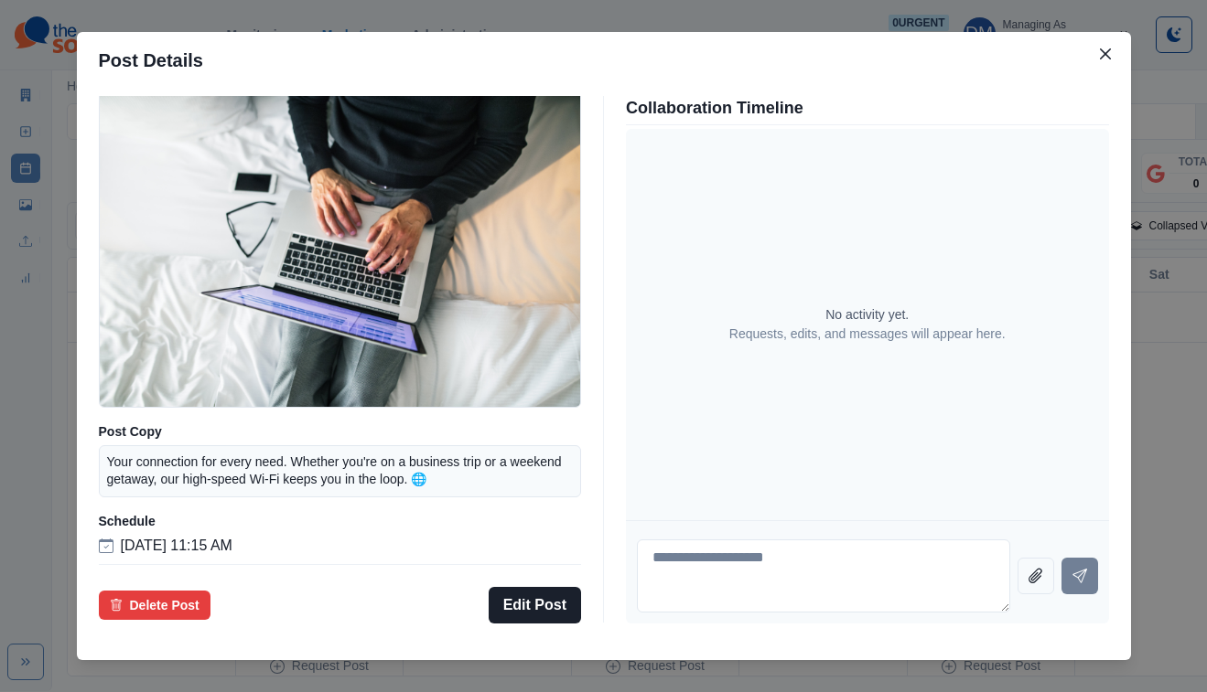
click at [166, 222] on div "Post Details Facebook Draft Media Post Copy Your connection for every need. Whe…" at bounding box center [603, 346] width 1207 height 692
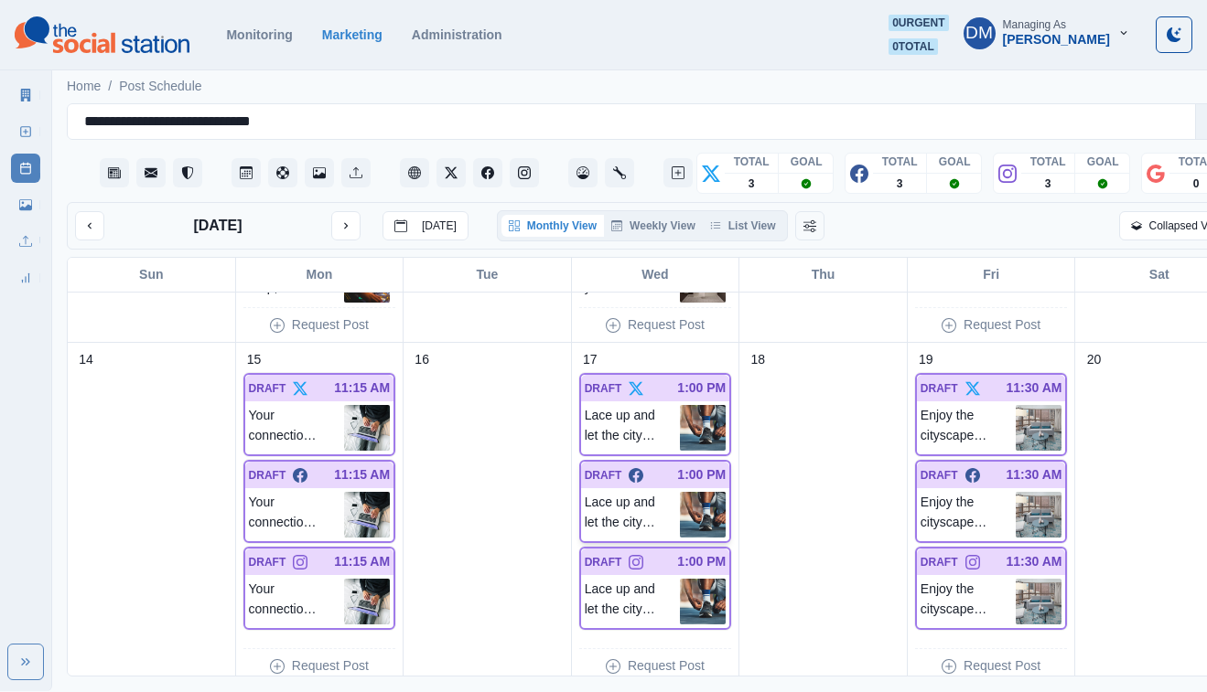
click at [680, 492] on img at bounding box center [703, 515] width 46 height 46
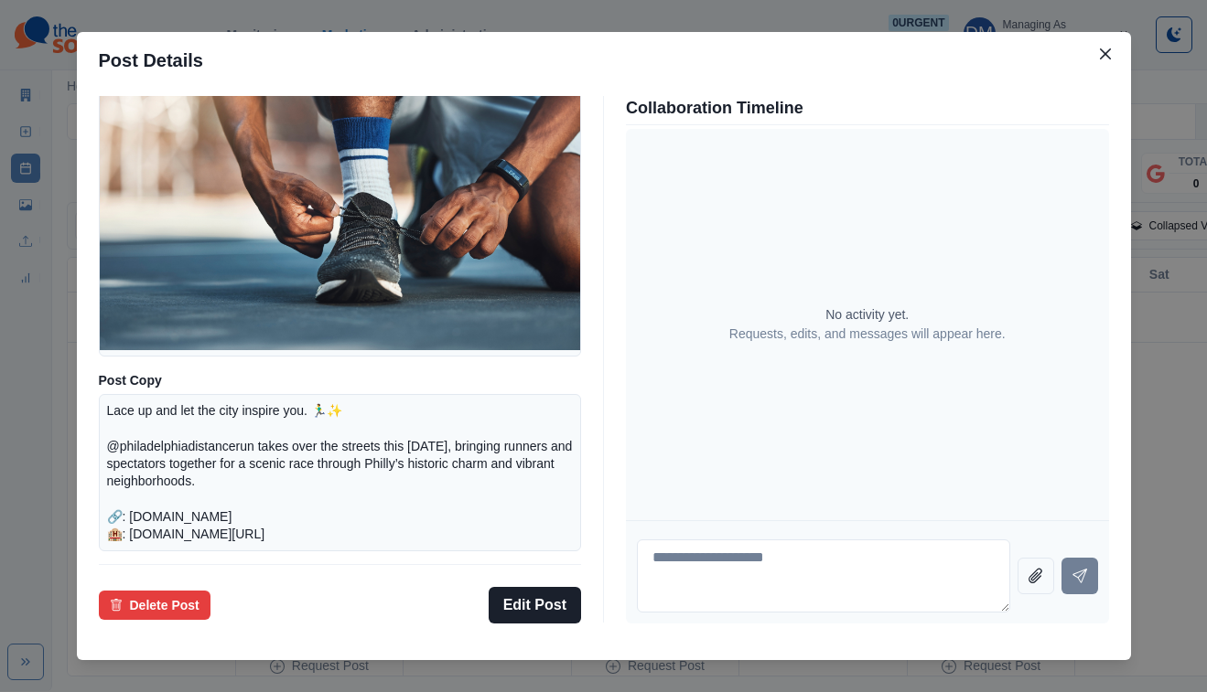
scroll to position [213, 0]
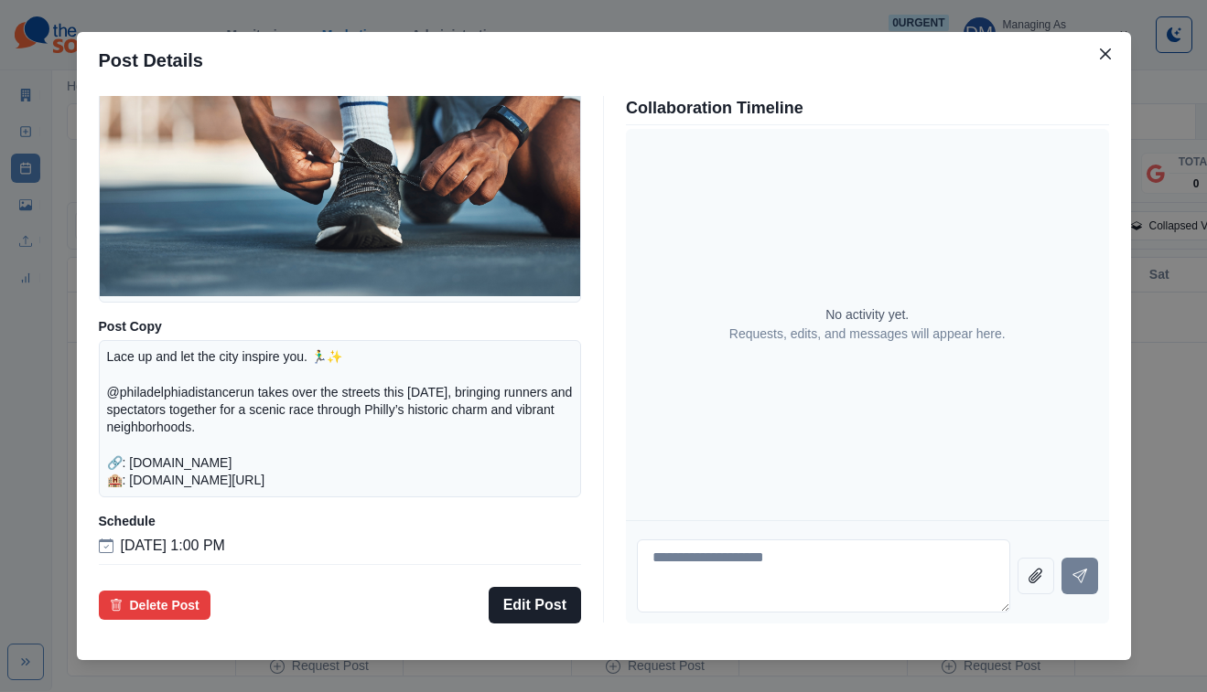
click at [169, 462] on div "Post Details Facebook Draft Media Post Copy Lace up and let the city inspire yo…" at bounding box center [603, 346] width 1207 height 692
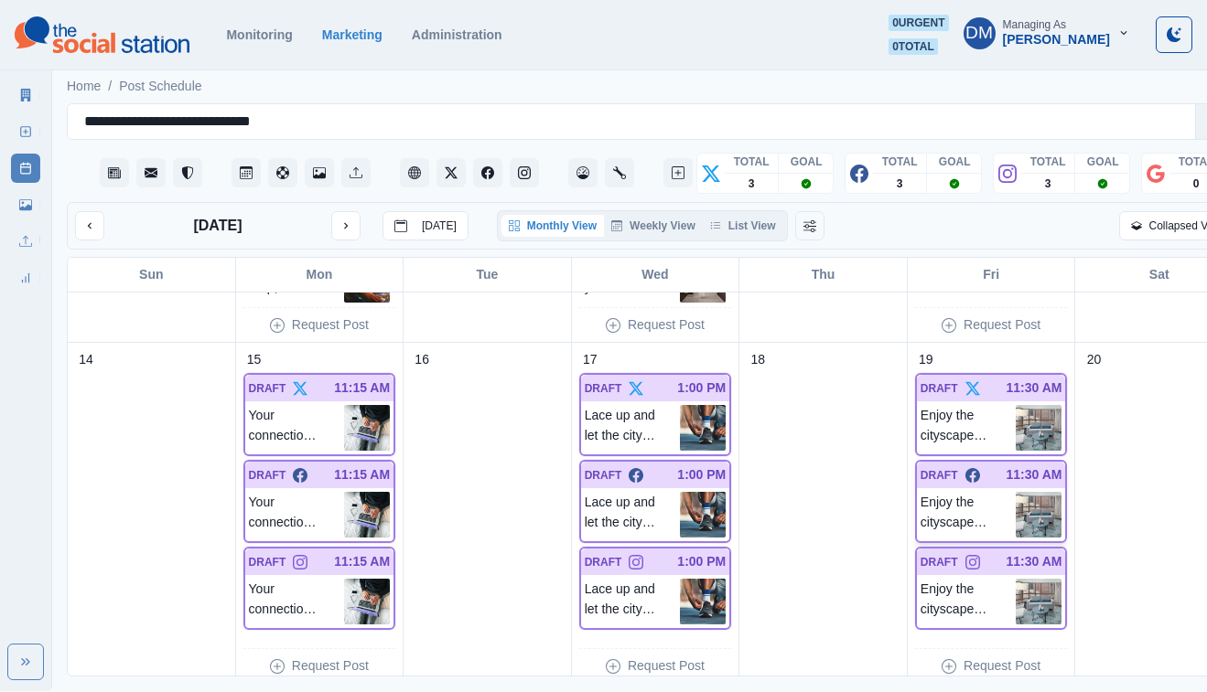
click at [1015, 492] on img at bounding box center [1038, 515] width 46 height 46
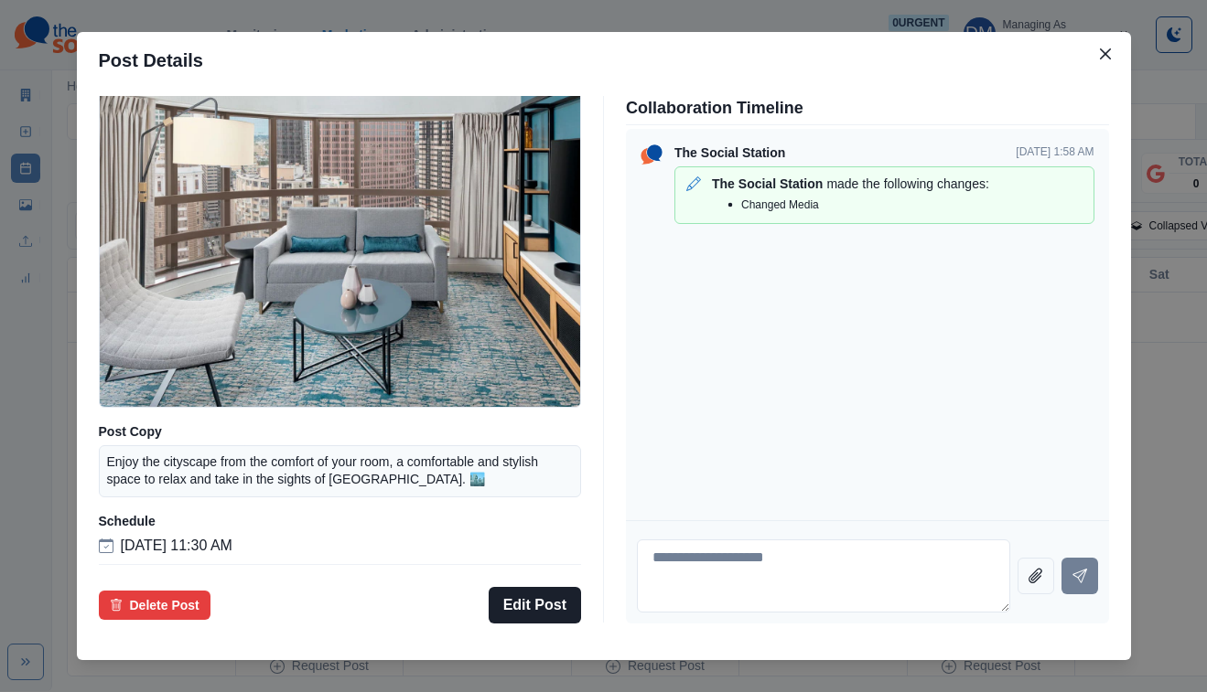
scroll to position [134, 0]
click at [145, 381] on div "Post Details Facebook Draft Media Post Copy Enjoy the cityscape from the comfor…" at bounding box center [603, 346] width 1207 height 692
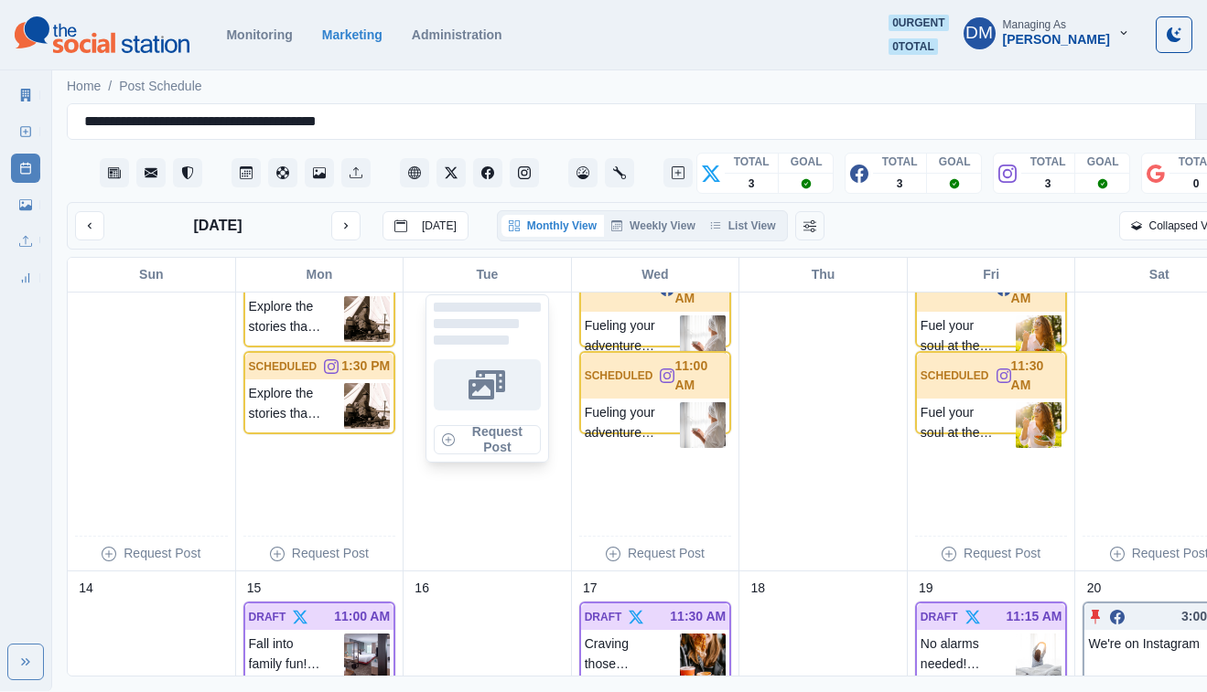
scroll to position [757, 0]
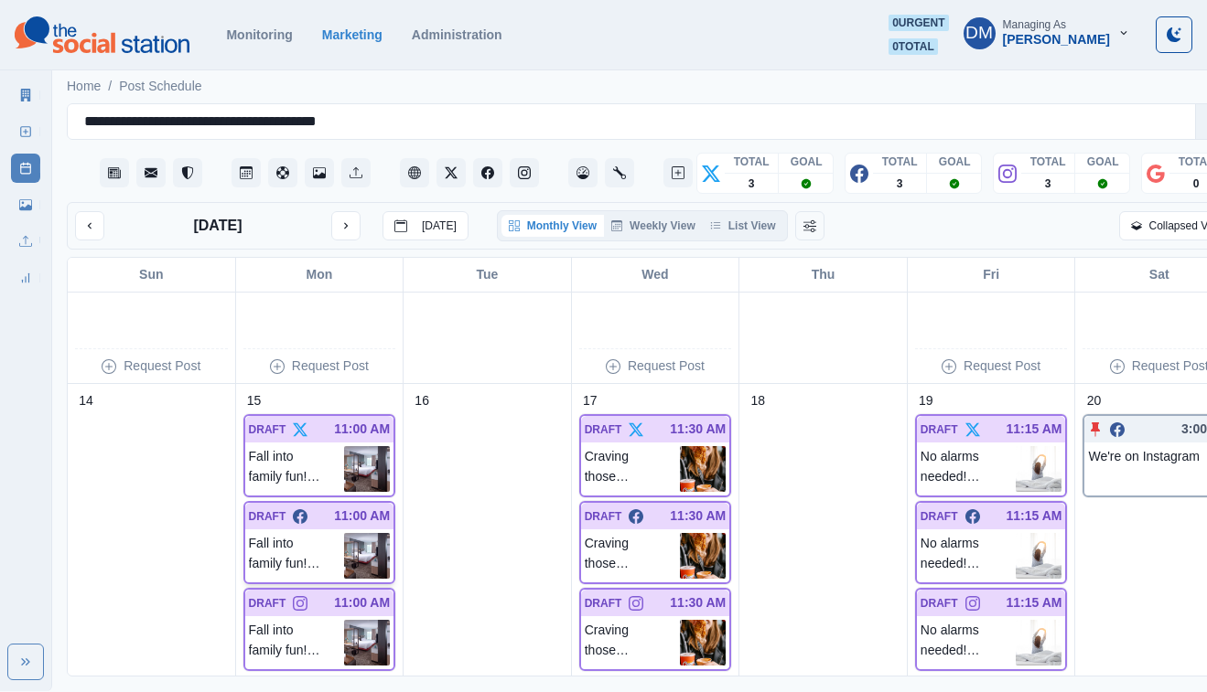
click at [344, 533] on img at bounding box center [367, 556] width 46 height 46
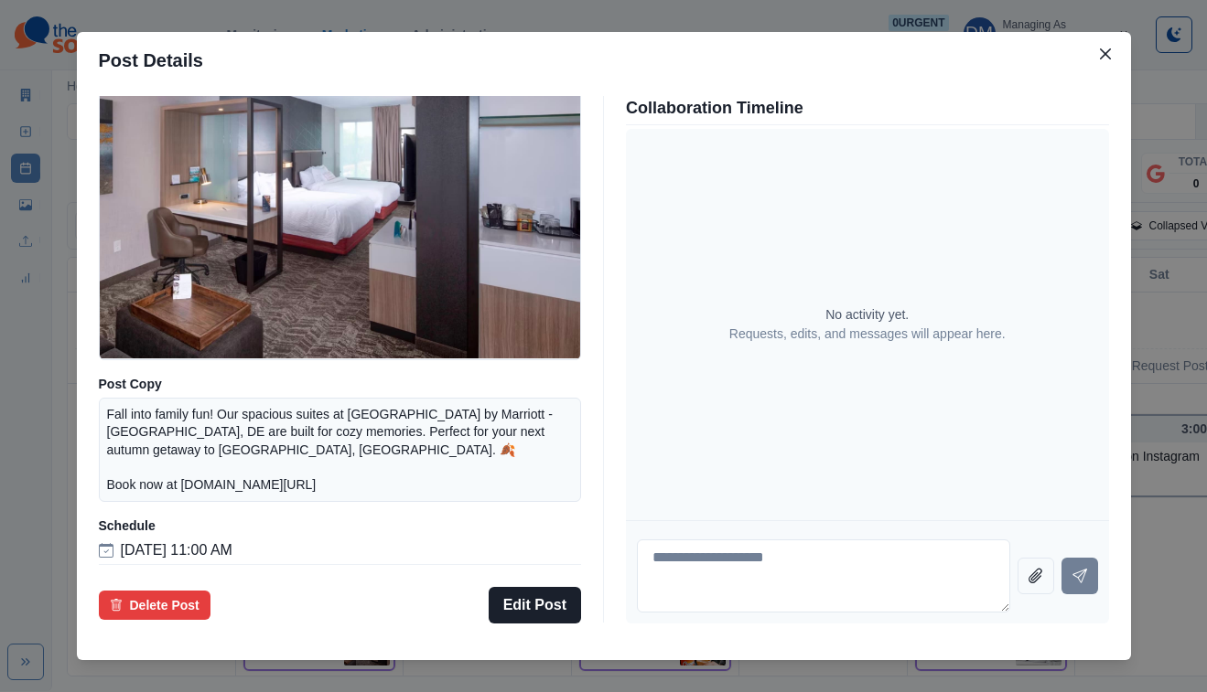
scroll to position [114, 0]
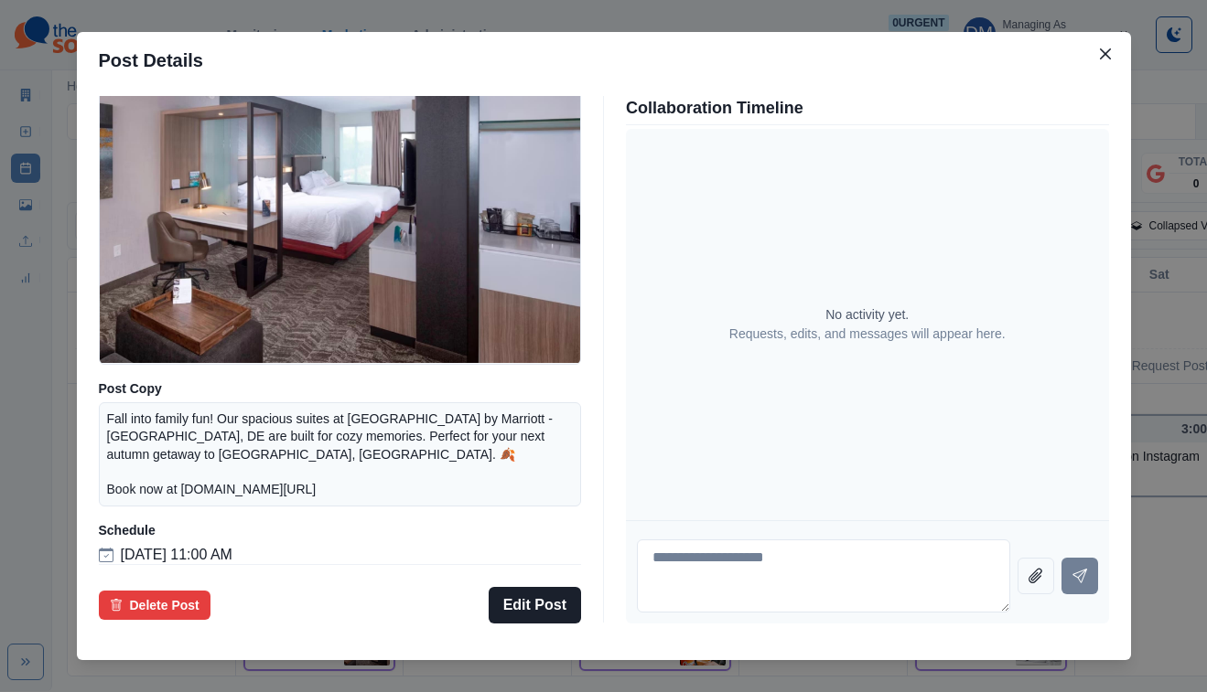
click at [171, 470] on div "Post Details Facebook Draft Media Post Copy Fall into family fun! Our spacious …" at bounding box center [603, 346] width 1207 height 692
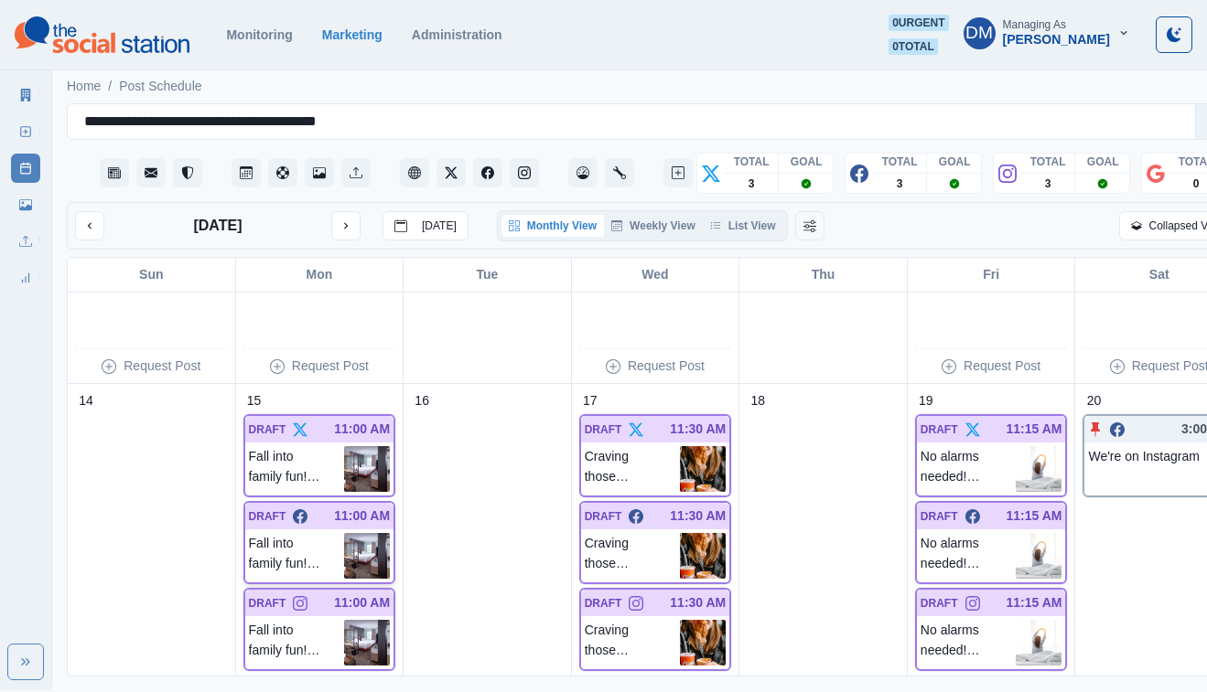
click at [353, 533] on img at bounding box center [367, 556] width 46 height 46
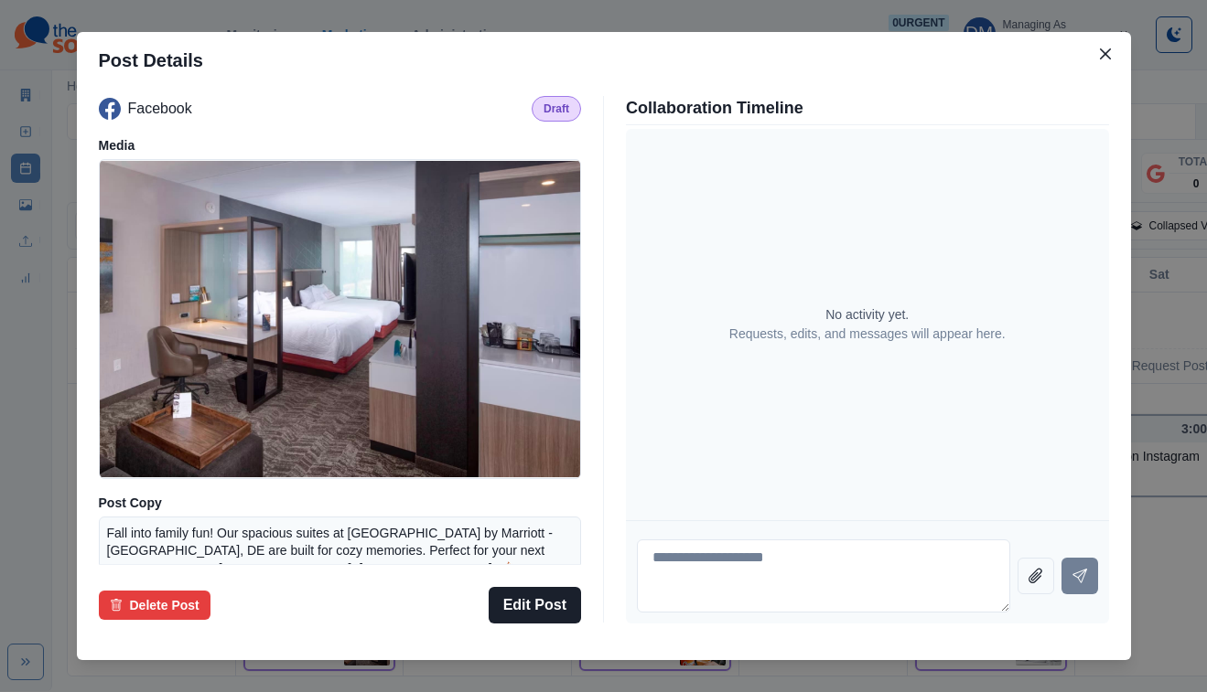
scroll to position [173, 0]
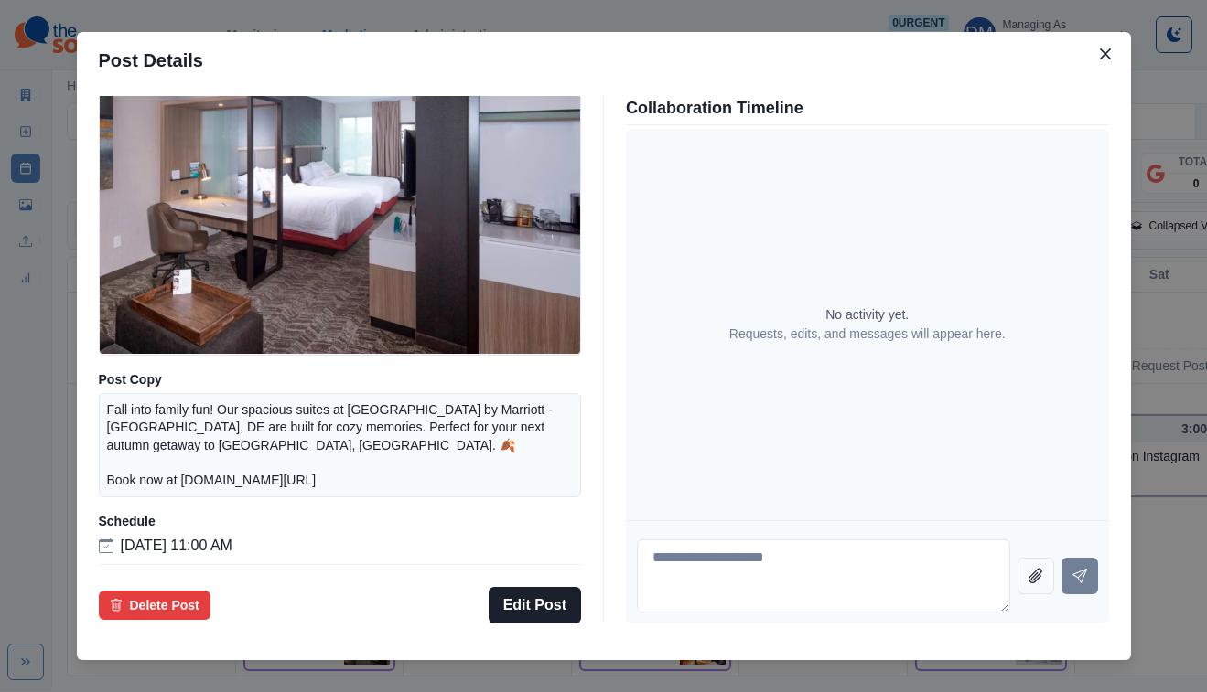
click at [158, 490] on div "Post Details Facebook Draft Media Post Copy Fall into family fun! Our spacious …" at bounding box center [603, 346] width 1207 height 692
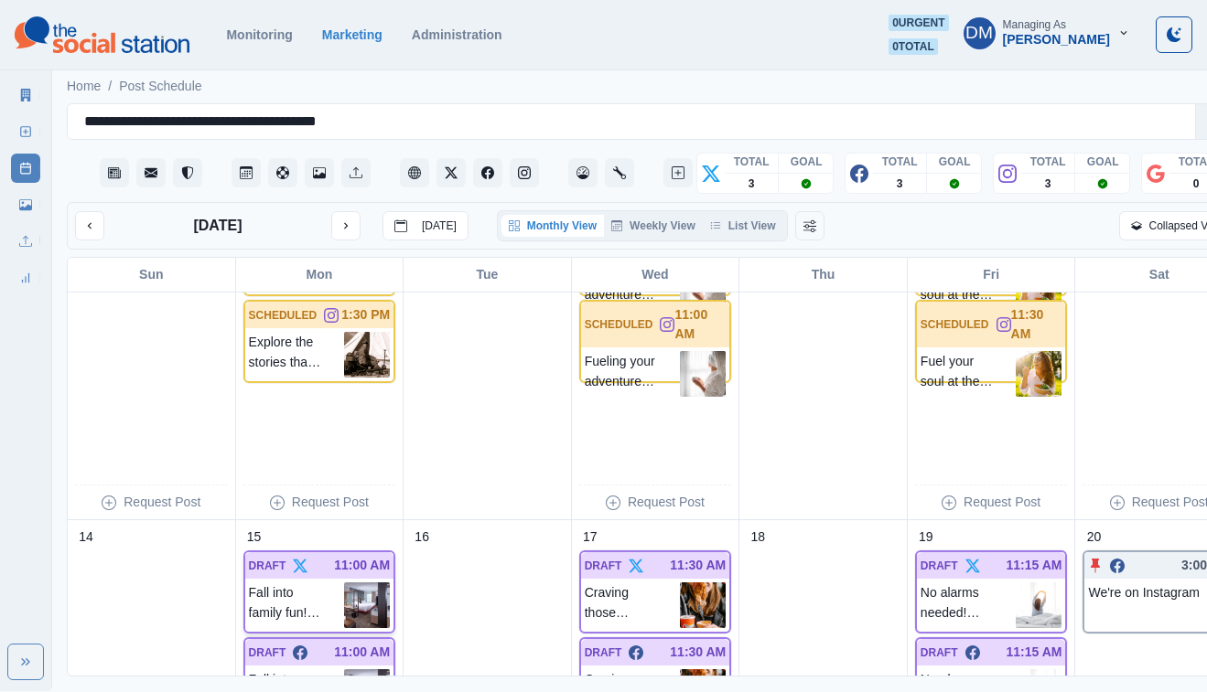
scroll to position [535, 0]
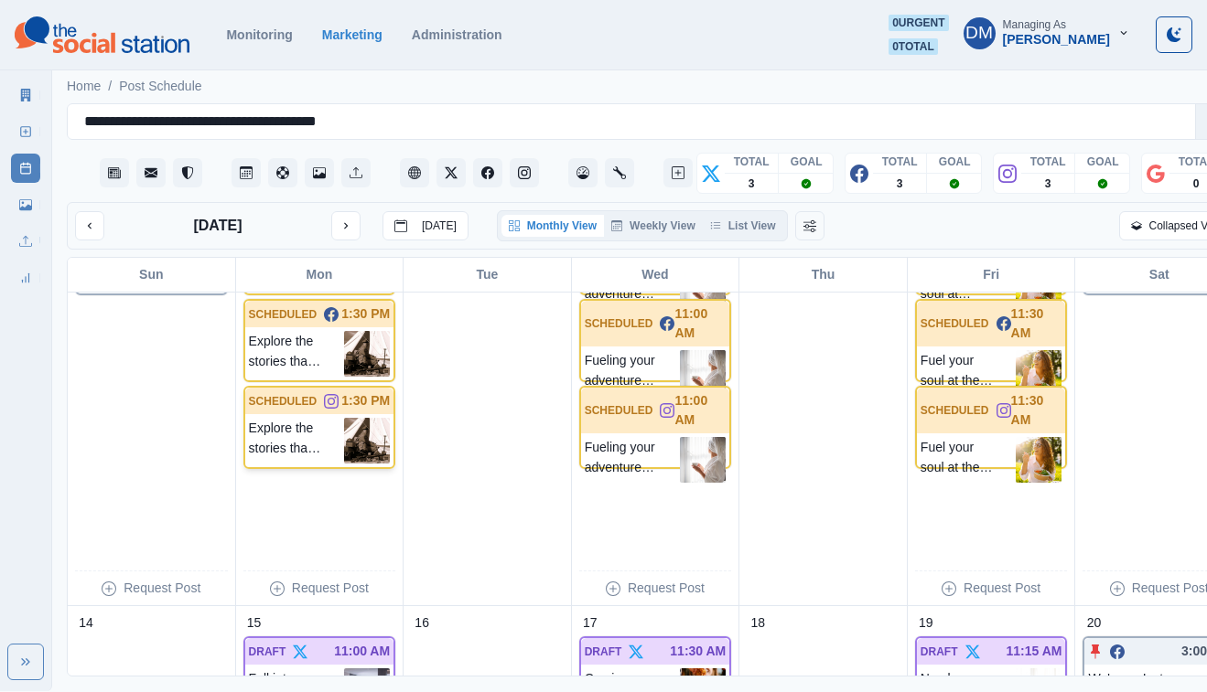
click at [349, 418] on img at bounding box center [367, 441] width 46 height 46
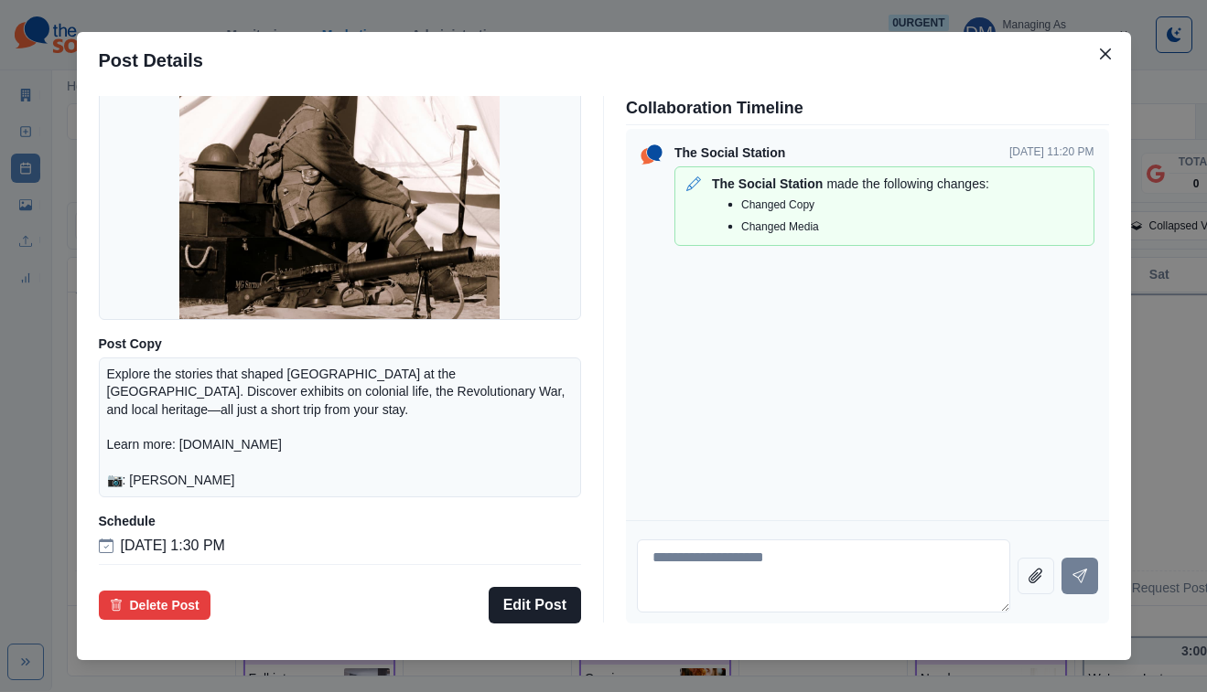
scroll to position [199, 0]
click at [167, 385] on div "Post Details Instagram Scheduled Media Post Copy Explore the stories that shape…" at bounding box center [603, 346] width 1207 height 692
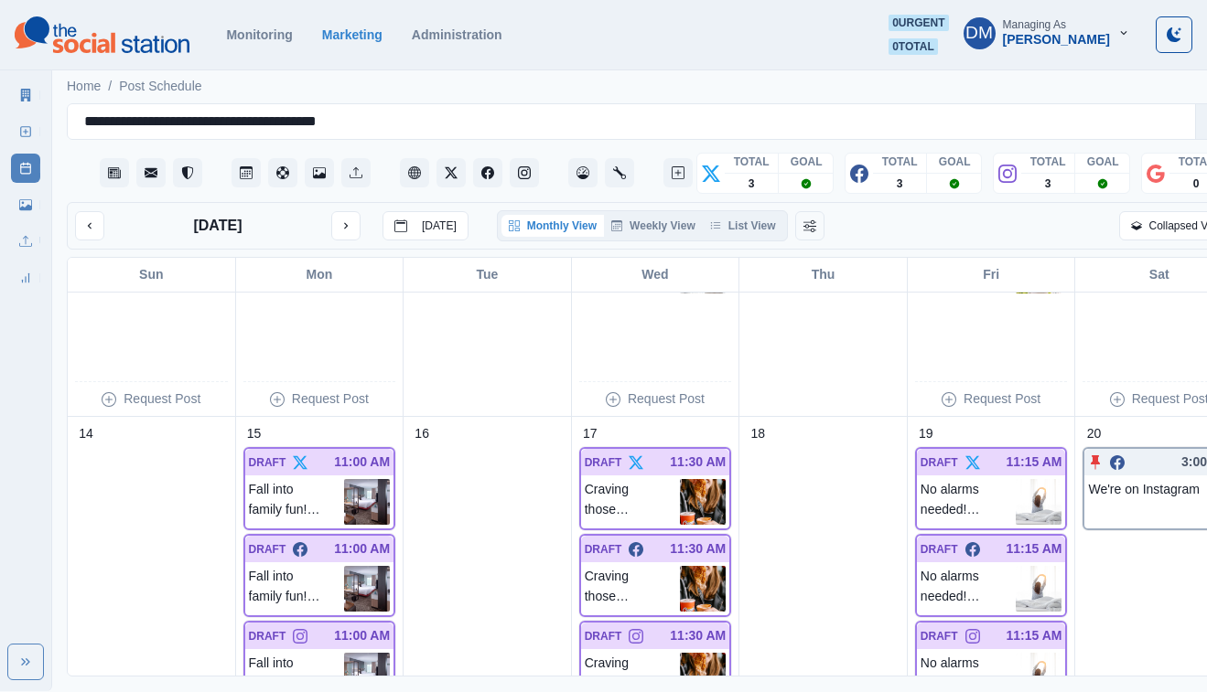
scroll to position [745, 0]
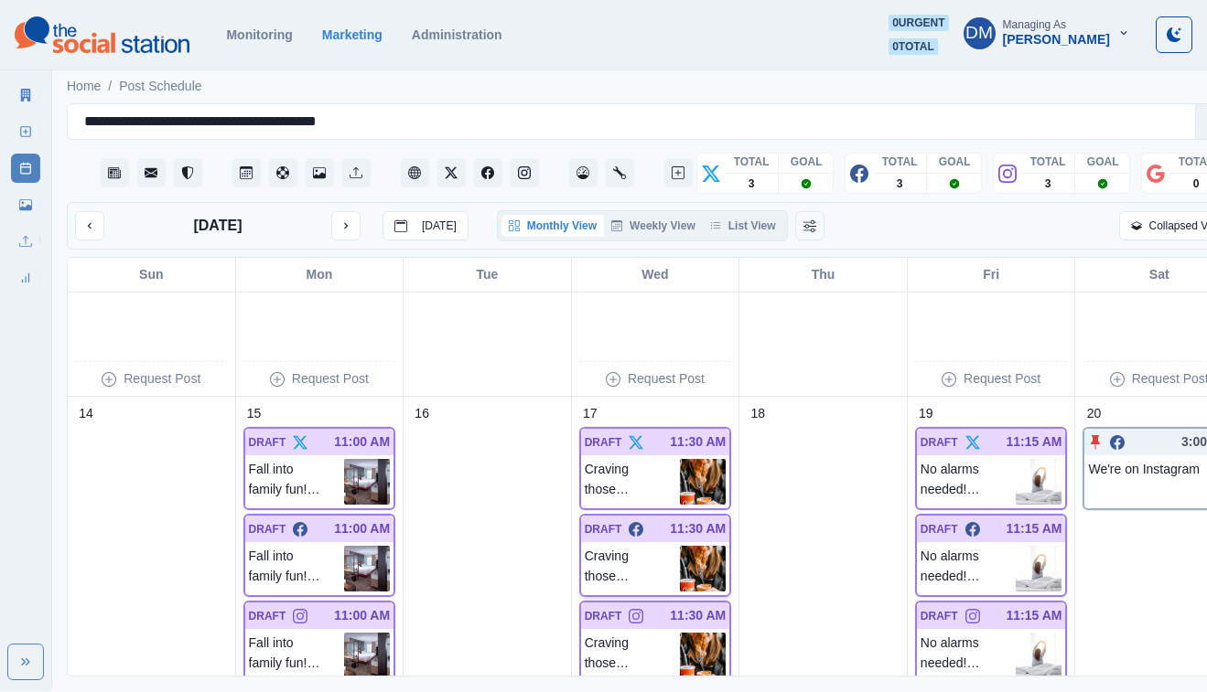
click at [680, 546] on img at bounding box center [703, 569] width 46 height 46
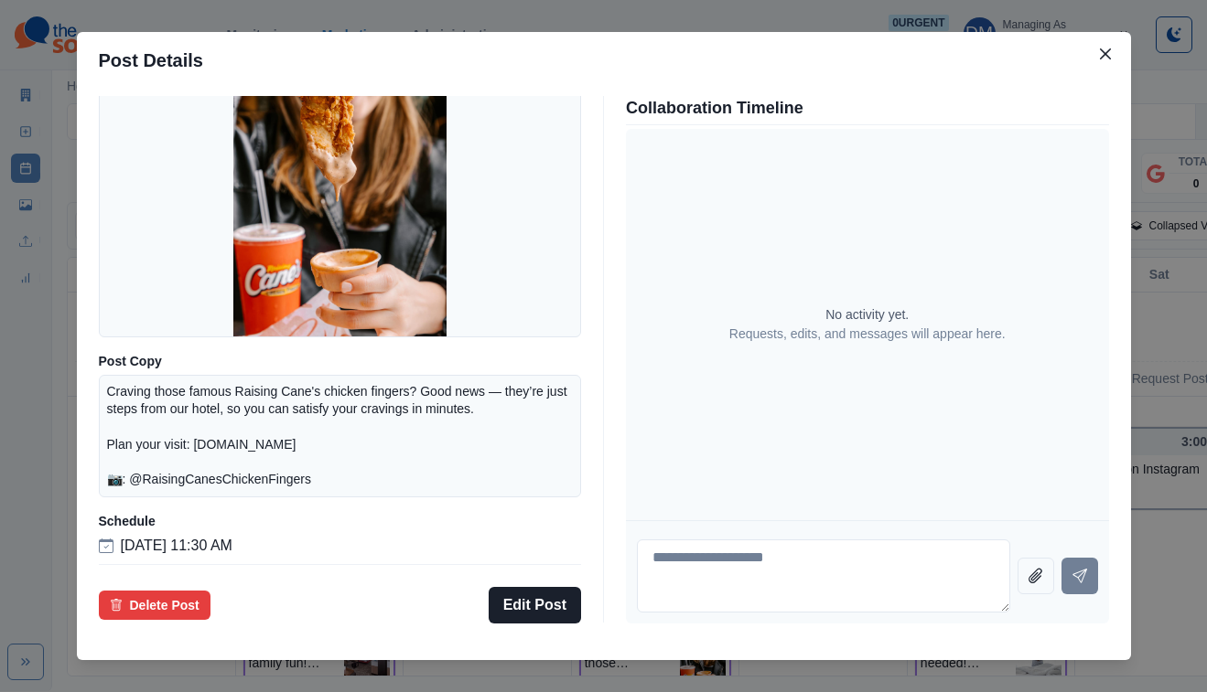
scroll to position [199, 0]
click at [166, 406] on div "Post Details Facebook Draft Media Post Copy Craving those famous Raising Cane's…" at bounding box center [603, 346] width 1207 height 692
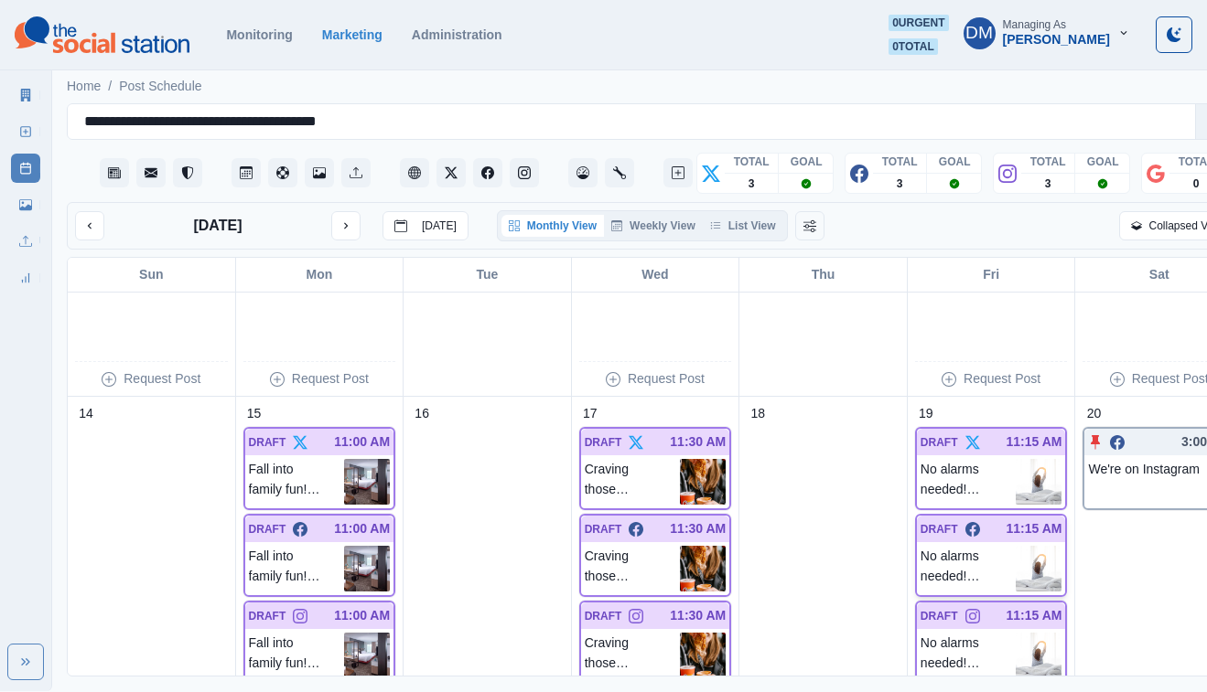
click at [1015, 546] on img at bounding box center [1038, 569] width 46 height 46
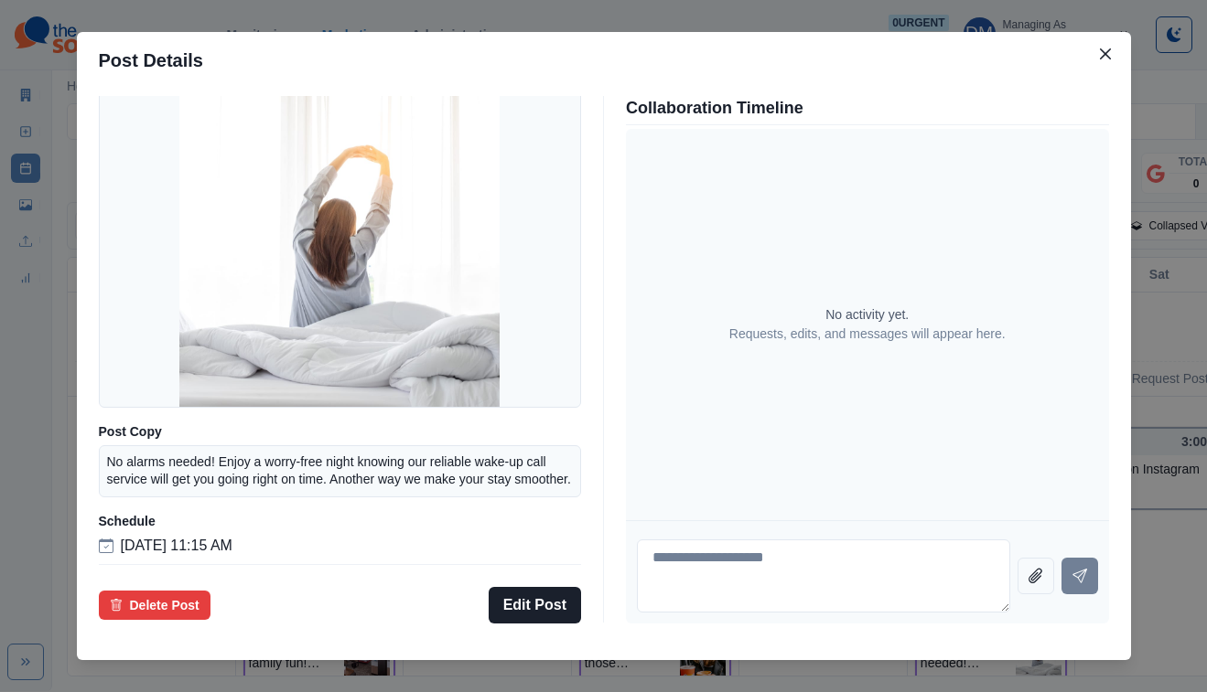
scroll to position [147, 0]
click at [182, 467] on div "Post Details Facebook Draft Media Post Copy No alarms needed! Enjoy a worry-fre…" at bounding box center [603, 346] width 1207 height 692
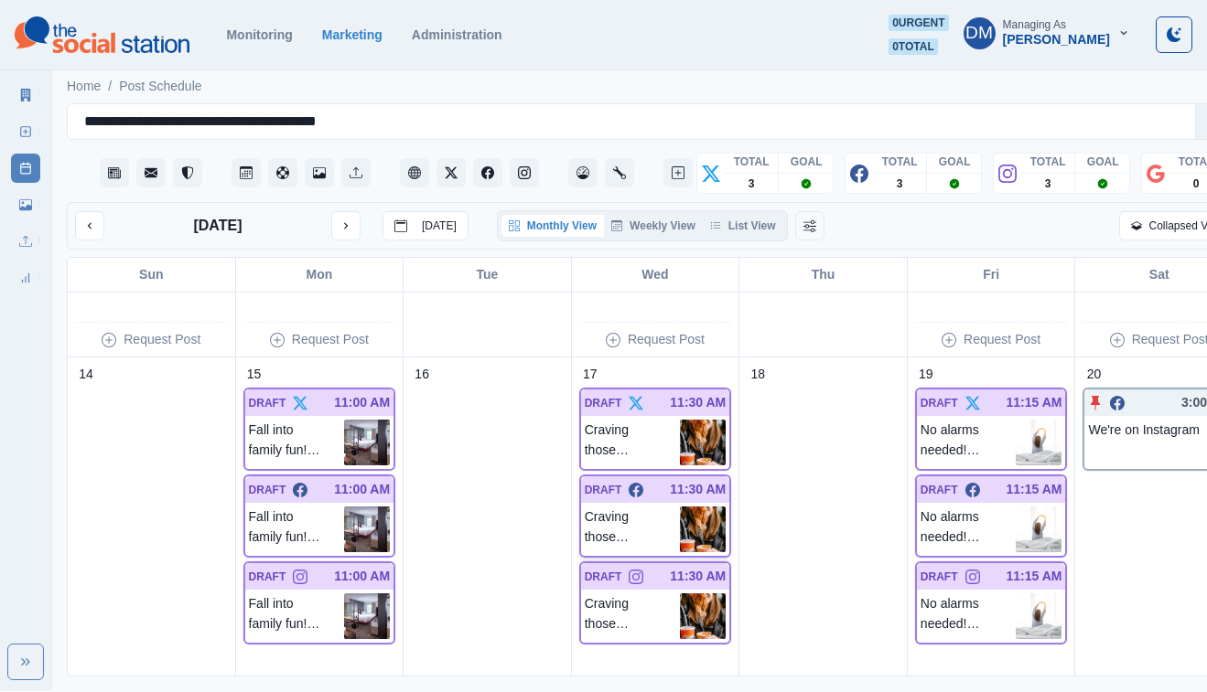
scroll to position [794, 0]
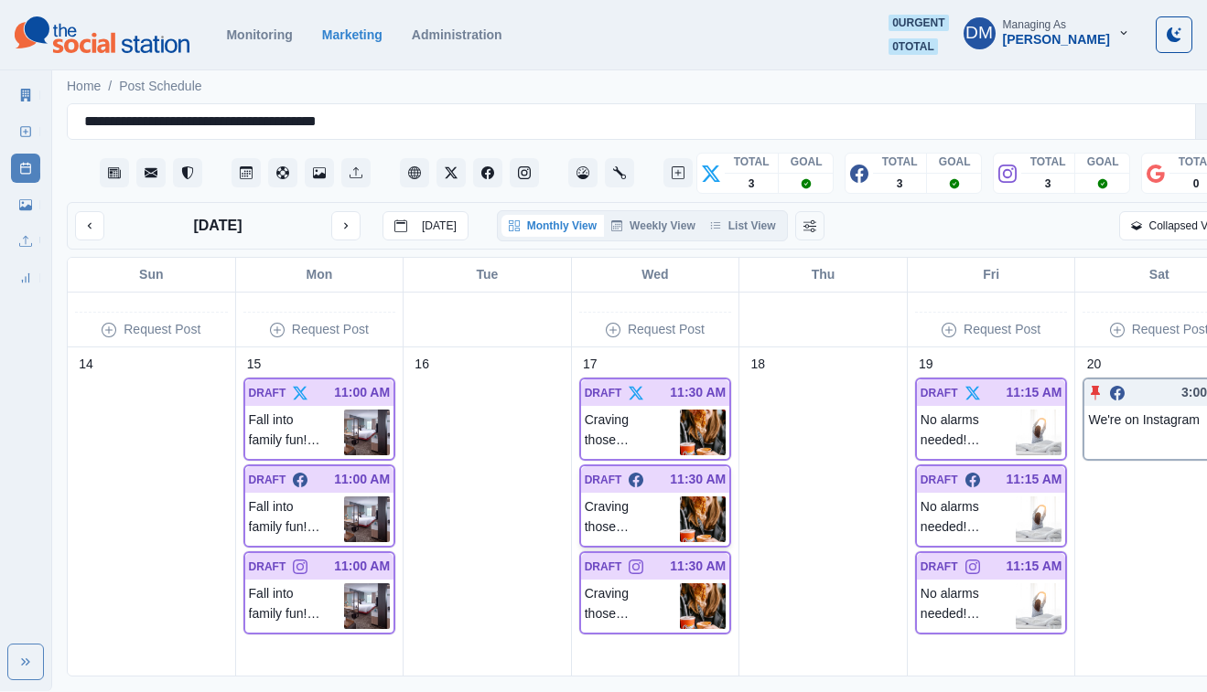
click at [680, 497] on img at bounding box center [703, 520] width 46 height 46
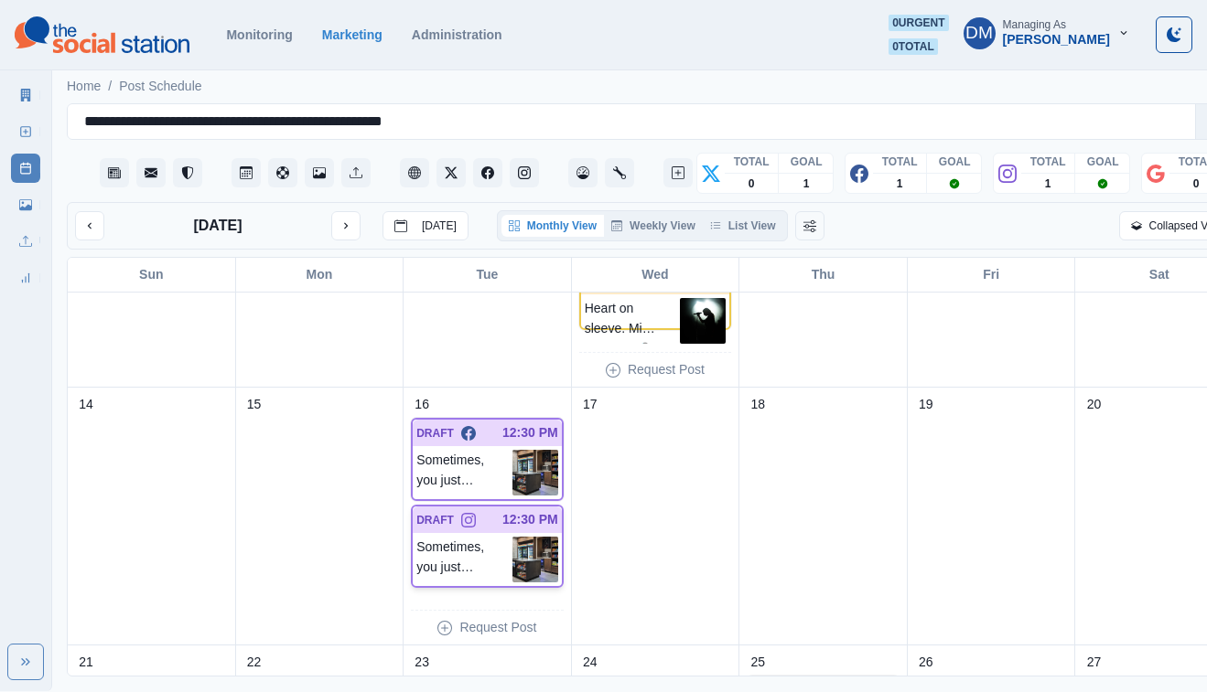
scroll to position [420, 0]
click at [516, 451] on img at bounding box center [535, 474] width 46 height 46
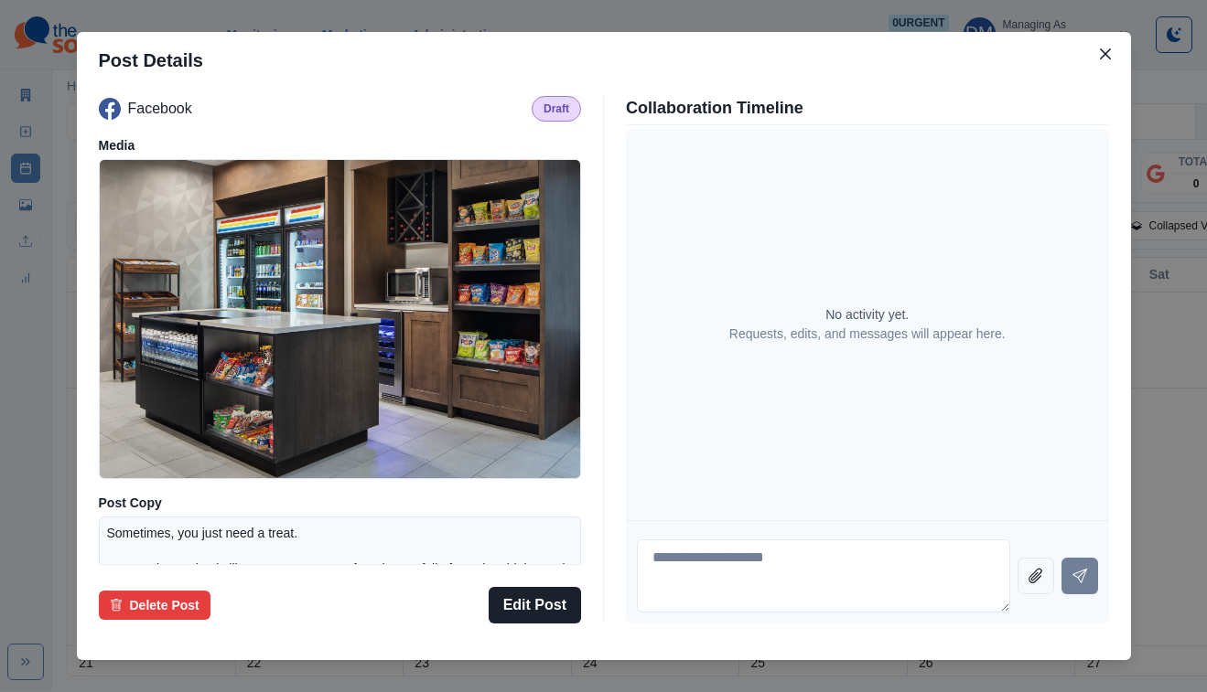
scroll to position [160, 0]
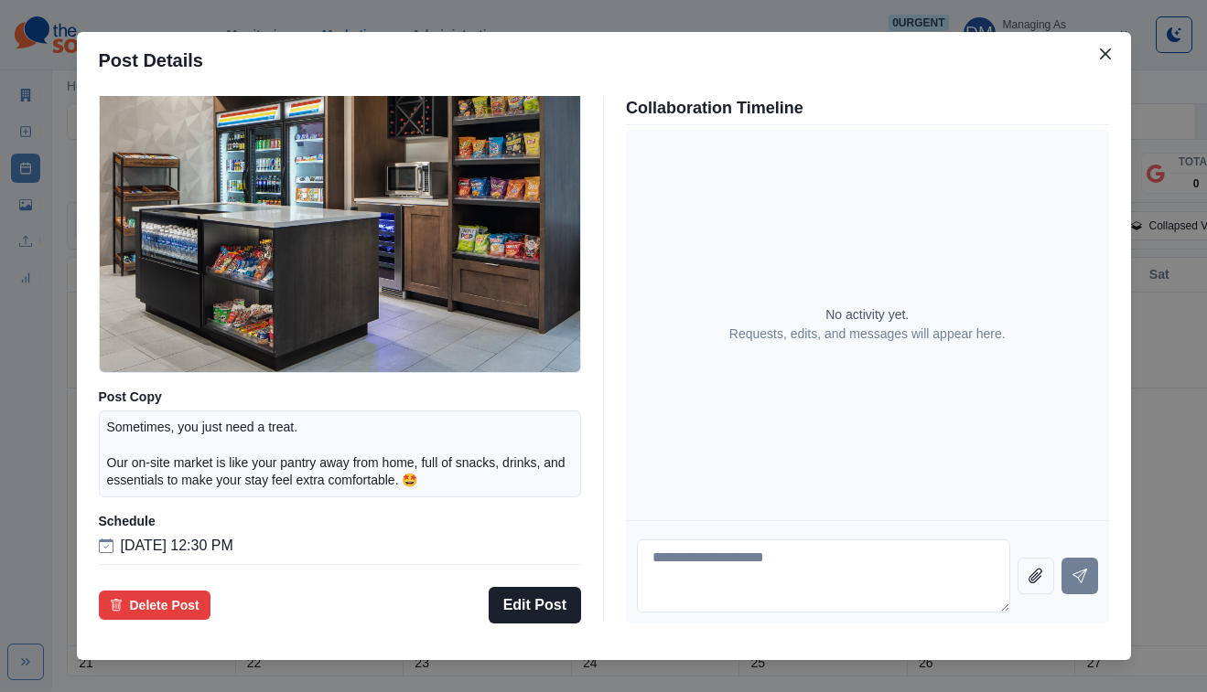
click at [152, 343] on div "Post Details Facebook Draft Media Post Copy Sometimes, you just need a treat. O…" at bounding box center [603, 346] width 1207 height 692
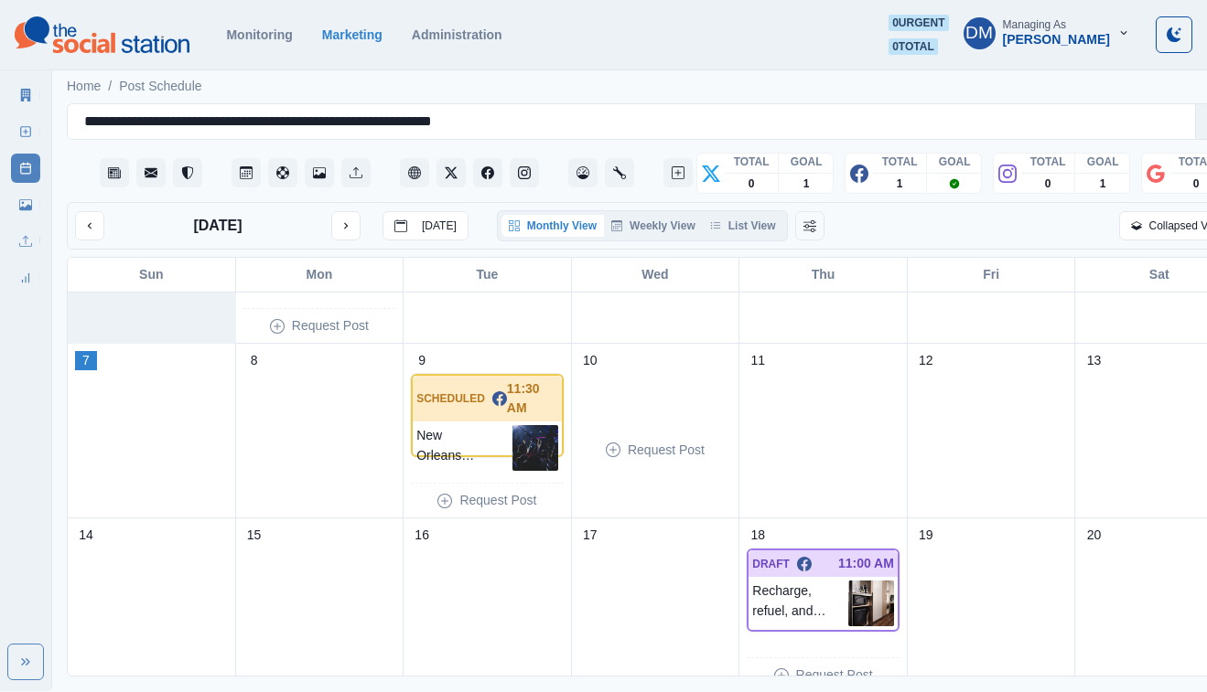
scroll to position [289, 0]
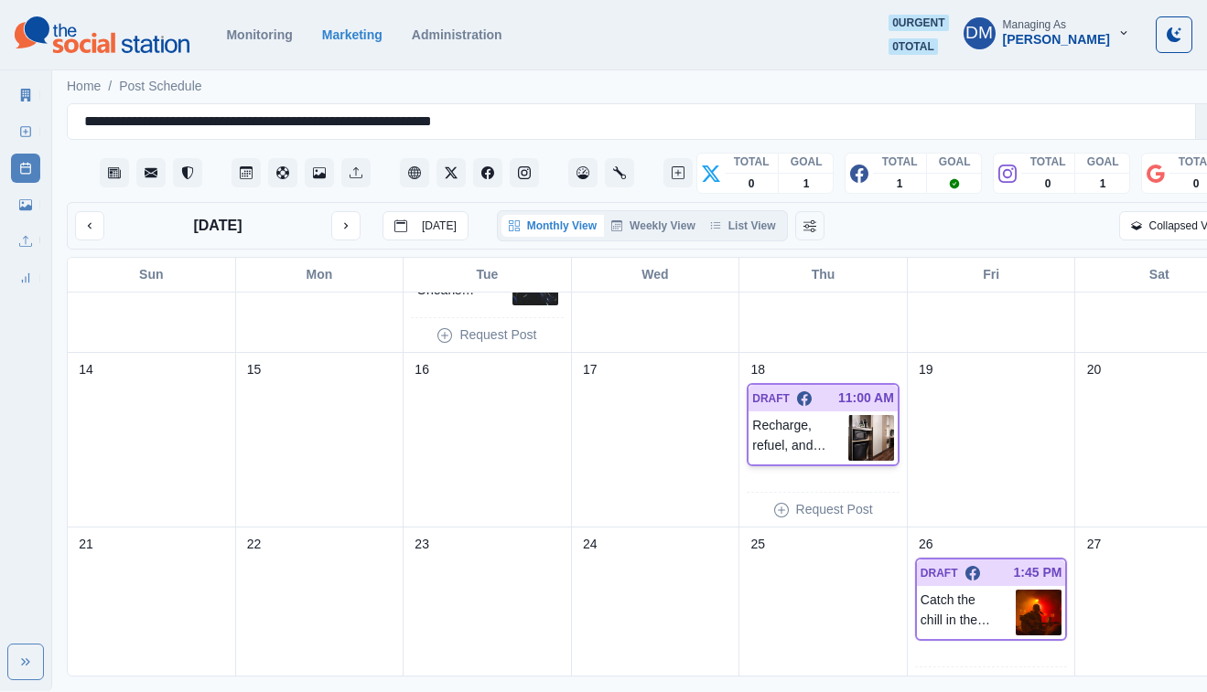
click at [848, 415] on img at bounding box center [871, 438] width 46 height 46
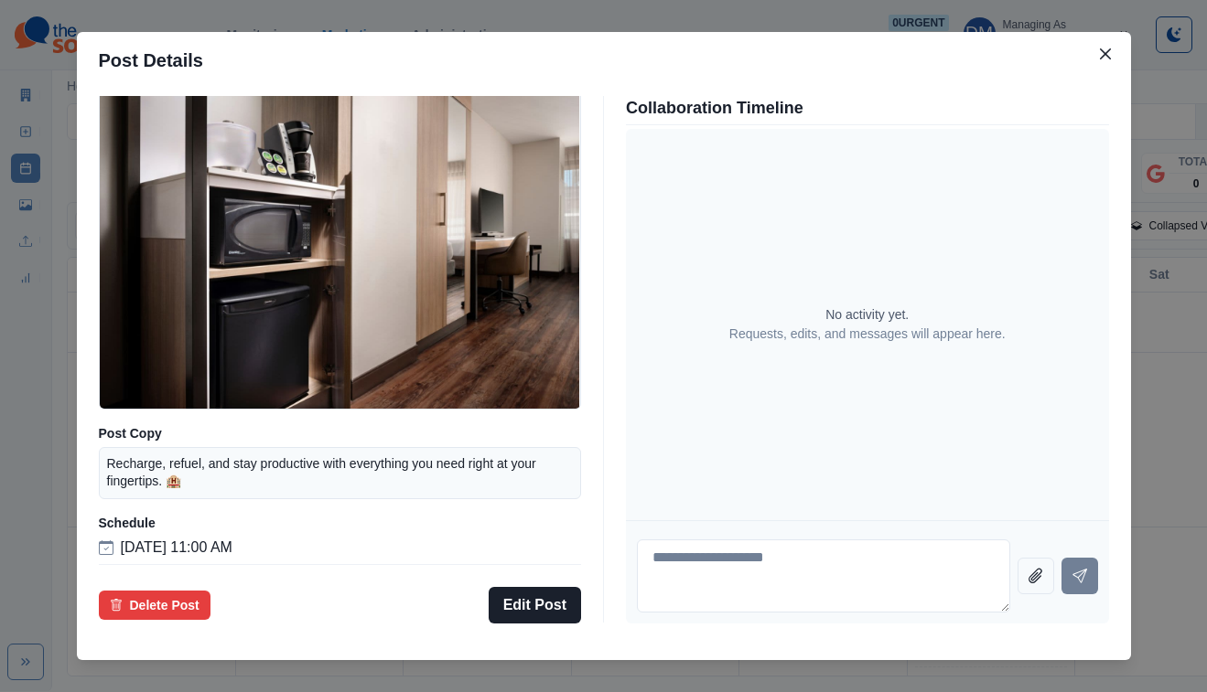
scroll to position [134, 0]
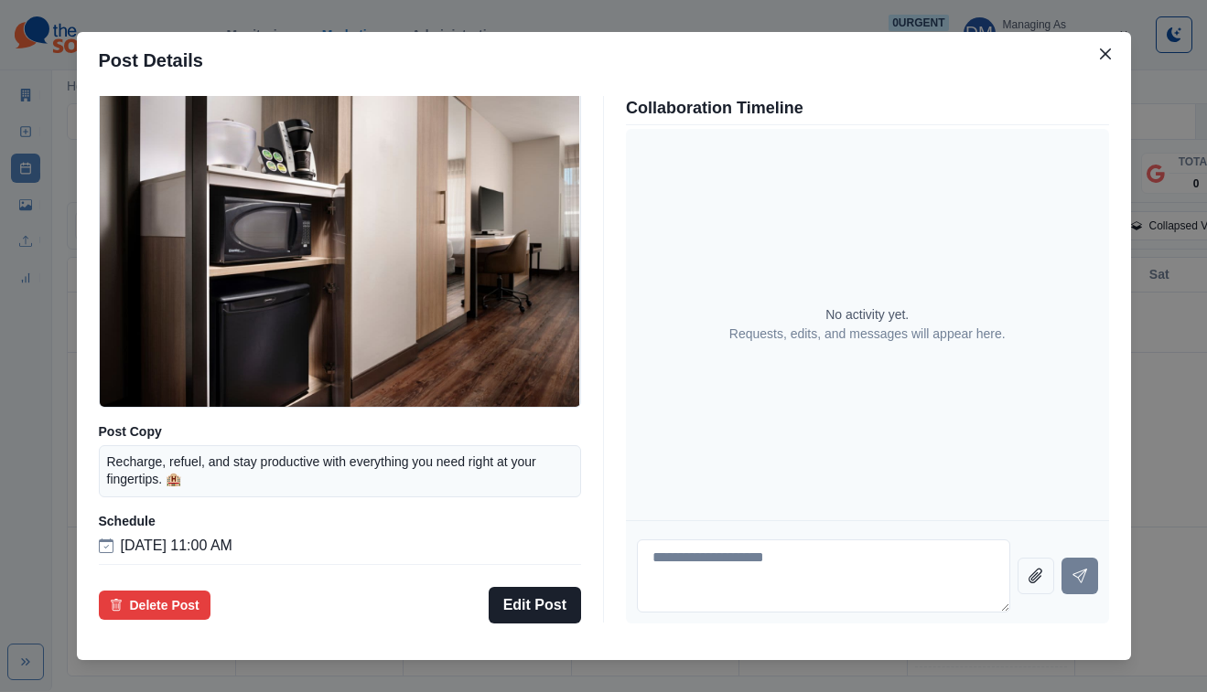
click at [113, 438] on div "Post Details Facebook Draft Media Post Copy Recharge, refuel, and stay producti…" at bounding box center [603, 346] width 1207 height 692
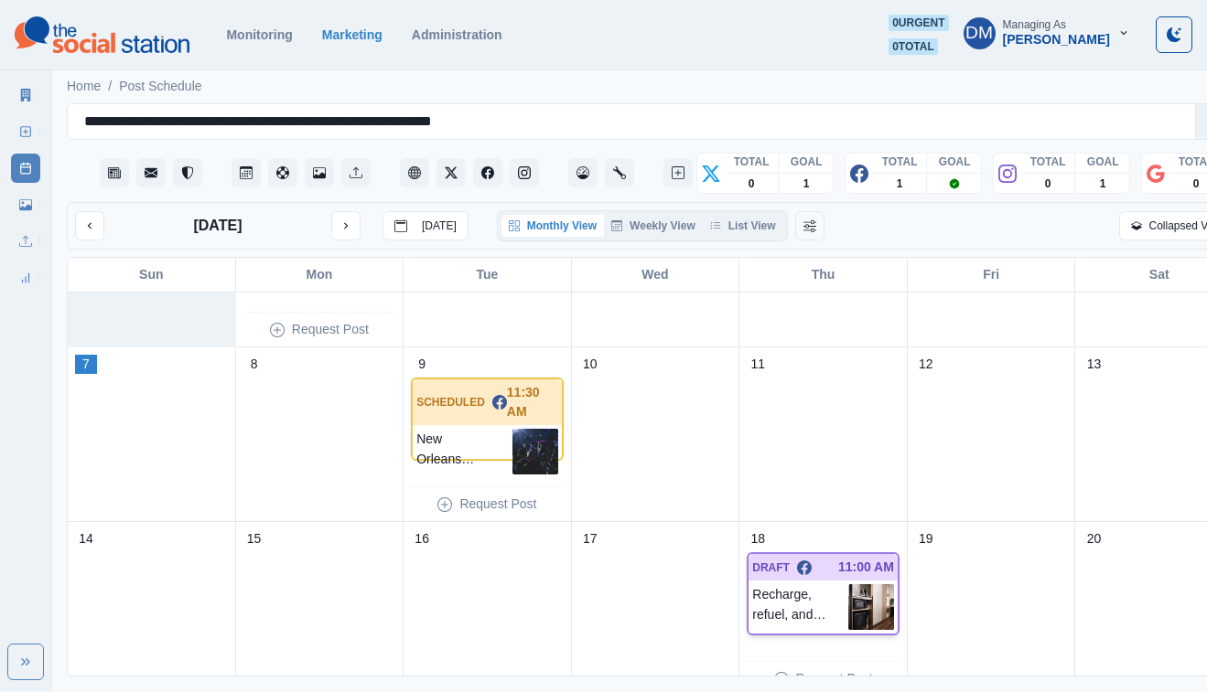
scroll to position [118, 0]
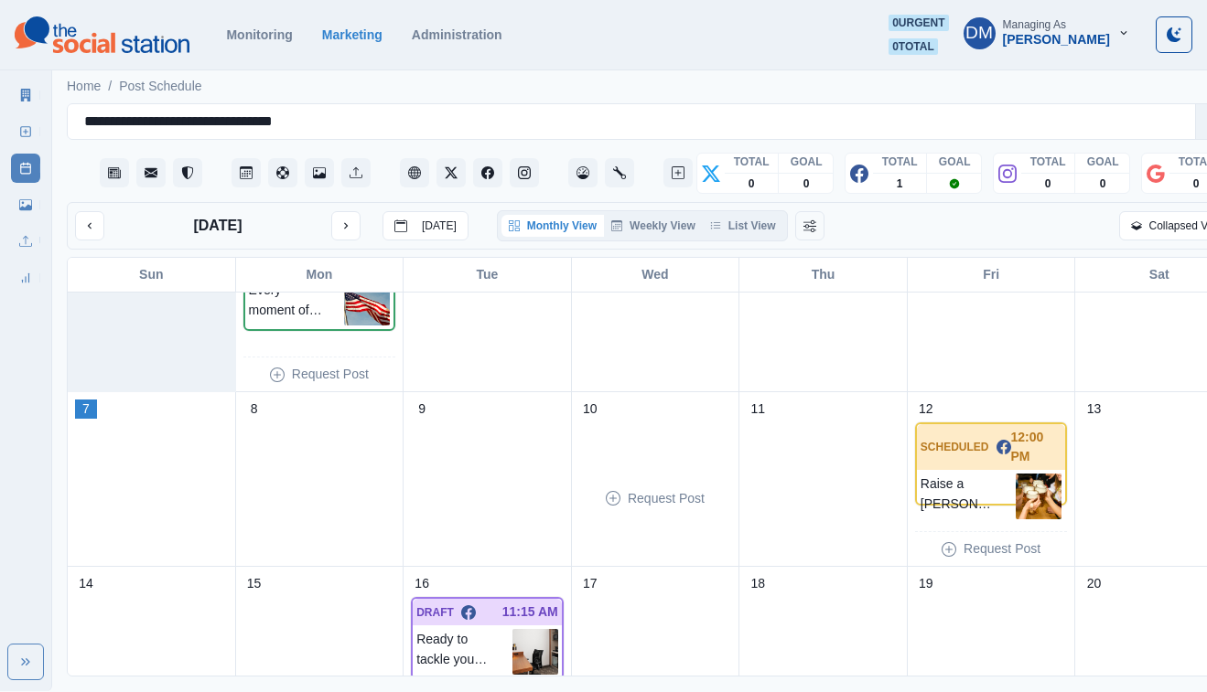
scroll to position [111, 0]
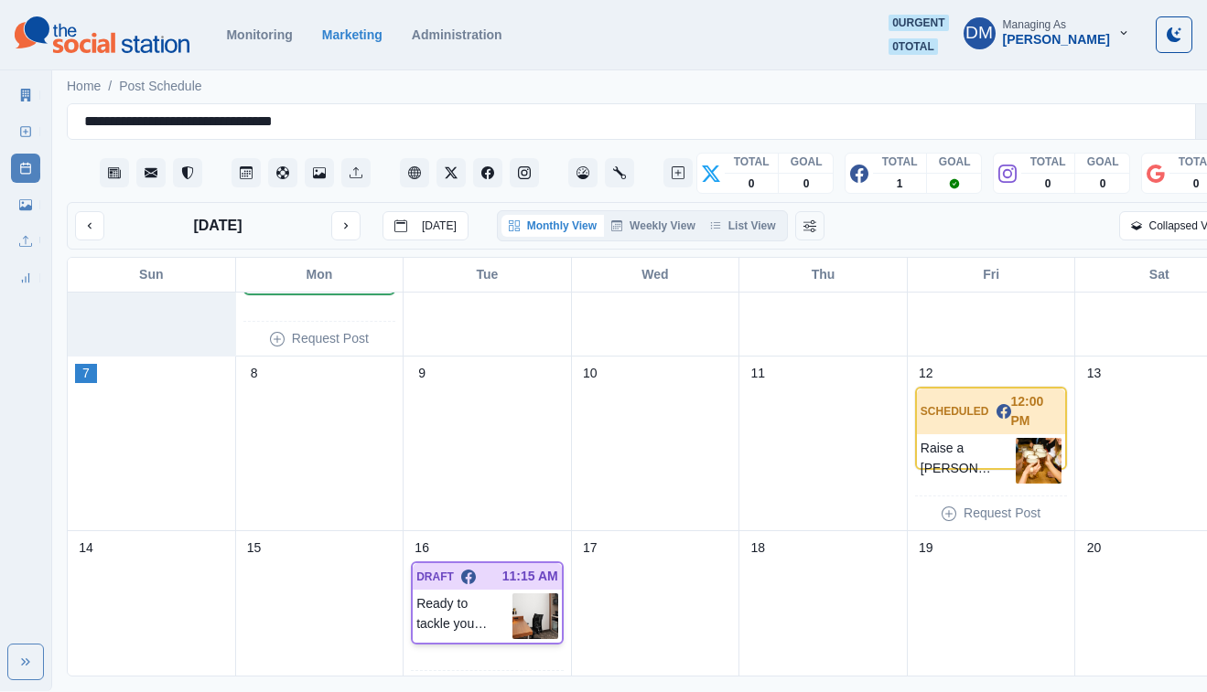
click at [512, 594] on img at bounding box center [535, 617] width 46 height 46
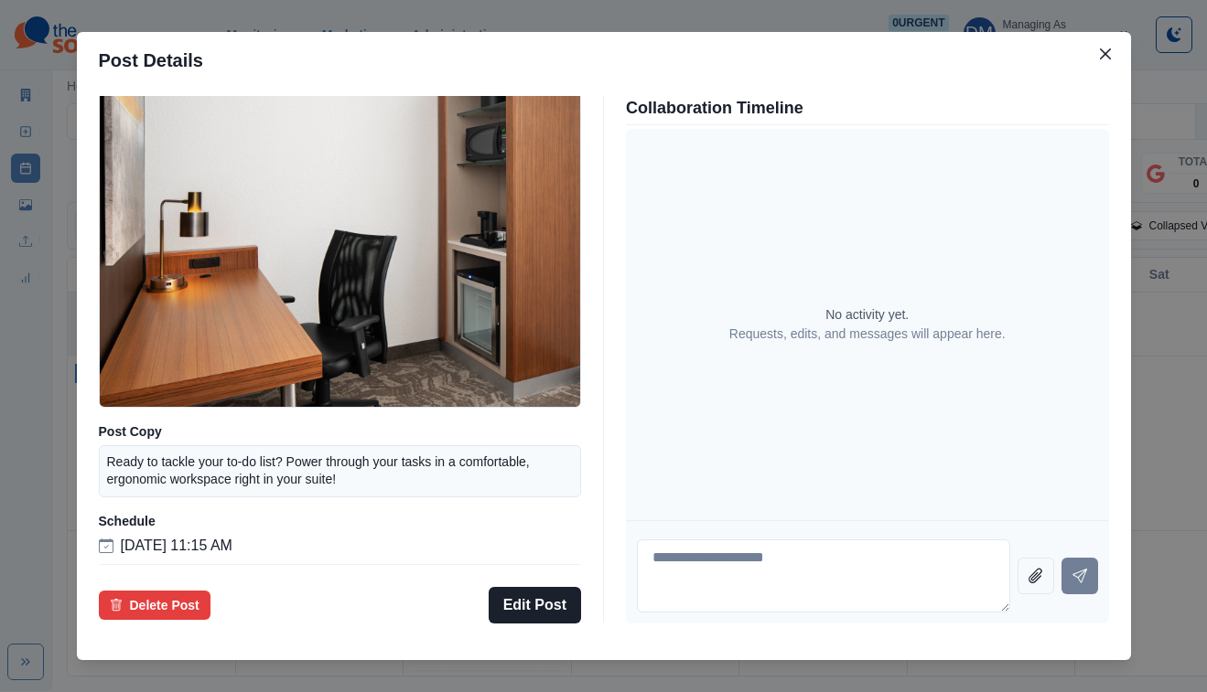
scroll to position [134, 0]
click at [158, 420] on div "Post Details Facebook Draft Media Post Copy Ready to tackle your to-do list? Po…" at bounding box center [603, 346] width 1207 height 692
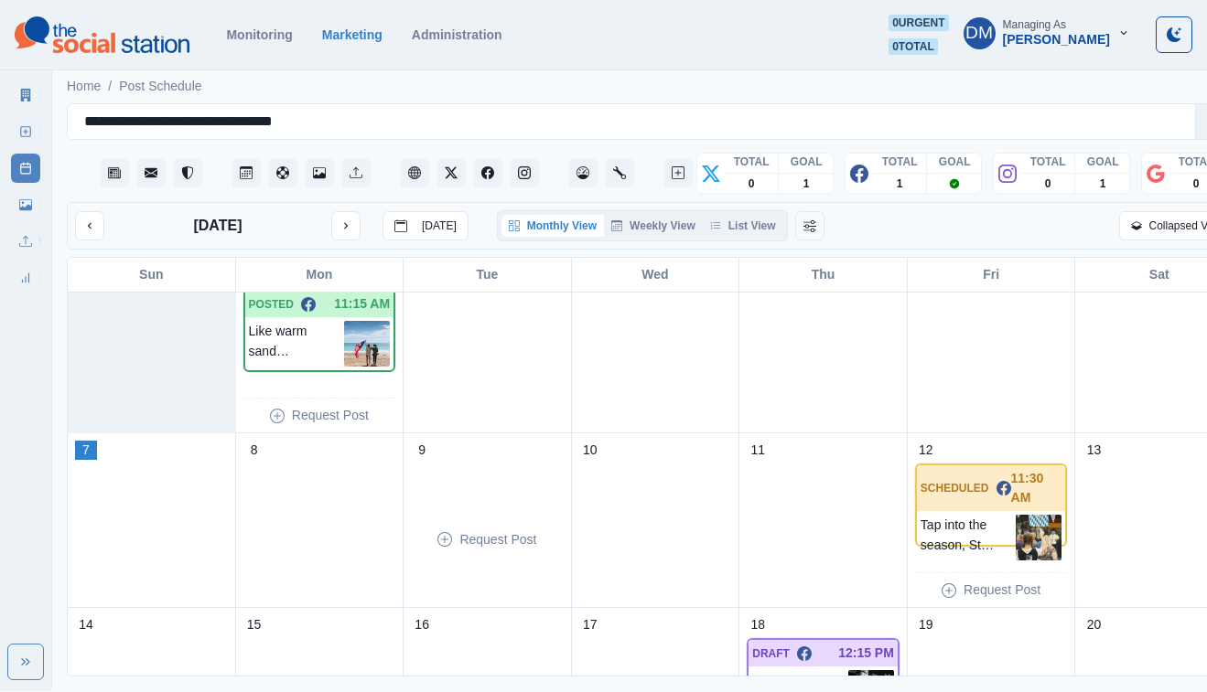
scroll to position [134, 0]
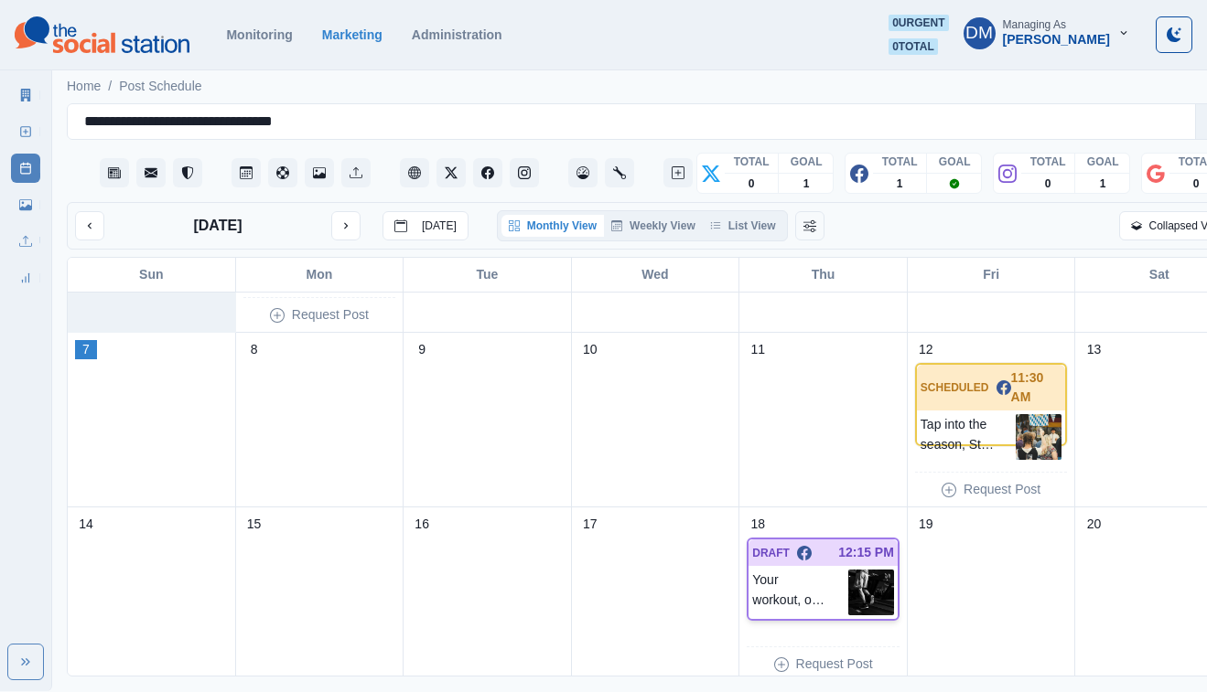
click at [848, 570] on img at bounding box center [871, 593] width 46 height 46
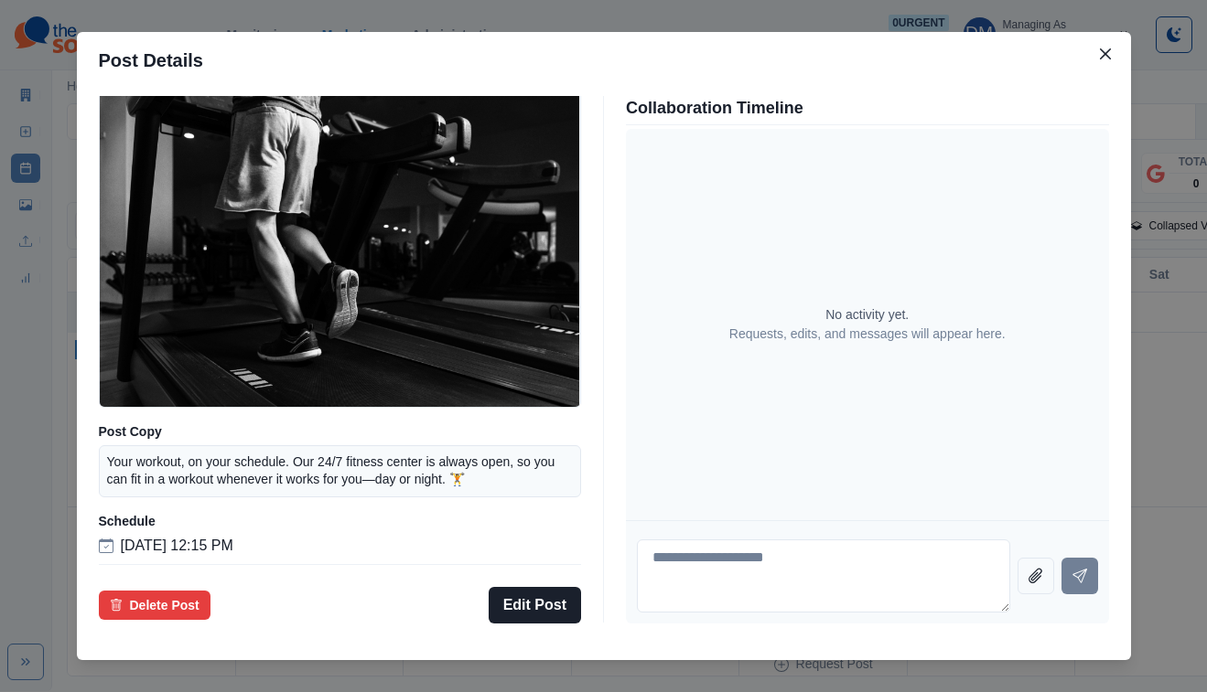
scroll to position [134, 0]
click at [134, 405] on div "Post Details Facebook Draft Media Post Copy Your workout, on your schedule. Our…" at bounding box center [603, 346] width 1207 height 692
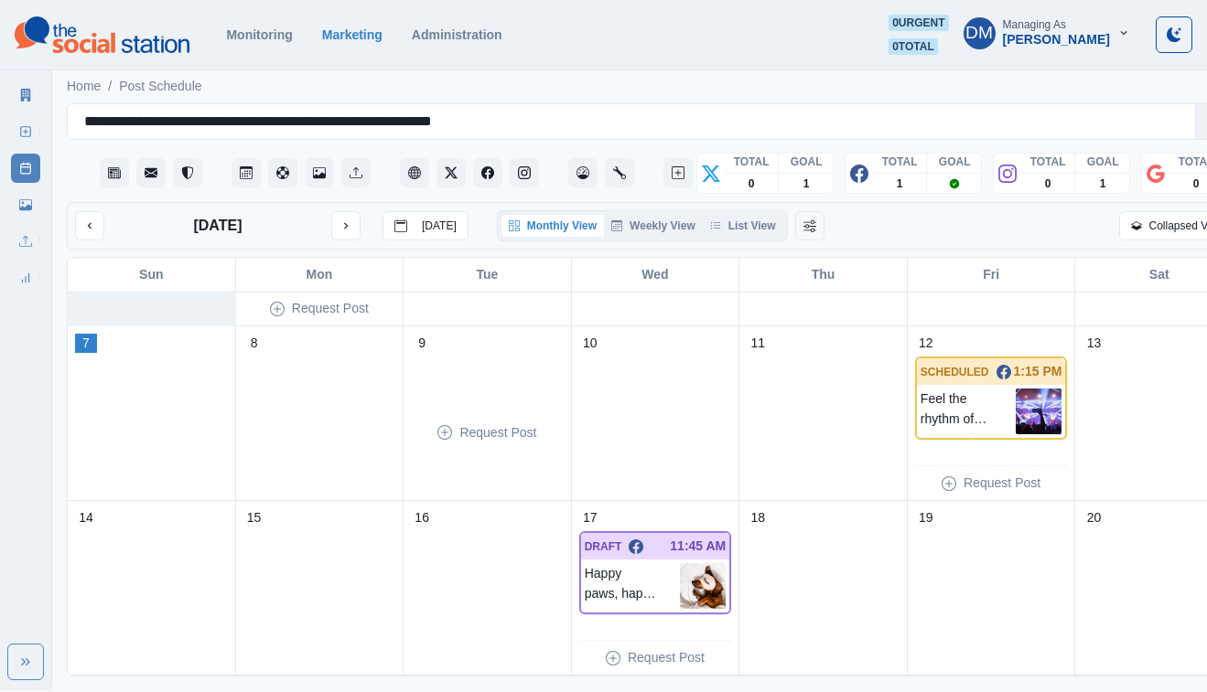
scroll to position [207, 0]
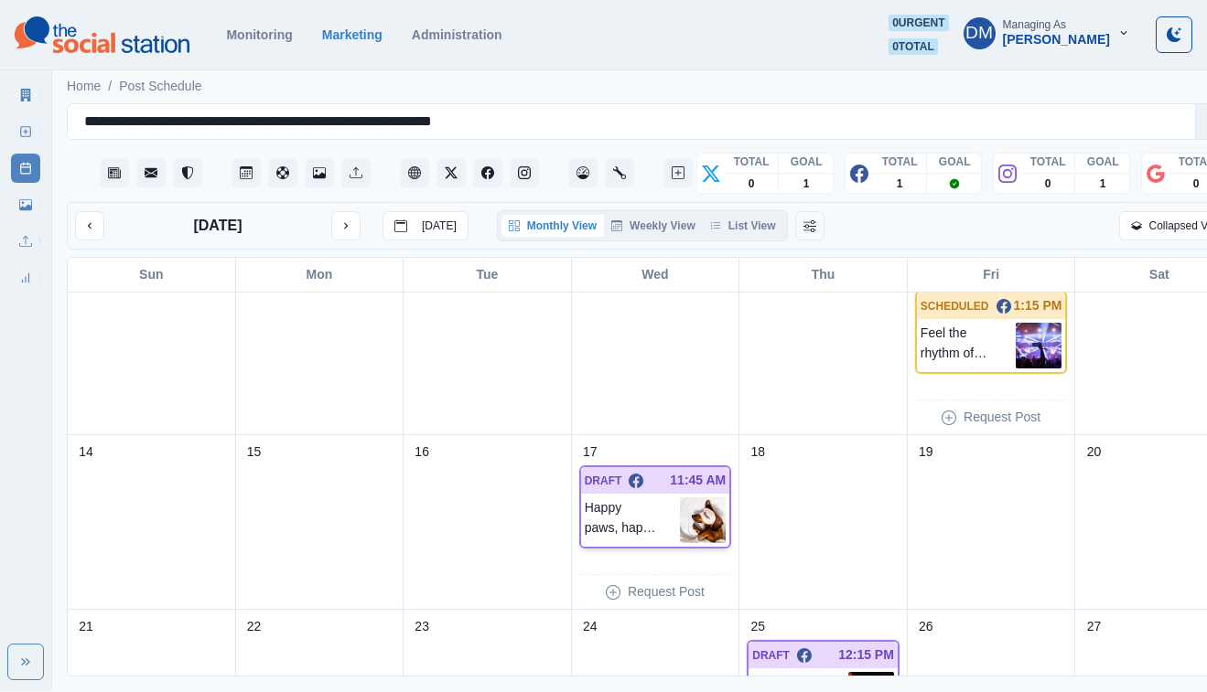
click at [684, 498] on img at bounding box center [703, 521] width 46 height 46
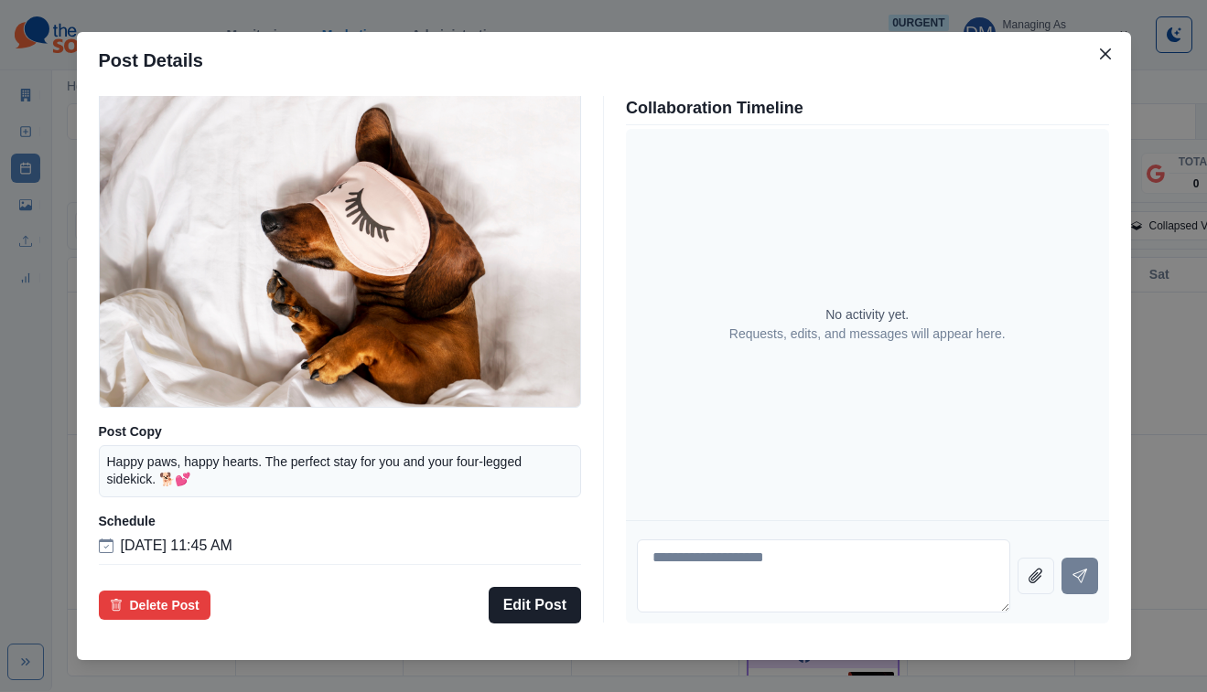
scroll to position [108, 0]
click at [114, 414] on div "Post Details Facebook Draft Media Post Copy Happy paws, happy hearts. The perfe…" at bounding box center [603, 346] width 1207 height 692
